Goal: Task Accomplishment & Management: Complete application form

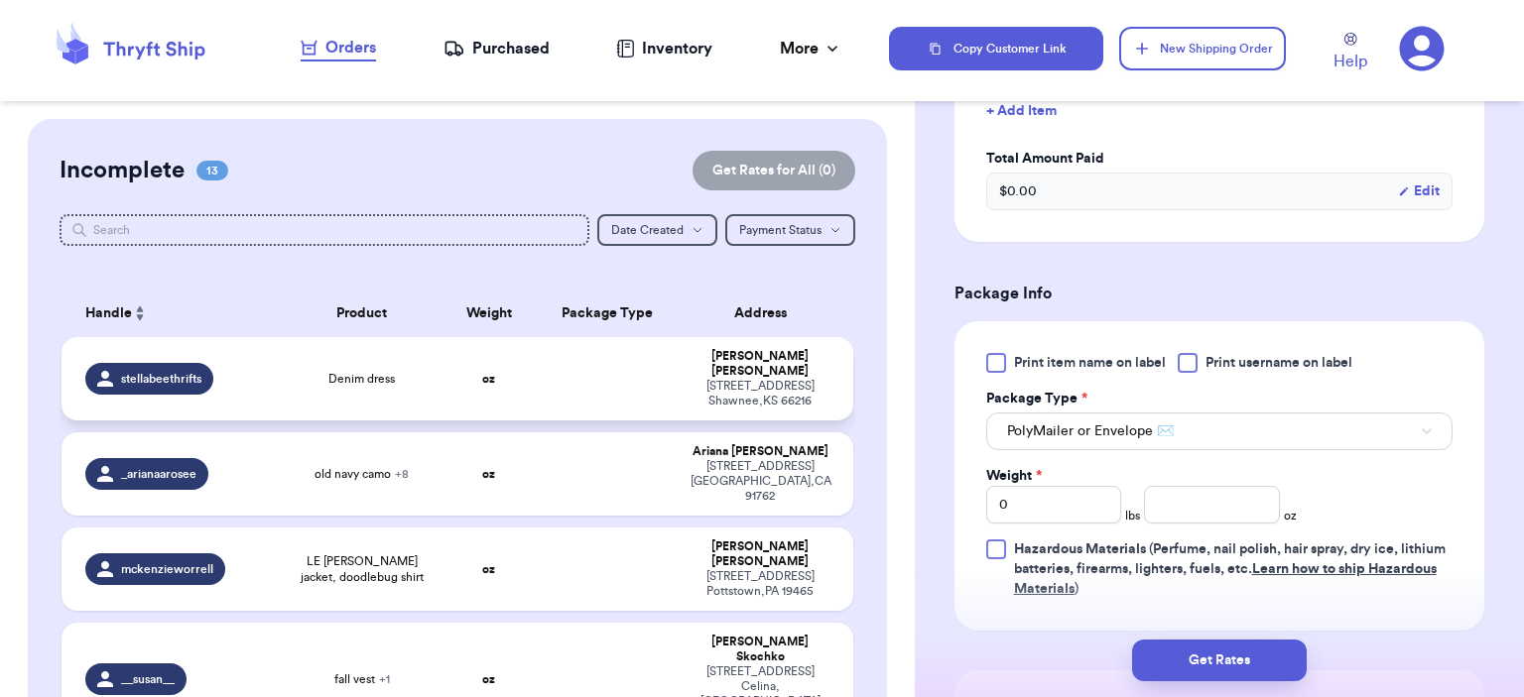
click at [274, 362] on td "stellabeethrifts" at bounding box center [173, 378] width 222 height 83
type input "Denim dress"
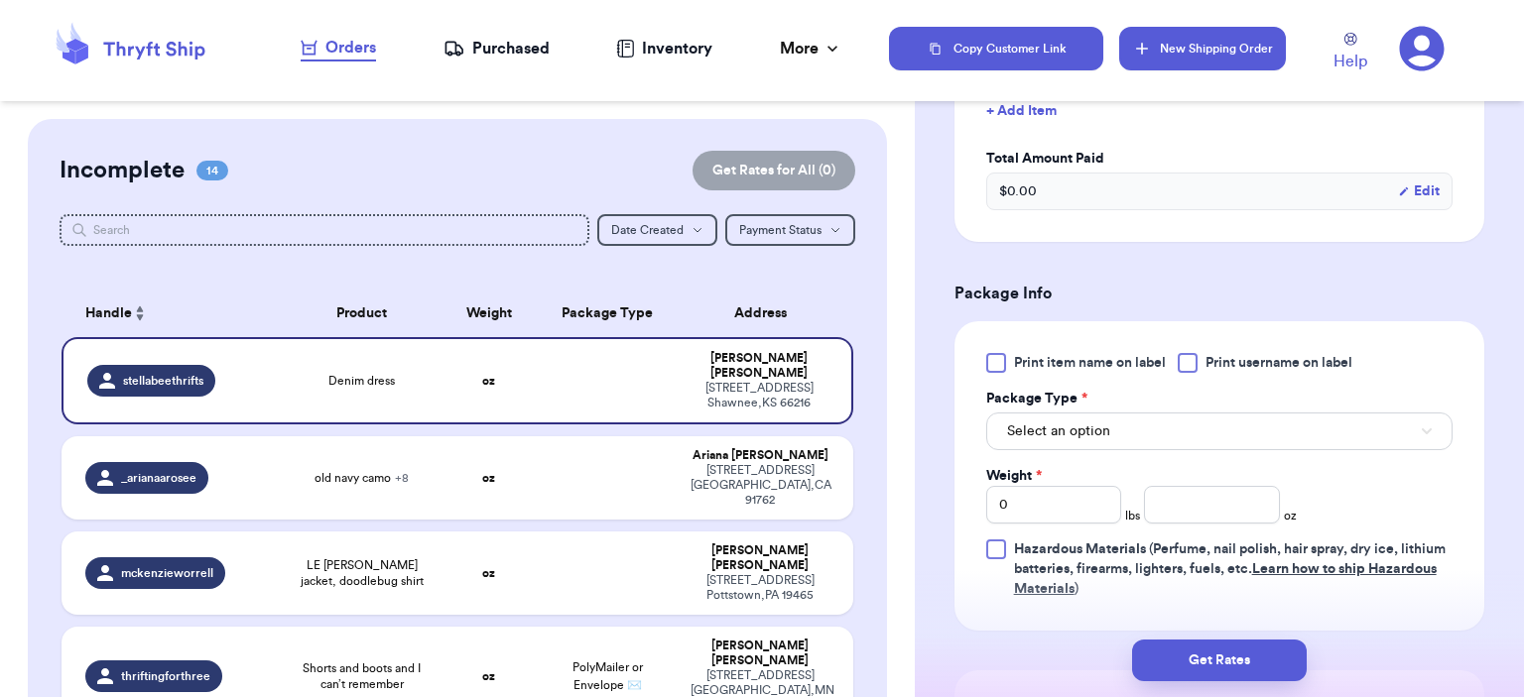
click at [1245, 43] on button "New Shipping Order" at bounding box center [1202, 49] width 167 height 44
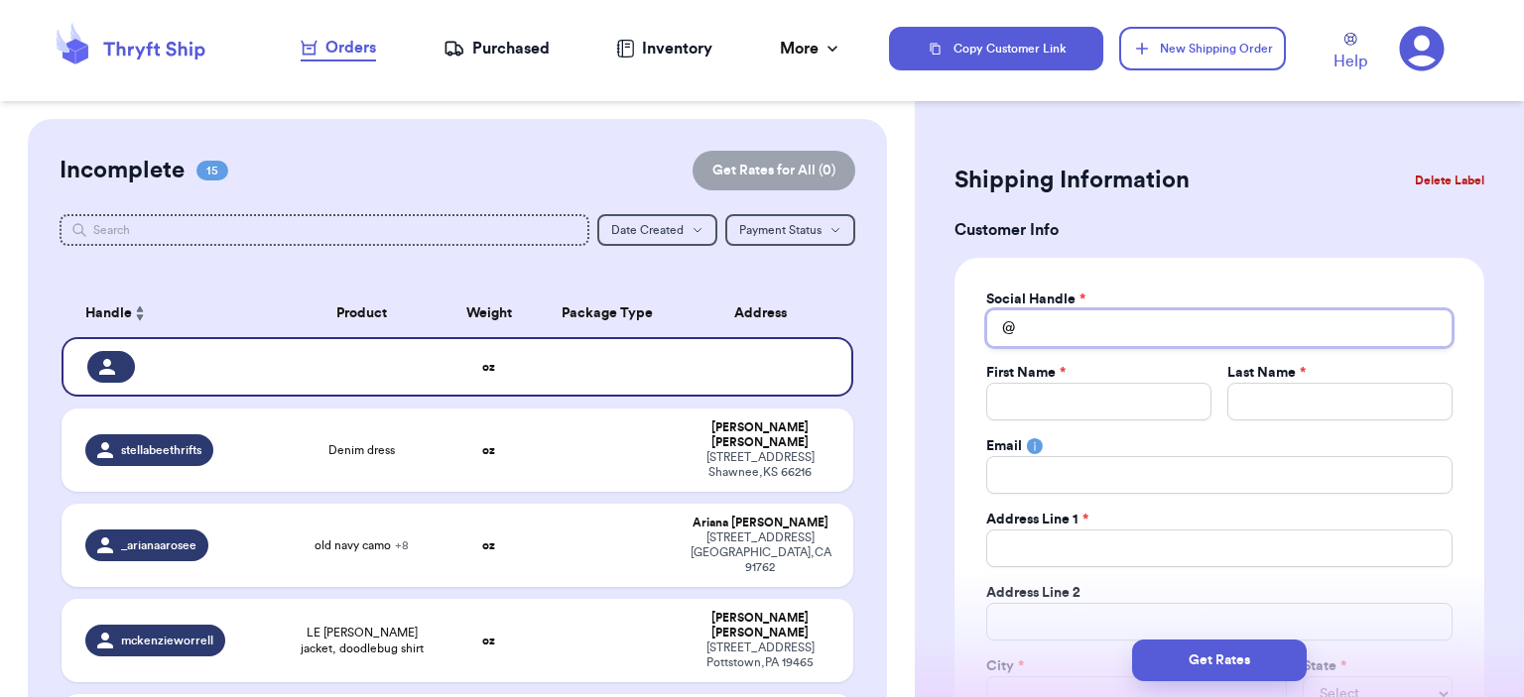
click at [1163, 313] on input "Total Amount Paid" at bounding box center [1219, 329] width 466 height 38
type input "s"
type input "sa"
type input "[PERSON_NAME]"
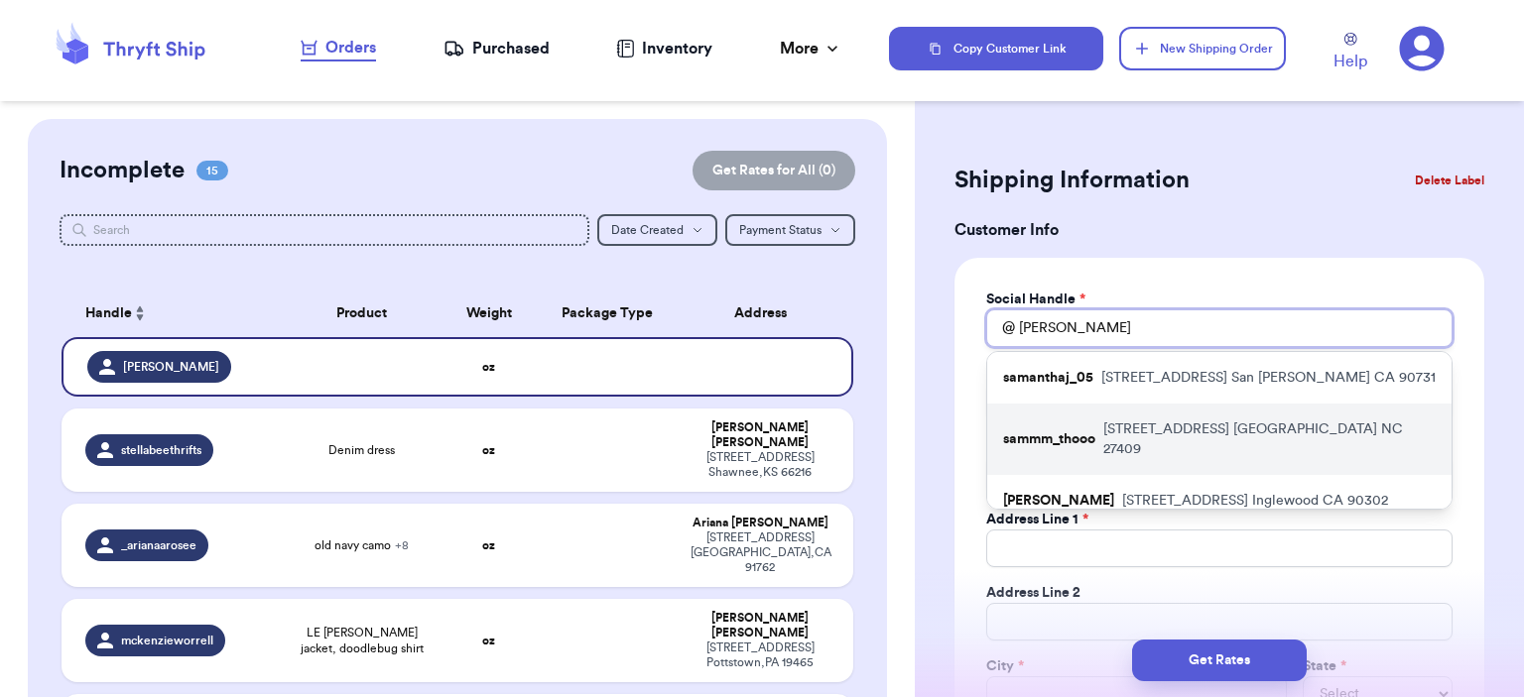
type input "[PERSON_NAME]"
click at [1170, 415] on div "sammm_thooo [STREET_ADDRESS]" at bounding box center [1219, 439] width 464 height 71
type input "sammm_thooo"
type input "[PERSON_NAME]"
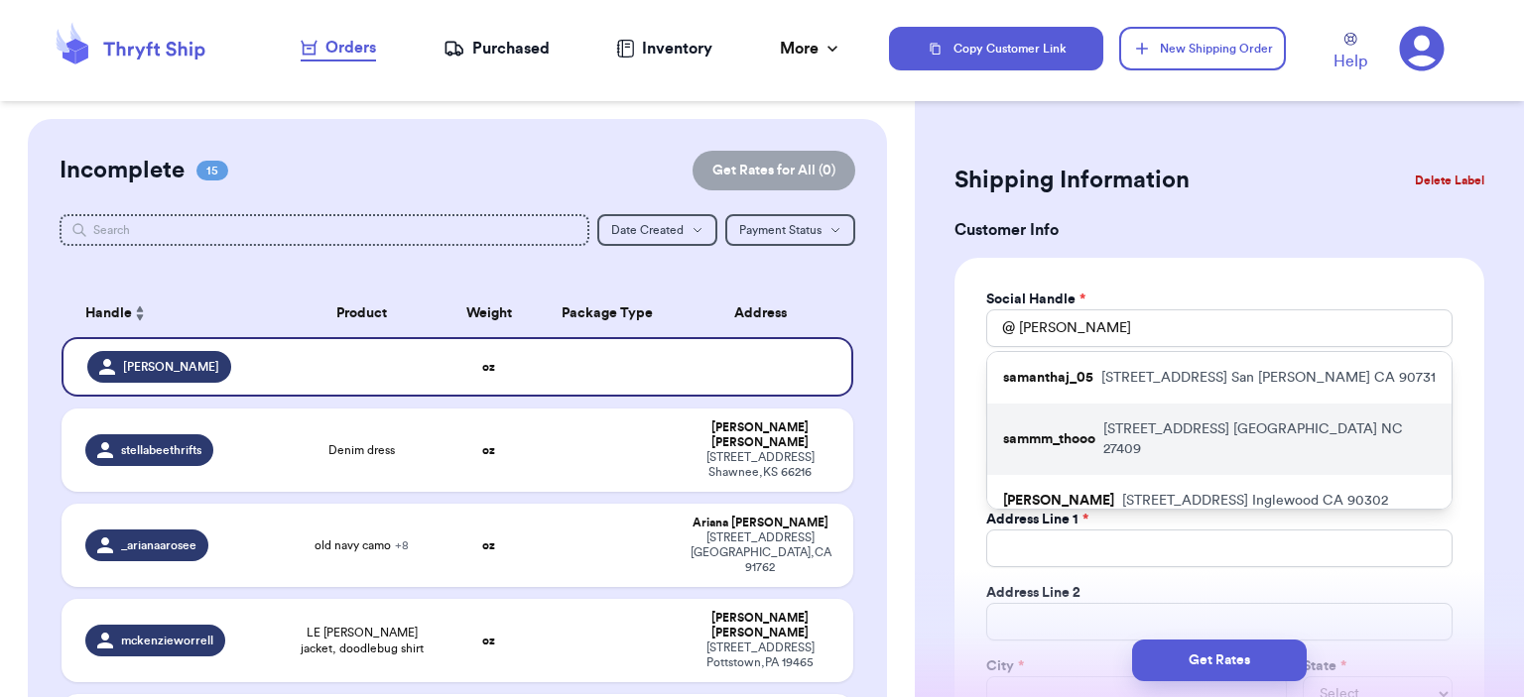
type input "[EMAIL_ADDRESS][DOMAIN_NAME]"
type input "[STREET_ADDRESS]"
type input "[GEOGRAPHIC_DATA]"
select select "NC"
type input "27409"
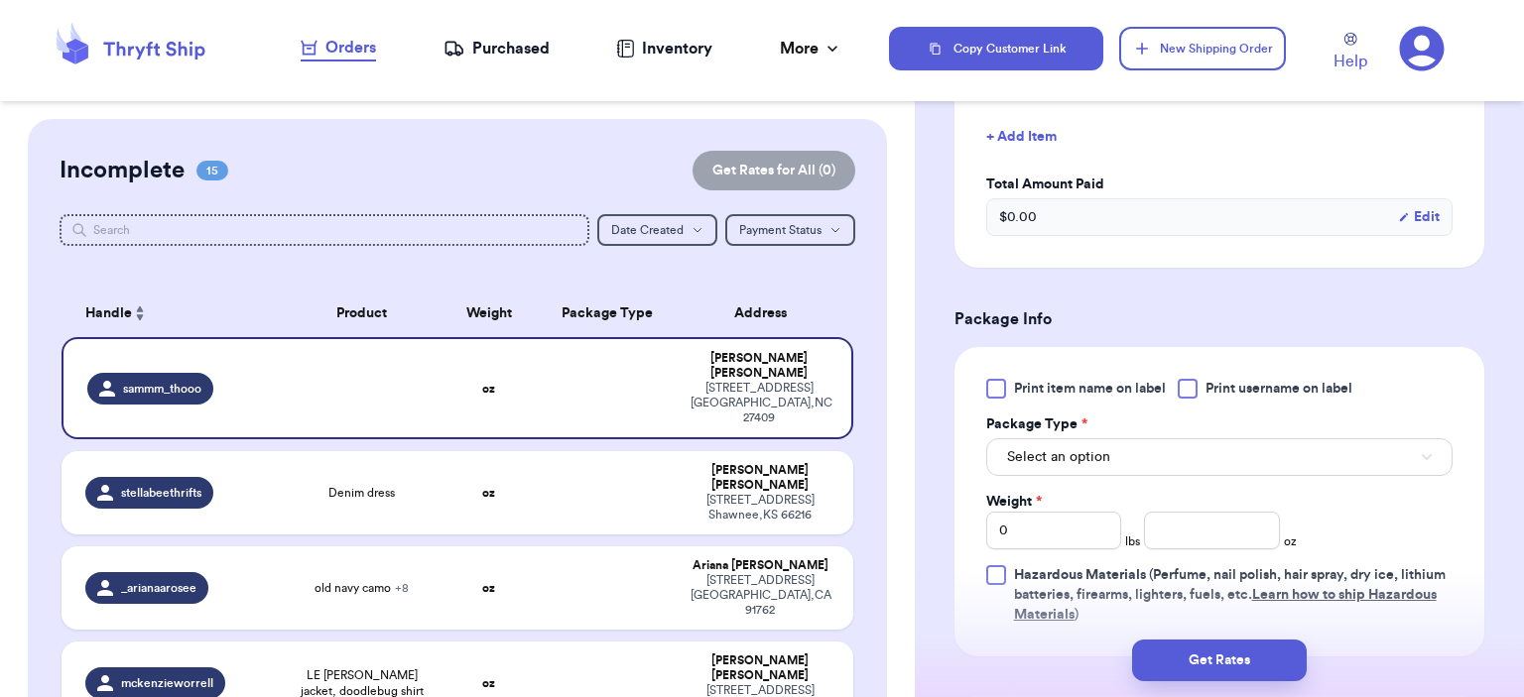
scroll to position [794, 0]
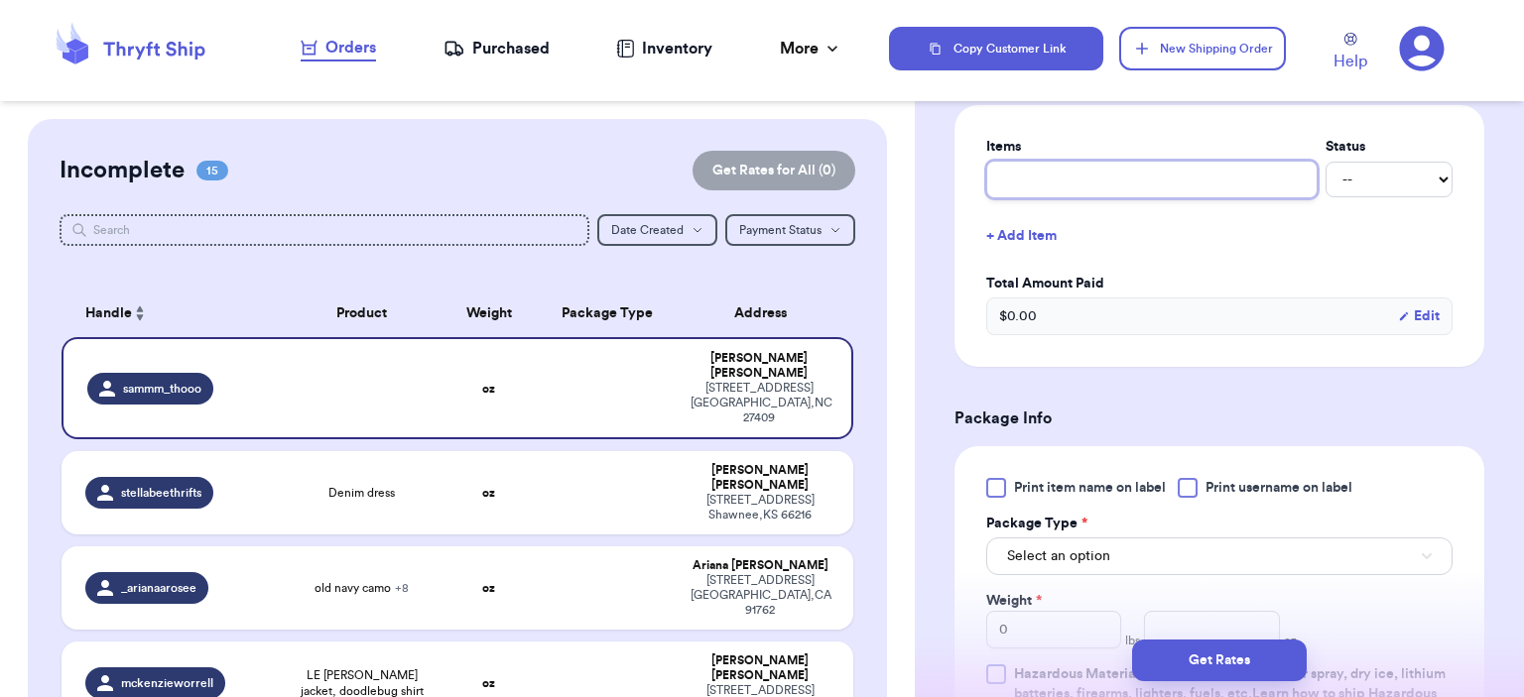
click at [1107, 184] on input "text" at bounding box center [1151, 180] width 331 height 38
type input "bag"
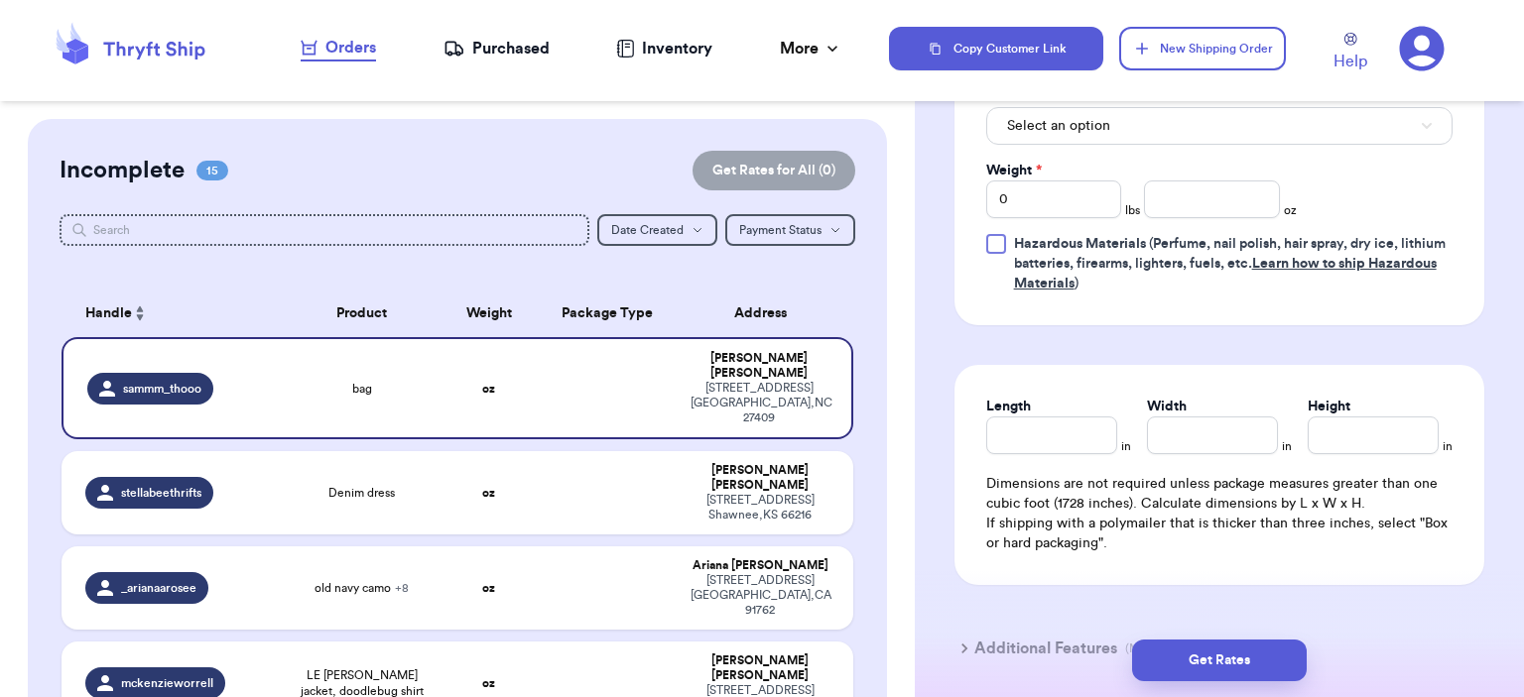
scroll to position [1191, 0]
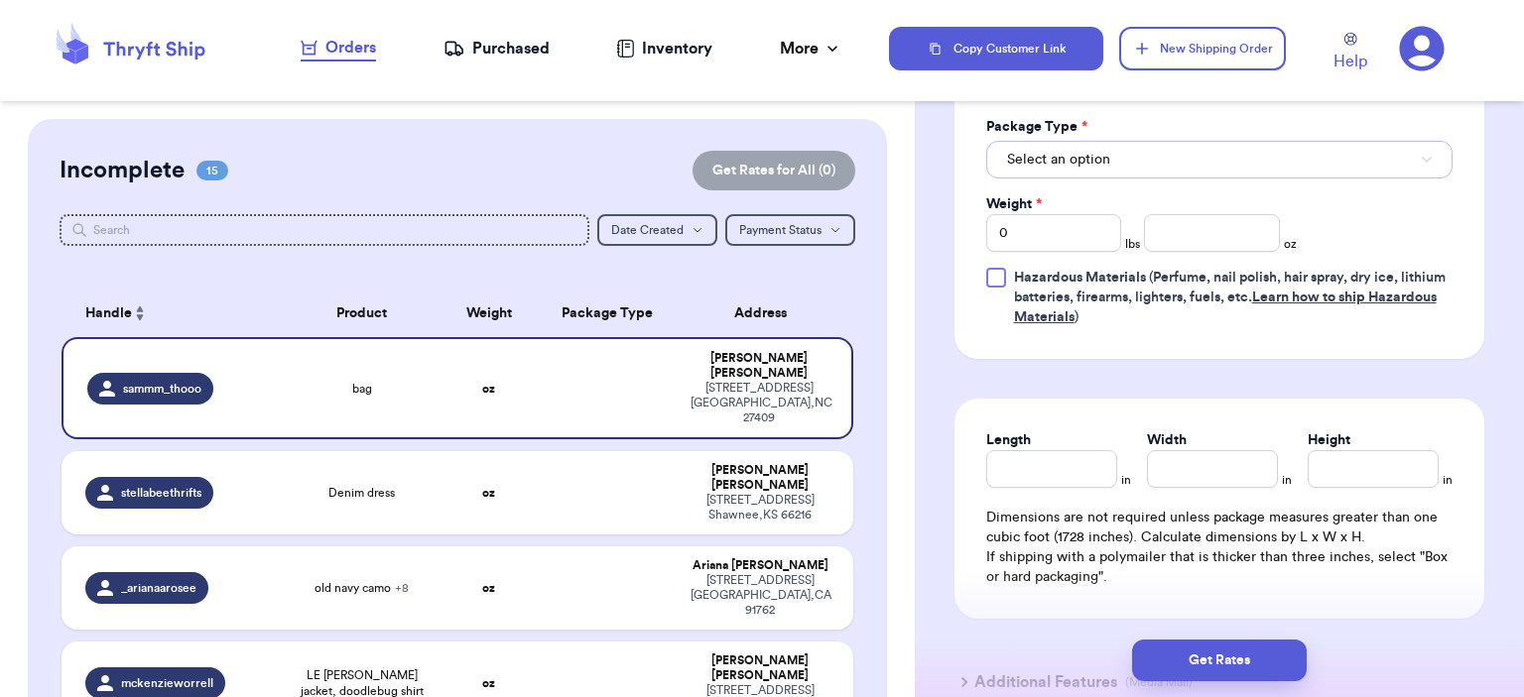
click at [1111, 170] on button "Select an option" at bounding box center [1219, 160] width 466 height 38
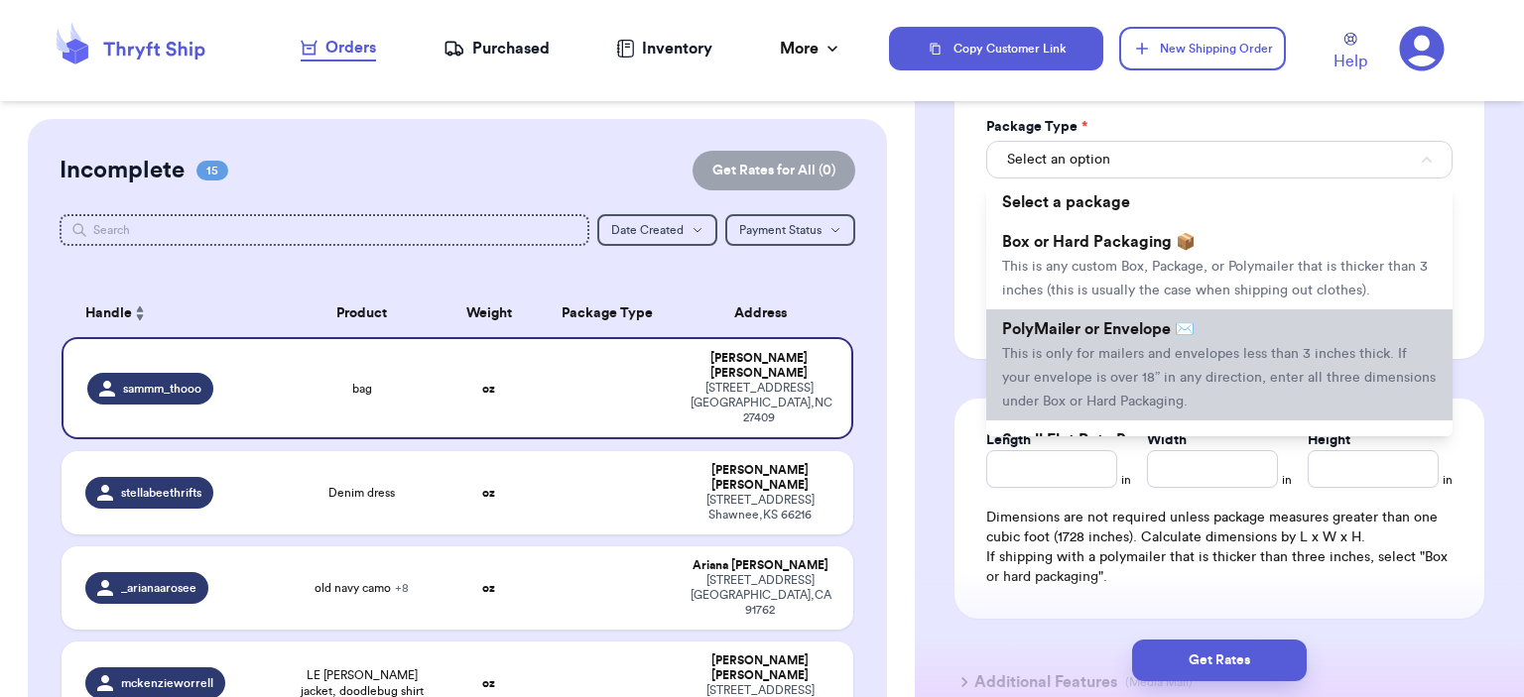
click at [1133, 323] on span "PolyMailer or Envelope ✉️" at bounding box center [1098, 329] width 192 height 16
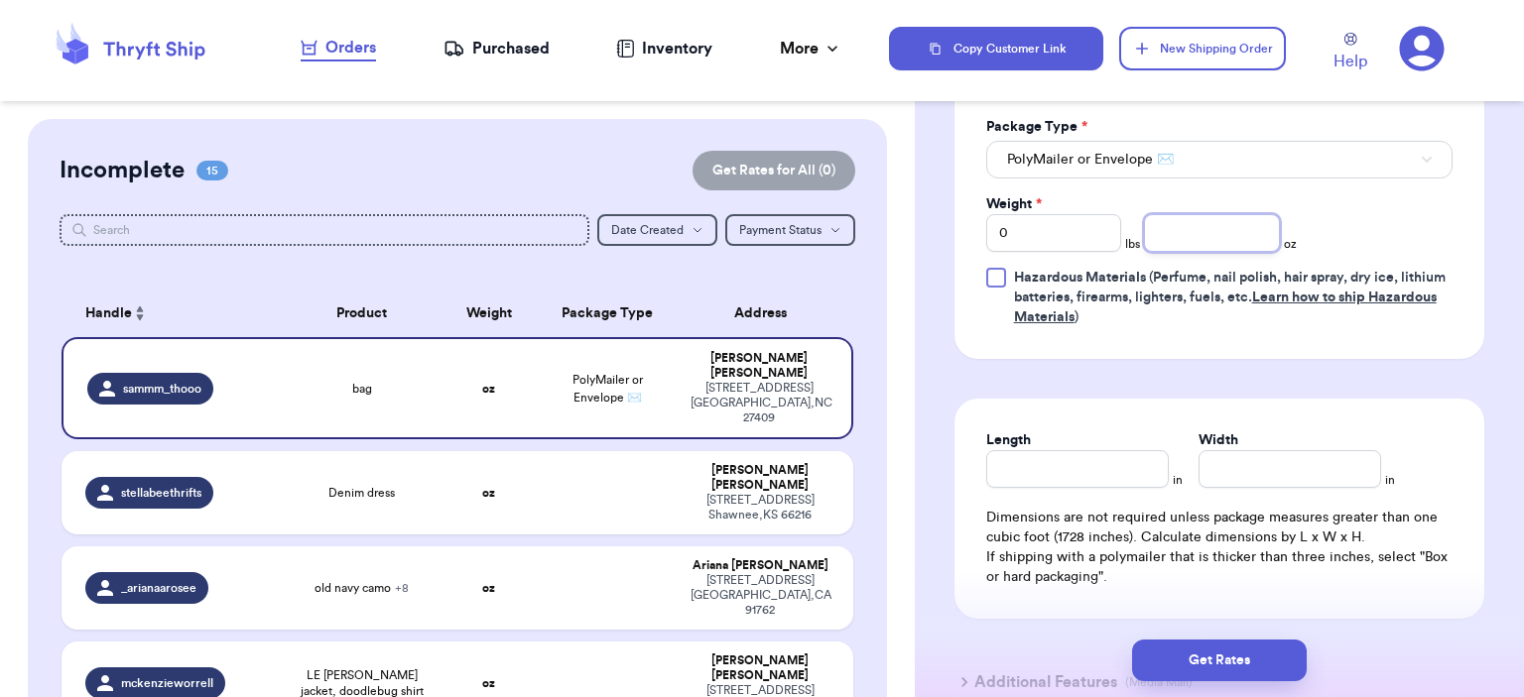
click at [1222, 227] on input "number" at bounding box center [1212, 233] width 136 height 38
type input "9"
click at [1233, 647] on button "Get Rates" at bounding box center [1219, 661] width 175 height 42
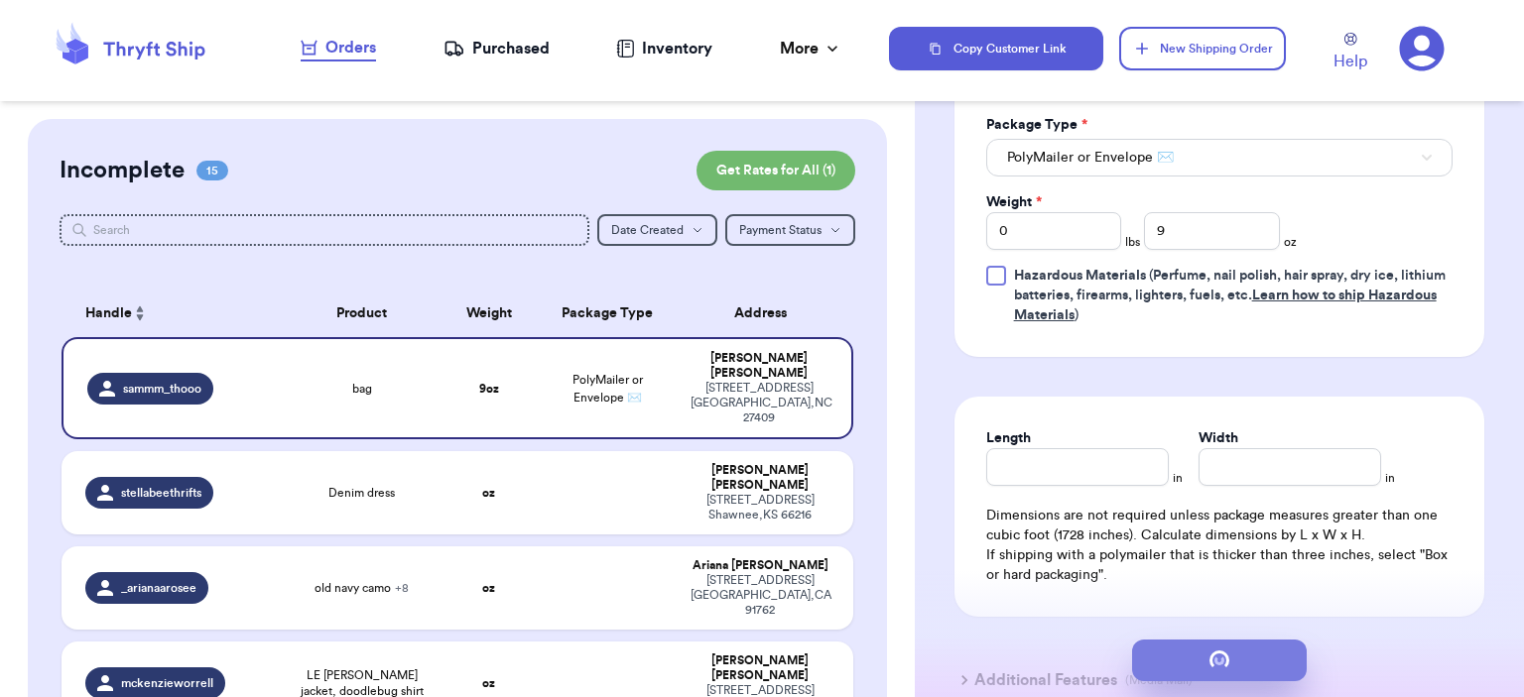
scroll to position [0, 0]
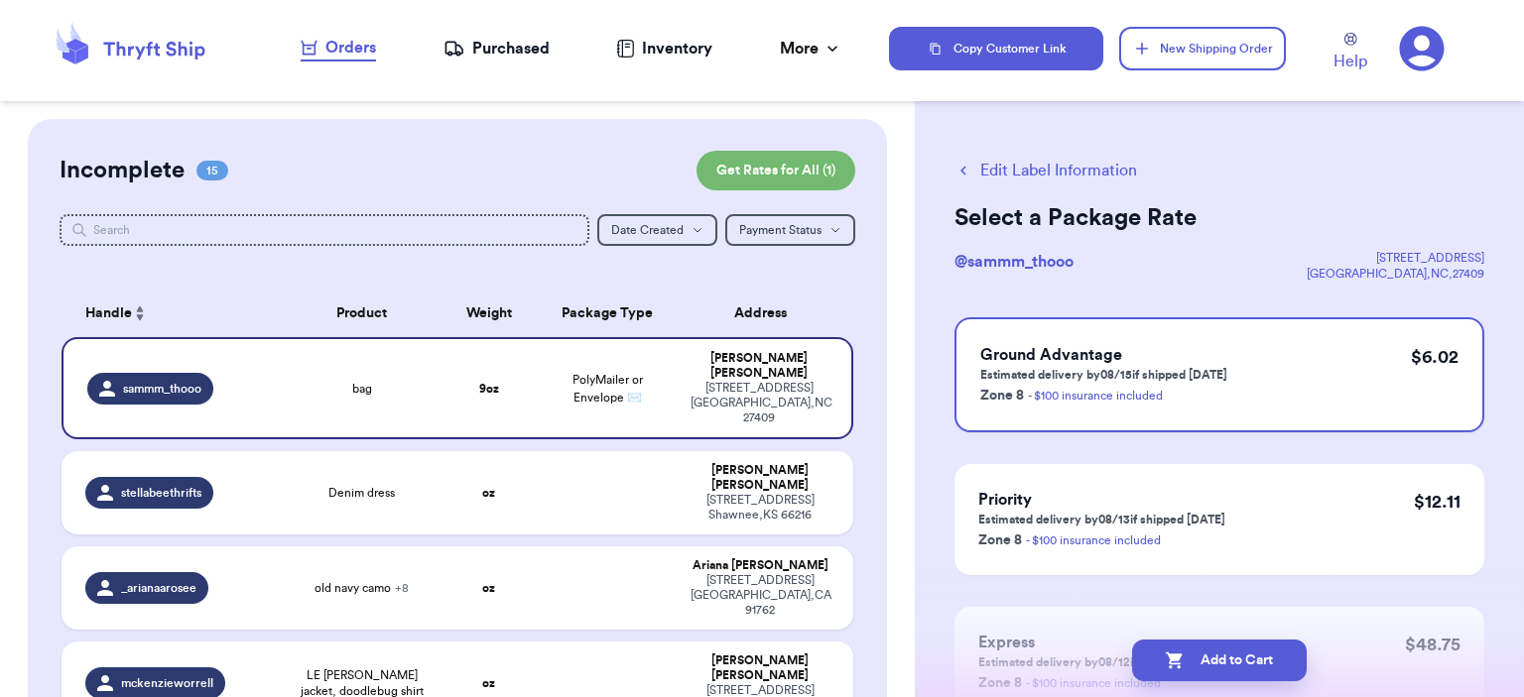
click at [1235, 643] on button "Add to Cart" at bounding box center [1219, 661] width 175 height 42
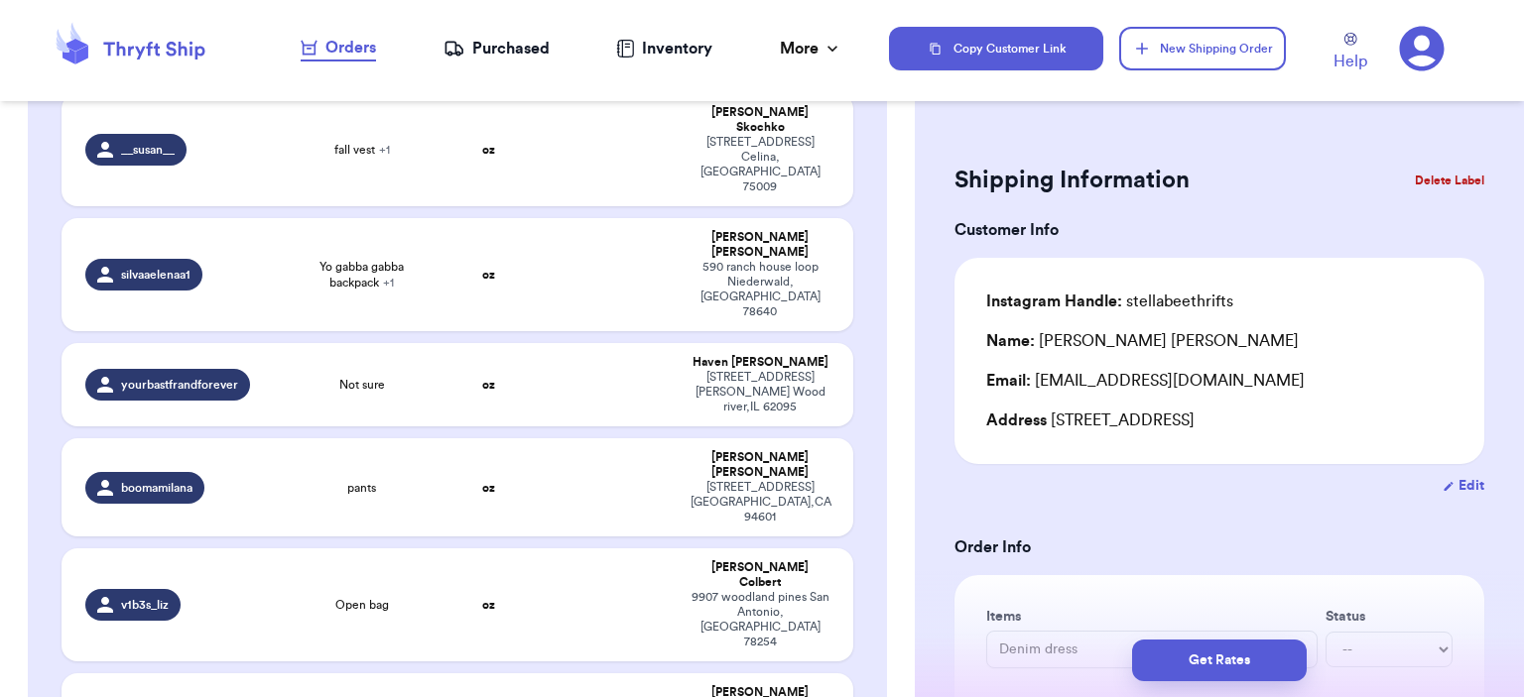
scroll to position [595, 0]
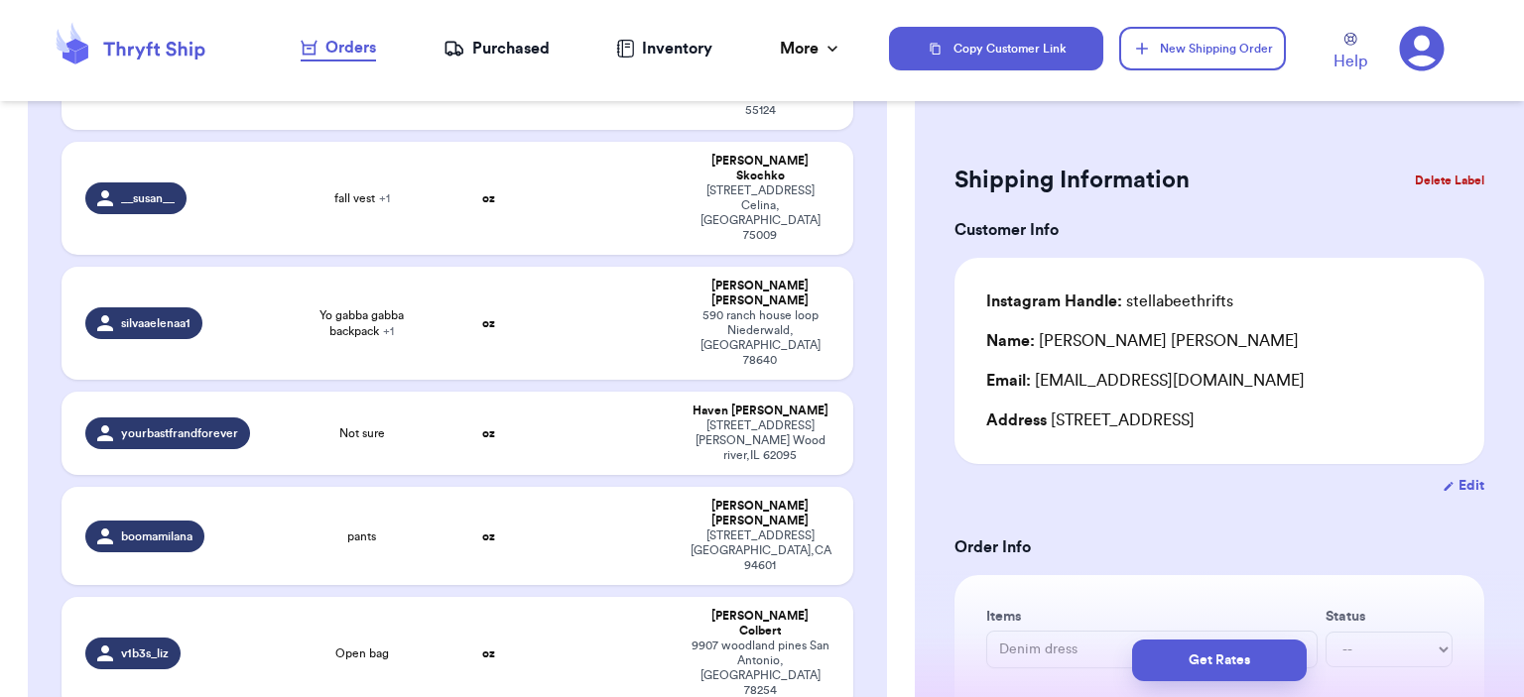
click at [552, 546] on table "Handle Product Weight Package Type Address stellabeethrifts Denim dress oz [PER…" at bounding box center [458, 476] width 796 height 1587
type input "[PERSON_NAME] Camo Jacket"
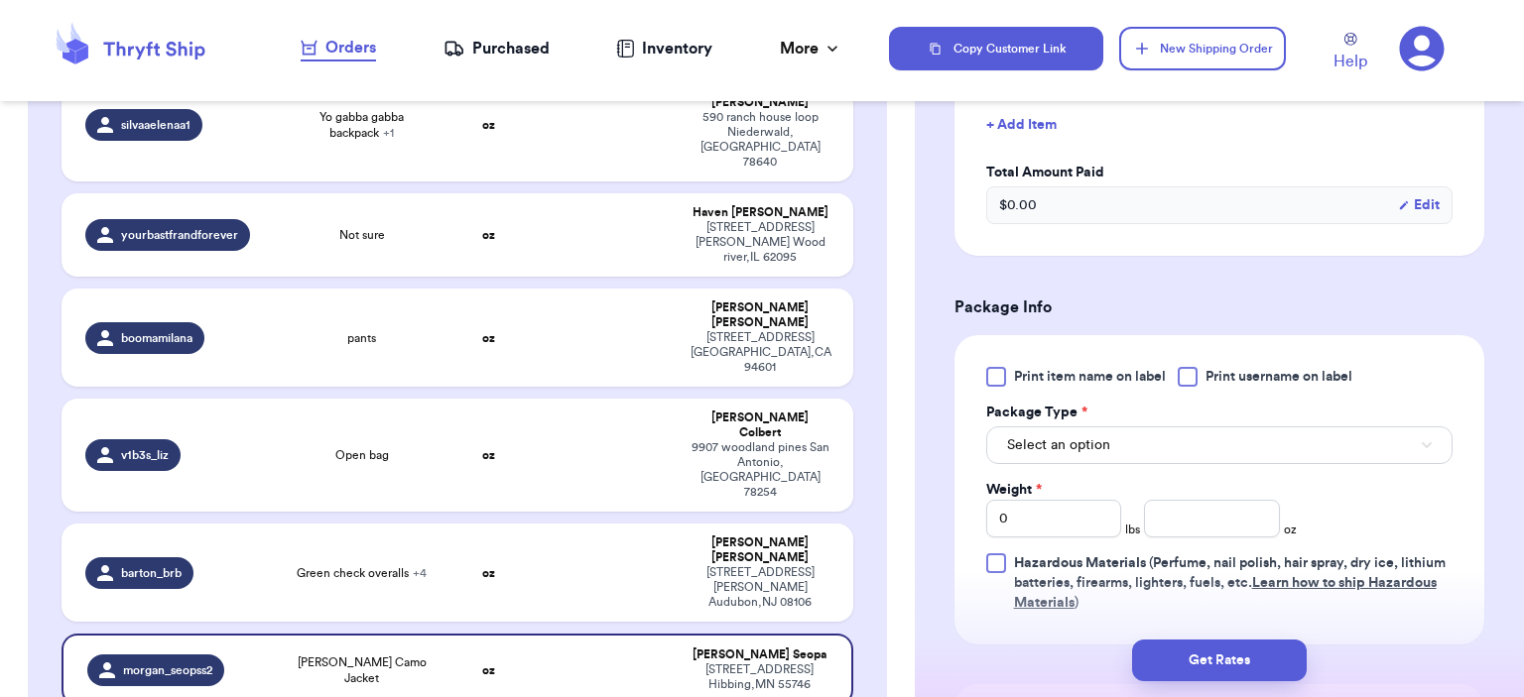
scroll to position [694, 0]
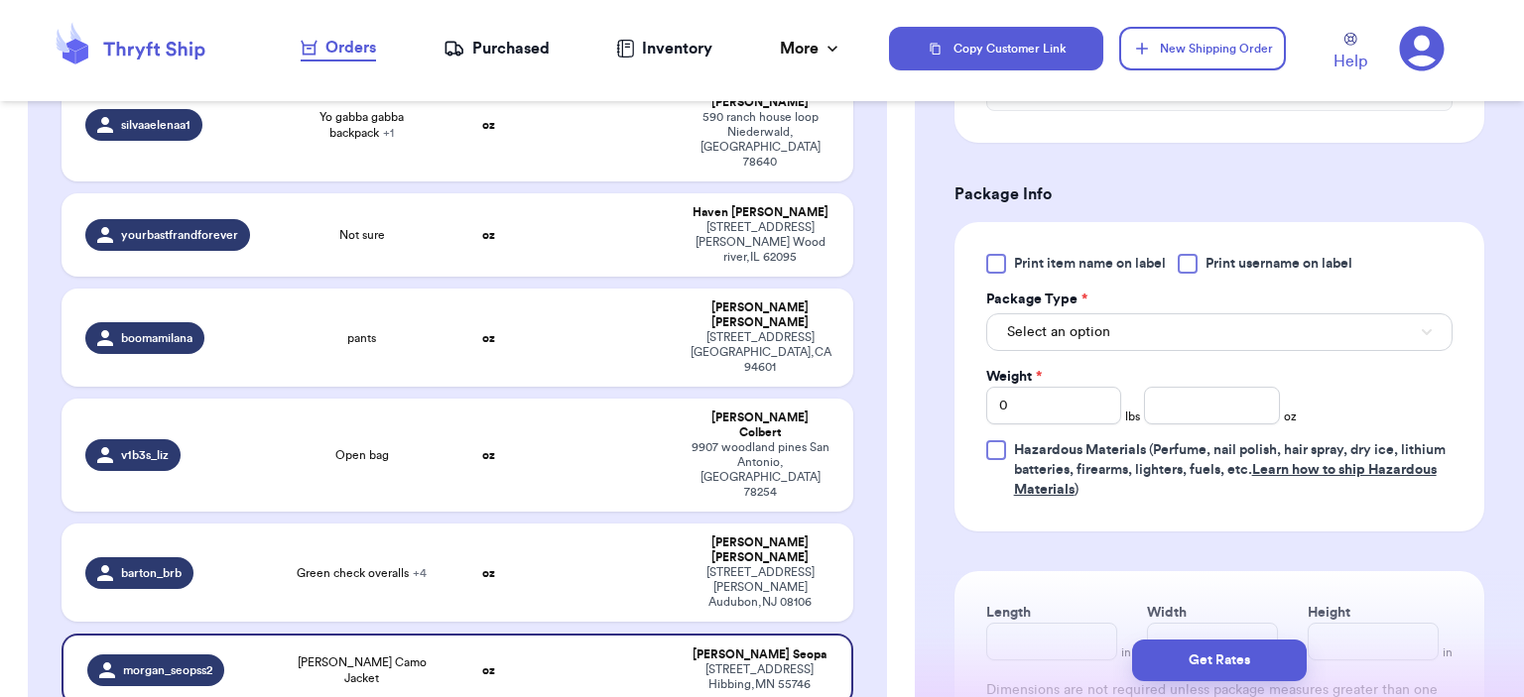
click at [1135, 360] on div "Print item name on label Print username on label Package Type * Select an optio…" at bounding box center [1219, 377] width 466 height 246
click at [1135, 348] on button "Select an option" at bounding box center [1219, 333] width 466 height 38
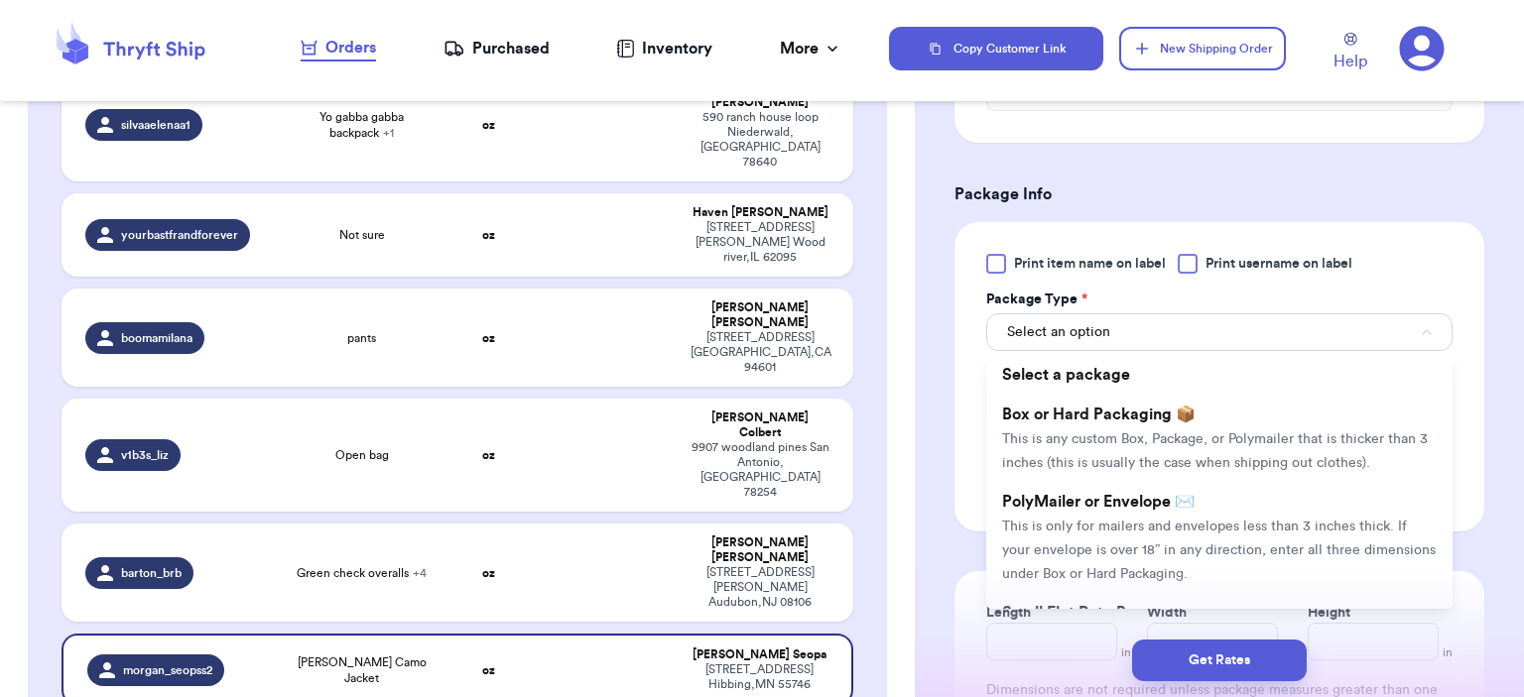
drag, startPoint x: 1153, startPoint y: 488, endPoint x: 1125, endPoint y: 472, distance: 32.0
click at [1154, 489] on li "PolyMailer or Envelope ✉️ This is only for mailers and envelopes less than 3 in…" at bounding box center [1219, 537] width 466 height 111
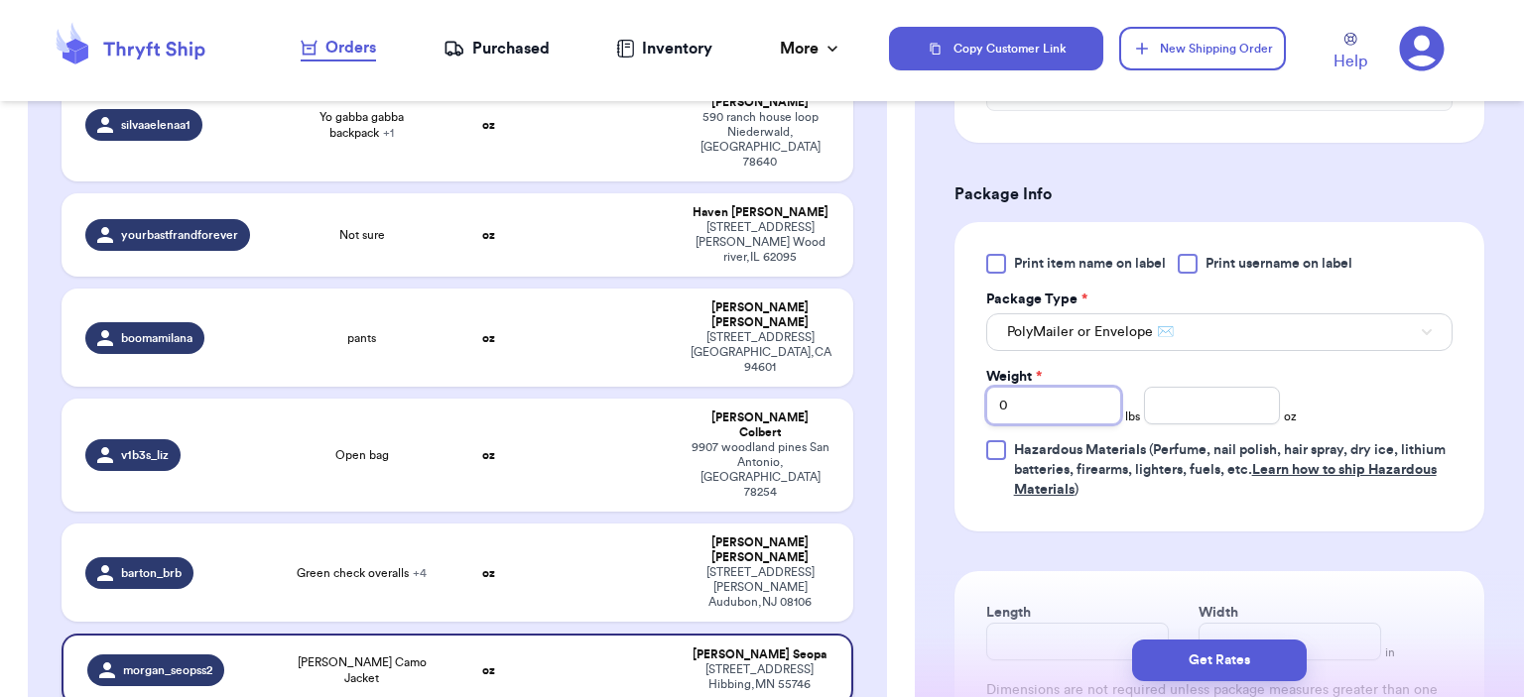
click at [841, 388] on div "Customer Link New Order Incomplete 14 Get Rates for All ( 0 ) Get Rates for All…" at bounding box center [762, 348] width 1524 height 697
type input "2"
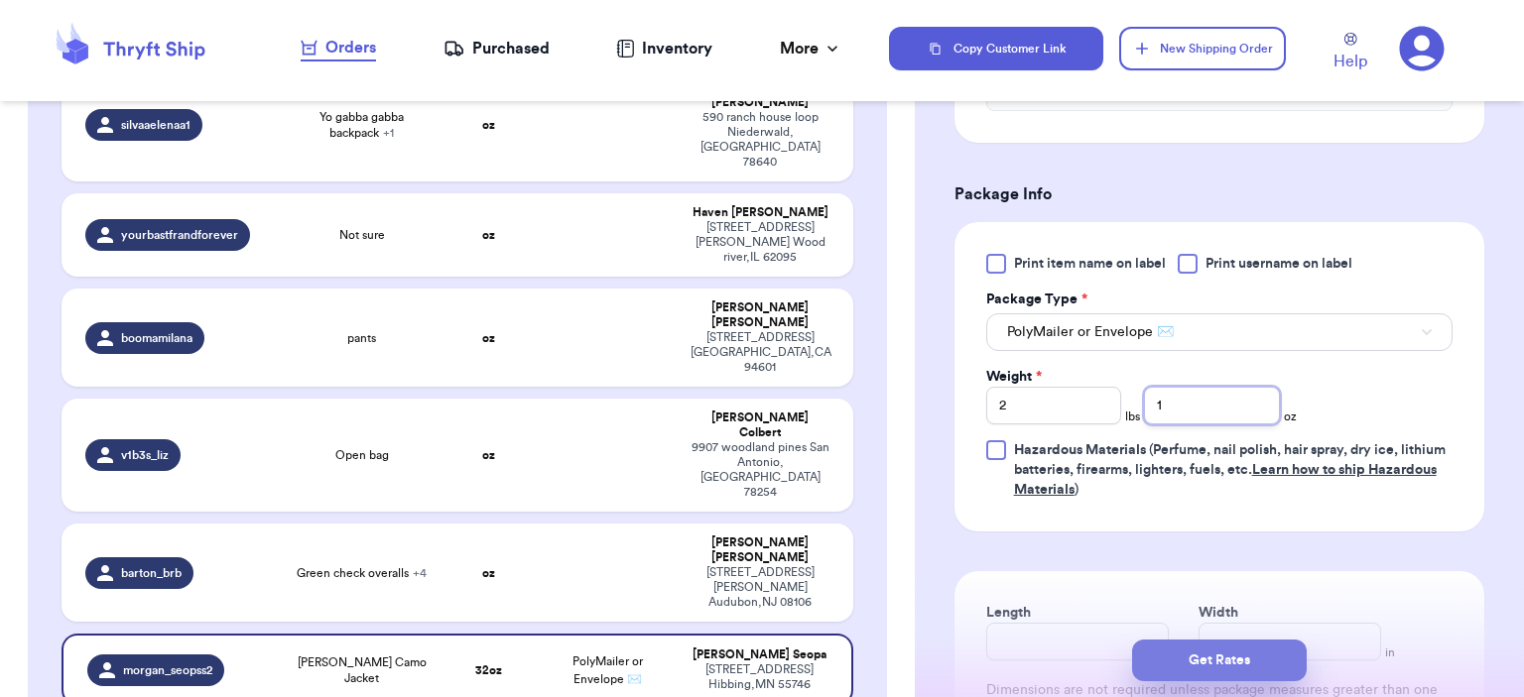
type input "1"
click at [1251, 643] on button "Get Rates" at bounding box center [1219, 661] width 175 height 42
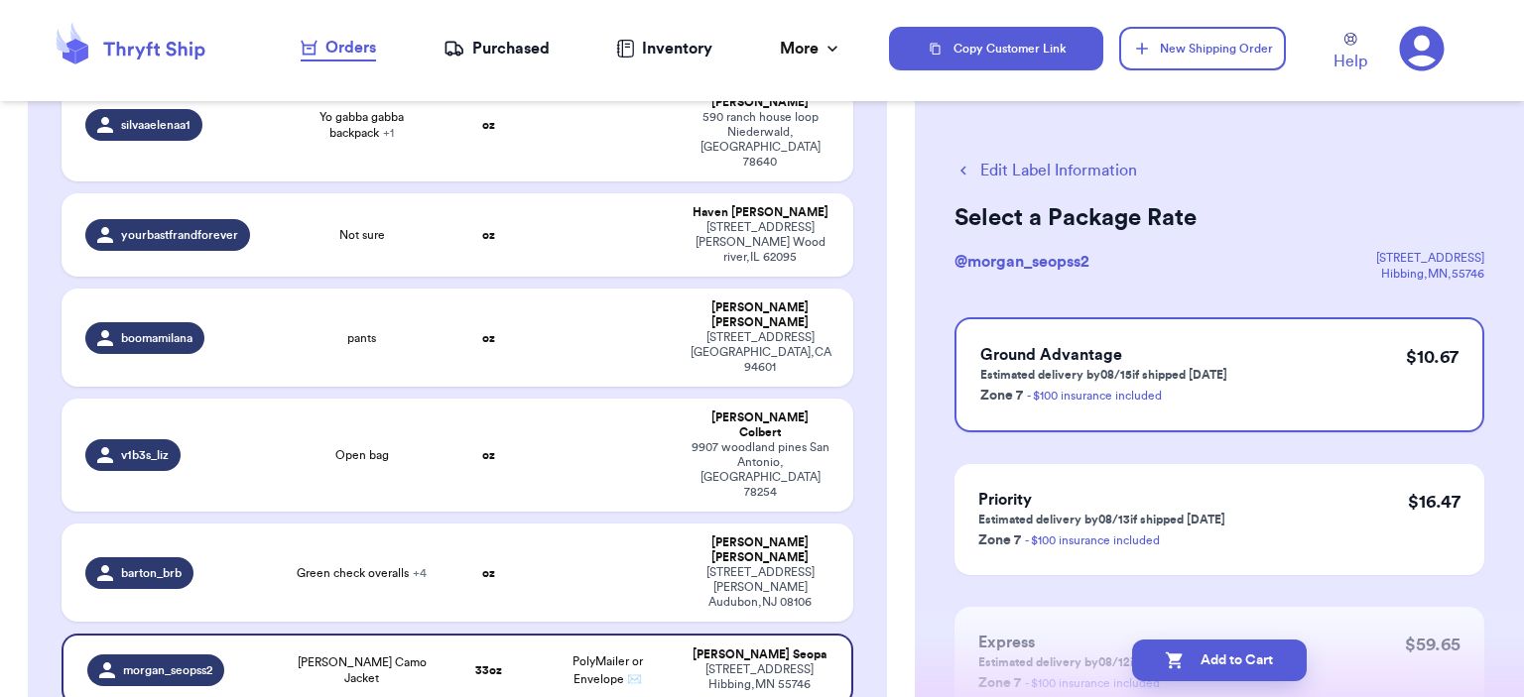
click at [1247, 645] on button "Add to Cart" at bounding box center [1219, 661] width 175 height 42
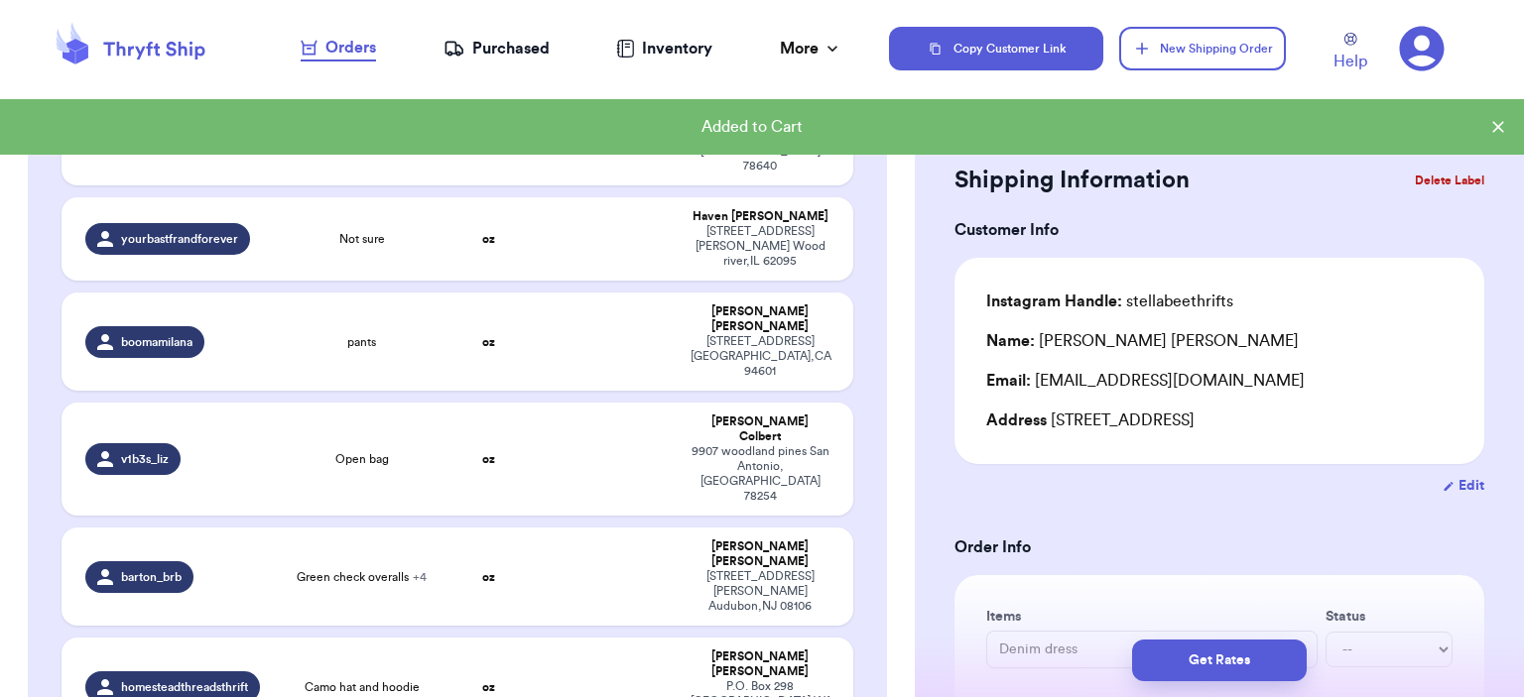
scroll to position [794, 0]
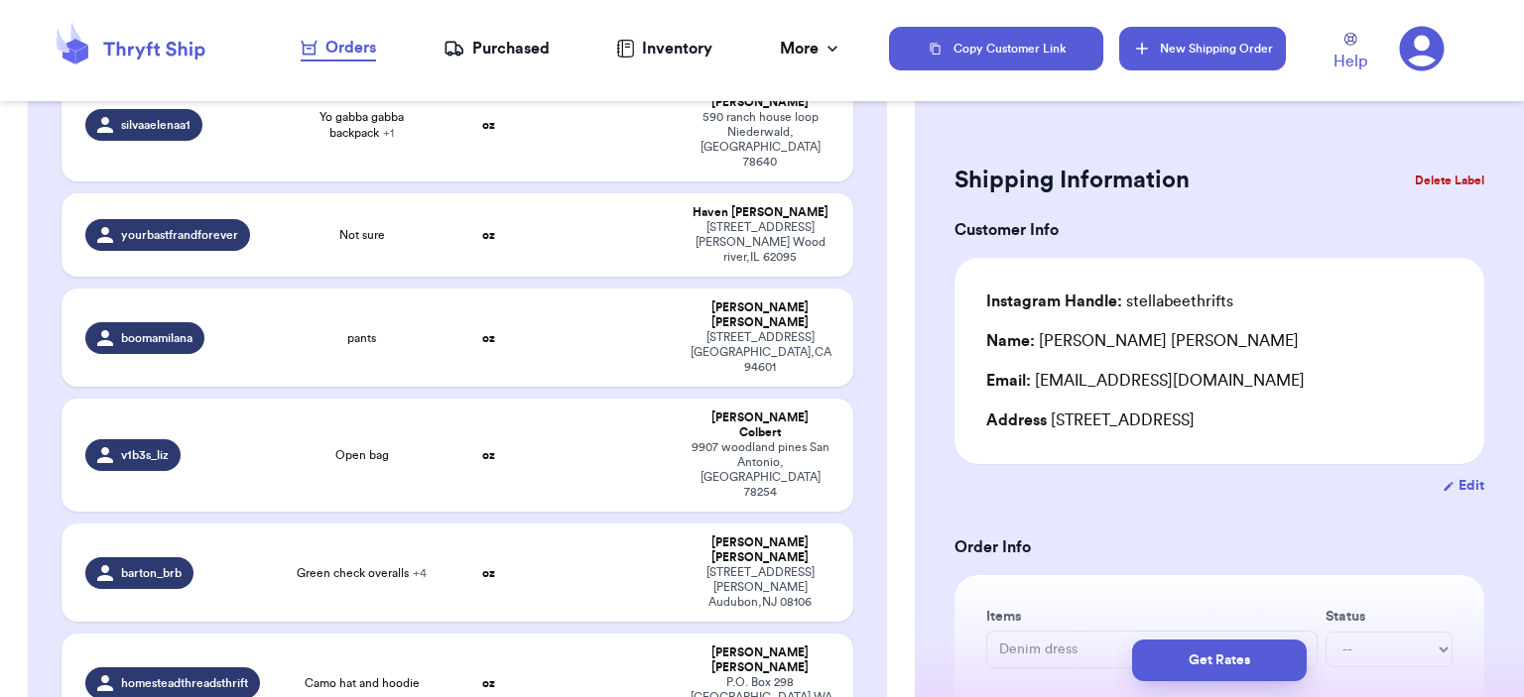
click at [1151, 63] on button "New Shipping Order" at bounding box center [1202, 49] width 167 height 44
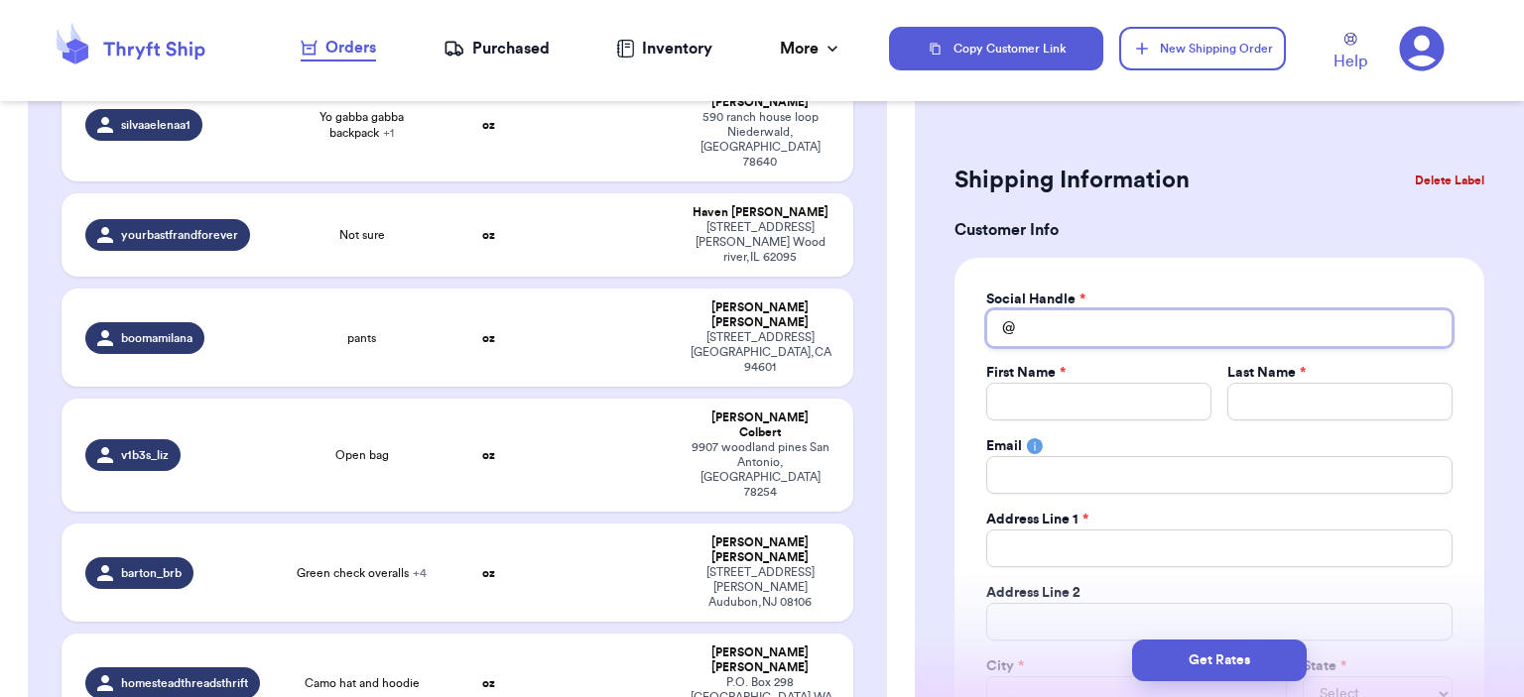
click at [1045, 339] on input "Total Amount Paid" at bounding box center [1219, 329] width 466 height 38
type input "s"
type input "su"
type input "sus"
type input "susi"
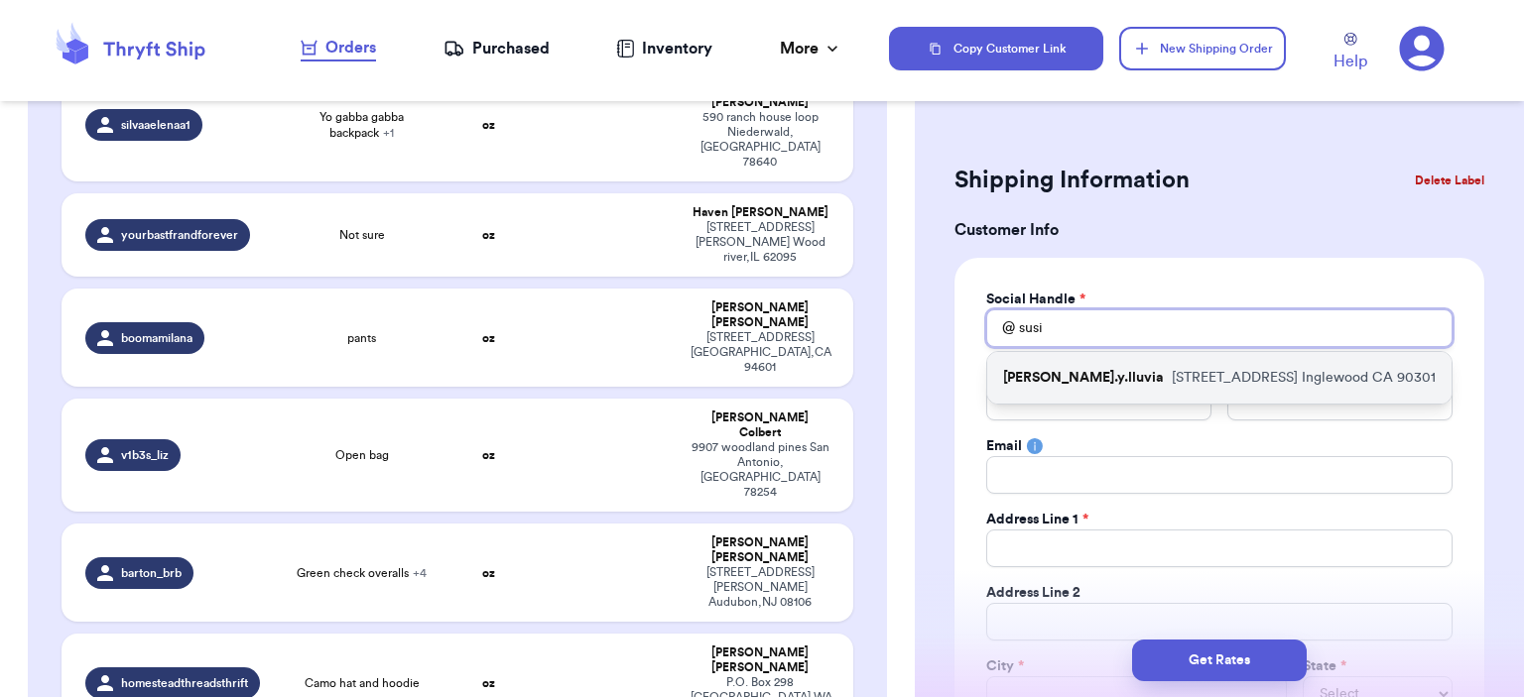
type input "susi"
click at [1065, 372] on p "[PERSON_NAME].y.lluvia" at bounding box center [1083, 378] width 161 height 20
type input "[PERSON_NAME].y.lluvia"
type input "[PERSON_NAME]"
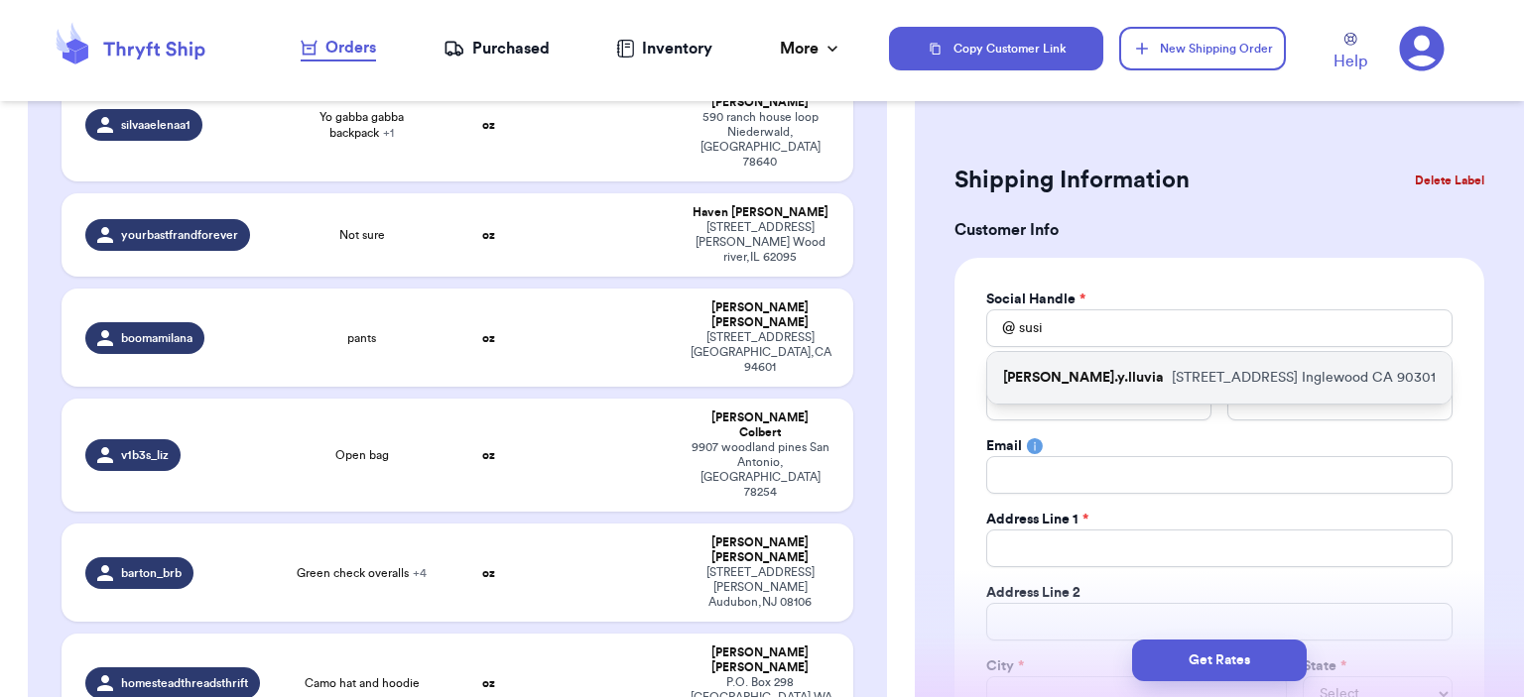
type input "[EMAIL_ADDRESS][DOMAIN_NAME]"
type input "[STREET_ADDRESS]"
type input "Inglewood"
select select "CA"
type input "90301"
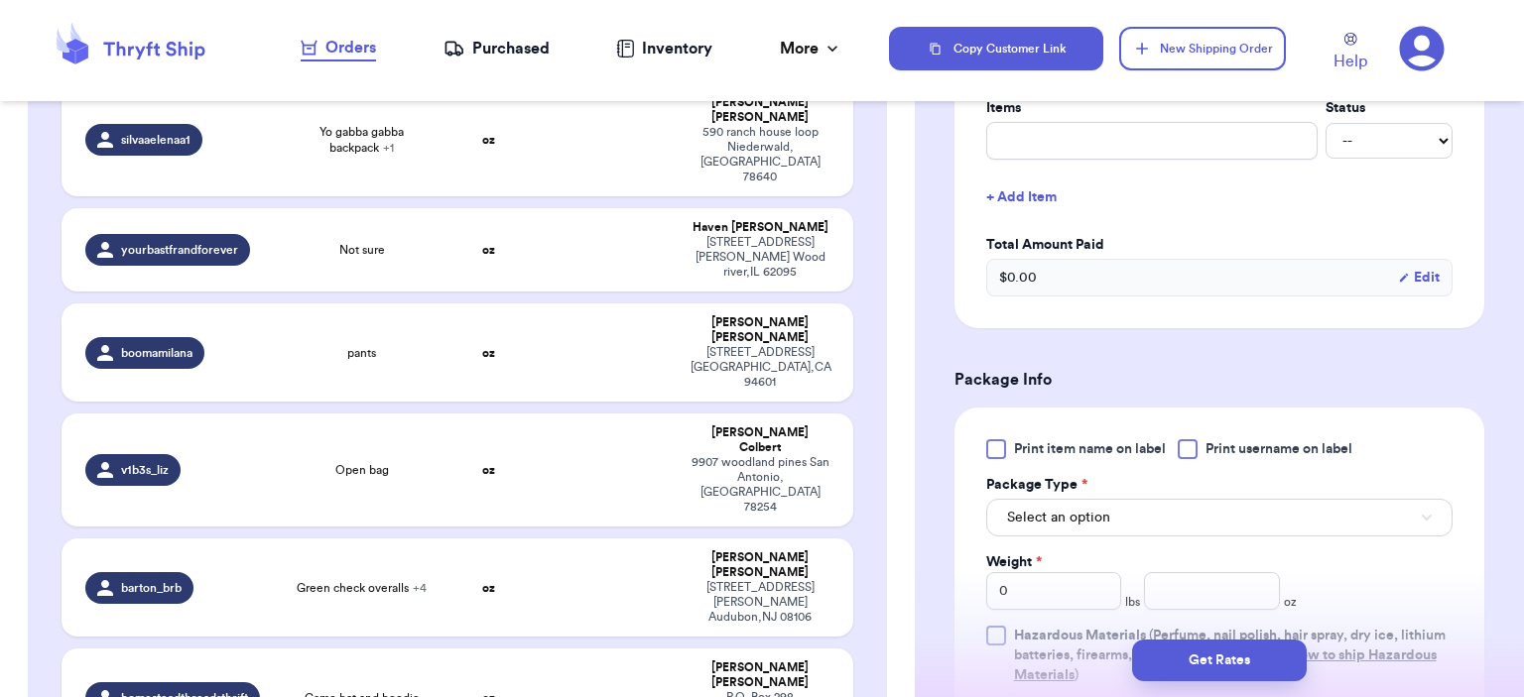
scroll to position [595, 0]
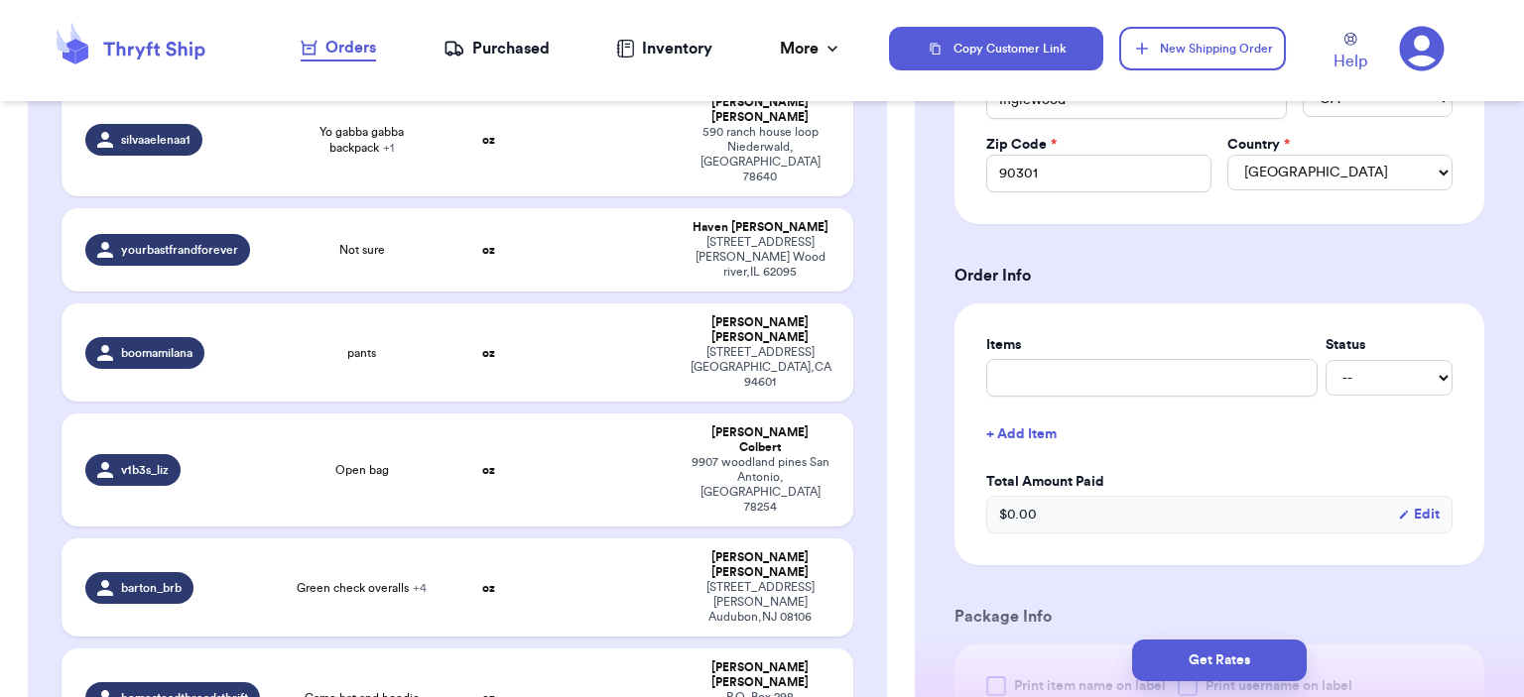
click at [1134, 347] on label "Items" at bounding box center [1151, 345] width 331 height 20
click at [1135, 363] on input "text" at bounding box center [1151, 378] width 331 height 38
type input "bag"
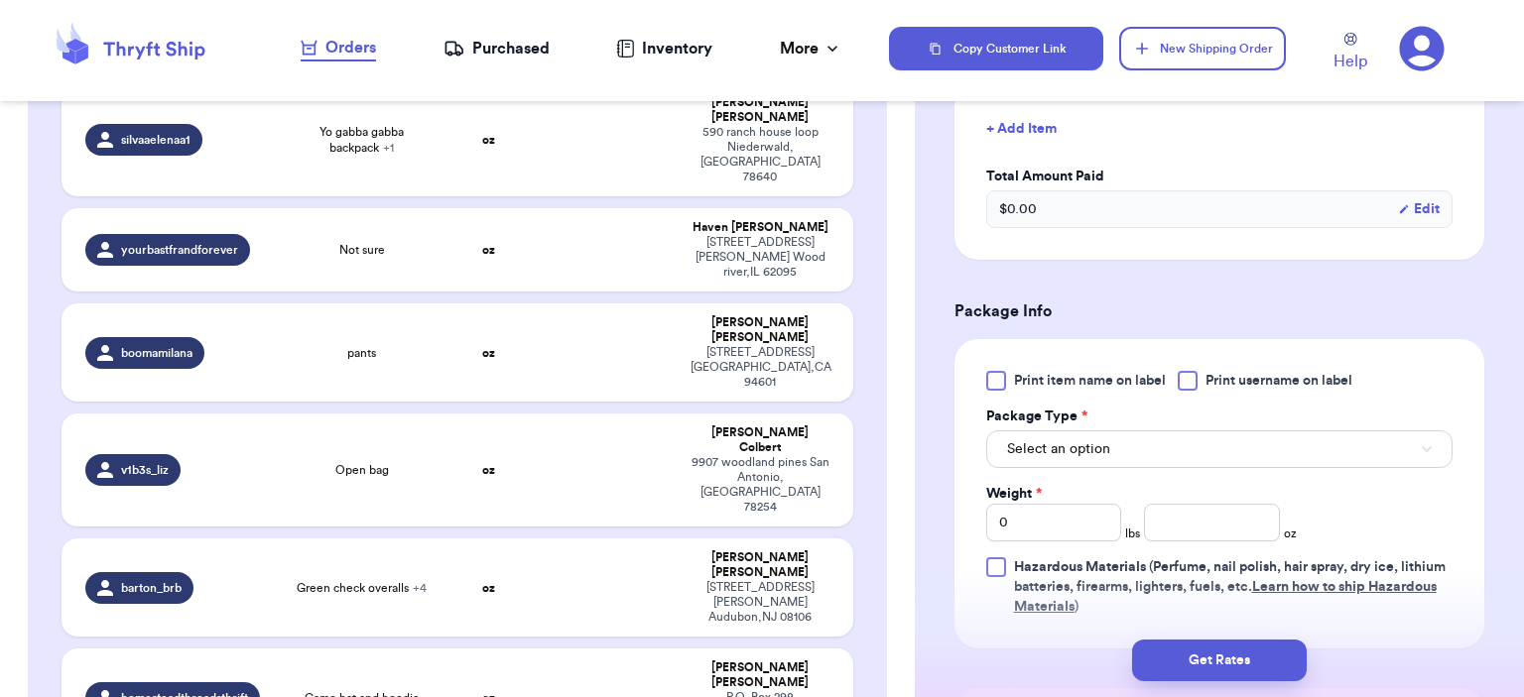
scroll to position [992, 0]
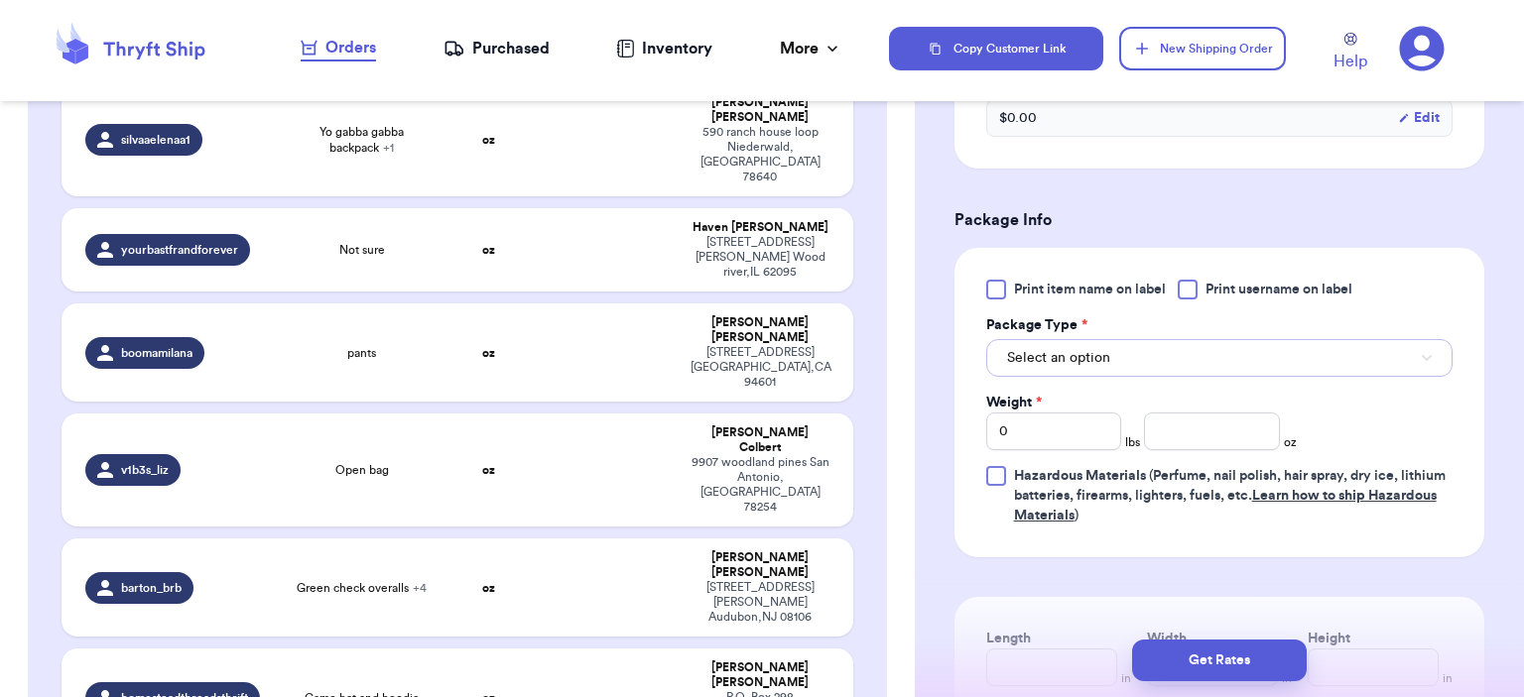
click at [1115, 371] on button "Select an option" at bounding box center [1219, 358] width 466 height 38
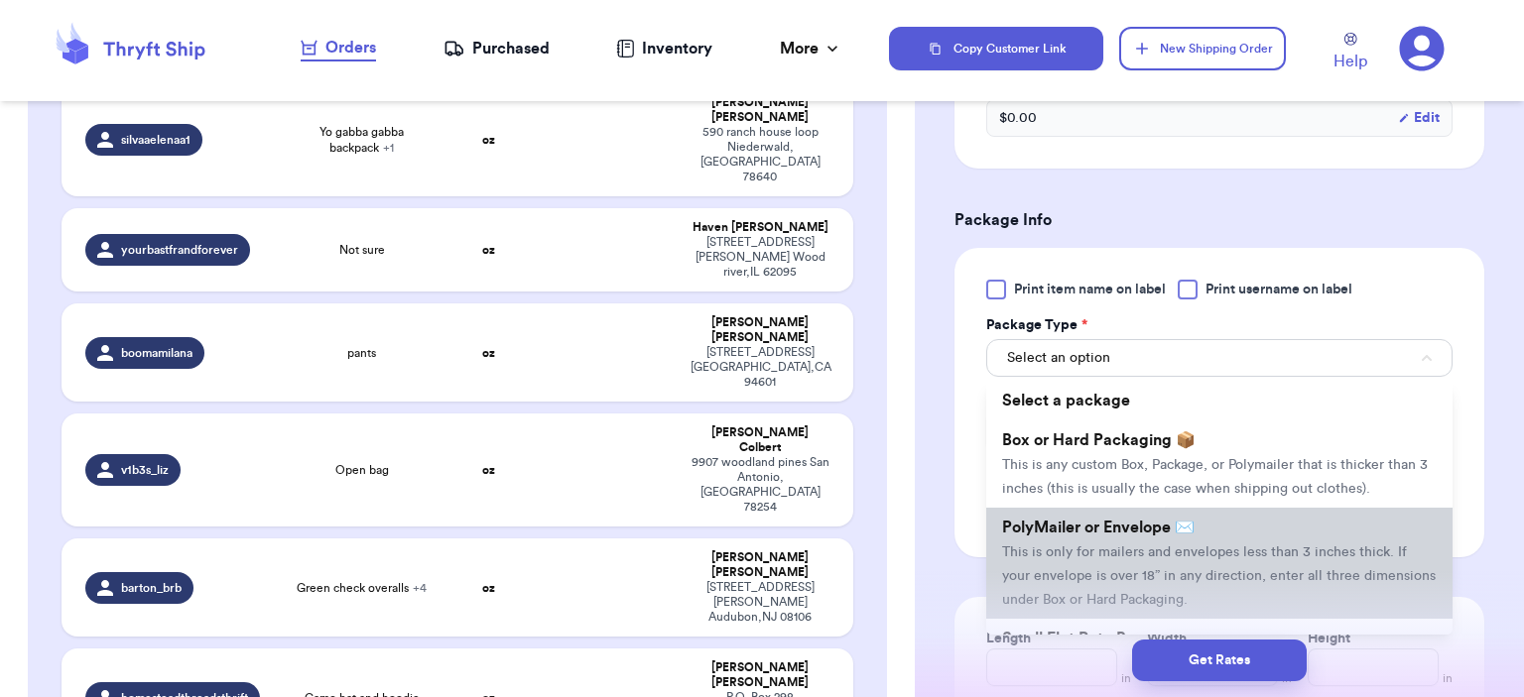
drag, startPoint x: 1128, startPoint y: 526, endPoint x: 1072, endPoint y: 487, distance: 67.7
click at [1128, 527] on span "PolyMailer or Envelope ✉️" at bounding box center [1098, 528] width 192 height 16
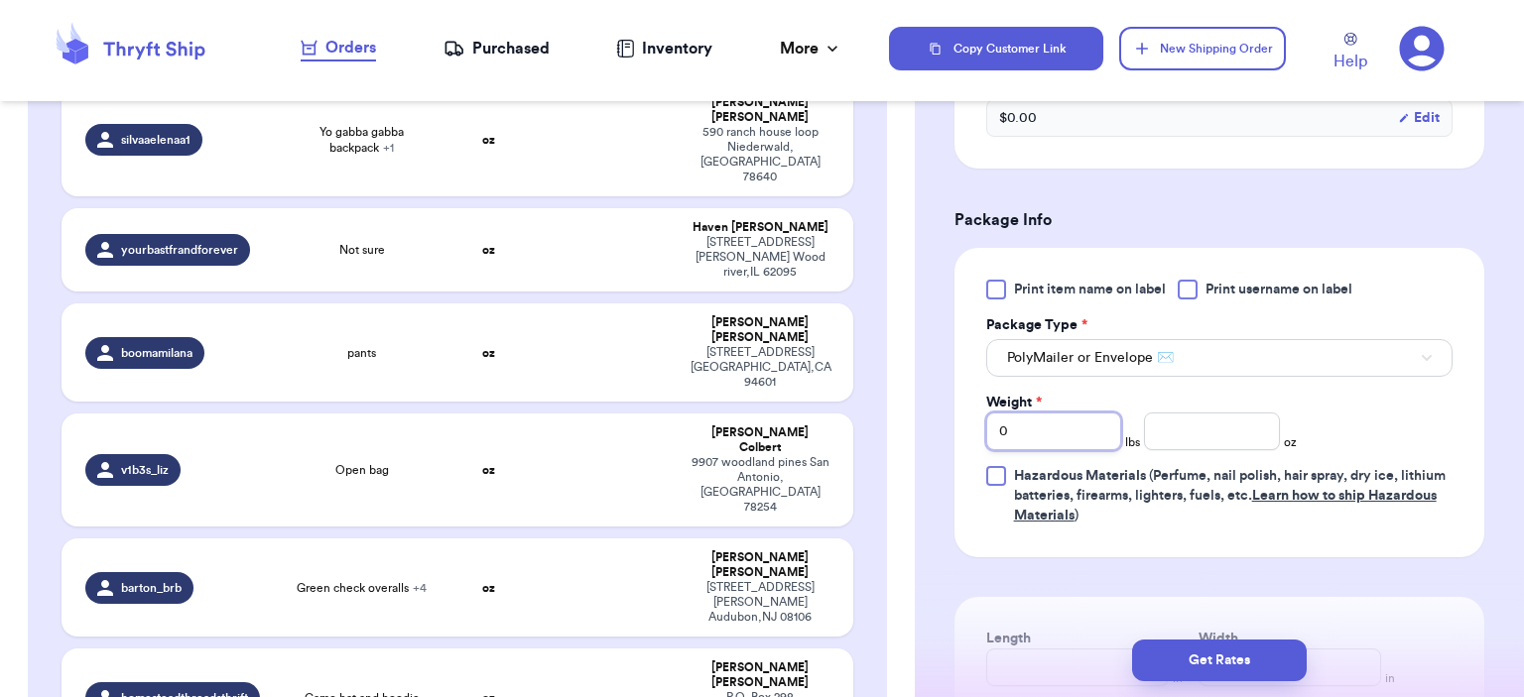
drag, startPoint x: 1038, startPoint y: 431, endPoint x: 935, endPoint y: 413, distance: 104.7
click at [913, 414] on div "Customer Link New Order Incomplete 14 Get Rates for All ( 0 ) Get Rates for All…" at bounding box center [762, 348] width 1524 height 697
type input "1"
click at [1159, 433] on input "number" at bounding box center [1212, 432] width 136 height 38
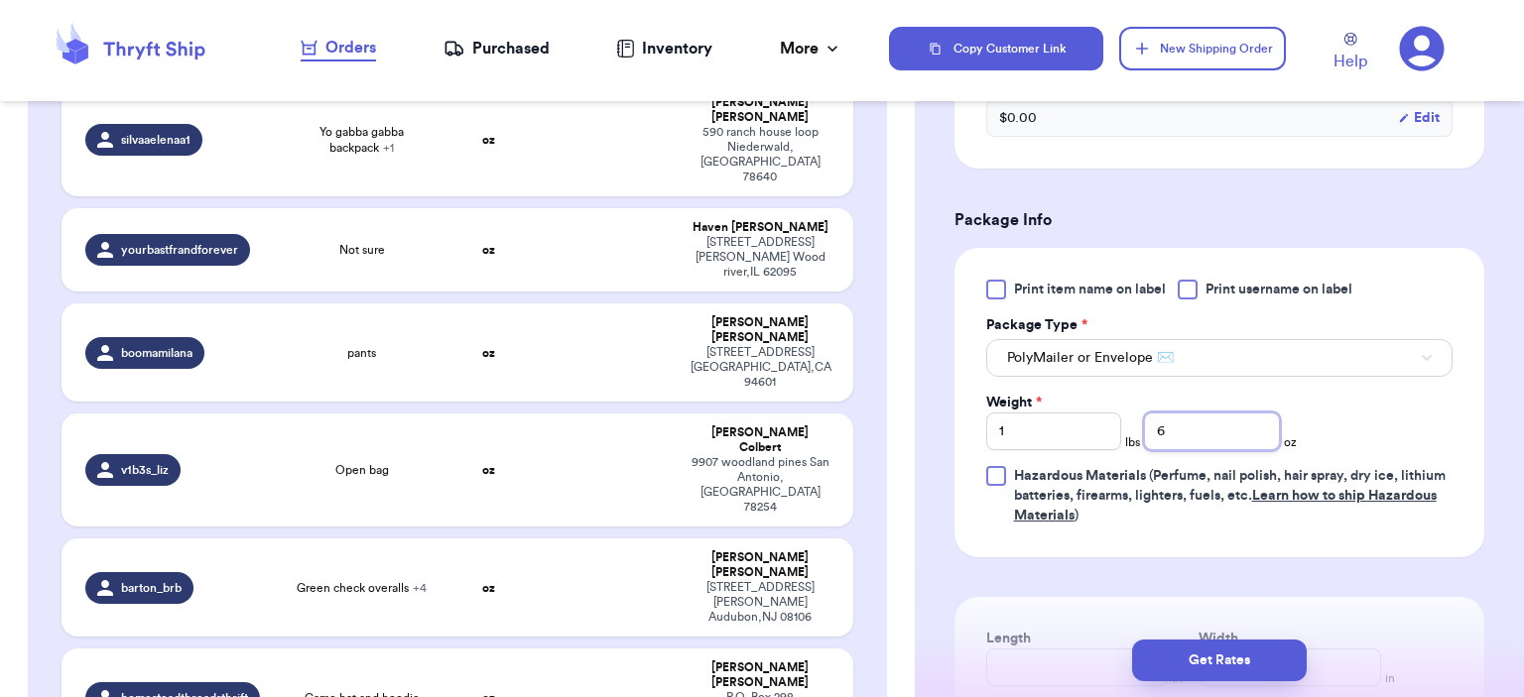
type input "6"
click at [1268, 639] on div "Get Rates" at bounding box center [1219, 660] width 609 height 73
click at [1266, 650] on button "Get Rates" at bounding box center [1219, 661] width 175 height 42
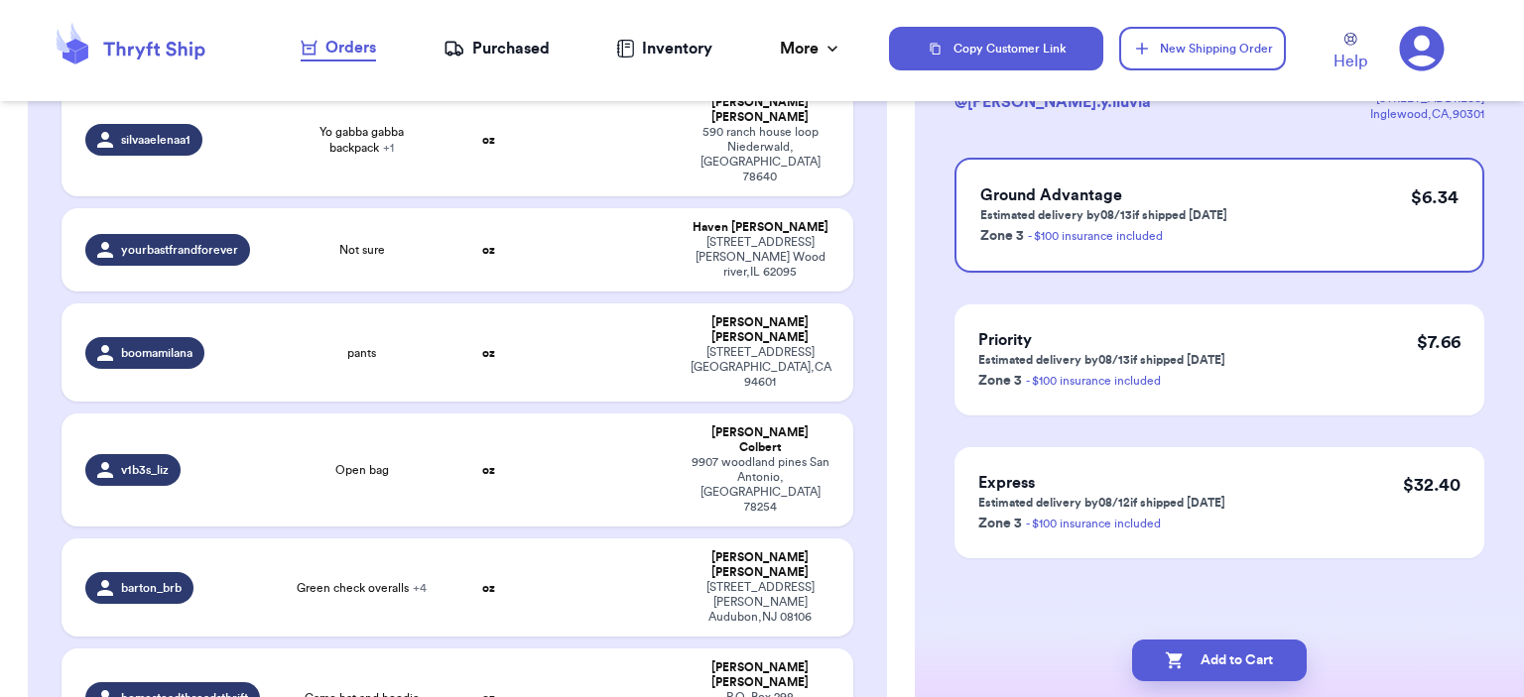
scroll to position [0, 0]
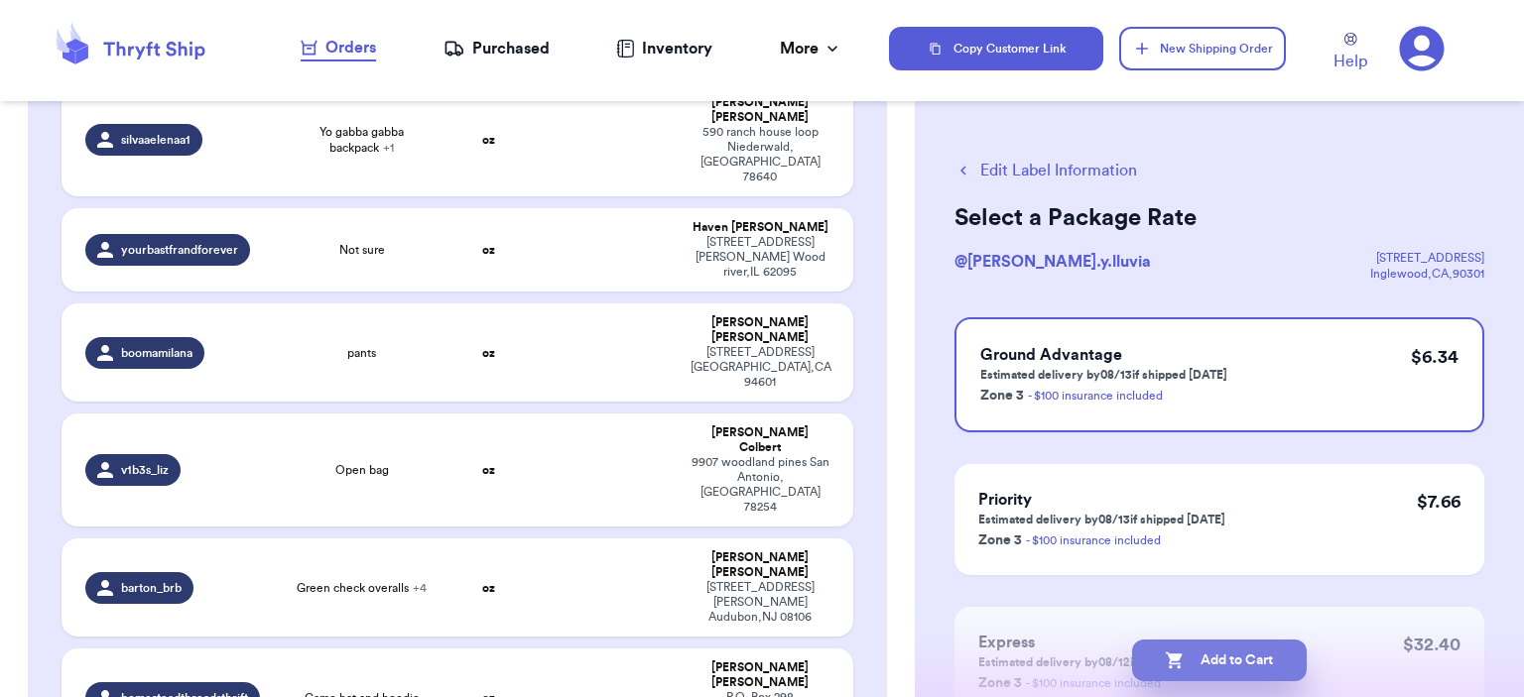
click at [1229, 646] on button "Add to Cart" at bounding box center [1219, 661] width 175 height 42
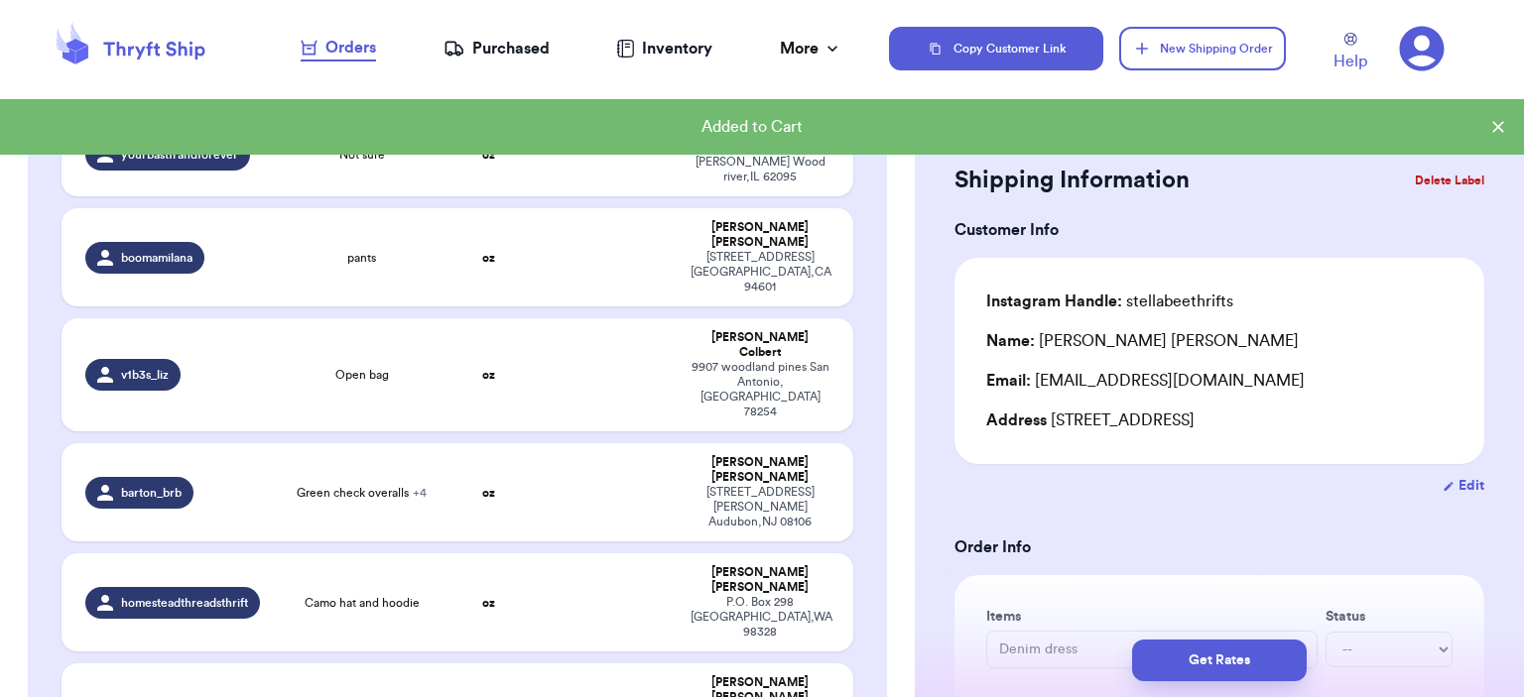
scroll to position [794, 0]
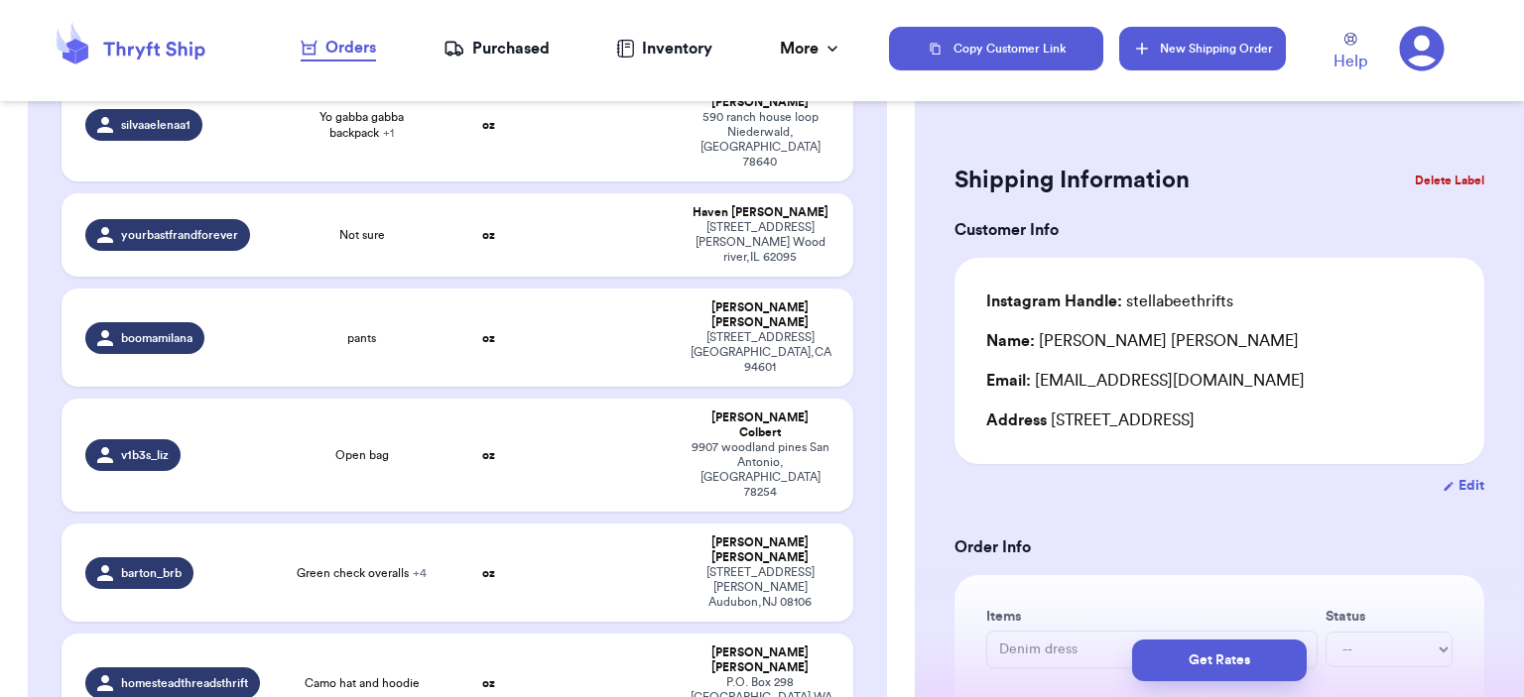
click at [1203, 39] on button "New Shipping Order" at bounding box center [1202, 49] width 167 height 44
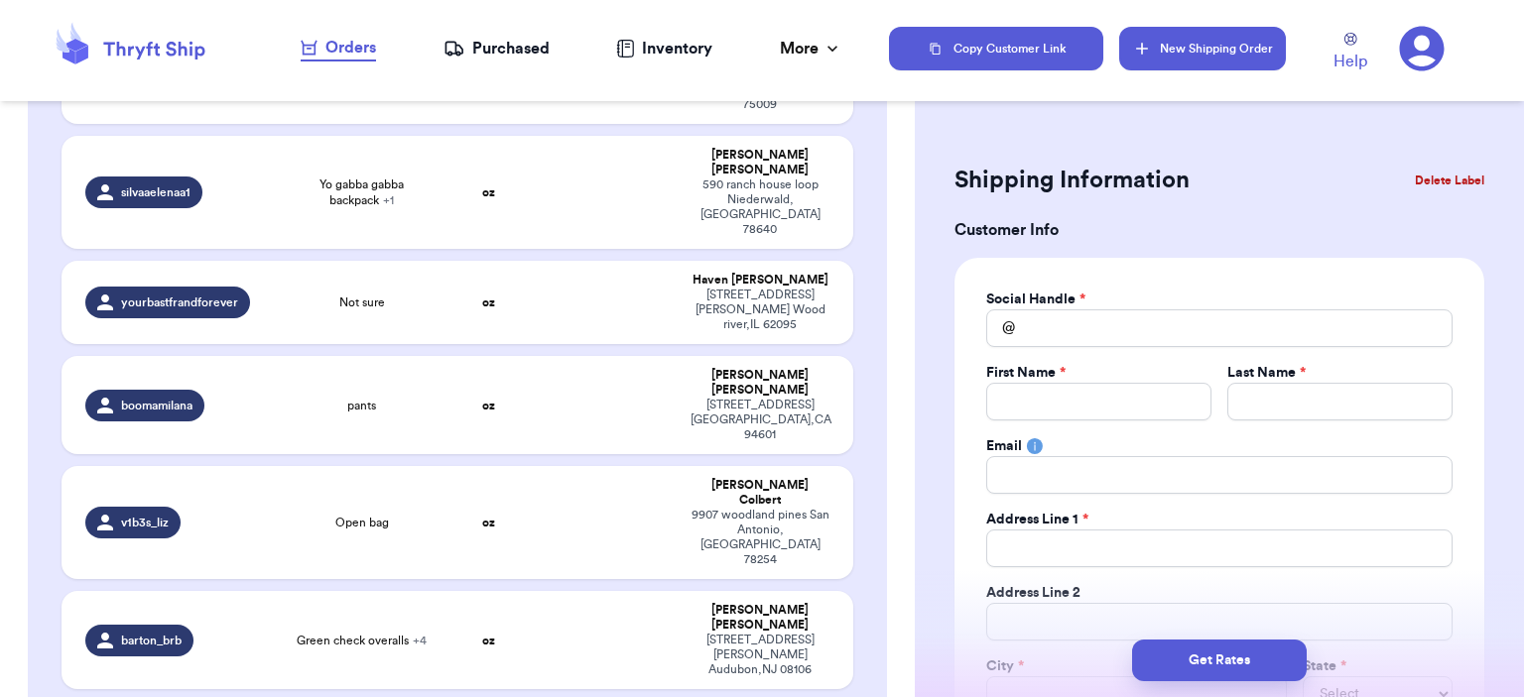
scroll to position [861, 0]
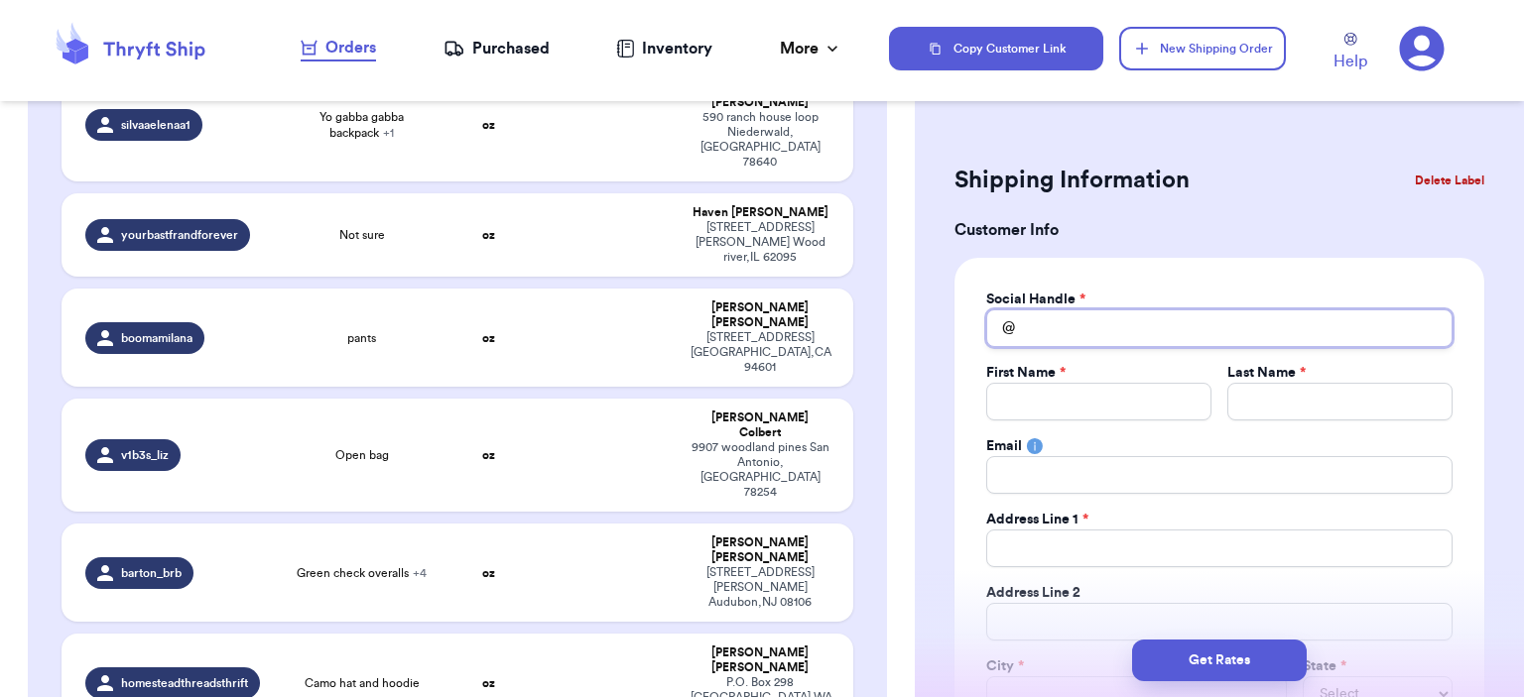
click at [1209, 329] on input "Total Amount Paid" at bounding box center [1219, 329] width 466 height 38
type input "n"
type input "no"
type input "nor"
type input "nori"
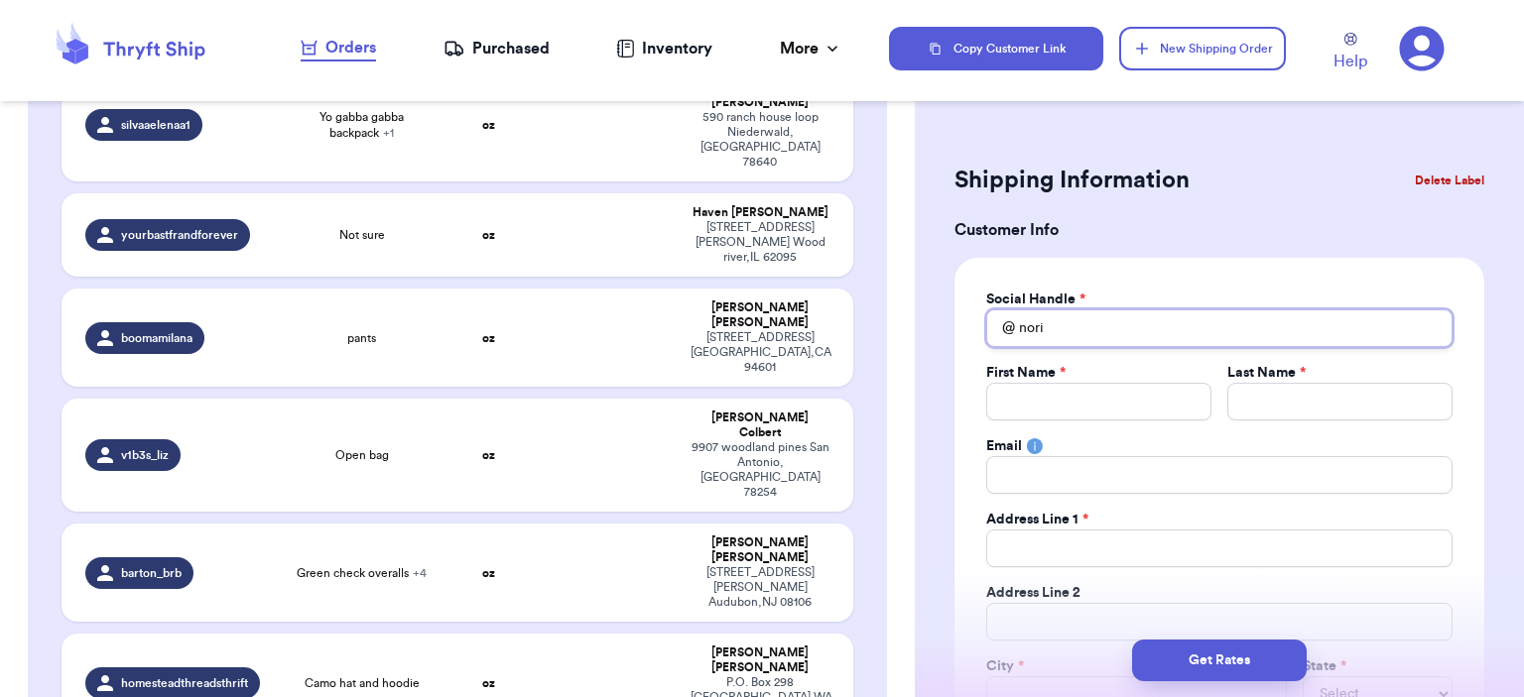
type input "norie"
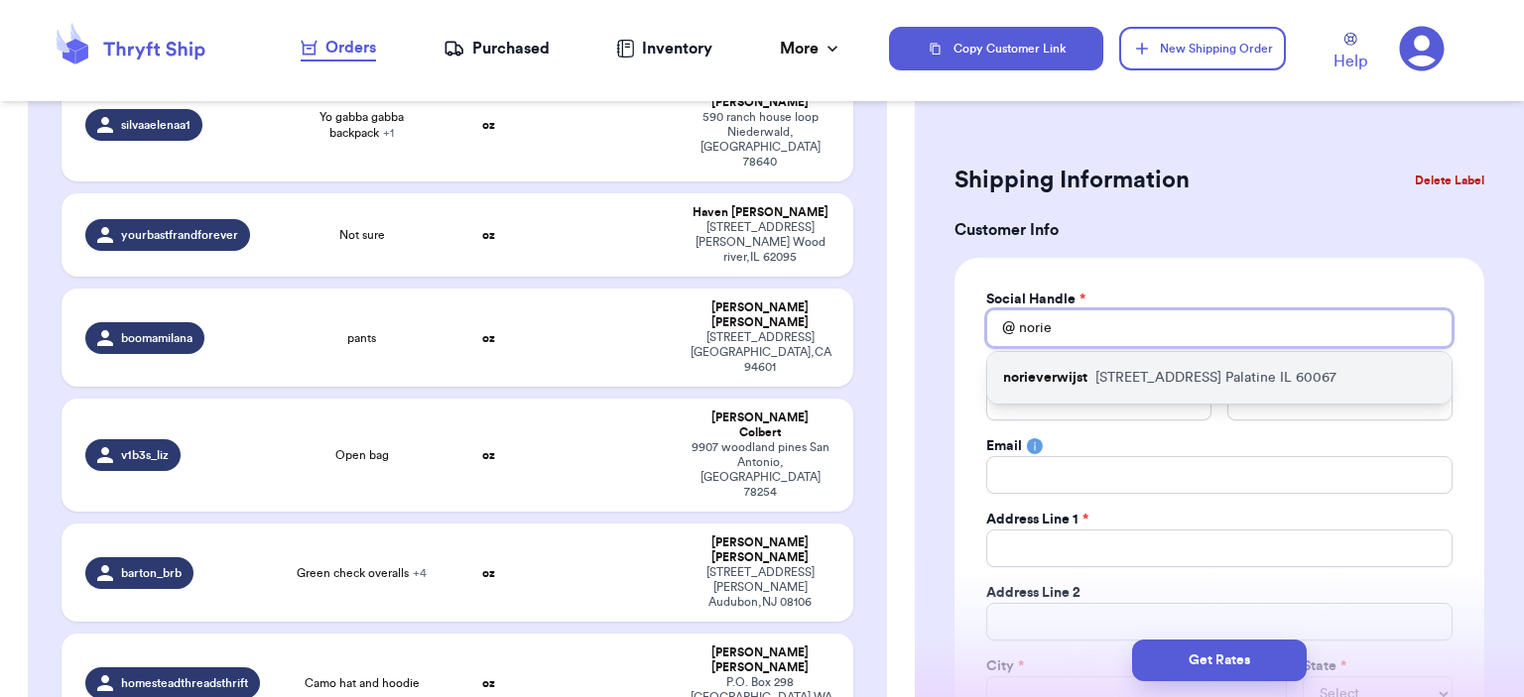
type input "norie"
click at [1181, 372] on p "[STREET_ADDRESS]" at bounding box center [1215, 378] width 241 height 20
type input "norieverwijst"
type input "Norie"
type input "Verwijst"
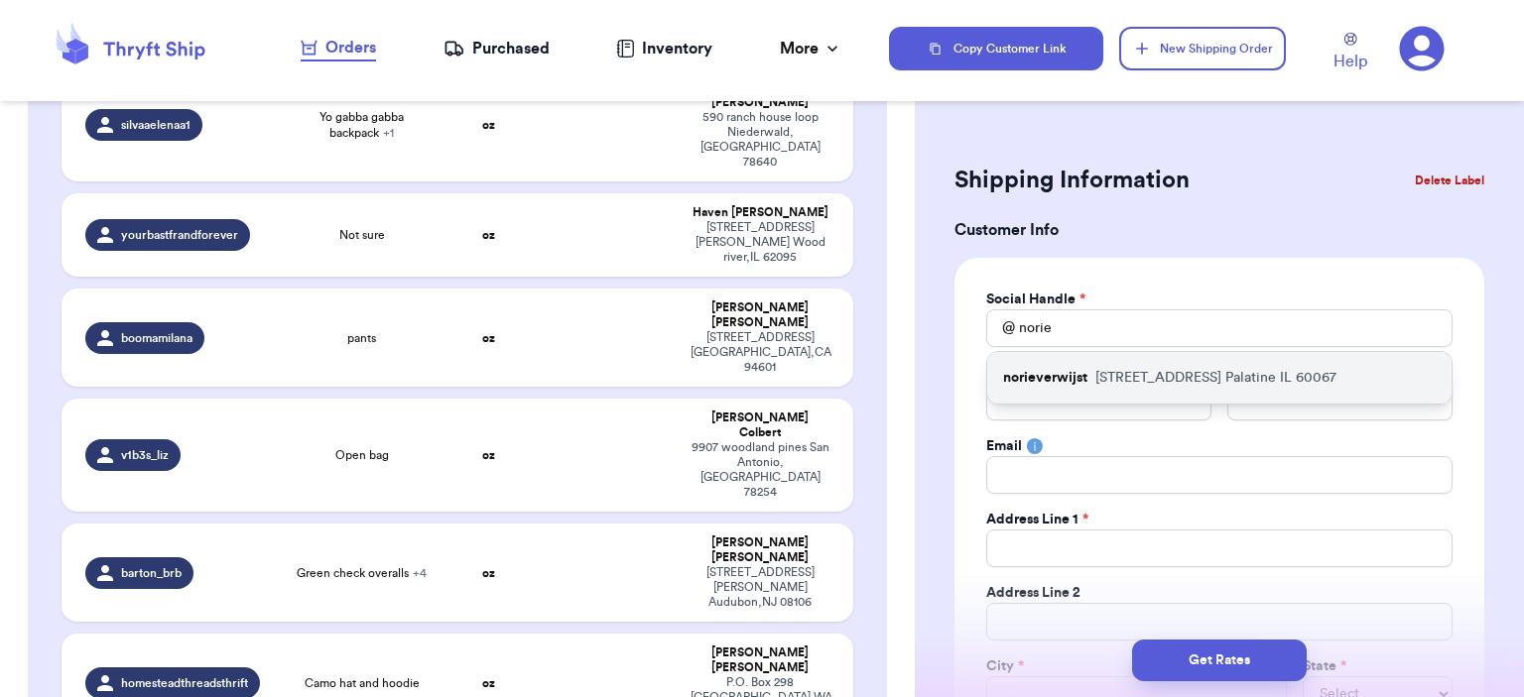
type input "[EMAIL_ADDRESS][DOMAIN_NAME]"
type input "[STREET_ADDRESS]"
type input "Palatine"
select select "IL"
type input "60067"
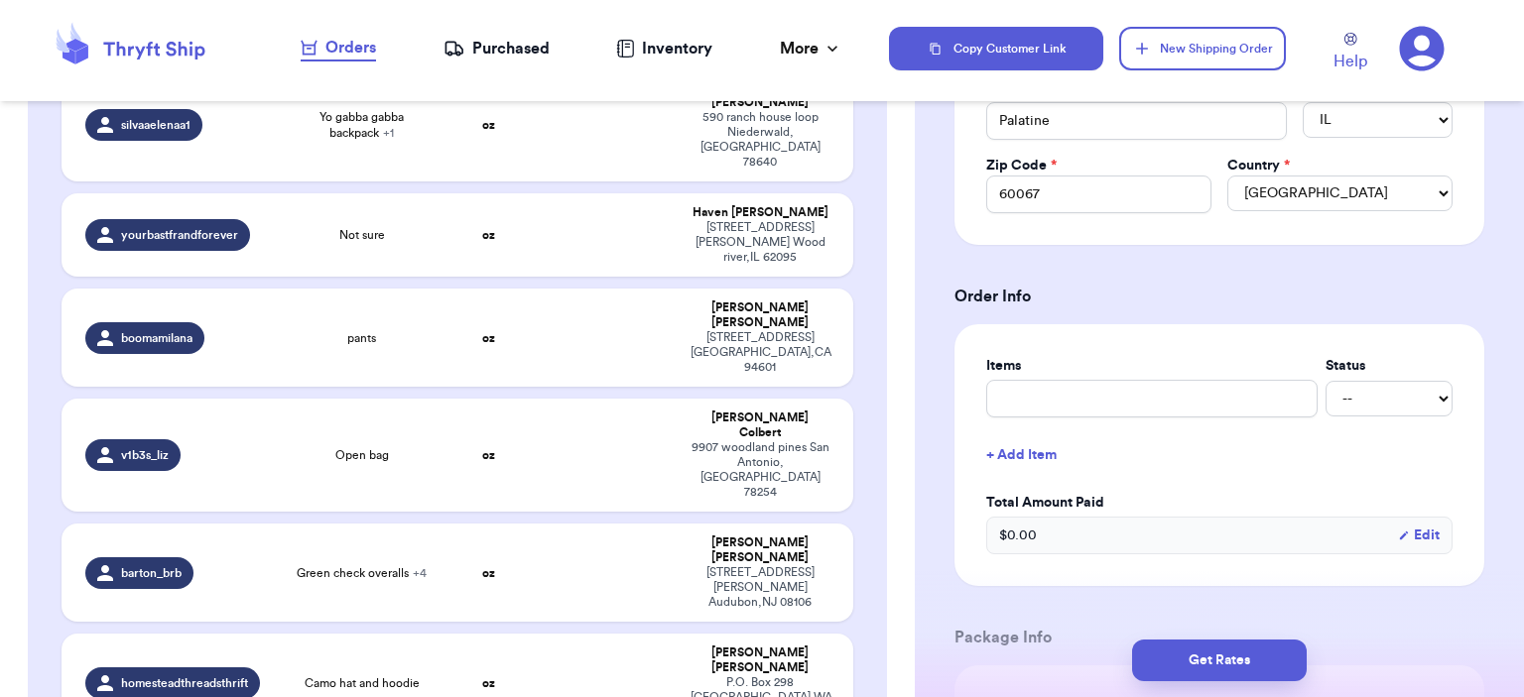
scroll to position [595, 0]
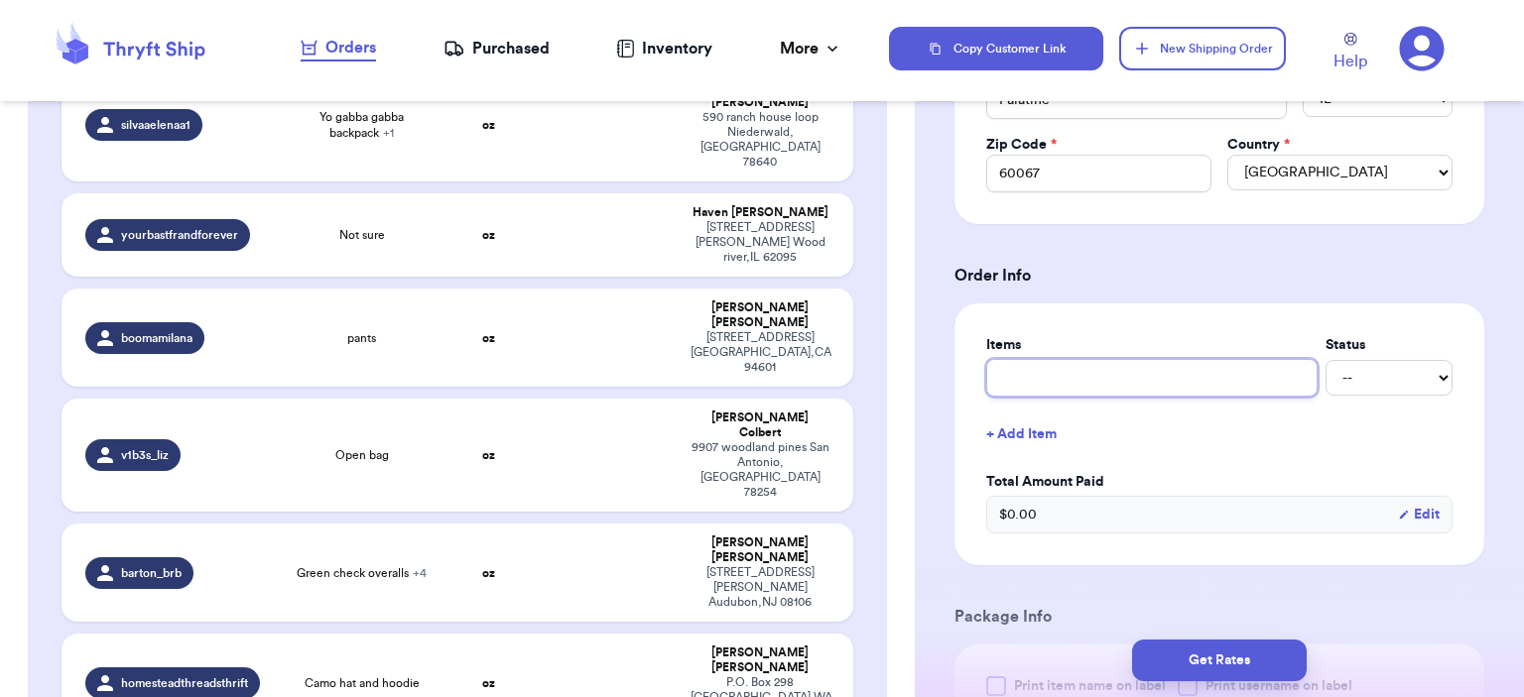
click at [1167, 368] on input "text" at bounding box center [1151, 378] width 331 height 38
type input "bag"
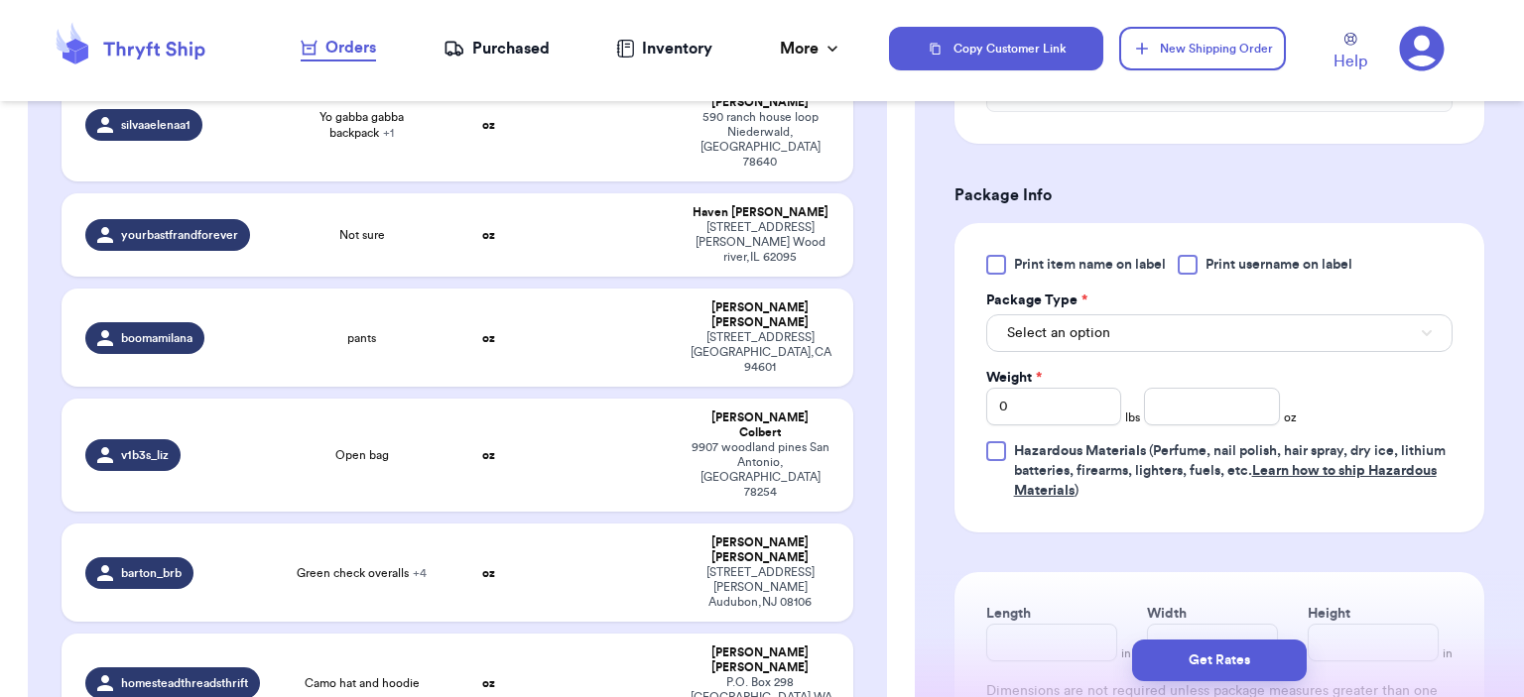
scroll to position [1091, 0]
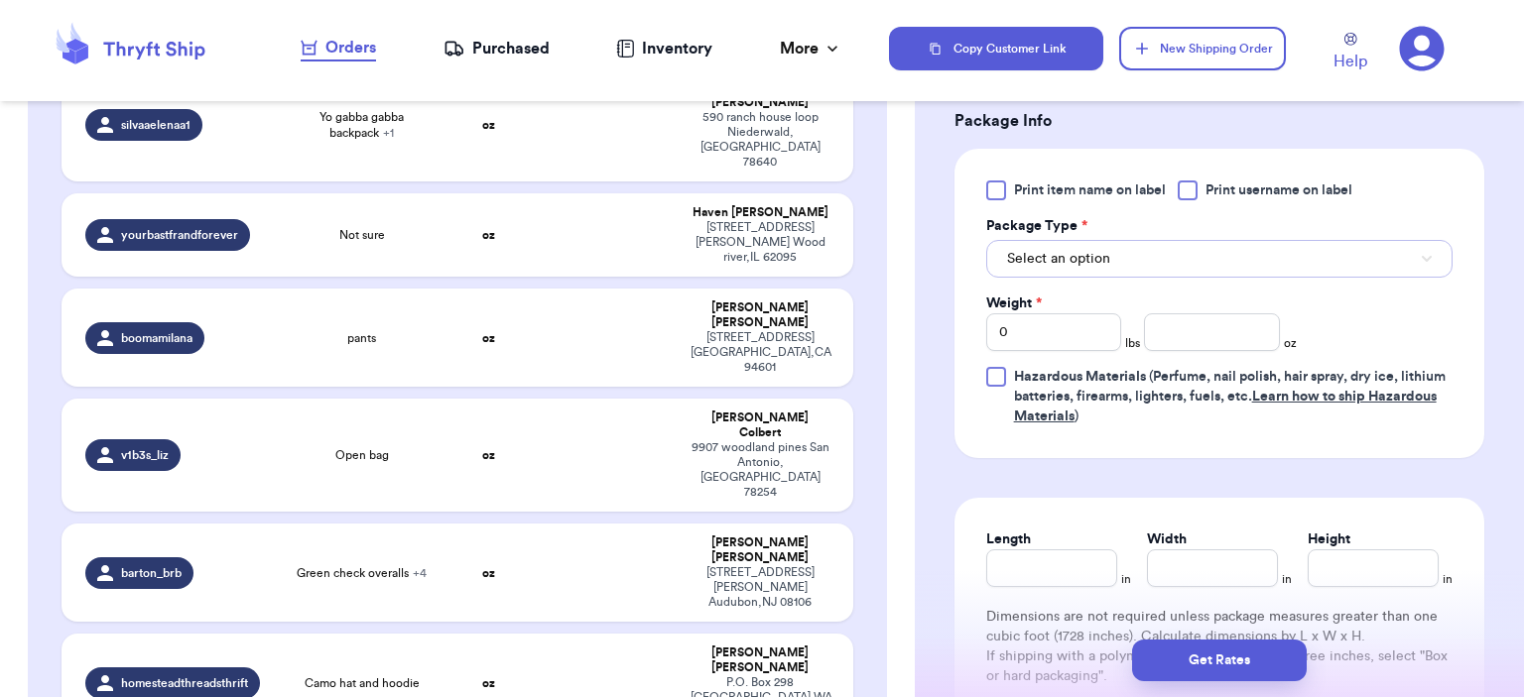
click at [1083, 269] on button "Select an option" at bounding box center [1219, 259] width 466 height 38
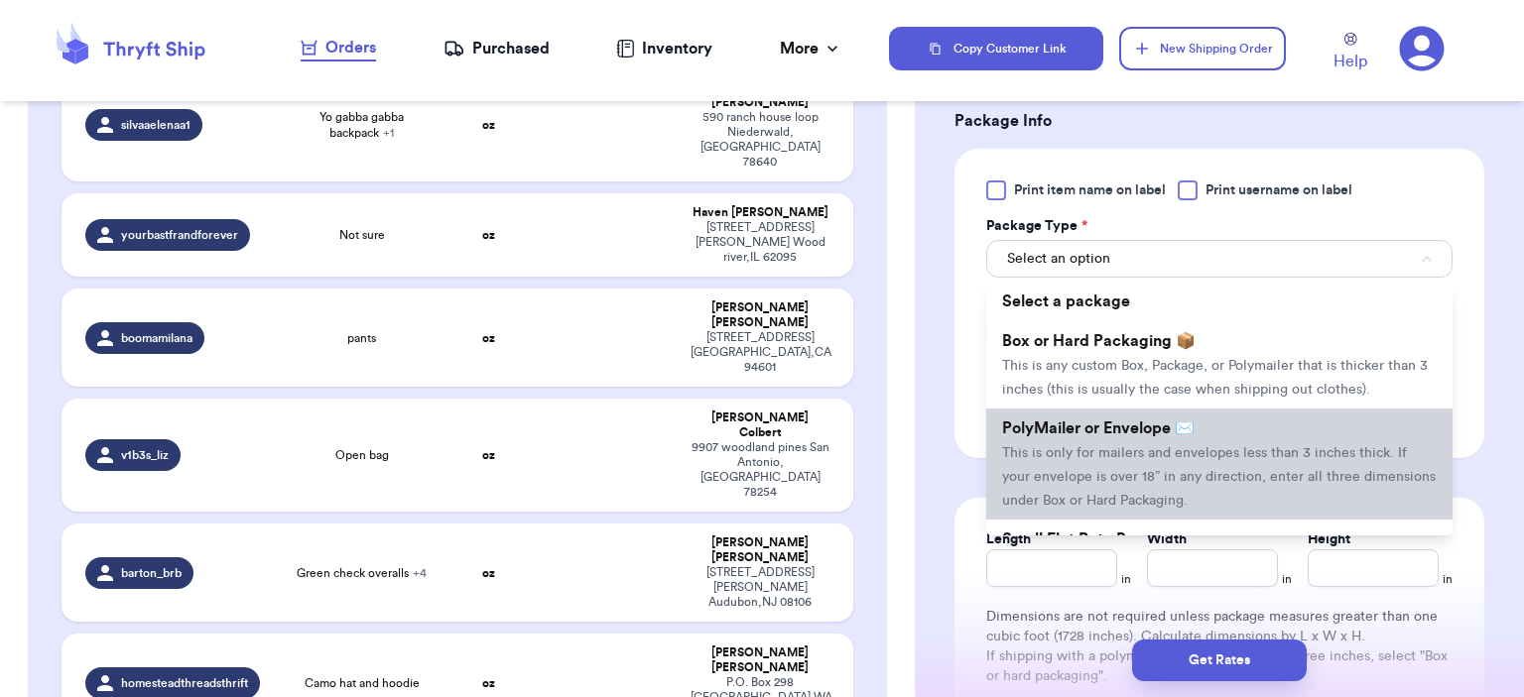
click at [1128, 450] on span "This is only for mailers and envelopes less than 3 inches thick. If your envelo…" at bounding box center [1219, 477] width 434 height 62
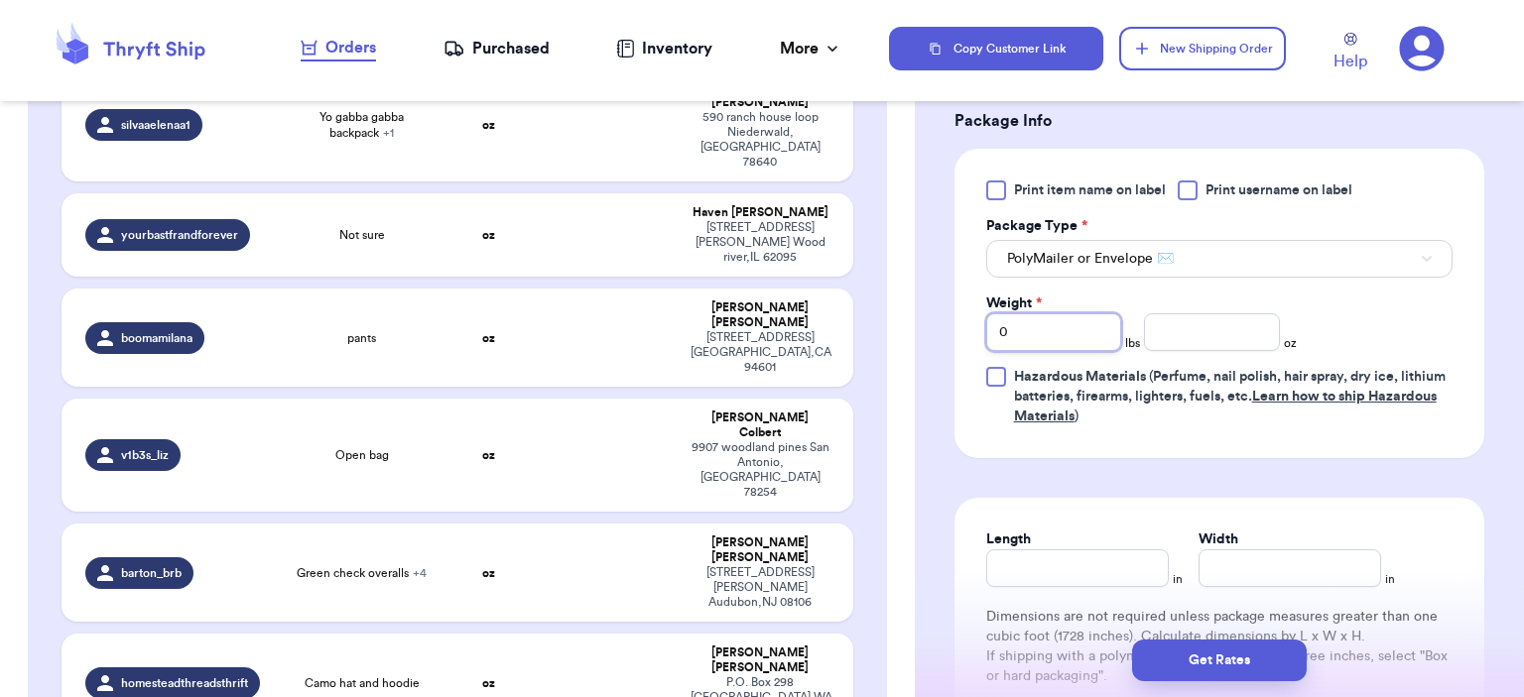
drag, startPoint x: 1028, startPoint y: 324, endPoint x: 952, endPoint y: 311, distance: 76.7
type input "1"
click at [1199, 347] on div "Print item name on label Print username on label Package Type * PolyMailer or E…" at bounding box center [1219, 304] width 466 height 246
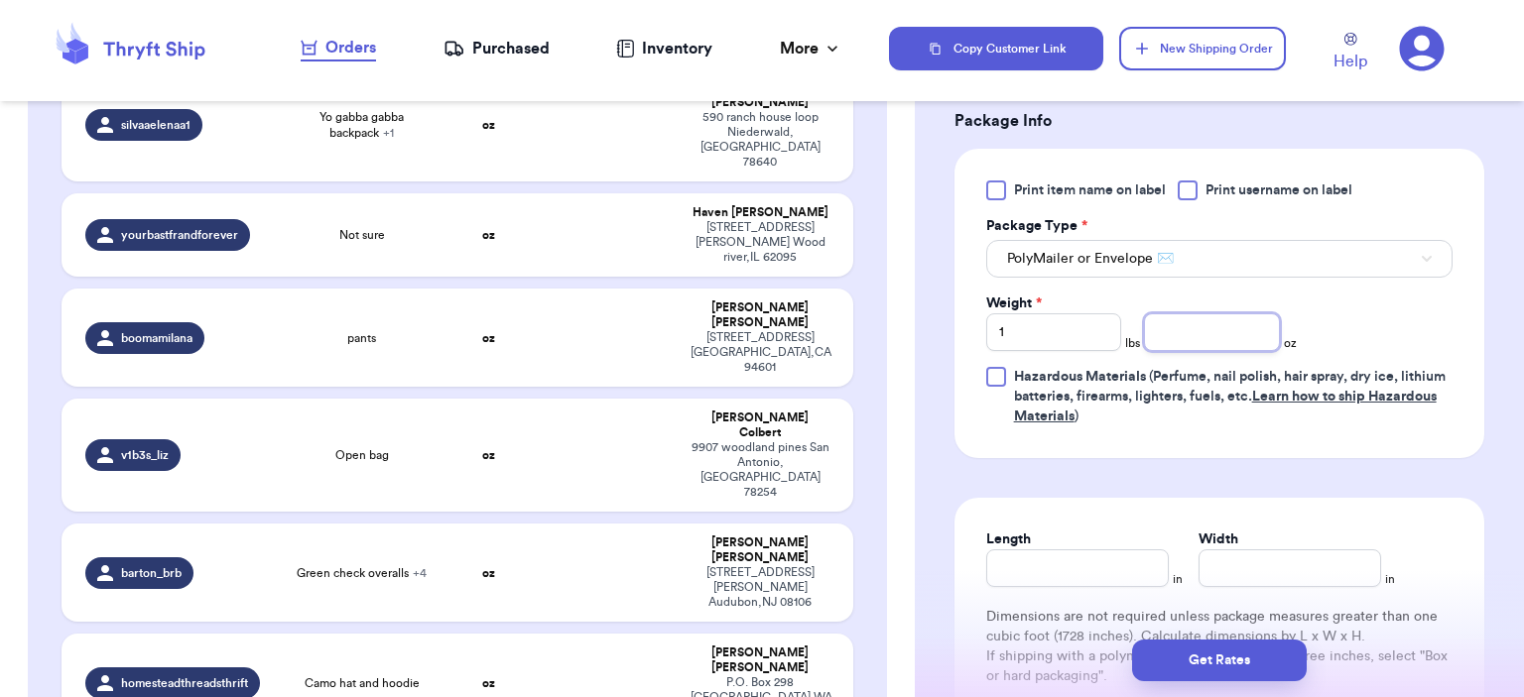
click at [1194, 336] on input "number" at bounding box center [1212, 333] width 136 height 38
type input "0"
click at [1280, 672] on button "Get Rates" at bounding box center [1219, 661] width 175 height 42
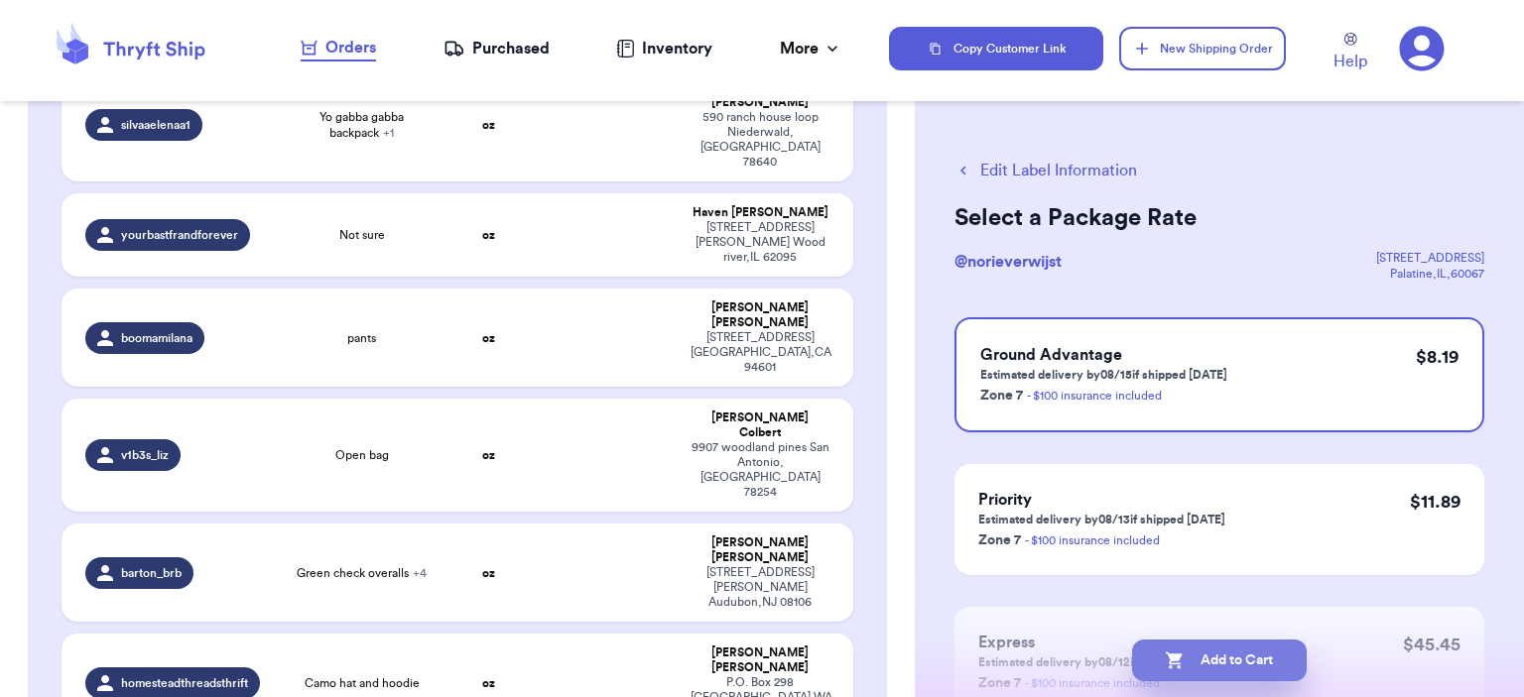
click at [1278, 662] on button "Add to Cart" at bounding box center [1219, 661] width 175 height 42
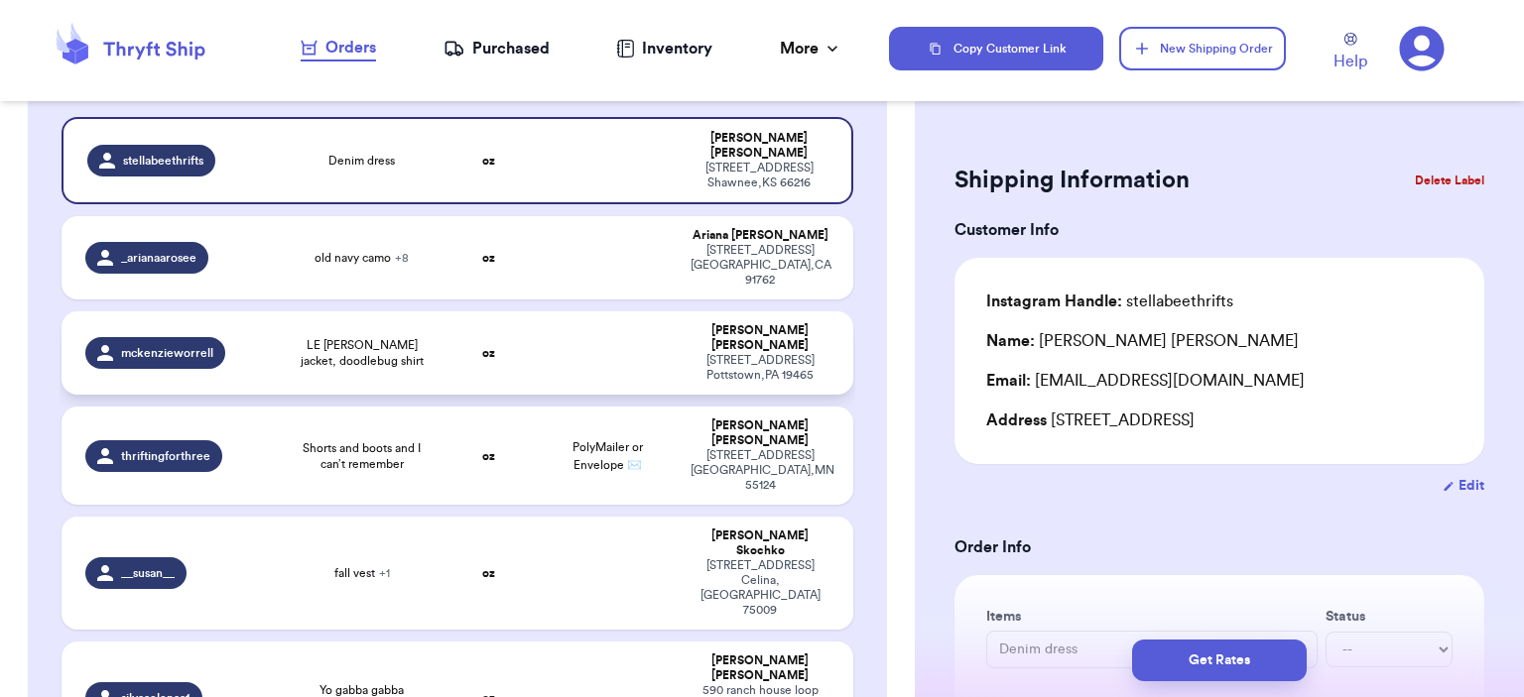
scroll to position [198, 0]
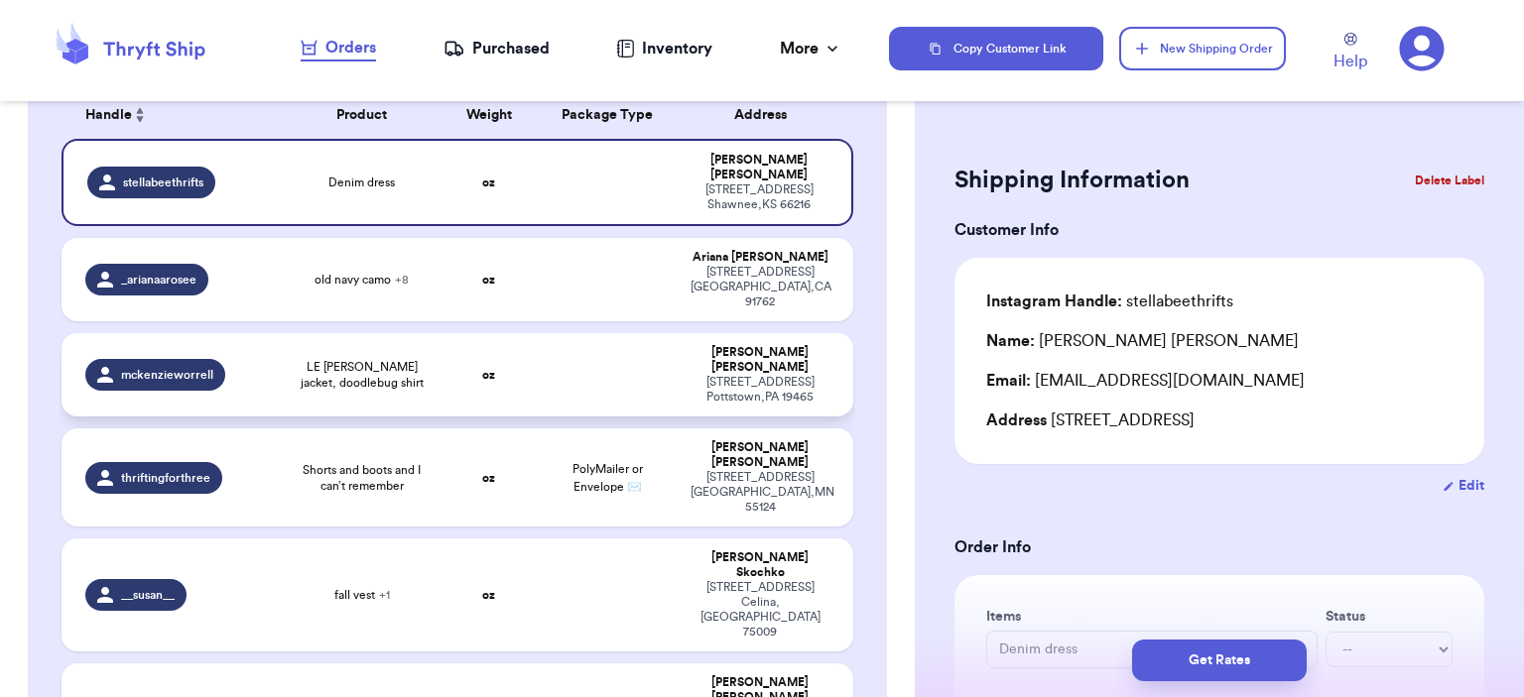
click at [476, 362] on td "oz" at bounding box center [489, 374] width 95 height 83
type input "LE [PERSON_NAME] jacket, doodlebug shirt"
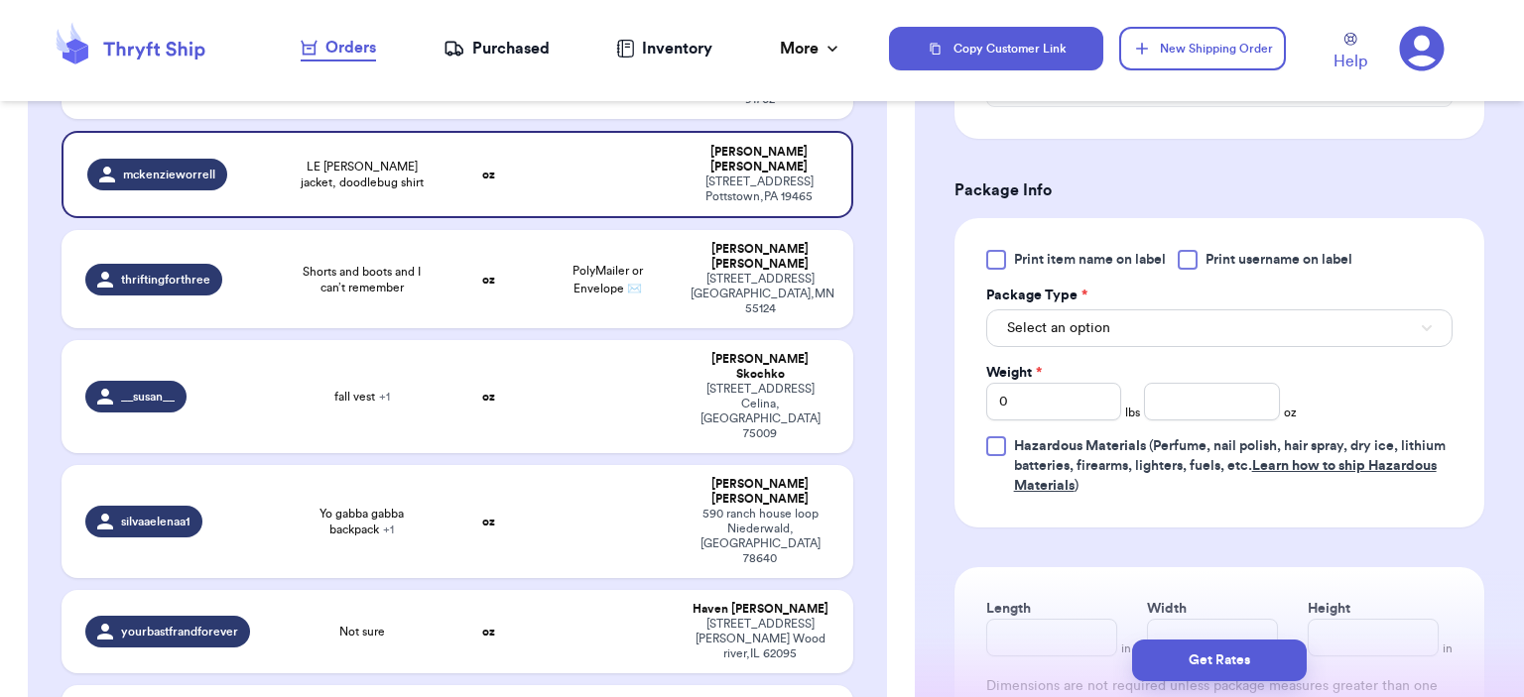
scroll to position [794, 0]
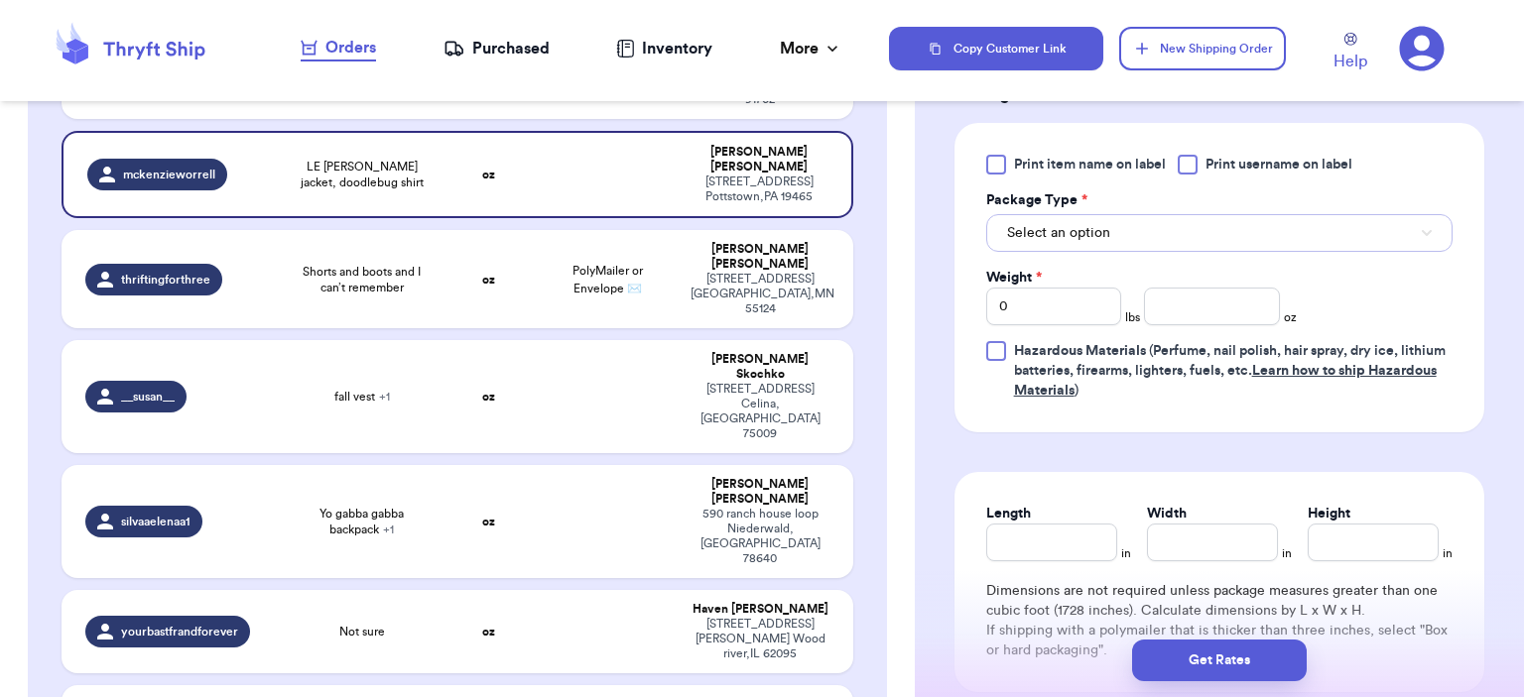
click at [1151, 229] on button "Select an option" at bounding box center [1219, 233] width 466 height 38
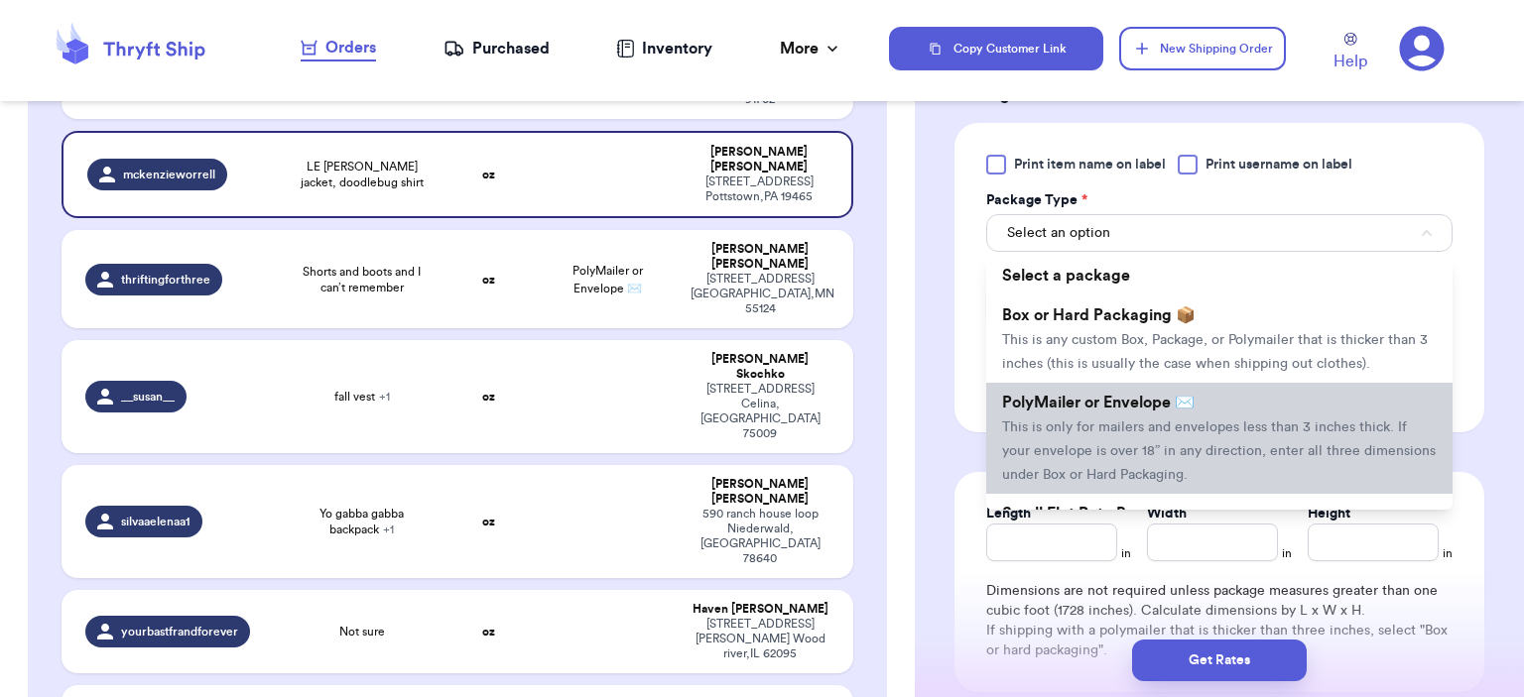
click at [1158, 400] on span "PolyMailer or Envelope ✉️" at bounding box center [1098, 403] width 192 height 16
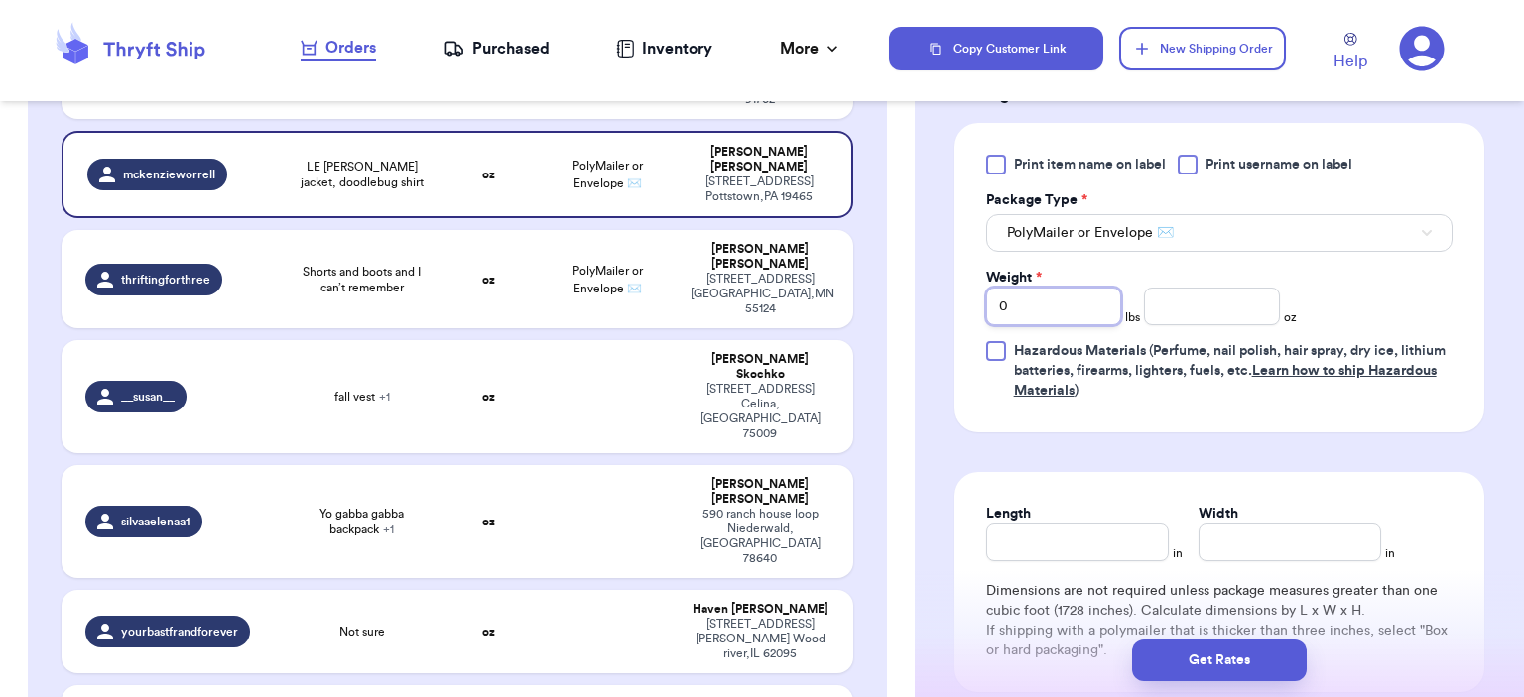
drag, startPoint x: 1063, startPoint y: 314, endPoint x: 848, endPoint y: 291, distance: 215.5
click at [845, 294] on div "Customer Link New Order Incomplete 13 Get Rates for All ( 0 ) Get Rates for All…" at bounding box center [762, 348] width 1524 height 697
type input "1"
click at [1191, 313] on input "number" at bounding box center [1212, 307] width 136 height 38
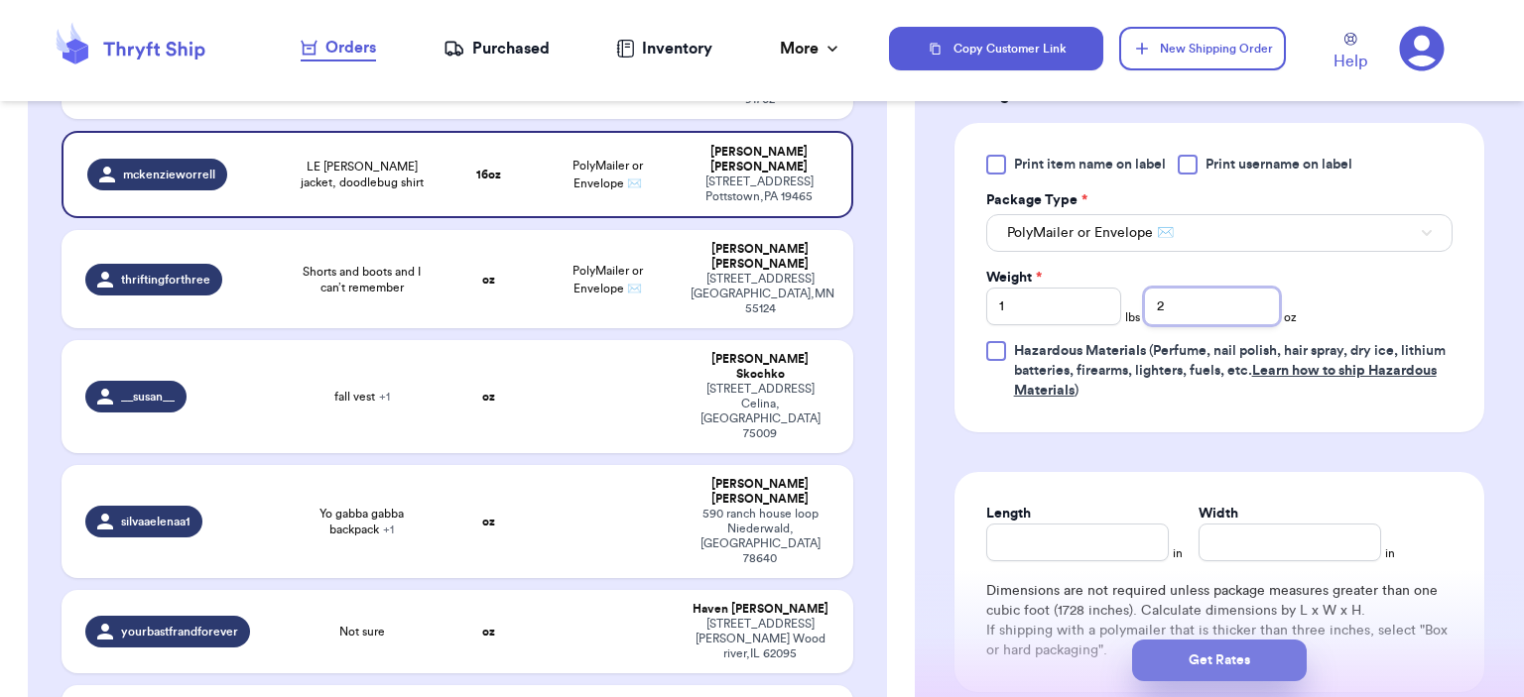
type input "2"
click at [1275, 662] on button "Get Rates" at bounding box center [1219, 661] width 175 height 42
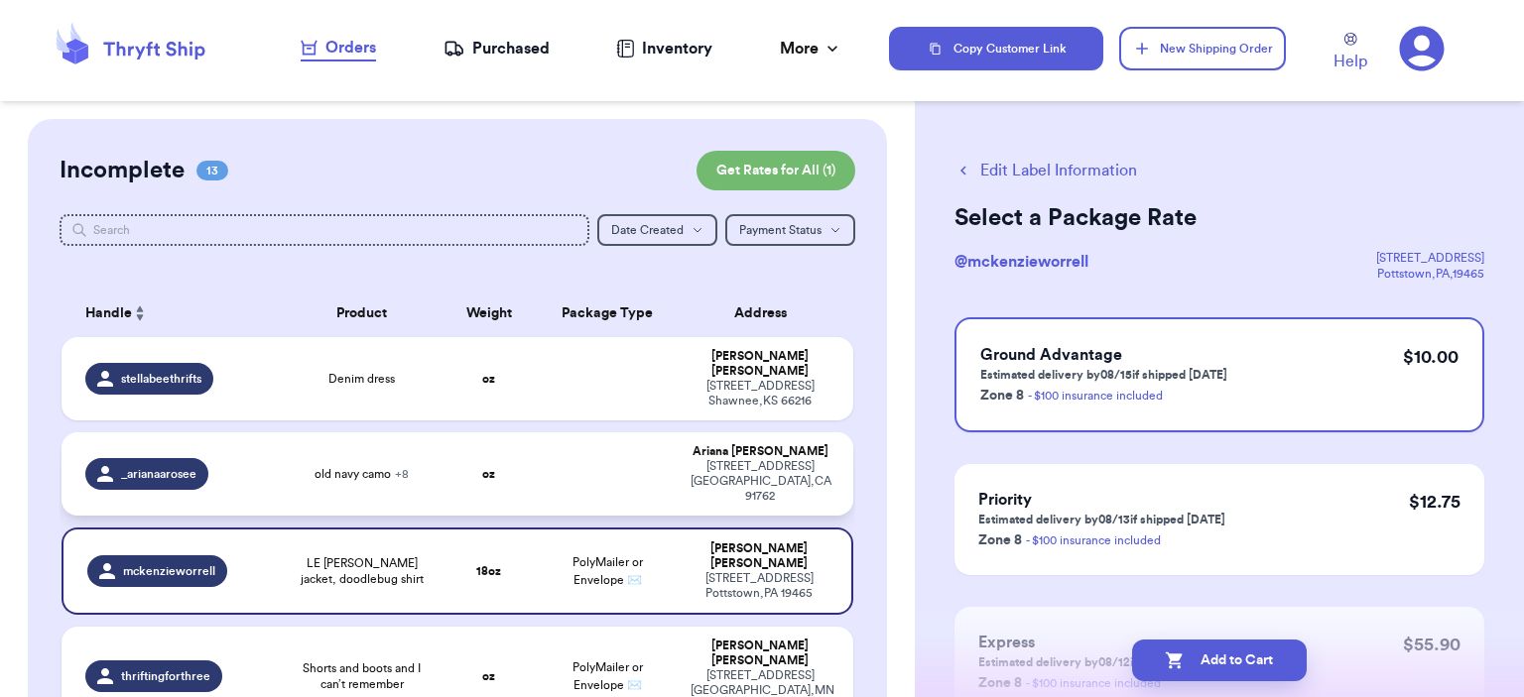
scroll to position [397, 0]
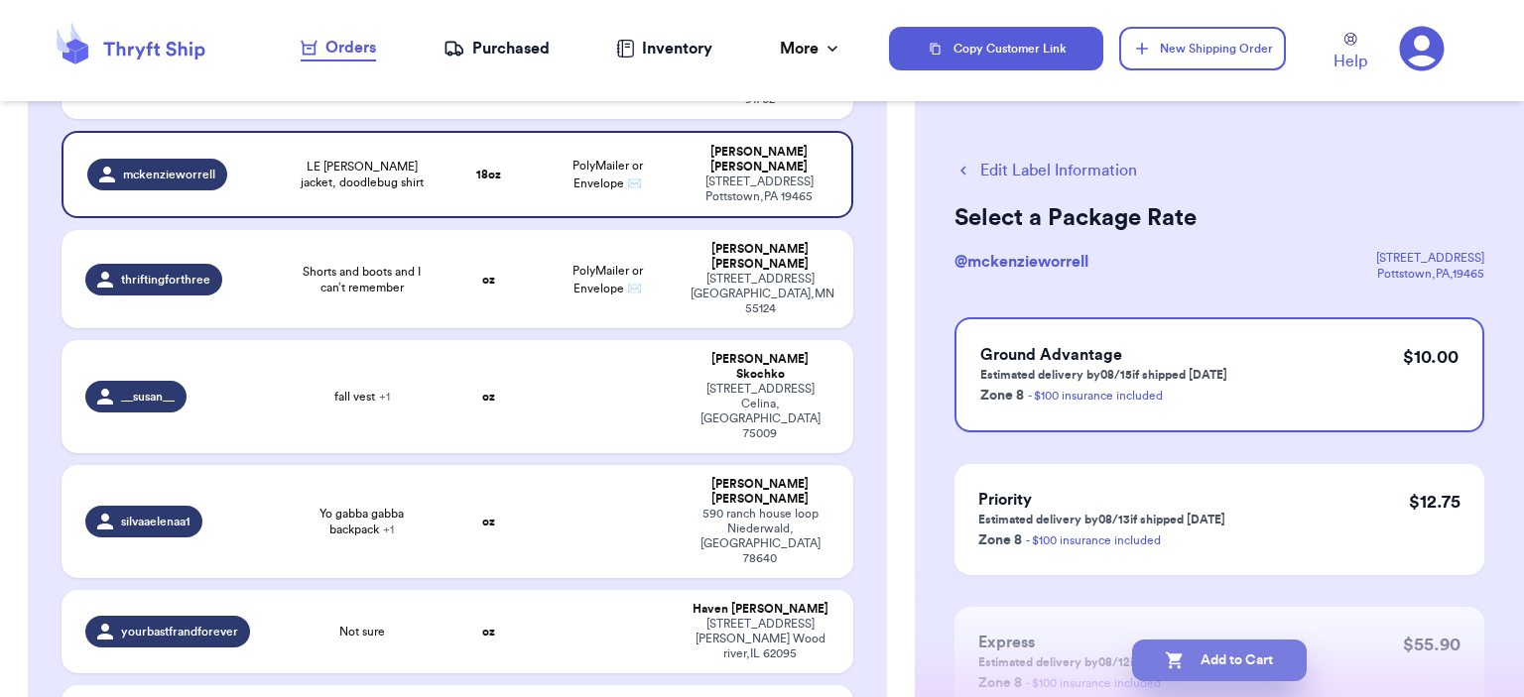
click at [1202, 668] on button "Add to Cart" at bounding box center [1219, 661] width 175 height 42
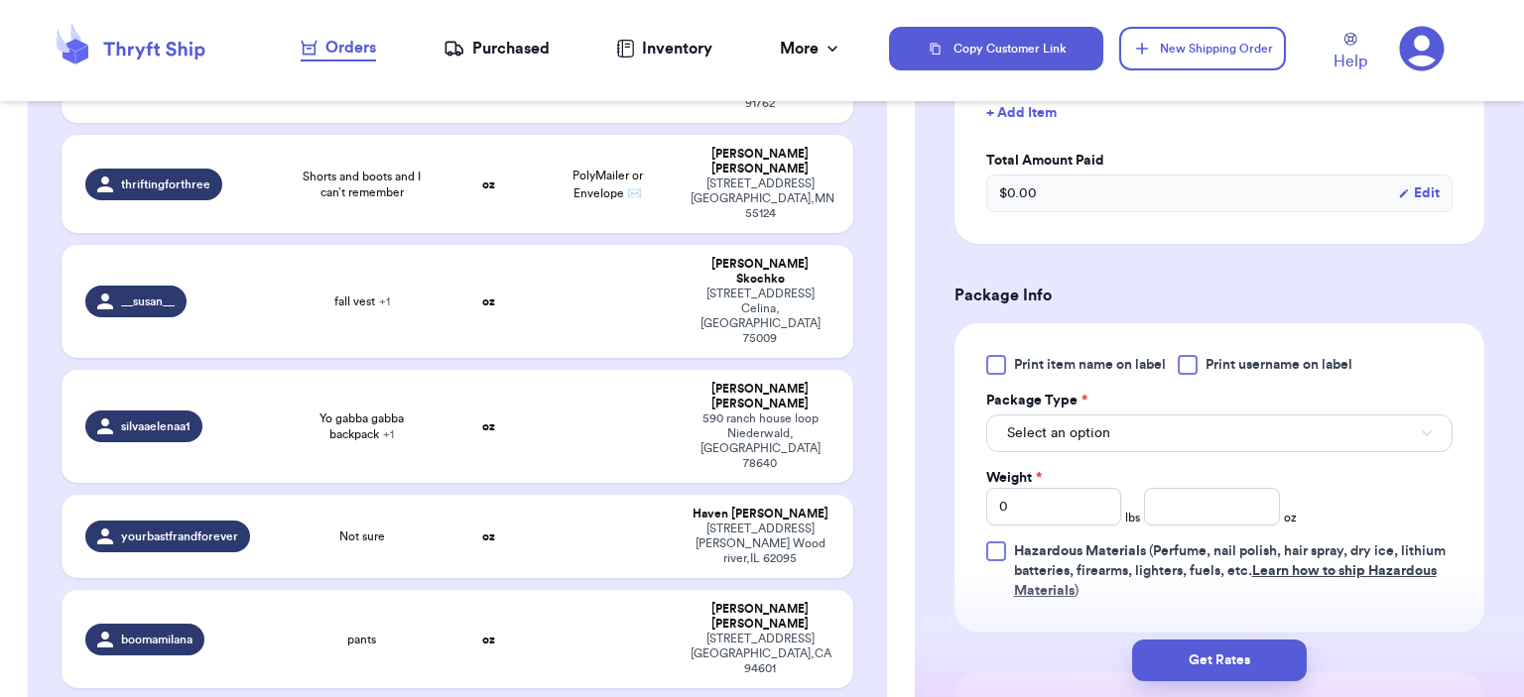
scroll to position [694, 0]
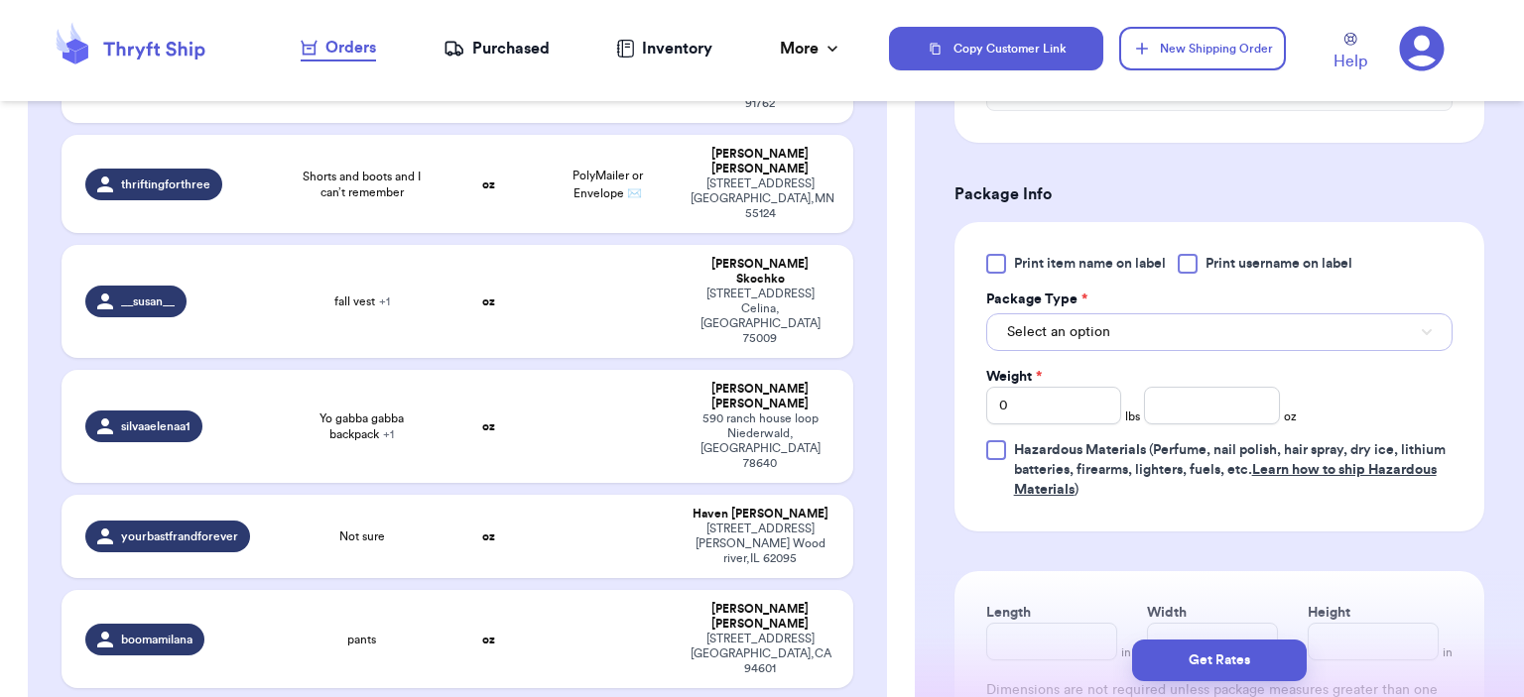
click at [1232, 314] on button "Select an option" at bounding box center [1219, 333] width 466 height 38
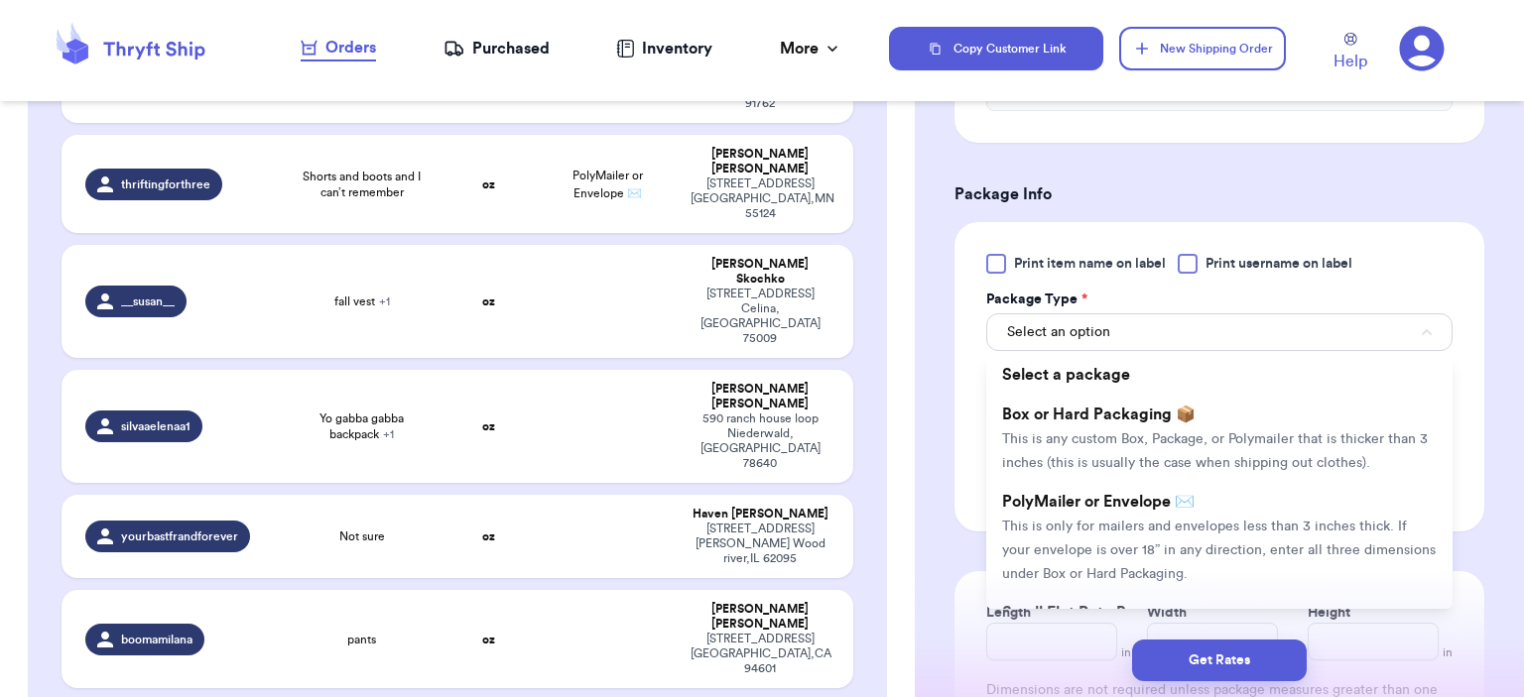
click at [1189, 516] on li "PolyMailer or Envelope ✉️ This is only for mailers and envelopes less than 3 in…" at bounding box center [1219, 537] width 466 height 111
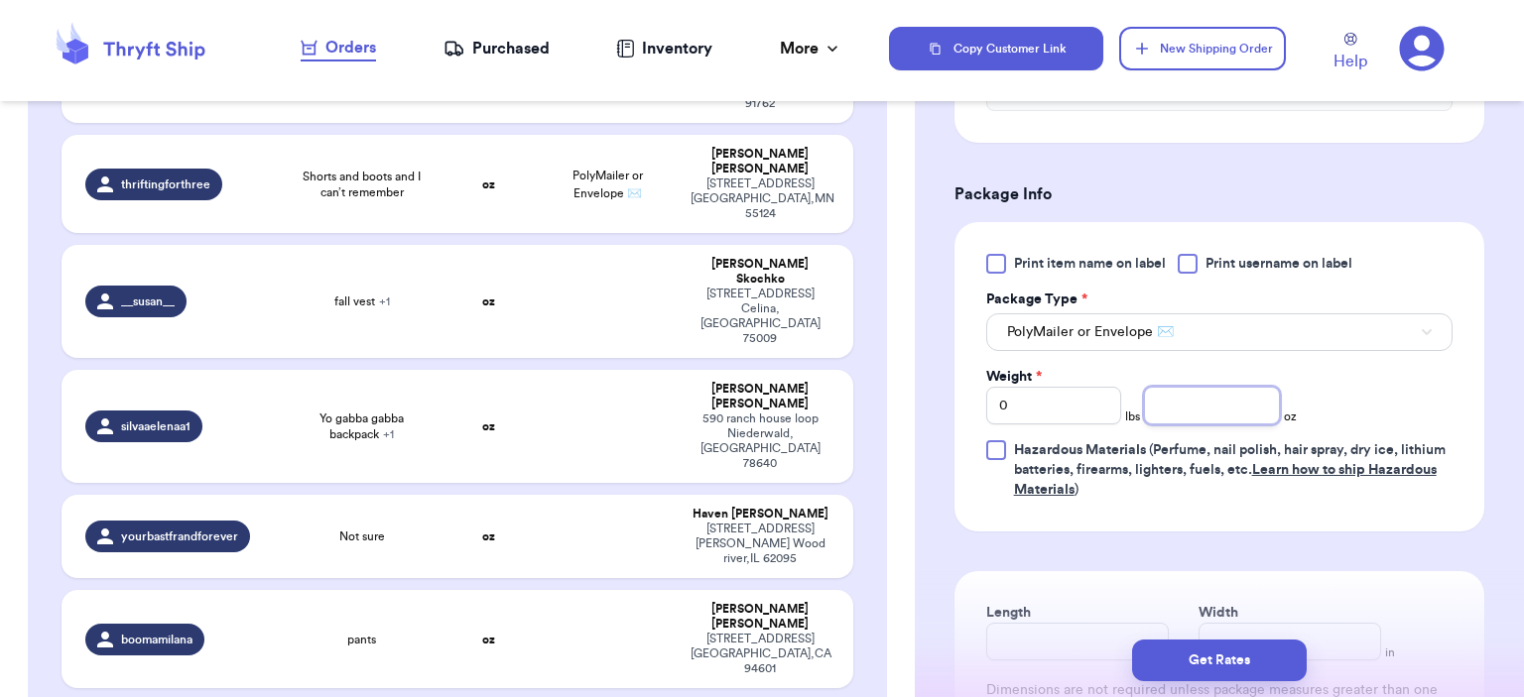
click at [1197, 413] on input "number" at bounding box center [1212, 406] width 136 height 38
type input "5"
click at [1193, 656] on button "Get Rates" at bounding box center [1219, 661] width 175 height 42
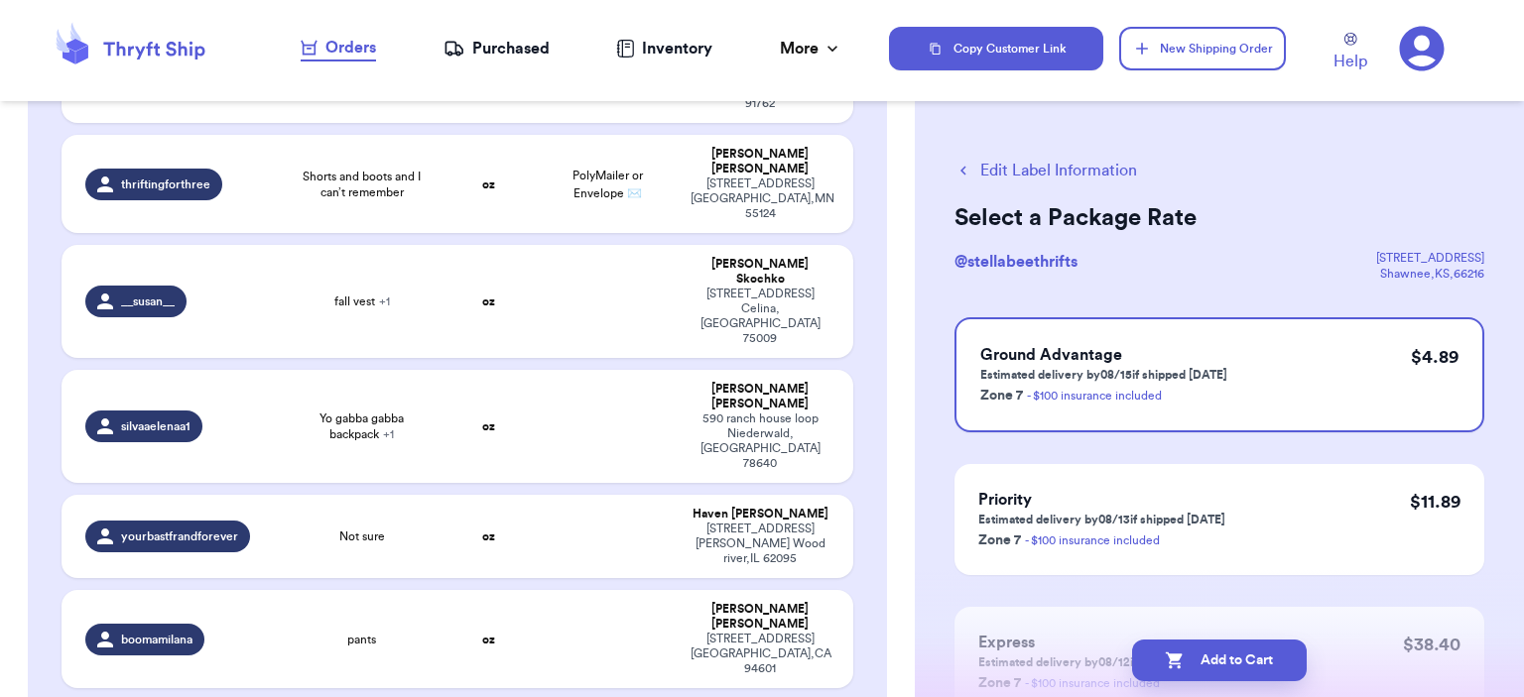
click at [1201, 657] on button "Add to Cart" at bounding box center [1219, 661] width 175 height 42
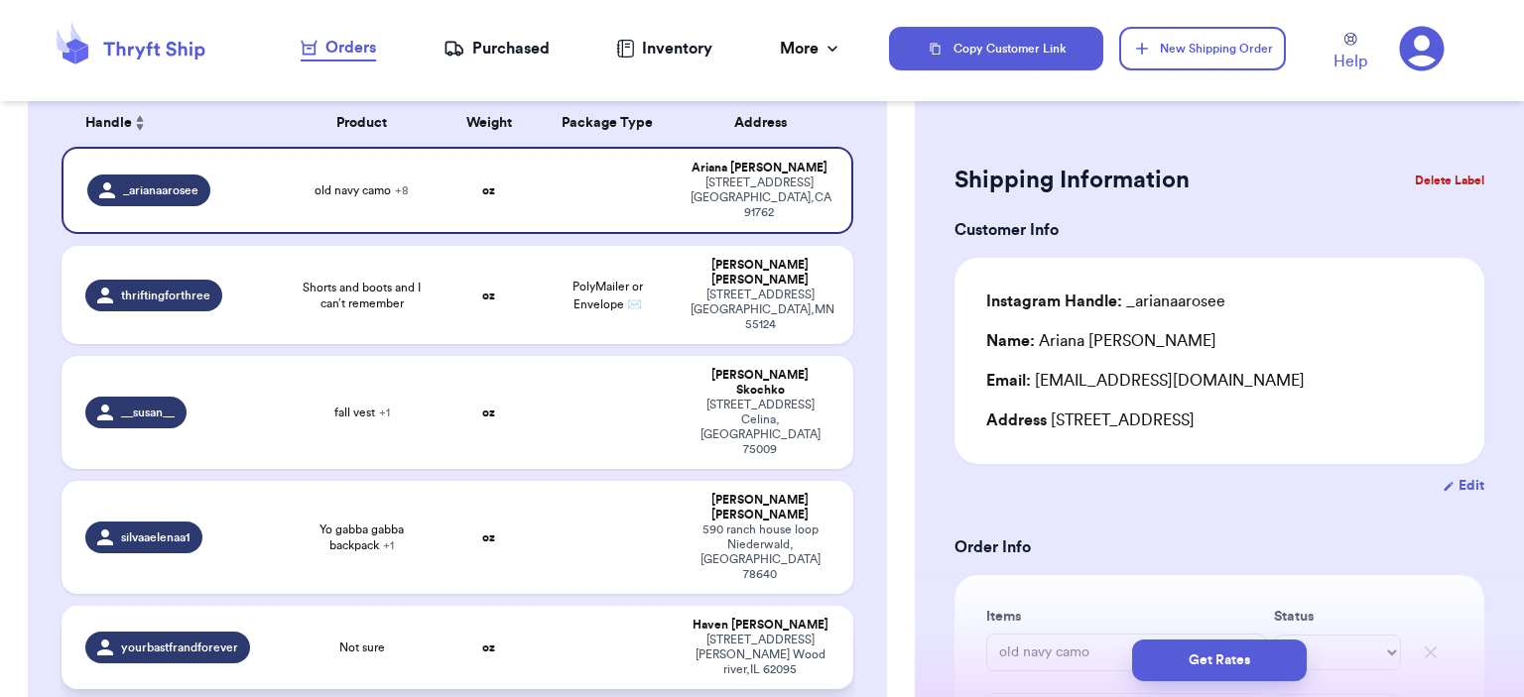
scroll to position [115, 0]
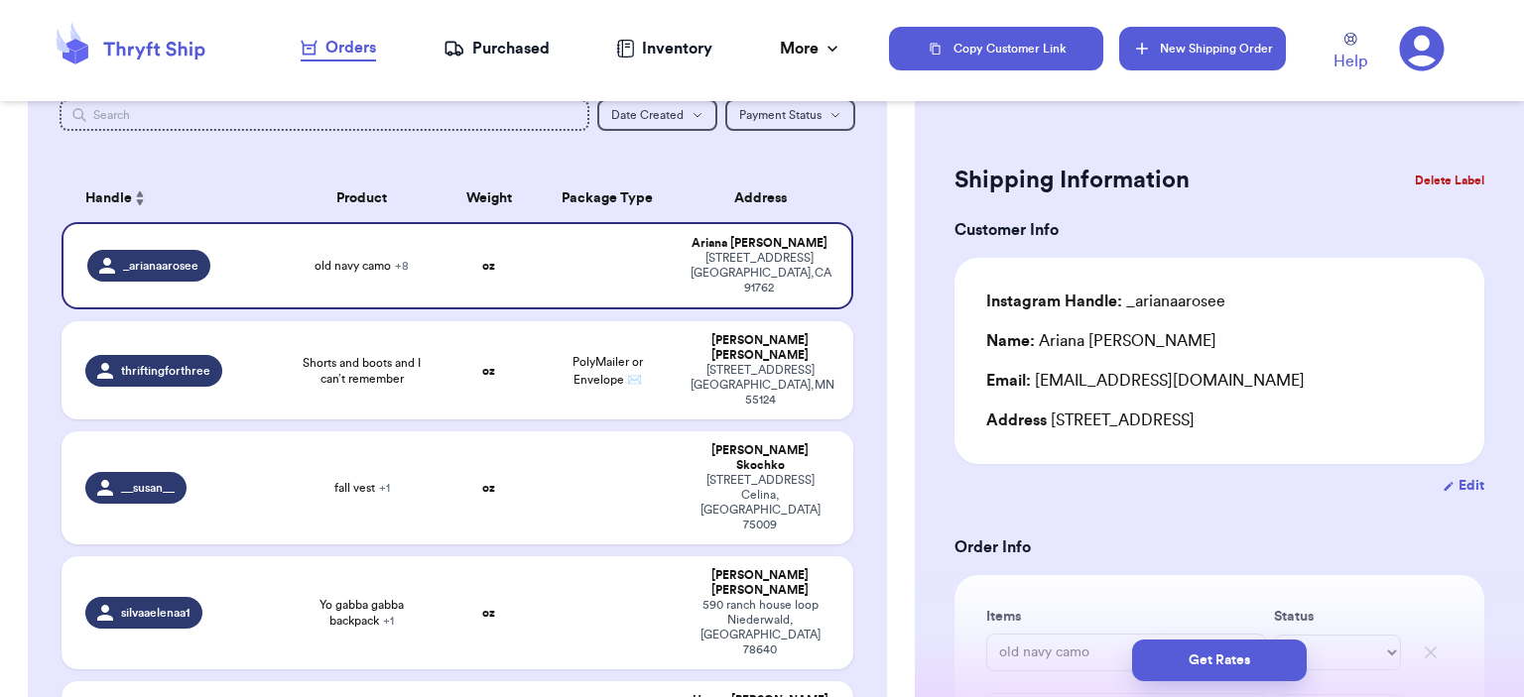
click at [1218, 63] on button "New Shipping Order" at bounding box center [1202, 49] width 167 height 44
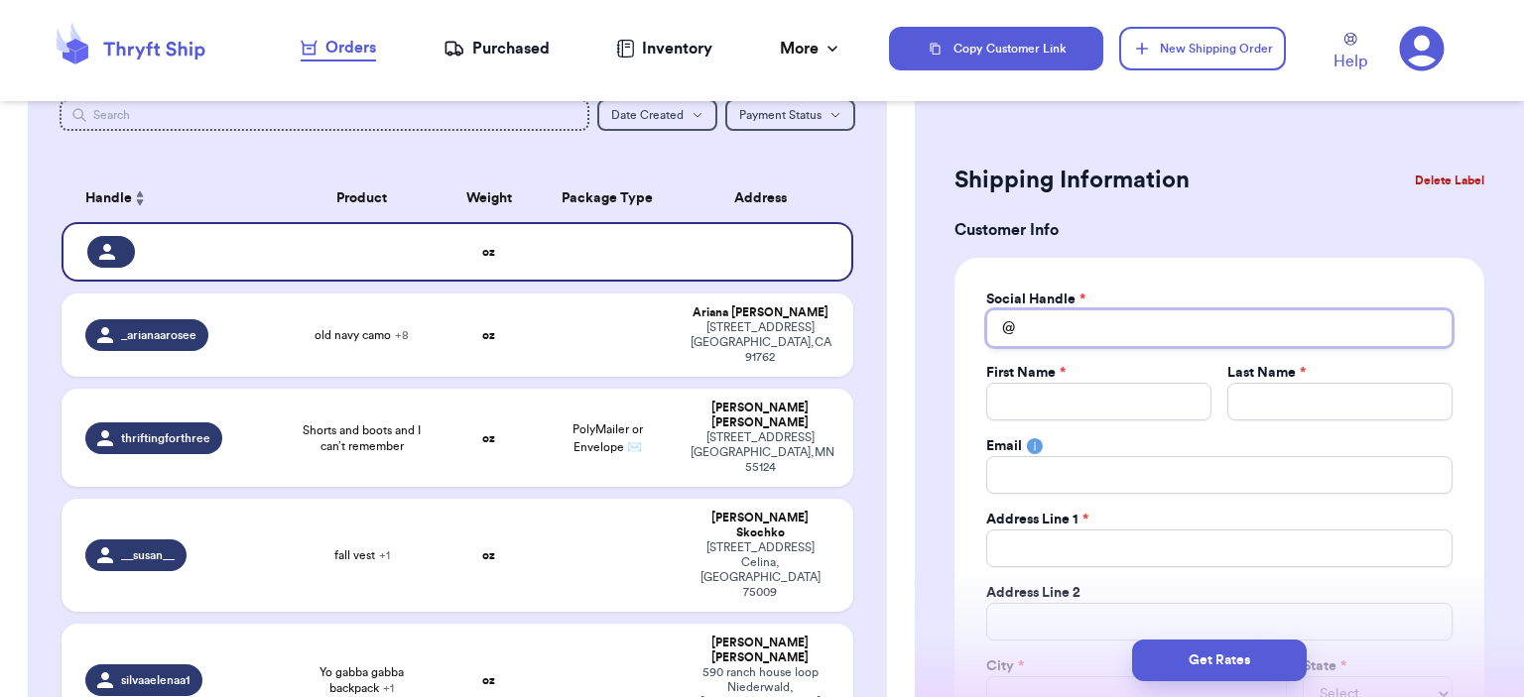
click at [1093, 315] on input "Total Amount Paid" at bounding box center [1219, 329] width 466 height 38
type input "k"
type input "kl"
type input "klb"
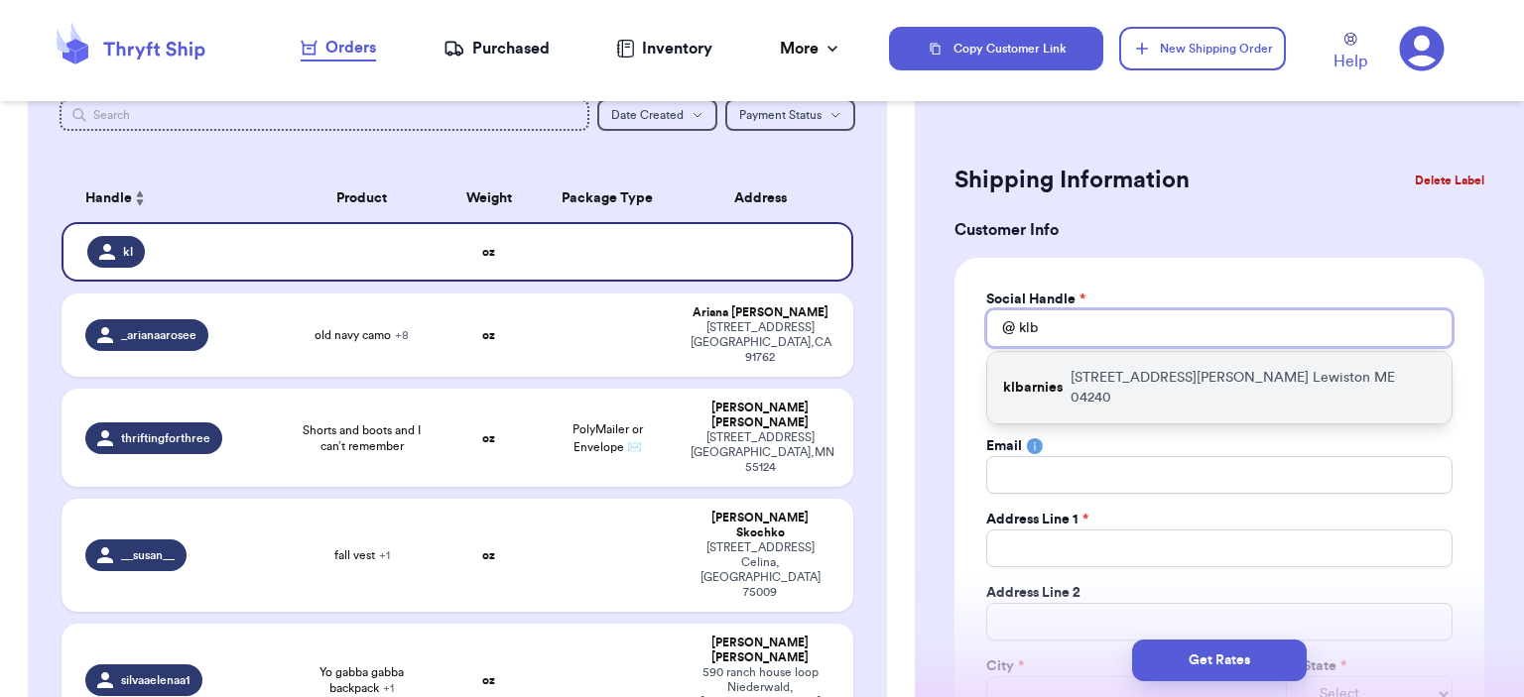
type input "klb"
click at [1124, 368] on p "[STREET_ADDRESS][PERSON_NAME]" at bounding box center [1253, 388] width 365 height 40
type input "klbarnies"
type input "Kayla"
type input "Barnies"
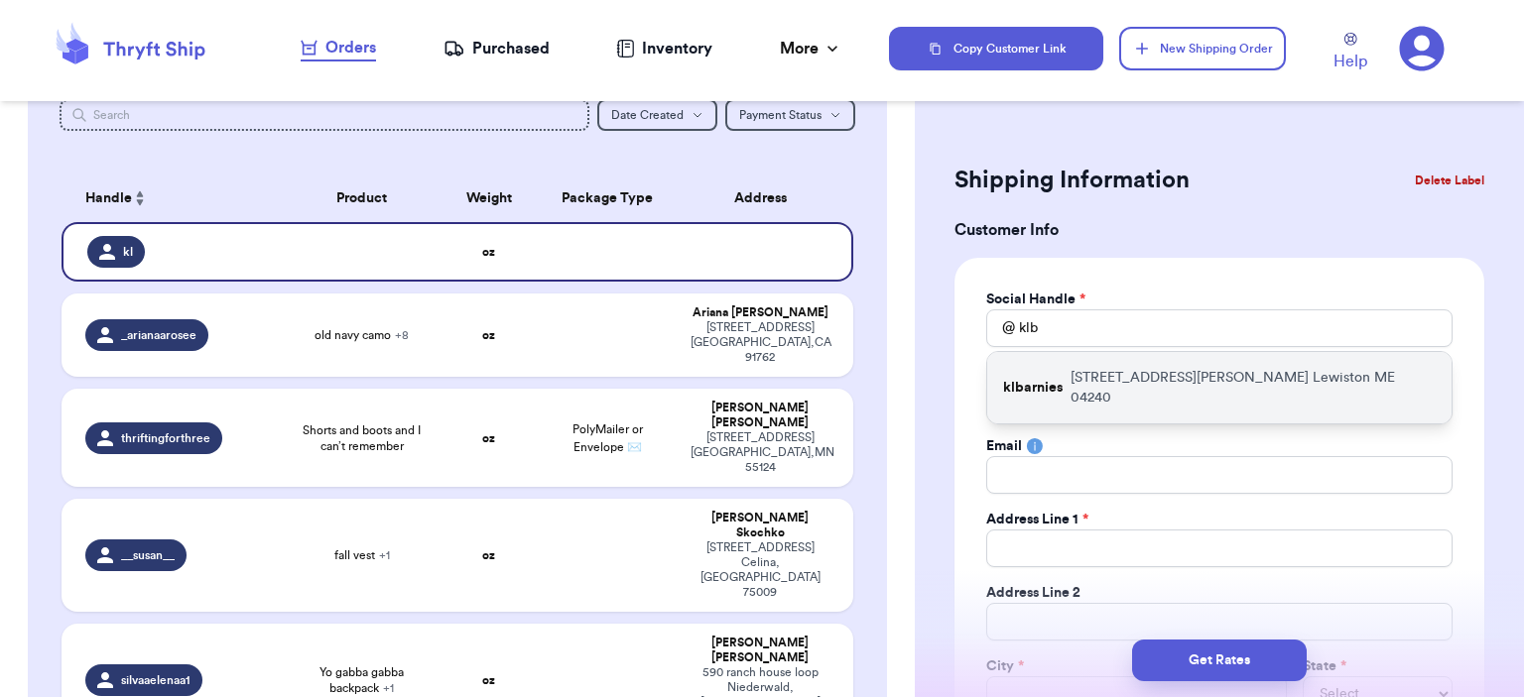
type input "[EMAIL_ADDRESS][DOMAIN_NAME]"
type input "[STREET_ADDRESS][PERSON_NAME]"
type input "Lewiston"
select select "ME"
type input "04240"
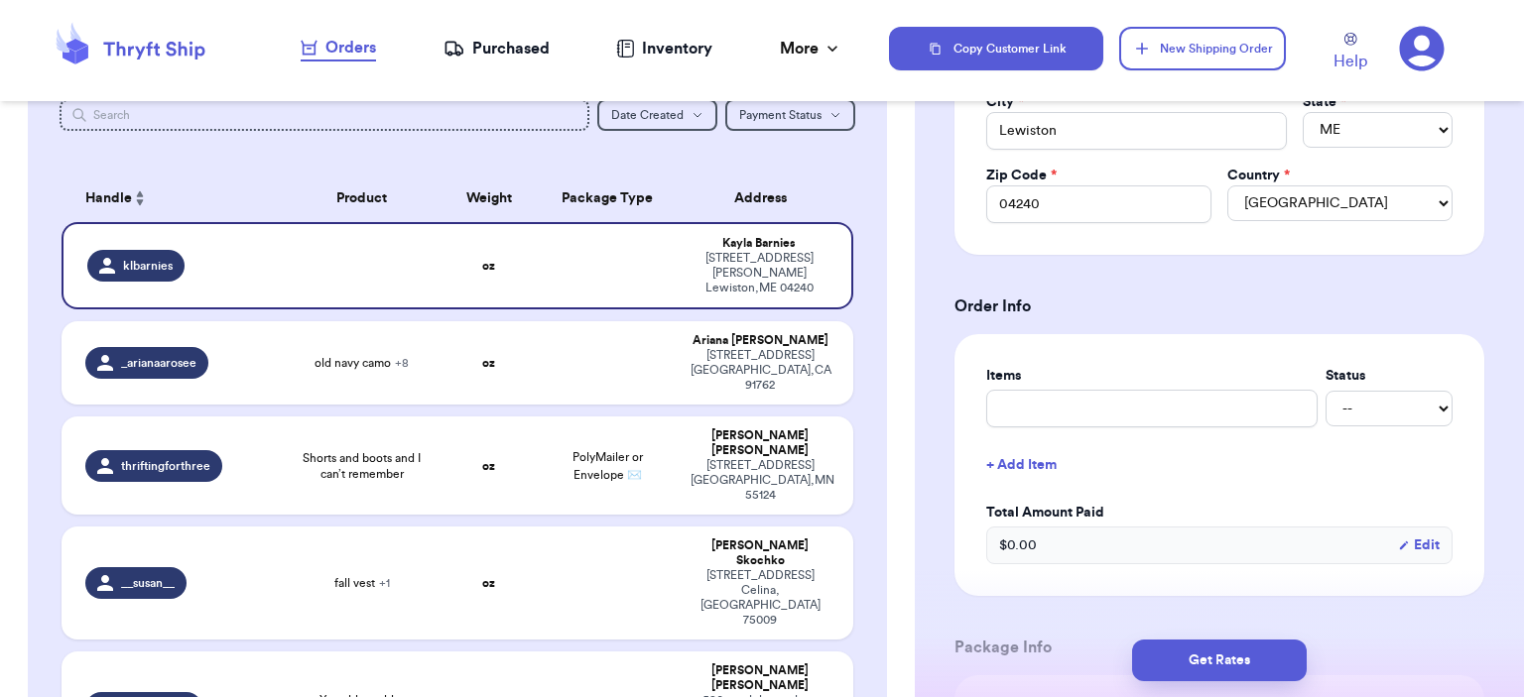
scroll to position [595, 0]
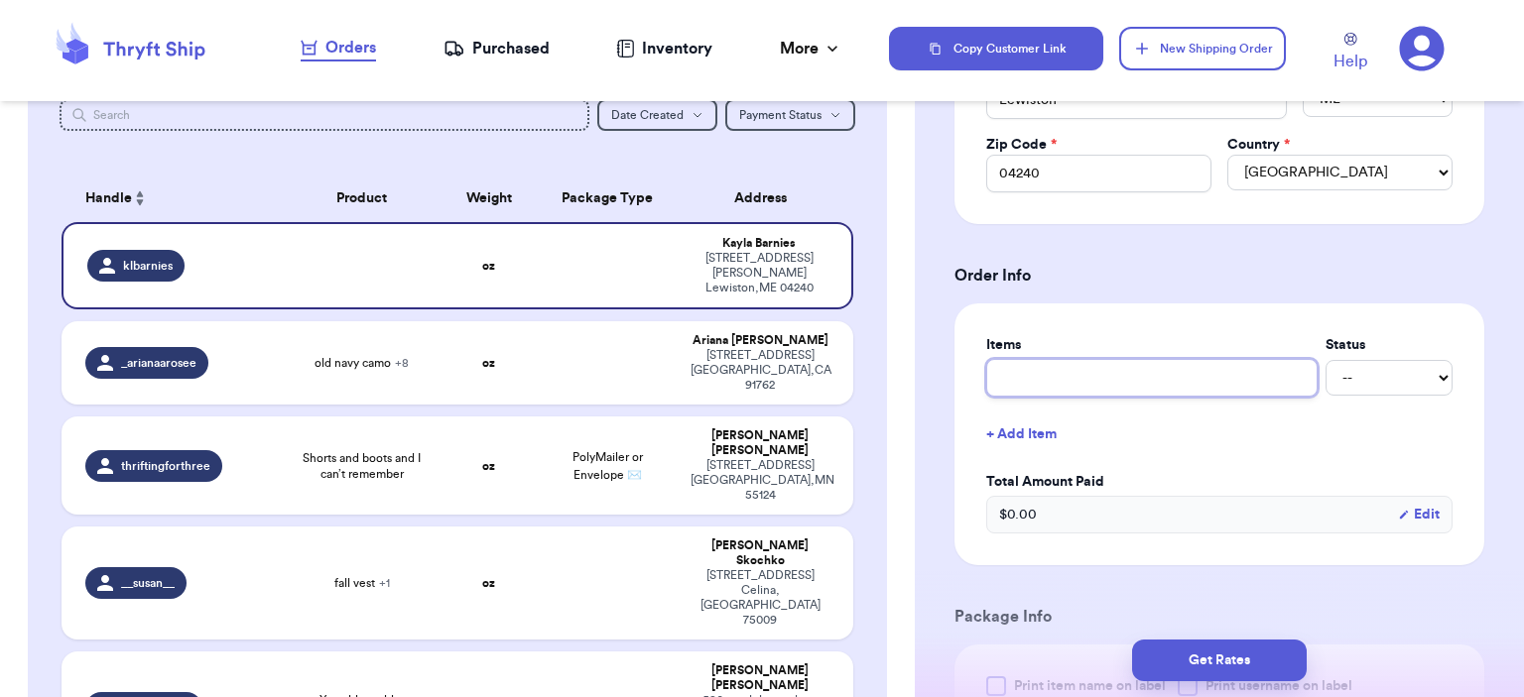
click at [1115, 375] on input "text" at bounding box center [1151, 378] width 331 height 38
type input "bag"
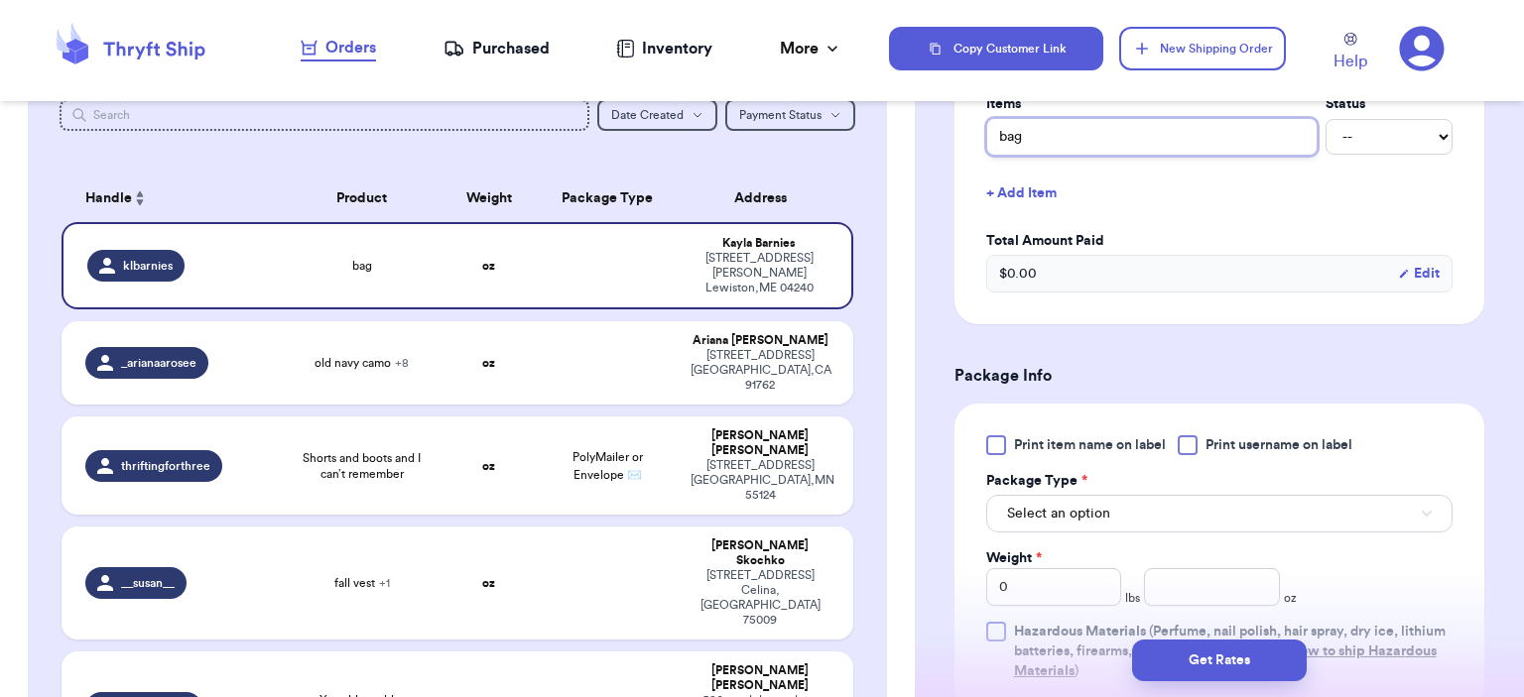
scroll to position [1091, 0]
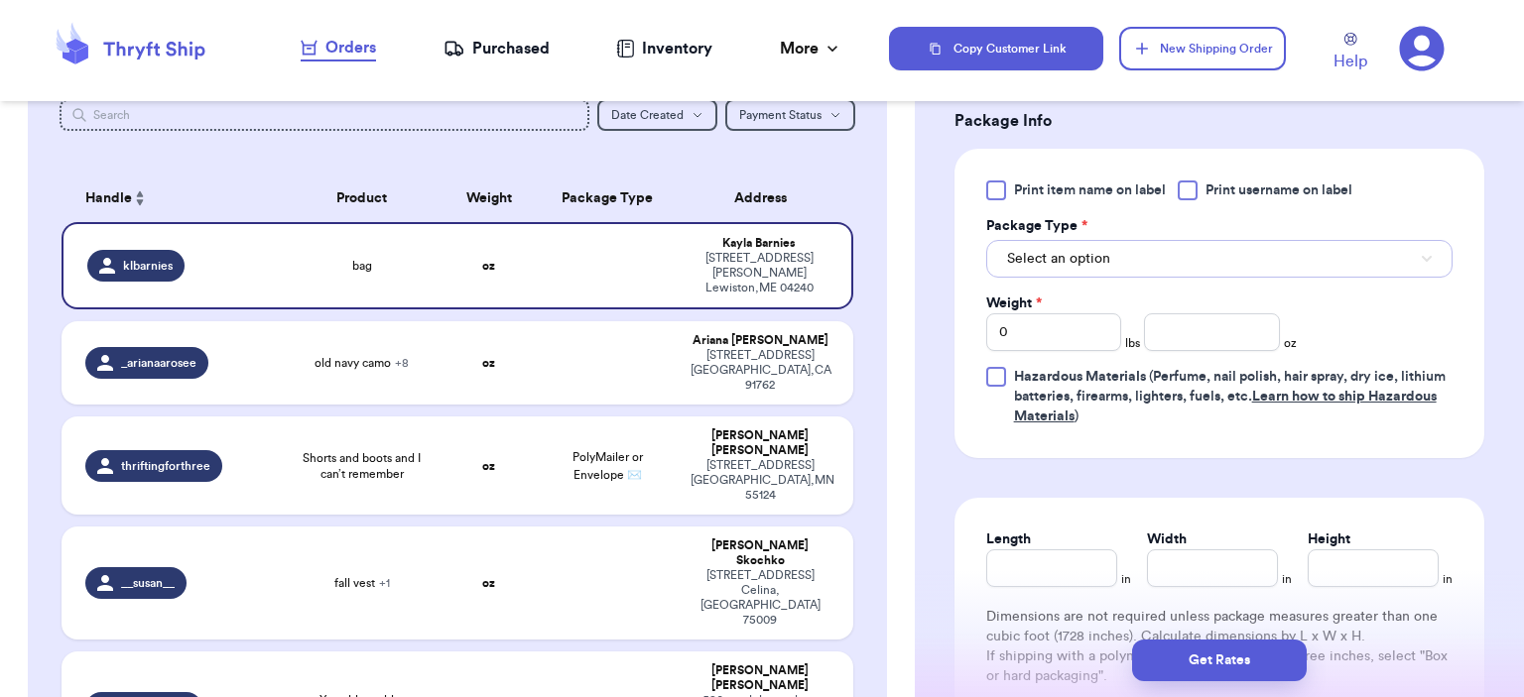
click at [1147, 246] on button "Select an option" at bounding box center [1219, 259] width 466 height 38
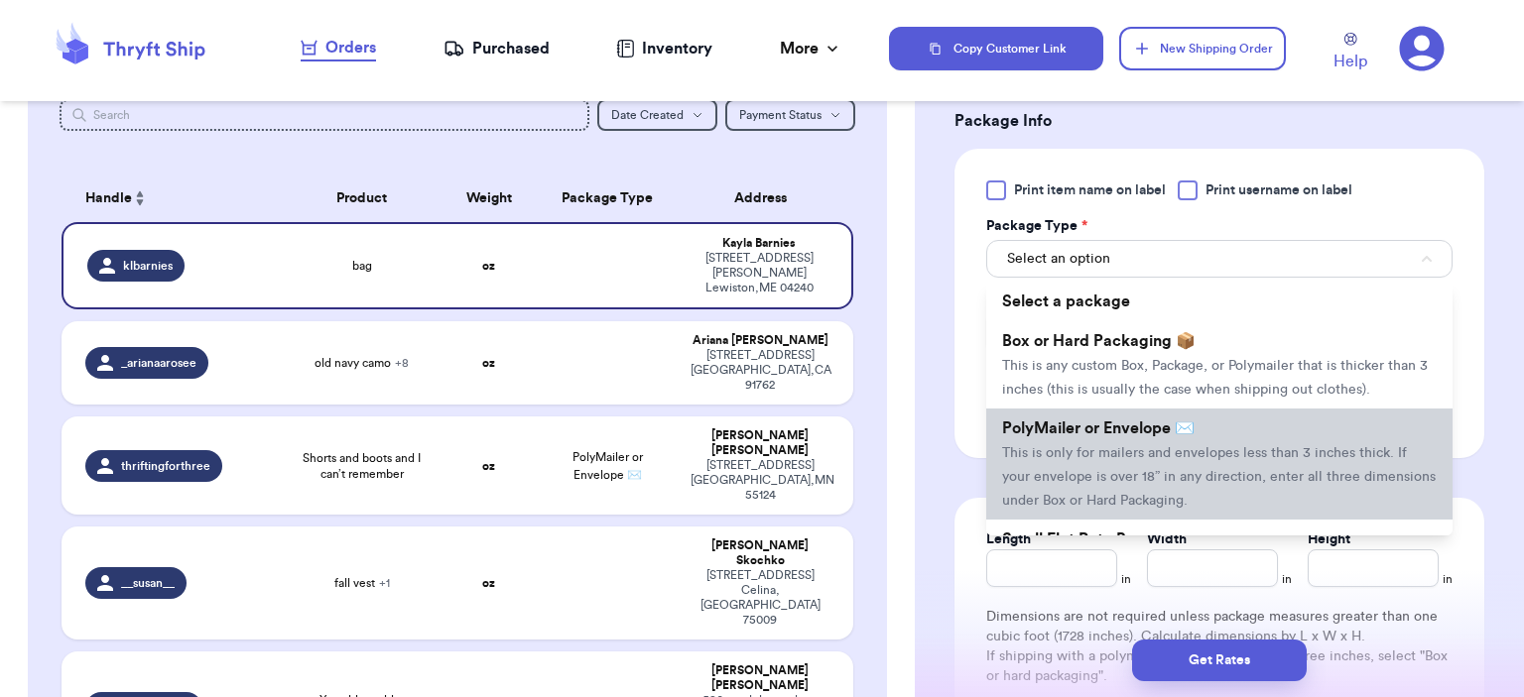
click at [1149, 431] on span "PolyMailer or Envelope ✉️" at bounding box center [1098, 429] width 192 height 16
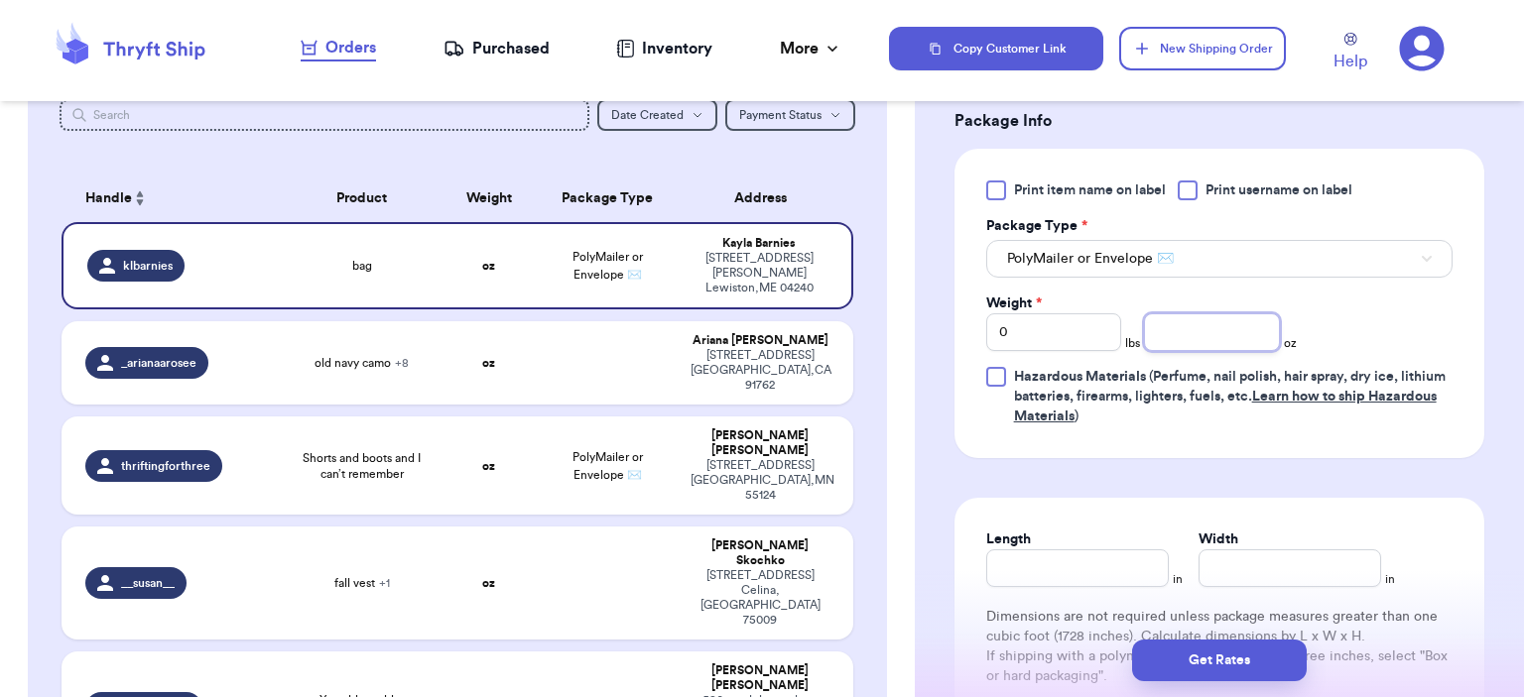
click at [1194, 327] on input "number" at bounding box center [1212, 333] width 136 height 38
type input "12"
click at [1283, 662] on button "Get Rates" at bounding box center [1219, 661] width 175 height 42
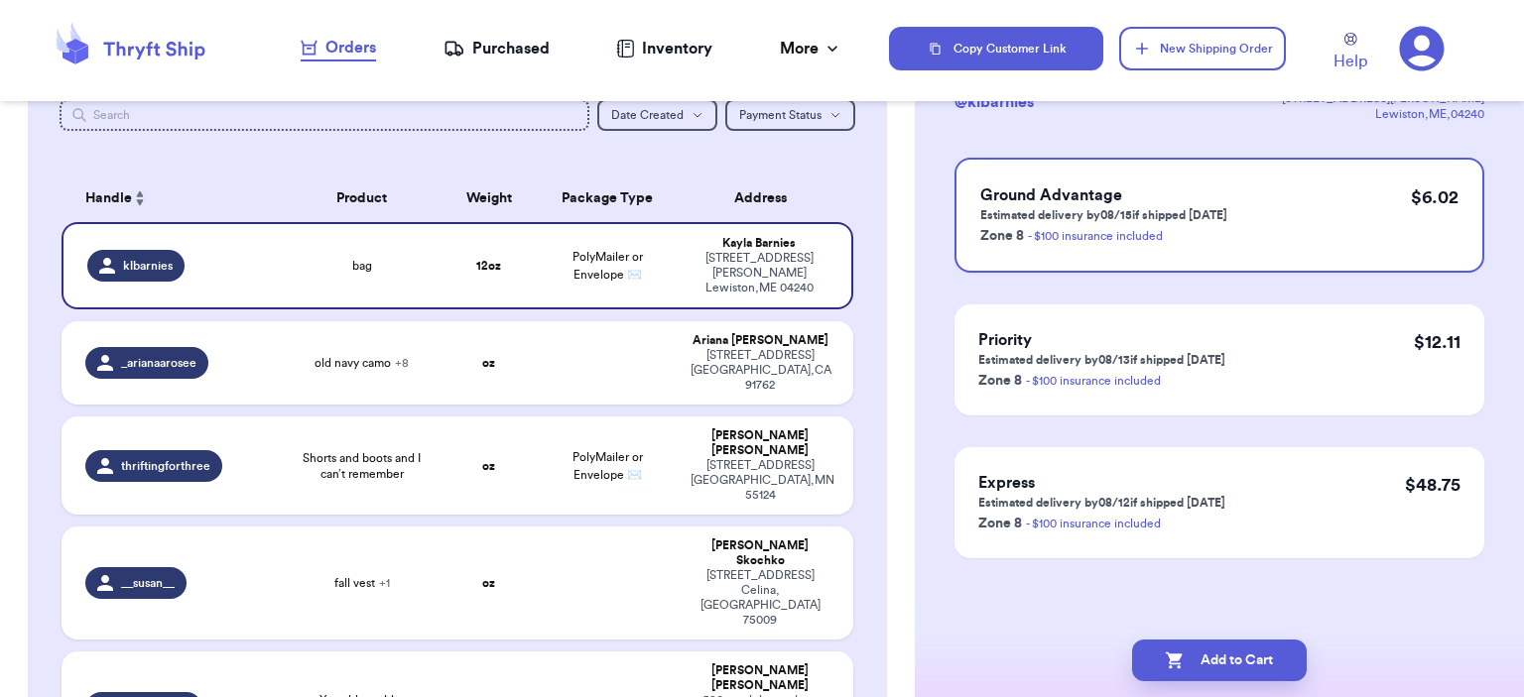
scroll to position [0, 0]
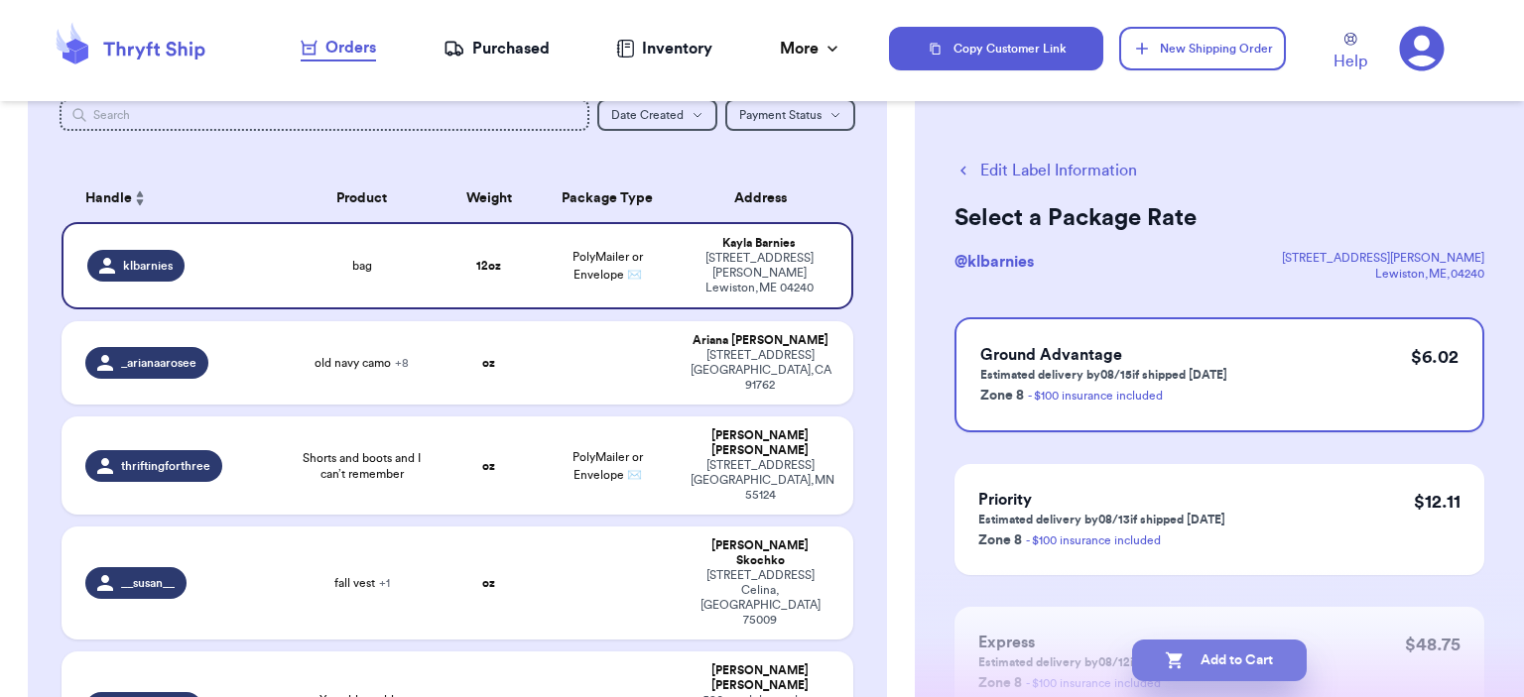
click at [1293, 658] on button "Add to Cart" at bounding box center [1219, 661] width 175 height 42
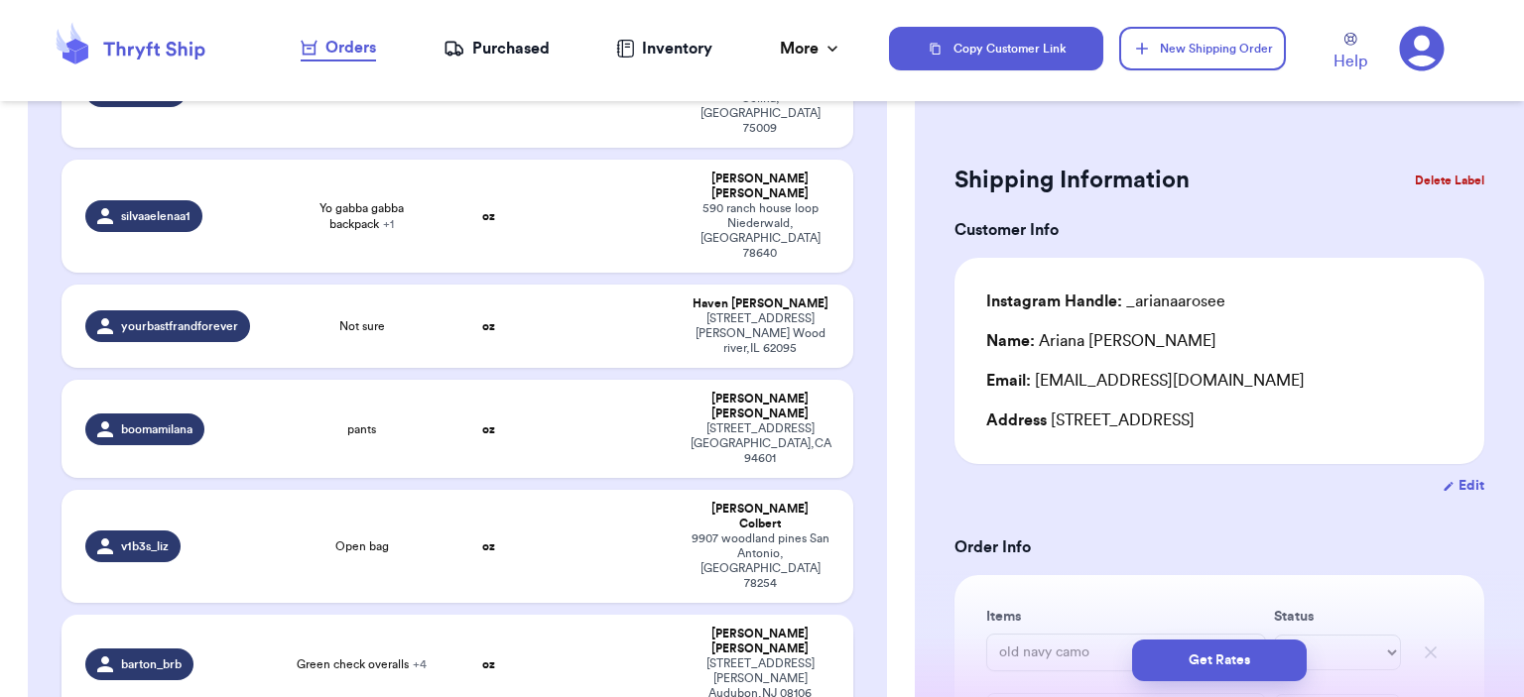
scroll to position [611, 0]
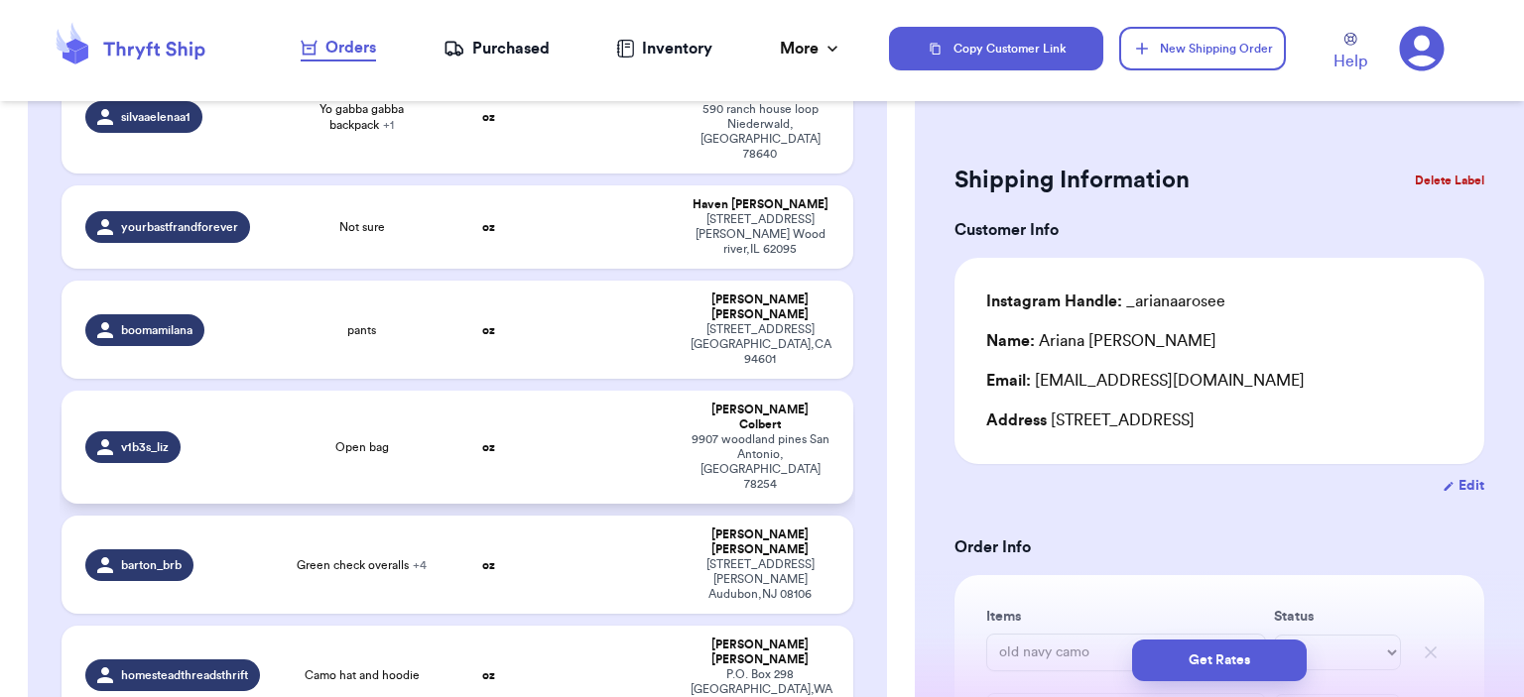
click at [283, 391] on td "Open bag" at bounding box center [362, 447] width 159 height 113
type input "Open bag"
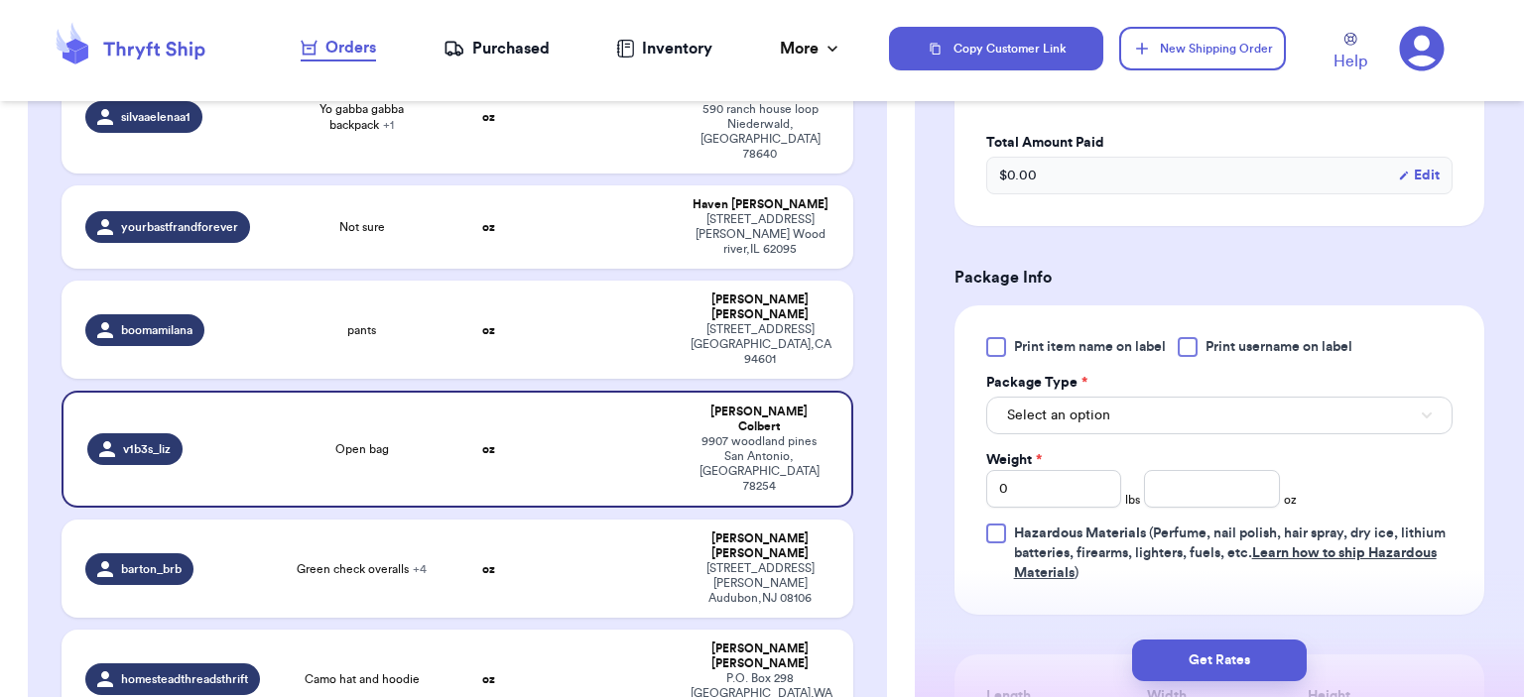
scroll to position [694, 0]
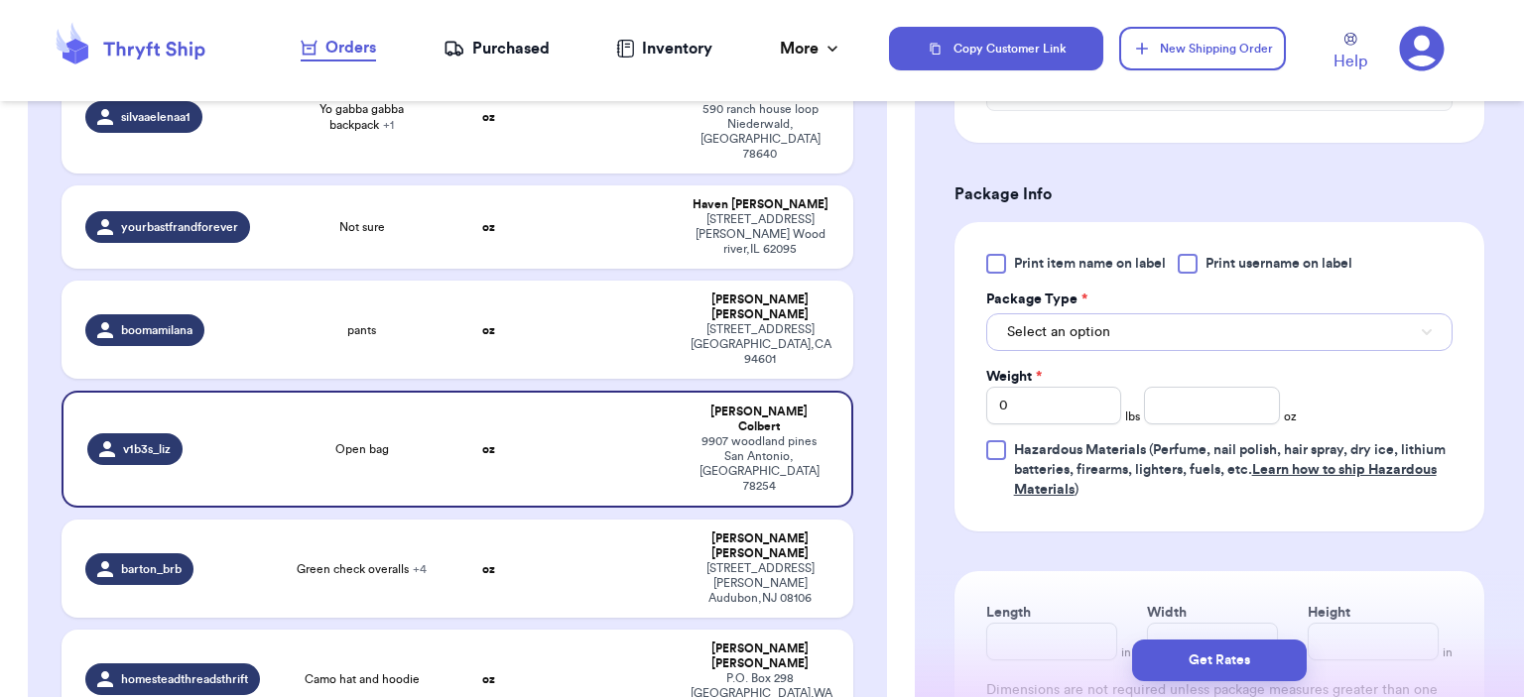
click at [1200, 329] on button "Select an option" at bounding box center [1219, 333] width 466 height 38
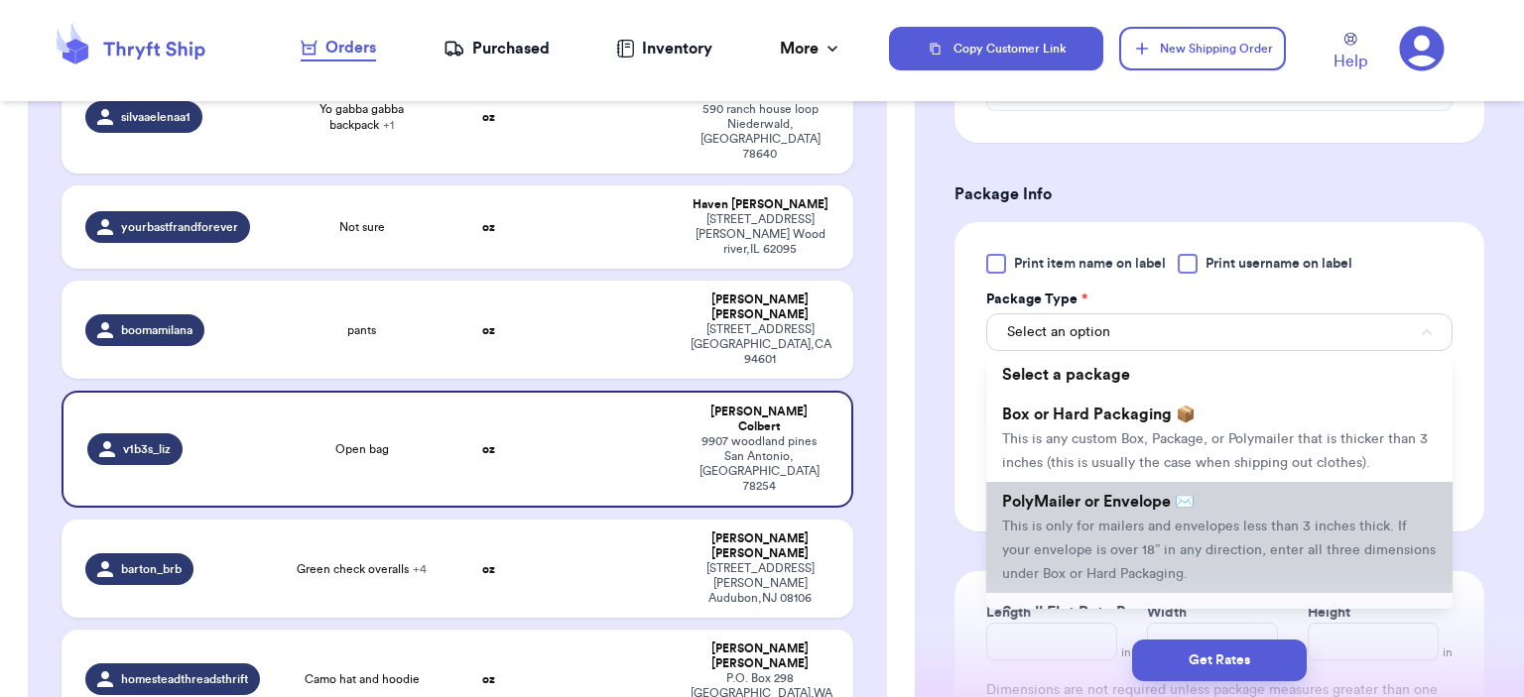
click at [1196, 480] on ul "Select a package Box or Hard Packaging 📦 This is any custom Box, Package, or Po…" at bounding box center [1219, 482] width 466 height 254
click at [1206, 510] on li "PolyMailer or Envelope ✉️ This is only for mailers and envelopes less than 3 in…" at bounding box center [1219, 537] width 466 height 111
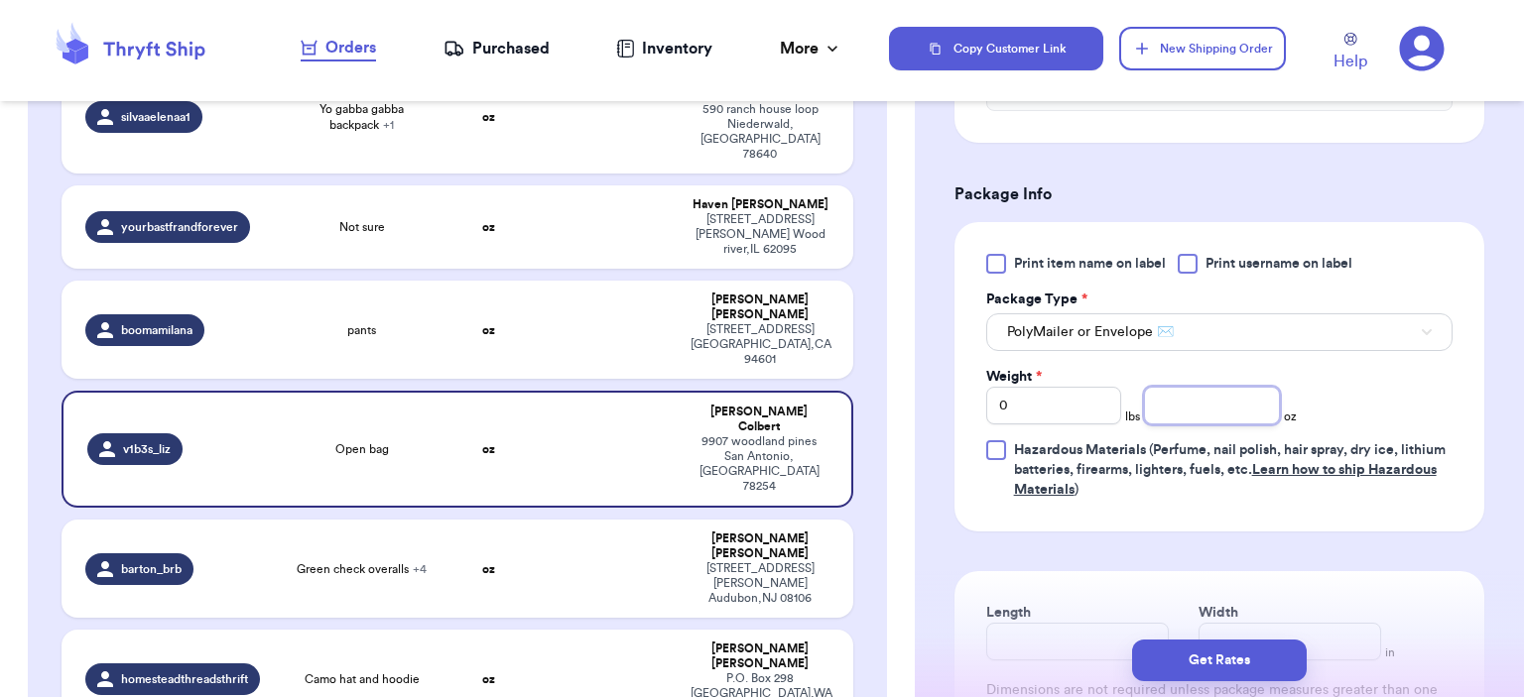
click at [1185, 400] on input "number" at bounding box center [1212, 406] width 136 height 38
type input "6"
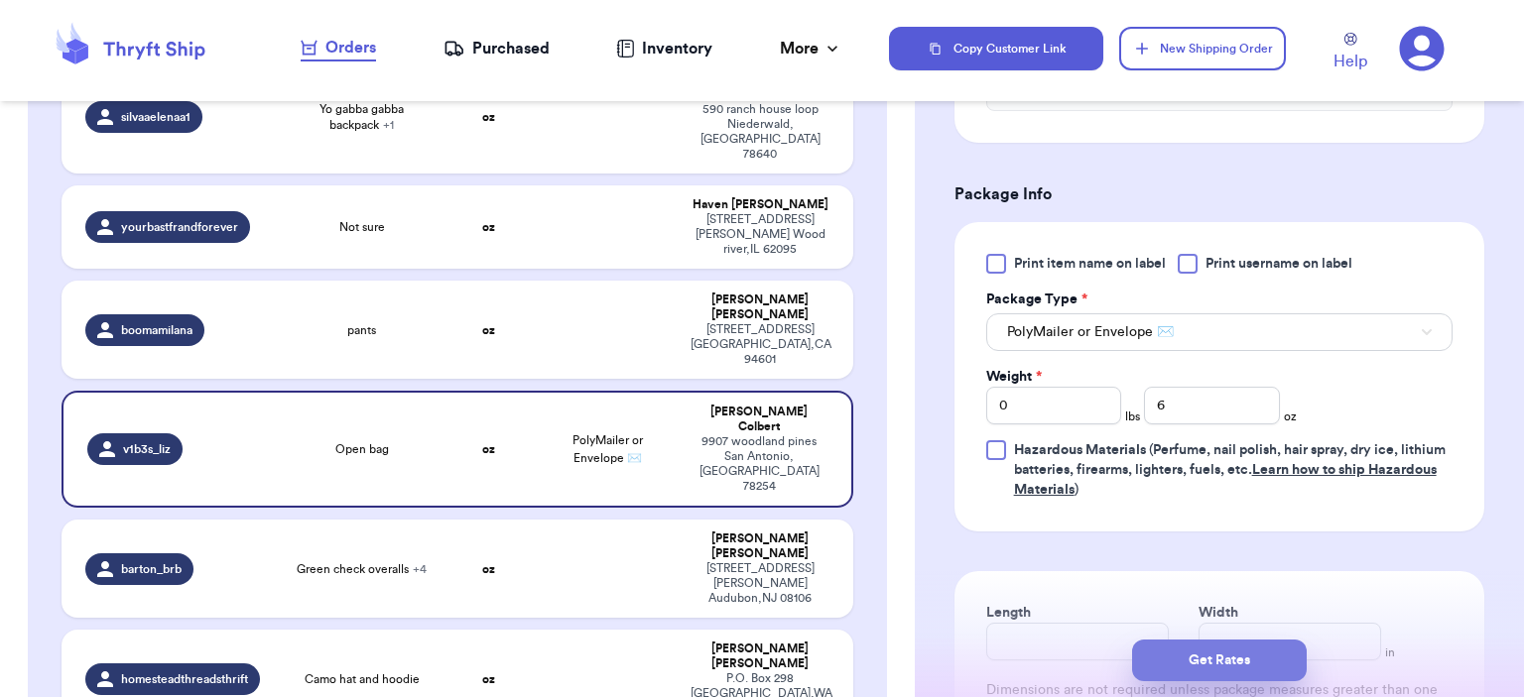
click at [1234, 662] on button "Get Rates" at bounding box center [1219, 661] width 175 height 42
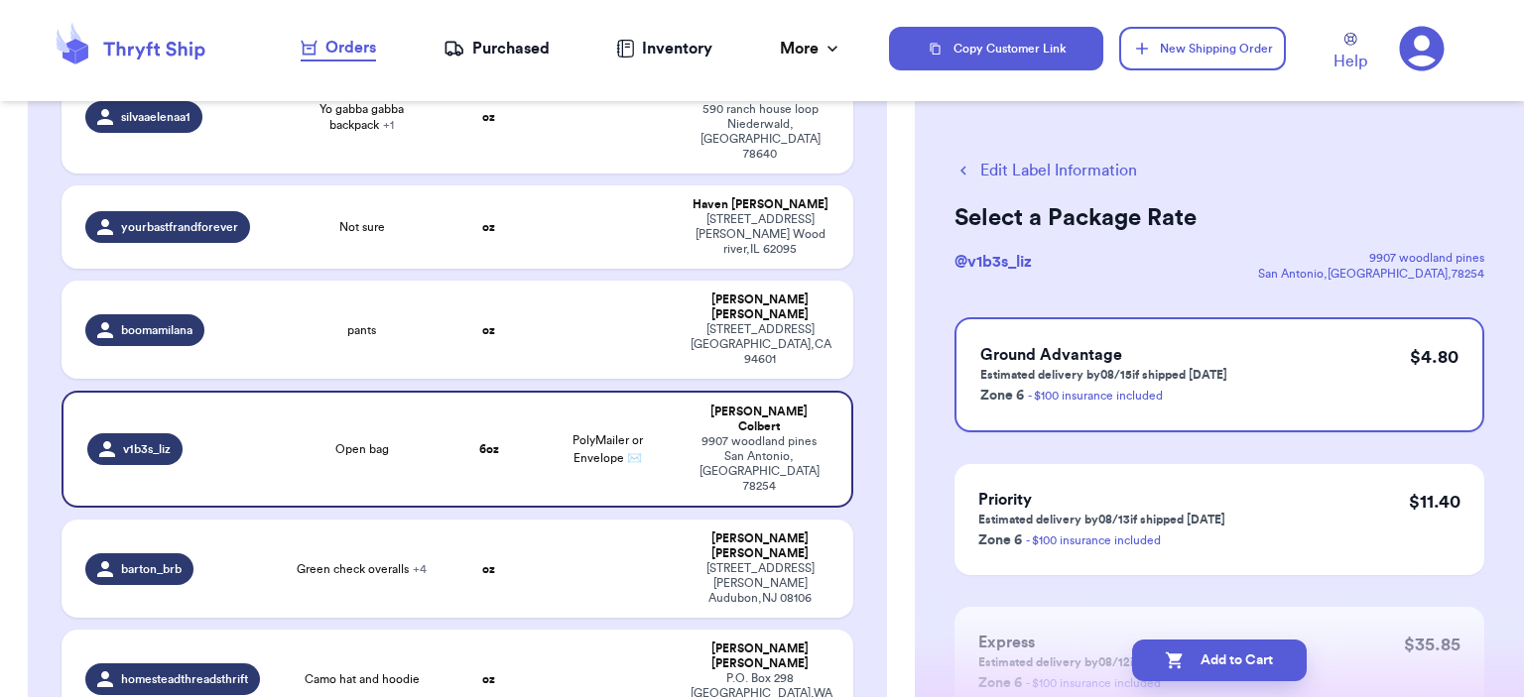
click at [1221, 655] on button "Add to Cart" at bounding box center [1219, 661] width 175 height 42
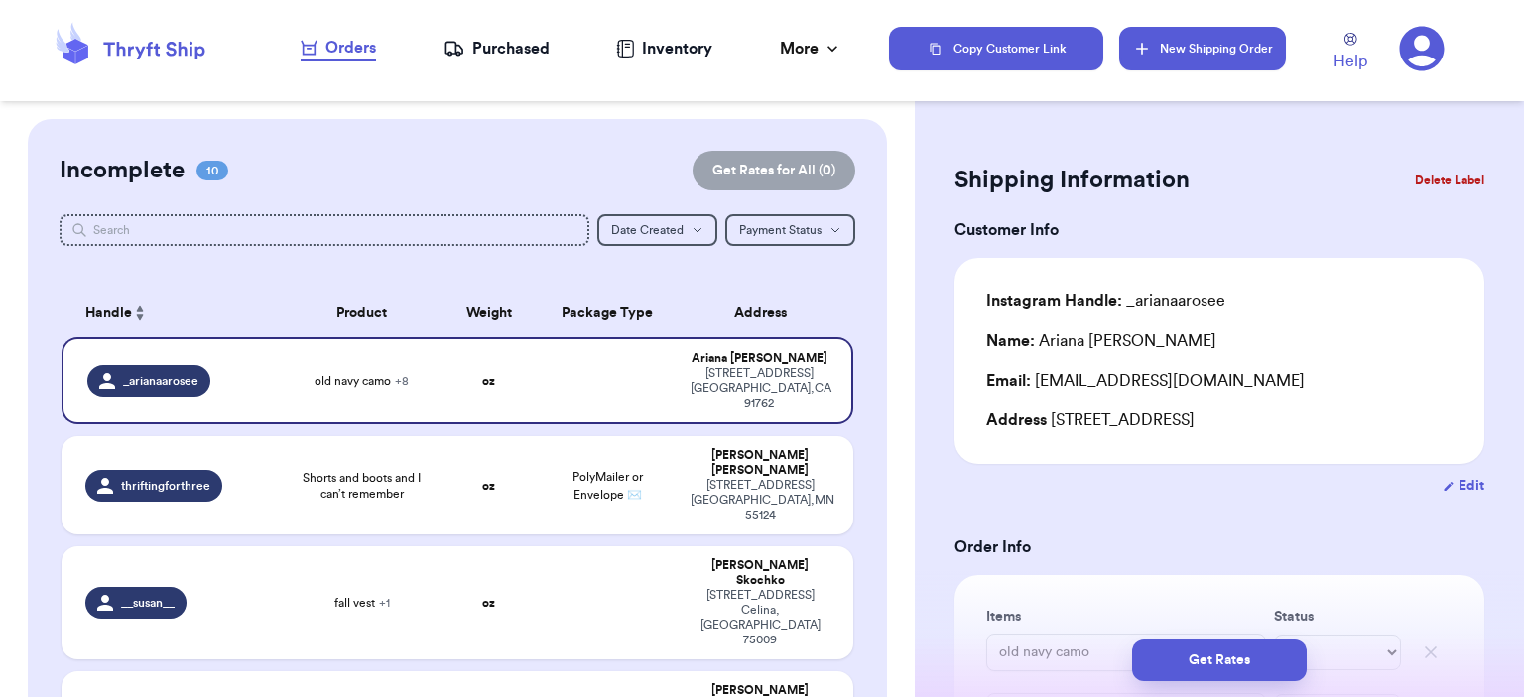
click at [1175, 64] on button "New Shipping Order" at bounding box center [1202, 49] width 167 height 44
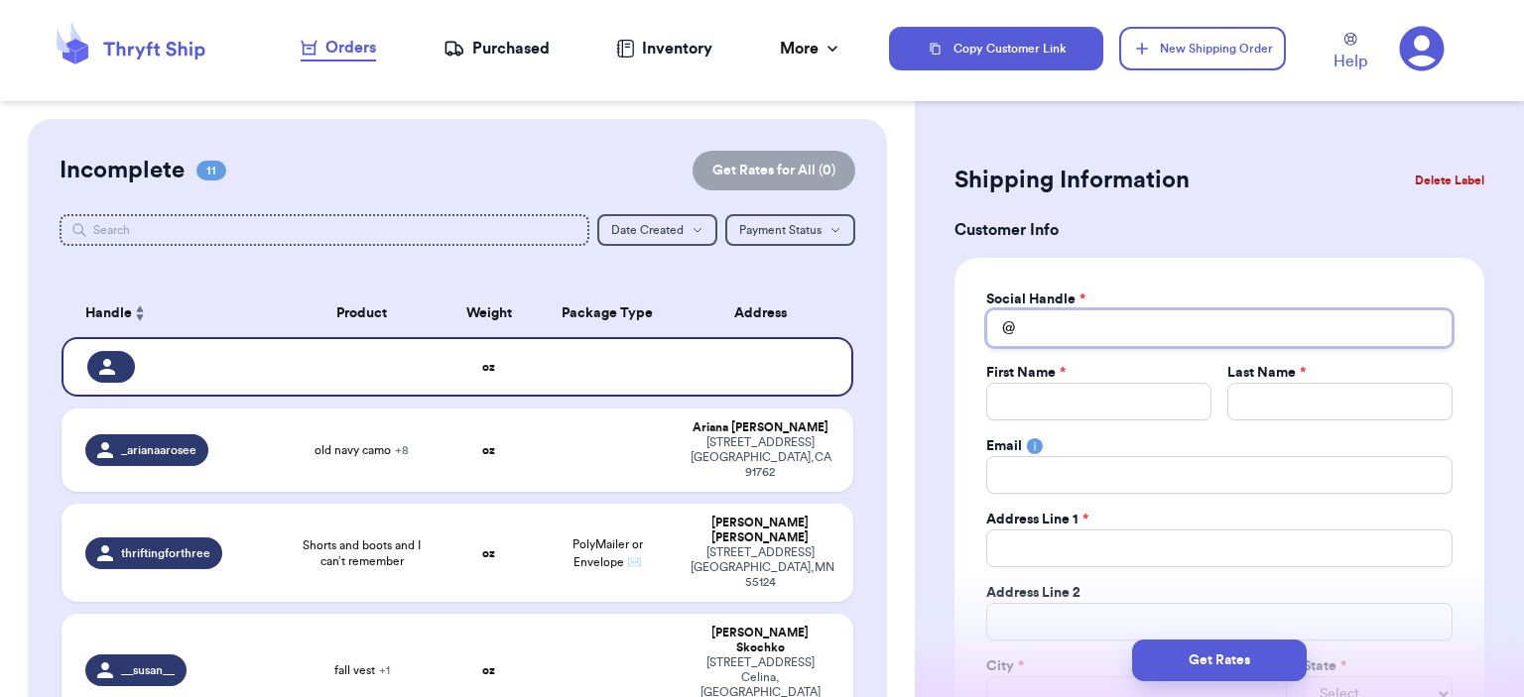
click at [1062, 322] on input "Total Amount Paid" at bounding box center [1219, 329] width 466 height 38
type input "l"
type input "li"
type input "lil"
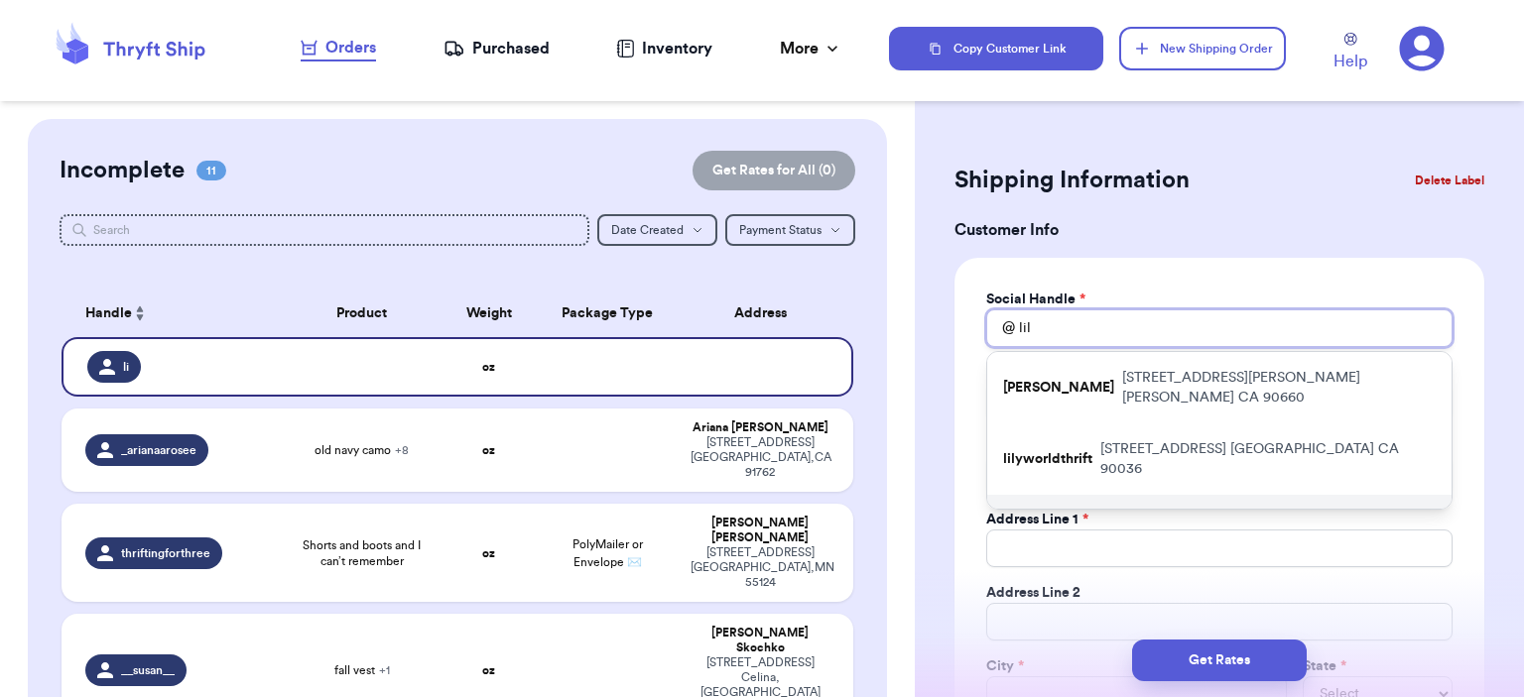
type input "lil"
click at [1106, 495] on div "lil_chubbyy [STREET_ADDRESS][PERSON_NAME]" at bounding box center [1219, 530] width 464 height 71
type input "lil_chubbyy"
type input "Naidelin"
type input "[PERSON_NAME]"
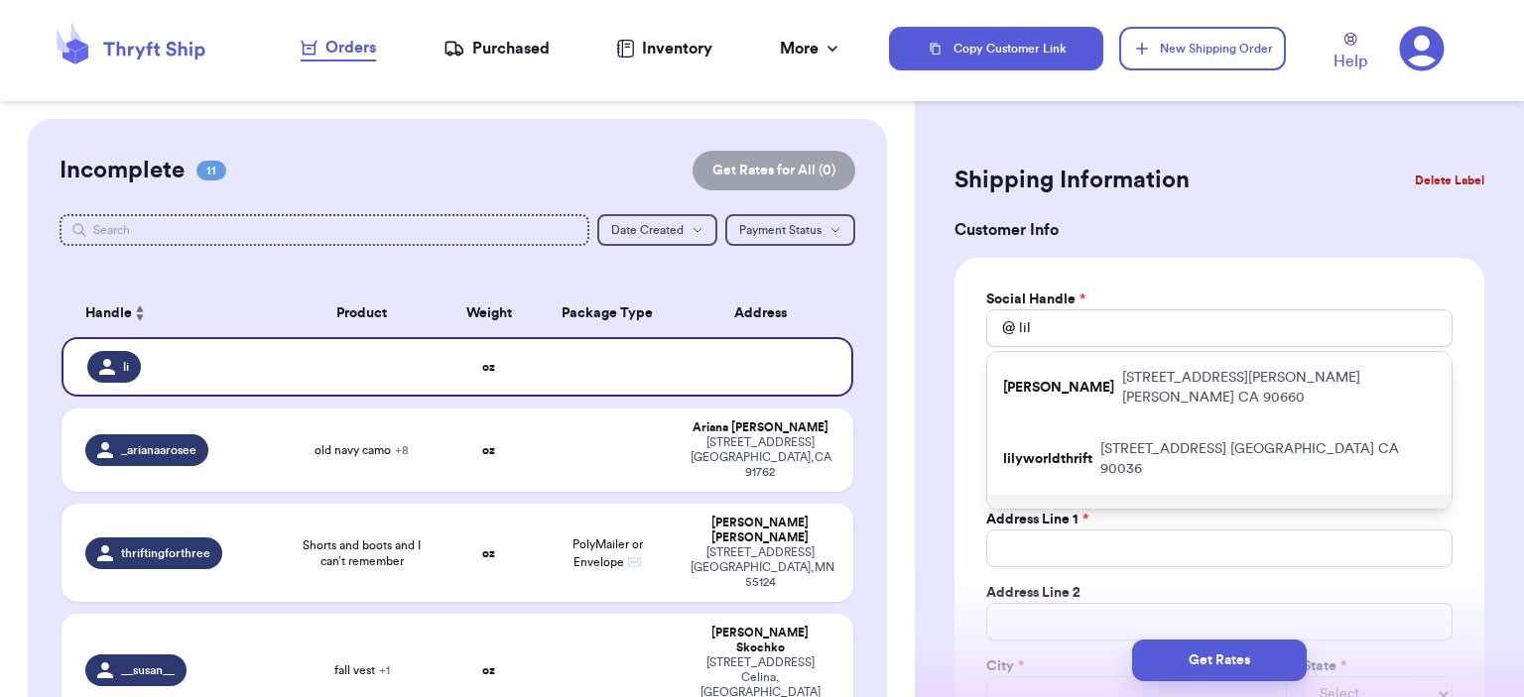
type input "[EMAIL_ADDRESS][DOMAIN_NAME]"
type input "[STREET_ADDRESS][PERSON_NAME]"
type input "Apt 1"
type input "Laredo"
select select "[GEOGRAPHIC_DATA]"
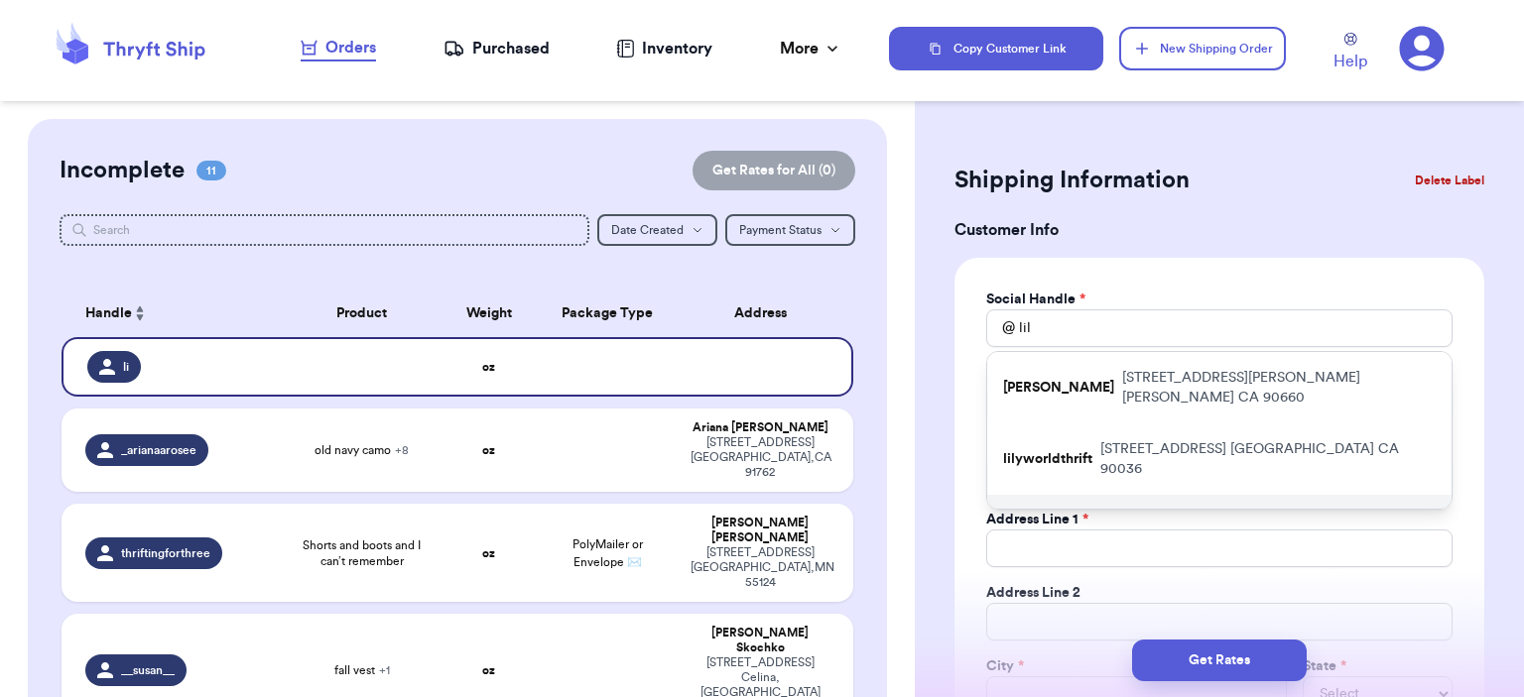
type input "78043"
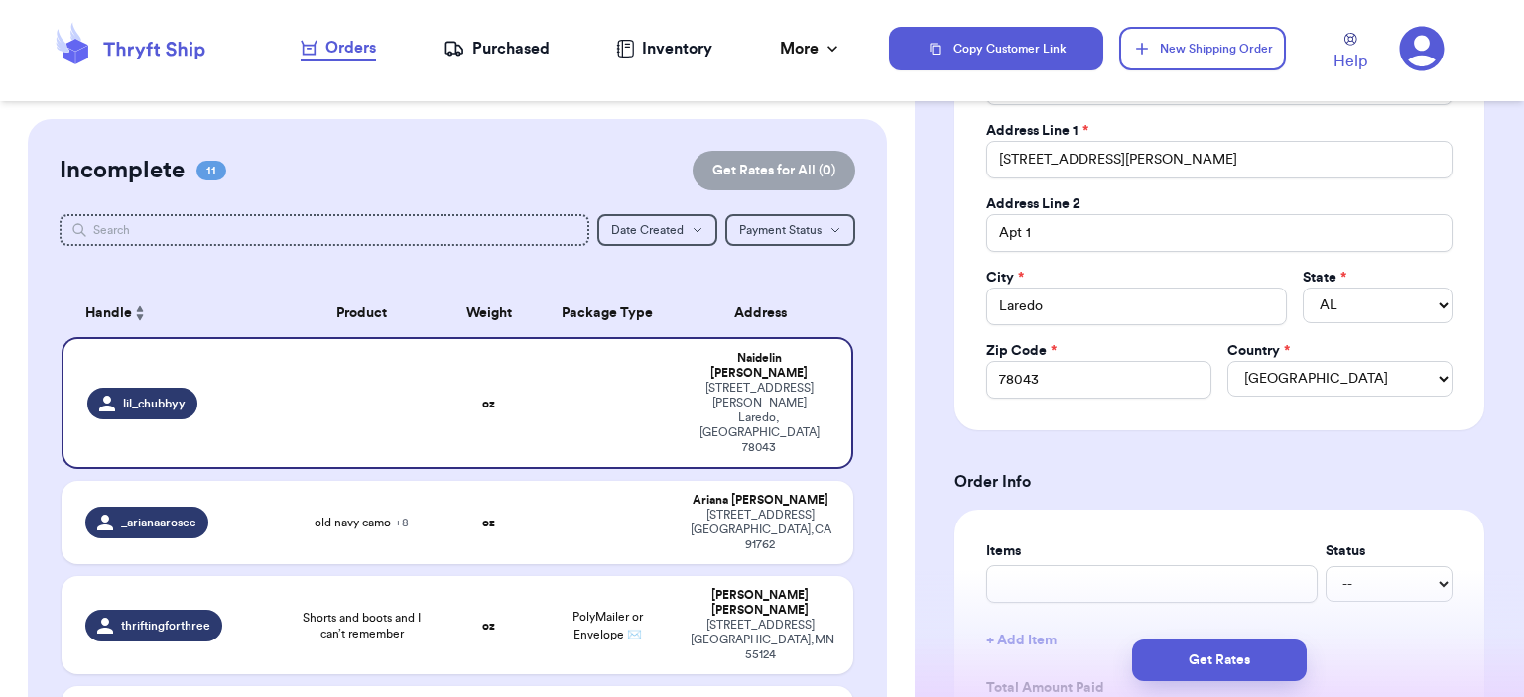
scroll to position [496, 0]
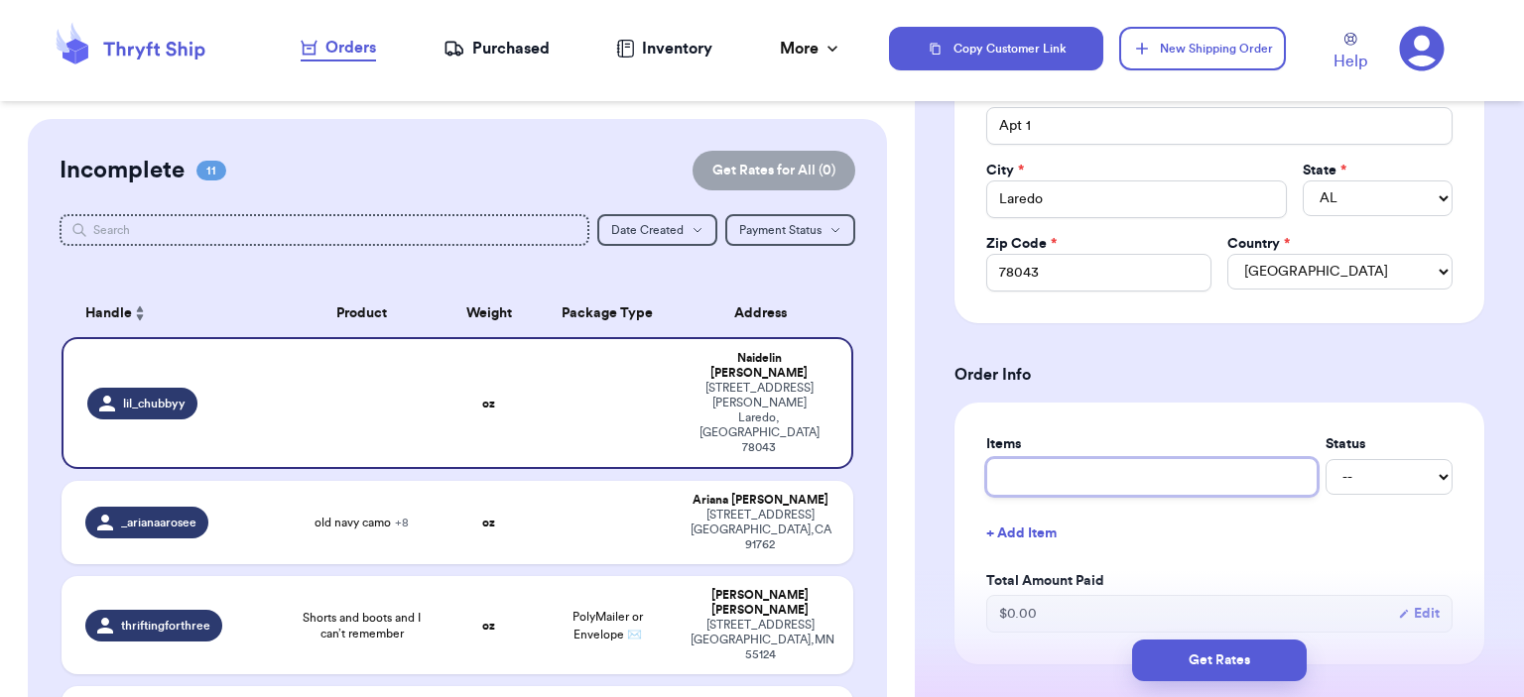
click at [1101, 469] on input "text" at bounding box center [1151, 477] width 331 height 38
type input "bag"
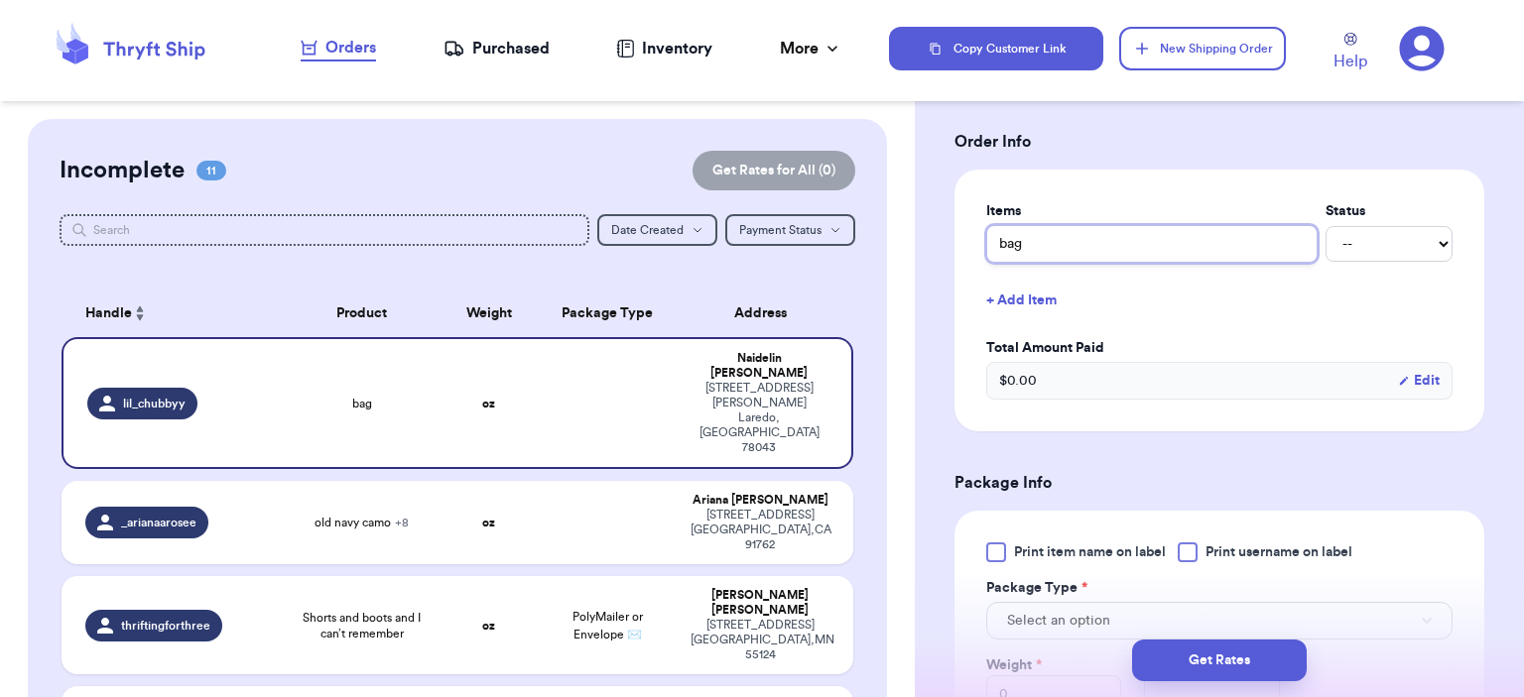
scroll to position [893, 0]
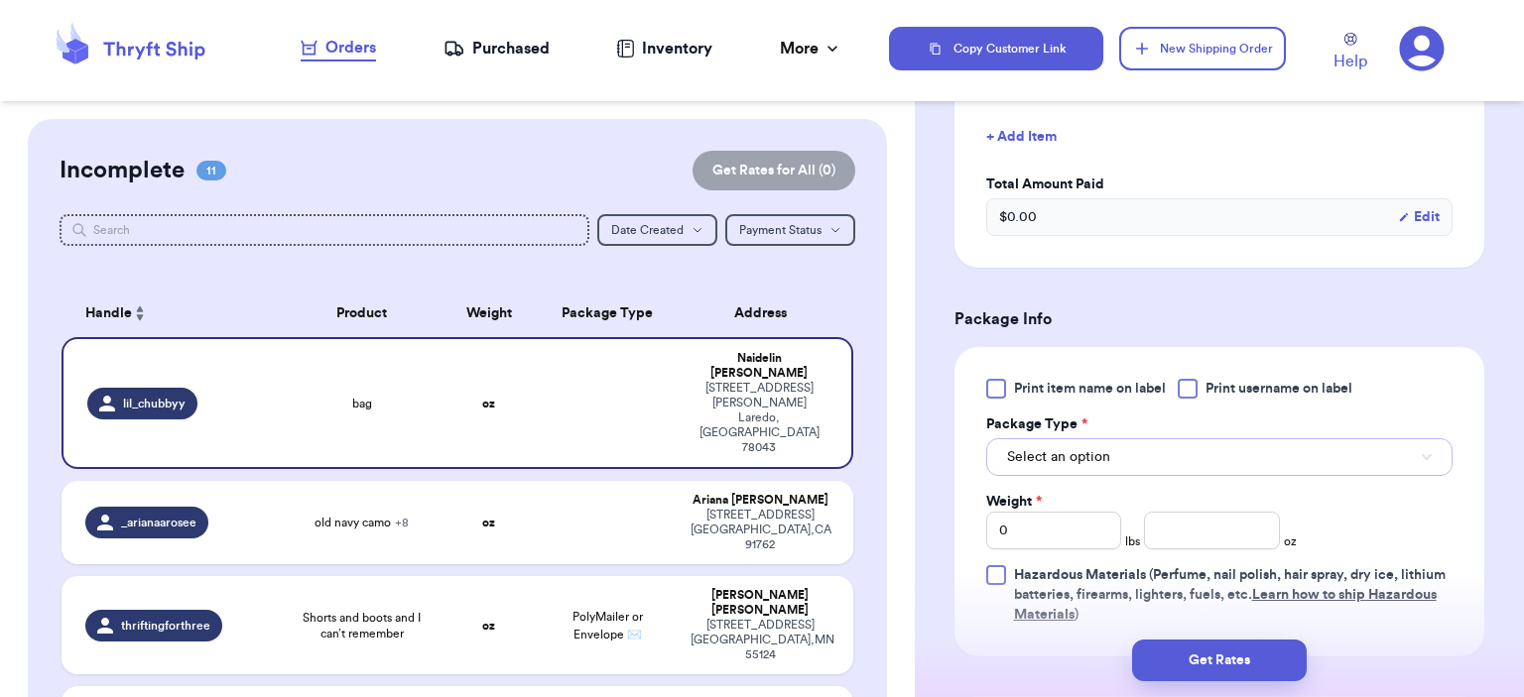
click at [1123, 445] on button "Select an option" at bounding box center [1219, 458] width 466 height 38
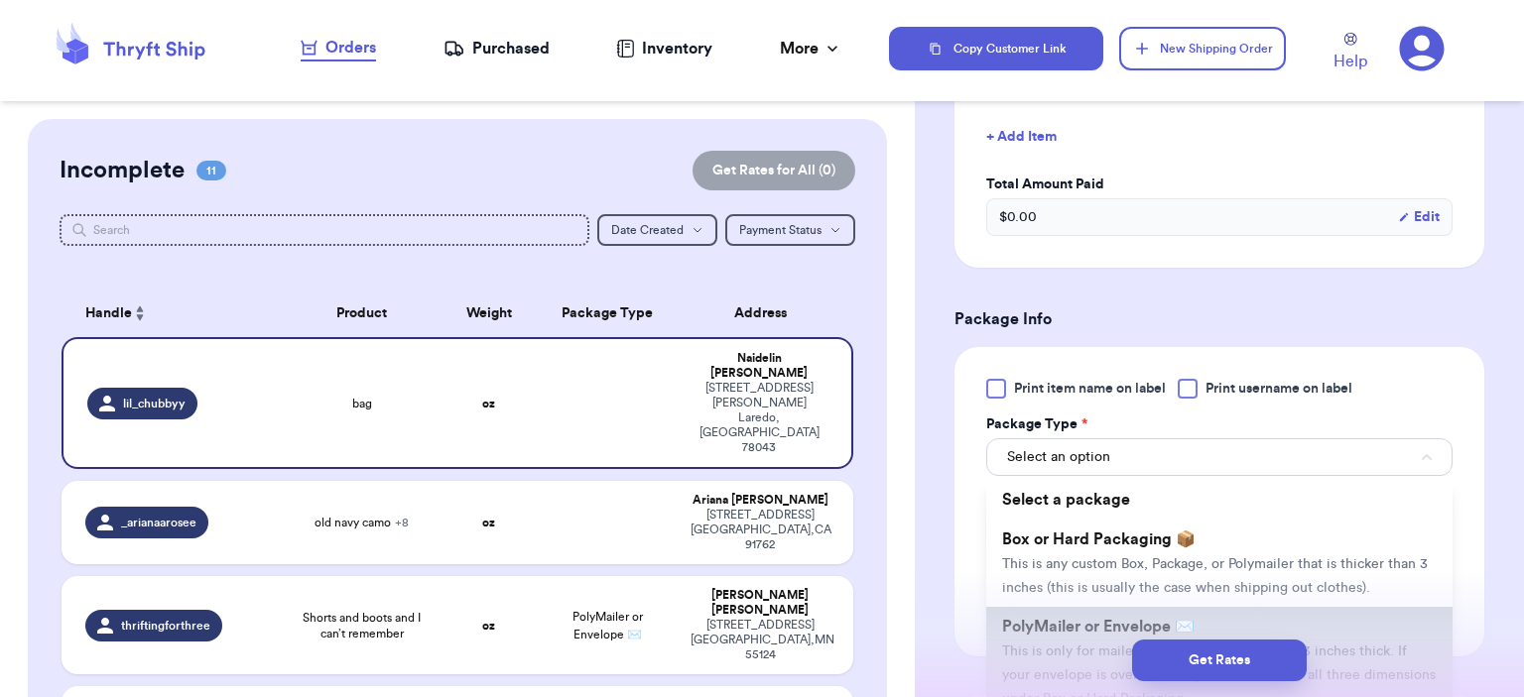
click at [1079, 610] on li "PolyMailer or Envelope ✉️ This is only for mailers and envelopes less than 3 in…" at bounding box center [1219, 662] width 466 height 111
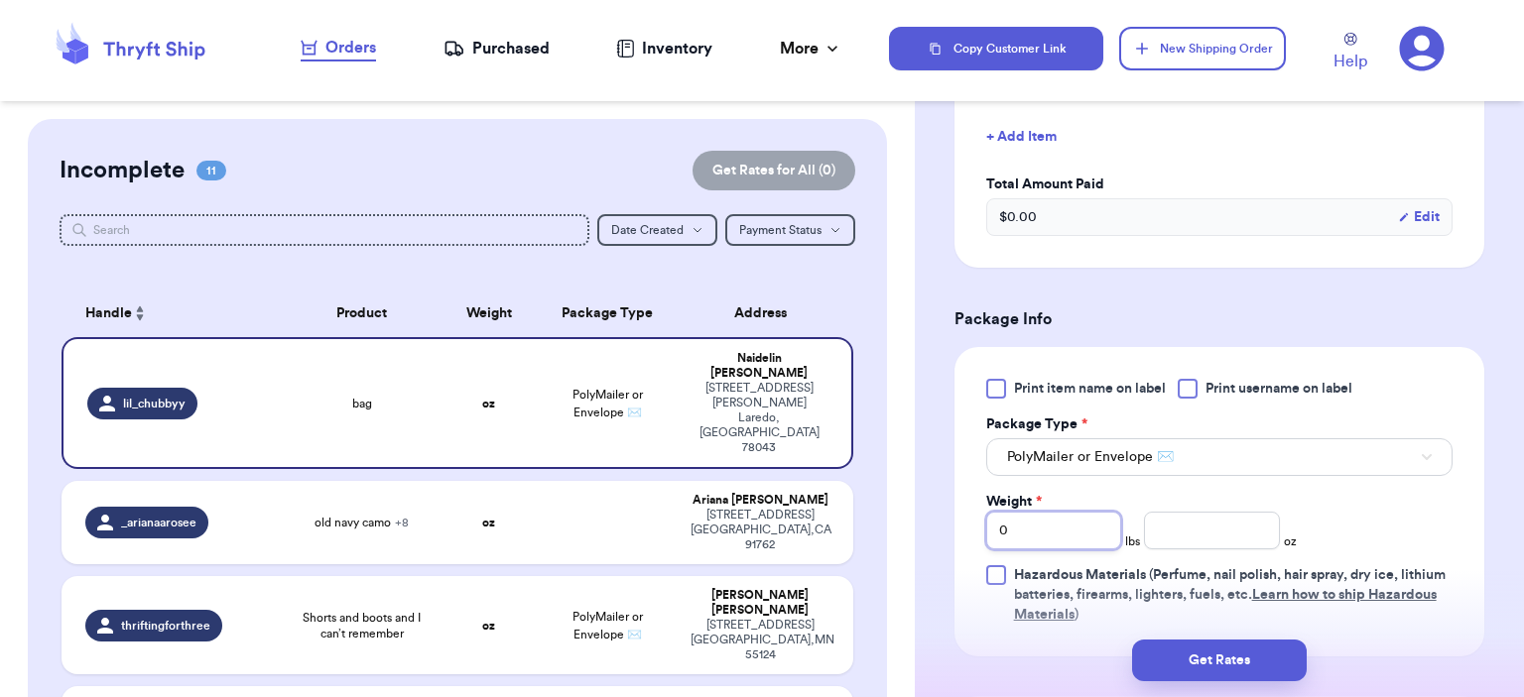
drag, startPoint x: 1049, startPoint y: 534, endPoint x: 950, endPoint y: 487, distance: 108.7
click at [950, 487] on div "Shipping Information Delete Label Customer Info Social Handle * @ lil_chubbyy F…" at bounding box center [1219, 192] width 609 height 1933
type input "3"
click at [1223, 533] on input "number" at bounding box center [1212, 531] width 136 height 38
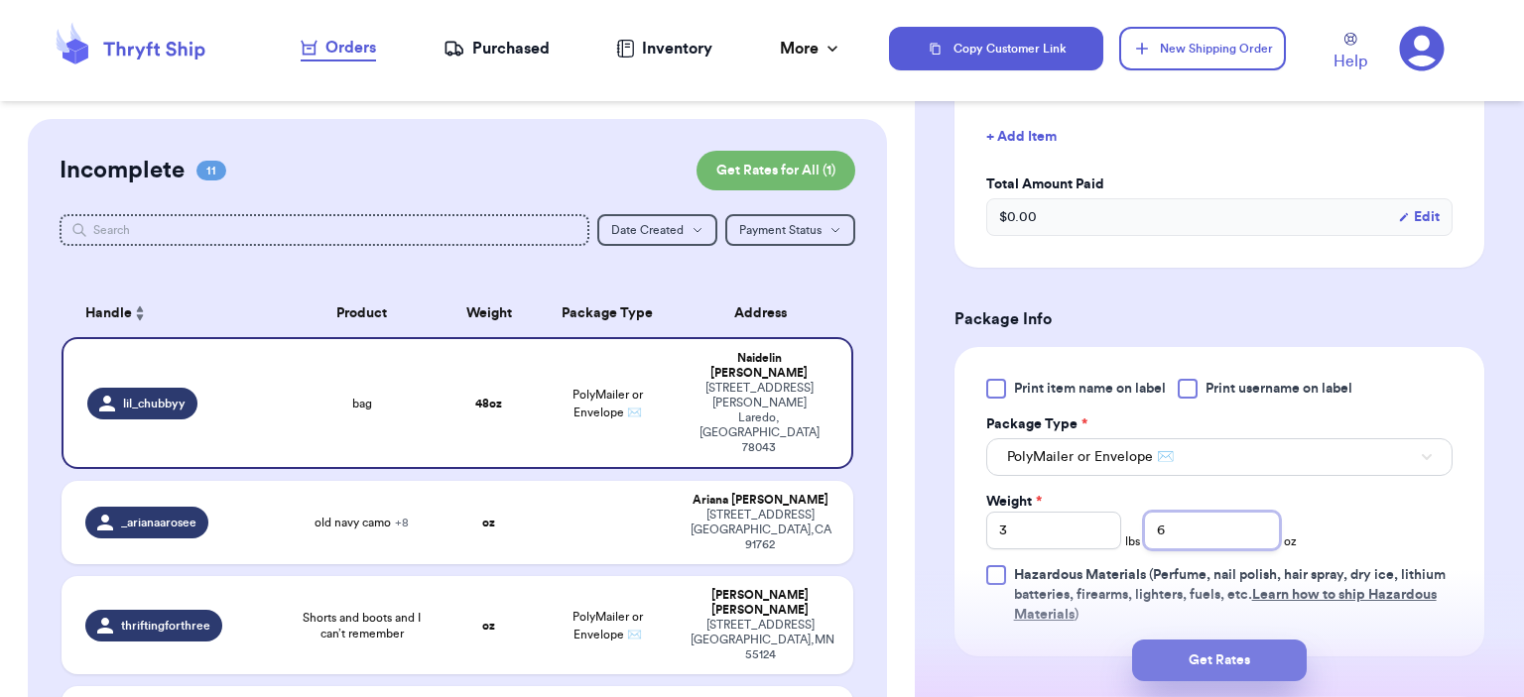
type input "6"
click at [1253, 674] on button "Get Rates" at bounding box center [1219, 661] width 175 height 42
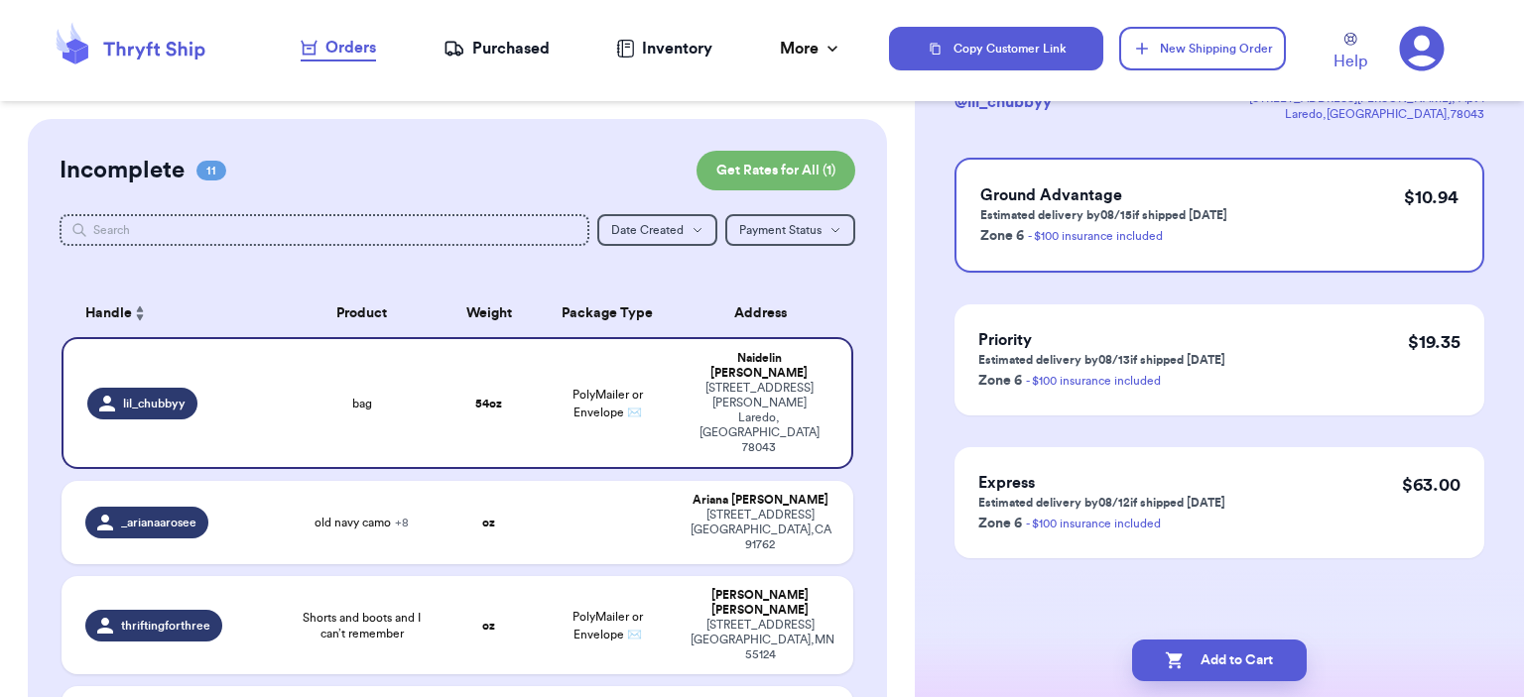
scroll to position [0, 0]
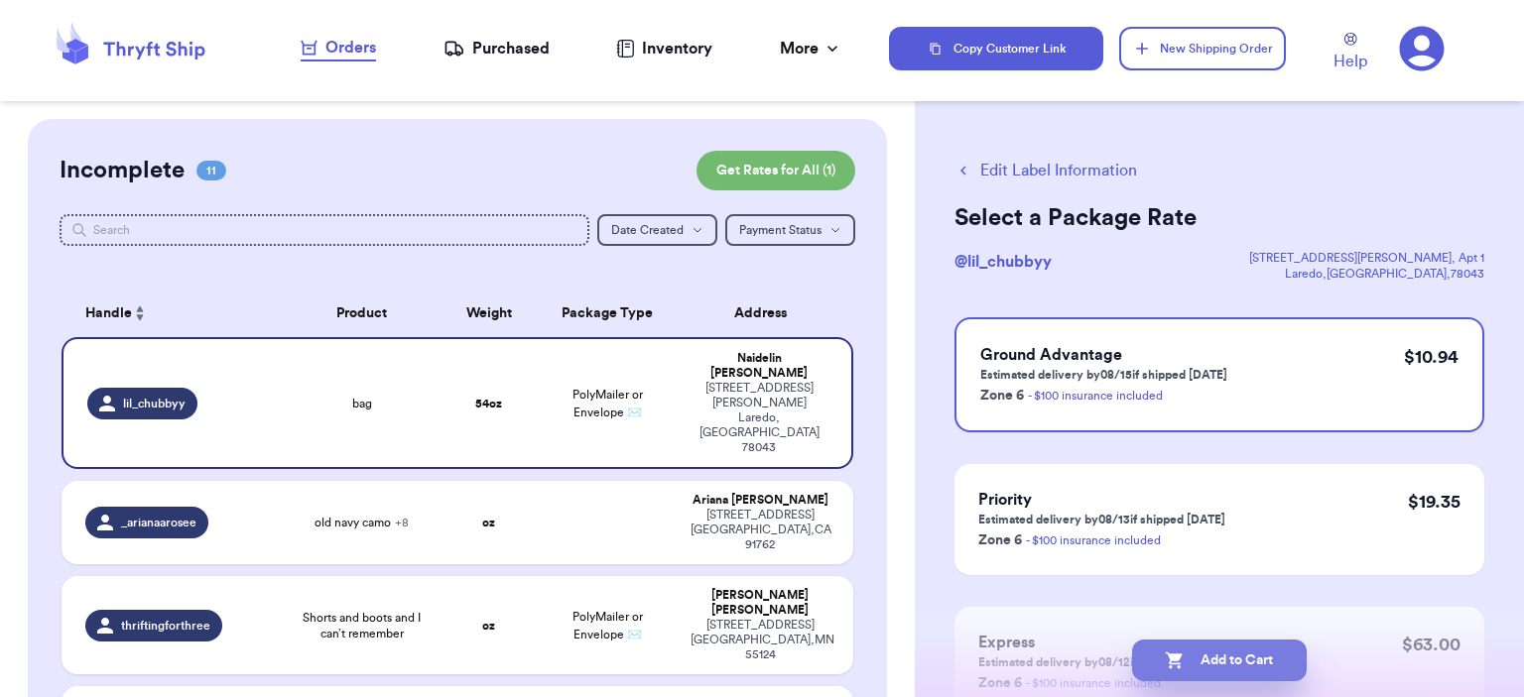
click at [1286, 665] on button "Add to Cart" at bounding box center [1219, 661] width 175 height 42
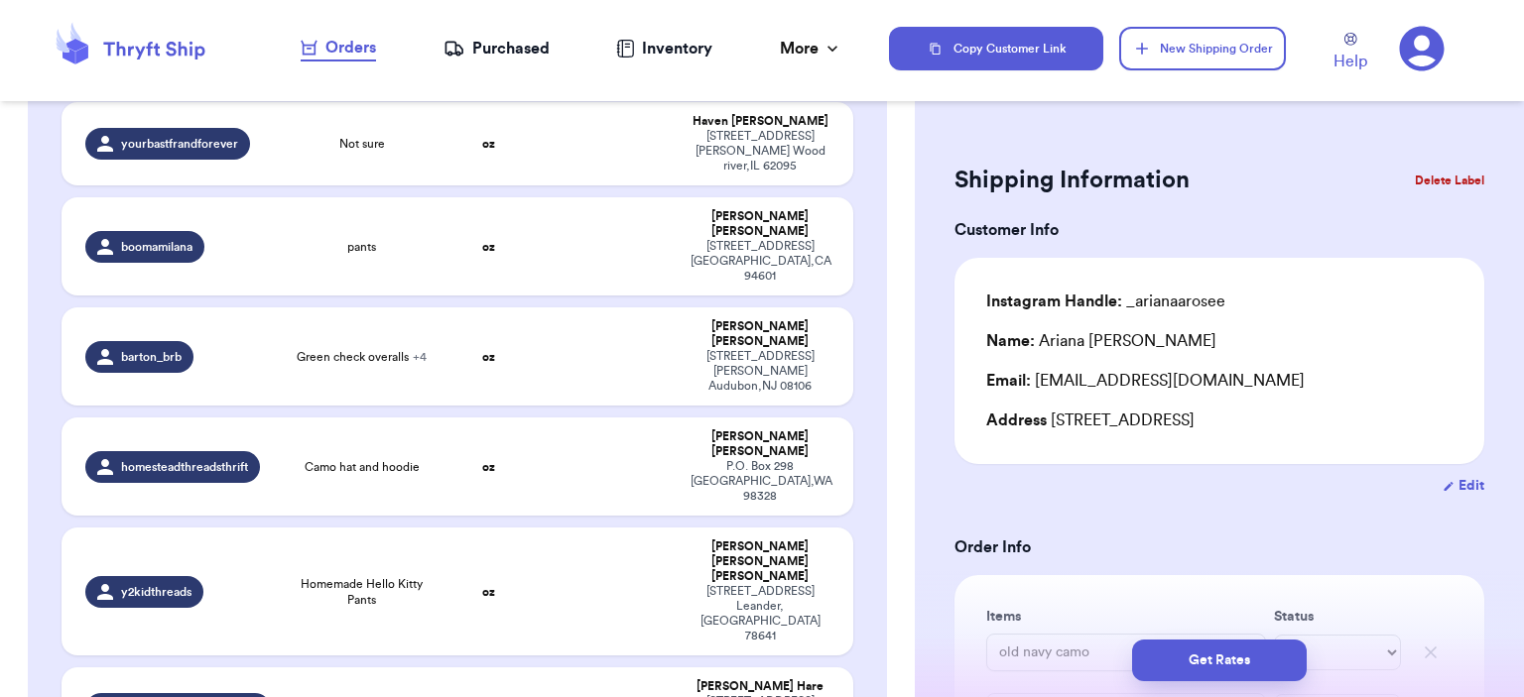
scroll to position [198, 0]
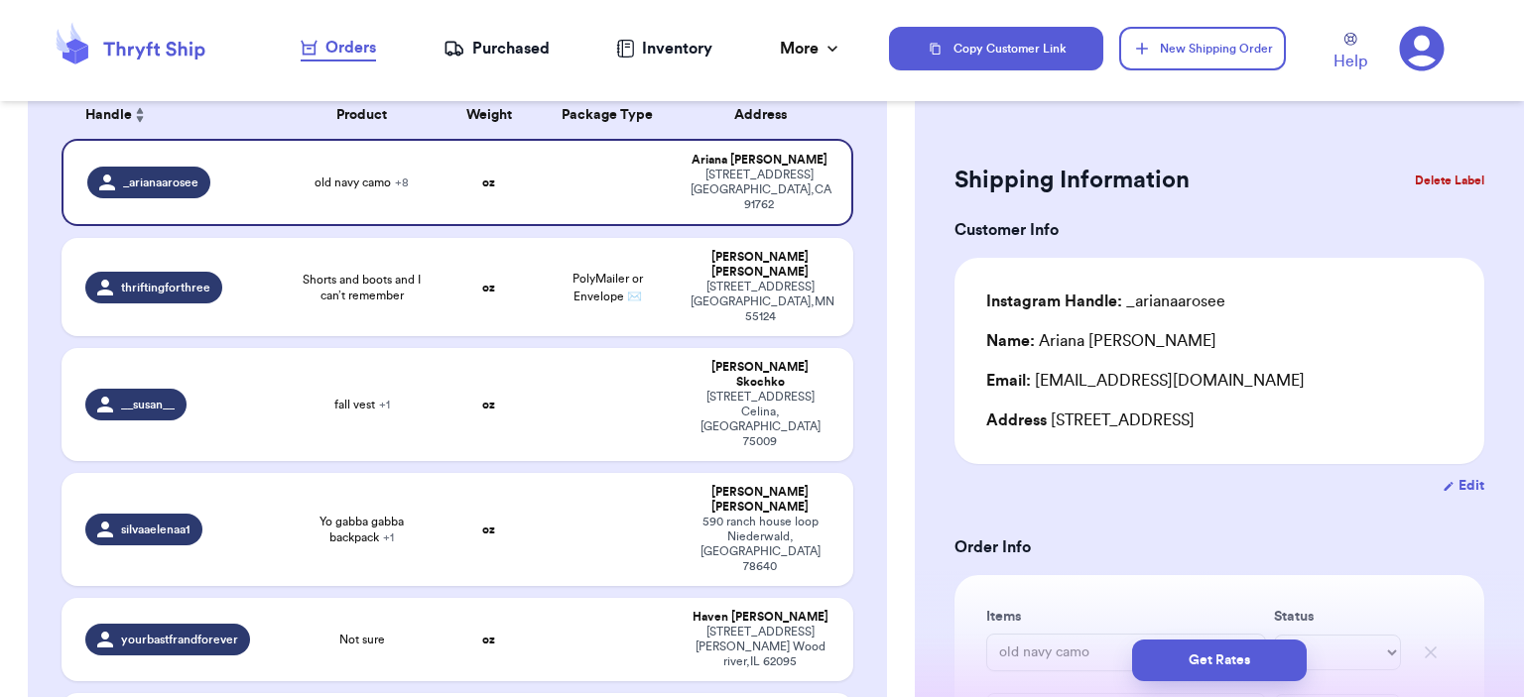
click at [1441, 174] on button "Delete Label" at bounding box center [1449, 181] width 85 height 44
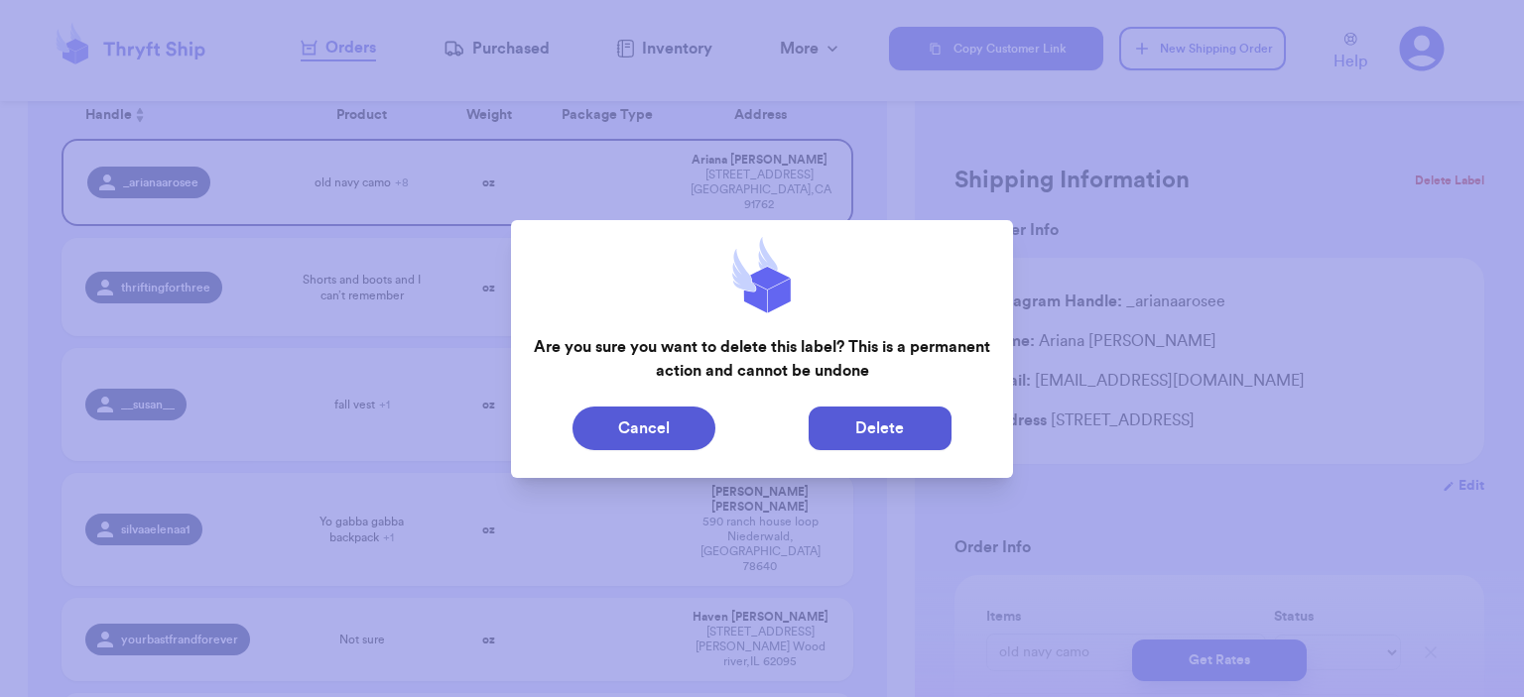
click at [933, 421] on button "Delete" at bounding box center [880, 429] width 143 height 44
type input "Shorts and boots and I can’t remember"
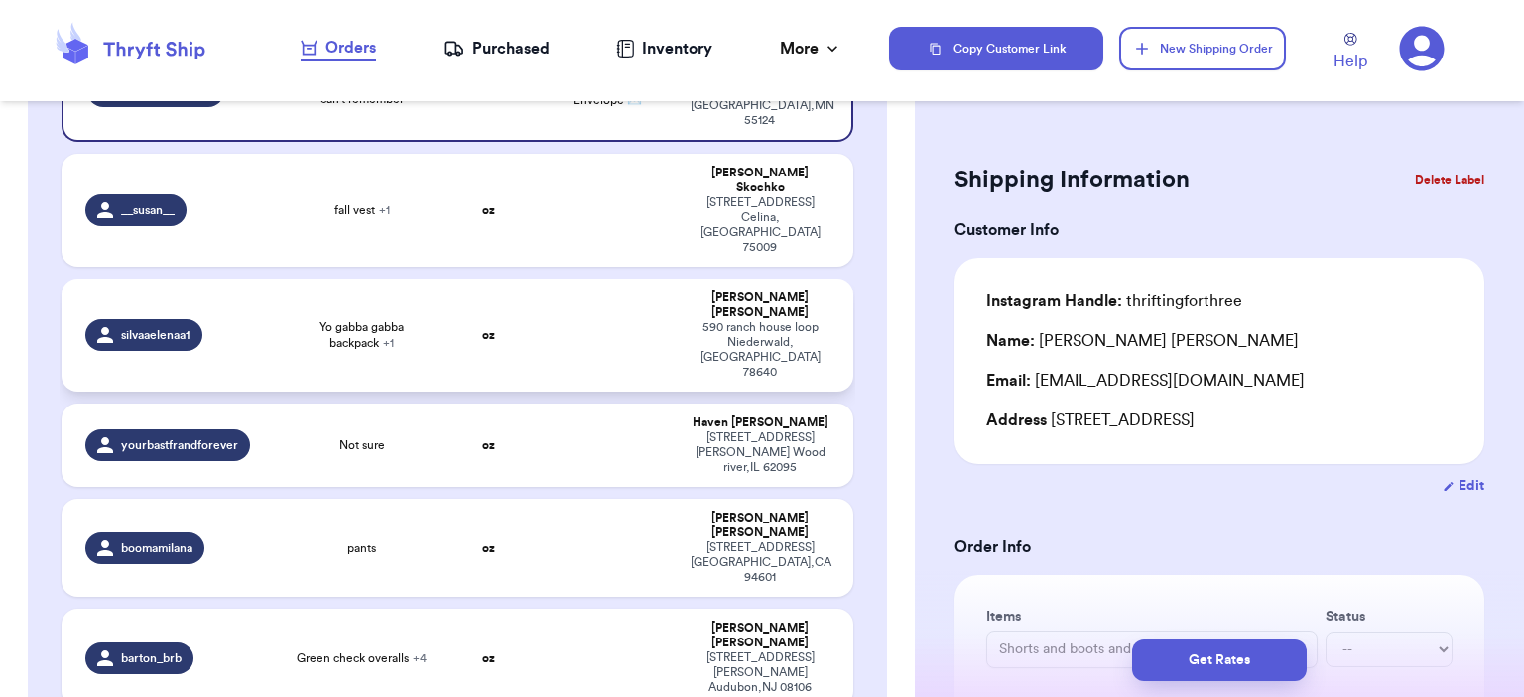
scroll to position [0, 0]
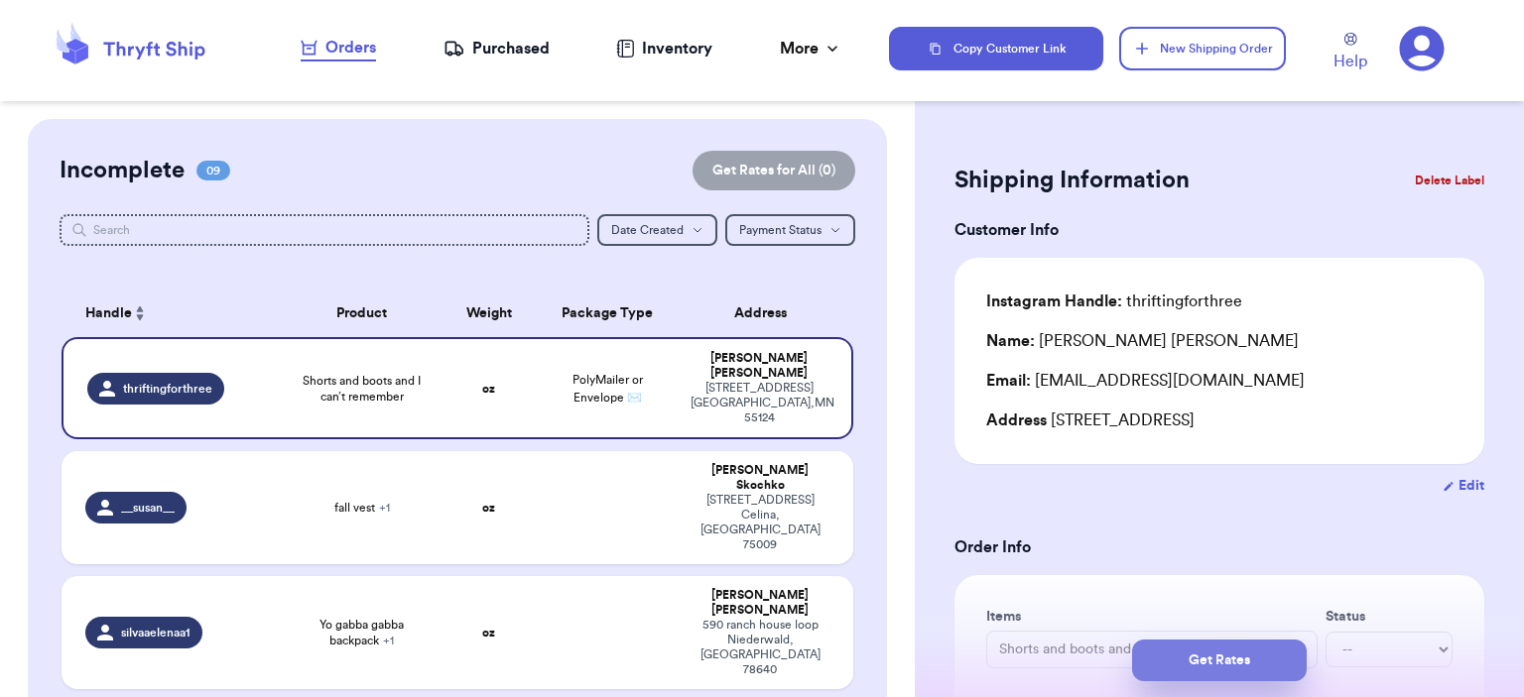
click at [1241, 664] on button "Get Rates" at bounding box center [1219, 661] width 175 height 42
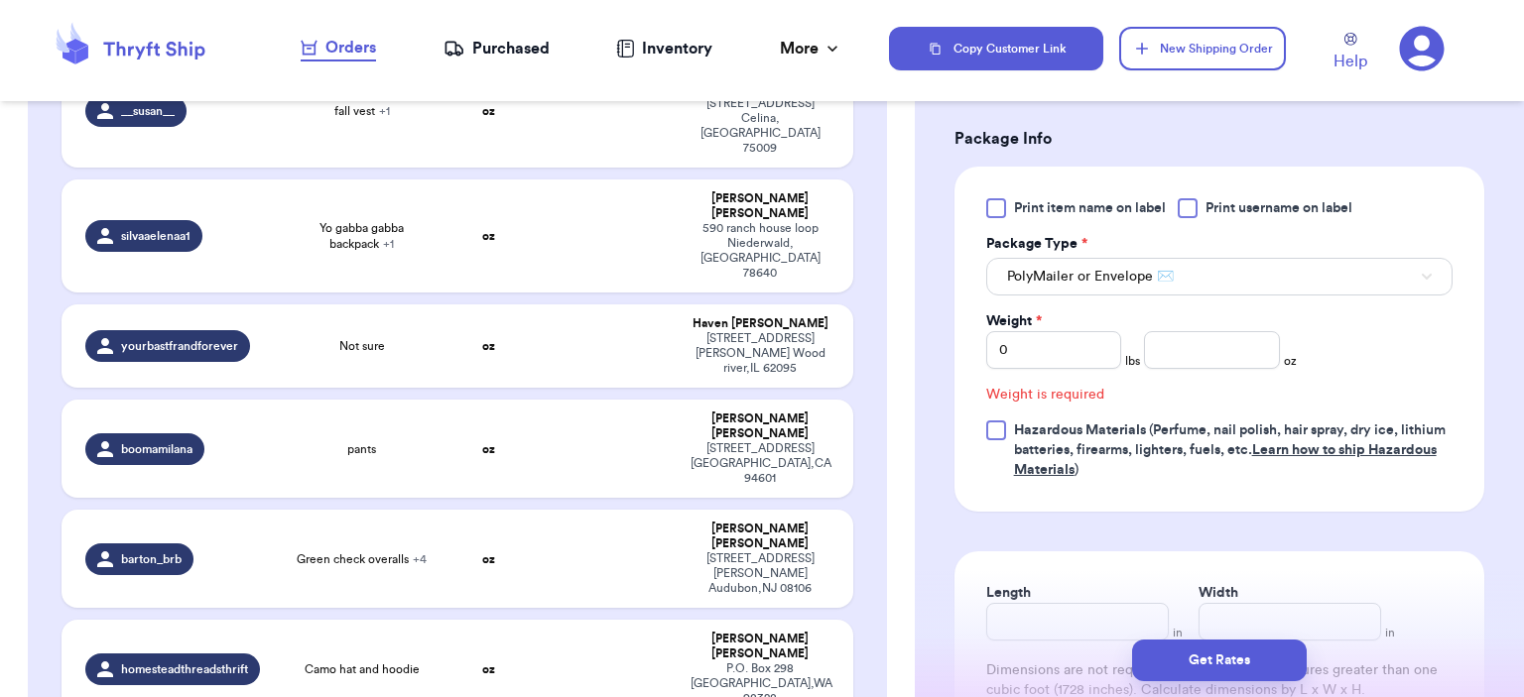
scroll to position [198, 0]
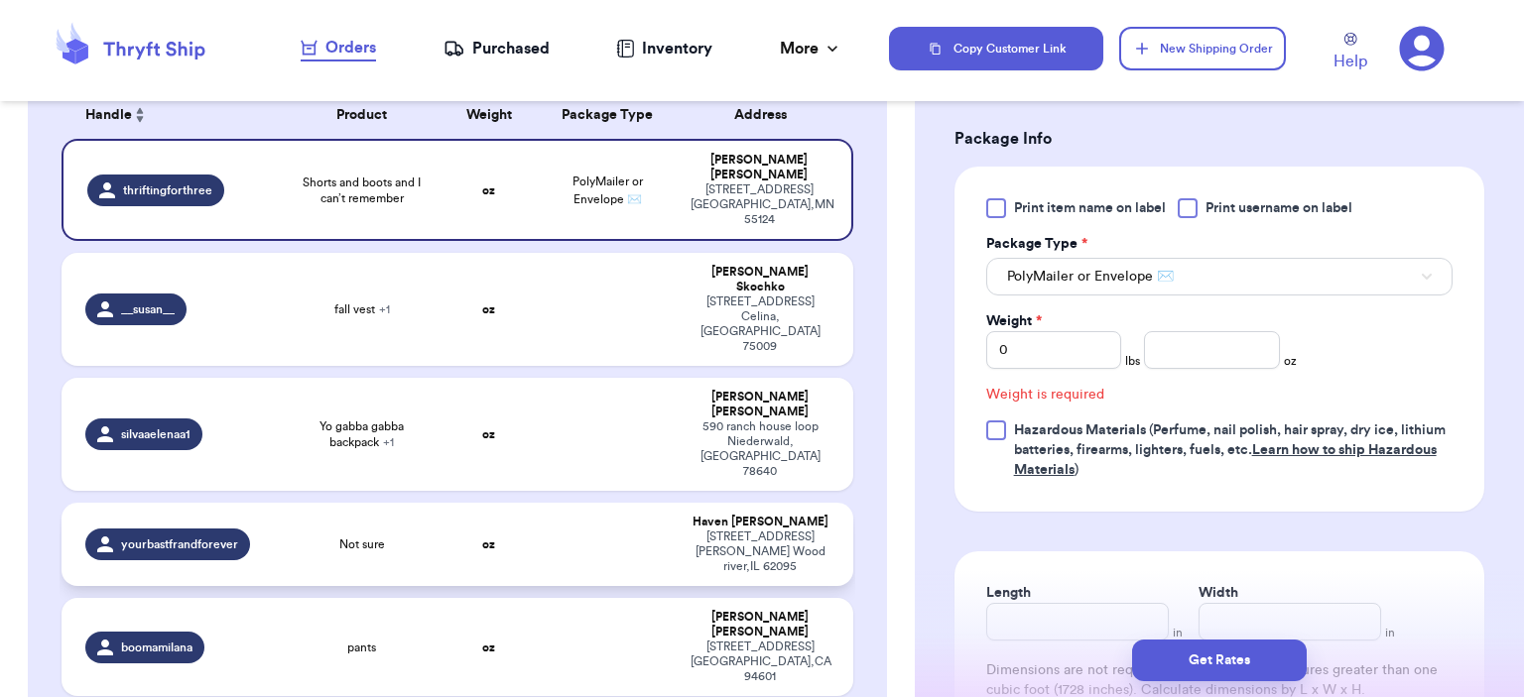
click at [600, 503] on td at bounding box center [608, 544] width 143 height 83
type input "Not sure"
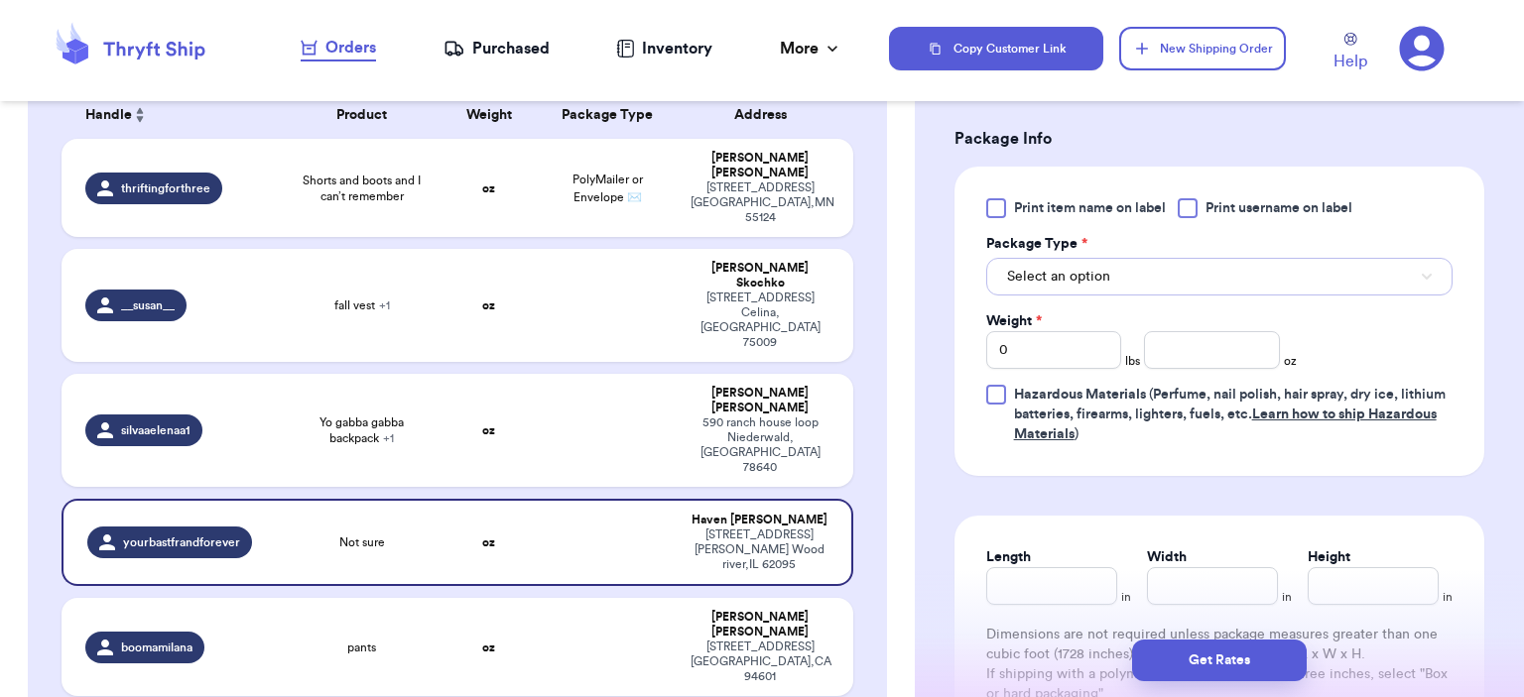
click at [1197, 277] on button "Select an option" at bounding box center [1219, 277] width 466 height 38
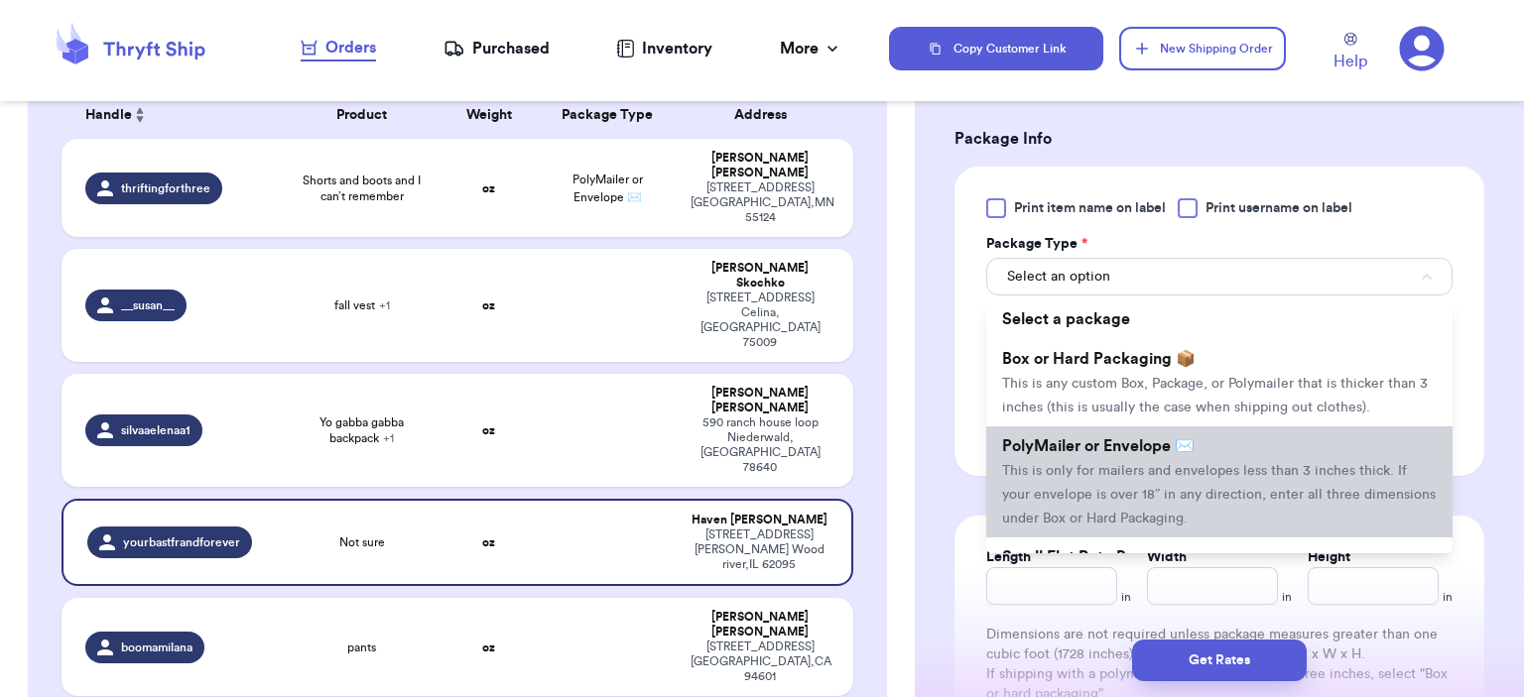
click at [1208, 457] on li "PolyMailer or Envelope ✉️ This is only for mailers and envelopes less than 3 in…" at bounding box center [1219, 482] width 466 height 111
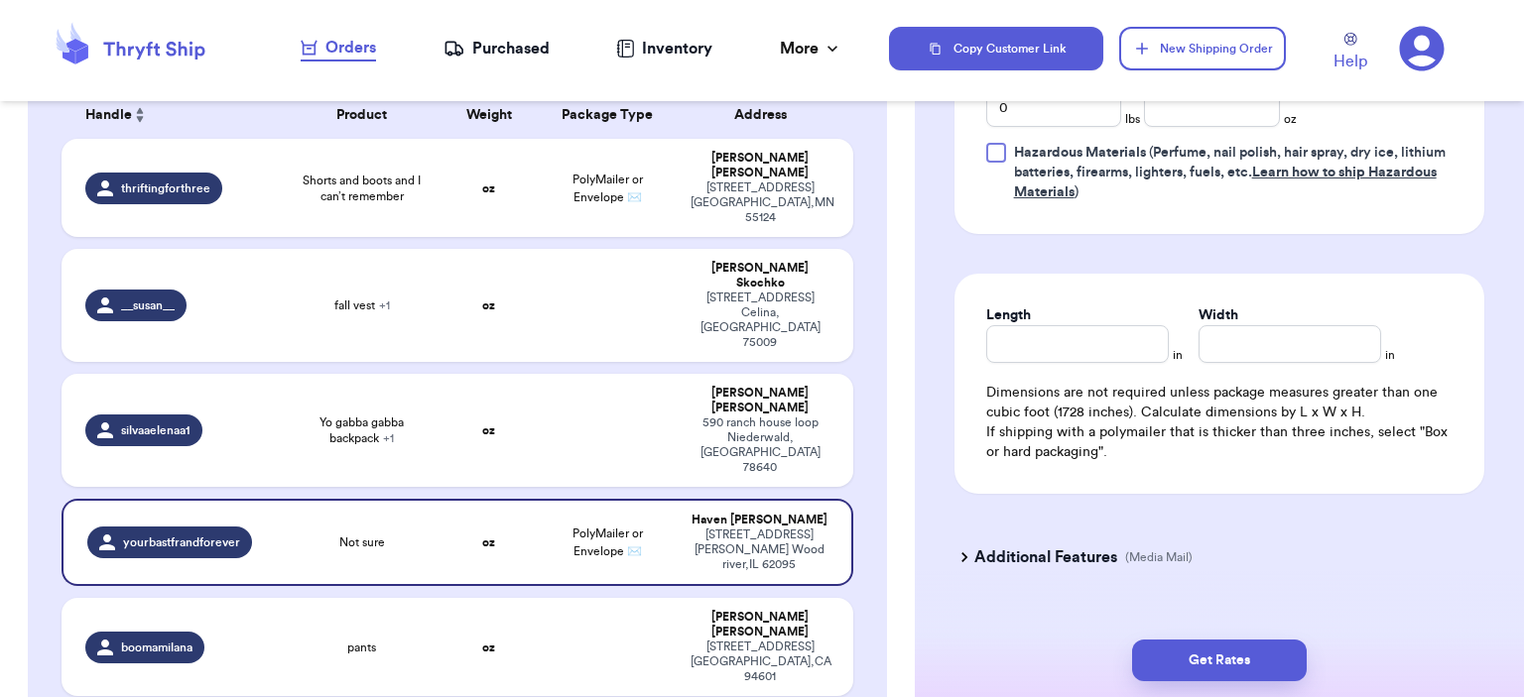
scroll to position [730, 0]
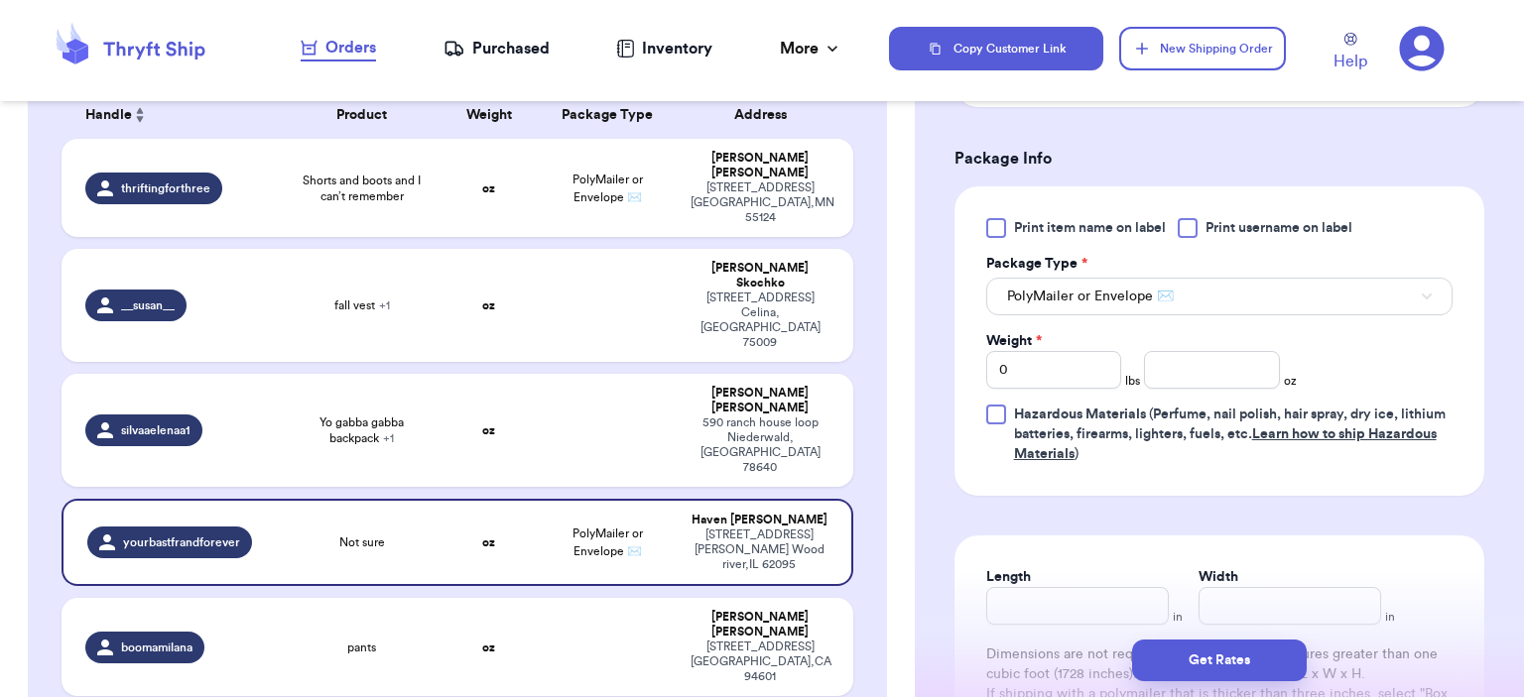
click at [1241, 265] on div "Package Type *" at bounding box center [1219, 264] width 466 height 20
click at [1244, 281] on button "PolyMailer or Envelope ✉️" at bounding box center [1219, 297] width 466 height 38
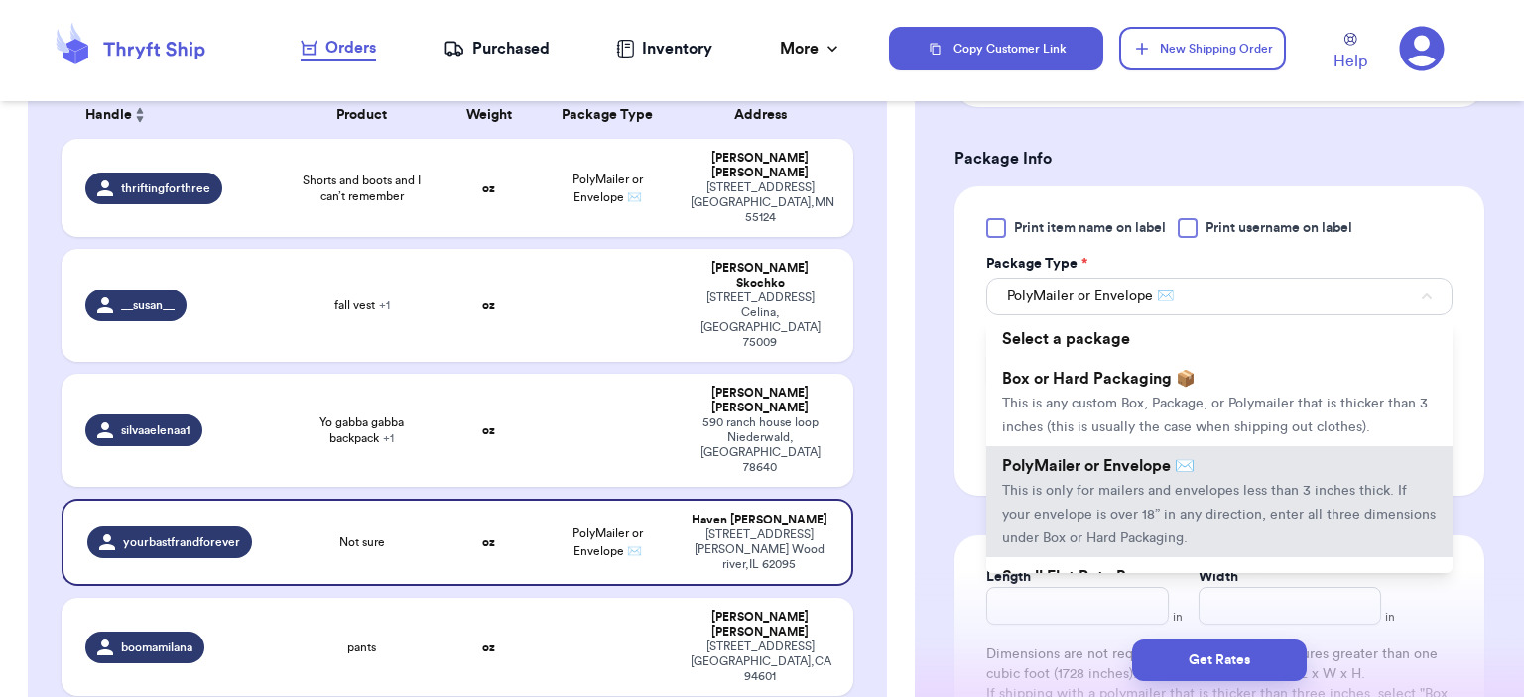
click at [1253, 258] on div "Package Type *" at bounding box center [1219, 264] width 466 height 20
click at [1489, 282] on div "Shipping Information Delete Label Customer Info Instagram Handle: yourbastfrand…" at bounding box center [1219, 193] width 609 height 1609
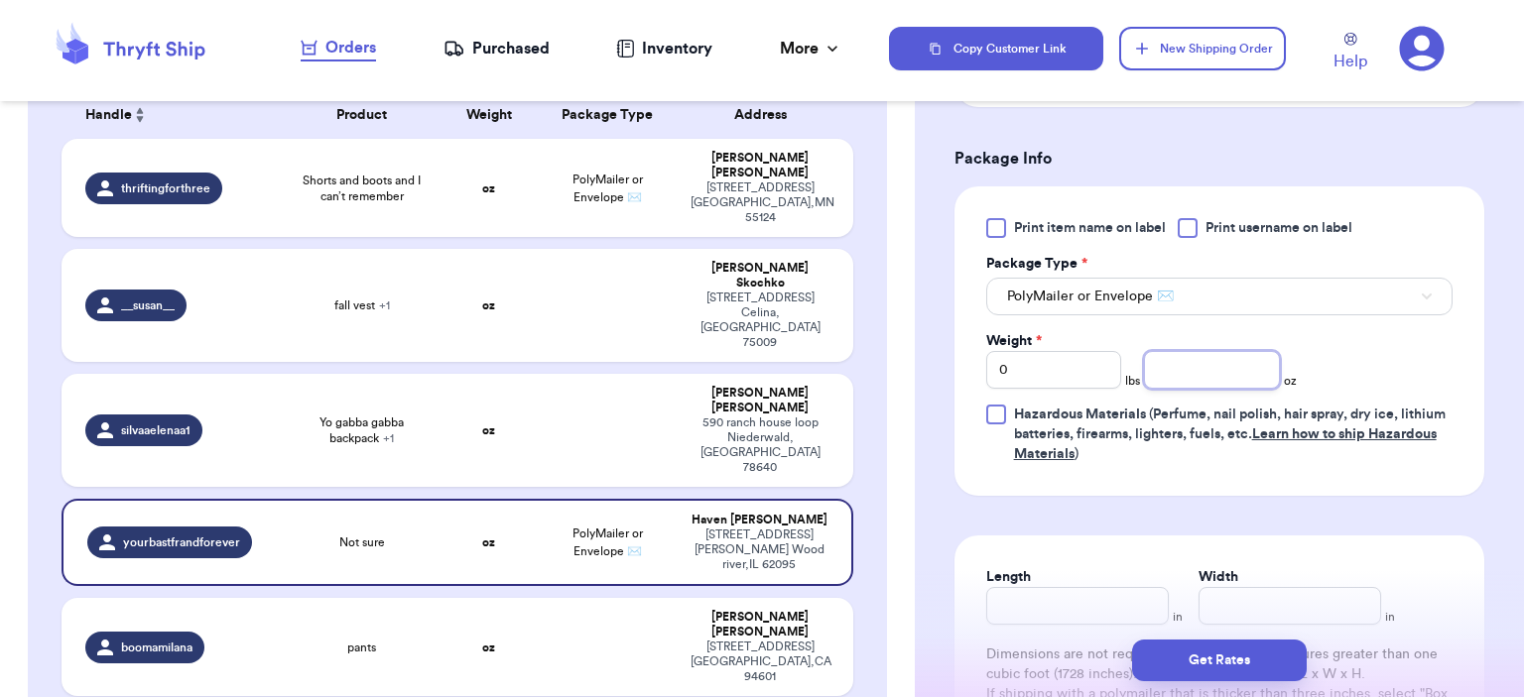
click at [1228, 359] on input "number" at bounding box center [1212, 370] width 136 height 38
type input "8"
click at [1264, 662] on button "Get Rates" at bounding box center [1219, 661] width 175 height 42
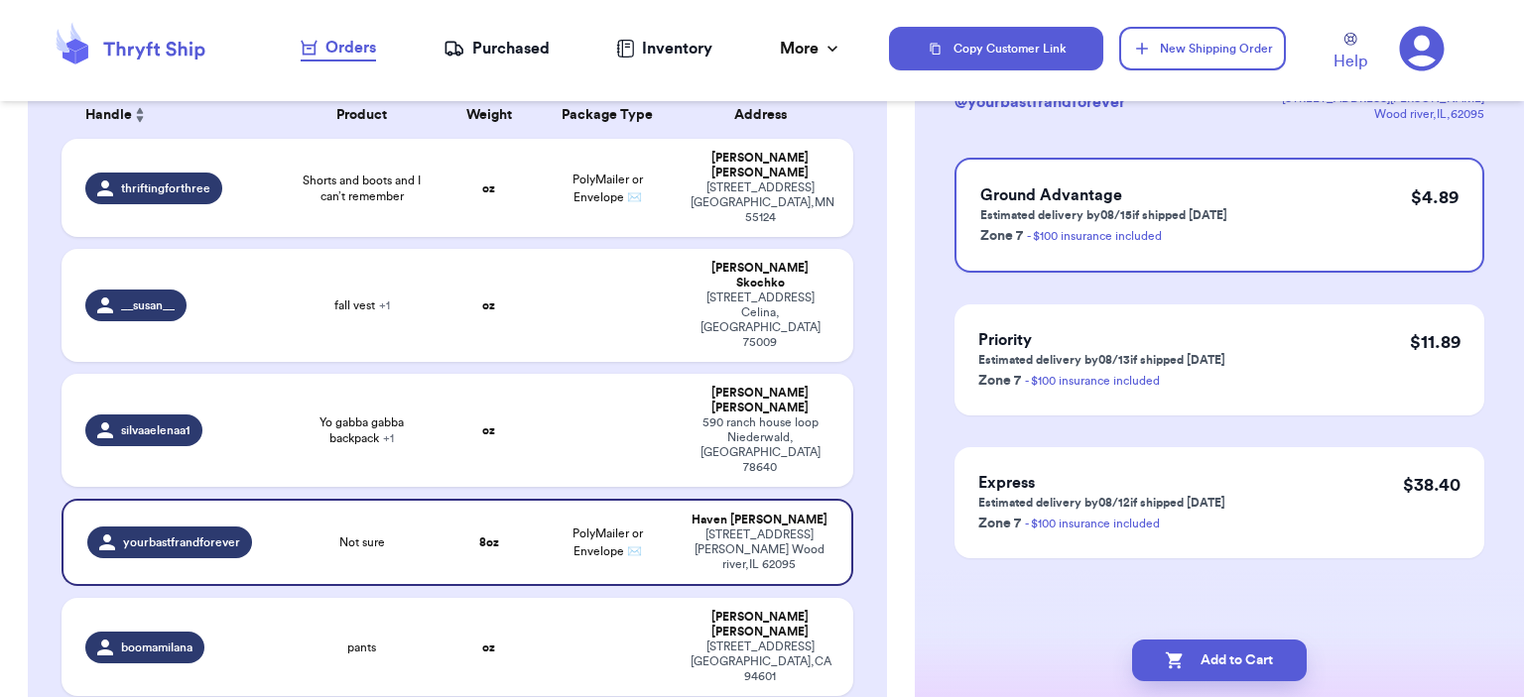
scroll to position [0, 0]
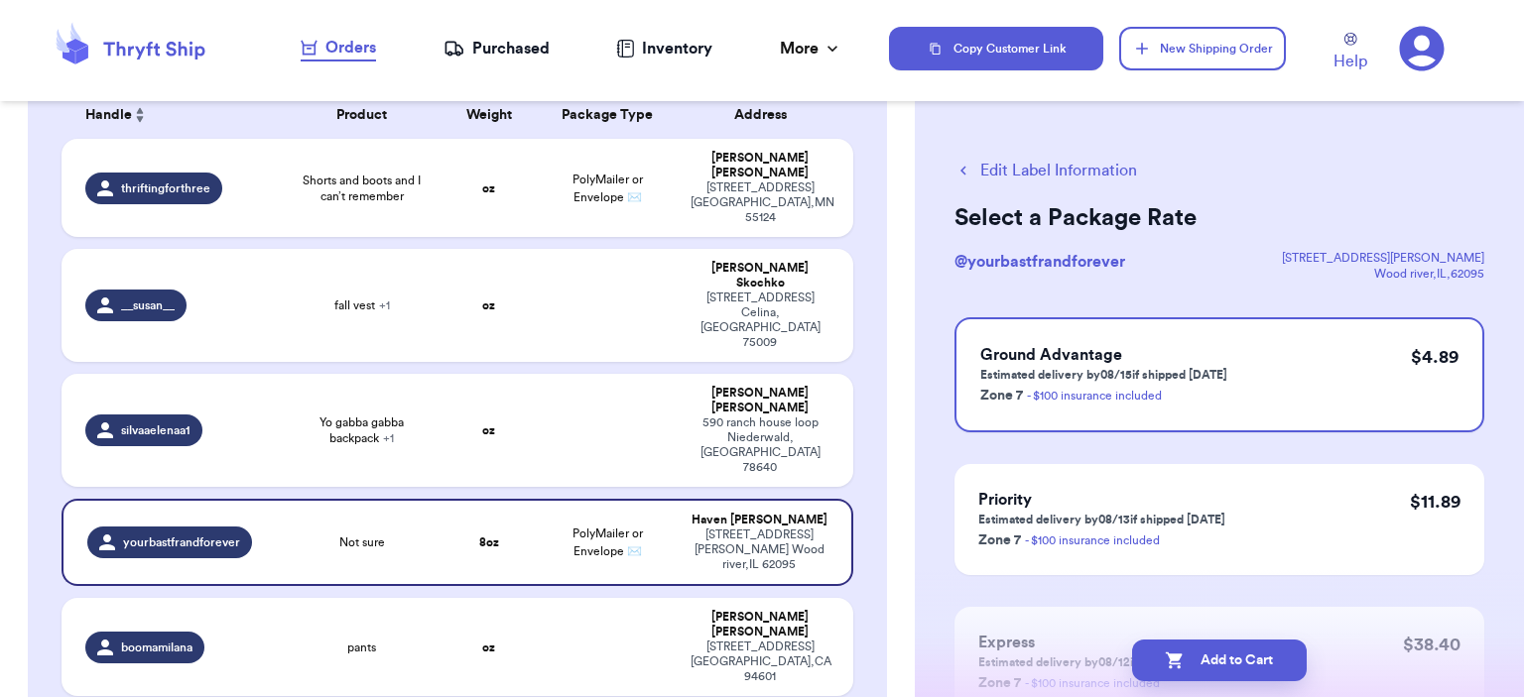
click at [1264, 662] on button "Add to Cart" at bounding box center [1219, 661] width 175 height 42
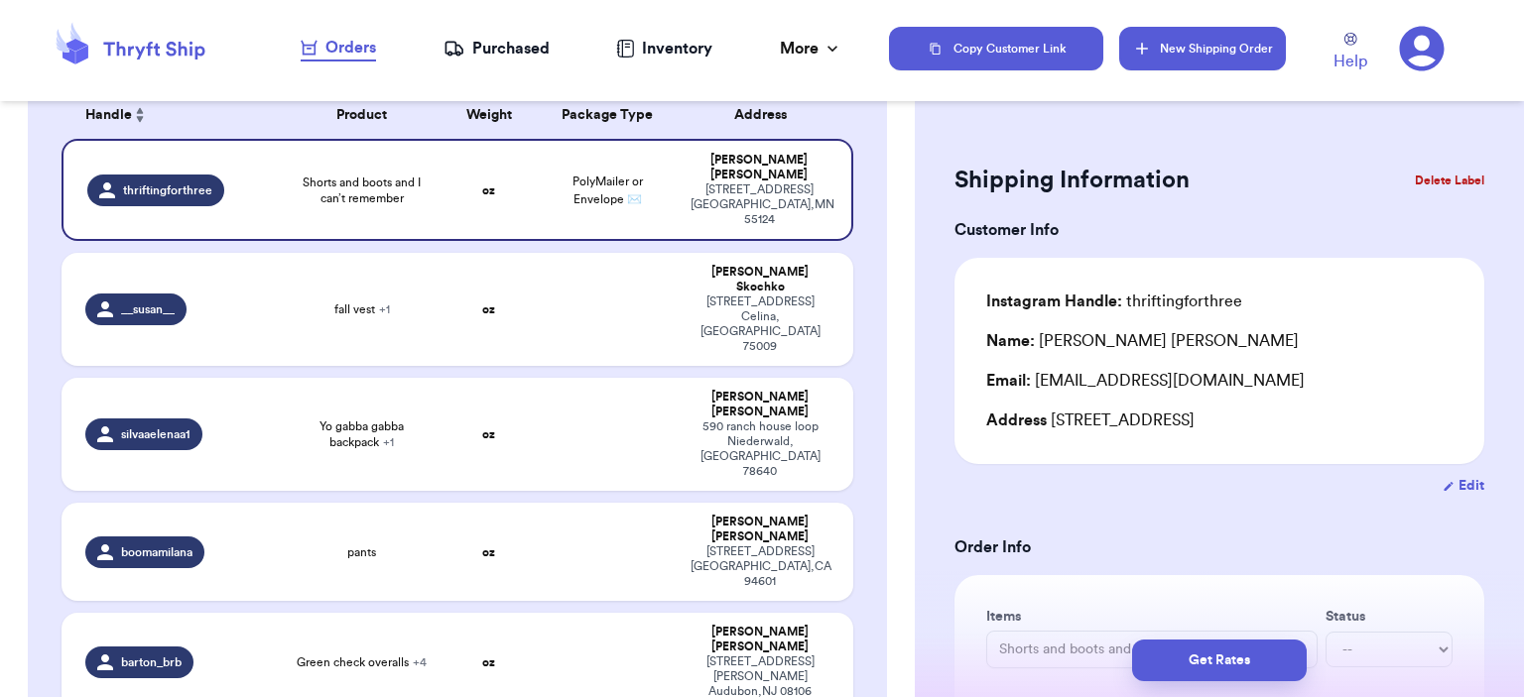
click at [1194, 63] on button "New Shipping Order" at bounding box center [1202, 49] width 167 height 44
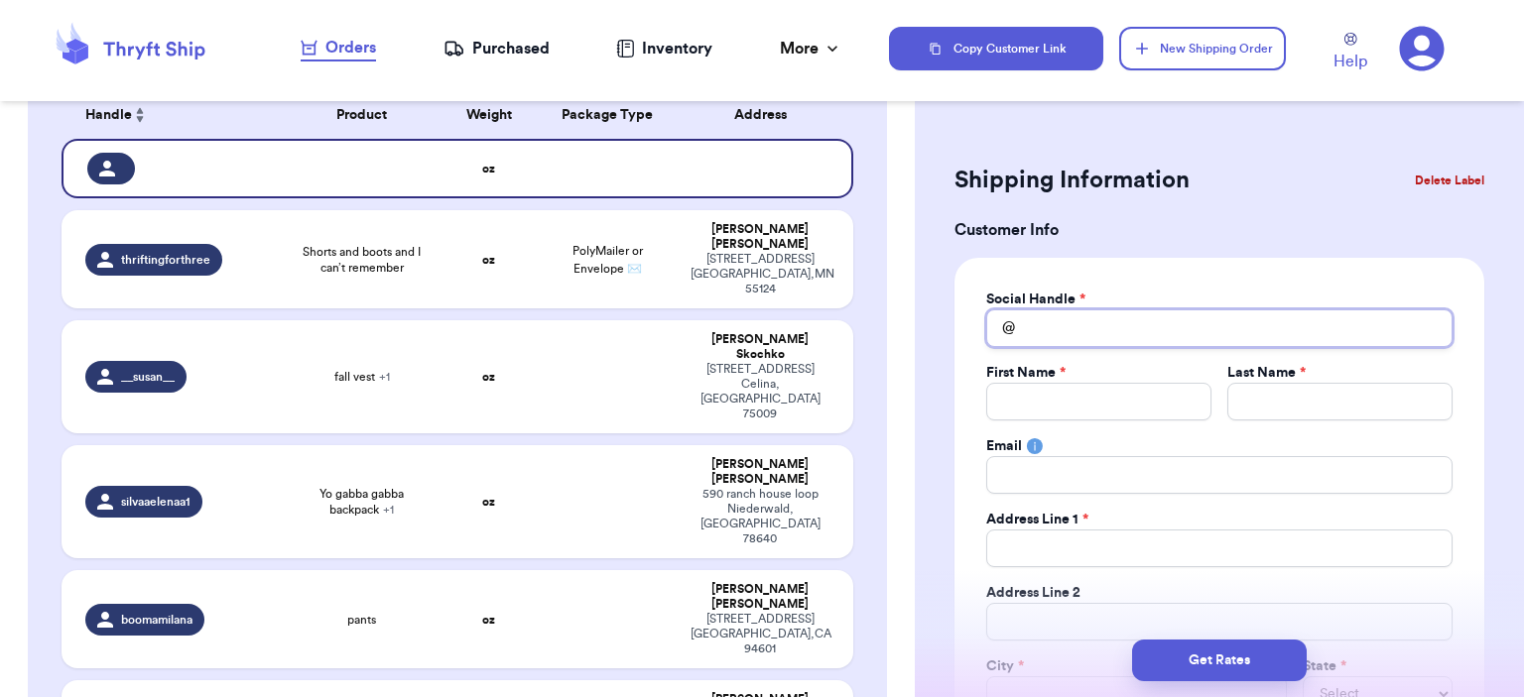
click at [1044, 339] on input "Total Amount Paid" at bounding box center [1219, 329] width 466 height 38
type input "b"
type input "br"
type input "bre"
type input "bren"
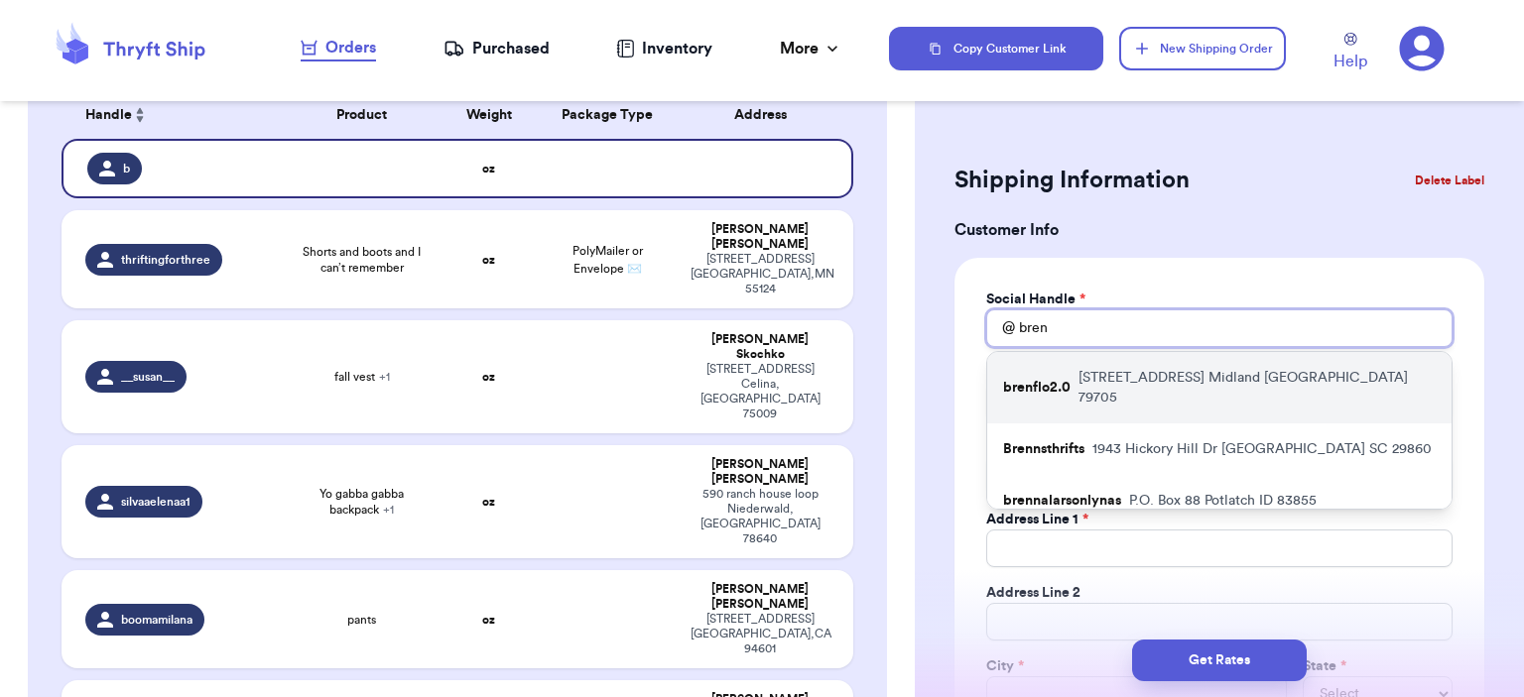
type input "bren"
click at [1123, 364] on div "brenflo2.0 [STREET_ADDRESS]" at bounding box center [1219, 387] width 464 height 71
type input "brenflo2.0"
type input "[PERSON_NAME]"
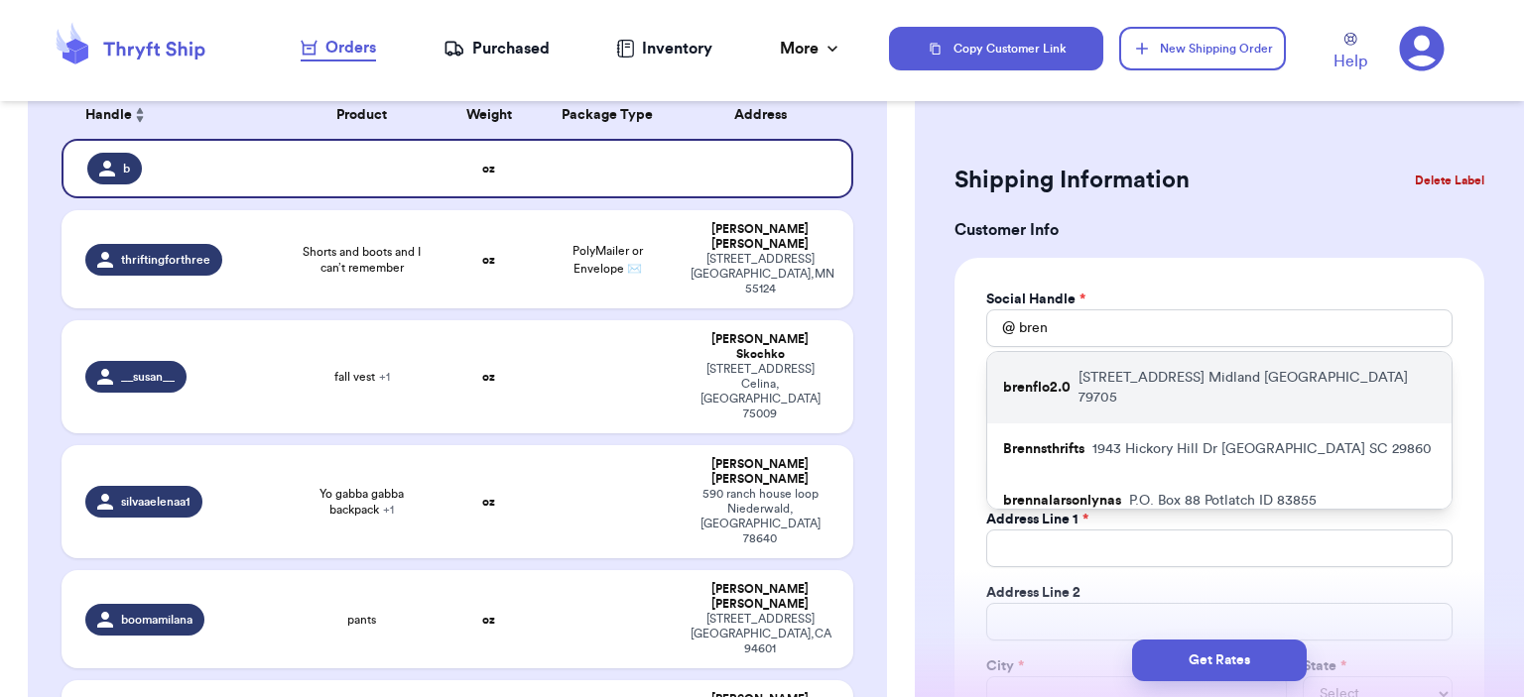
type input "[DOMAIN_NAME][EMAIL_ADDRESS][DOMAIN_NAME]"
type input "[STREET_ADDRESS]"
type input "3202"
type input "Midland"
select select "[GEOGRAPHIC_DATA]"
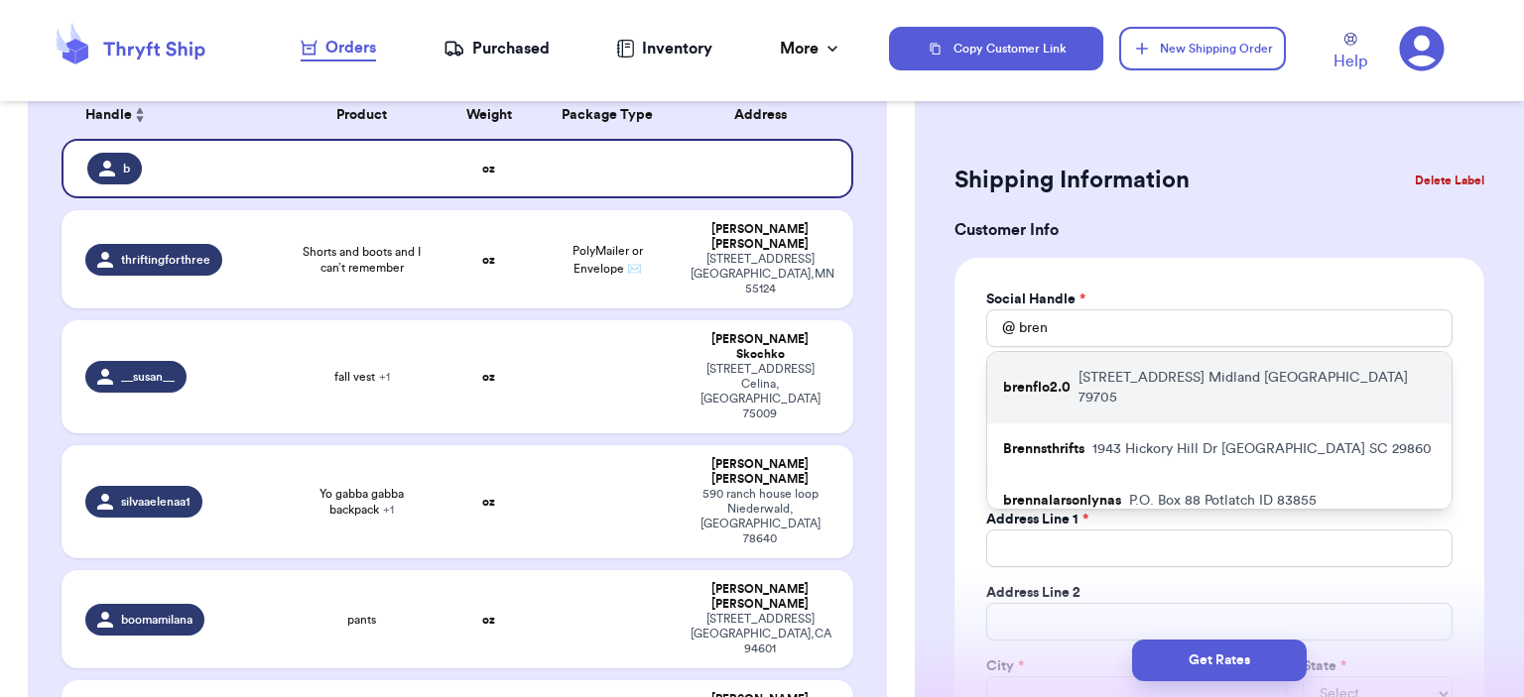
type input "79705"
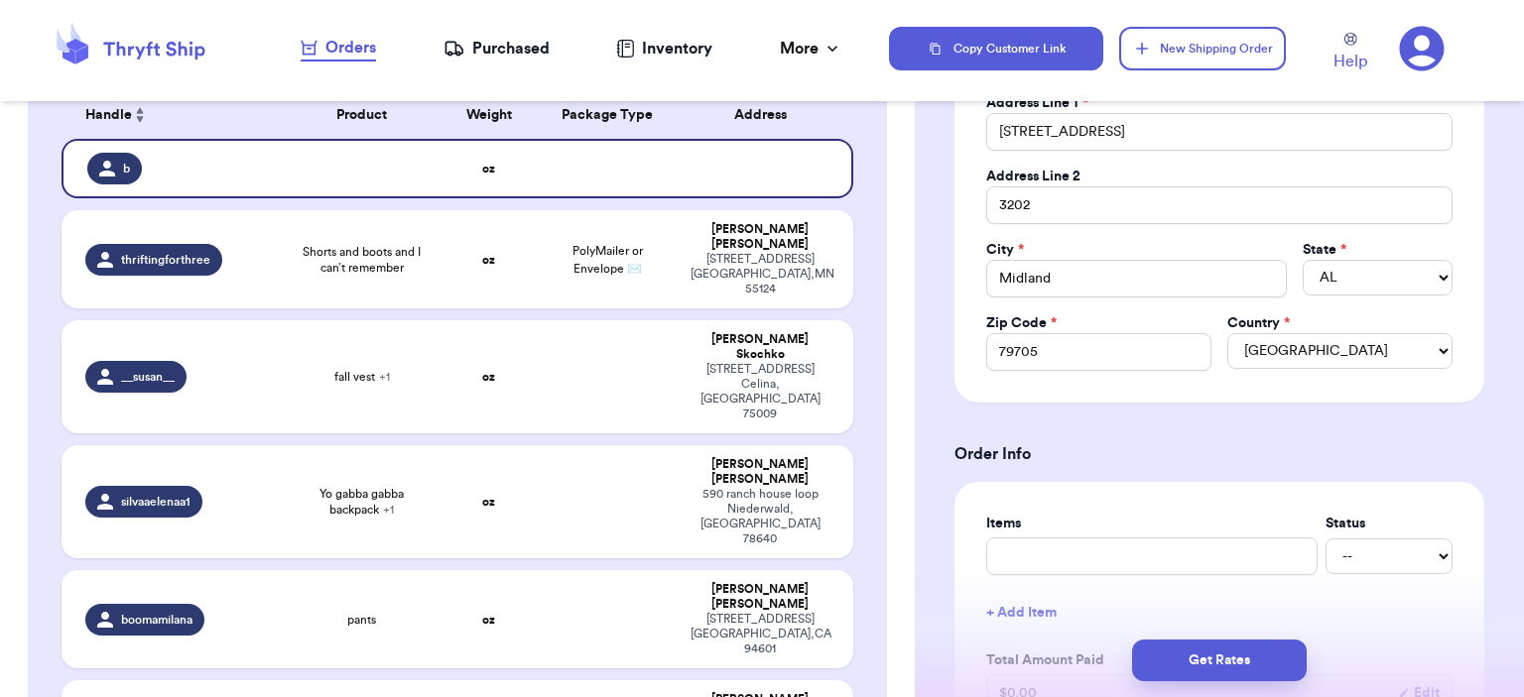
scroll to position [595, 0]
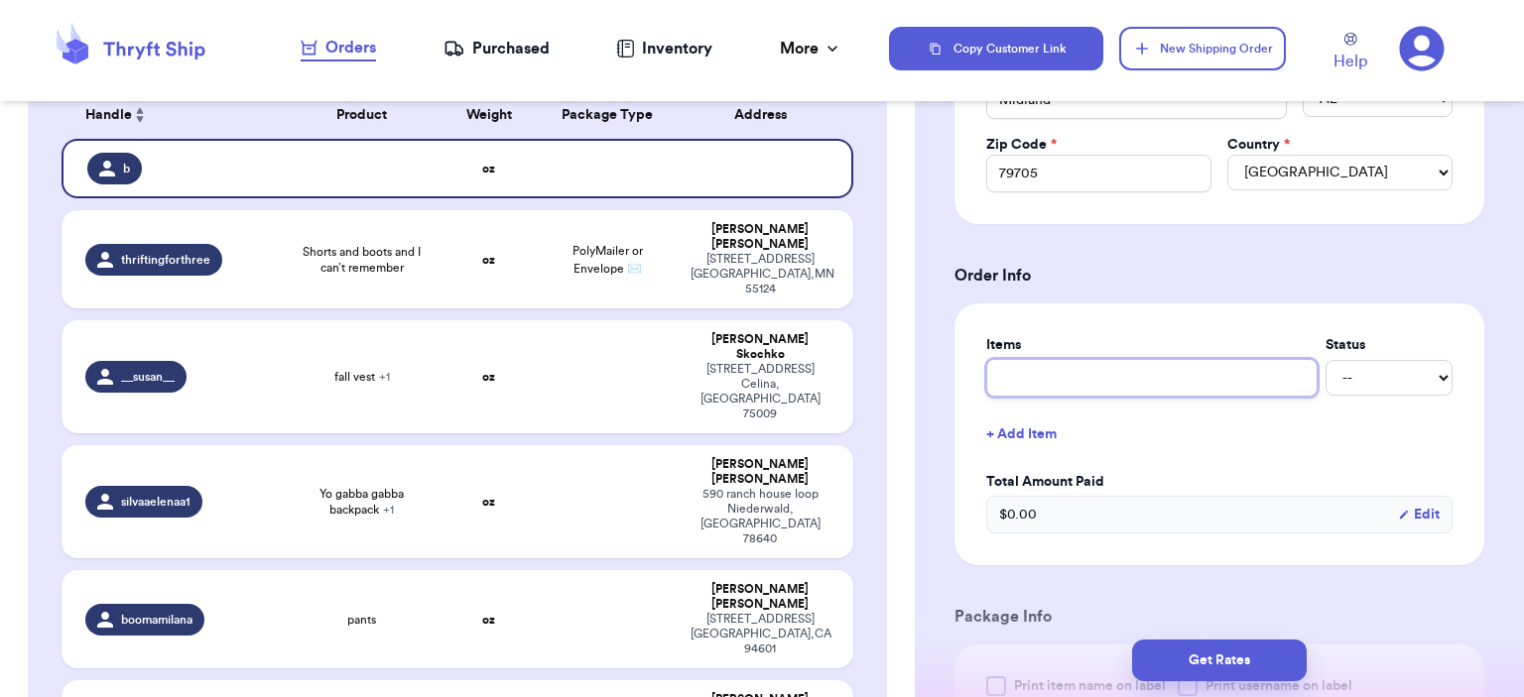
click at [1155, 364] on input "text" at bounding box center [1151, 378] width 331 height 38
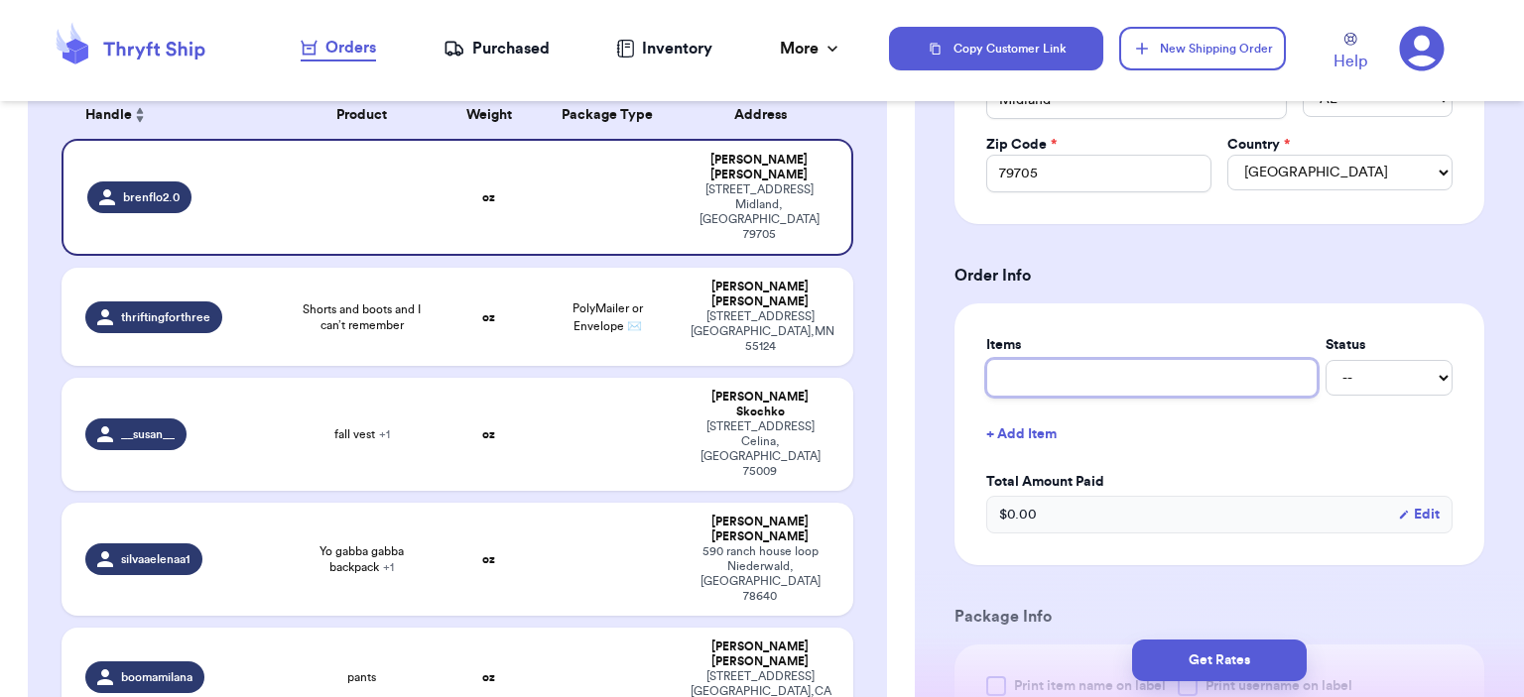
type input "bag"
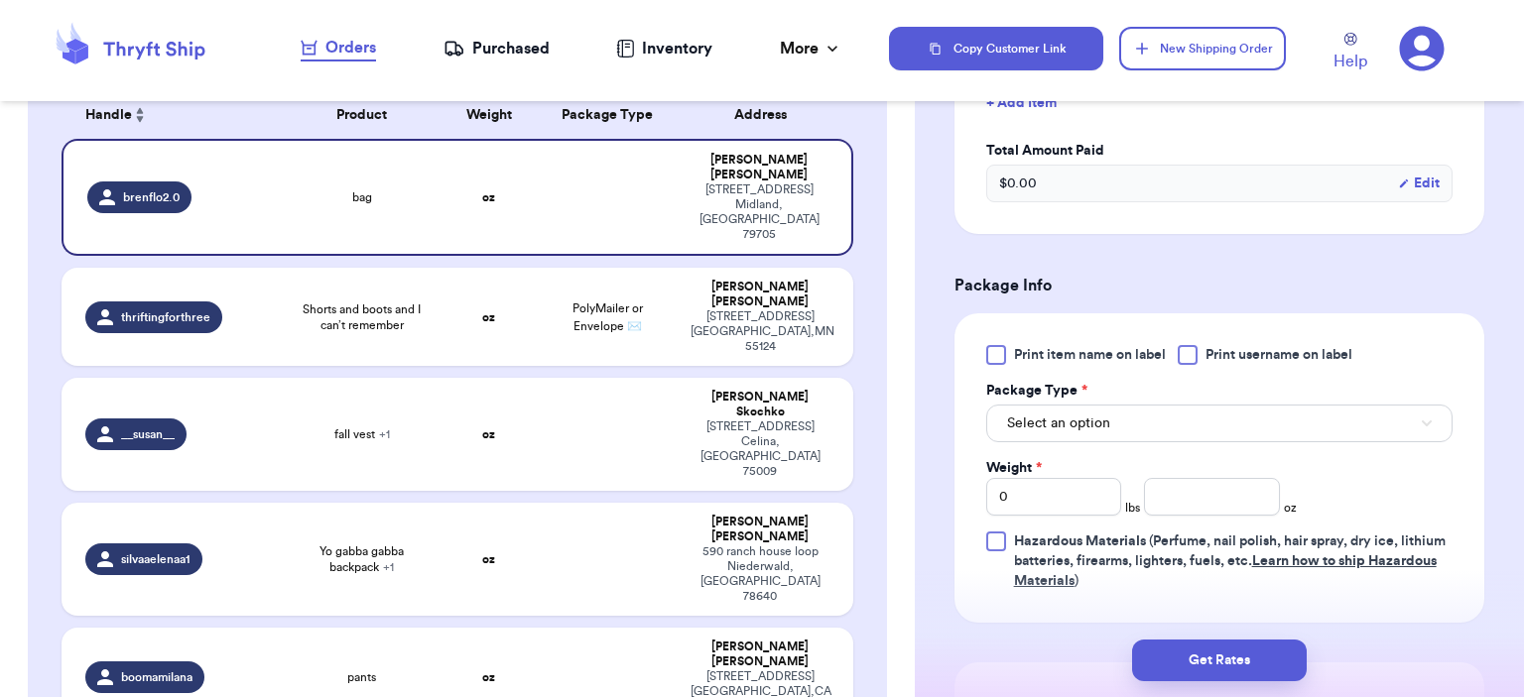
scroll to position [1091, 0]
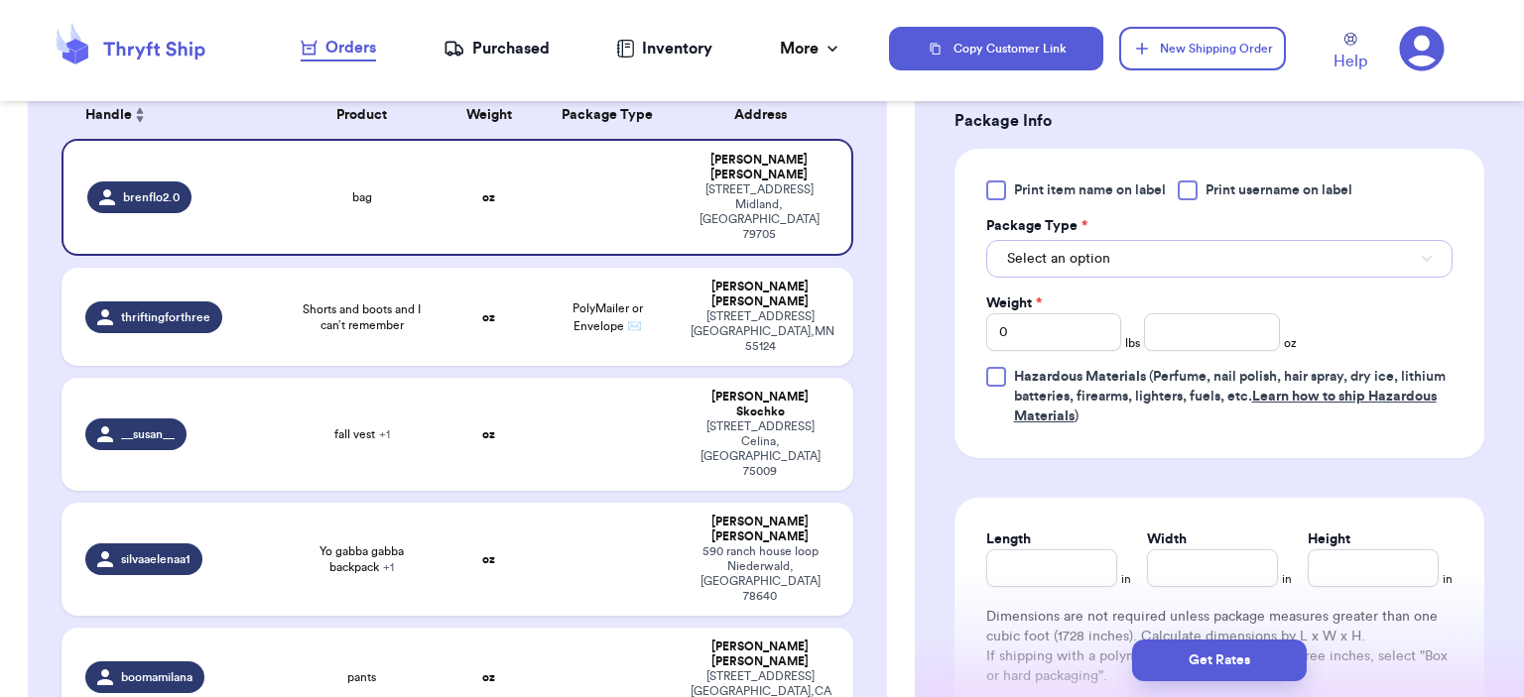
click at [1131, 253] on button "Select an option" at bounding box center [1219, 259] width 466 height 38
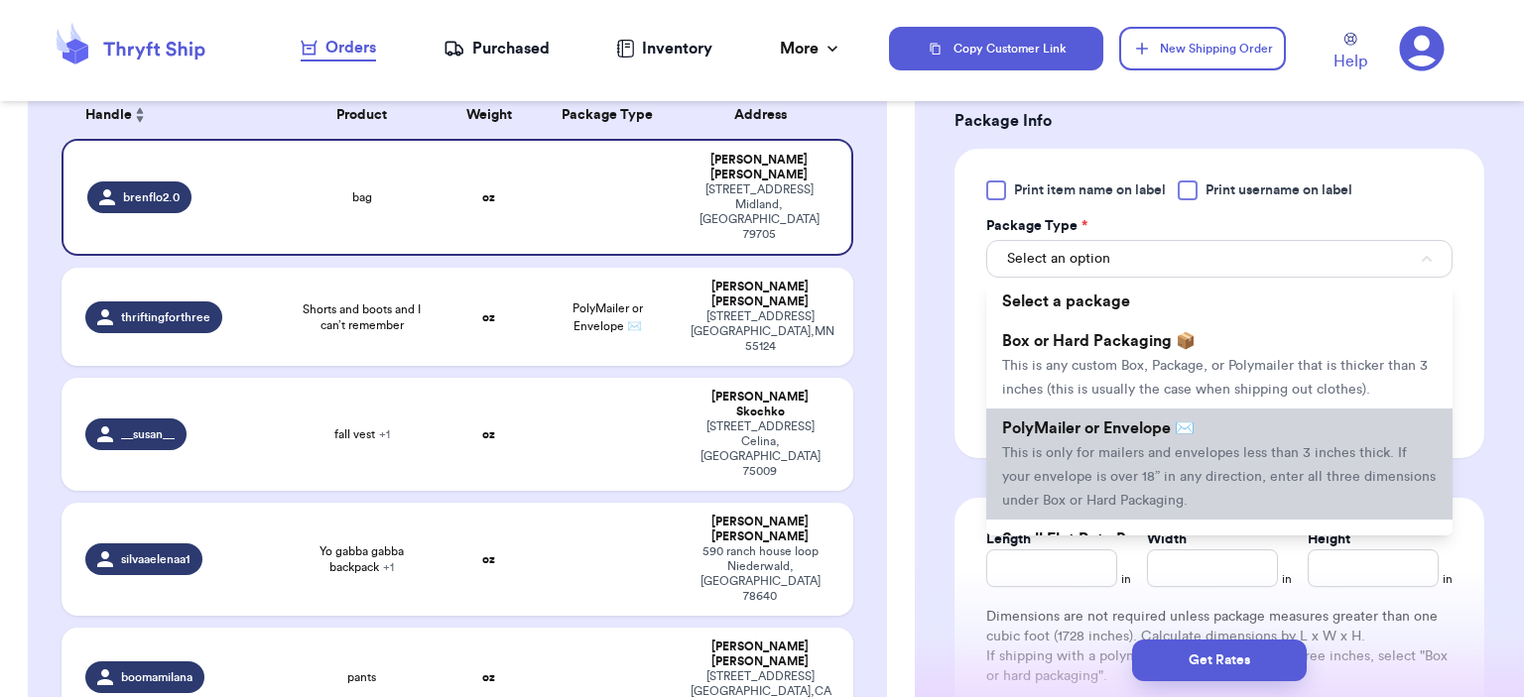
click at [1171, 424] on span "PolyMailer or Envelope ✉️" at bounding box center [1098, 429] width 192 height 16
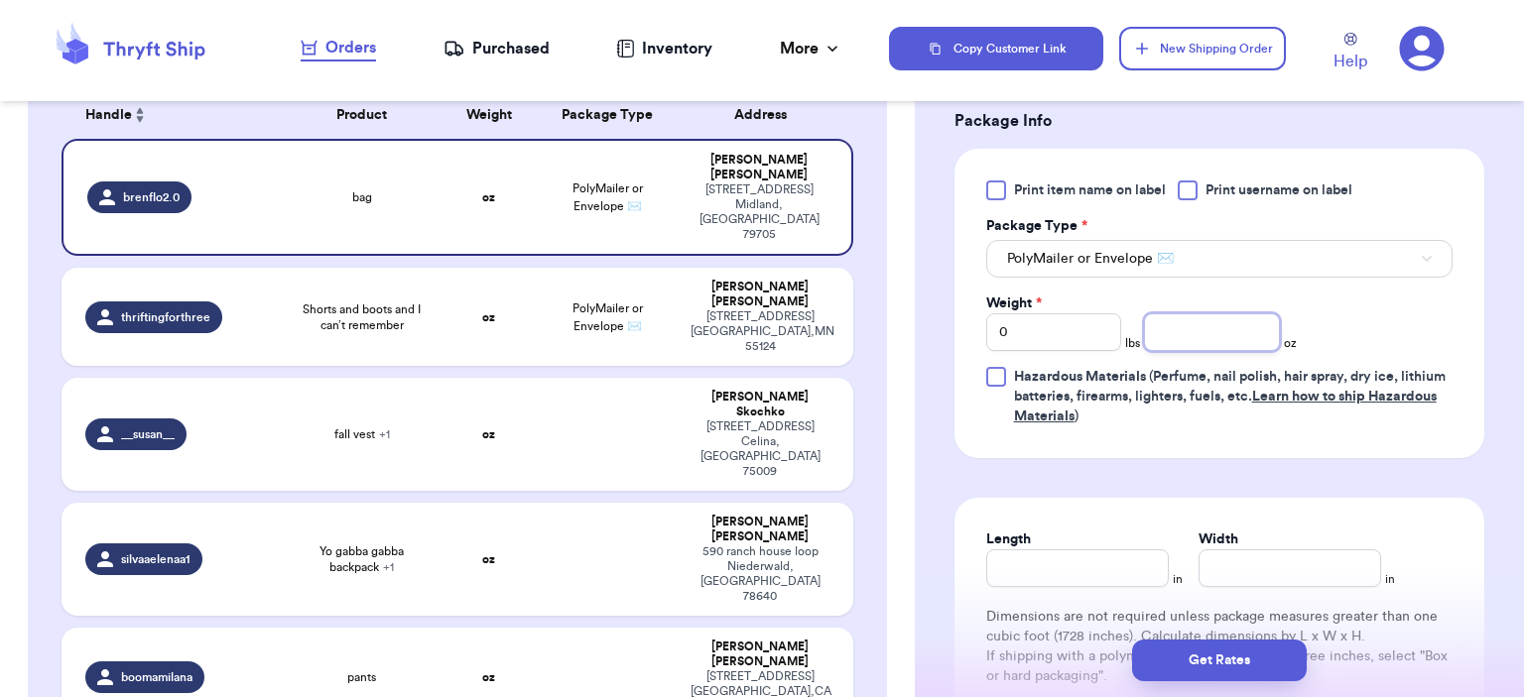
click at [1205, 324] on input "number" at bounding box center [1212, 333] width 136 height 38
type input "3"
click at [1282, 659] on button "Get Rates" at bounding box center [1219, 661] width 175 height 42
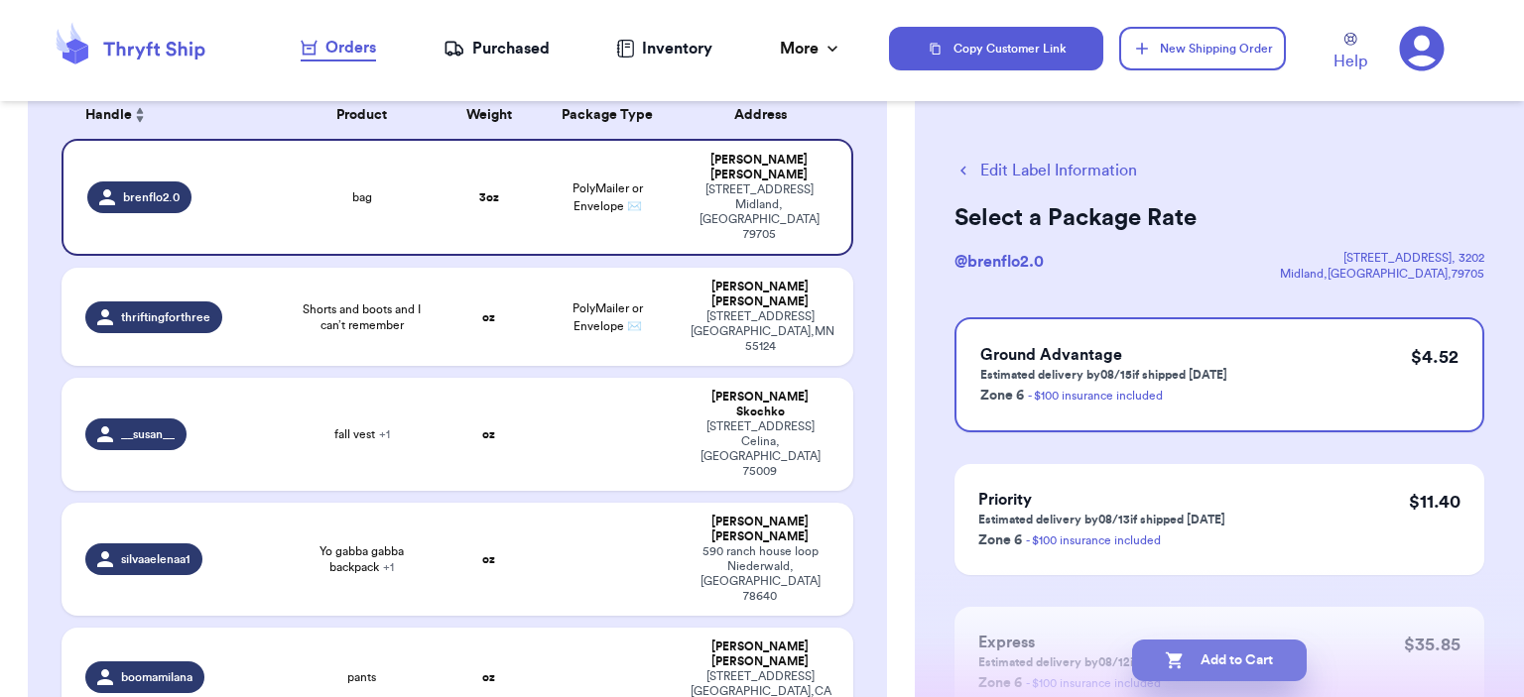
click at [1270, 660] on button "Add to Cart" at bounding box center [1219, 661] width 175 height 42
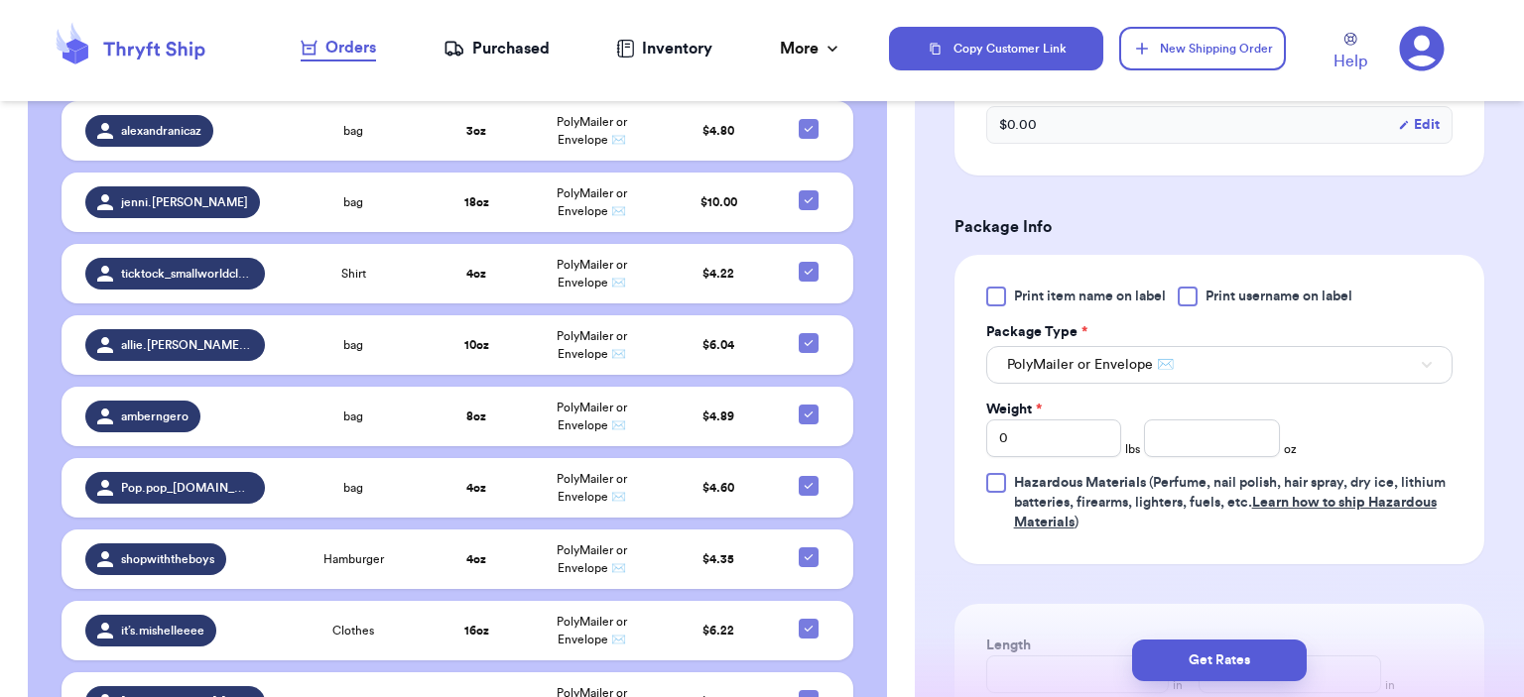
scroll to position [694, 0]
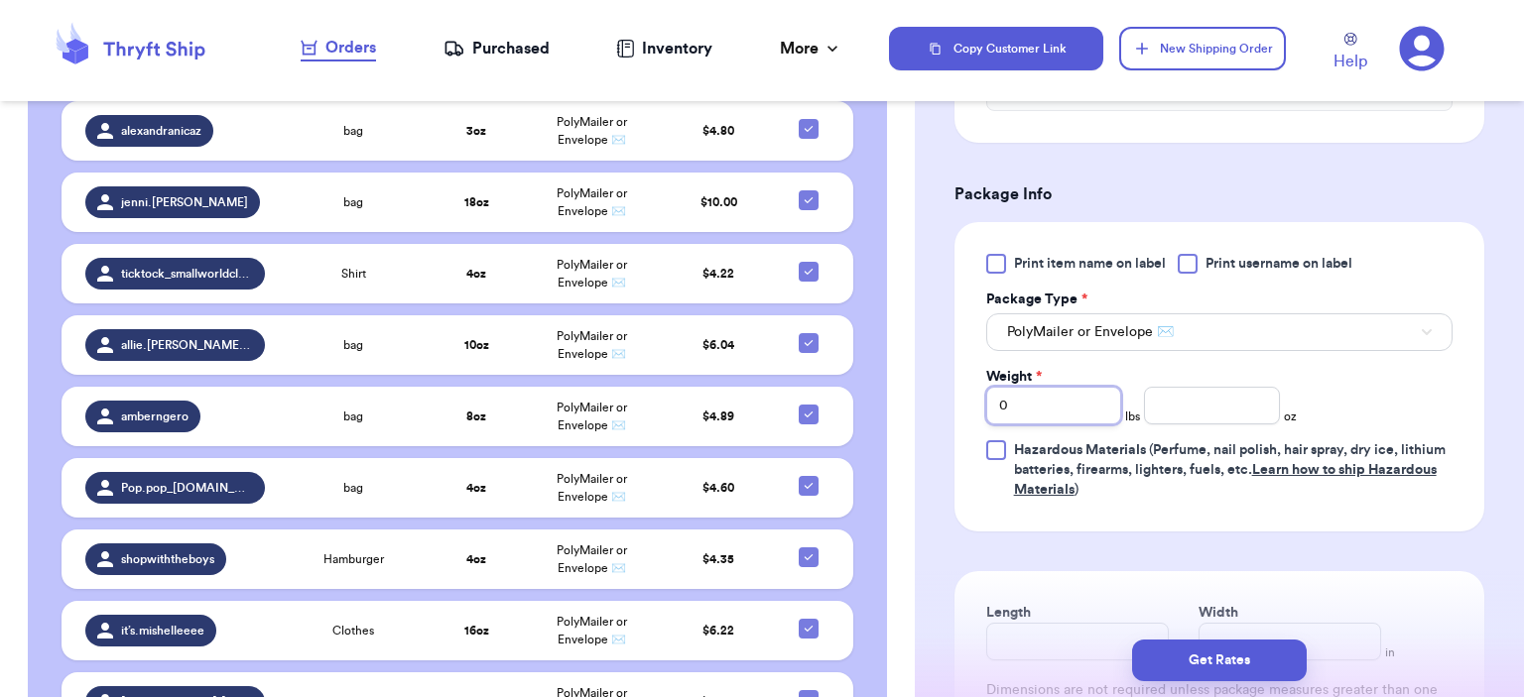
drag, startPoint x: 1064, startPoint y: 394, endPoint x: 944, endPoint y: 382, distance: 120.6
click at [944, 382] on div "Shipping Information Delete Label Customer Info Instagram Handle: thriftingfort…" at bounding box center [1219, 229] width 609 height 1609
type input "2"
click at [1184, 406] on input "number" at bounding box center [1212, 406] width 136 height 38
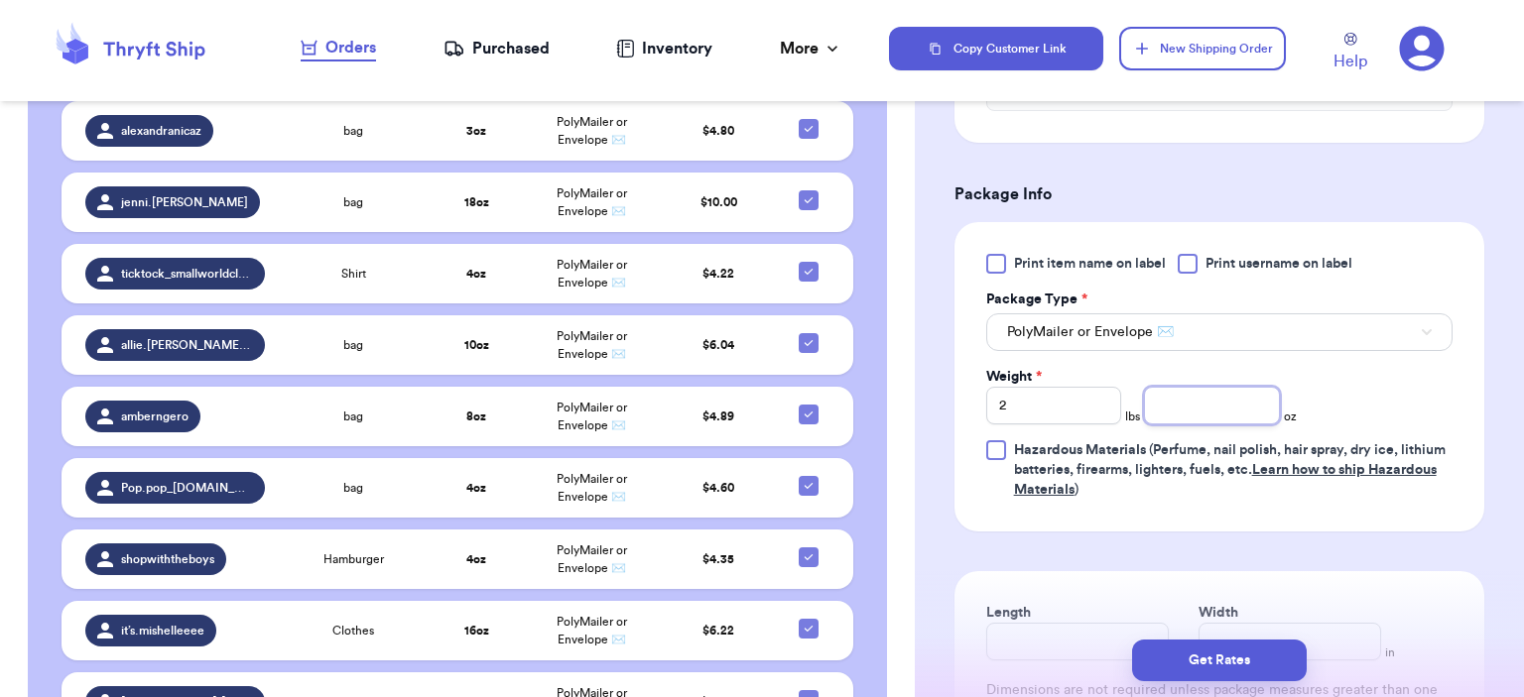
type input "0"
type input "2"
click at [1268, 648] on button "Get Rates" at bounding box center [1219, 661] width 175 height 42
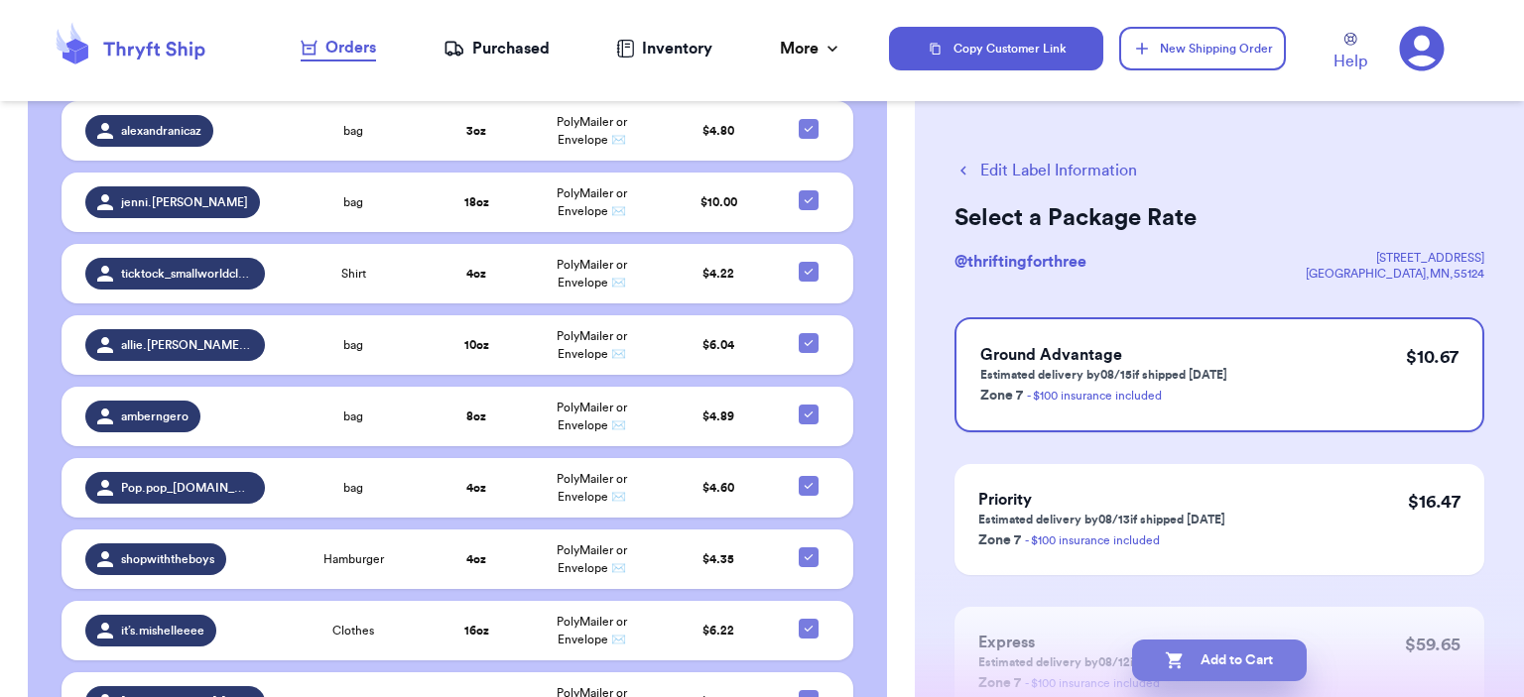
click at [1264, 654] on button "Add to Cart" at bounding box center [1219, 661] width 175 height 42
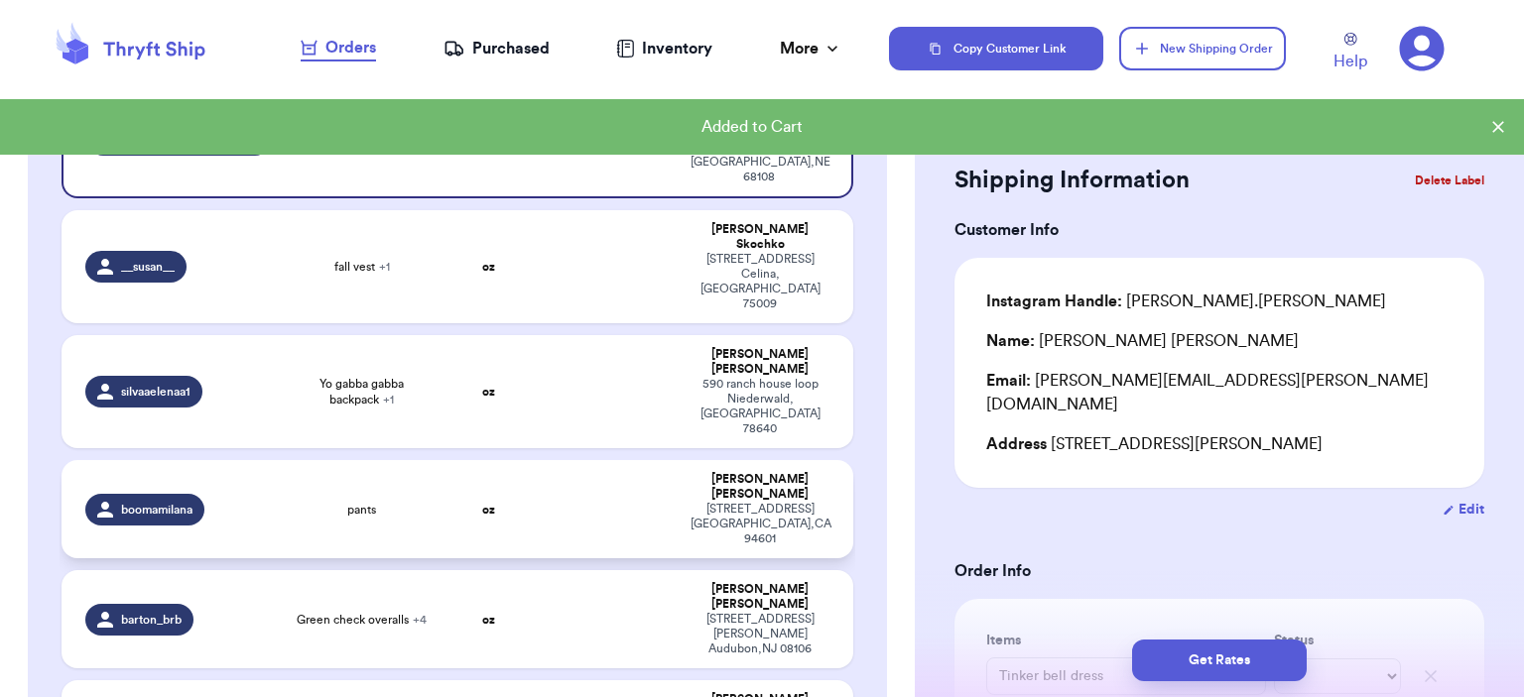
scroll to position [157, 0]
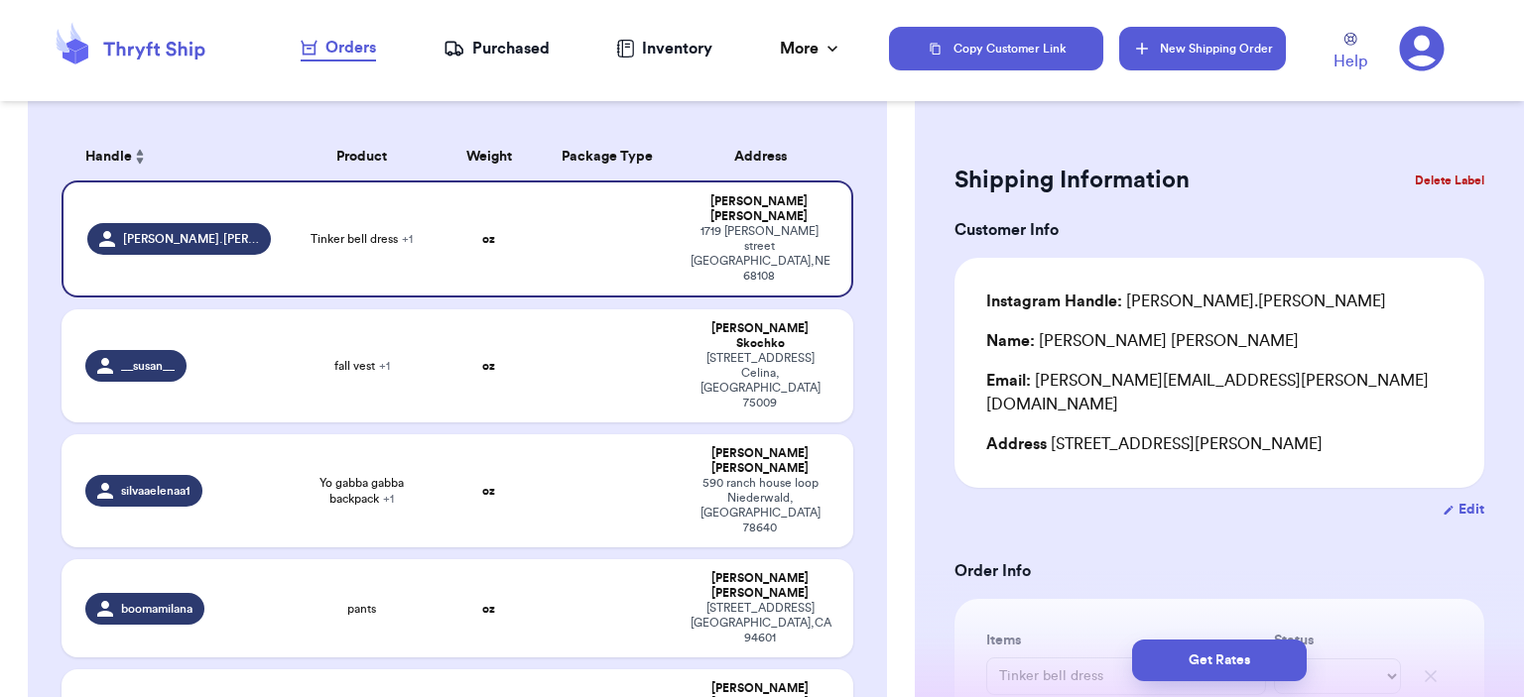
click at [1183, 37] on button "New Shipping Order" at bounding box center [1202, 49] width 167 height 44
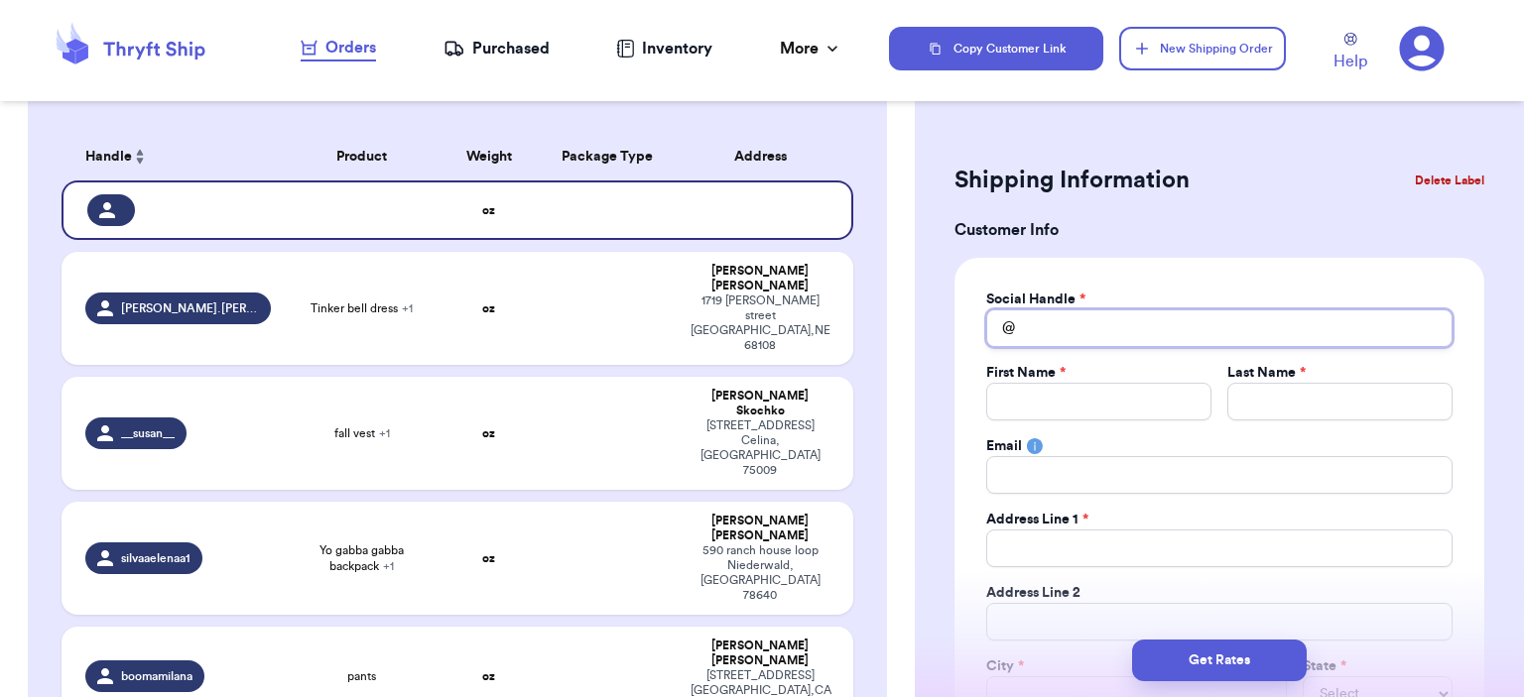
click at [1171, 323] on input "Total Amount Paid" at bounding box center [1219, 329] width 466 height 38
type input "n"
type input "na"
type input "nav"
type input "[PERSON_NAME]"
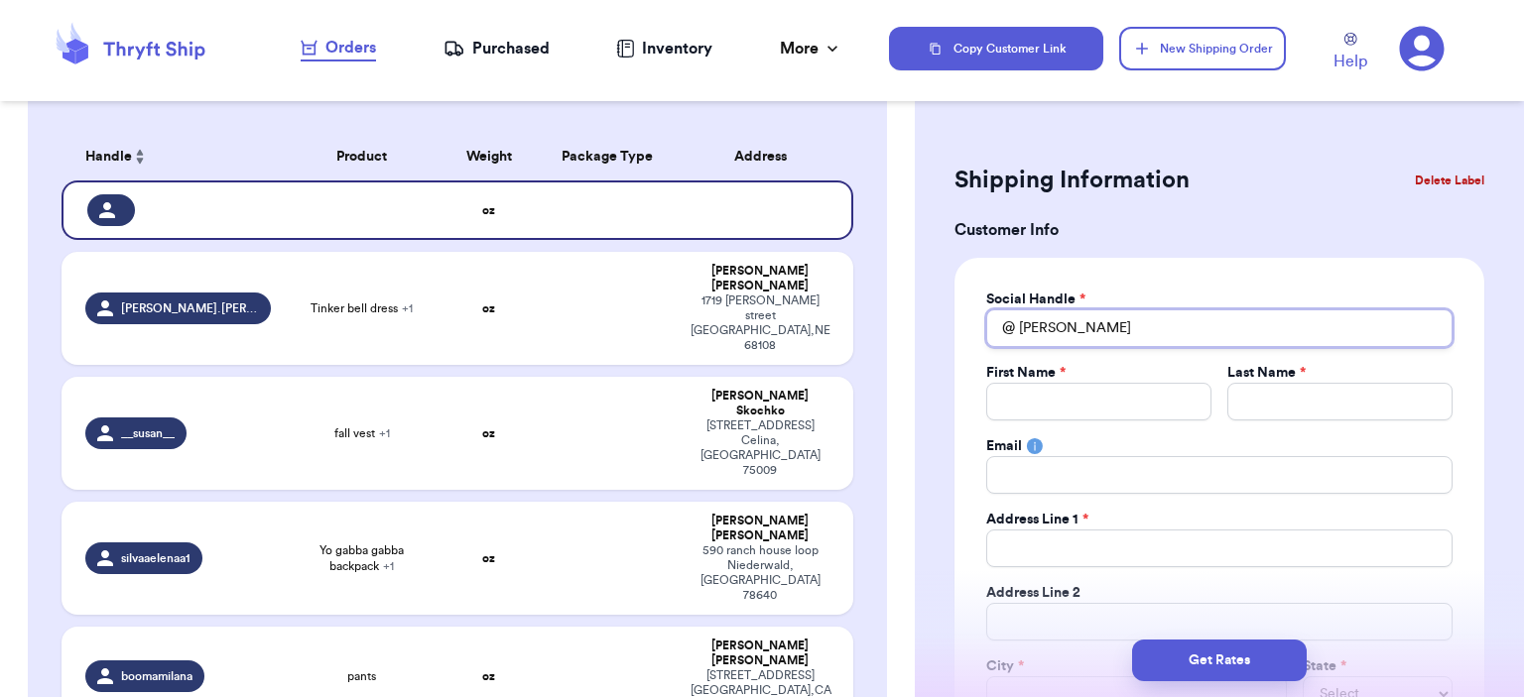
type input "naver"
type input "navery"
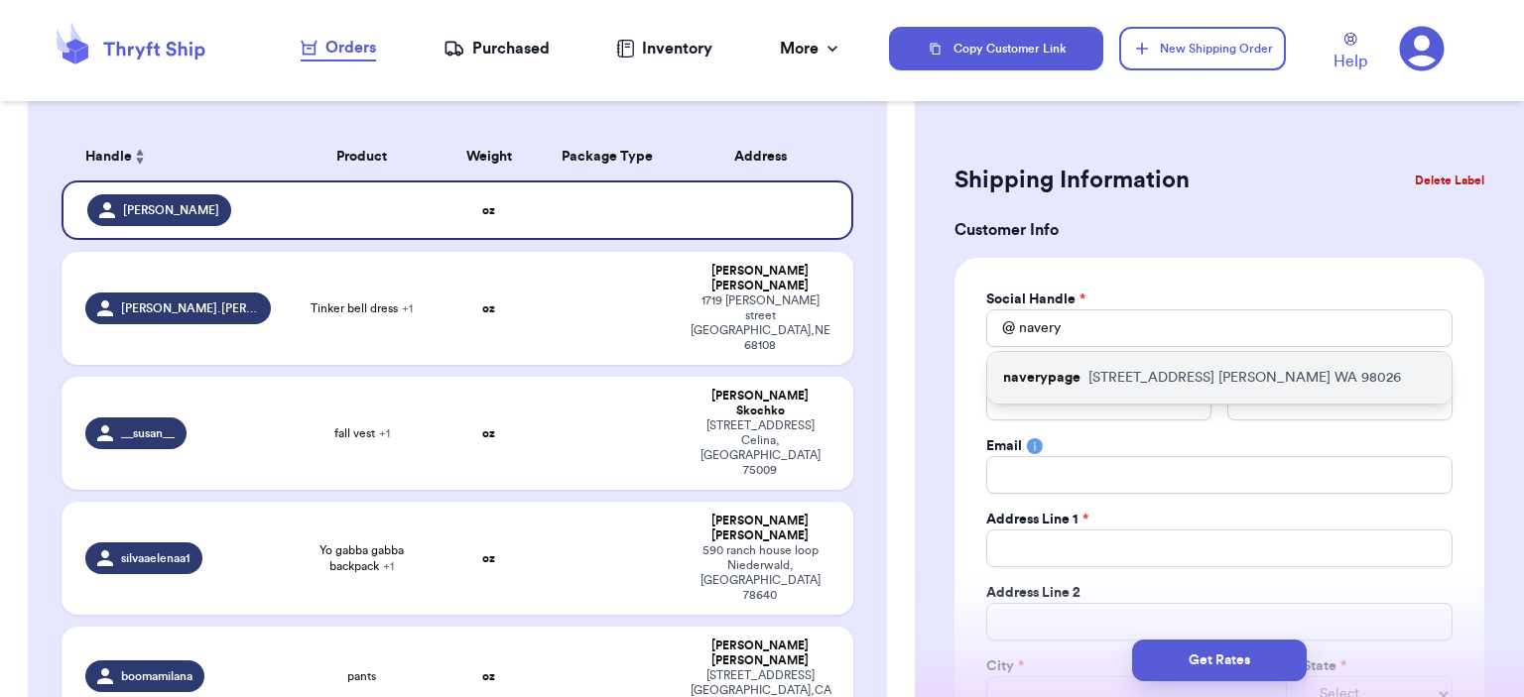
click at [1181, 388] on div "naverypage [STREET_ADDRESS]" at bounding box center [1219, 378] width 464 height 52
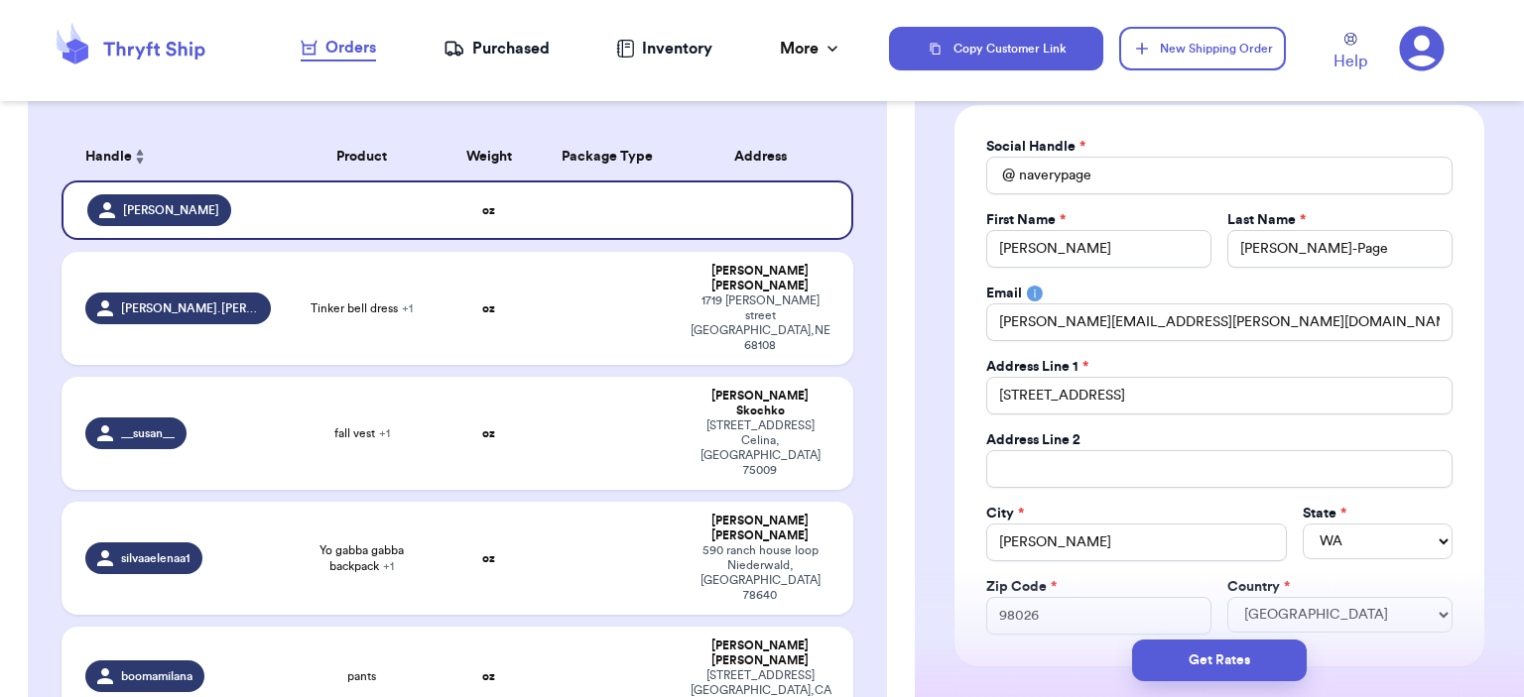
scroll to position [496, 0]
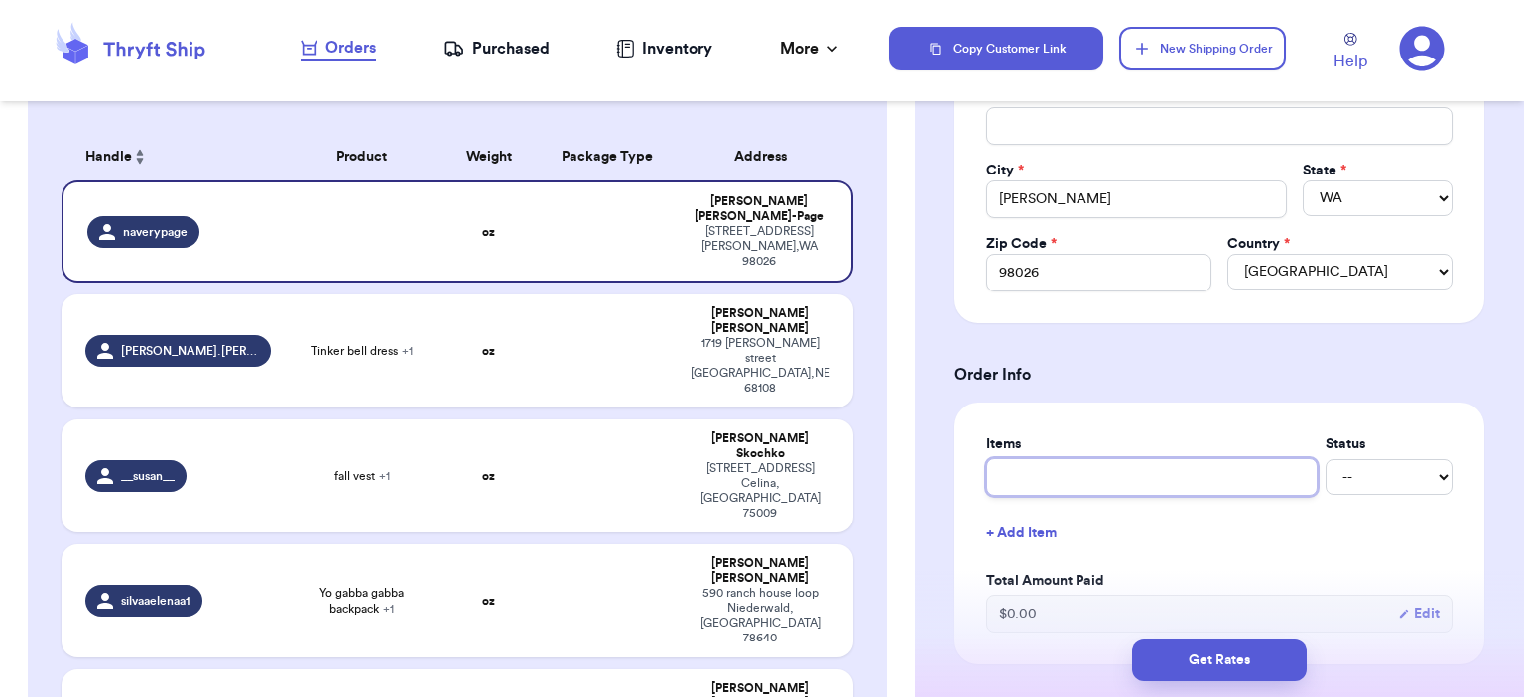
click at [1089, 472] on input "text" at bounding box center [1151, 477] width 331 height 38
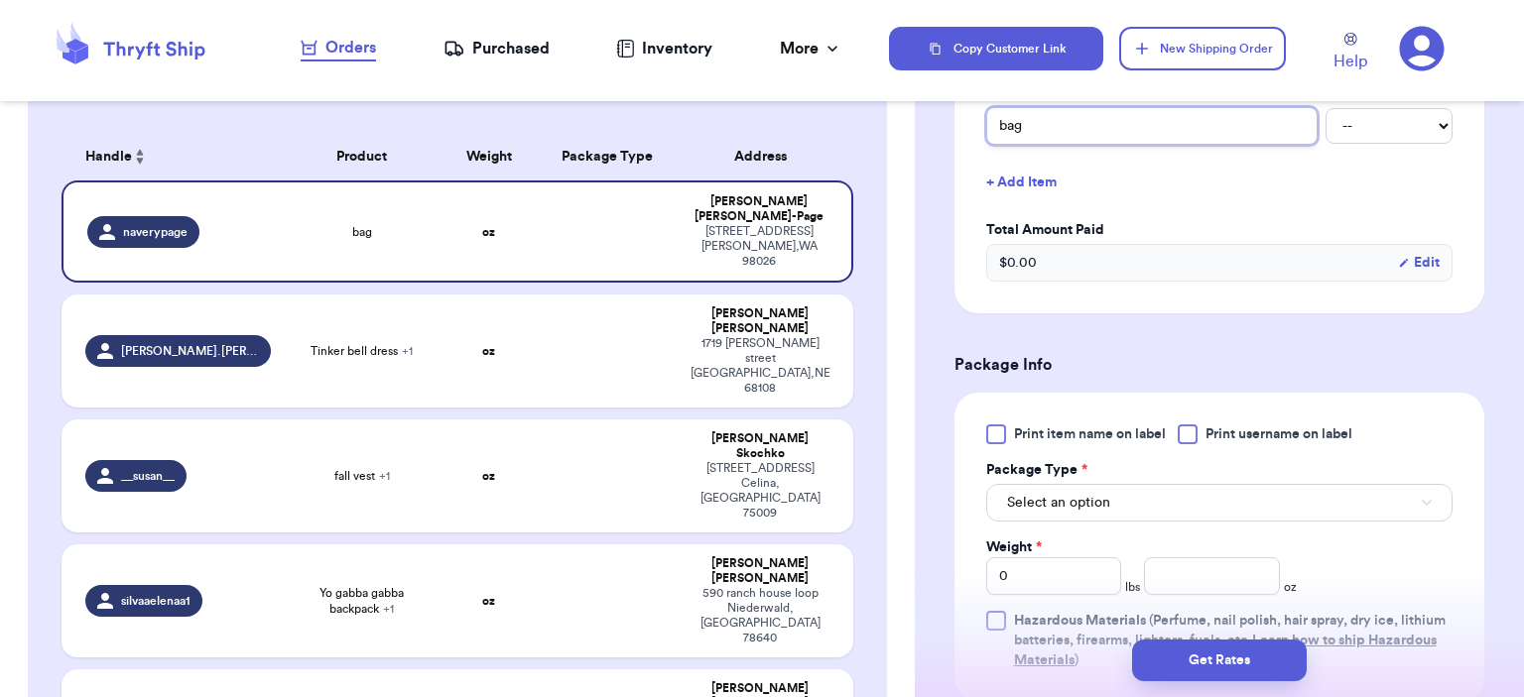
scroll to position [893, 0]
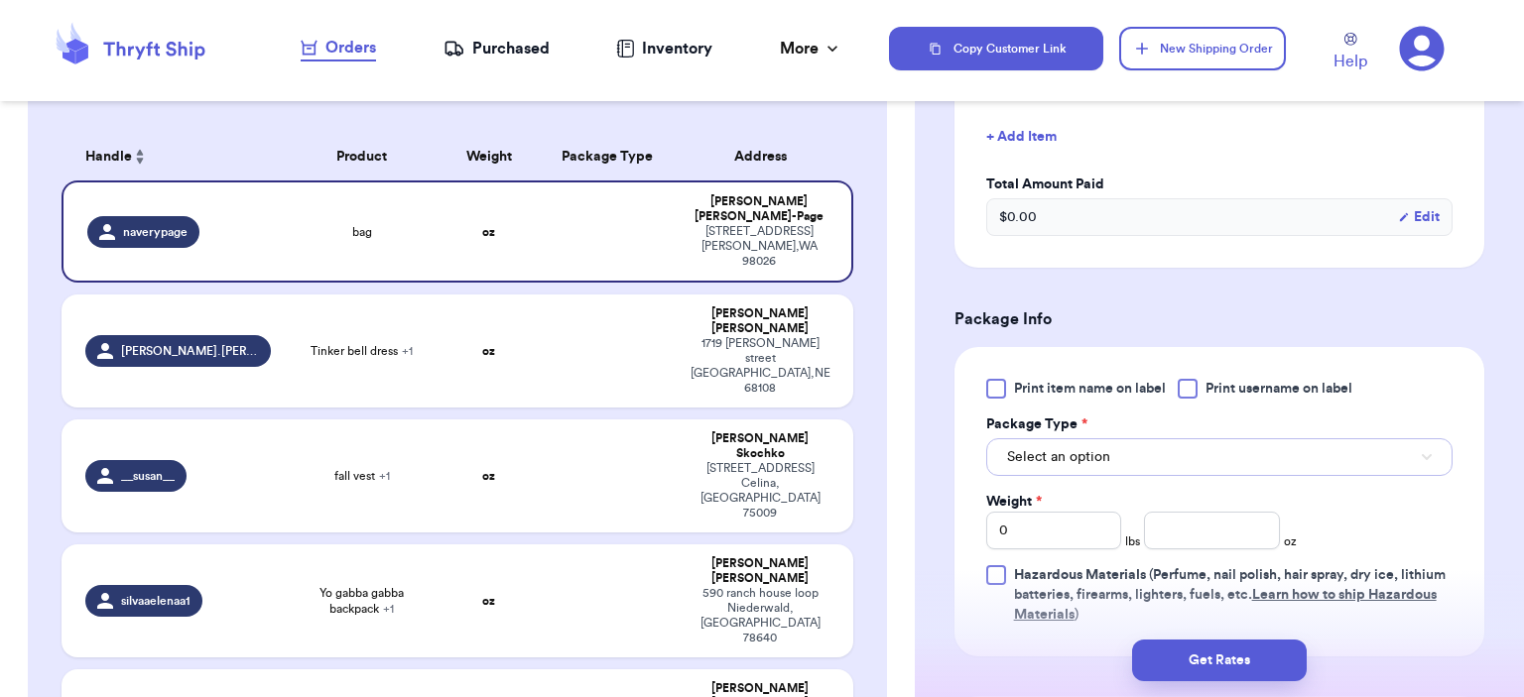
click at [1161, 463] on button "Select an option" at bounding box center [1219, 458] width 466 height 38
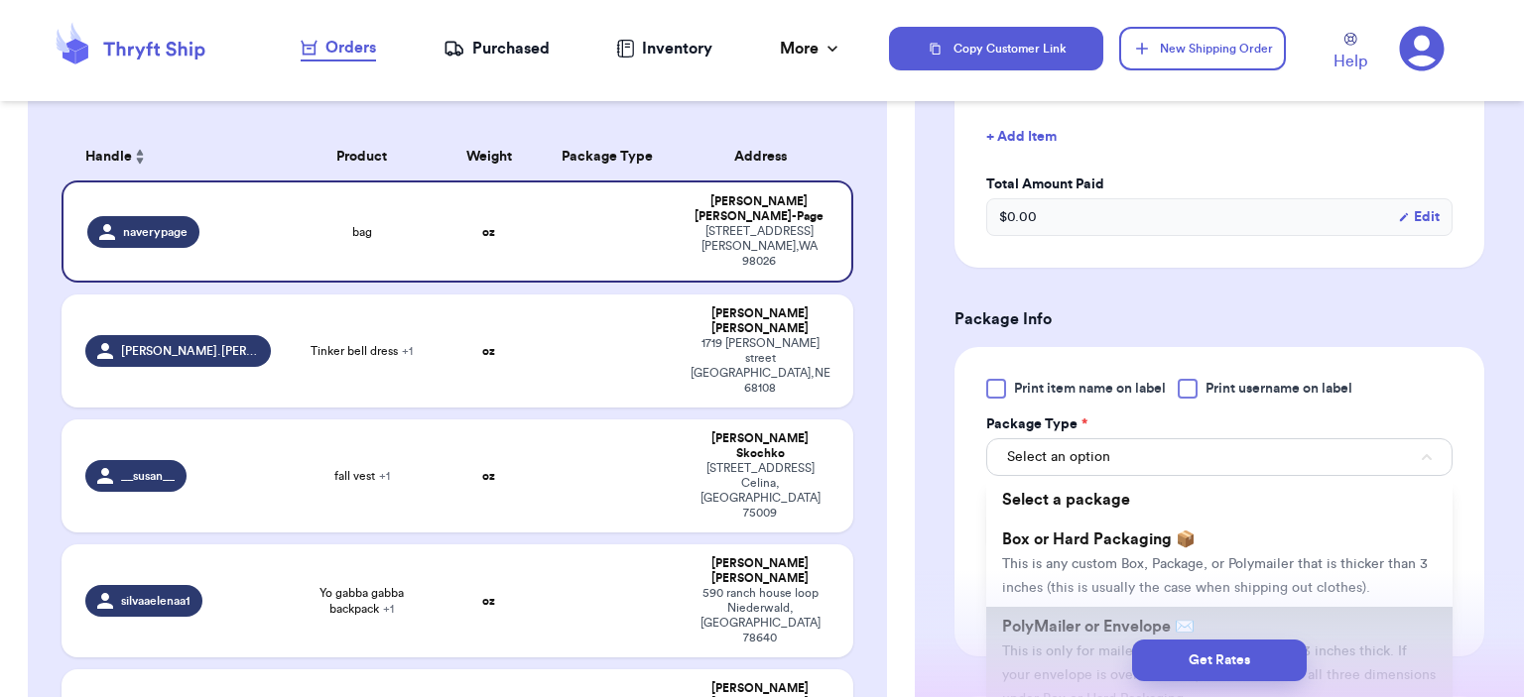
click at [1058, 619] on span "PolyMailer or Envelope ✉️" at bounding box center [1098, 627] width 192 height 16
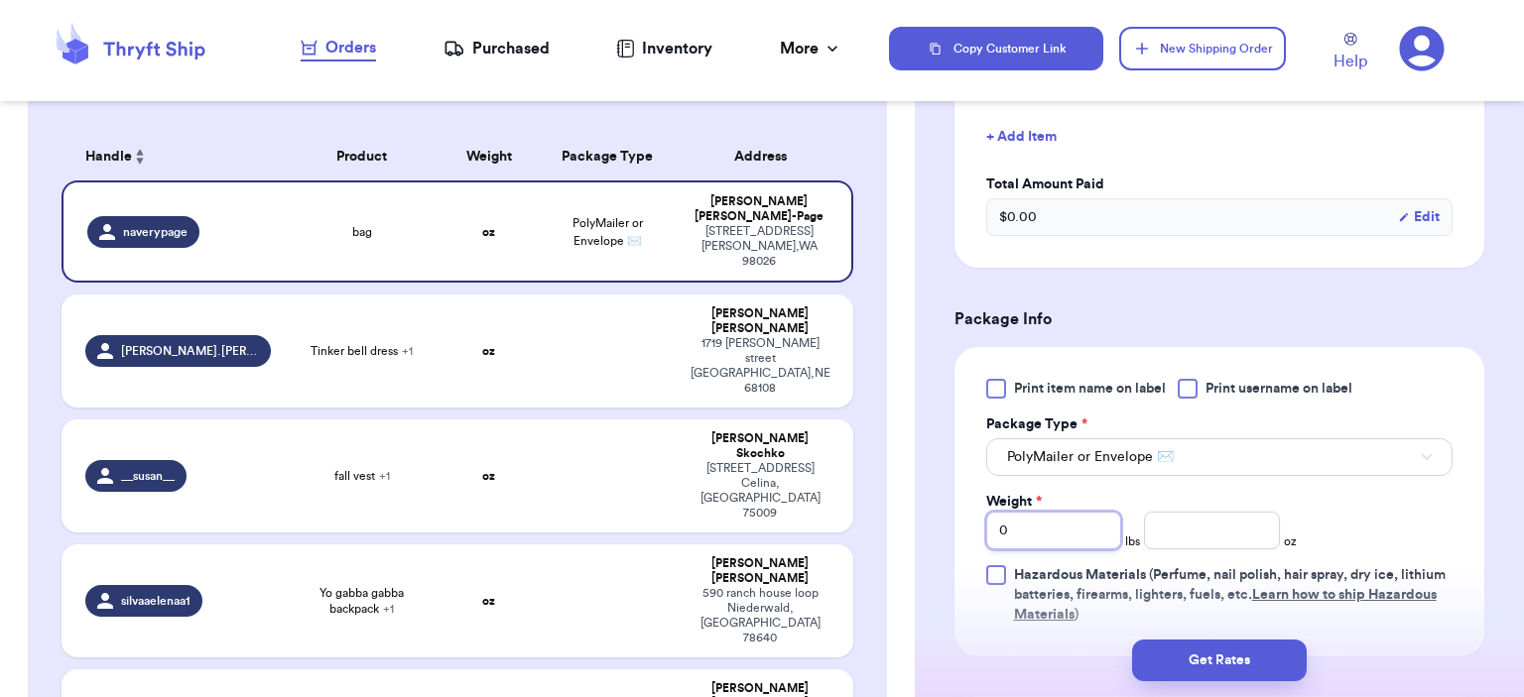
drag, startPoint x: 1024, startPoint y: 538, endPoint x: 968, endPoint y: 520, distance: 58.4
click at [968, 520] on div "Print item name on label Print username on label Package Type * PolyMailer or E…" at bounding box center [1219, 502] width 530 height 310
click at [1173, 537] on input "number" at bounding box center [1212, 531] width 136 height 38
click at [1214, 678] on button "Get Rates" at bounding box center [1219, 661] width 175 height 42
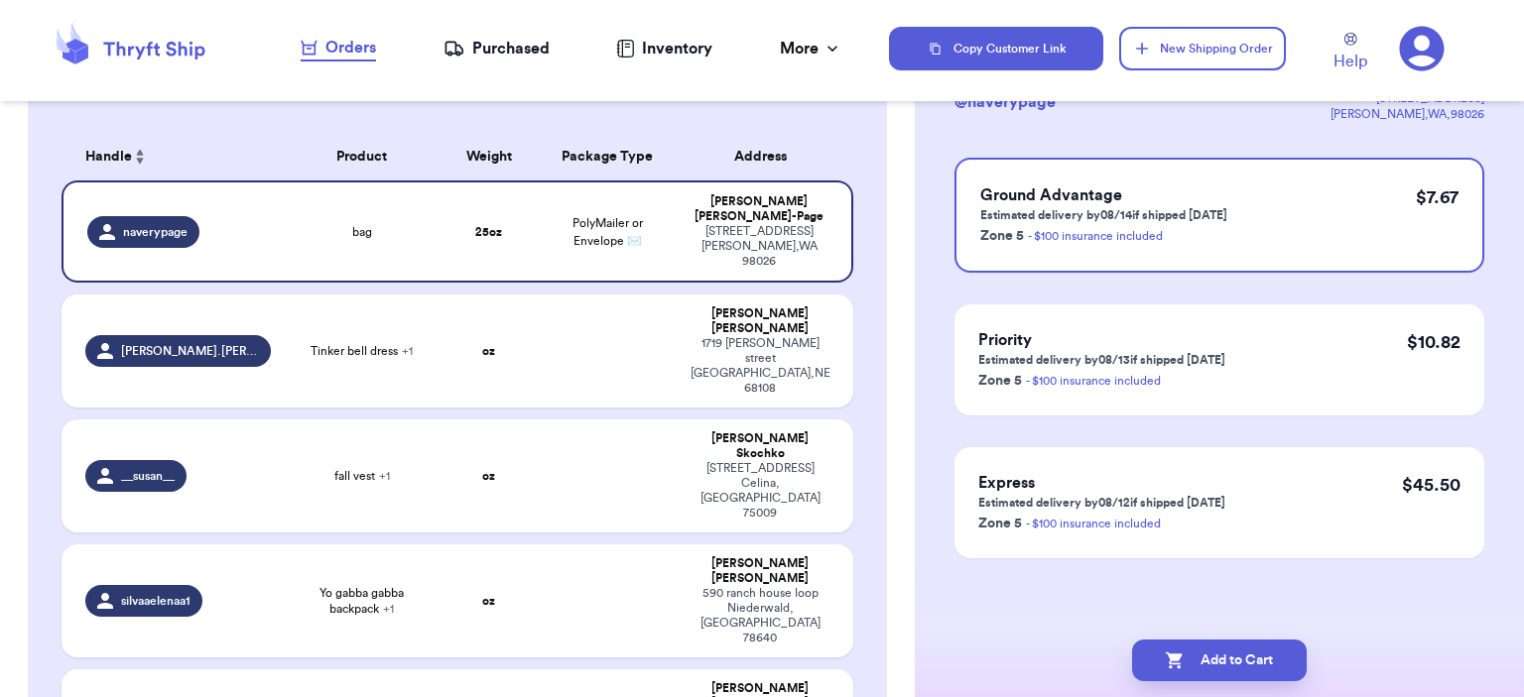
scroll to position [0, 0]
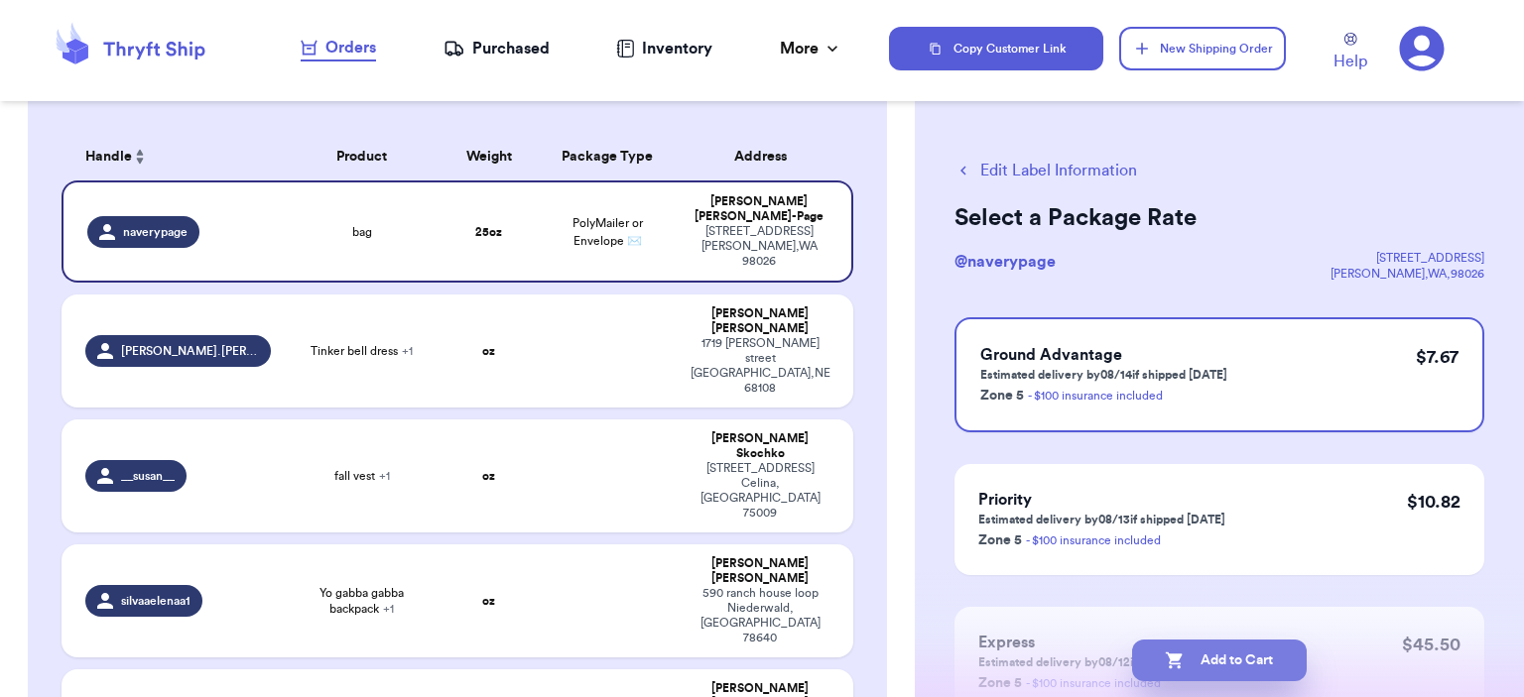
click at [1229, 655] on button "Add to Cart" at bounding box center [1219, 661] width 175 height 42
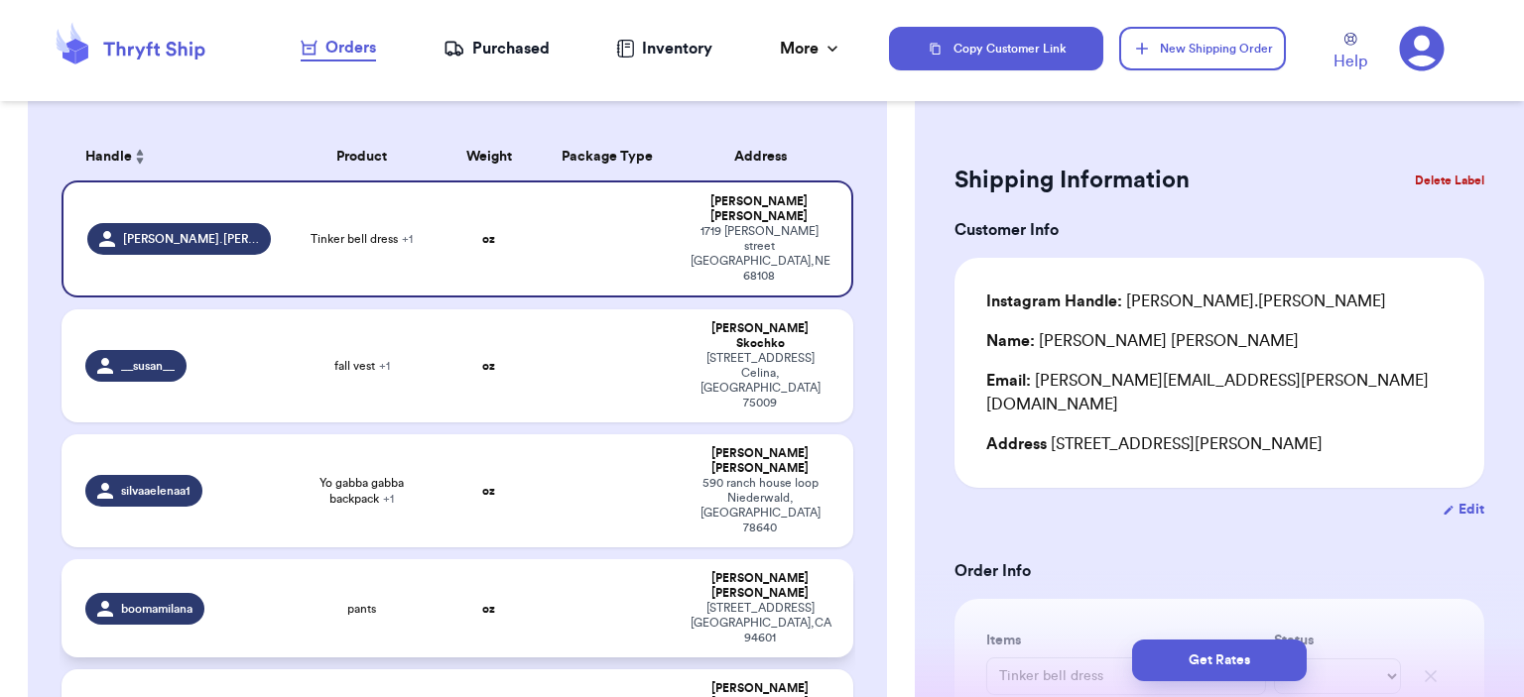
scroll to position [454, 0]
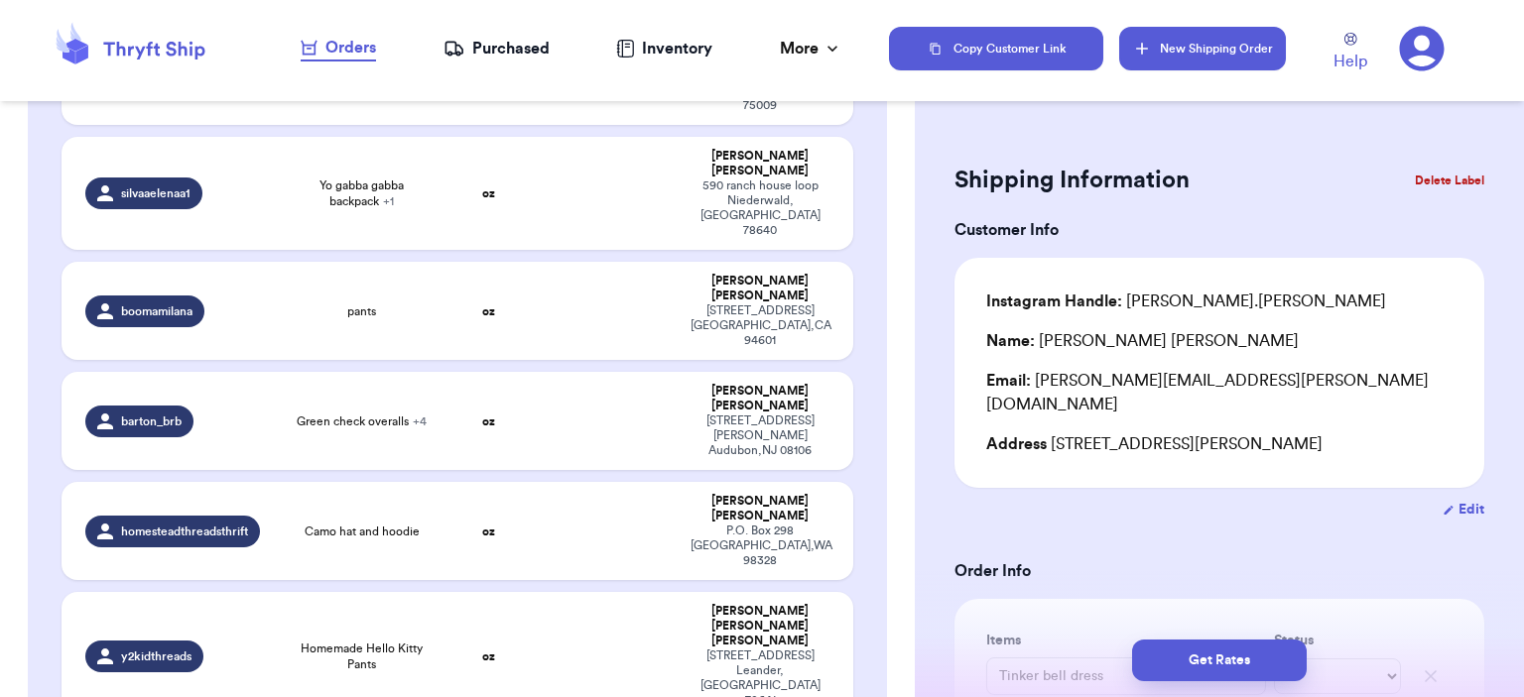
click at [1147, 57] on icon "button" at bounding box center [1142, 49] width 20 height 20
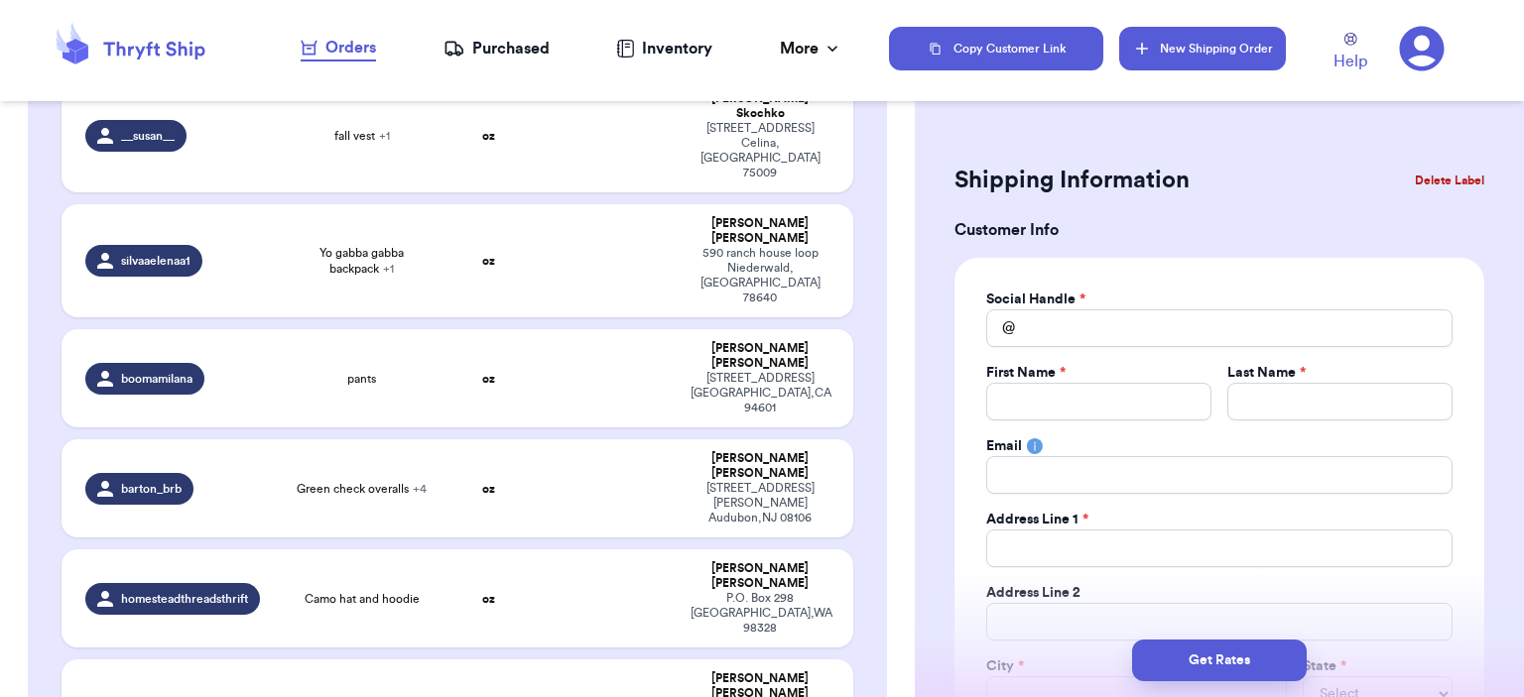
scroll to position [522, 0]
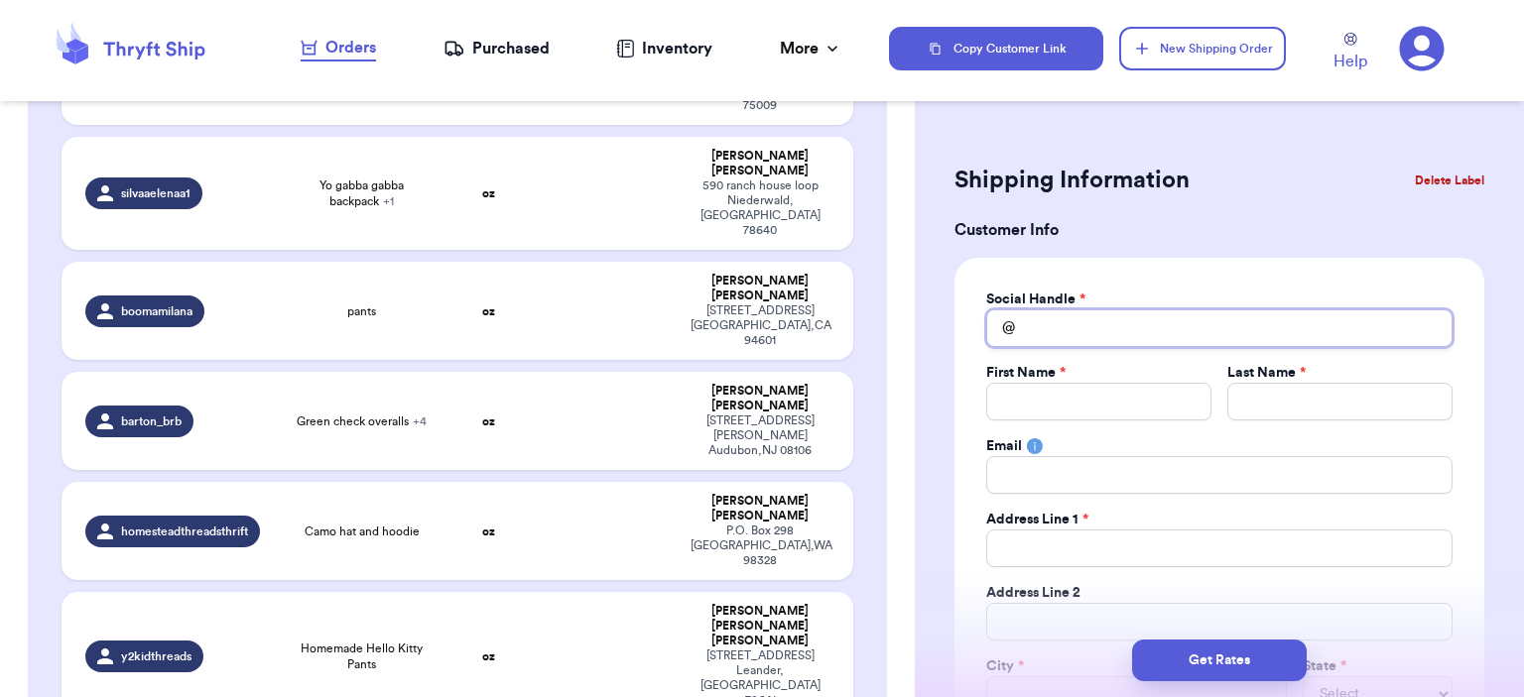
click at [1137, 322] on input "Total Amount Paid" at bounding box center [1219, 329] width 466 height 38
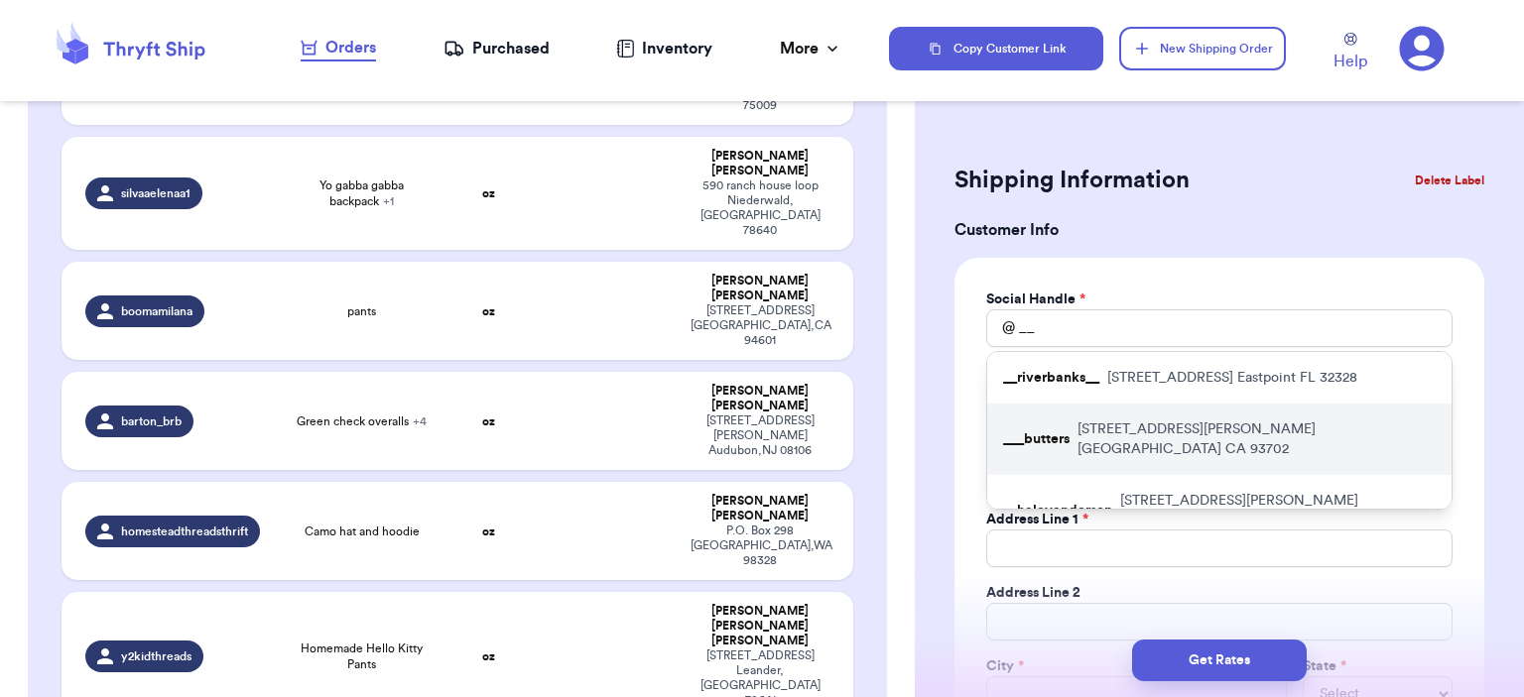
click at [1208, 410] on div "___butters [STREET_ADDRESS][PERSON_NAME]" at bounding box center [1219, 439] width 464 height 71
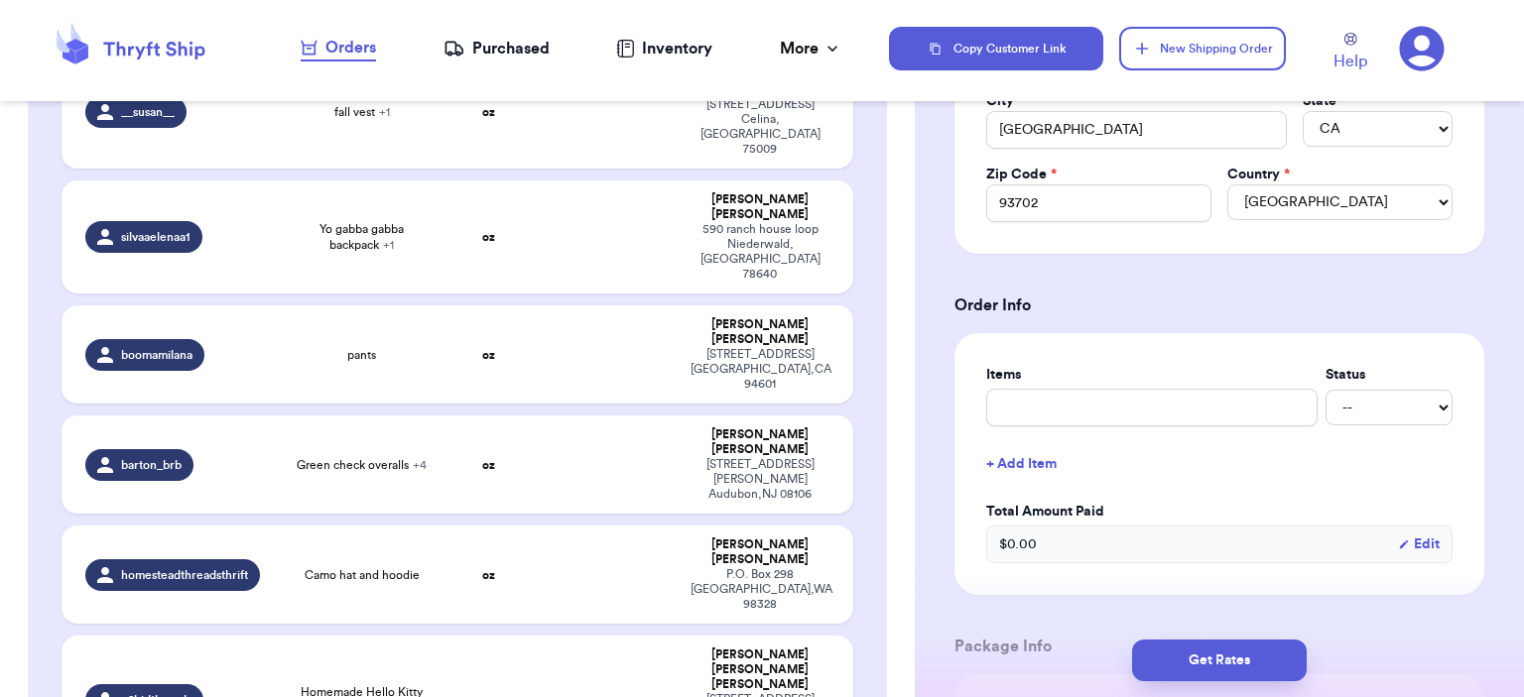
scroll to position [595, 0]
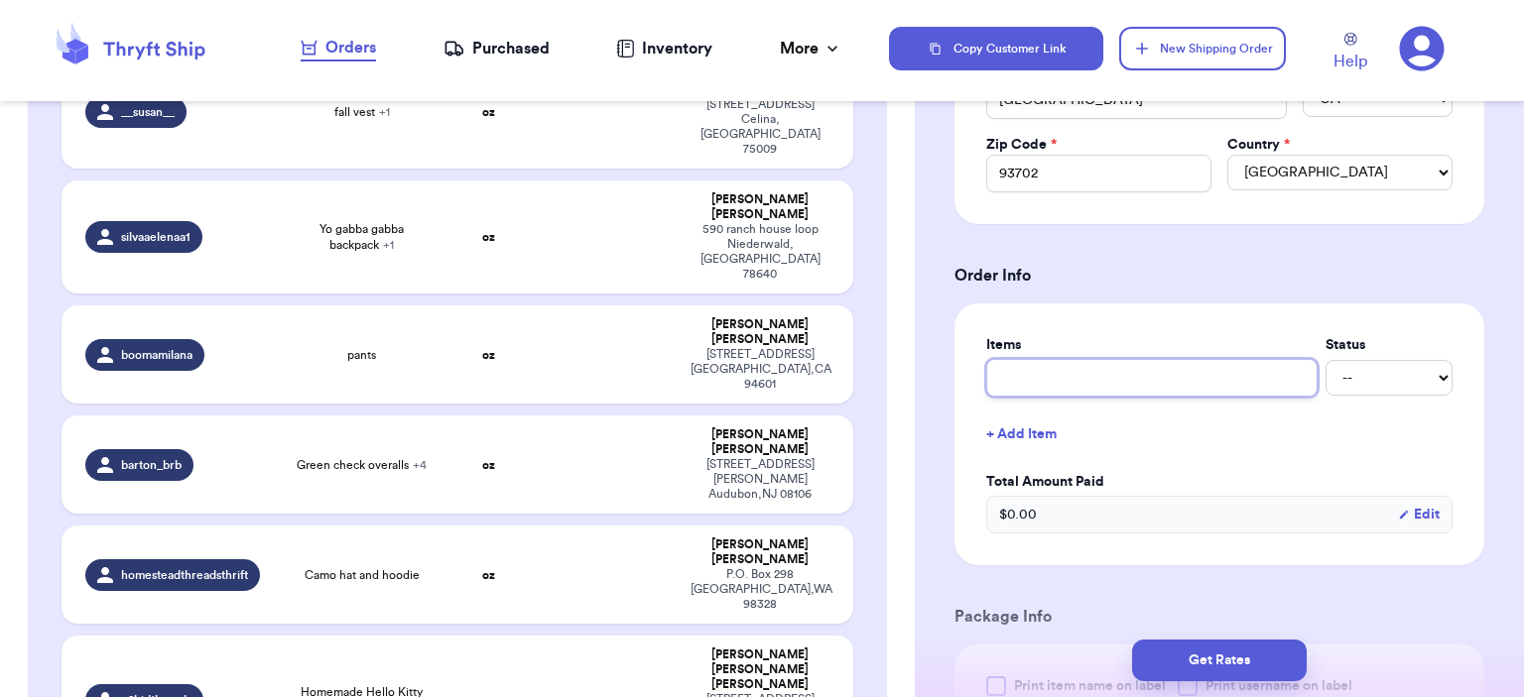
click at [1187, 364] on input "text" at bounding box center [1151, 378] width 331 height 38
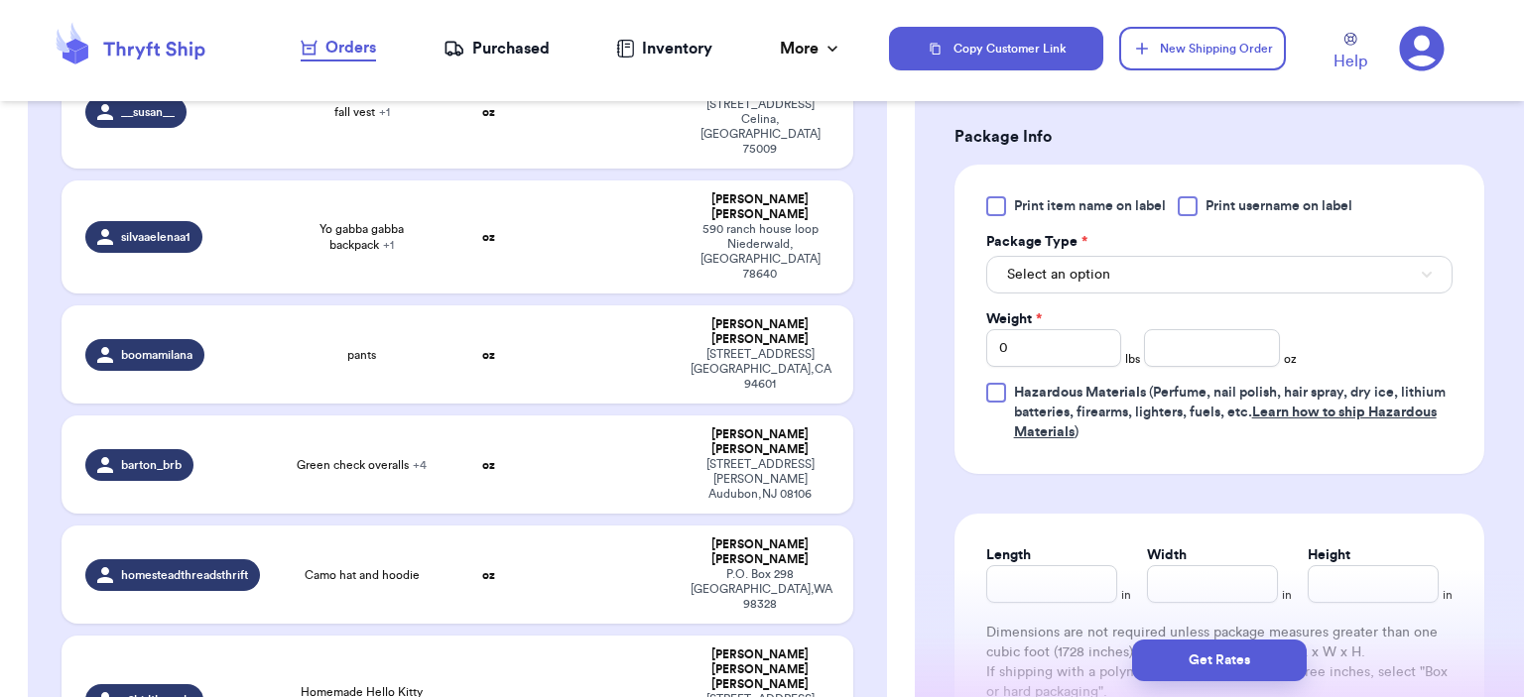
scroll to position [1091, 0]
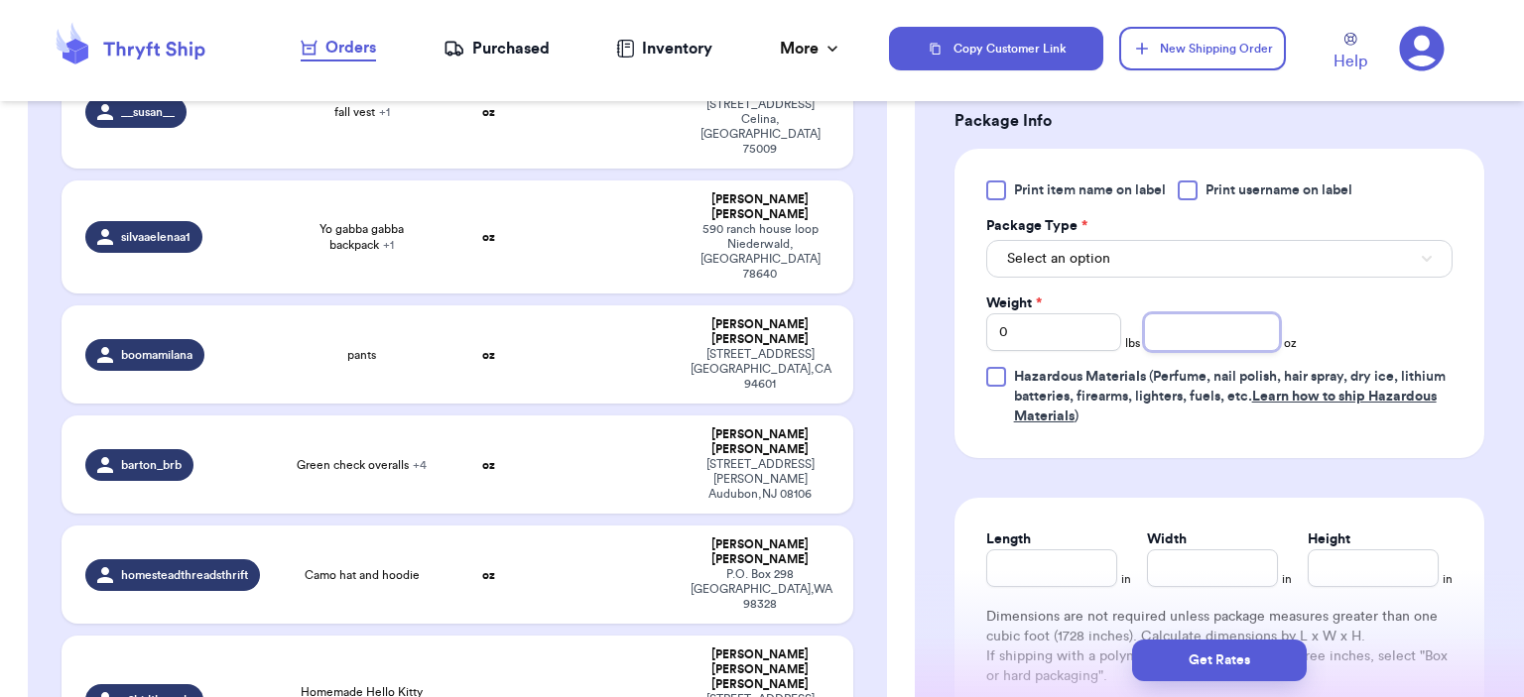
click at [1205, 336] on input "number" at bounding box center [1212, 333] width 136 height 38
click at [1199, 272] on button "Select an option" at bounding box center [1219, 259] width 466 height 38
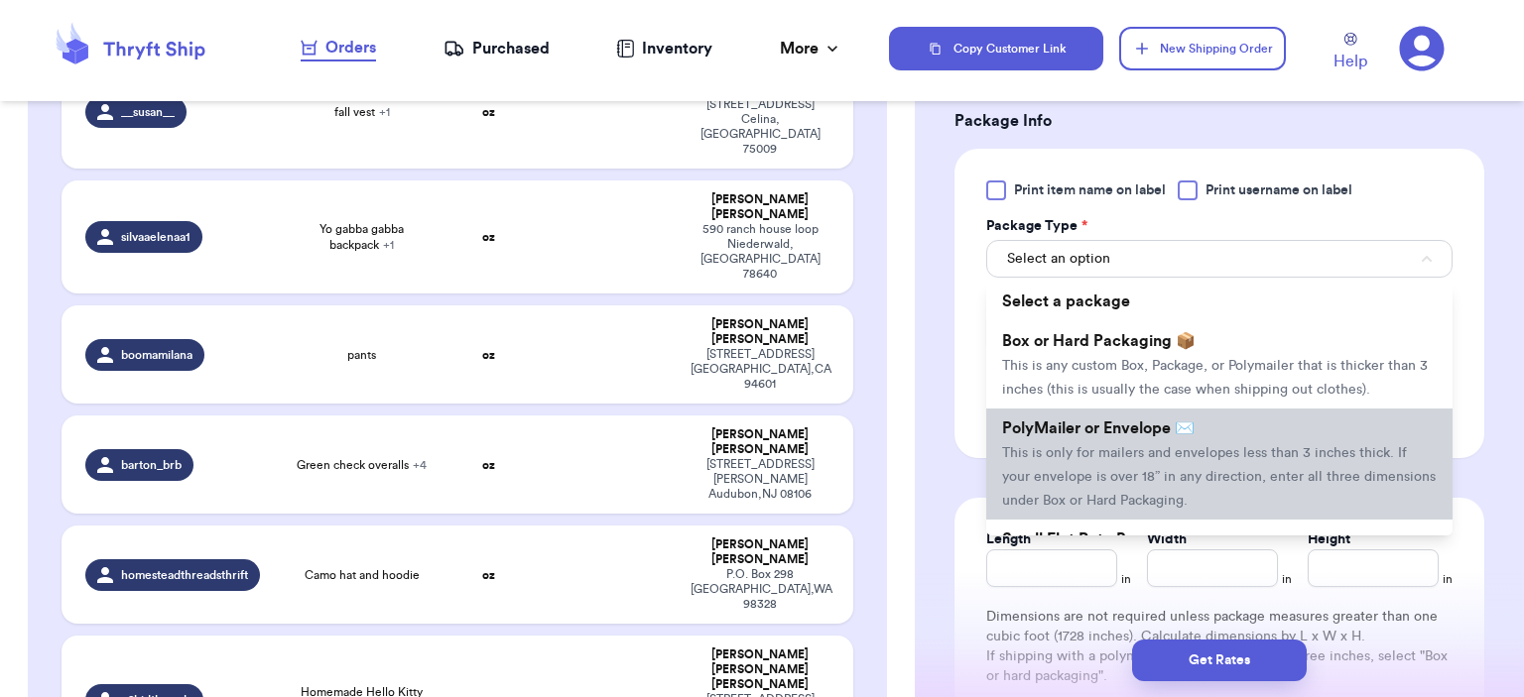
click at [1181, 423] on span "PolyMailer or Envelope ✉️" at bounding box center [1098, 429] width 192 height 16
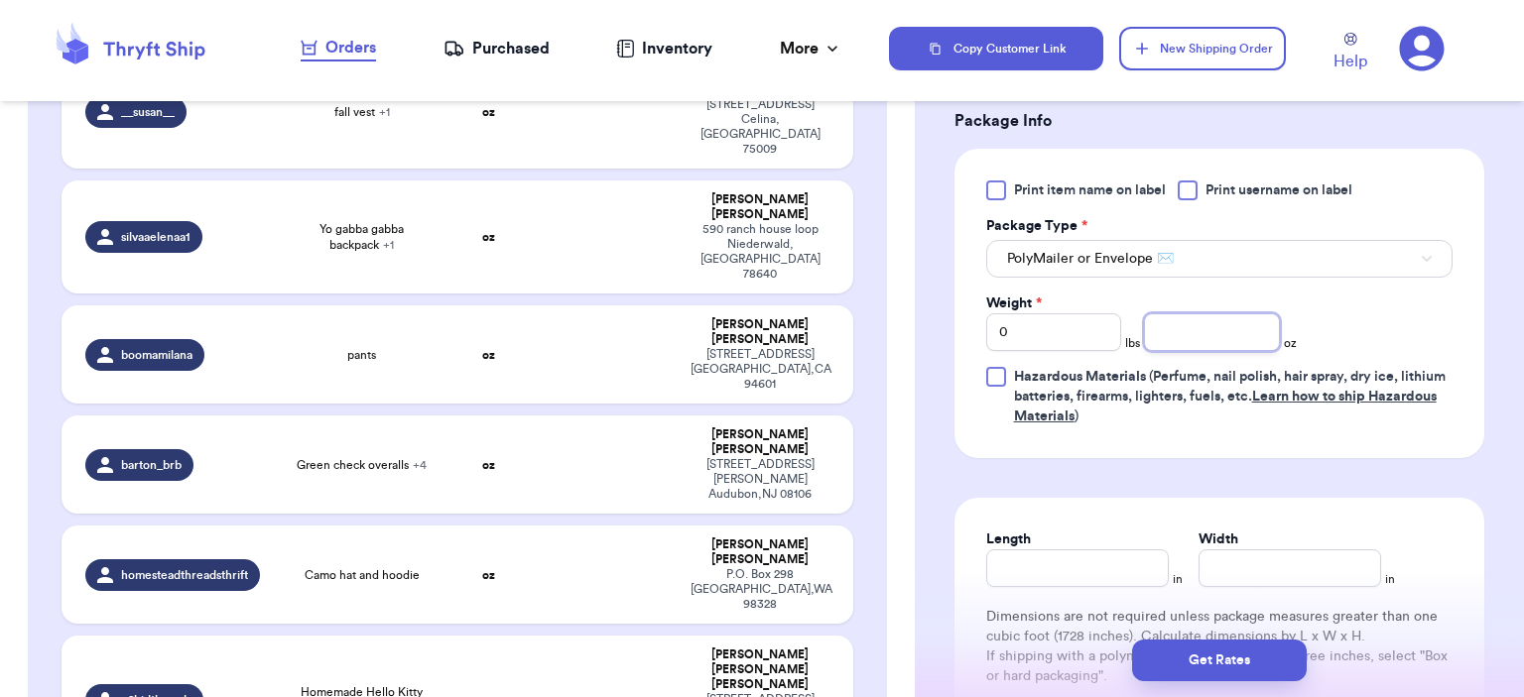
click at [1186, 332] on input "number" at bounding box center [1212, 333] width 136 height 38
click at [1207, 649] on button "Get Rates" at bounding box center [1219, 661] width 175 height 42
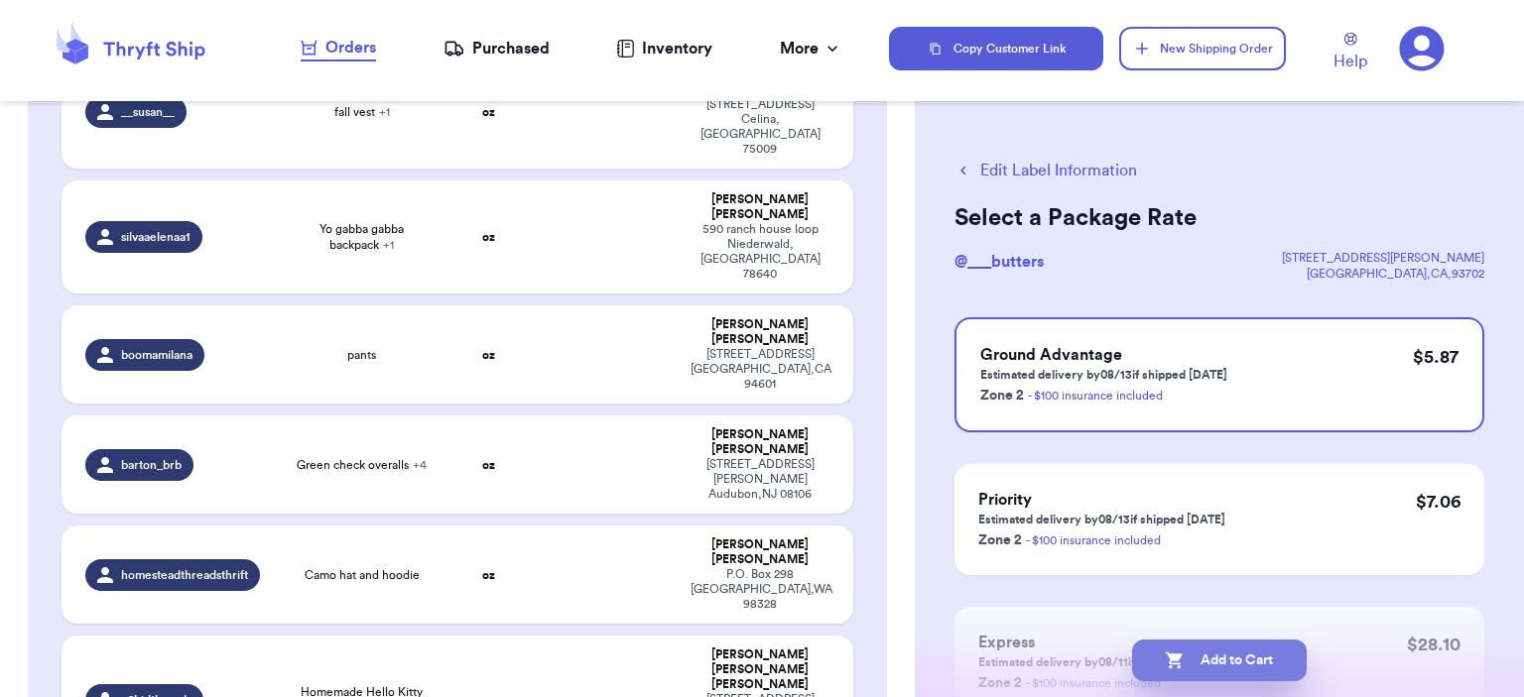
click at [1238, 669] on button "Add to Cart" at bounding box center [1219, 661] width 175 height 42
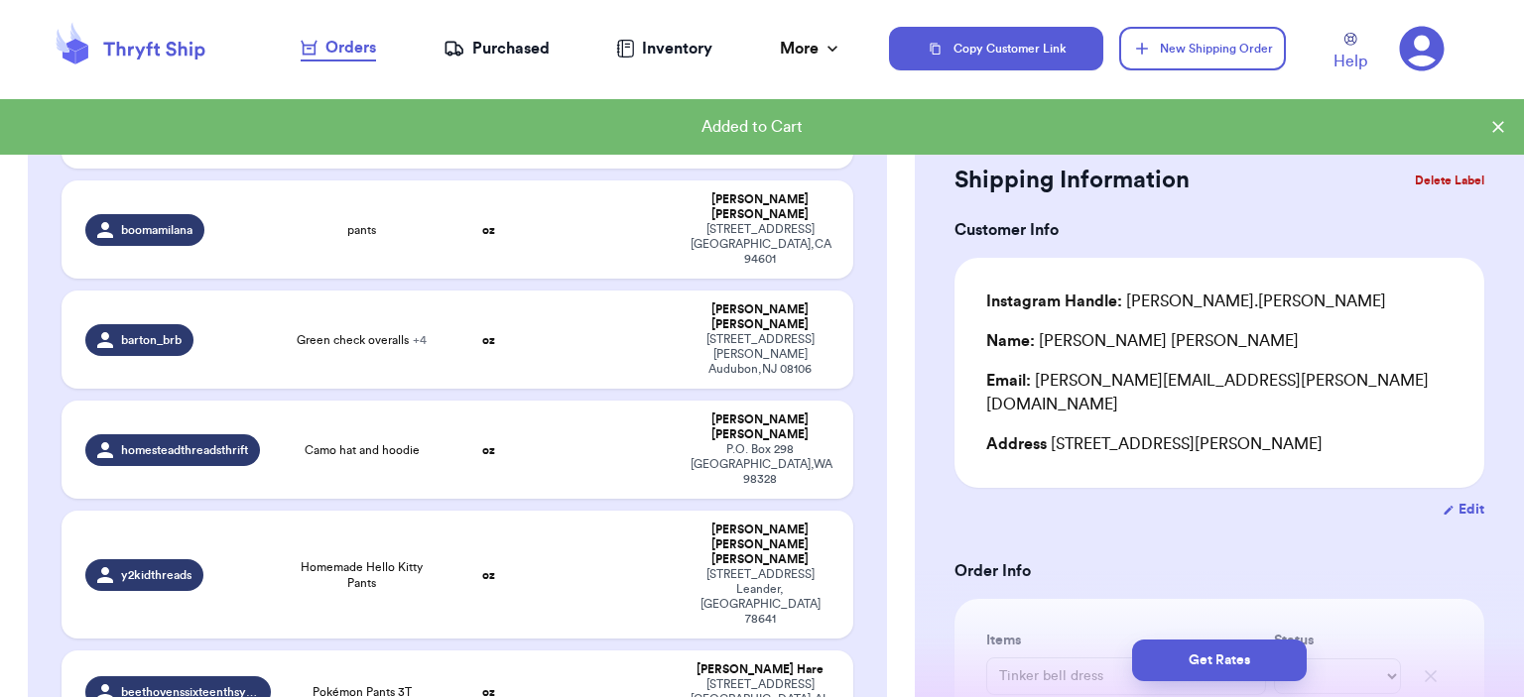
scroll to position [454, 0]
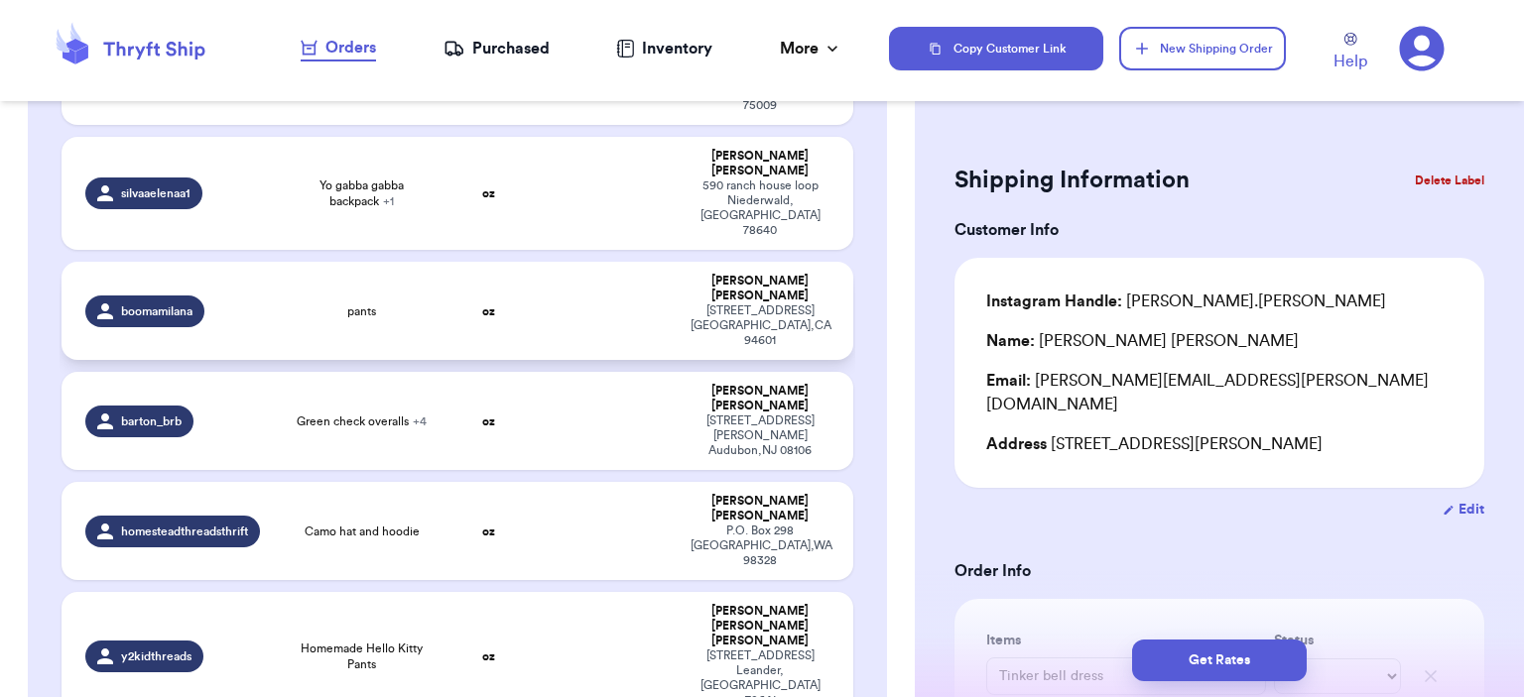
click at [267, 262] on td "boomamilana" at bounding box center [173, 311] width 222 height 98
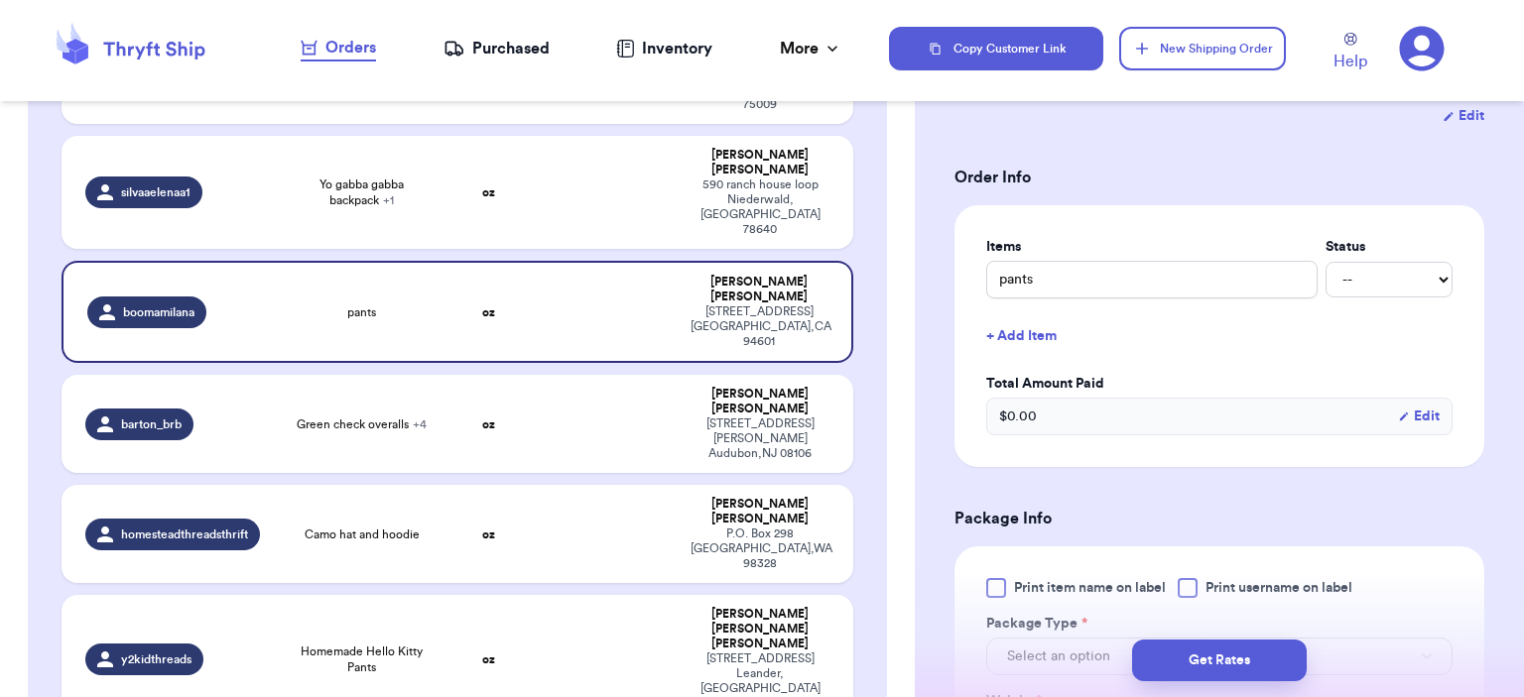
scroll to position [595, 0]
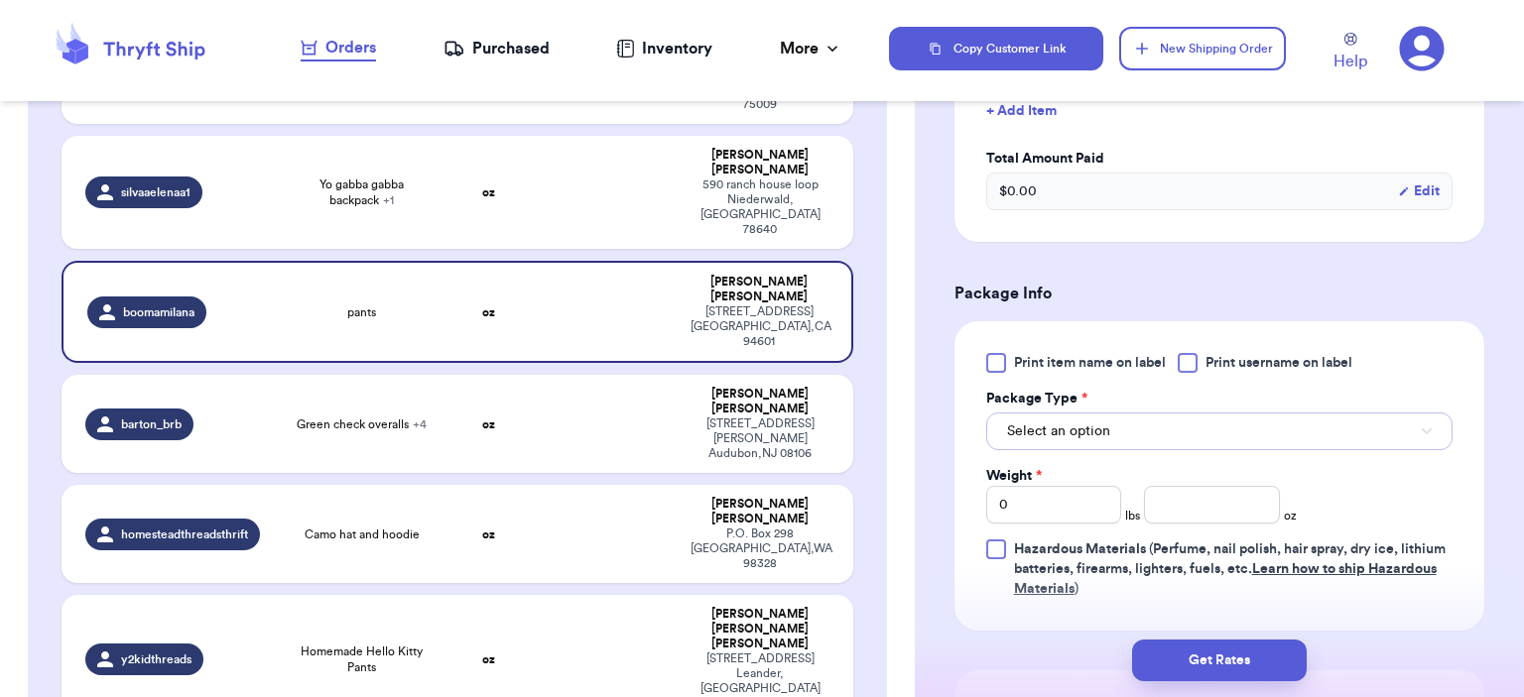
click at [1181, 428] on button "Select an option" at bounding box center [1219, 432] width 466 height 38
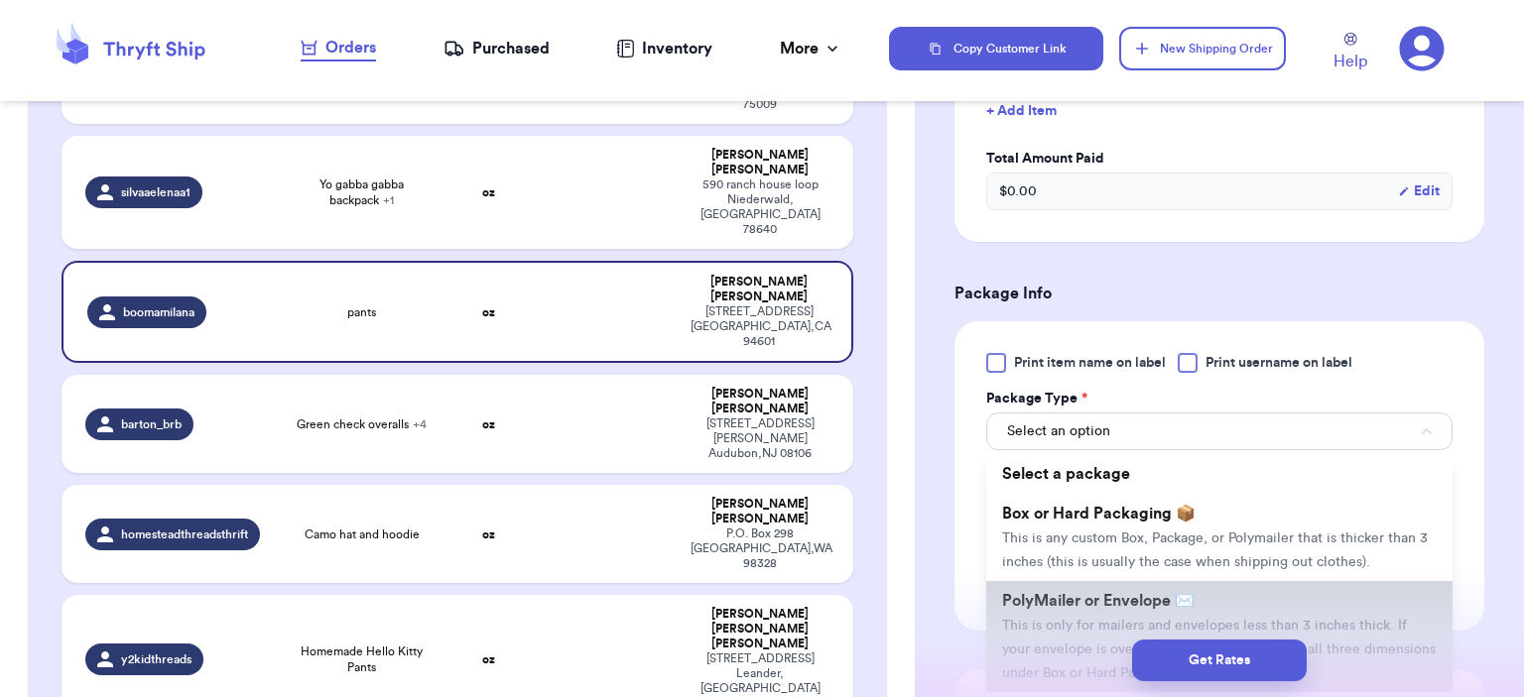
click at [1107, 584] on li "PolyMailer or Envelope ✉️ This is only for mailers and envelopes less than 3 in…" at bounding box center [1219, 636] width 466 height 111
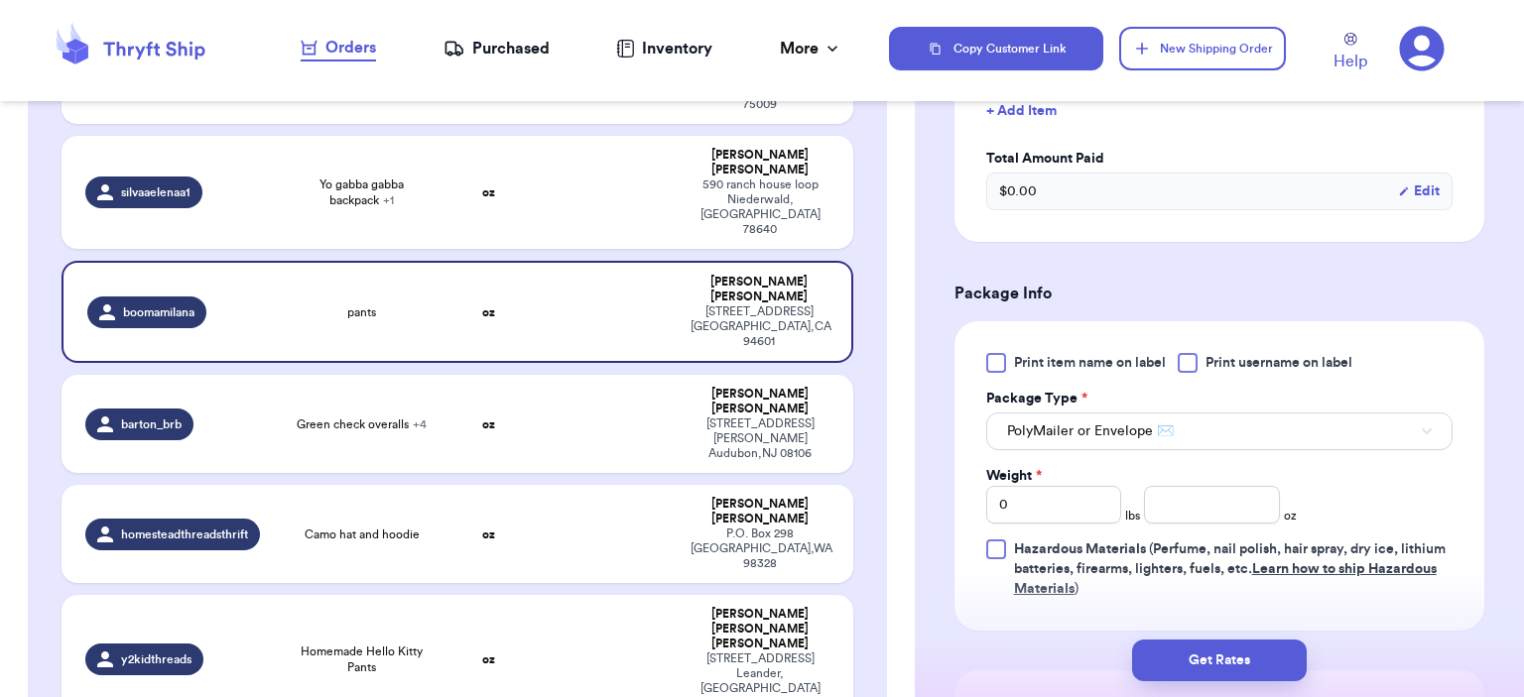
click at [1034, 476] on label "Weight *" at bounding box center [1014, 476] width 56 height 20
click at [1034, 486] on input "0" at bounding box center [1054, 505] width 136 height 38
drag, startPoint x: 1042, startPoint y: 496, endPoint x: 948, endPoint y: 474, distance: 95.8
click at [948, 474] on div "Shipping Information Delete Label Customer Info Instagram Handle: boomamilana N…" at bounding box center [1219, 328] width 609 height 1609
click at [1246, 504] on input "number" at bounding box center [1212, 505] width 136 height 38
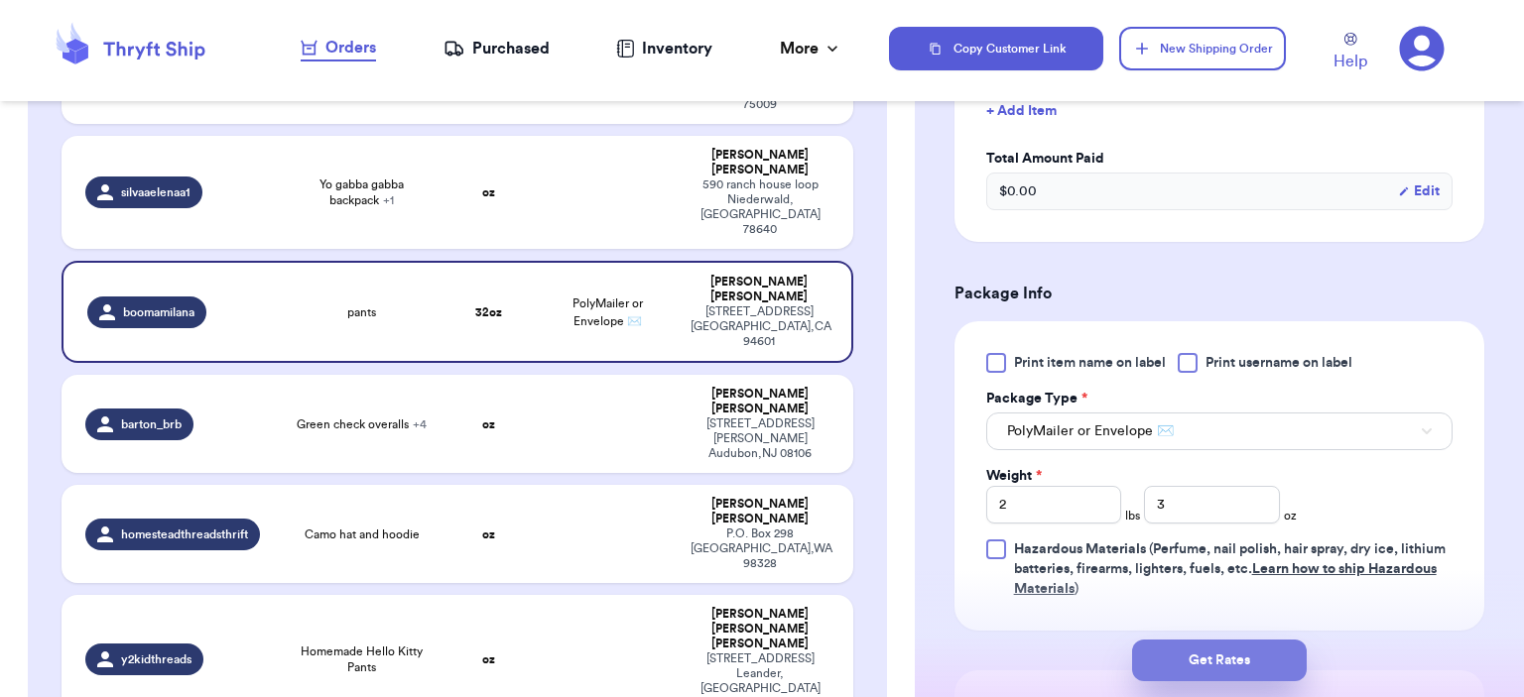
click at [1241, 660] on button "Get Rates" at bounding box center [1219, 661] width 175 height 42
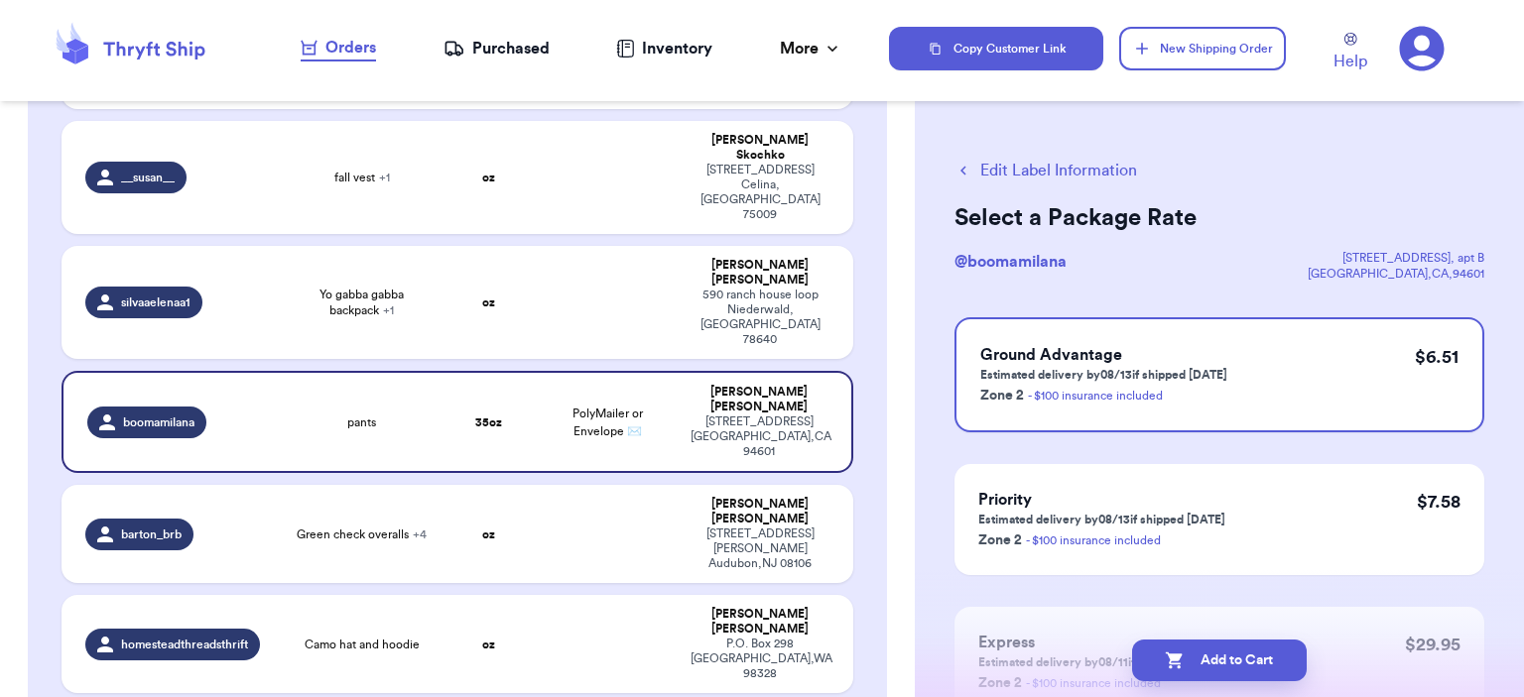
scroll to position [532, 0]
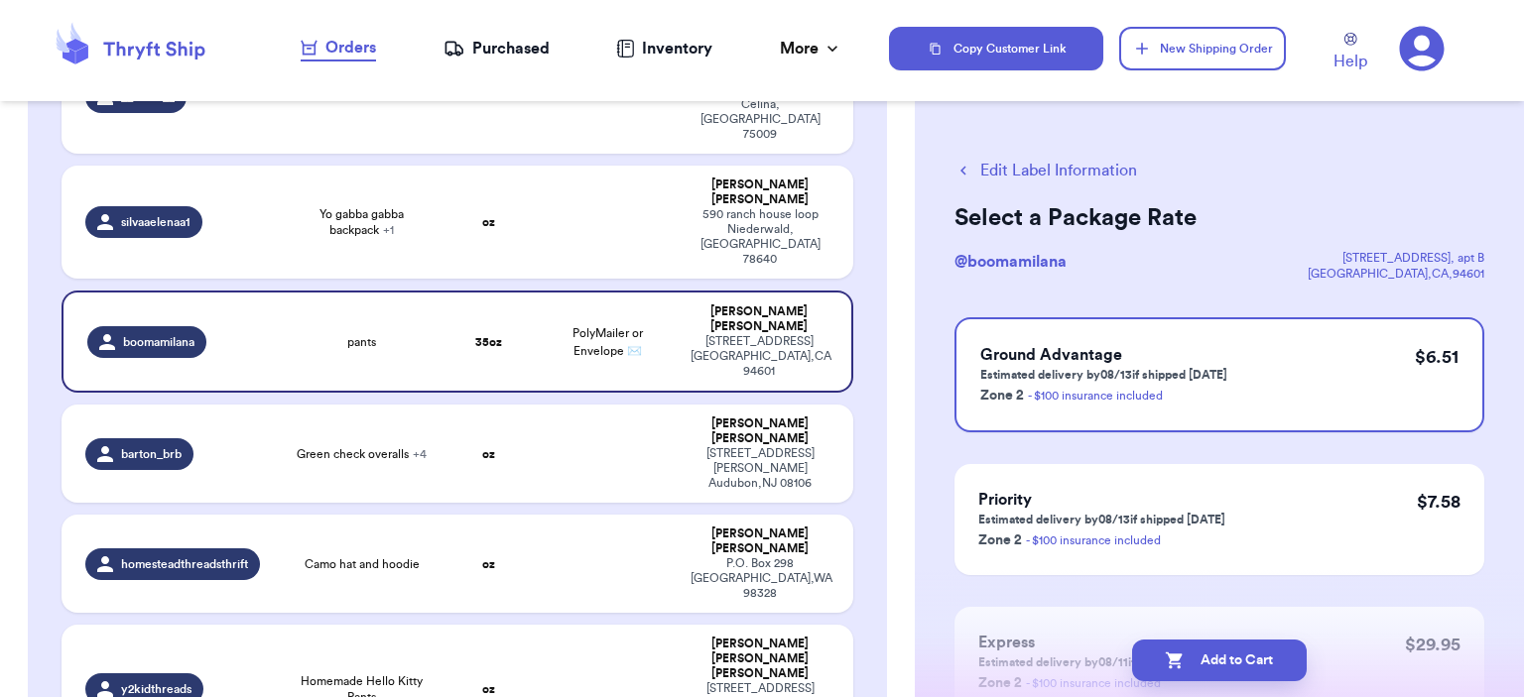
click at [1230, 660] on button "Add to Cart" at bounding box center [1219, 661] width 175 height 42
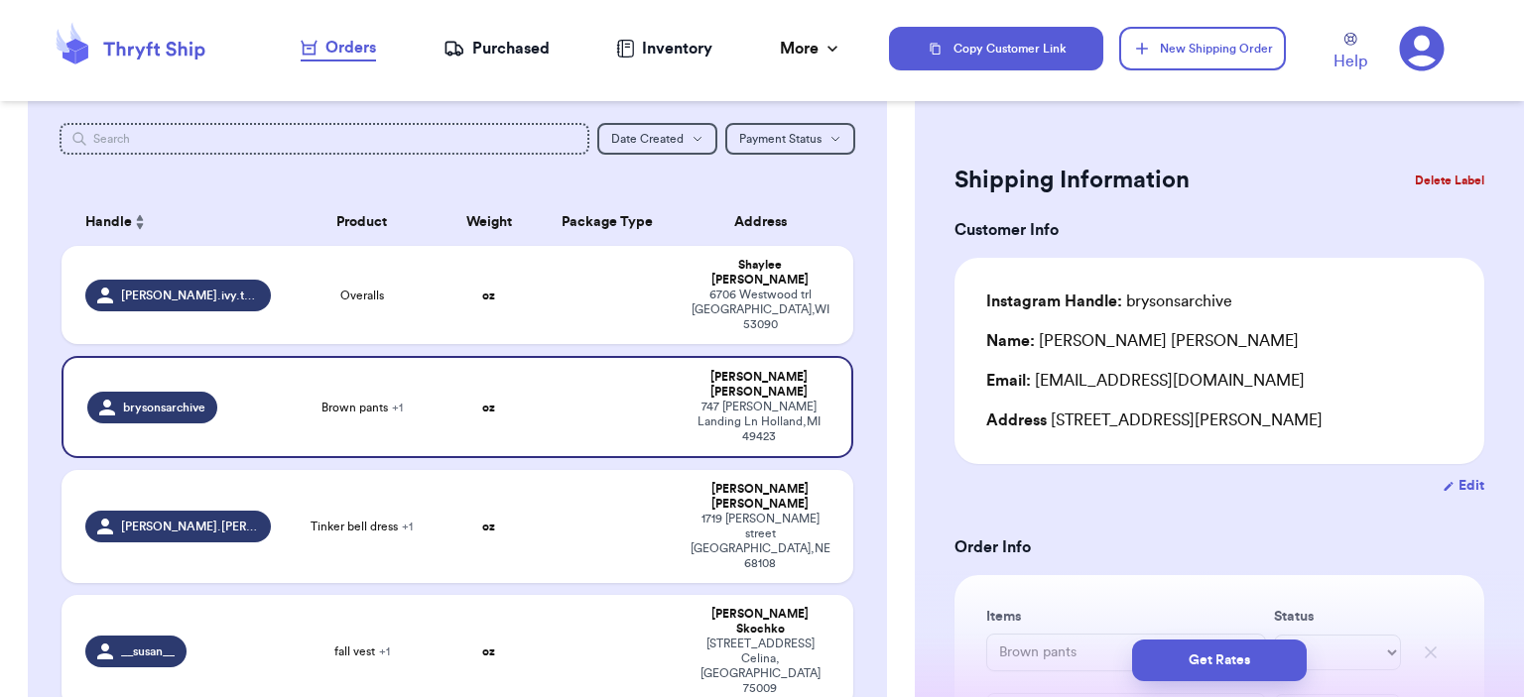
scroll to position [0, 0]
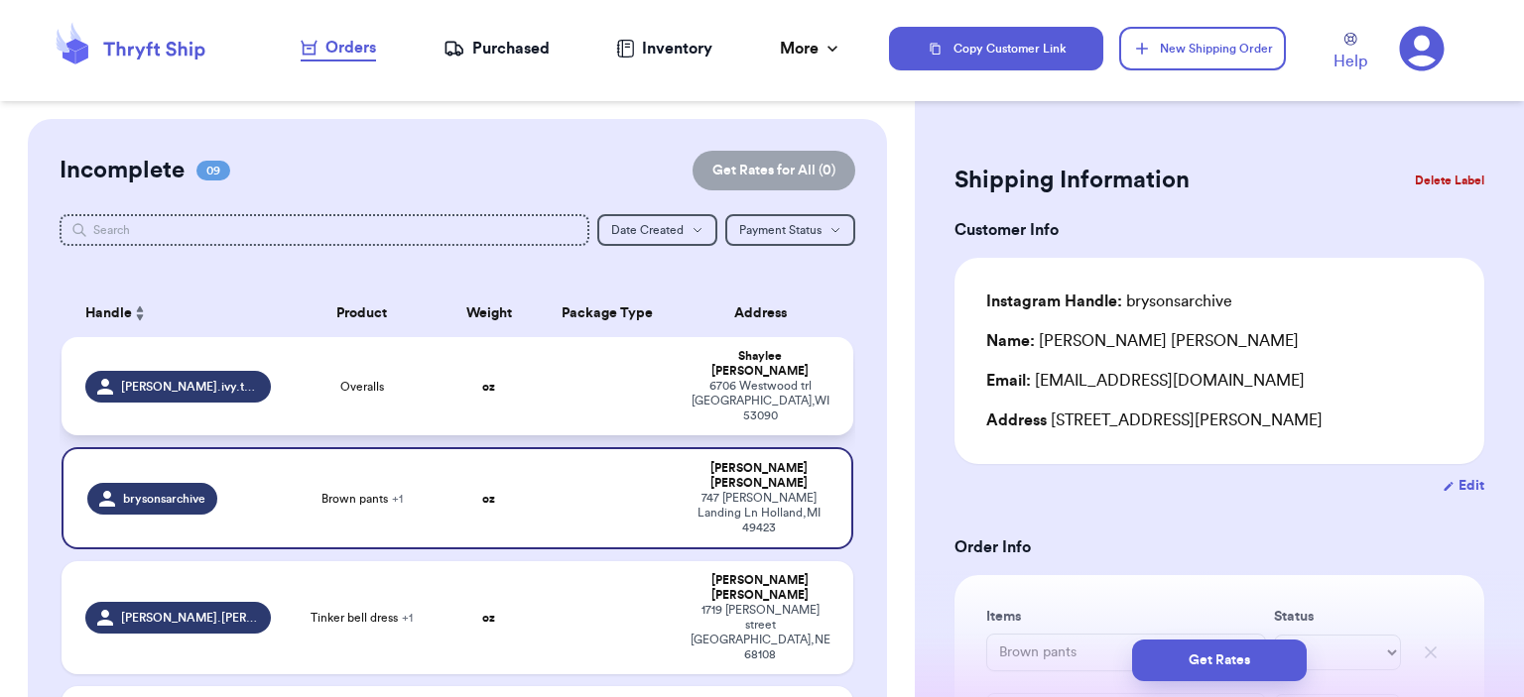
click at [495, 365] on td "oz" at bounding box center [489, 386] width 95 height 98
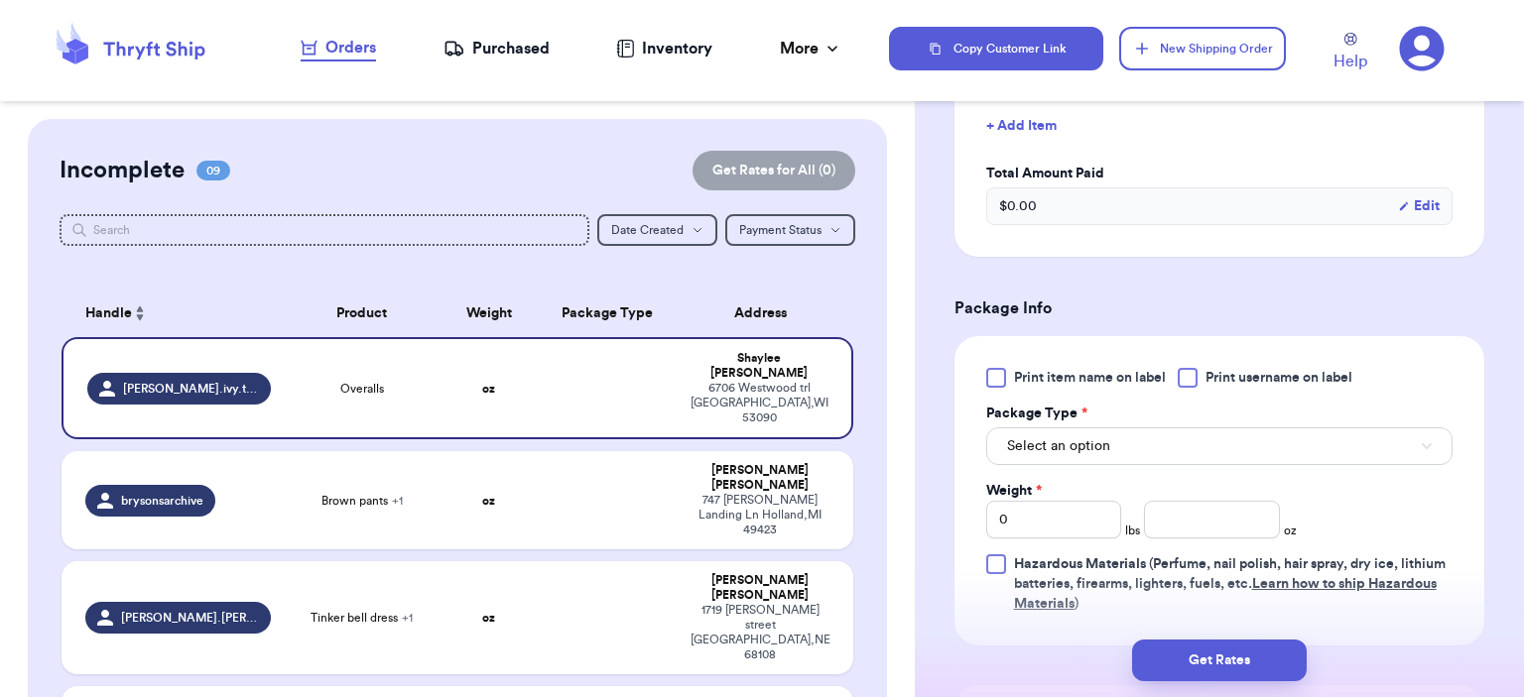
scroll to position [694, 0]
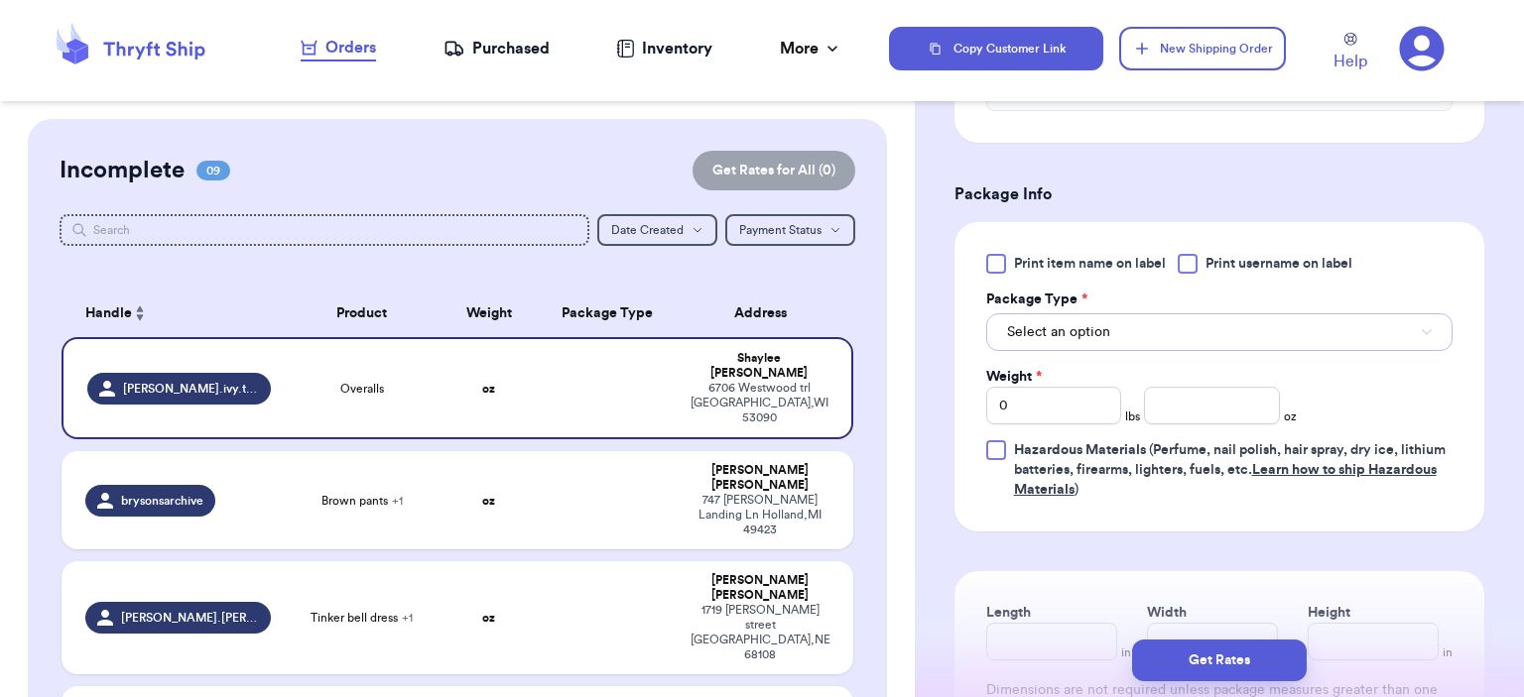
click at [1175, 344] on button "Select an option" at bounding box center [1219, 333] width 466 height 38
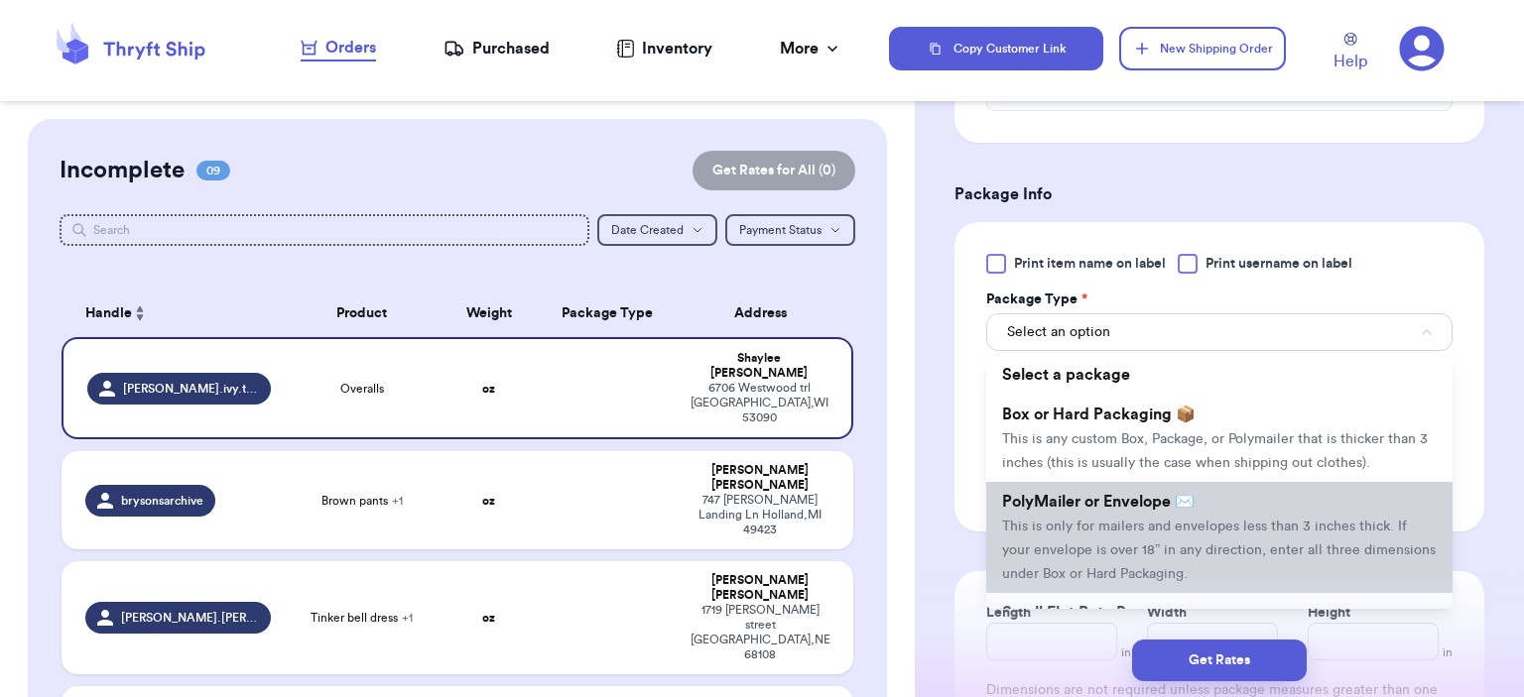
click at [1132, 486] on li "PolyMailer or Envelope ✉️ This is only for mailers and envelopes less than 3 in…" at bounding box center [1219, 537] width 466 height 111
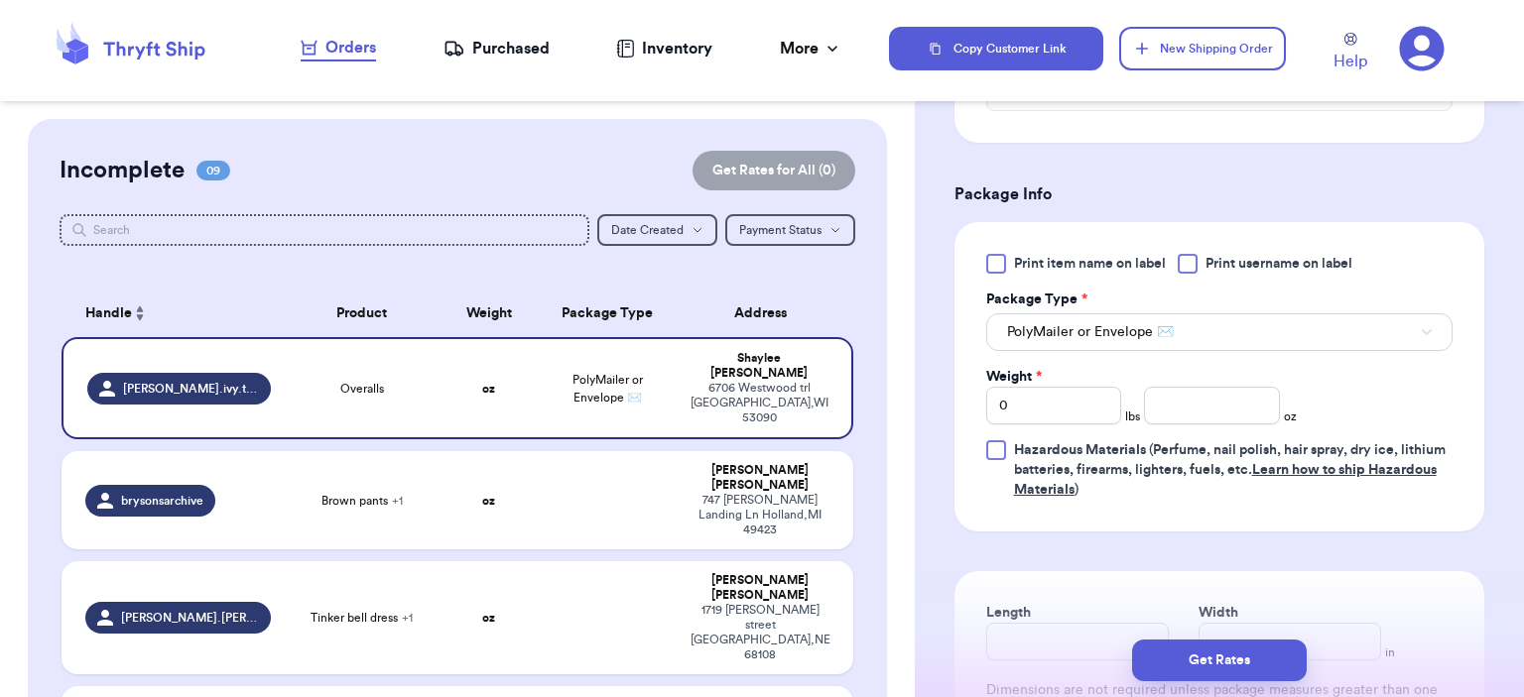
click at [1152, 424] on div "Print item name on label Print username on label Package Type * PolyMailer or E…" at bounding box center [1219, 377] width 466 height 246
click at [1166, 409] on input "number" at bounding box center [1212, 406] width 136 height 38
click at [1215, 652] on button "Get Rates" at bounding box center [1219, 661] width 175 height 42
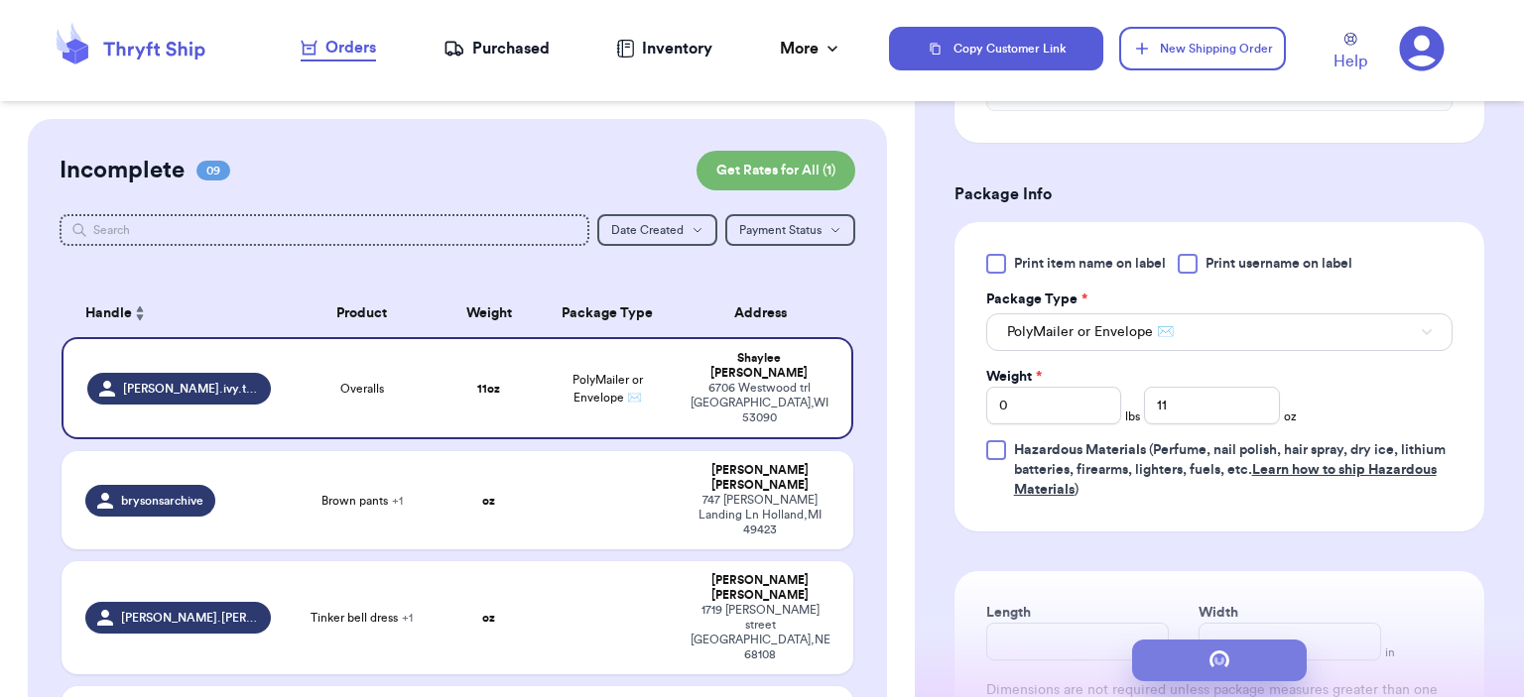
scroll to position [0, 0]
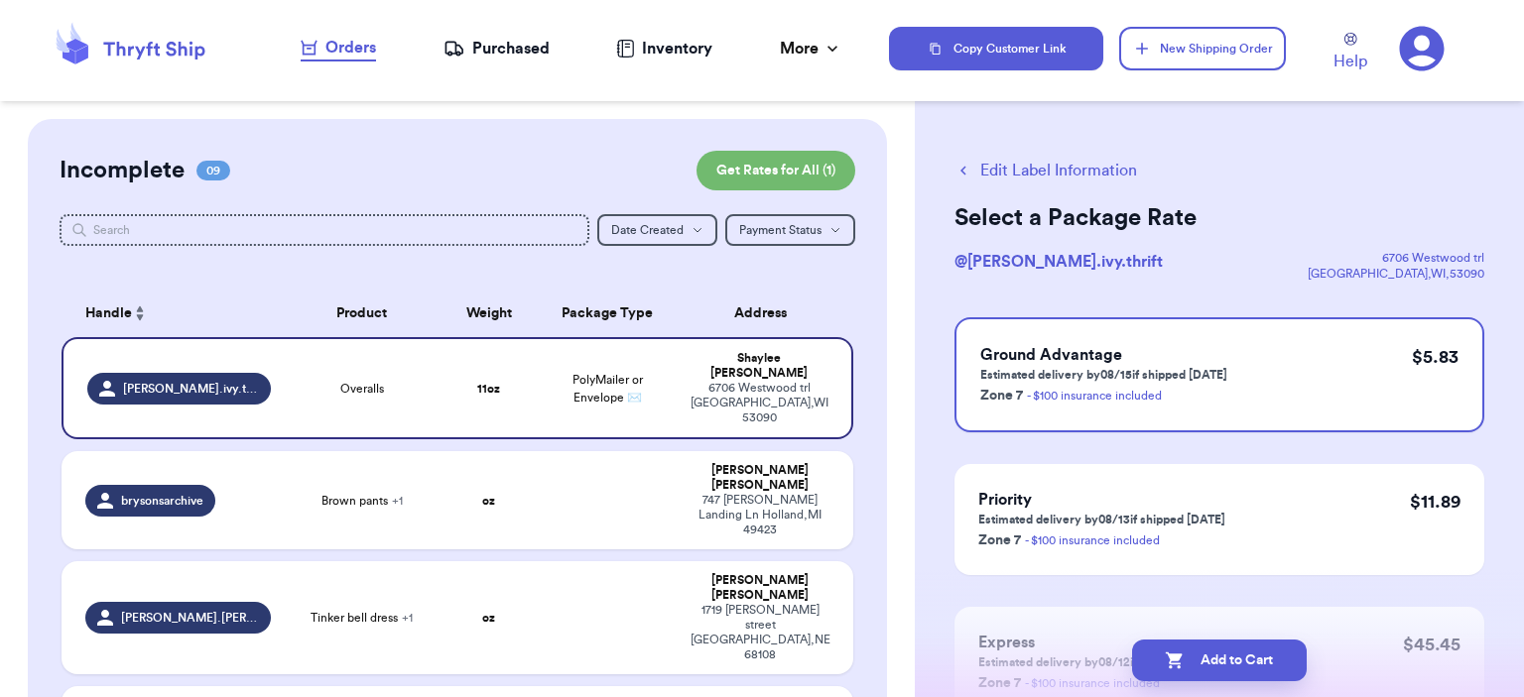
click at [1199, 663] on button "Add to Cart" at bounding box center [1219, 661] width 175 height 42
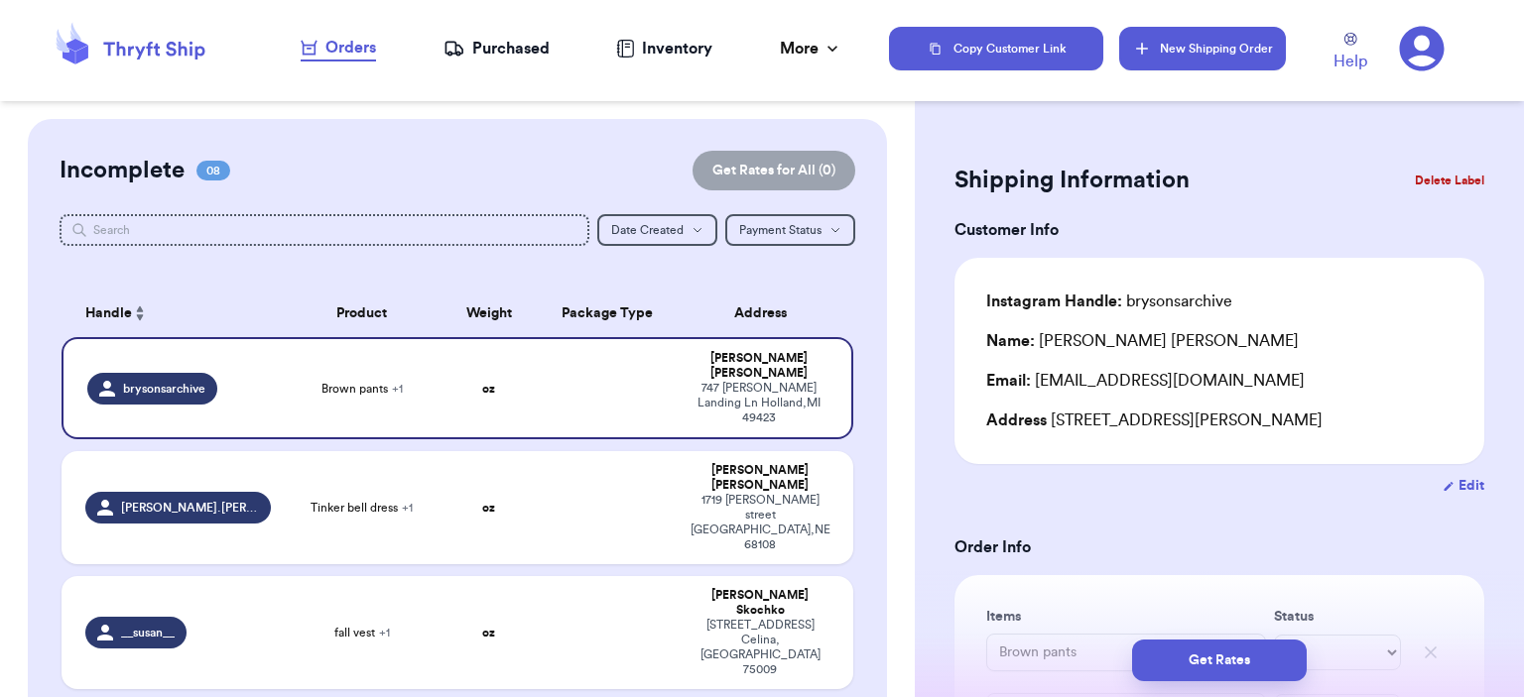
click at [1250, 52] on button "New Shipping Order" at bounding box center [1202, 49] width 167 height 44
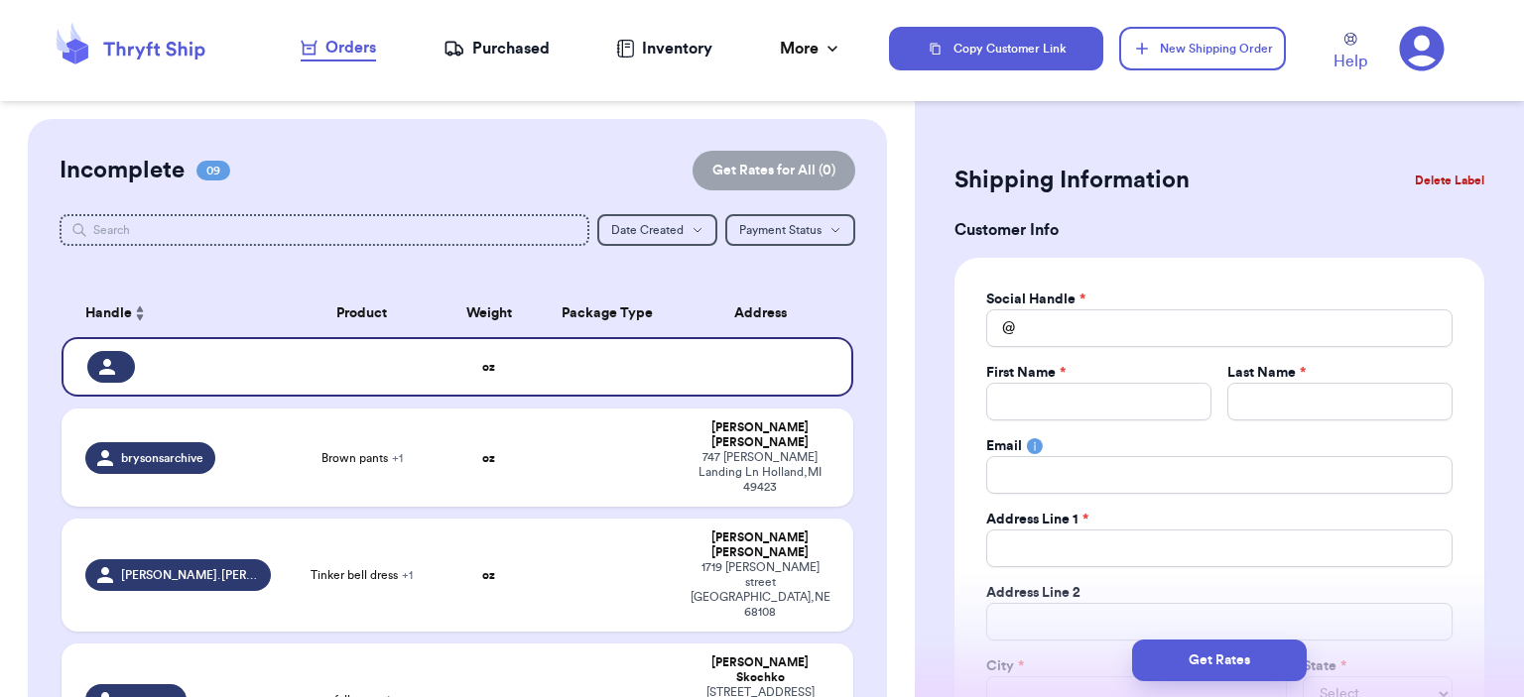
click at [1028, 307] on label "Social Handle *" at bounding box center [1035, 300] width 99 height 20
click at [1036, 316] on input "Total Amount Paid" at bounding box center [1219, 329] width 466 height 38
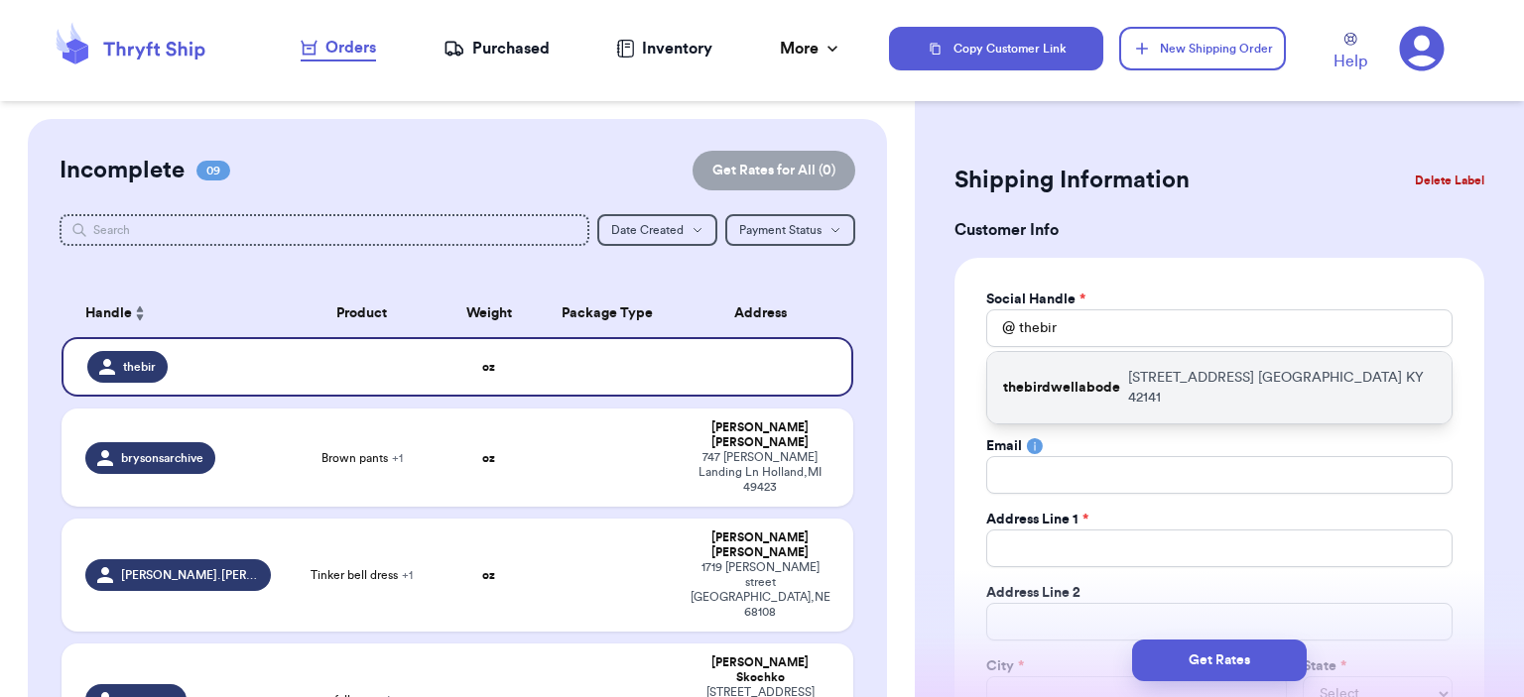
click at [1045, 361] on div "thebirdwellabode [STREET_ADDRESS]" at bounding box center [1219, 387] width 464 height 71
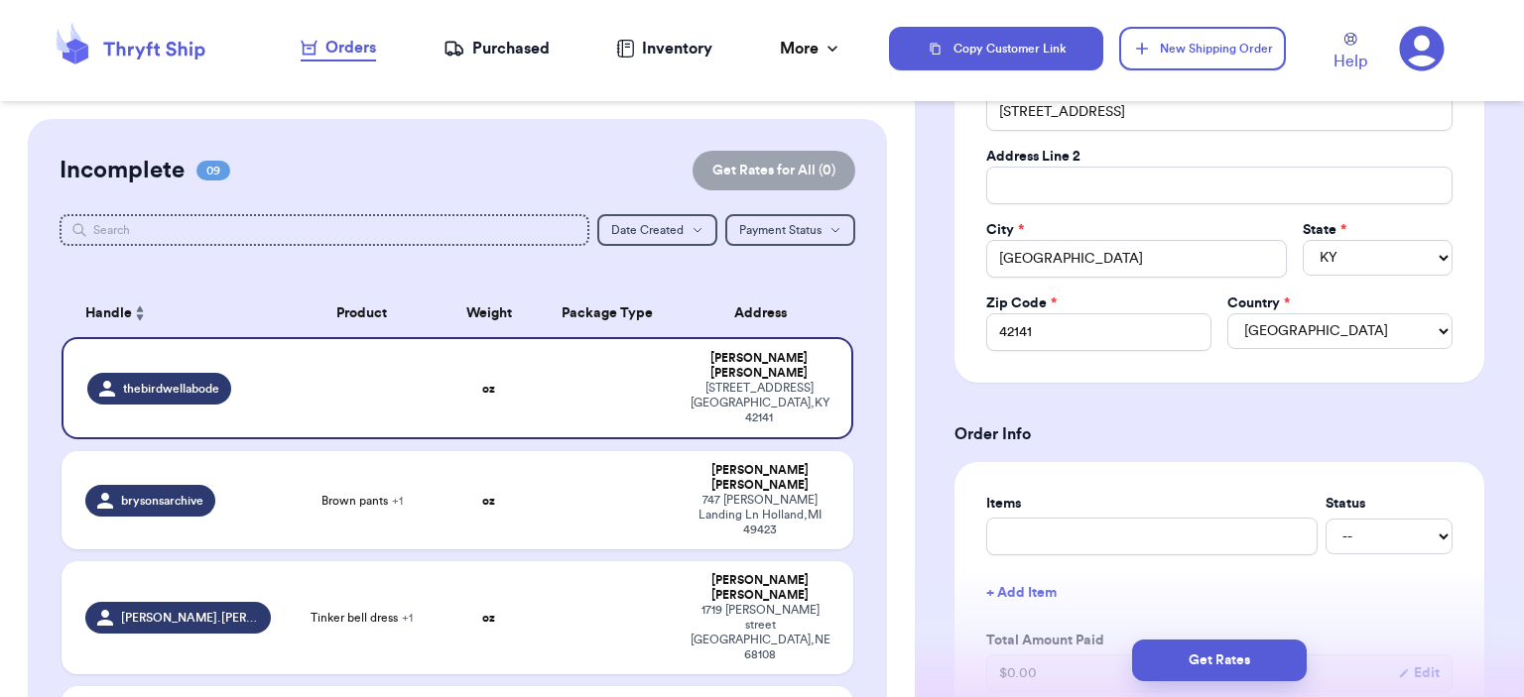
scroll to position [496, 0]
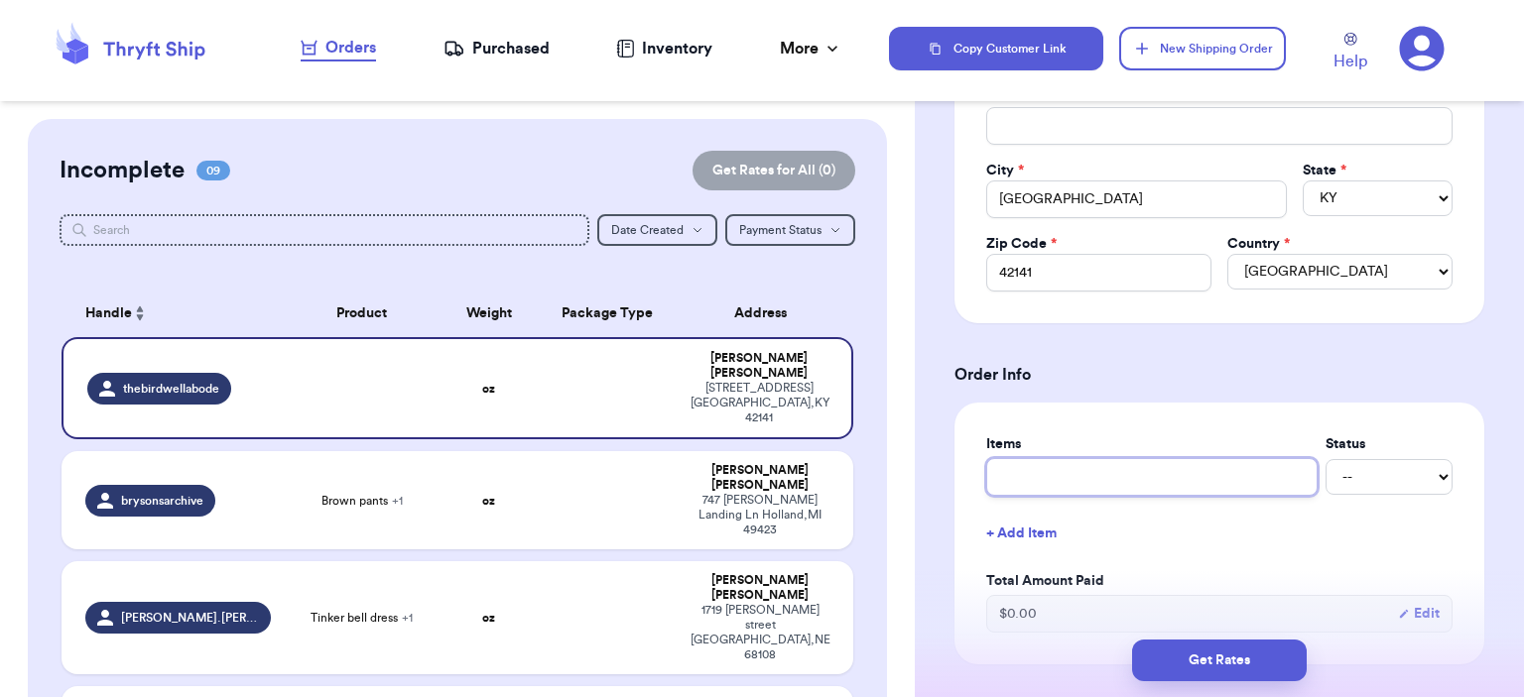
click at [1128, 458] on input "text" at bounding box center [1151, 477] width 331 height 38
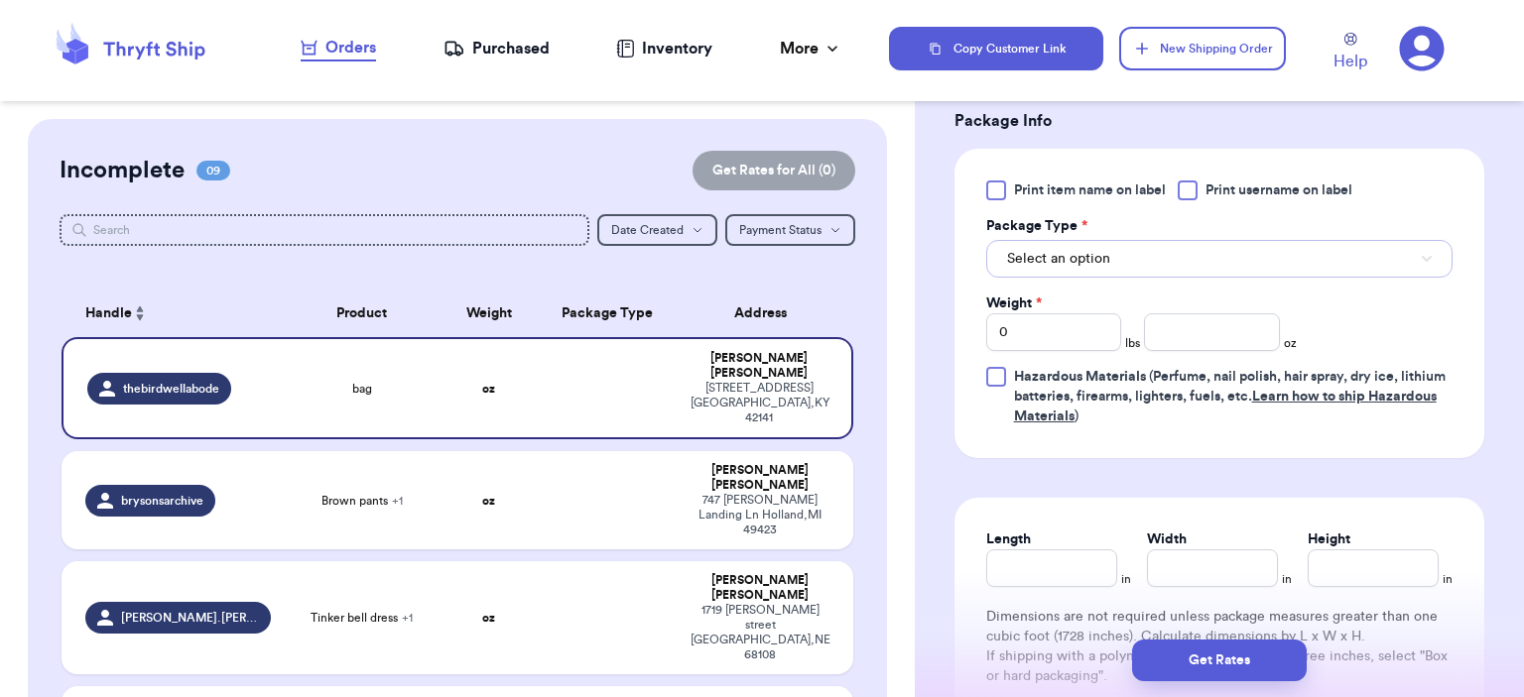
click at [1106, 269] on button "Select an option" at bounding box center [1219, 259] width 466 height 38
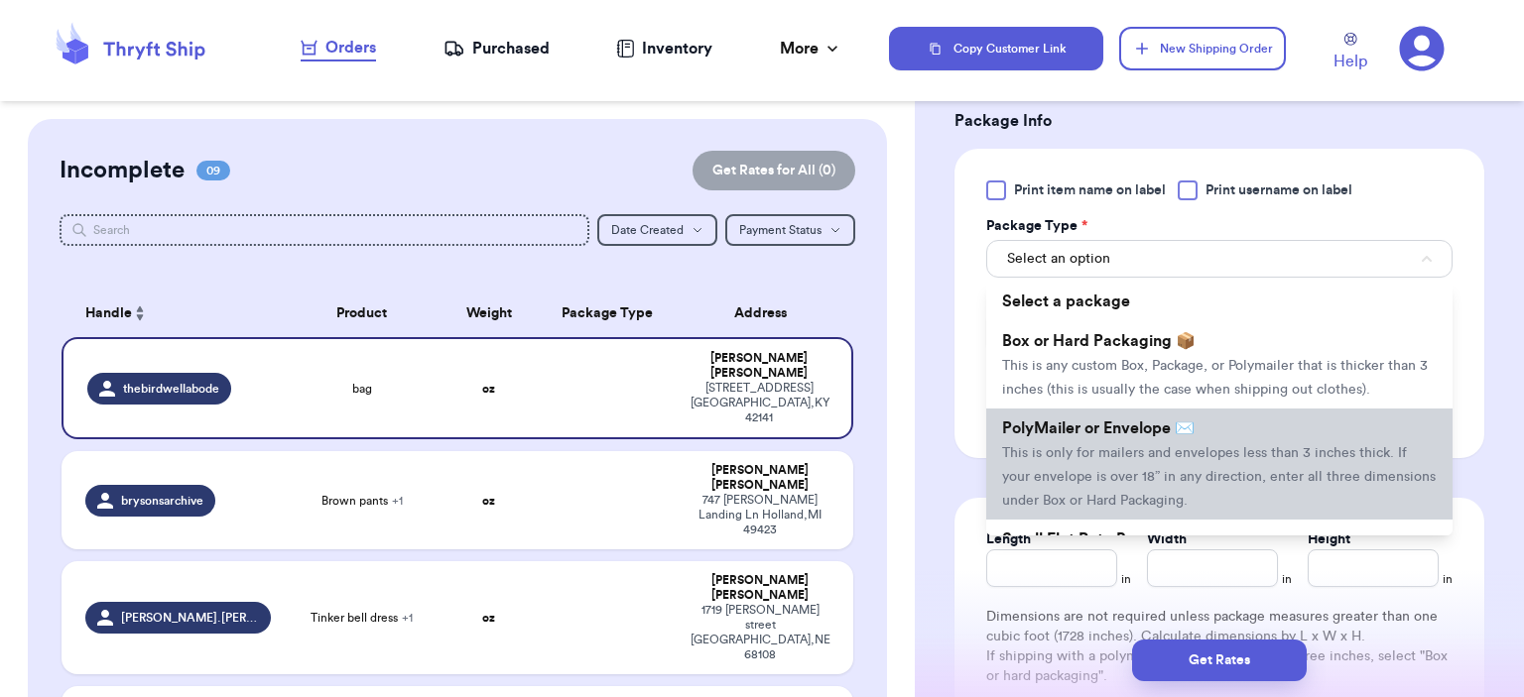
click at [1150, 446] on span "This is only for mailers and envelopes less than 3 inches thick. If your envelo…" at bounding box center [1219, 477] width 434 height 62
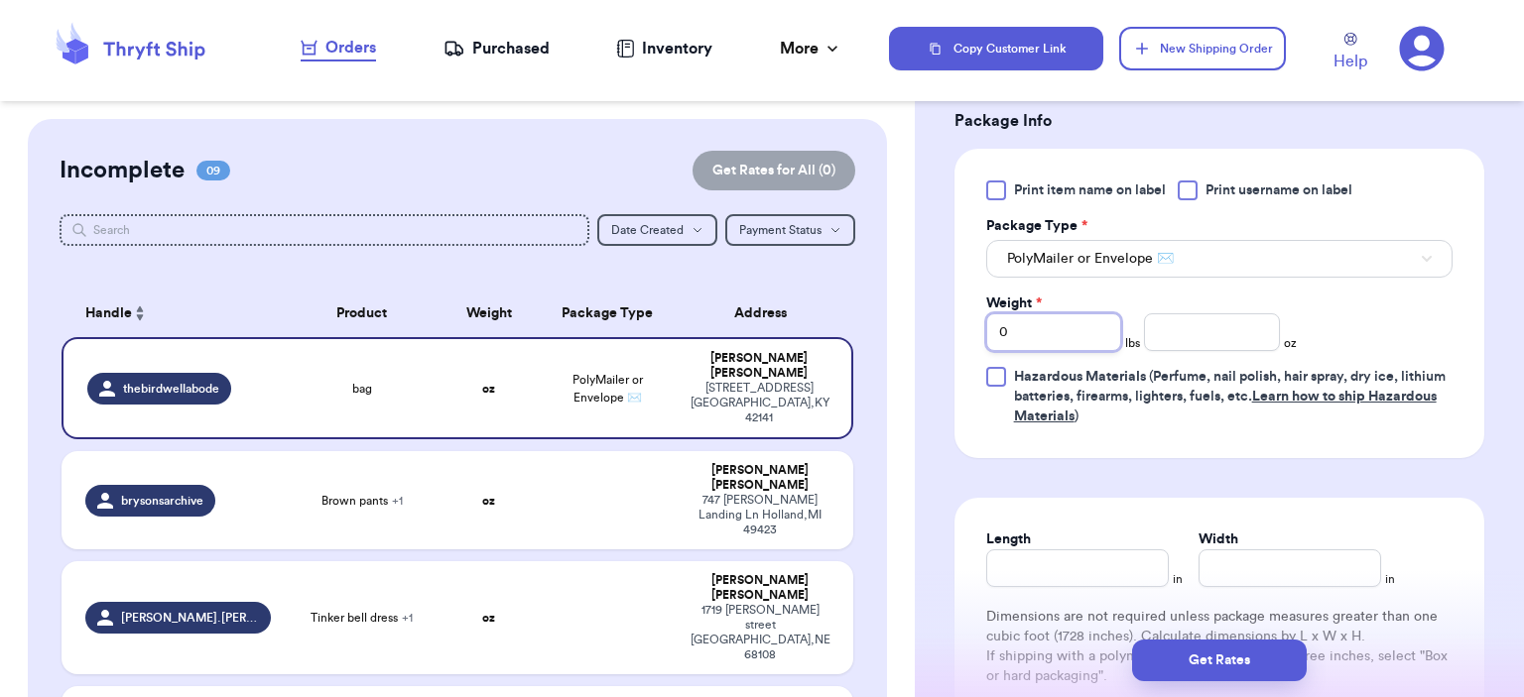
drag, startPoint x: 1056, startPoint y: 315, endPoint x: 869, endPoint y: 273, distance: 191.1
click at [877, 285] on div "Customer Link New Order Incomplete 09 Get Rates for All ( 0 ) Get Rates for All…" at bounding box center [762, 348] width 1524 height 697
click at [1201, 315] on input "number" at bounding box center [1212, 333] width 136 height 38
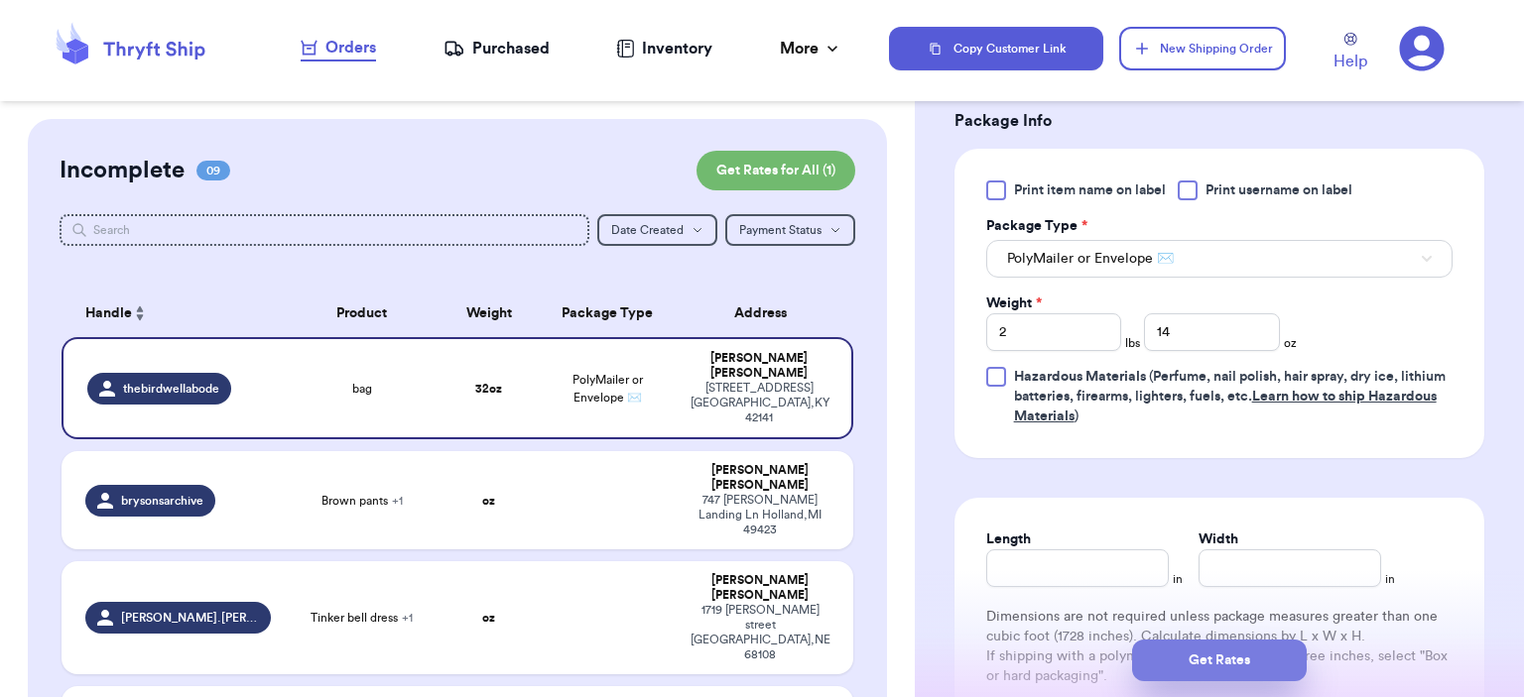
click at [1254, 654] on button "Get Rates" at bounding box center [1219, 661] width 175 height 42
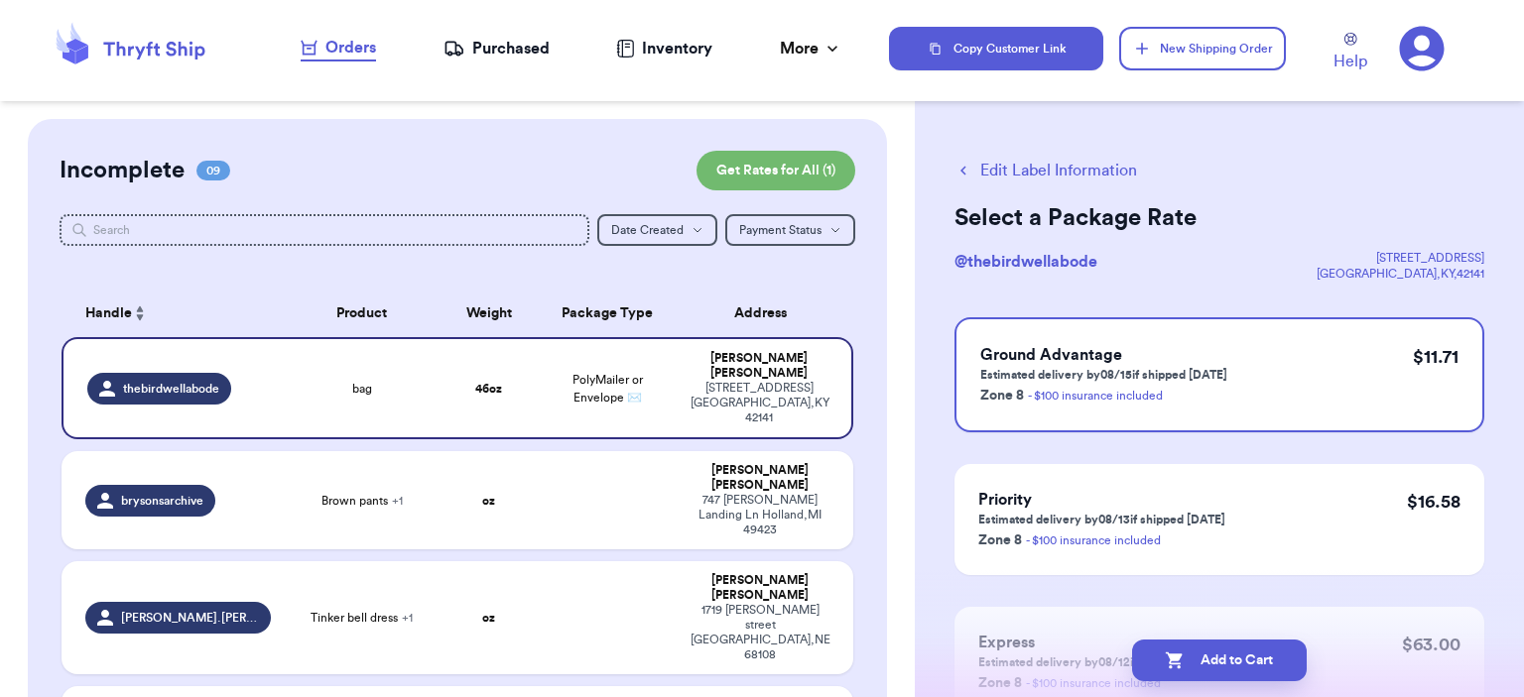
click at [1252, 640] on button "Add to Cart" at bounding box center [1219, 661] width 175 height 42
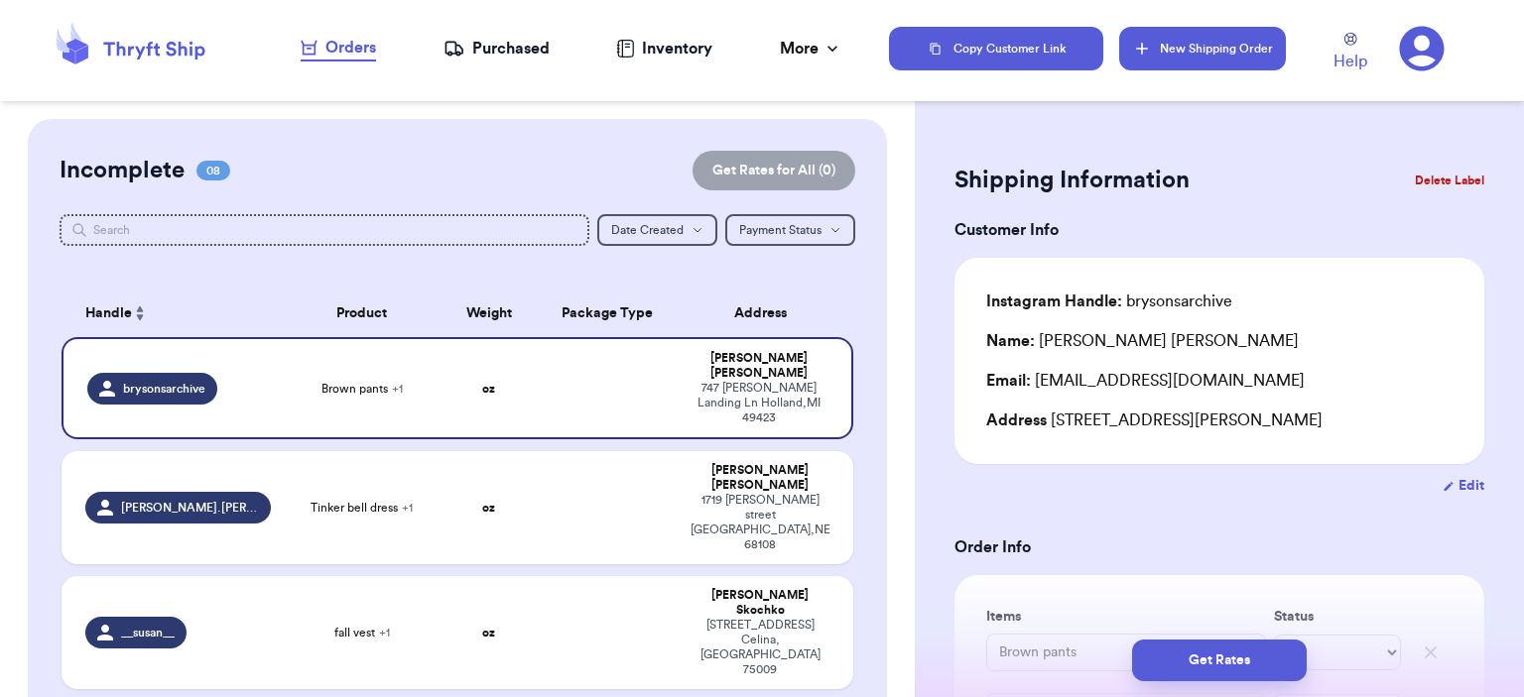
click at [1220, 52] on button "New Shipping Order" at bounding box center [1202, 49] width 167 height 44
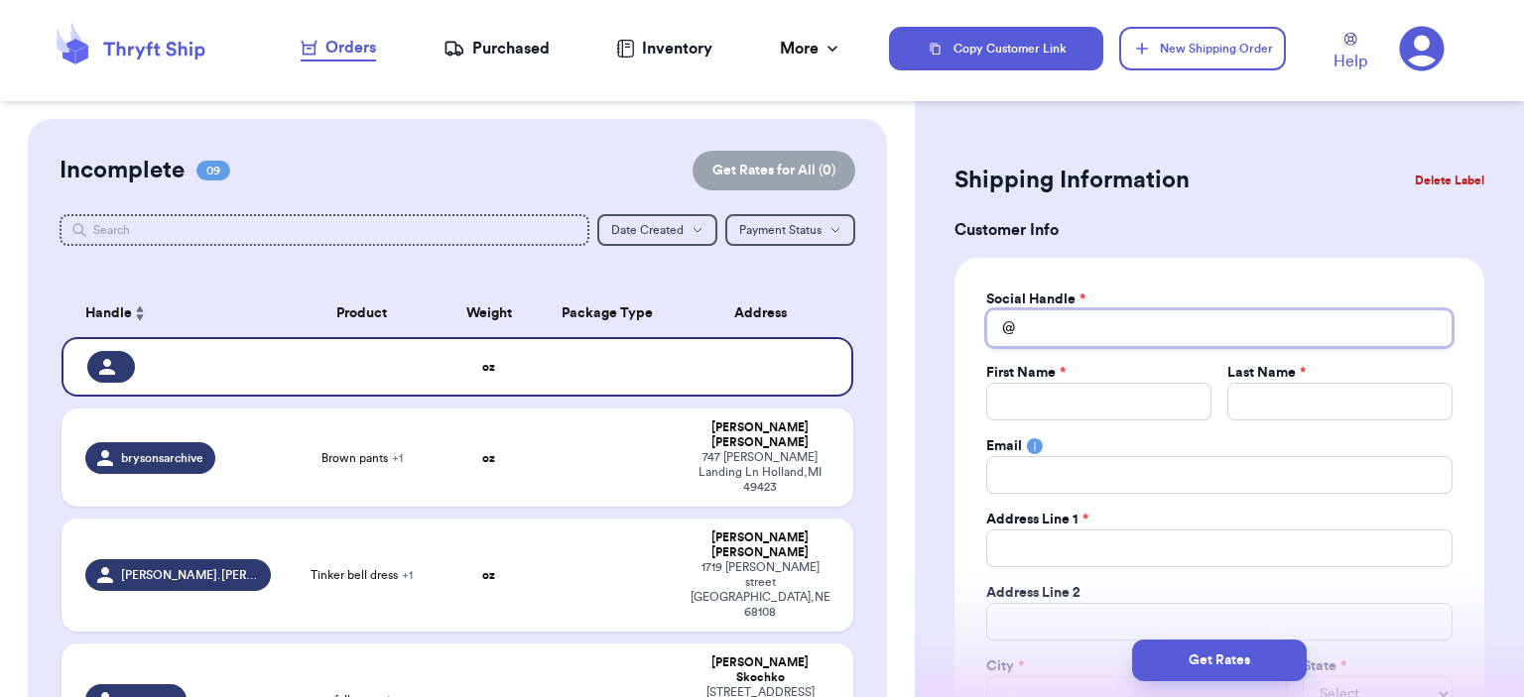
click at [1079, 314] on input "Total Amount Paid" at bounding box center [1219, 329] width 466 height 38
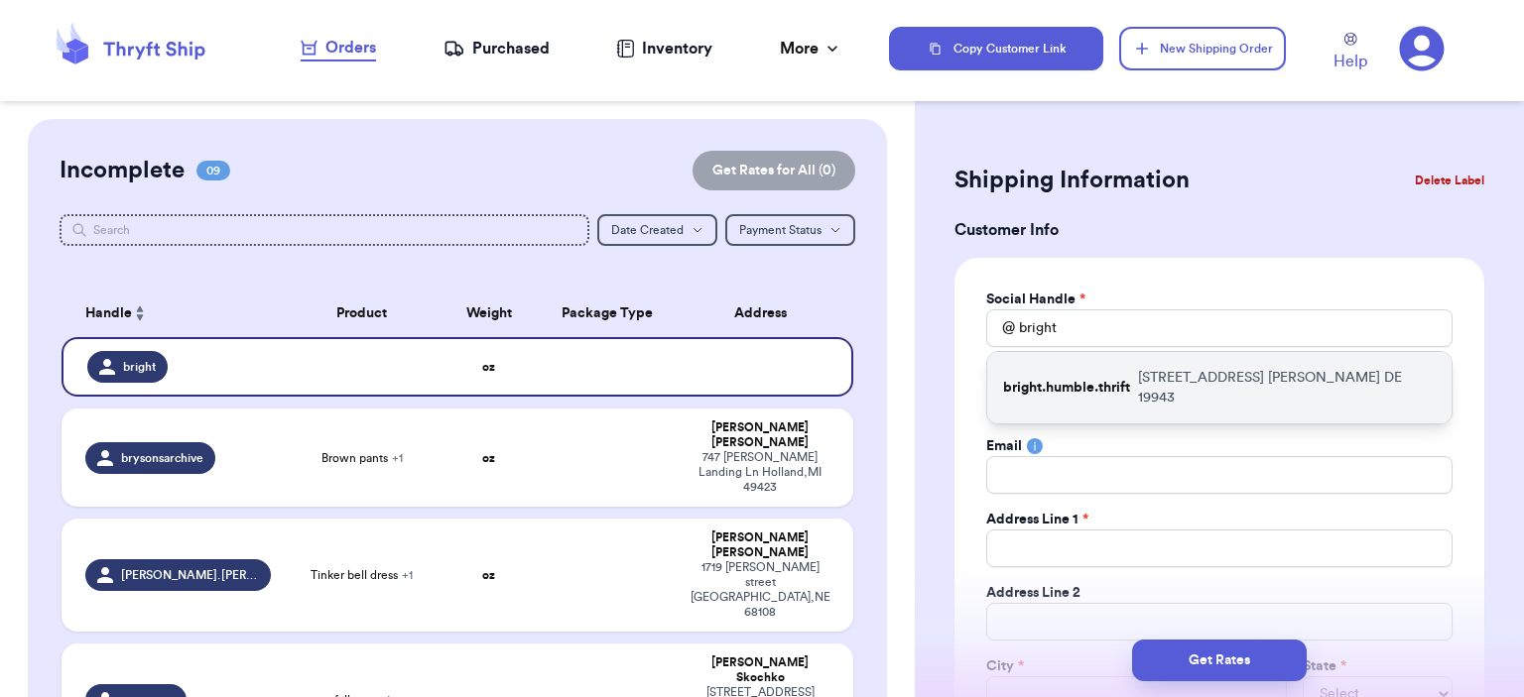
click at [1135, 372] on div "bright.humble.thrift [STREET_ADDRESS][PERSON_NAME]" at bounding box center [1219, 387] width 464 height 71
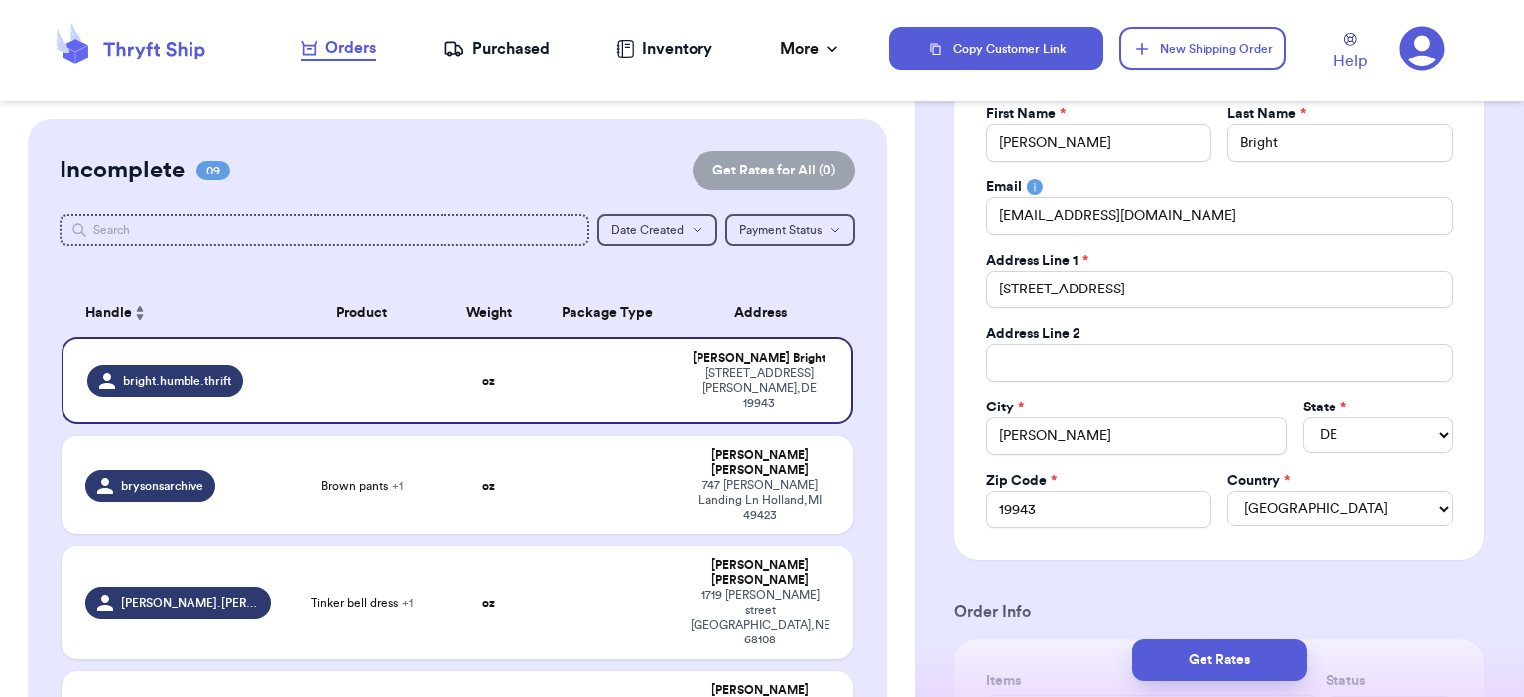
scroll to position [595, 0]
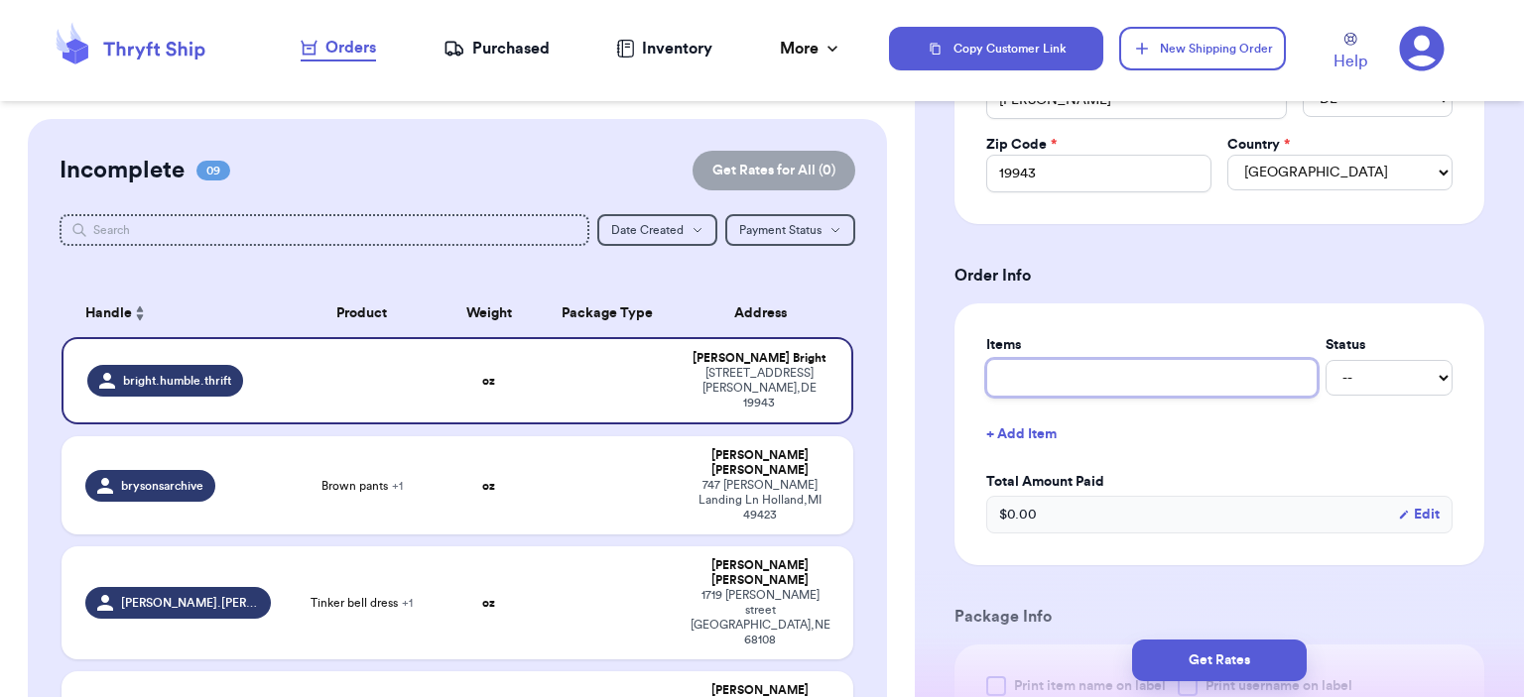
click at [1124, 385] on input "text" at bounding box center [1151, 378] width 331 height 38
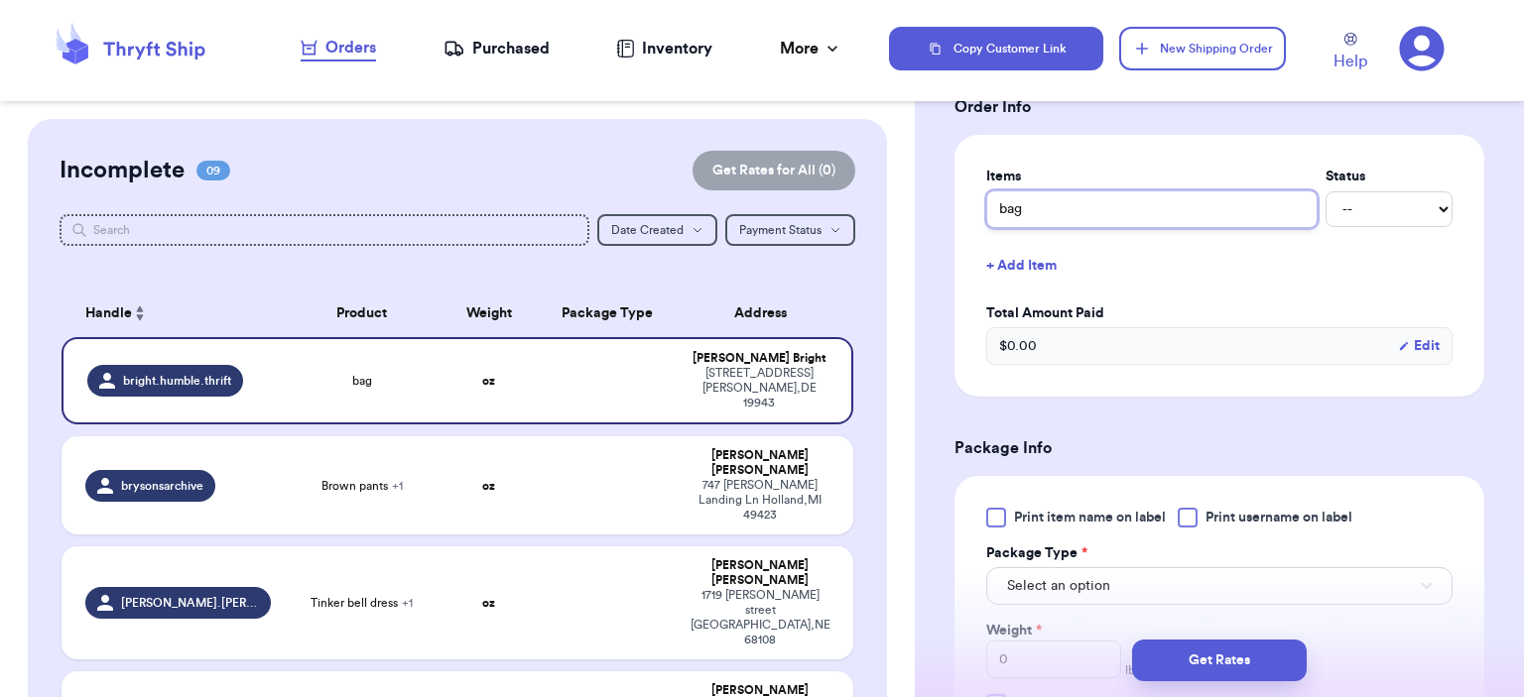
scroll to position [1091, 0]
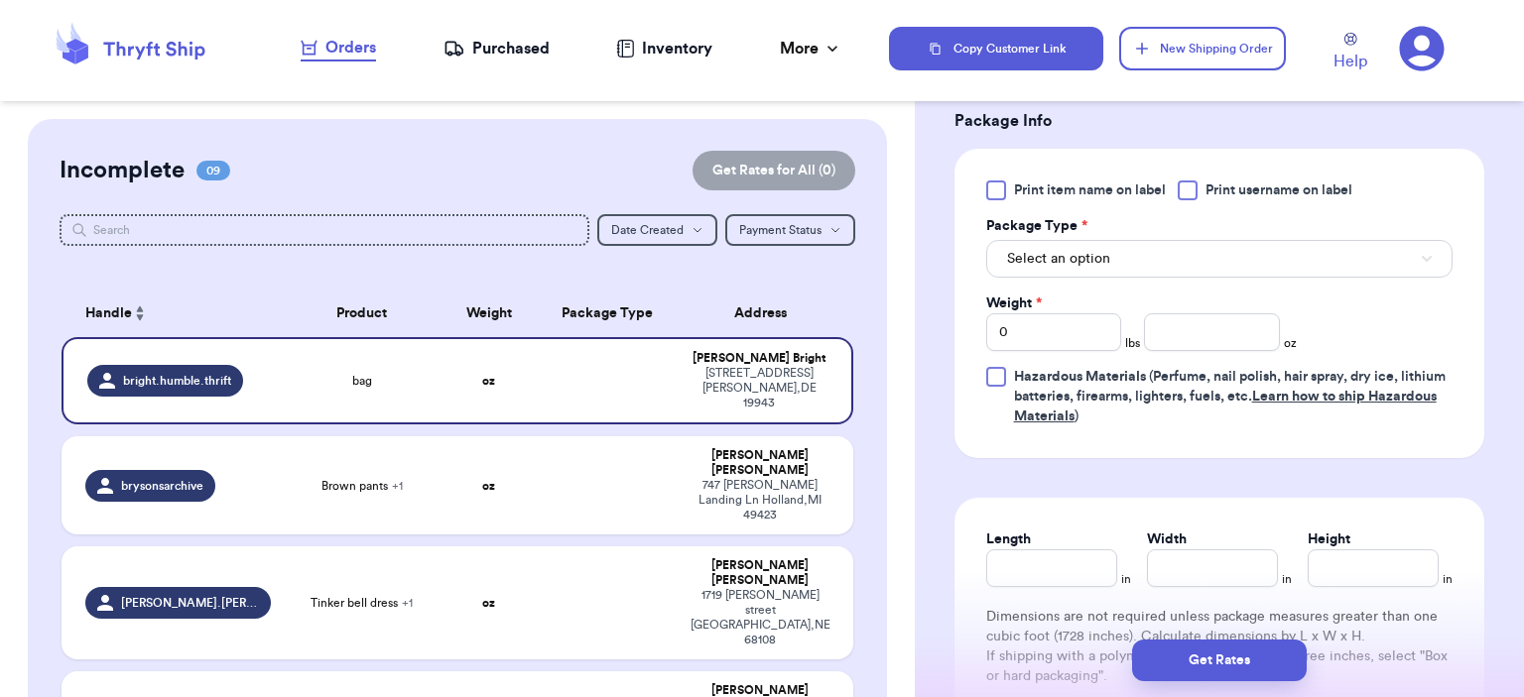
click at [1060, 301] on div "Weight *" at bounding box center [1054, 304] width 136 height 20
click at [1065, 228] on label "Package Type *" at bounding box center [1036, 226] width 101 height 20
click at [1075, 254] on span "Select an option" at bounding box center [1058, 259] width 103 height 20
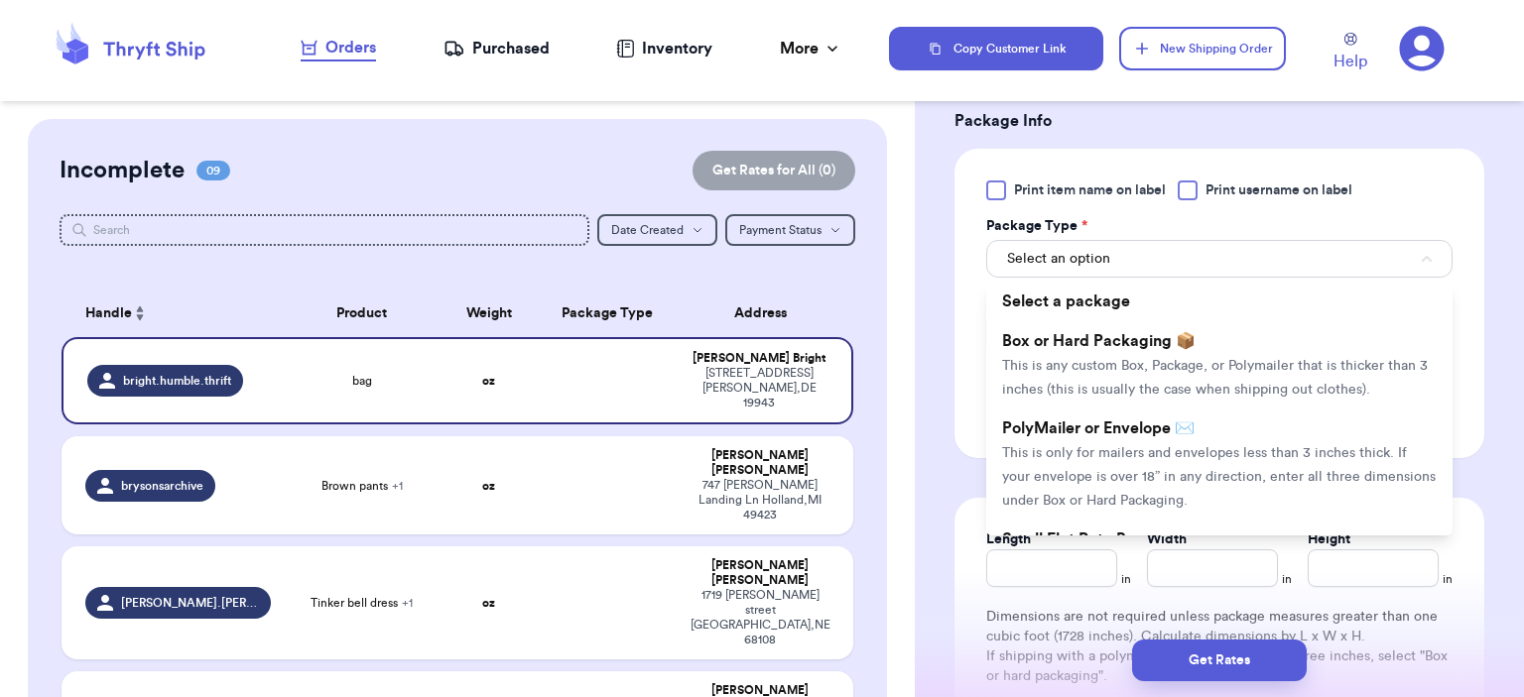
click at [1106, 421] on span "PolyMailer or Envelope ✉️" at bounding box center [1098, 429] width 192 height 16
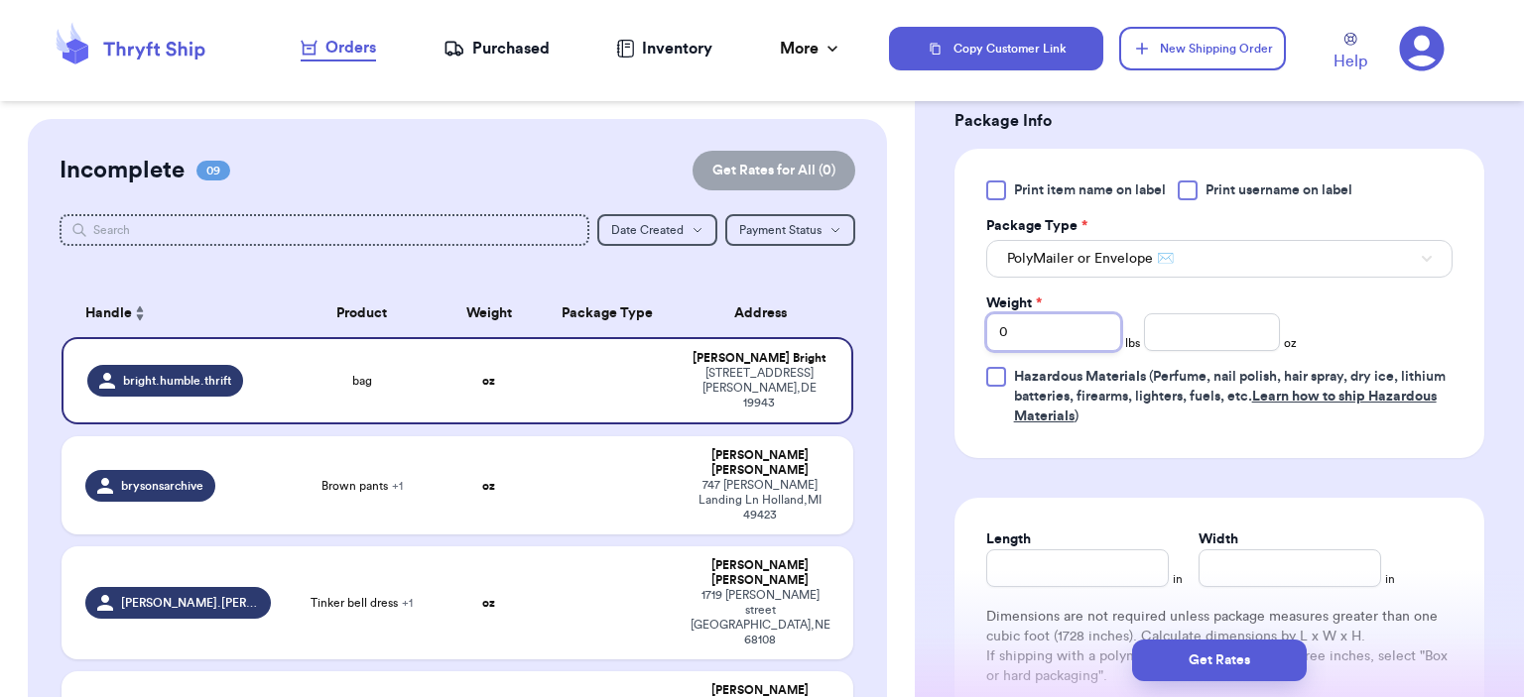
drag, startPoint x: 1046, startPoint y: 330, endPoint x: 966, endPoint y: 324, distance: 79.6
click at [1169, 322] on input "number" at bounding box center [1212, 333] width 136 height 38
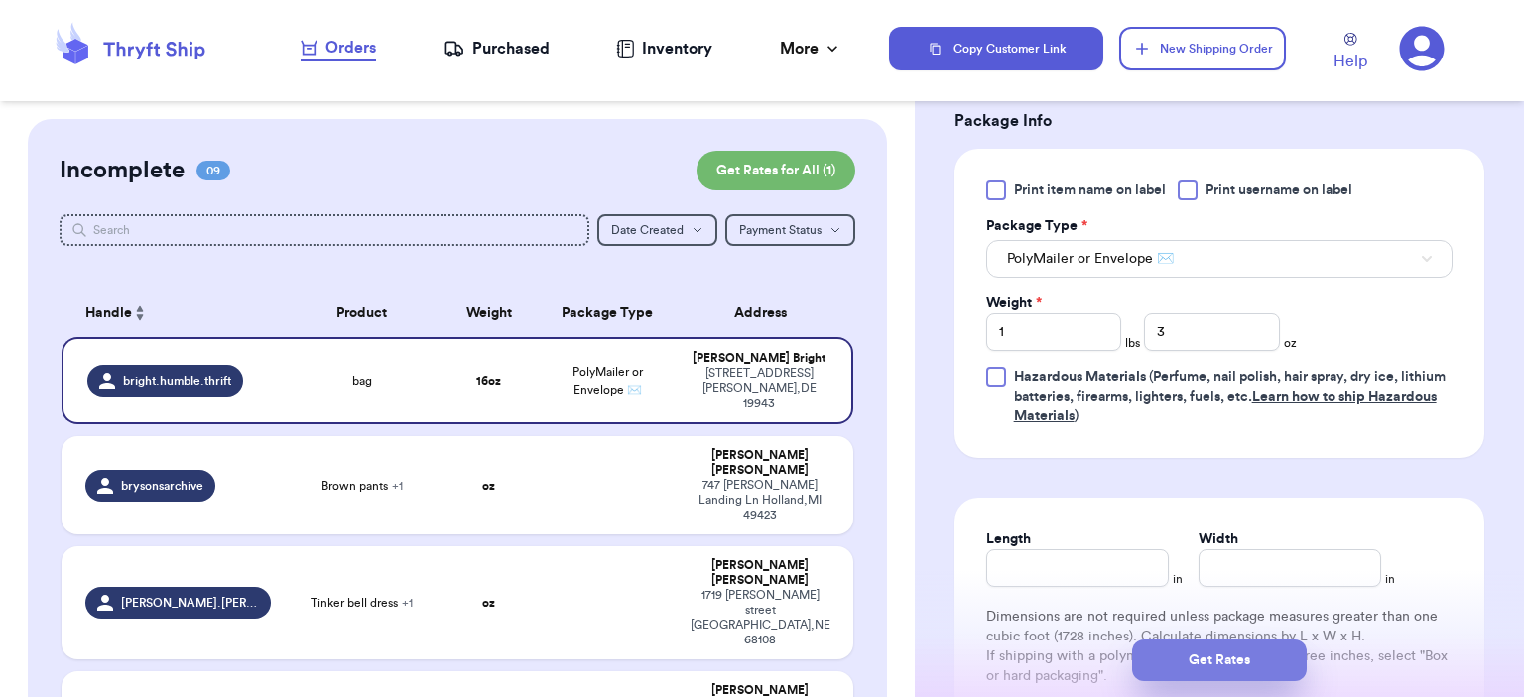
click at [1237, 655] on button "Get Rates" at bounding box center [1219, 661] width 175 height 42
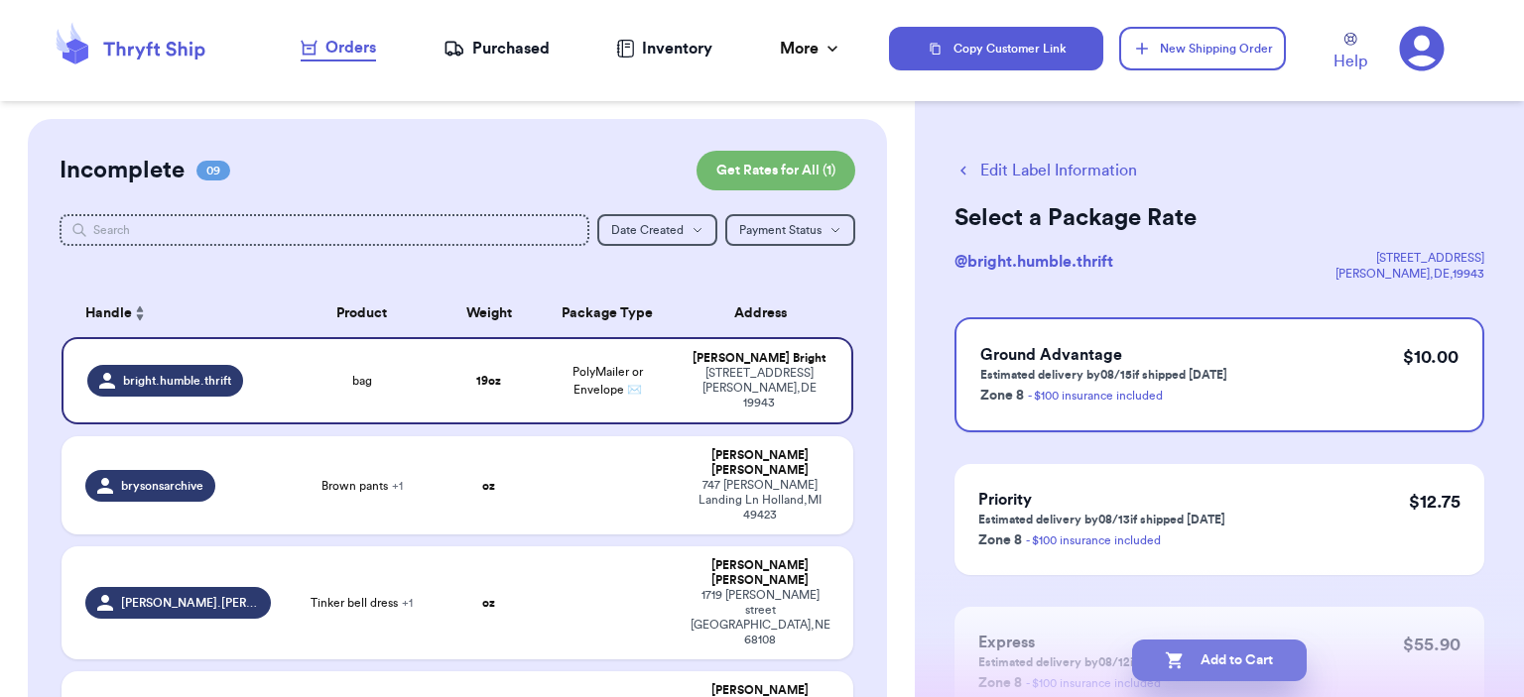
click at [1196, 670] on button "Add to Cart" at bounding box center [1219, 661] width 175 height 42
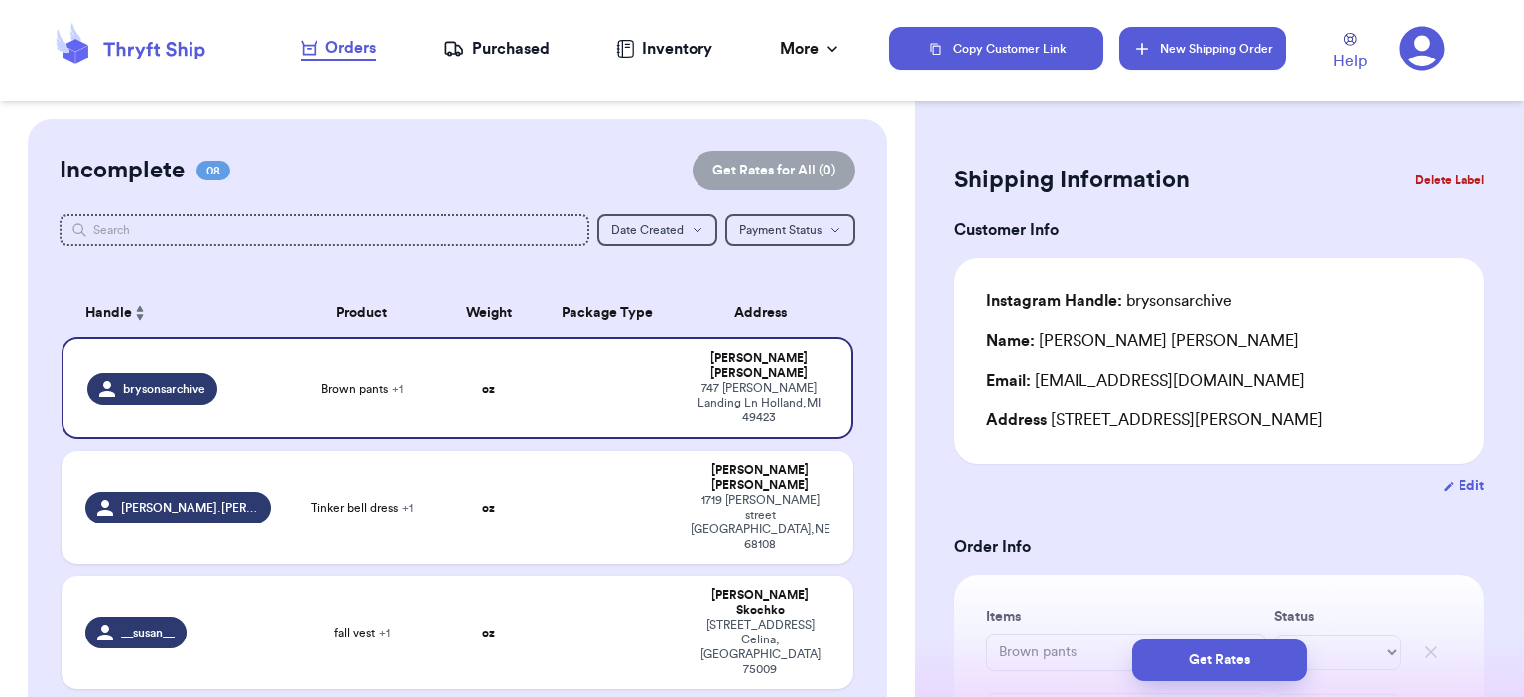
click at [1242, 35] on button "New Shipping Order" at bounding box center [1202, 49] width 167 height 44
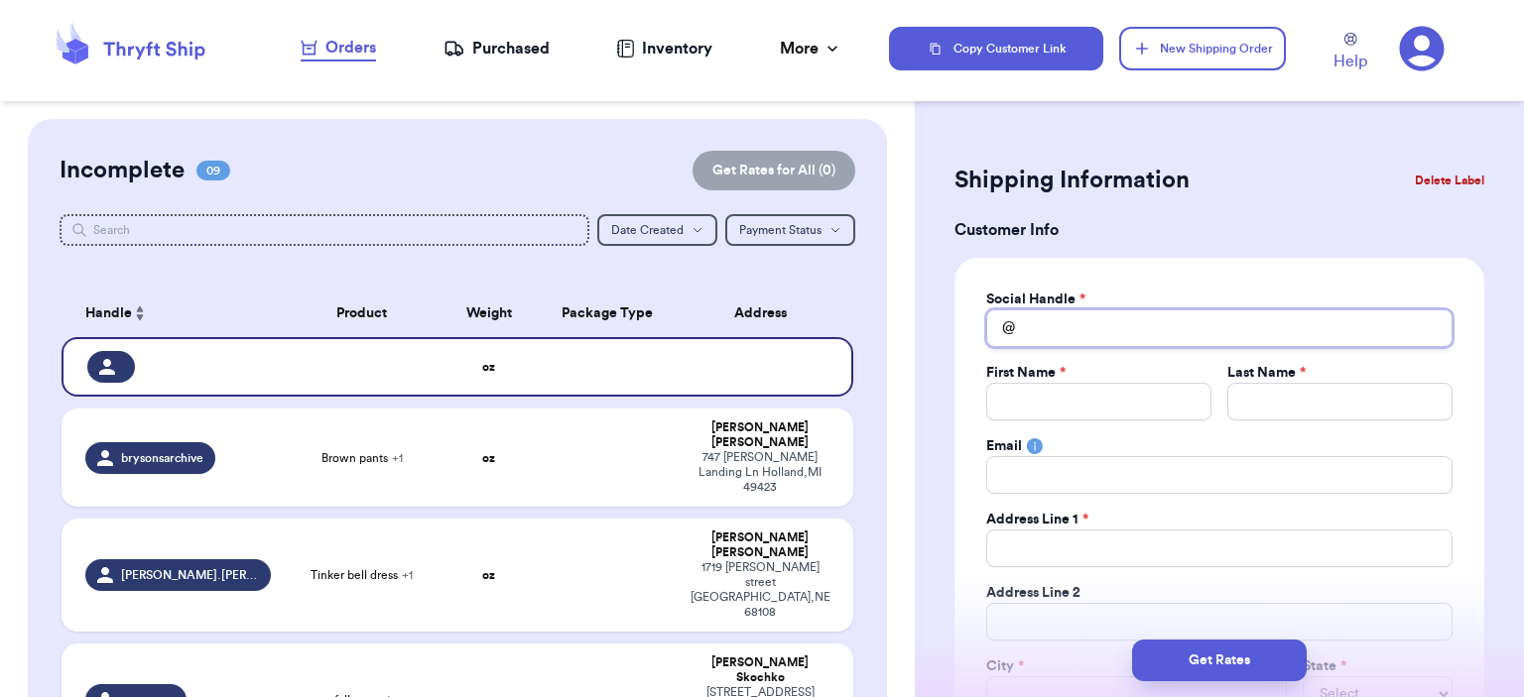
click at [1109, 310] on input "Total Amount Paid" at bounding box center [1219, 329] width 466 height 38
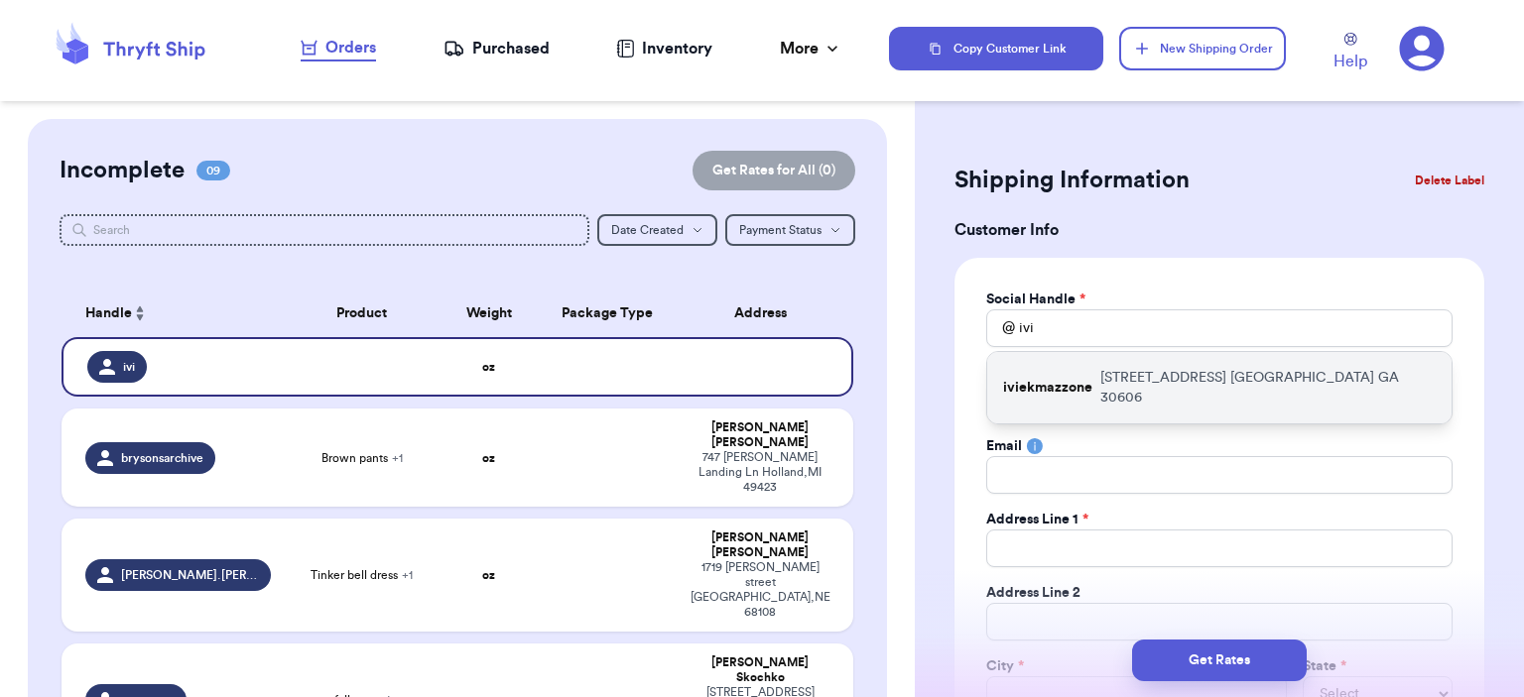
click at [1110, 370] on p "[STREET_ADDRESS]" at bounding box center [1267, 388] width 335 height 40
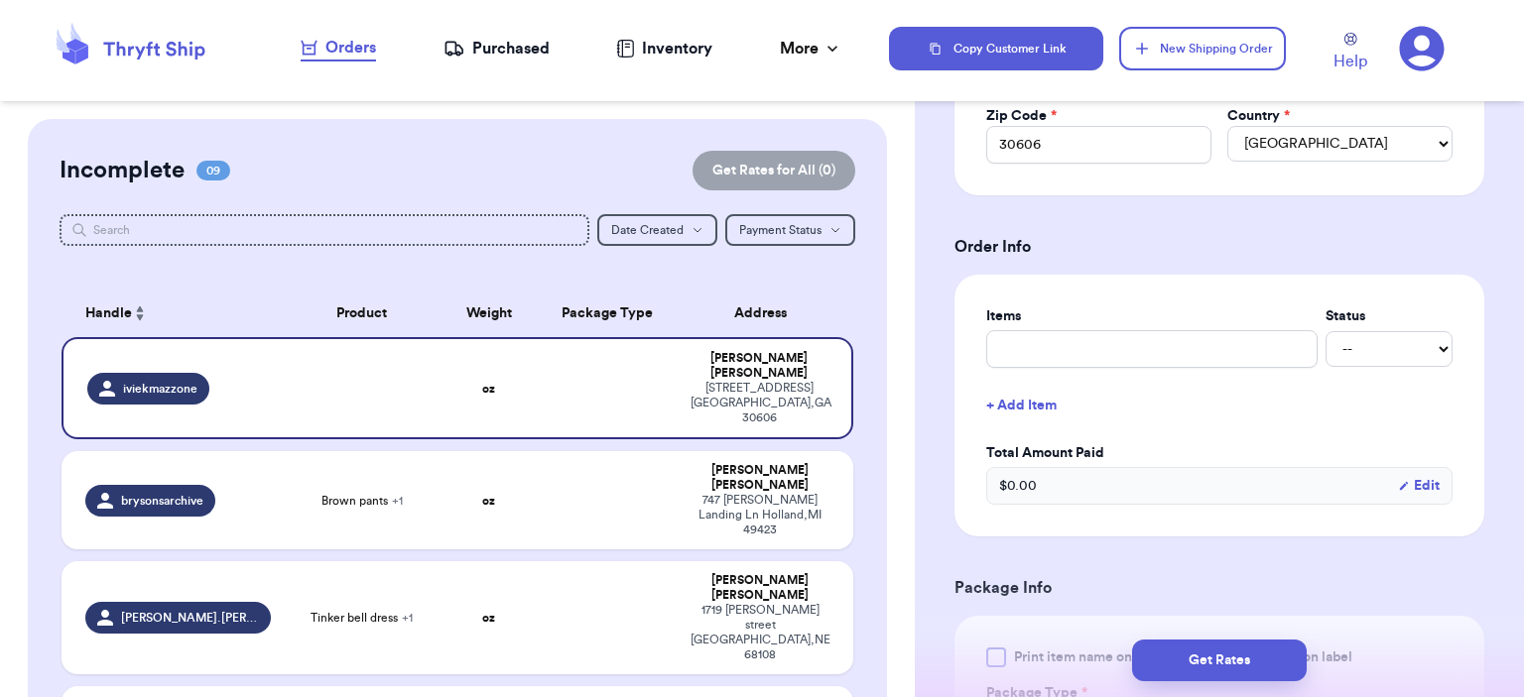
scroll to position [694, 0]
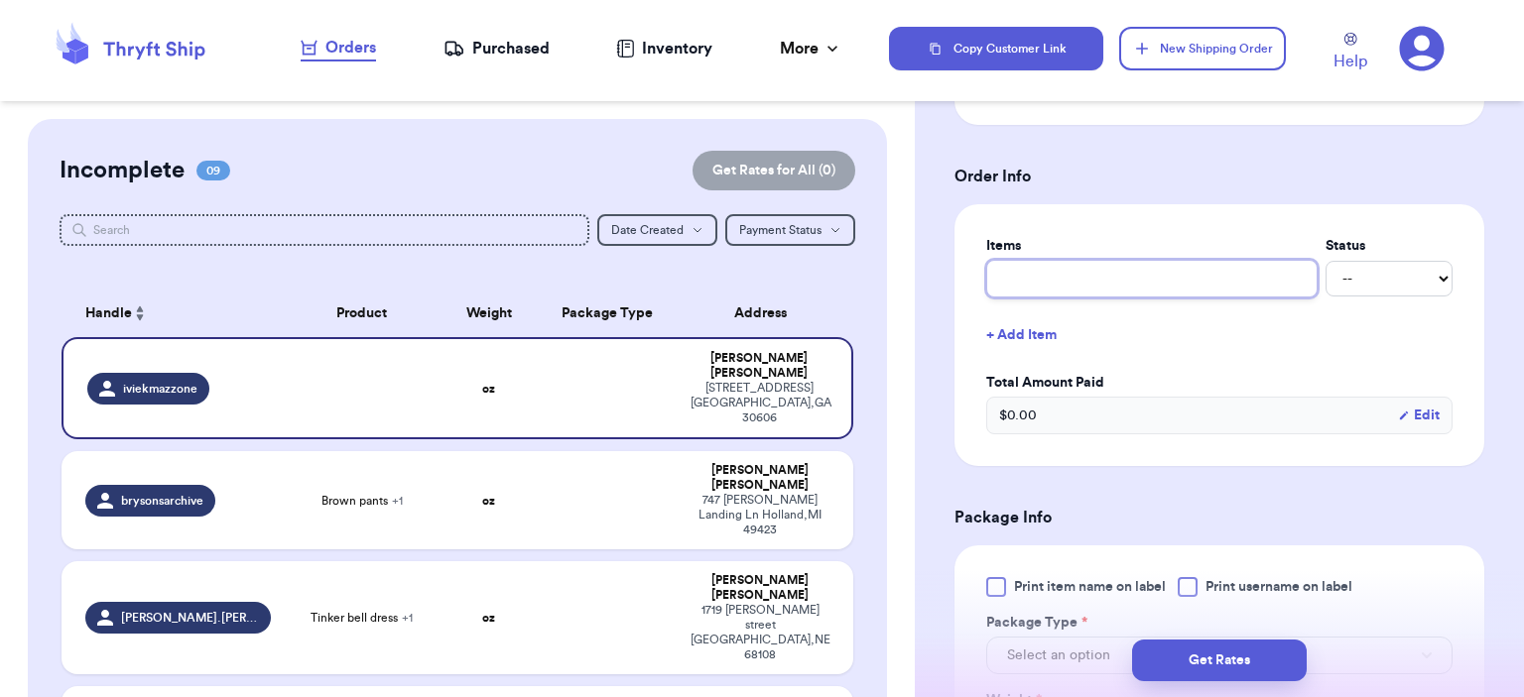
click at [1141, 289] on input "text" at bounding box center [1151, 279] width 331 height 38
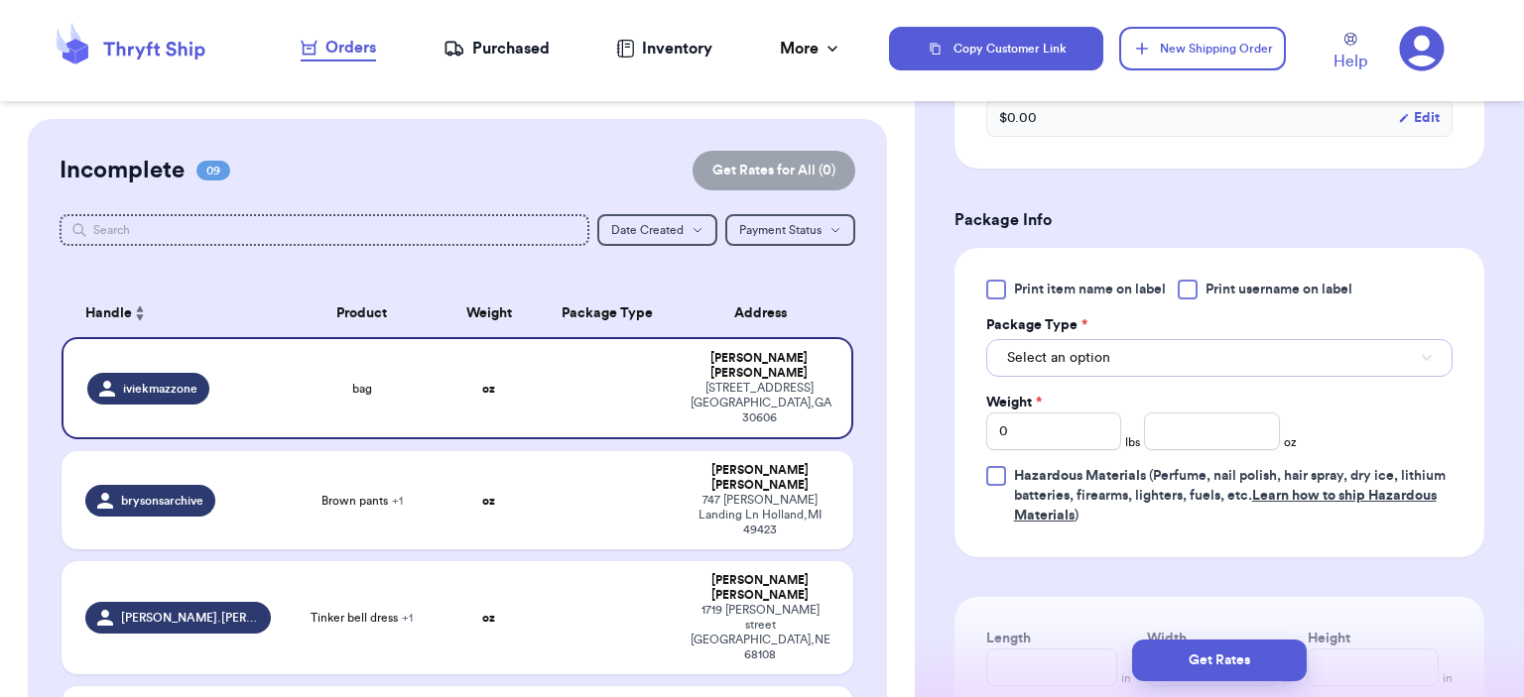
click at [1159, 364] on button "Select an option" at bounding box center [1219, 358] width 466 height 38
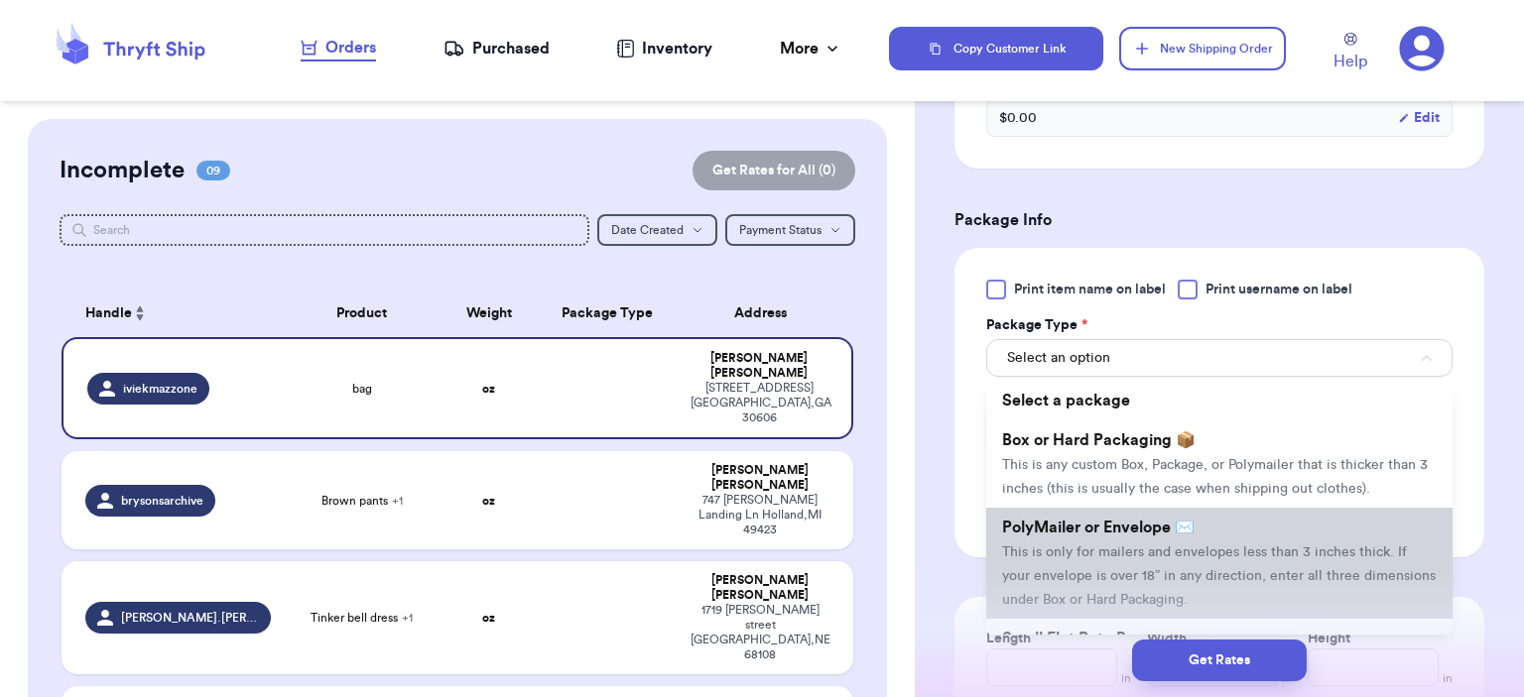
click at [1182, 559] on li "PolyMailer or Envelope ✉️ This is only for mailers and envelopes less than 3 in…" at bounding box center [1219, 563] width 466 height 111
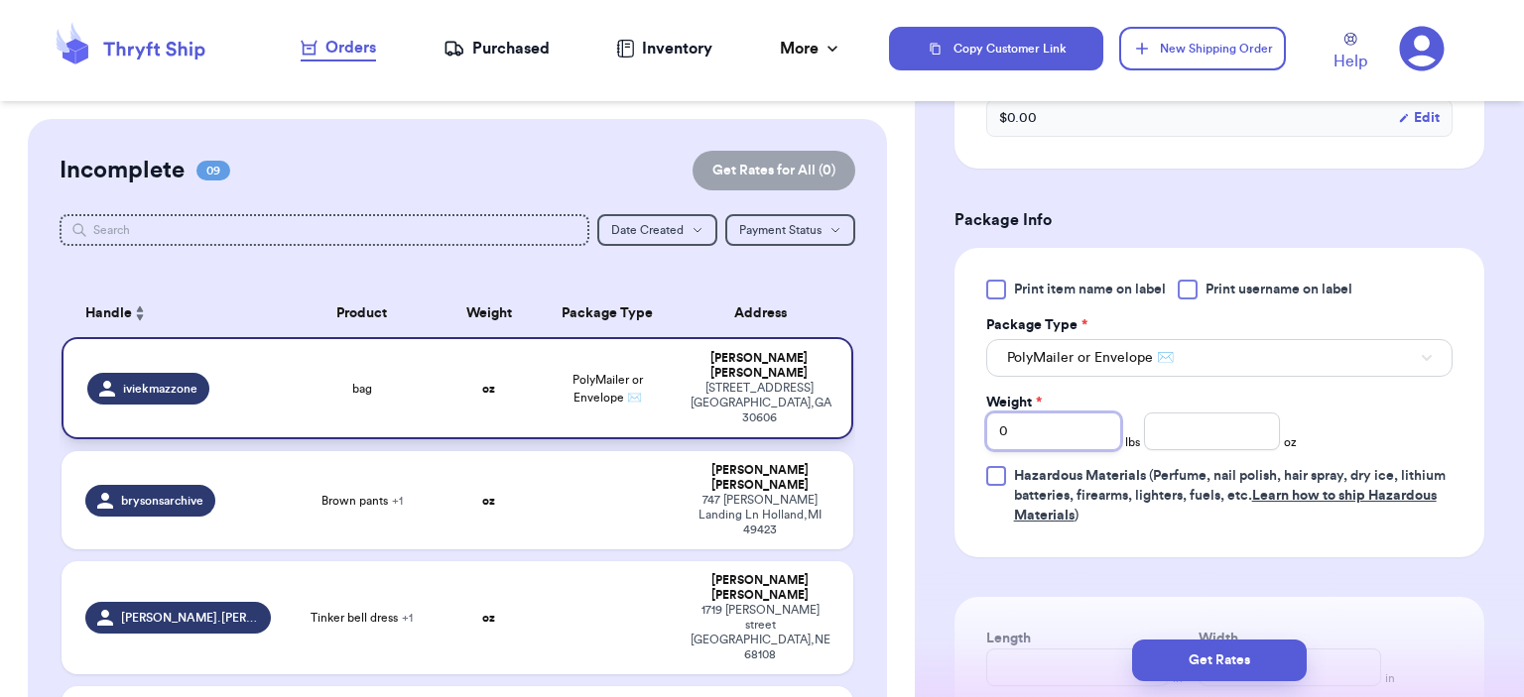
drag, startPoint x: 1022, startPoint y: 435, endPoint x: 780, endPoint y: 403, distance: 244.2
click at [780, 403] on div "Customer Link New Order Incomplete 09 Get Rates for All ( 0 ) Get Rates for All…" at bounding box center [762, 348] width 1524 height 697
click at [1151, 442] on input "number" at bounding box center [1212, 432] width 136 height 38
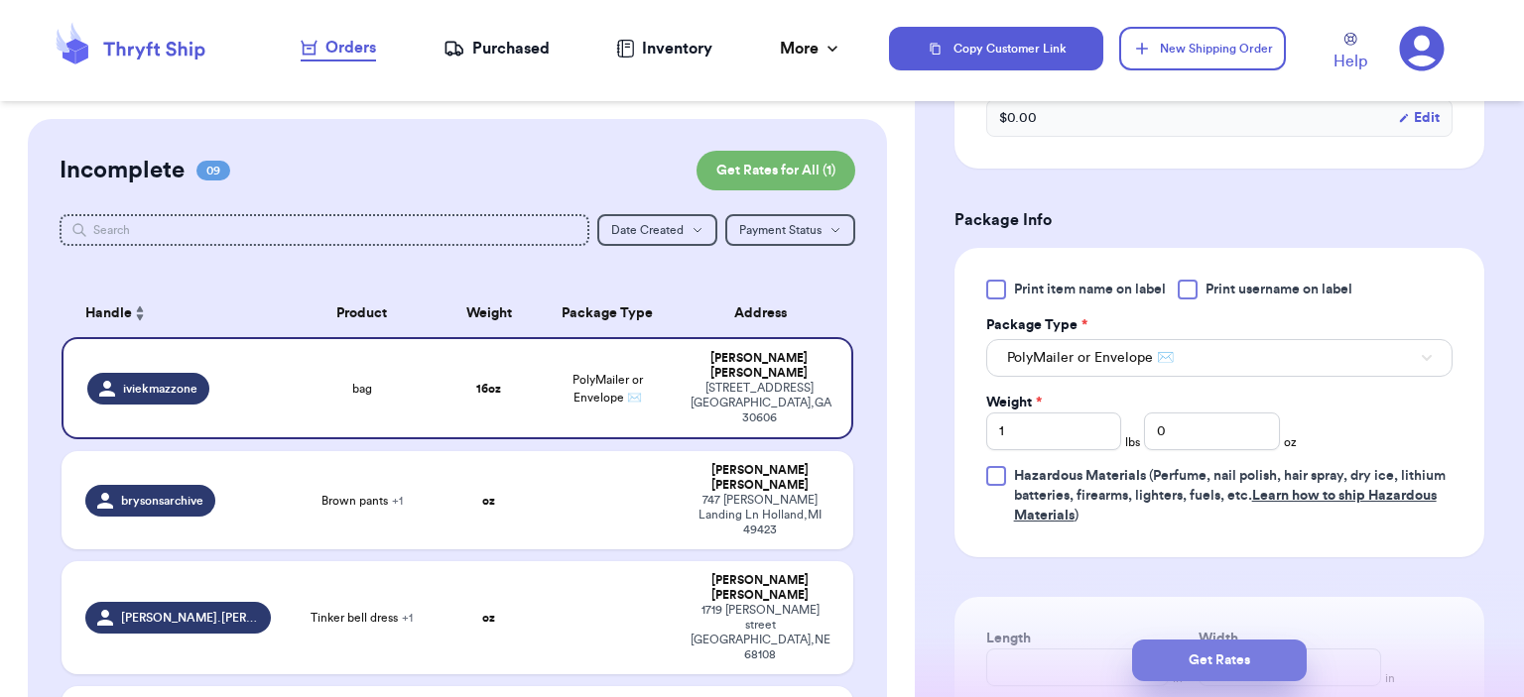
click at [1262, 662] on button "Get Rates" at bounding box center [1219, 661] width 175 height 42
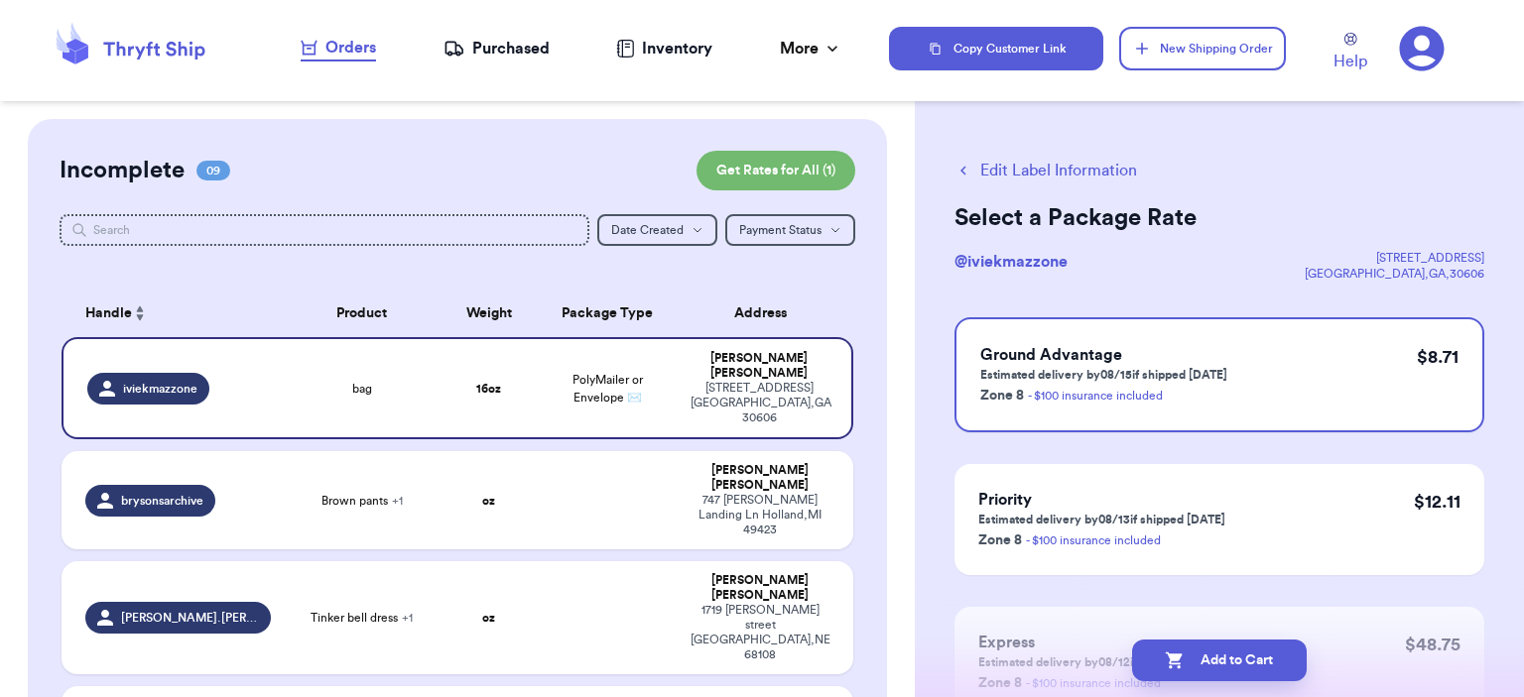
click at [1262, 658] on button "Add to Cart" at bounding box center [1219, 661] width 175 height 42
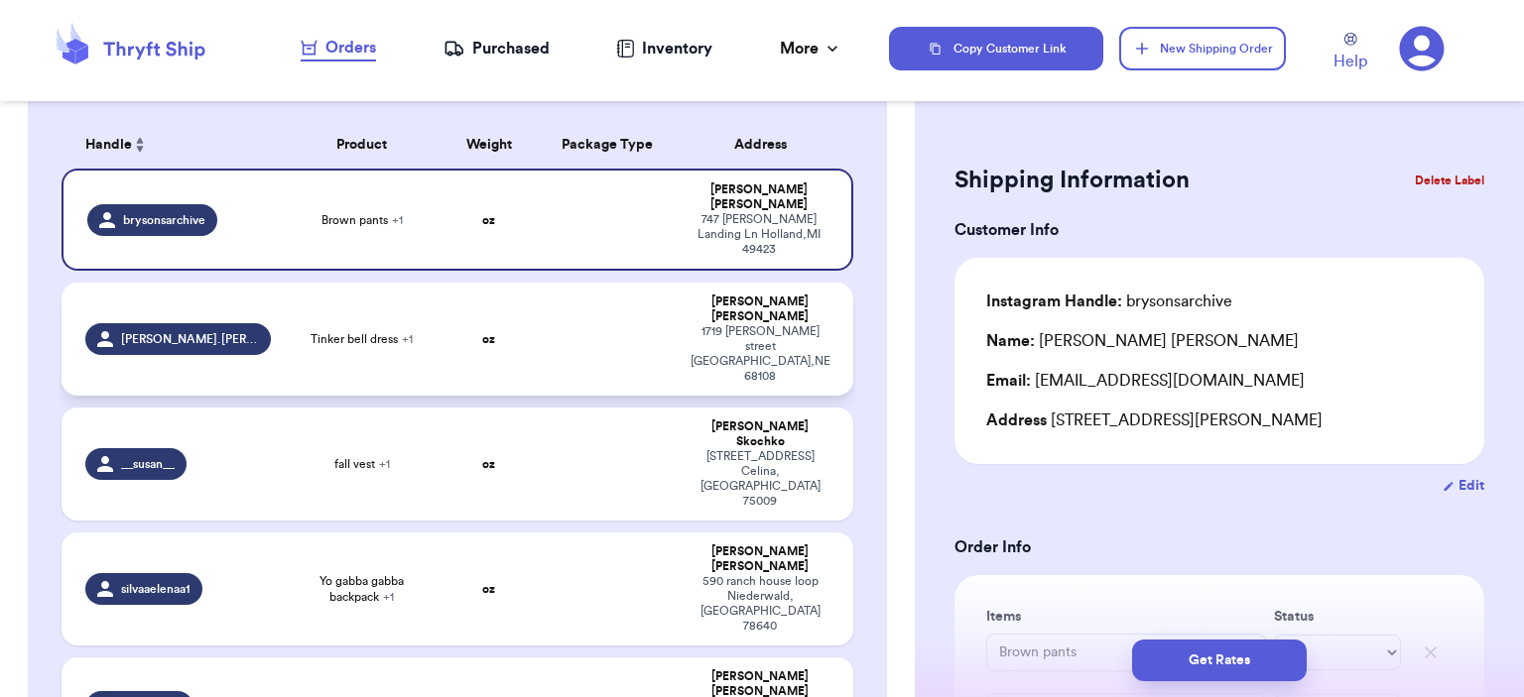
scroll to position [298, 0]
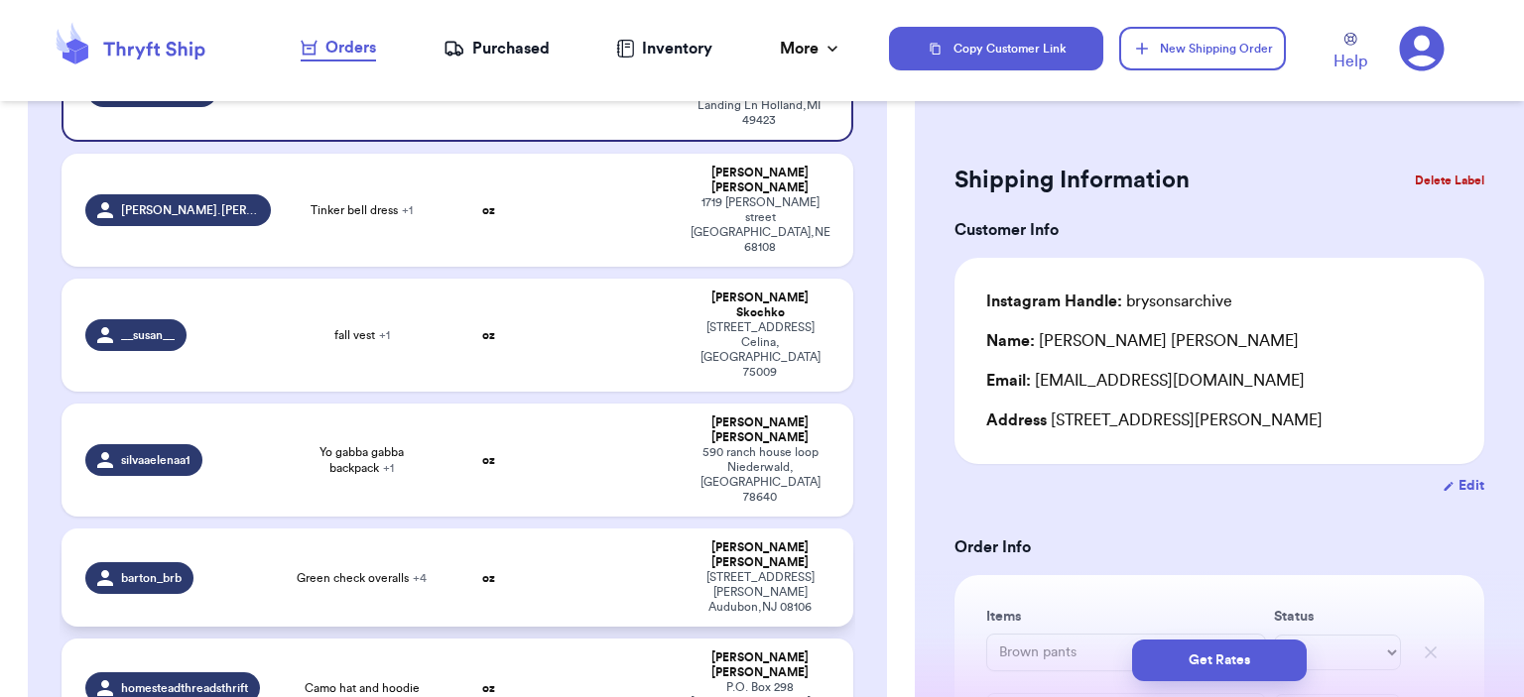
click at [413, 572] on span "+ 4" at bounding box center [420, 578] width 14 height 12
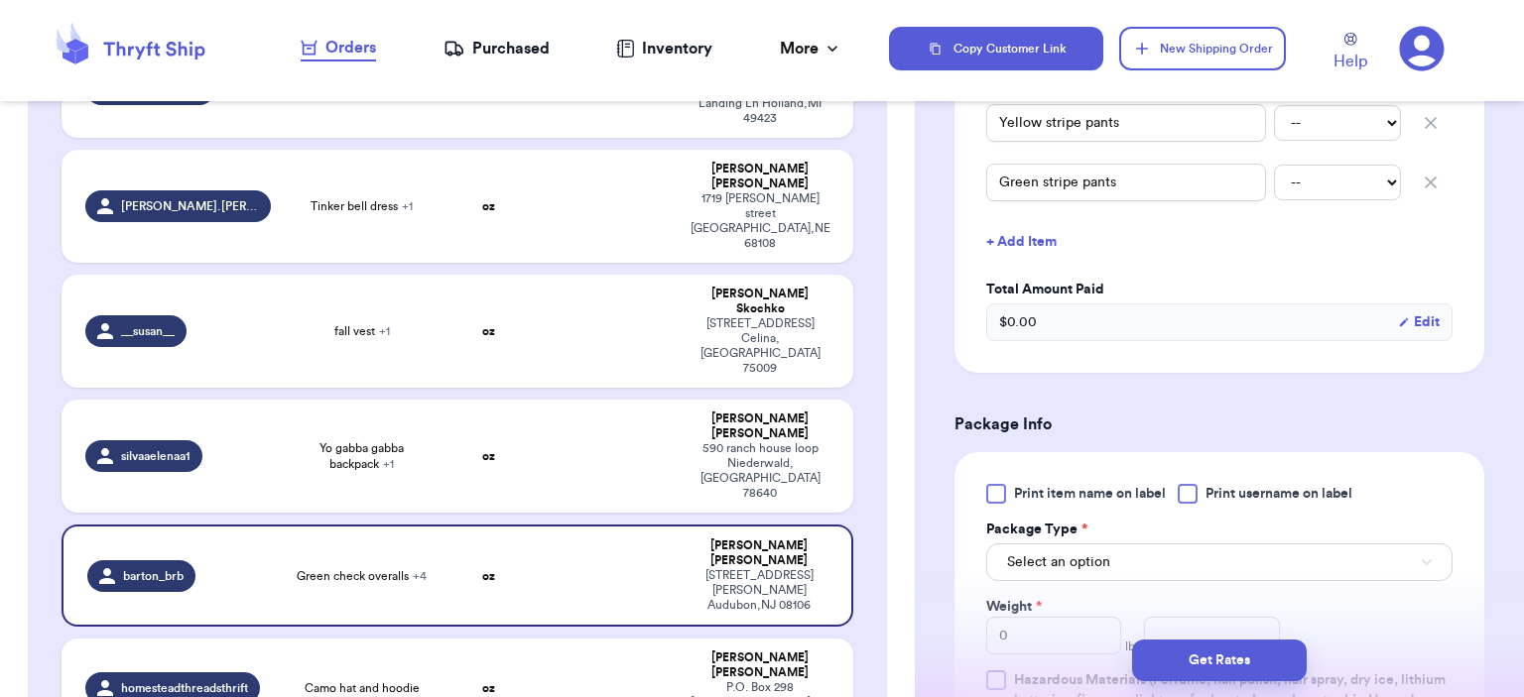
scroll to position [794, 0]
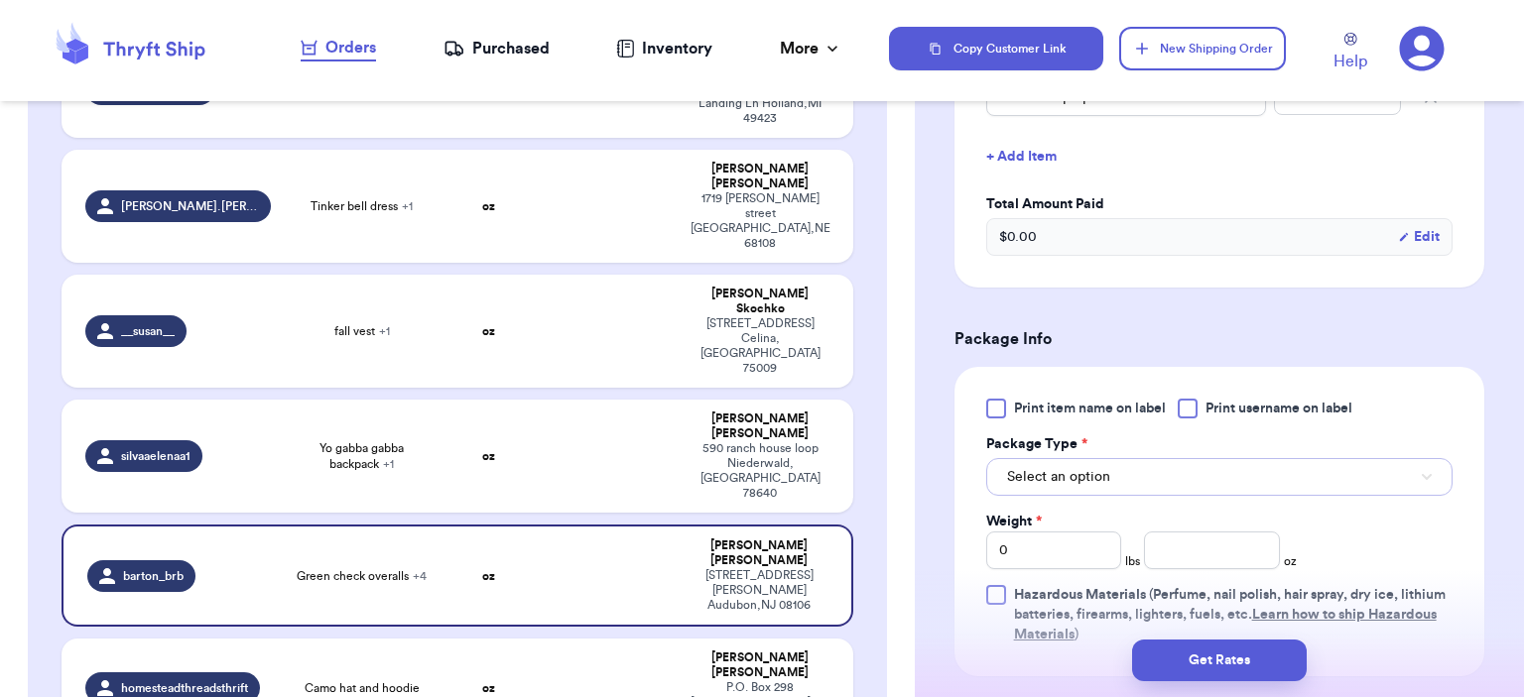
click at [1234, 487] on button "Select an option" at bounding box center [1219, 477] width 466 height 38
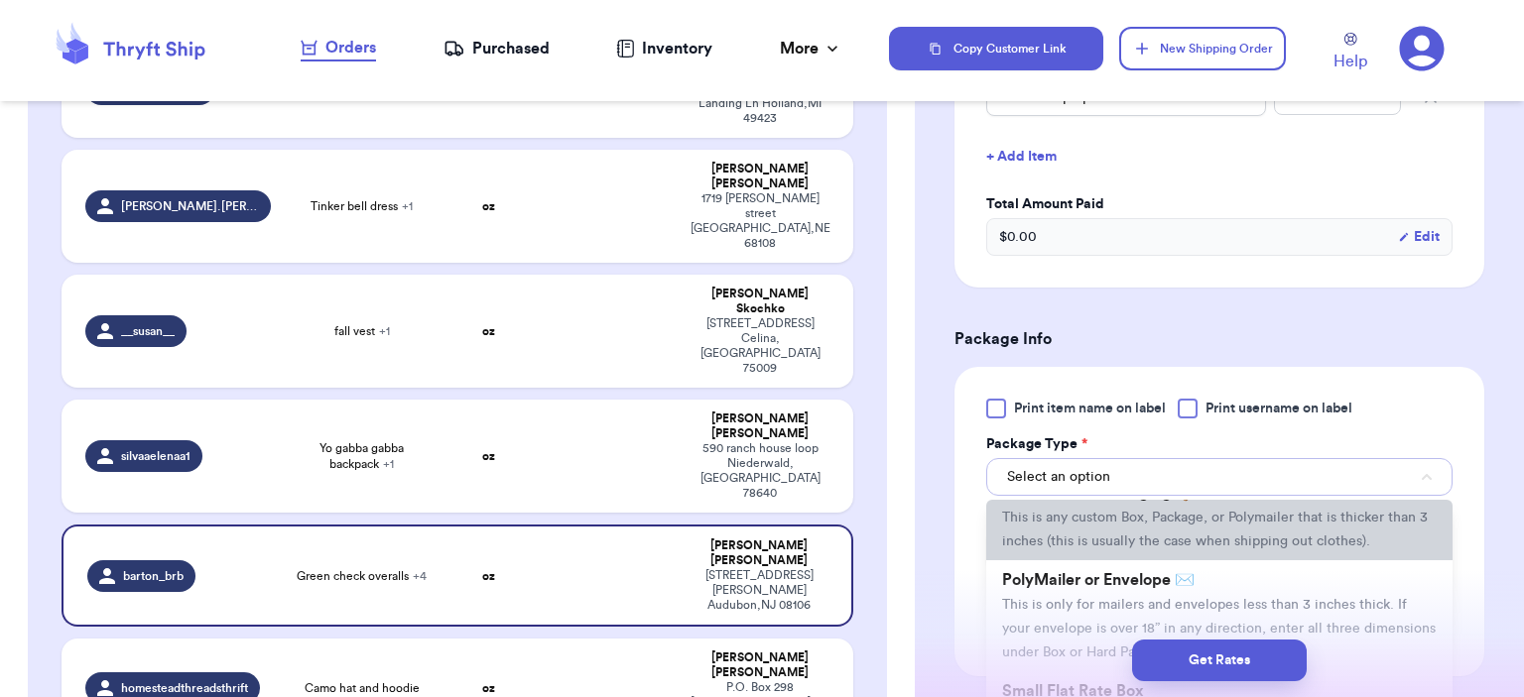
scroll to position [99, 0]
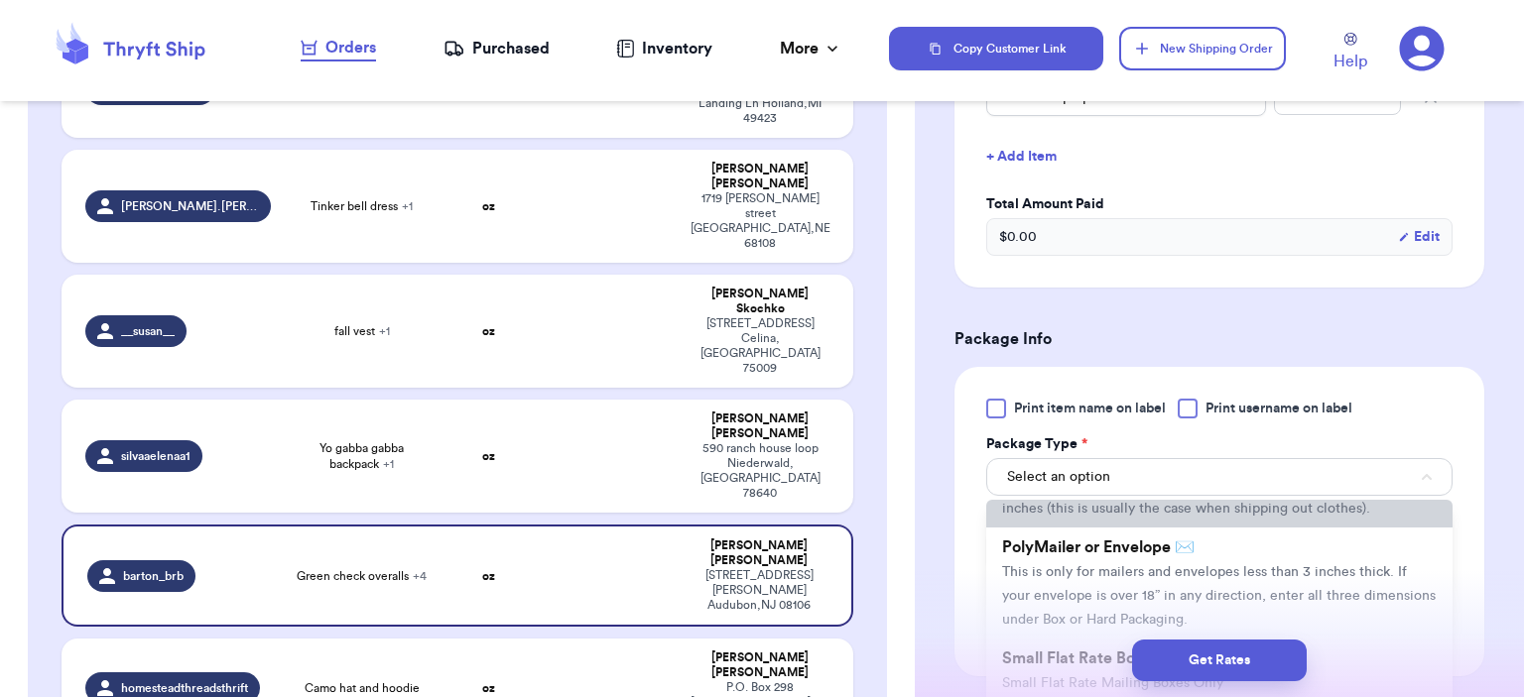
click at [1147, 567] on span "This is only for mailers and envelopes less than 3 inches thick. If your envelo…" at bounding box center [1219, 597] width 434 height 62
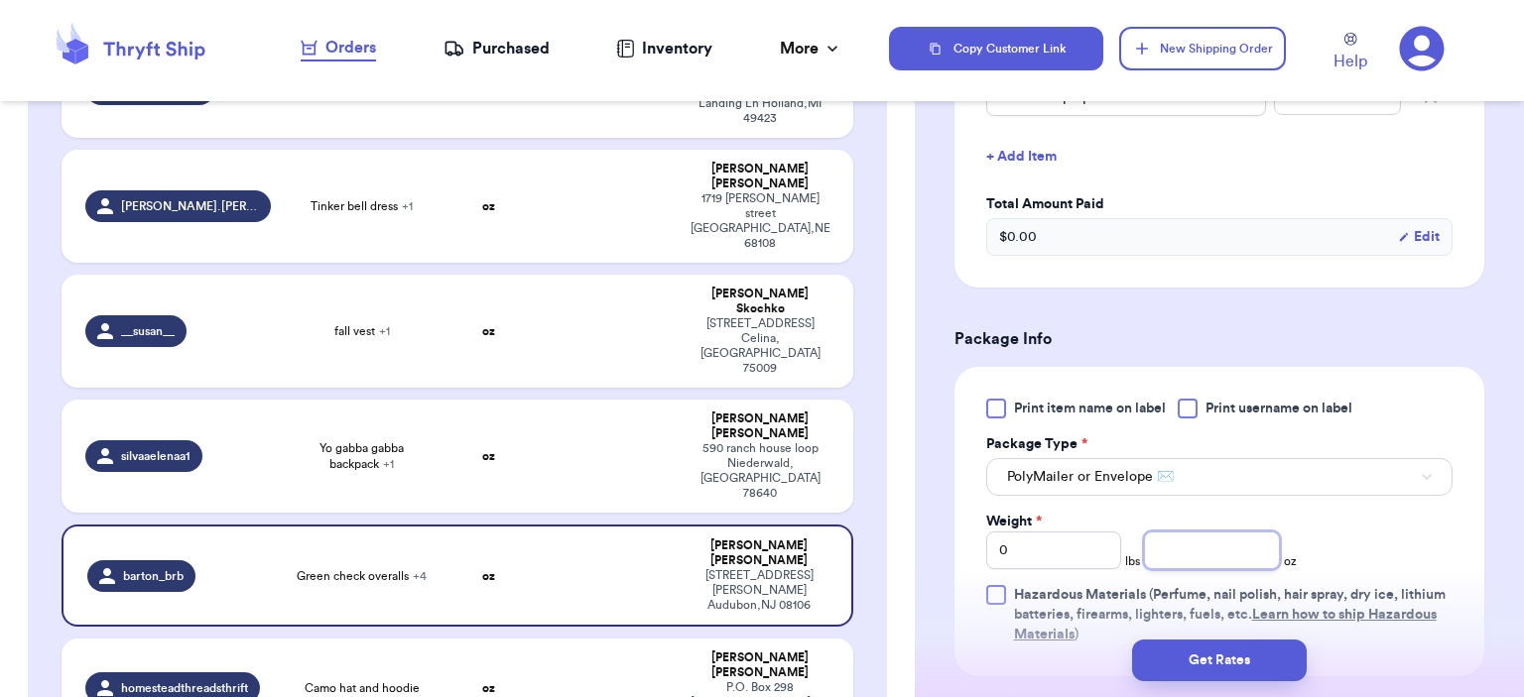
click at [1163, 544] on input "number" at bounding box center [1212, 551] width 136 height 38
drag, startPoint x: 1040, startPoint y: 574, endPoint x: 1034, endPoint y: 559, distance: 17.0
click at [1040, 575] on div "Print item name on label Print username on label Package Type * PolyMailer or E…" at bounding box center [1219, 522] width 466 height 246
drag, startPoint x: 1034, startPoint y: 559, endPoint x: 923, endPoint y: 552, distance: 111.3
click at [923, 552] on div "Shipping Information Delete Label Customer Info Instagram Handle: barton_brb Na…" at bounding box center [1219, 251] width 609 height 1853
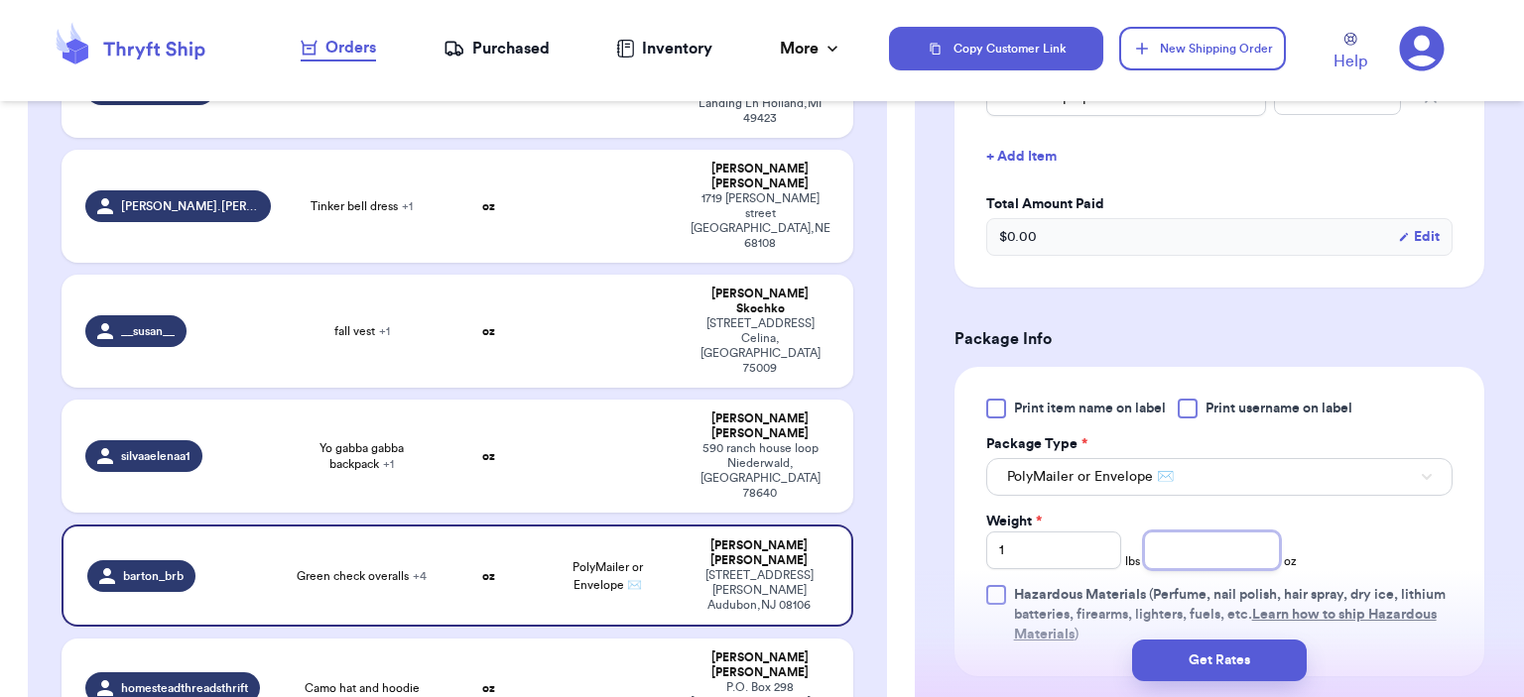
drag, startPoint x: 1176, startPoint y: 540, endPoint x: 1119, endPoint y: 552, distance: 57.8
click at [1099, 541] on div "Weight * 1 lbs oz" at bounding box center [1142, 541] width 312 height 58
click at [1242, 642] on button "Get Rates" at bounding box center [1219, 661] width 175 height 42
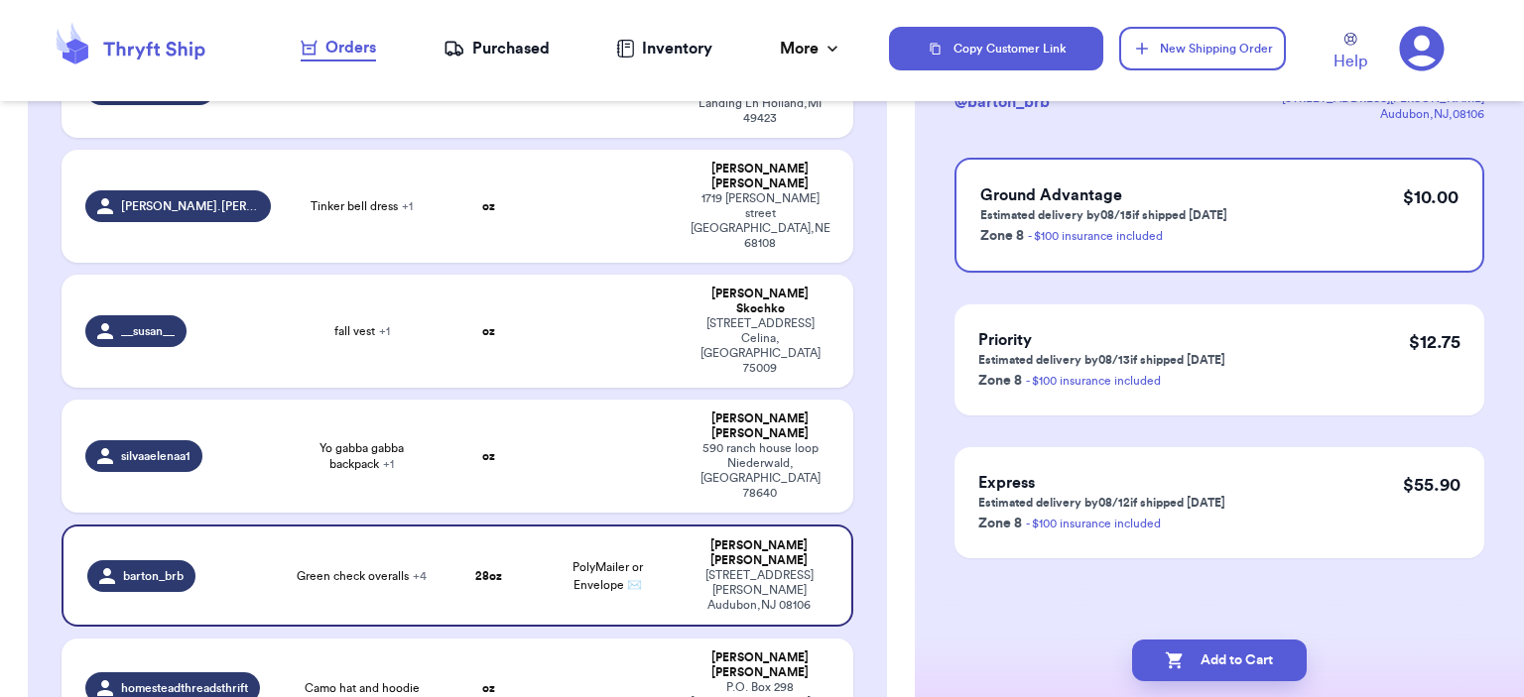
scroll to position [0, 0]
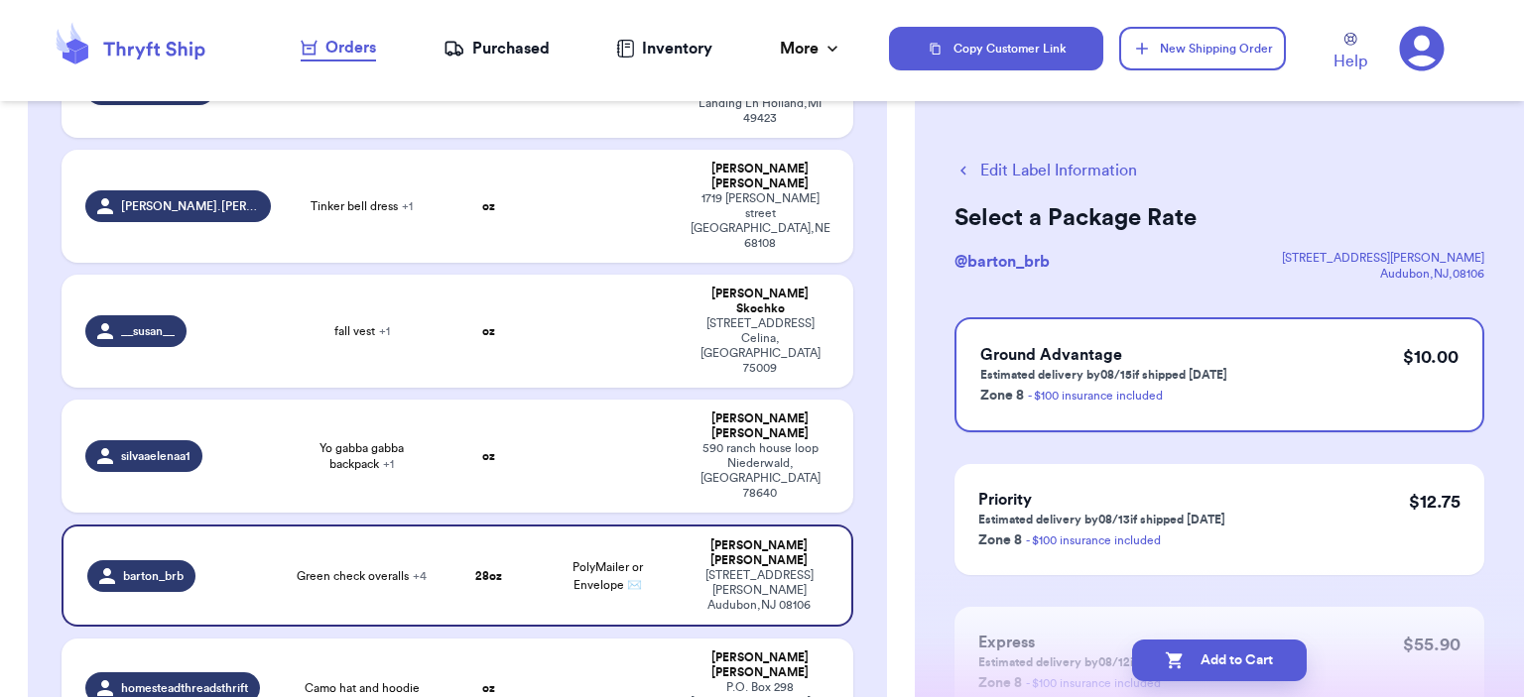
click at [1207, 659] on button "Add to Cart" at bounding box center [1219, 661] width 175 height 42
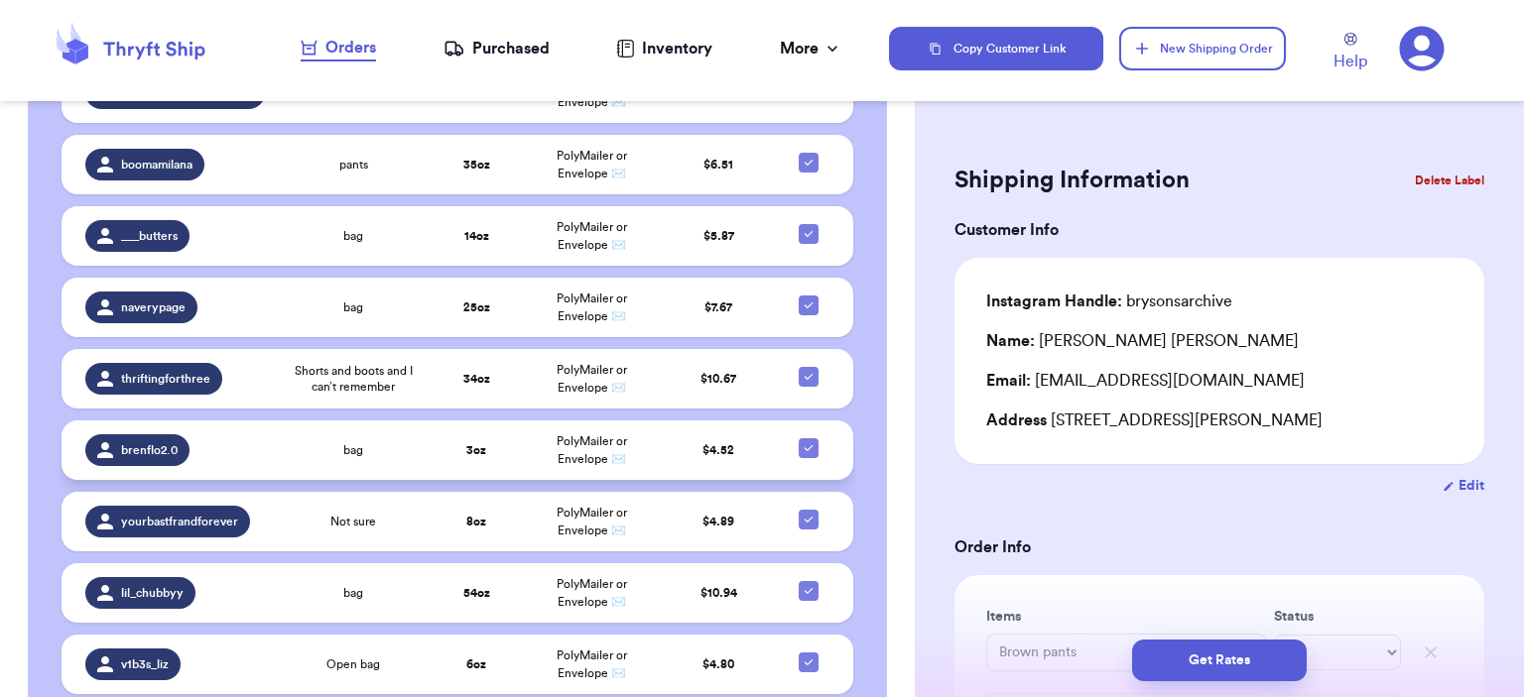
scroll to position [1984, 0]
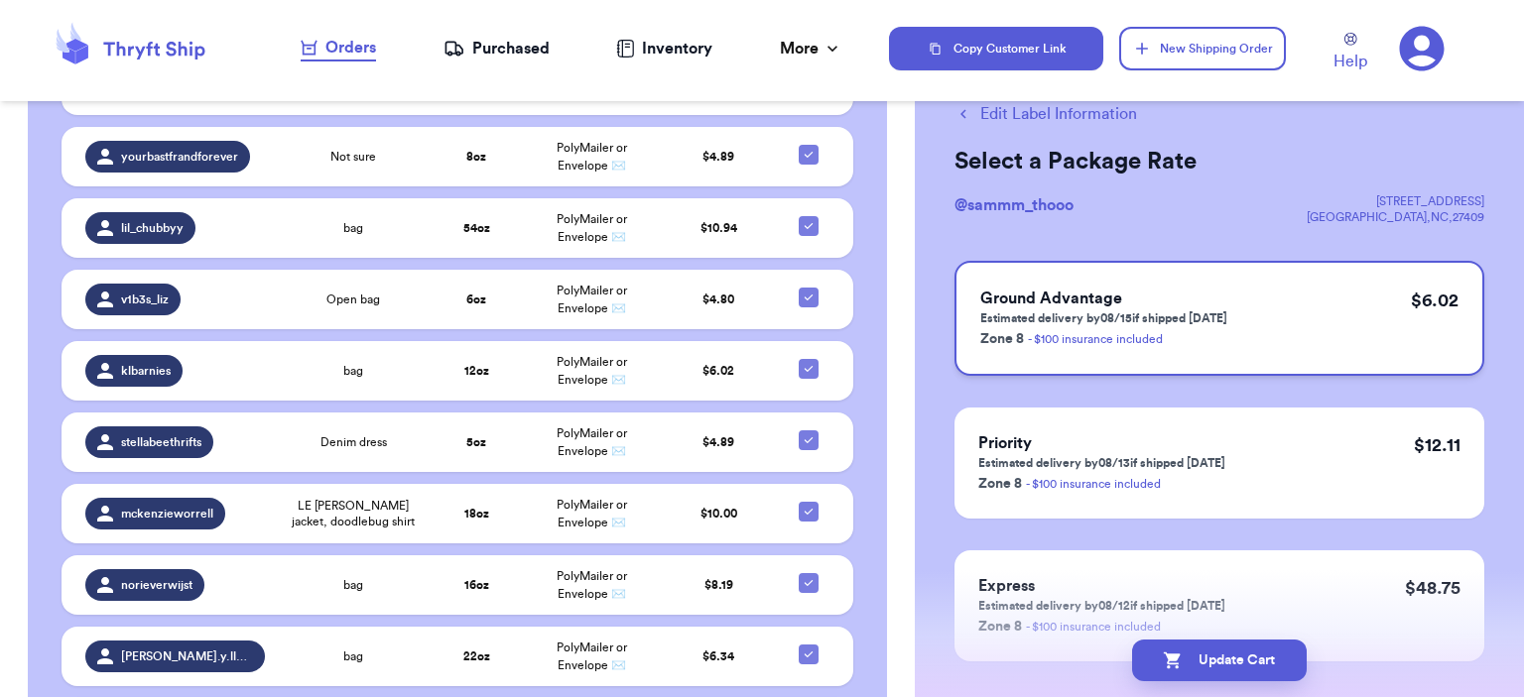
scroll to position [0, 0]
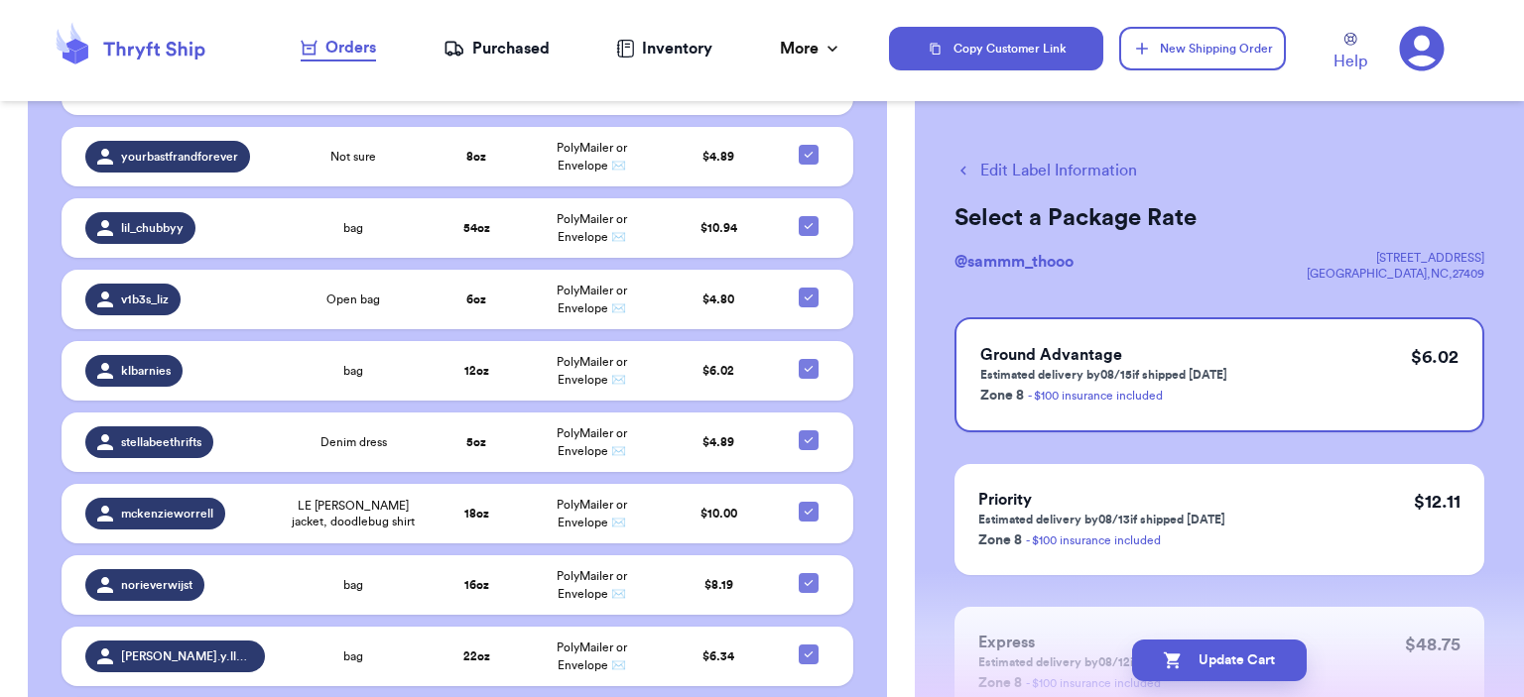
click at [1028, 168] on button "Edit Label Information" at bounding box center [1045, 171] width 183 height 24
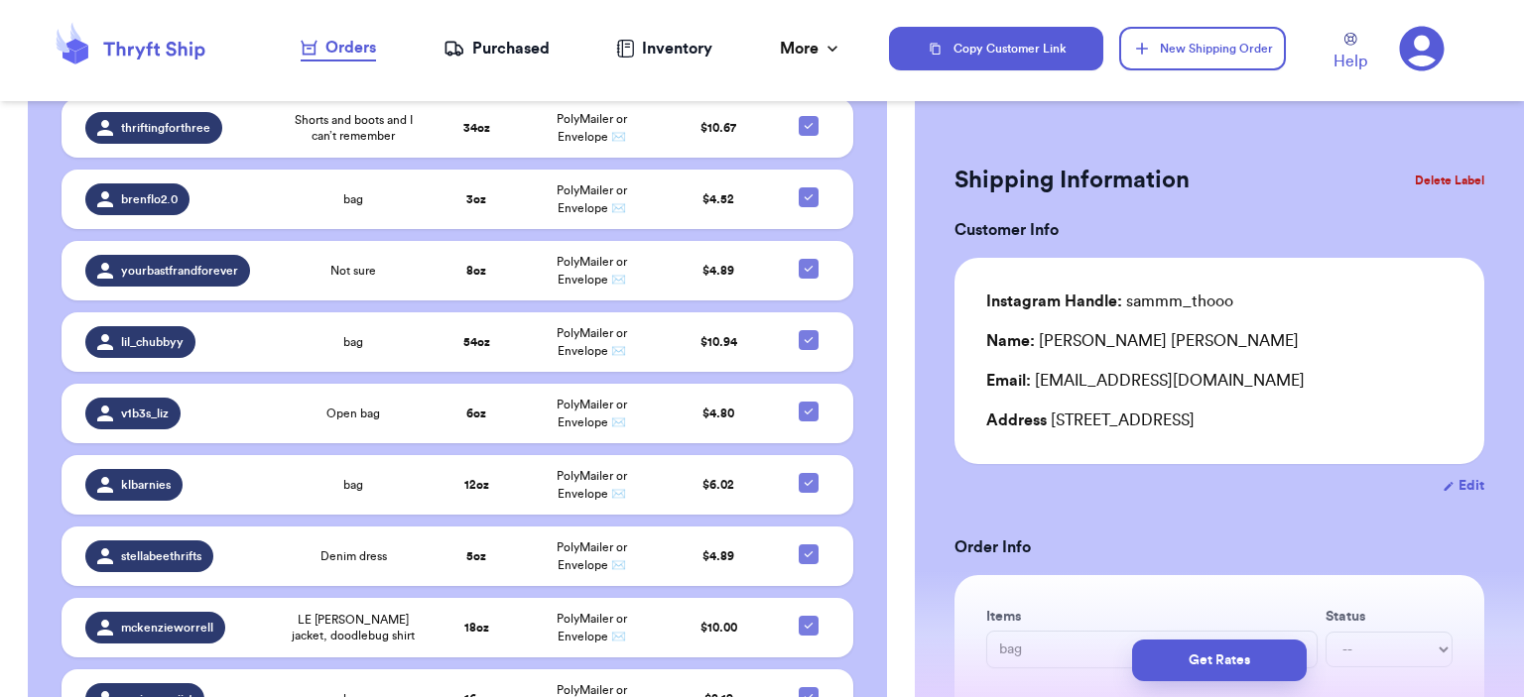
scroll to position [2064, 0]
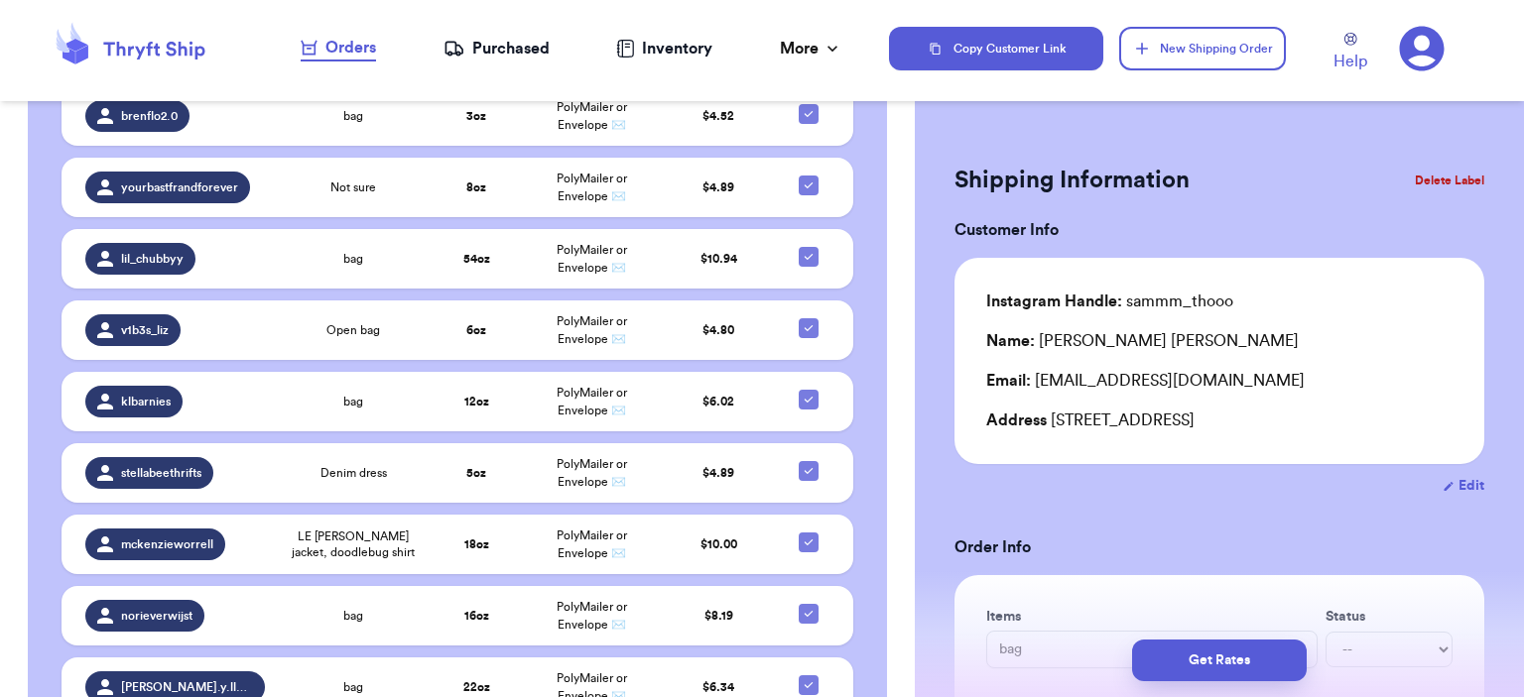
click at [1458, 175] on button "Delete Label" at bounding box center [1449, 181] width 85 height 44
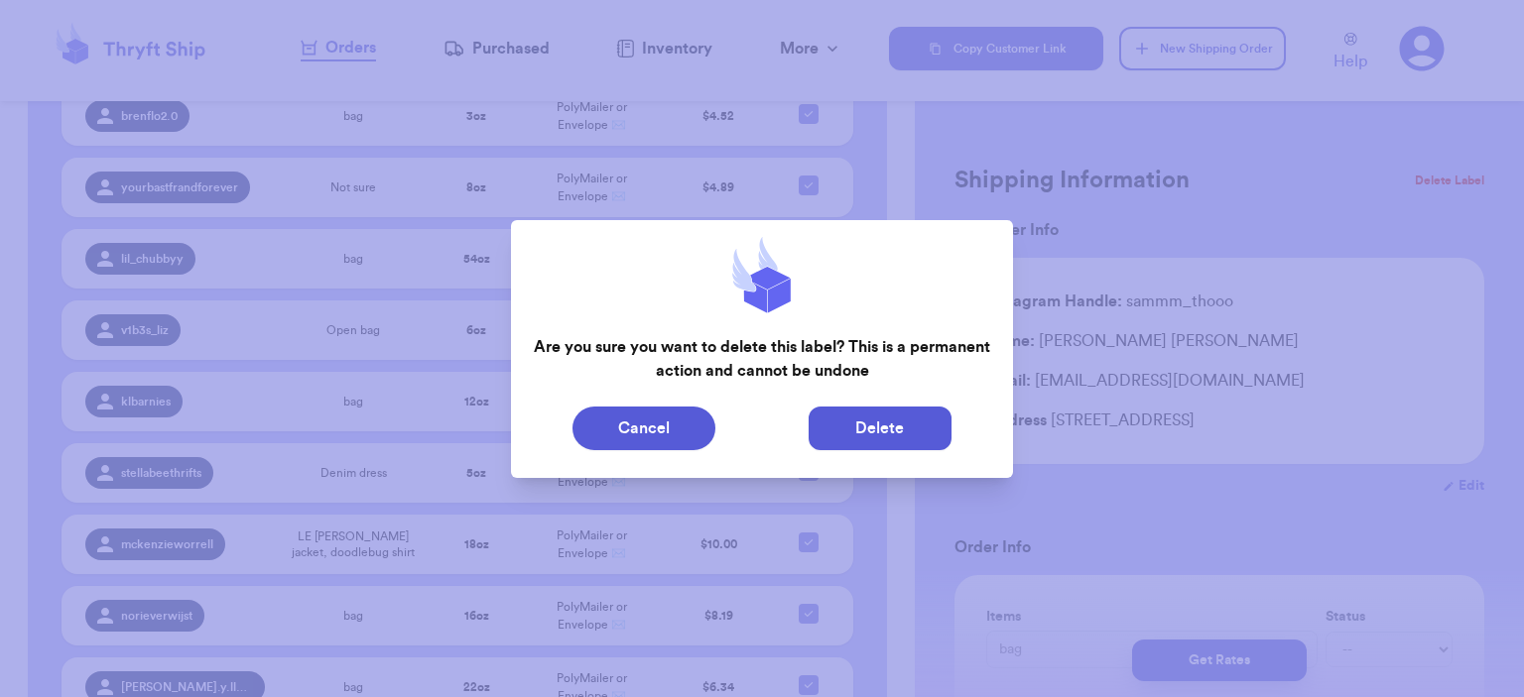
click at [867, 432] on button "Delete" at bounding box center [880, 429] width 143 height 44
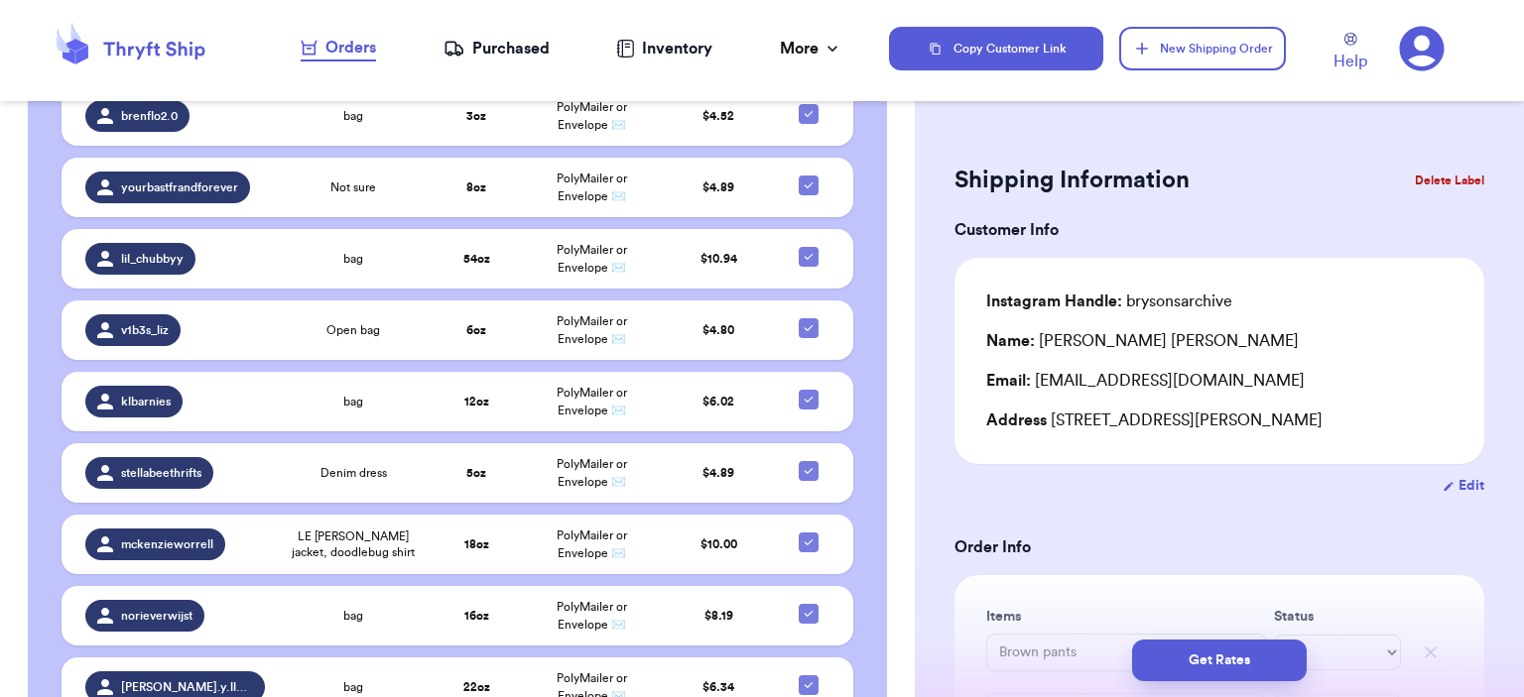
scroll to position [1984, 0]
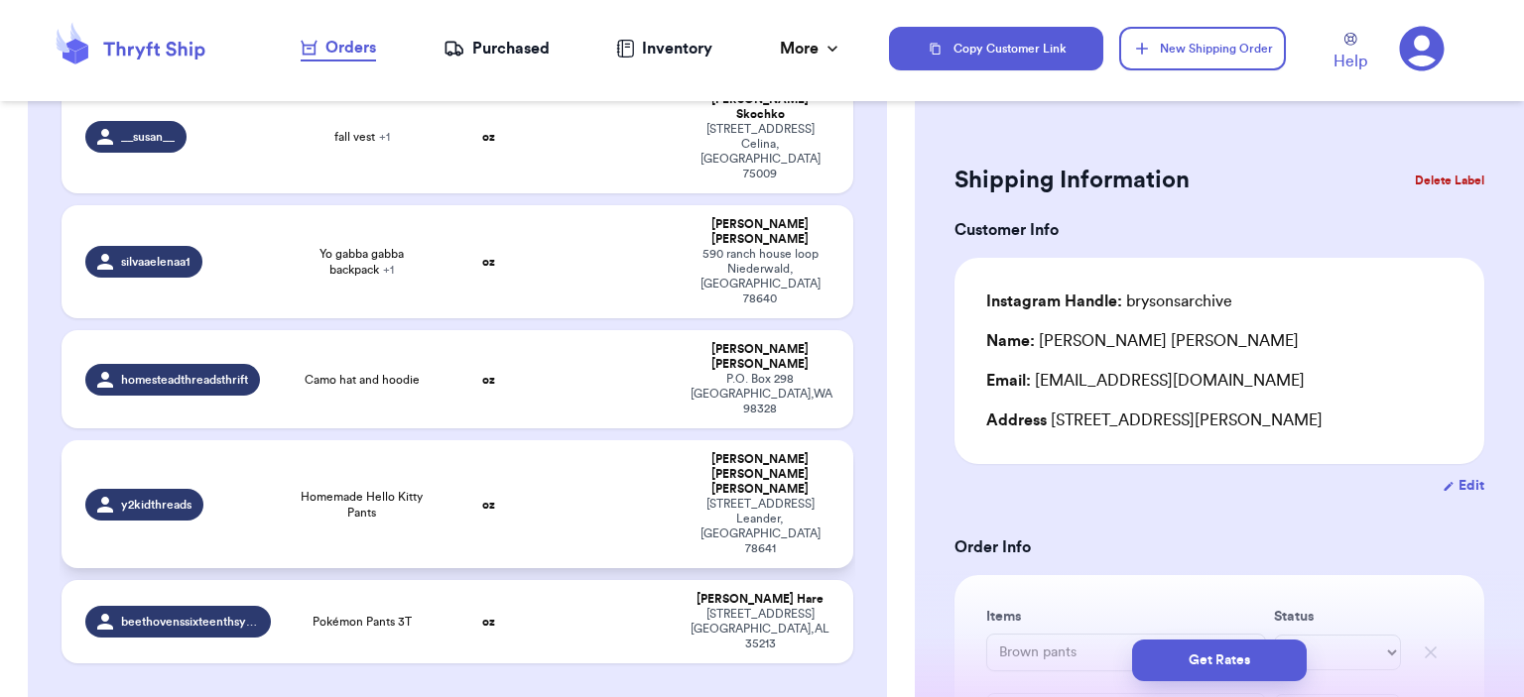
click at [404, 441] on td "Homemade Hello Kitty Pants" at bounding box center [362, 505] width 159 height 128
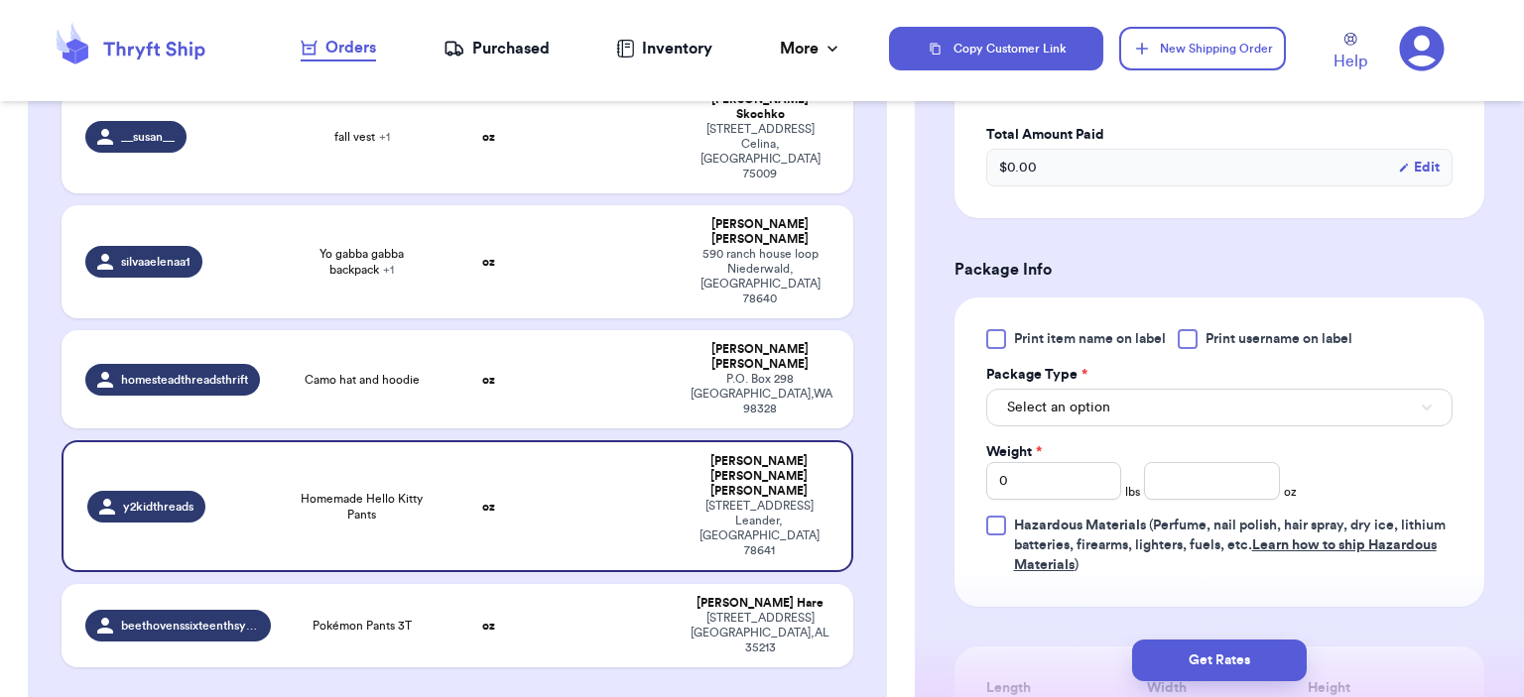
scroll to position [694, 0]
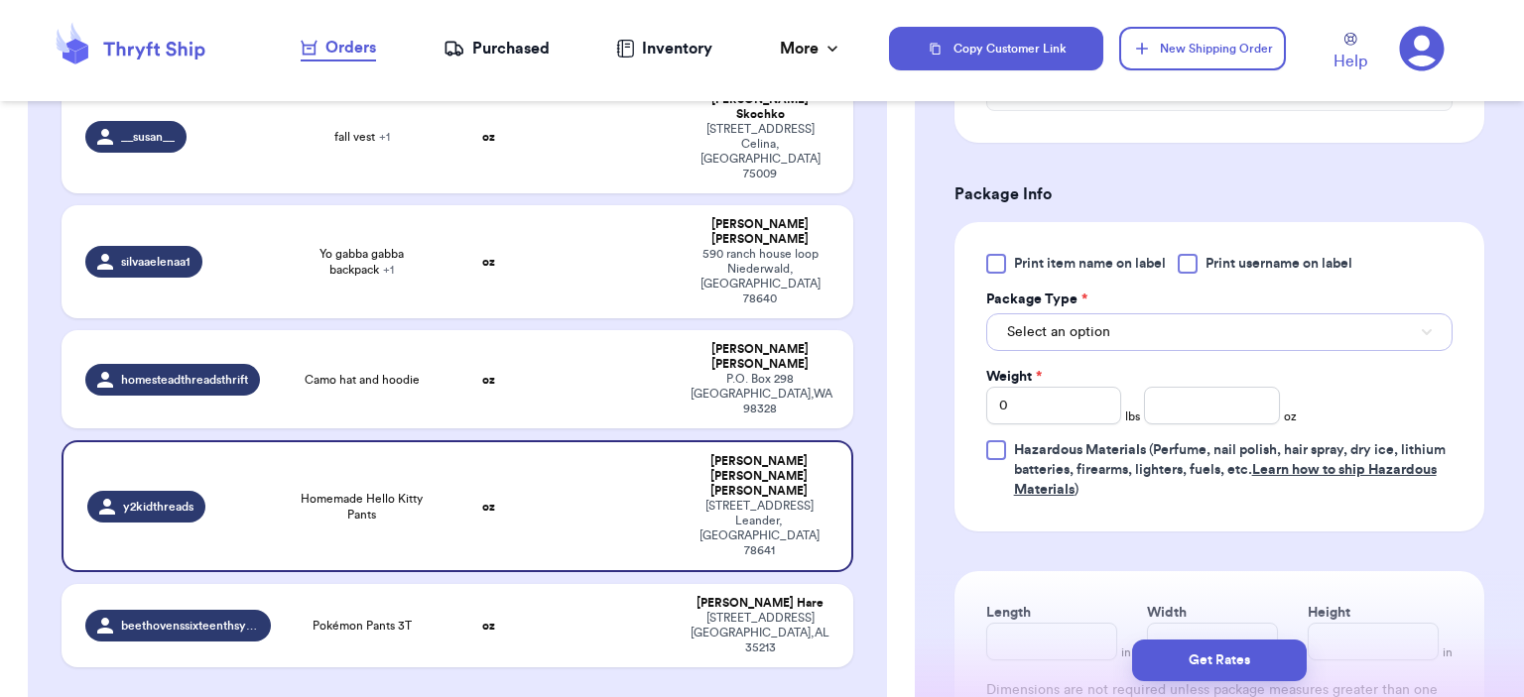
click at [1192, 324] on button "Select an option" at bounding box center [1219, 333] width 466 height 38
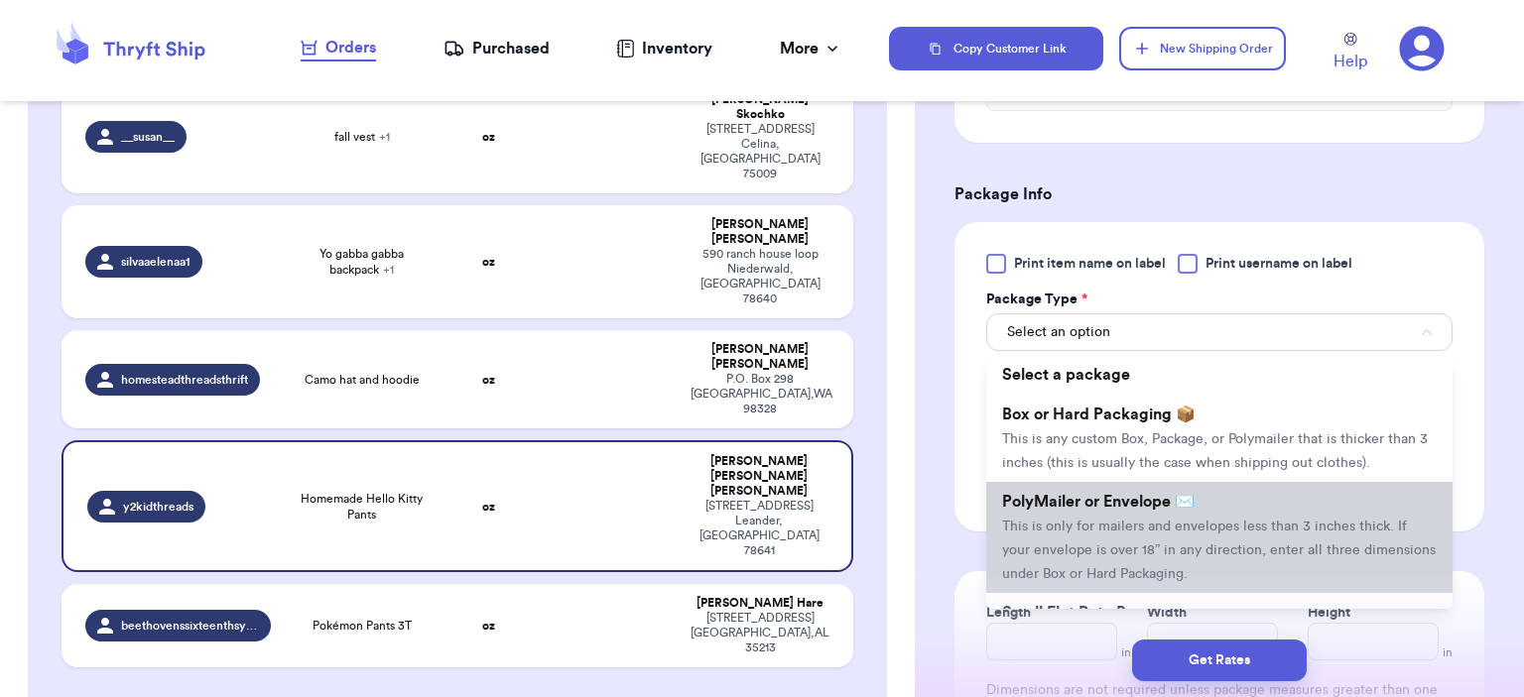
click at [1159, 496] on span "PolyMailer or Envelope ✉️" at bounding box center [1098, 502] width 192 height 16
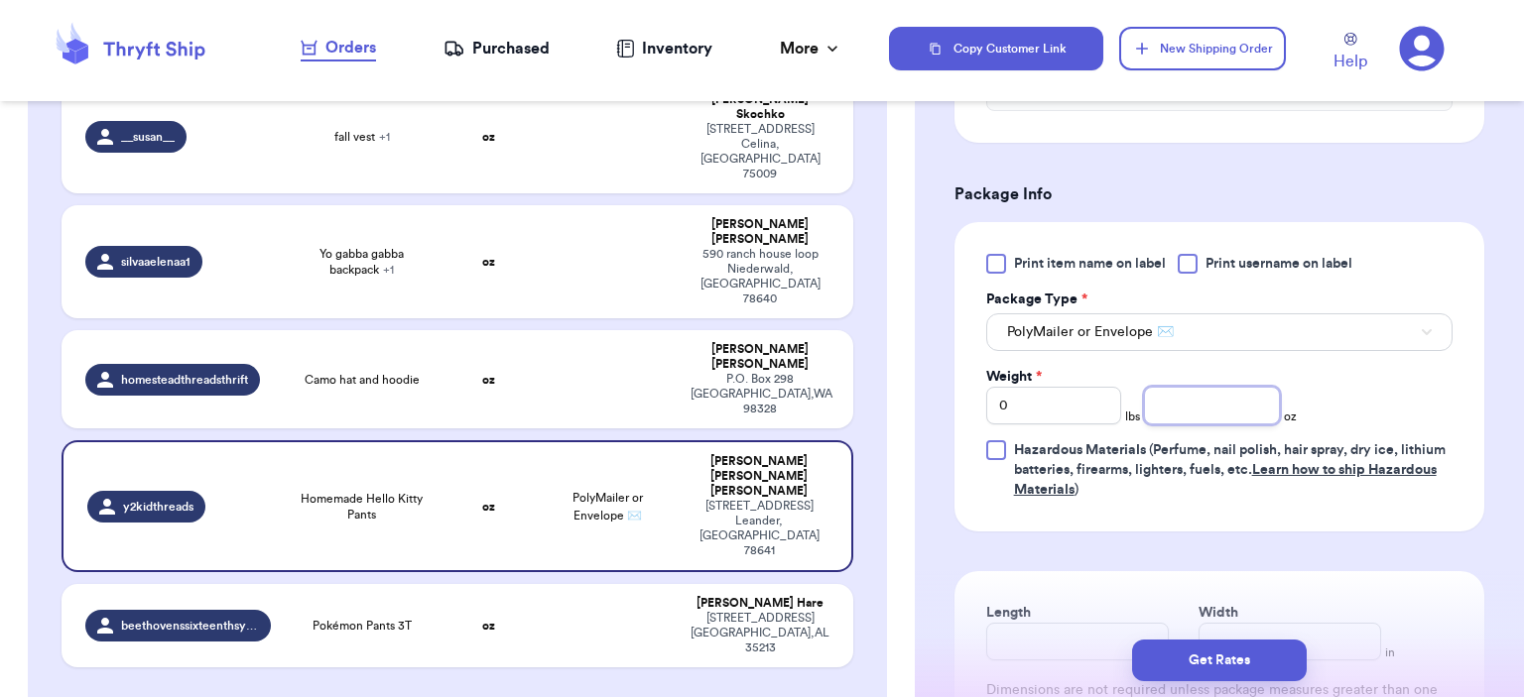
click at [1262, 406] on input "number" at bounding box center [1212, 406] width 136 height 38
click at [1246, 643] on button "Get Rates" at bounding box center [1219, 661] width 175 height 42
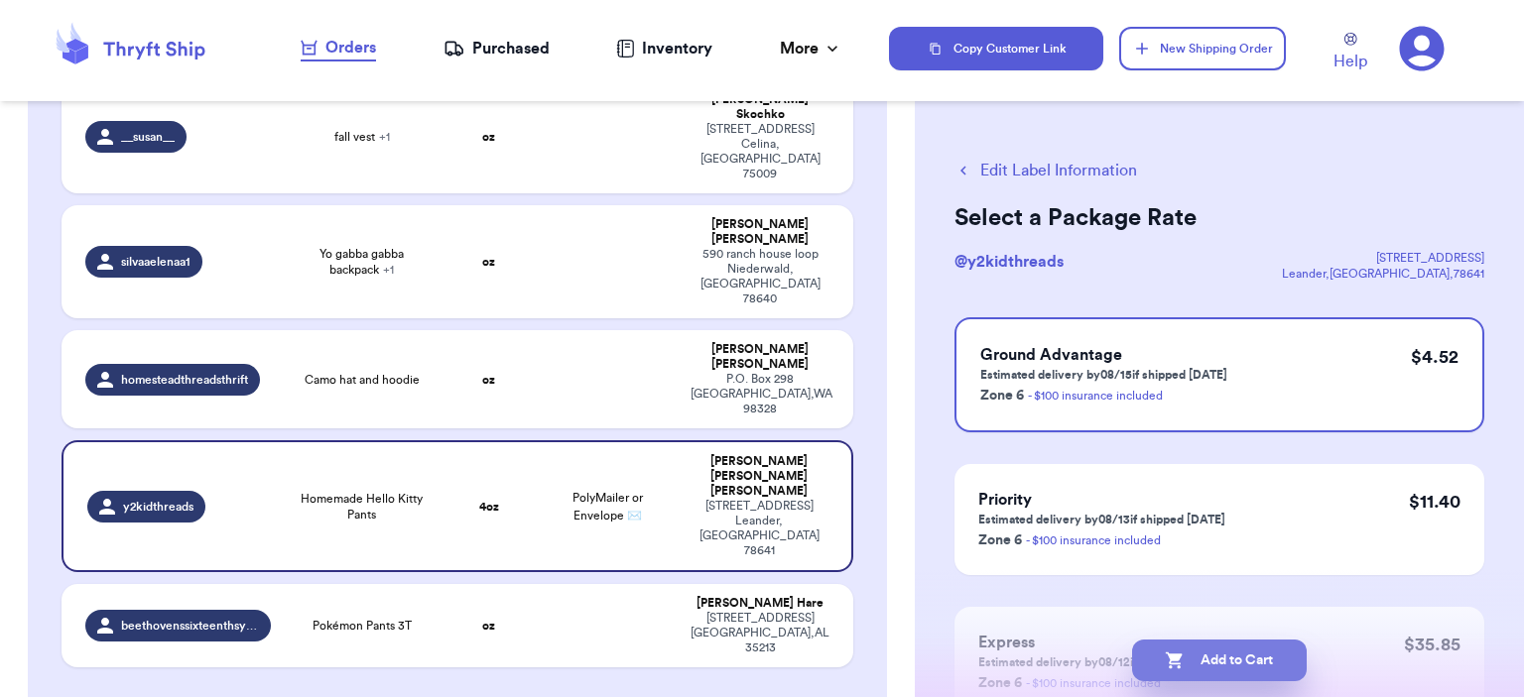
click at [1234, 652] on button "Add to Cart" at bounding box center [1219, 661] width 175 height 42
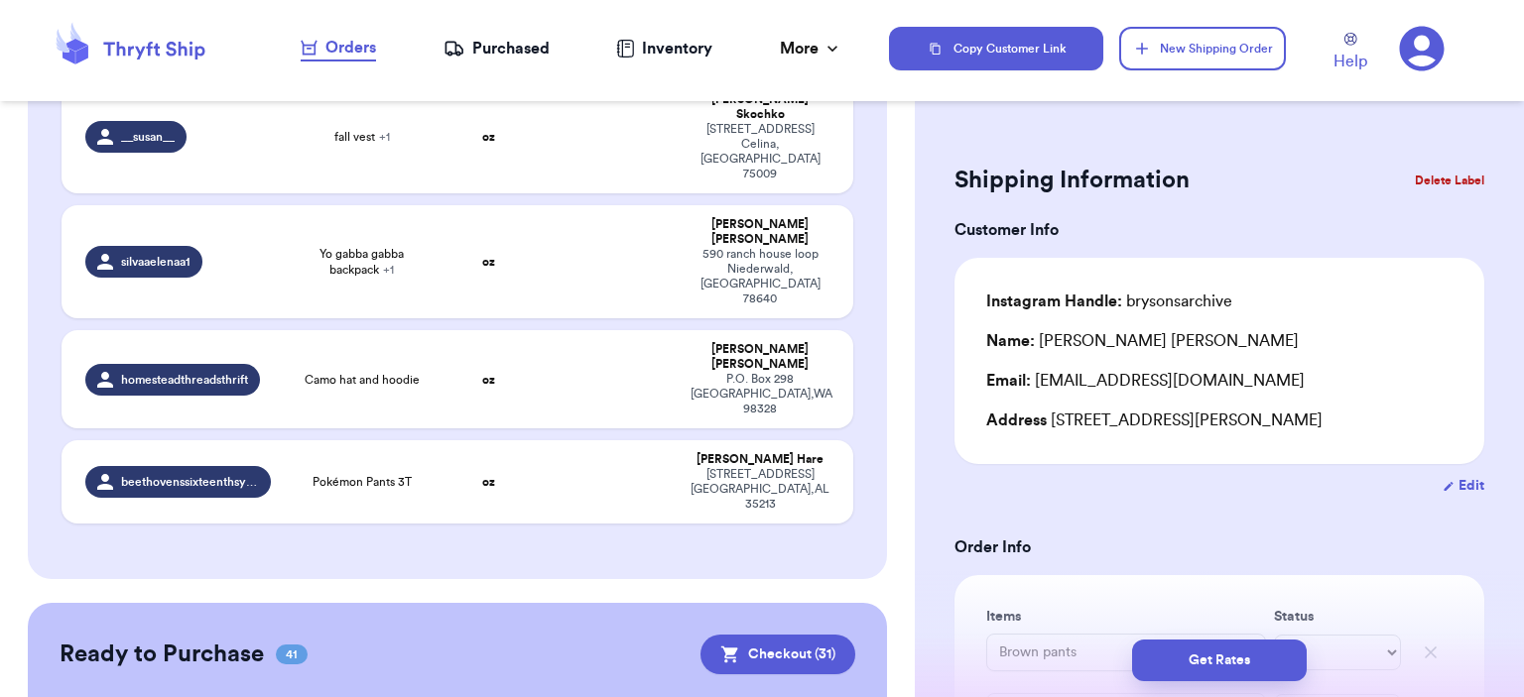
scroll to position [298, 0]
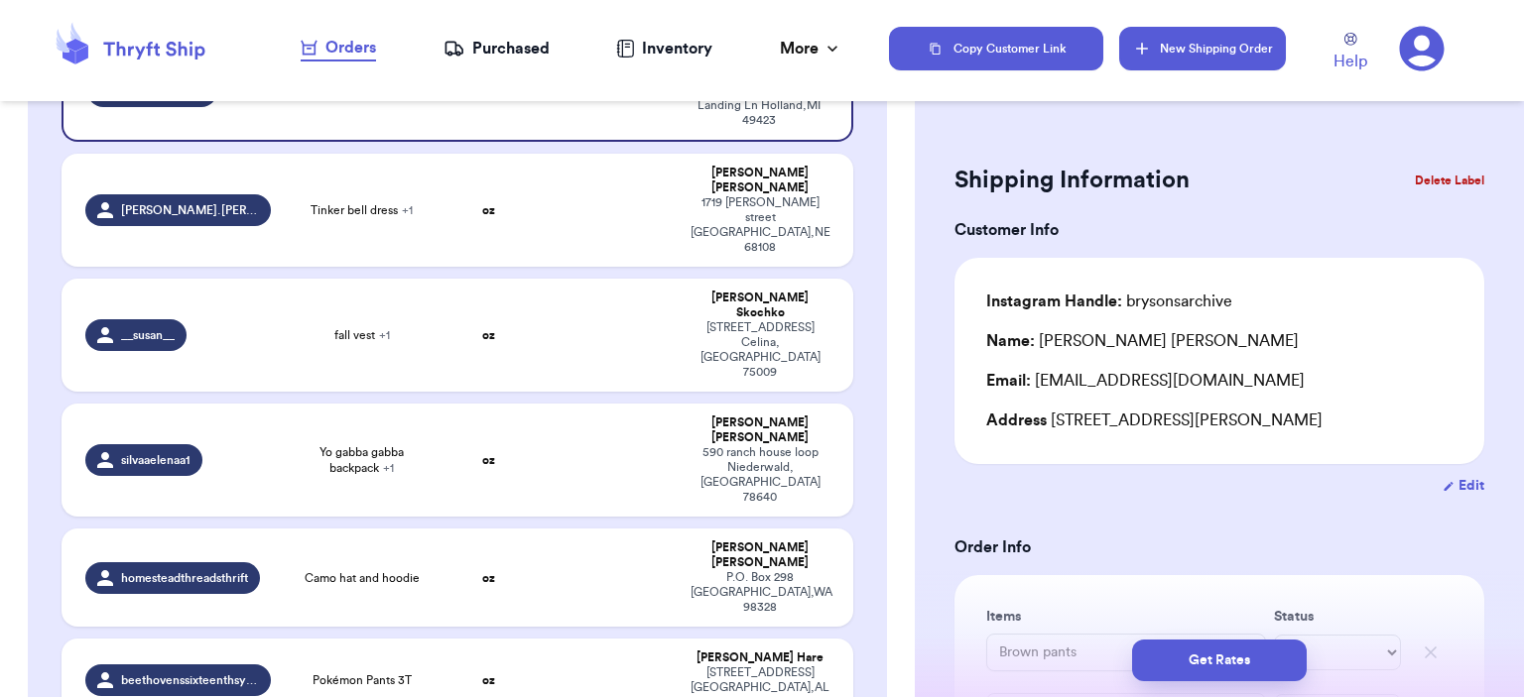
click at [1171, 62] on button "New Shipping Order" at bounding box center [1202, 49] width 167 height 44
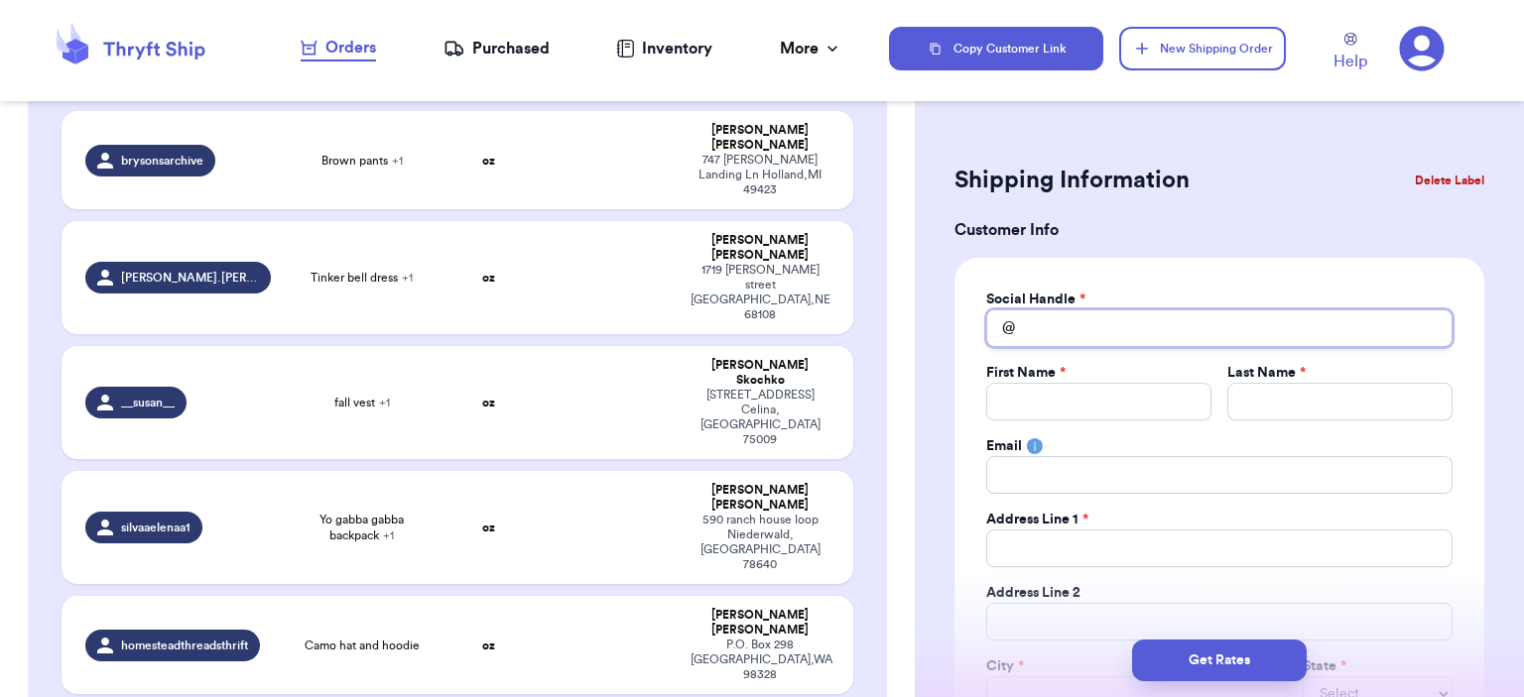
click at [1132, 315] on input "Total Amount Paid" at bounding box center [1219, 329] width 466 height 38
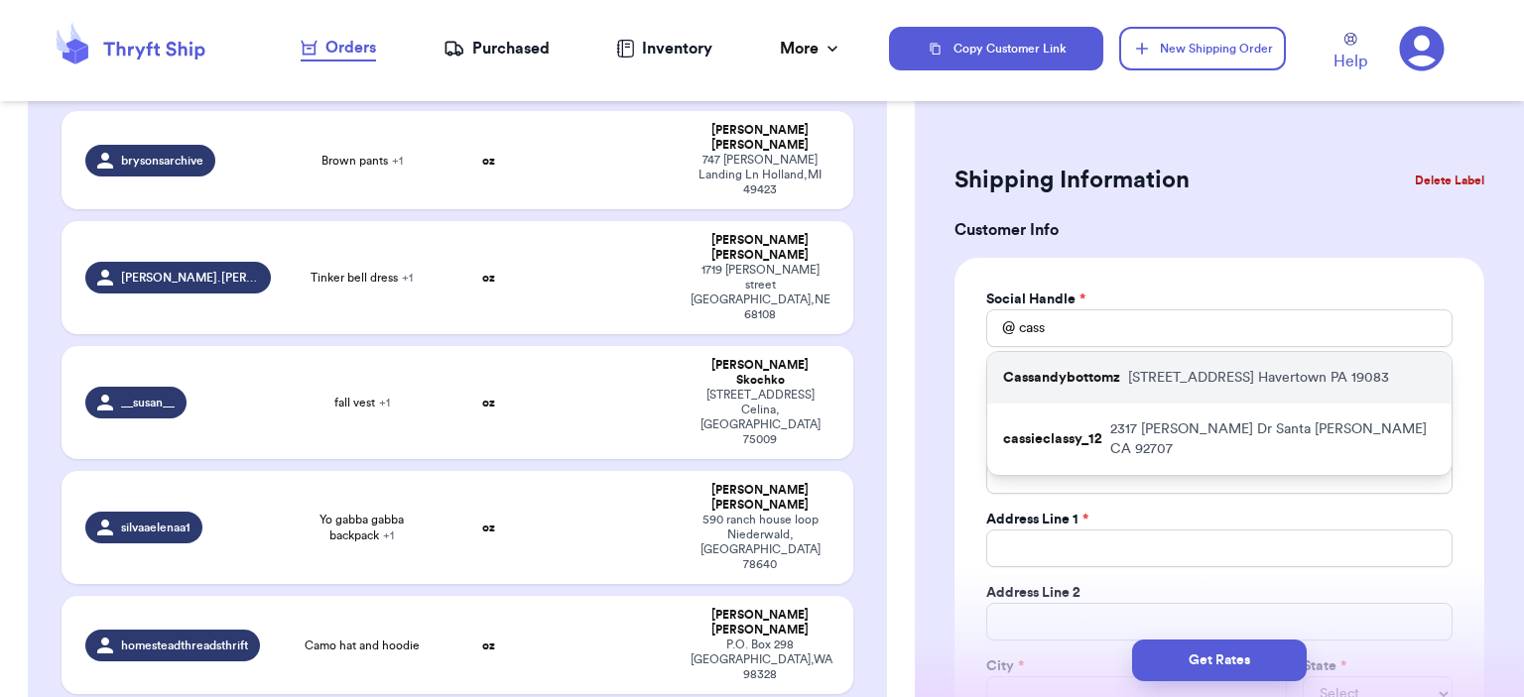
click at [1145, 356] on div "Cassandybottomz [STREET_ADDRESS]" at bounding box center [1219, 378] width 464 height 52
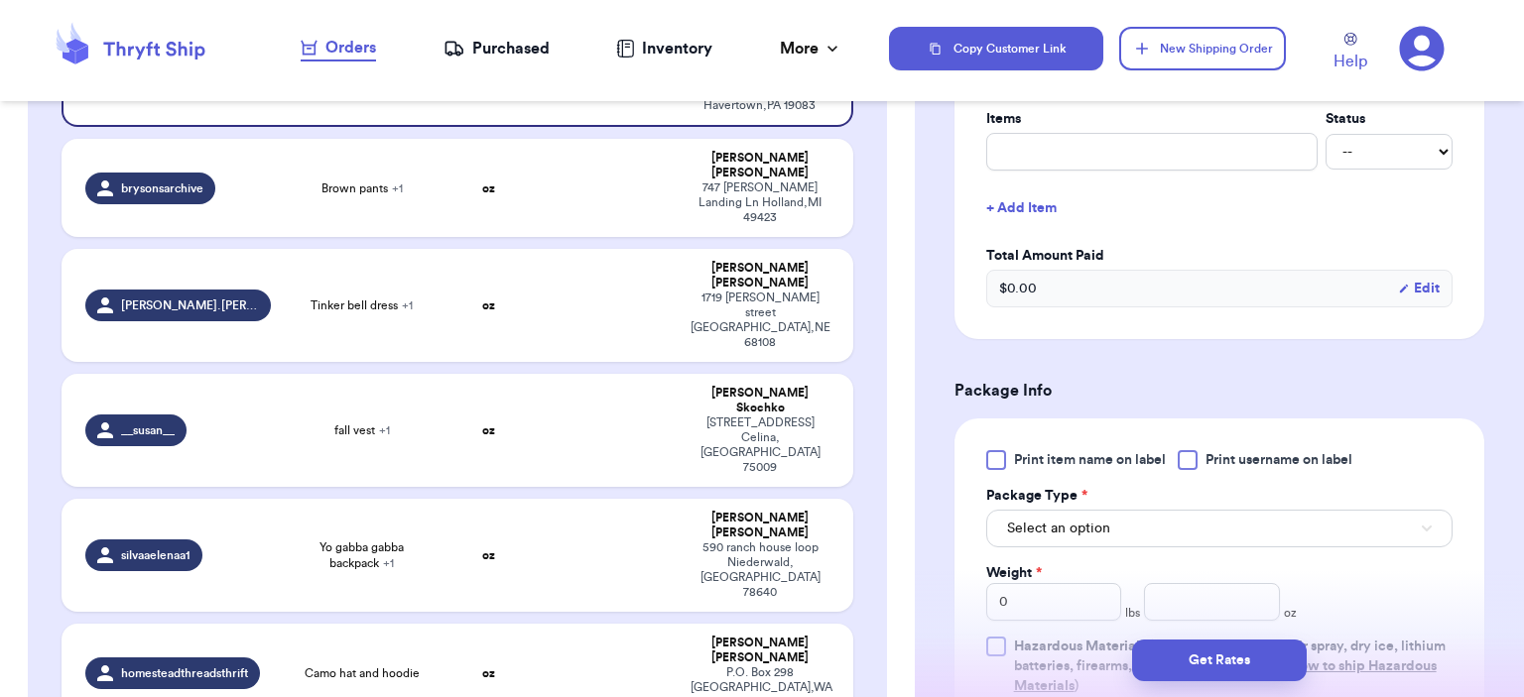
scroll to position [694, 0]
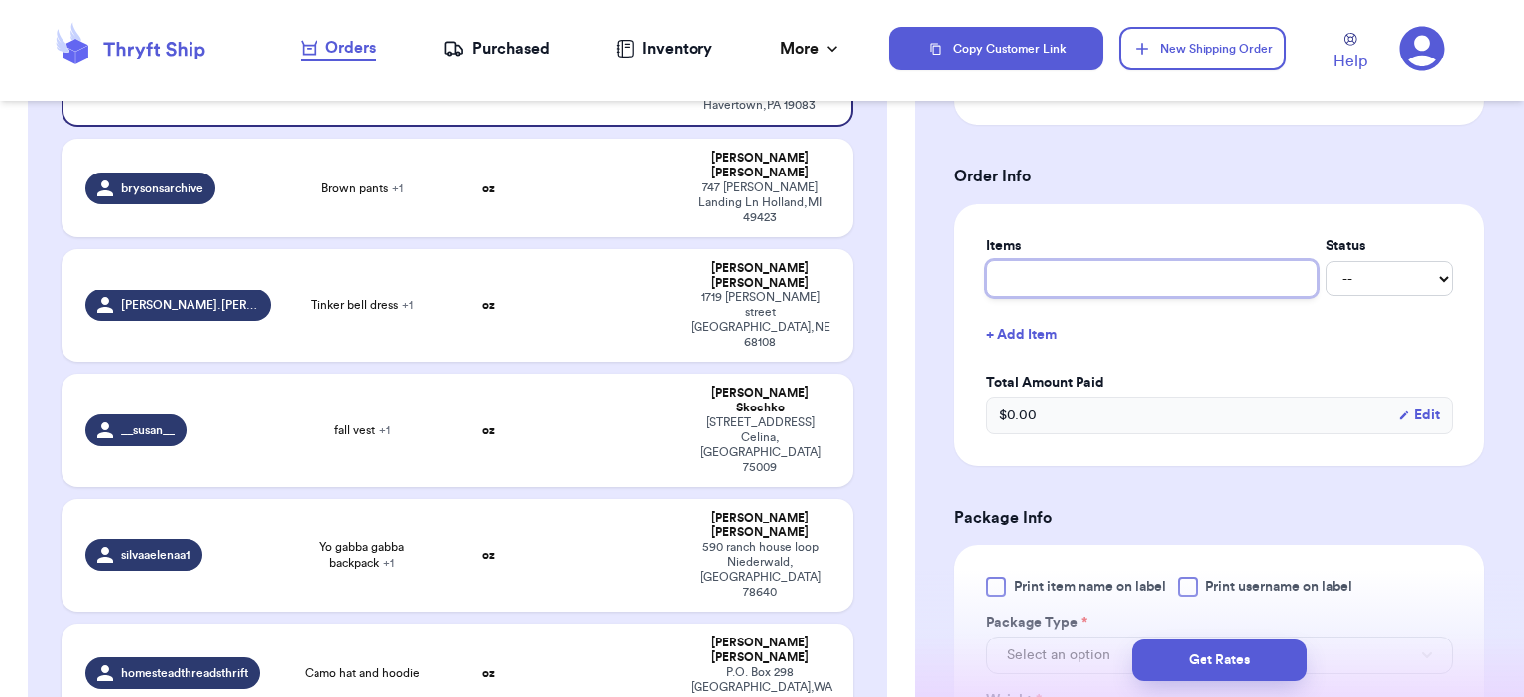
drag, startPoint x: 1088, startPoint y: 257, endPoint x: 1091, endPoint y: 267, distance: 10.4
click at [1088, 260] on input "text" at bounding box center [1151, 279] width 331 height 38
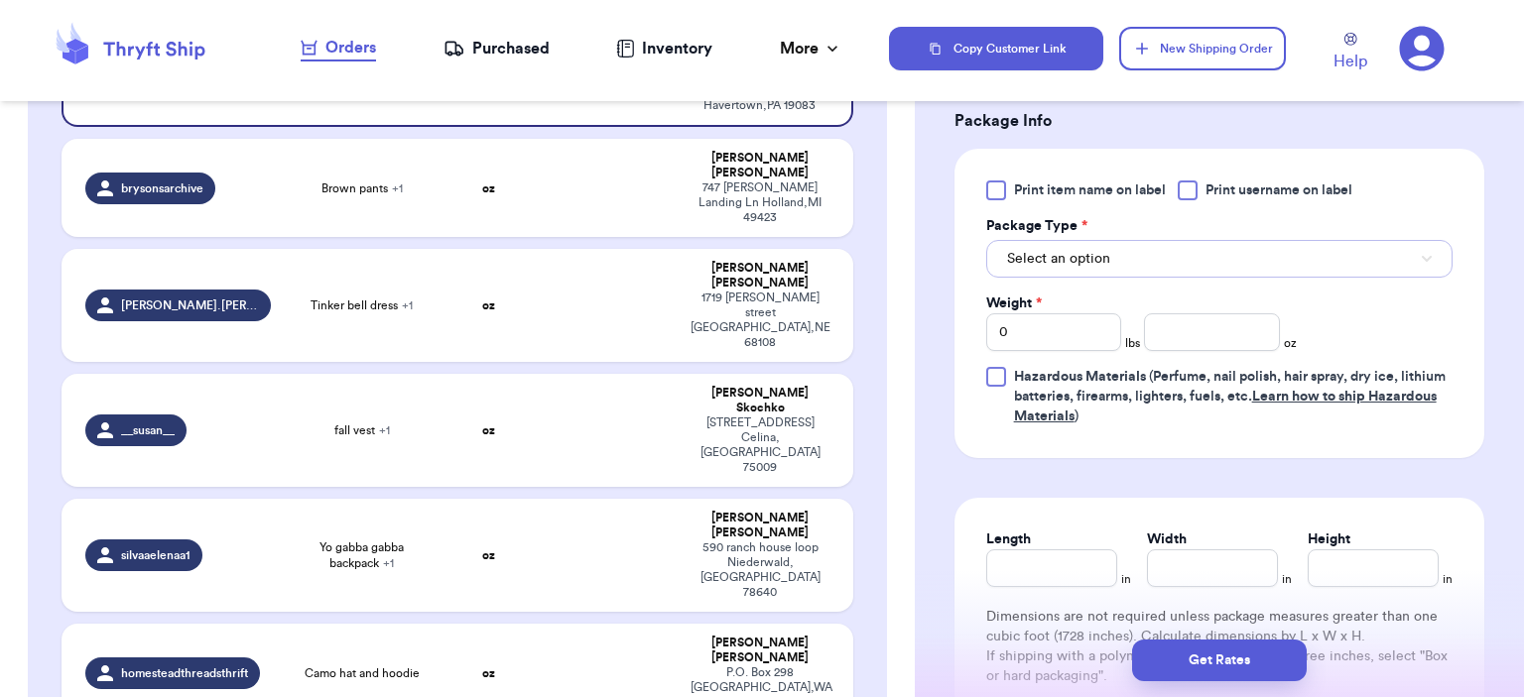
click at [1094, 258] on span "Select an option" at bounding box center [1058, 259] width 103 height 20
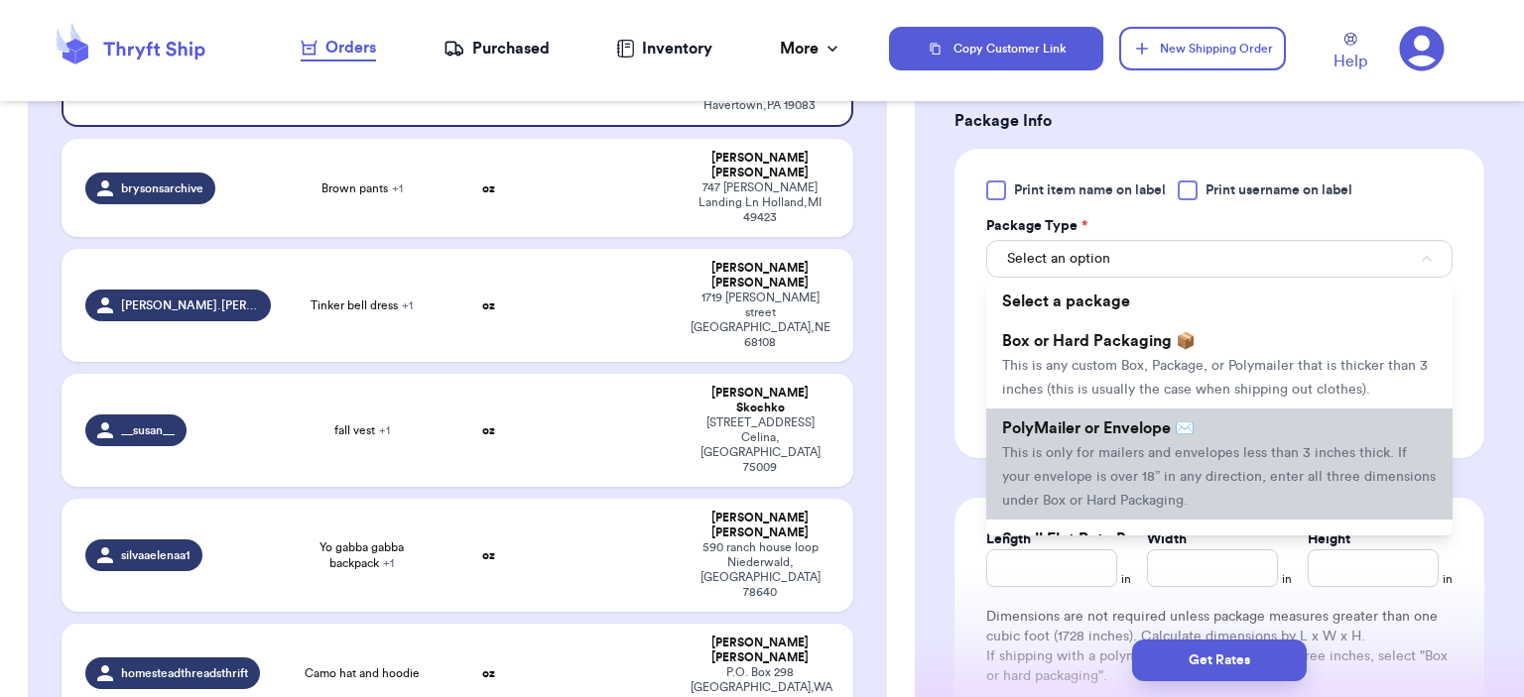
click at [1111, 416] on li "PolyMailer or Envelope ✉️ This is only for mailers and envelopes less than 3 in…" at bounding box center [1219, 464] width 466 height 111
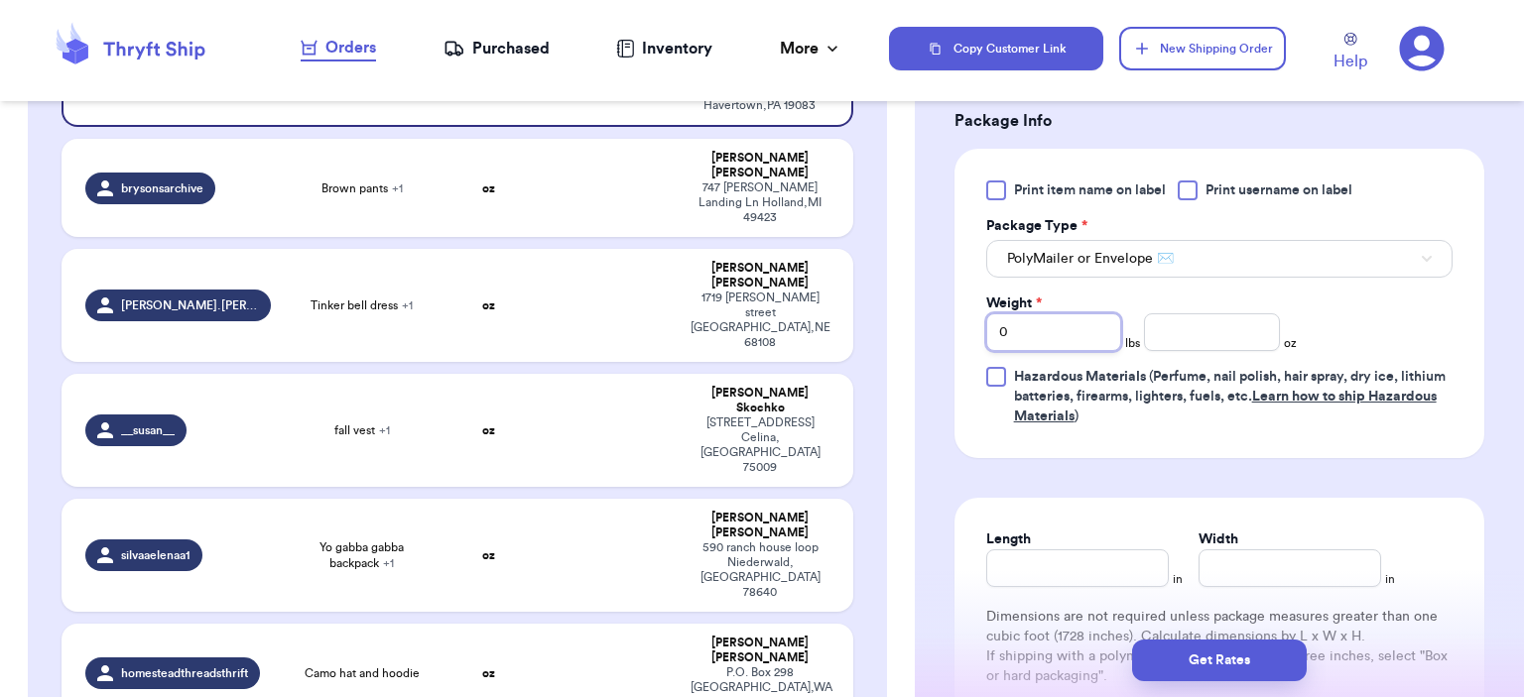
drag, startPoint x: 1050, startPoint y: 331, endPoint x: 1019, endPoint y: 333, distance: 30.8
click at [968, 332] on div "Print item name on label Print username on label Package Type * PolyMailer or E…" at bounding box center [1219, 304] width 530 height 310
click at [1184, 336] on input "number" at bounding box center [1212, 333] width 136 height 38
click at [1260, 654] on button "Get Rates" at bounding box center [1219, 661] width 175 height 42
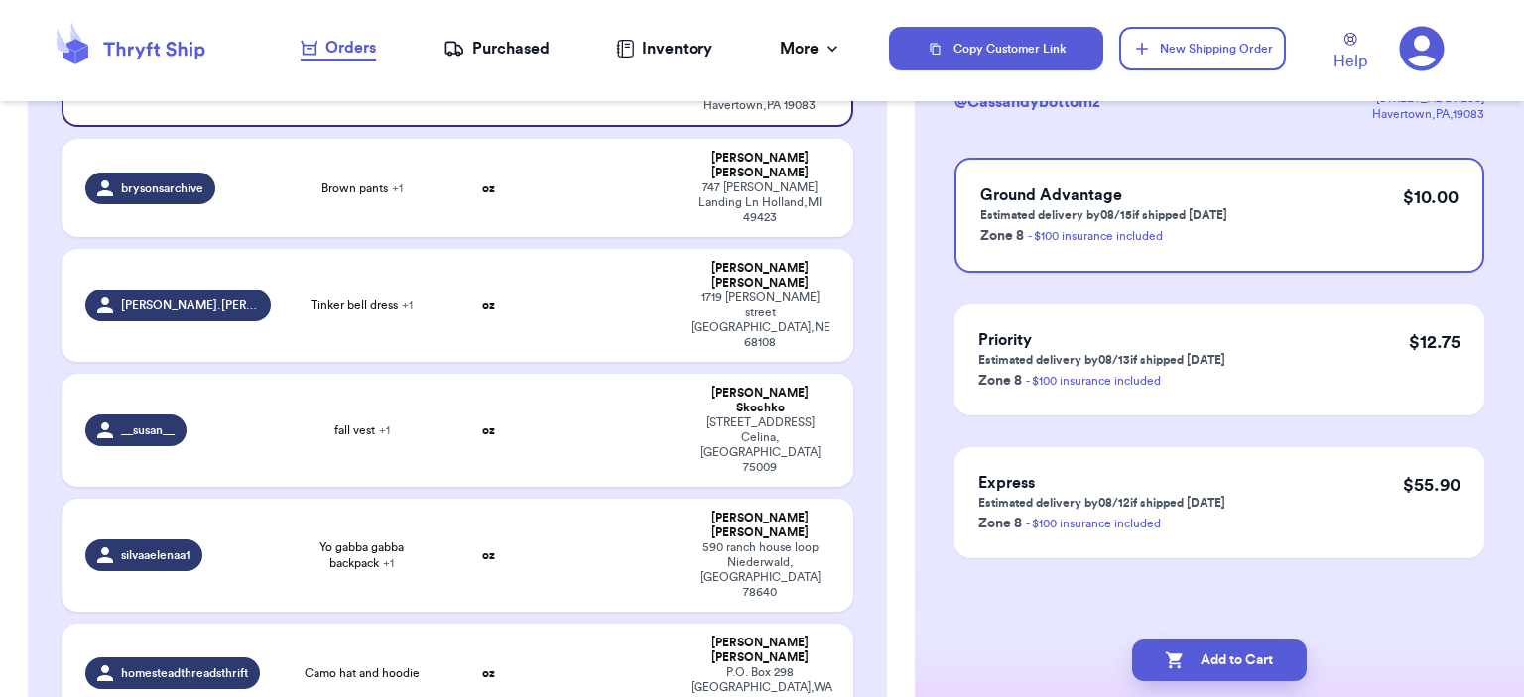
scroll to position [0, 0]
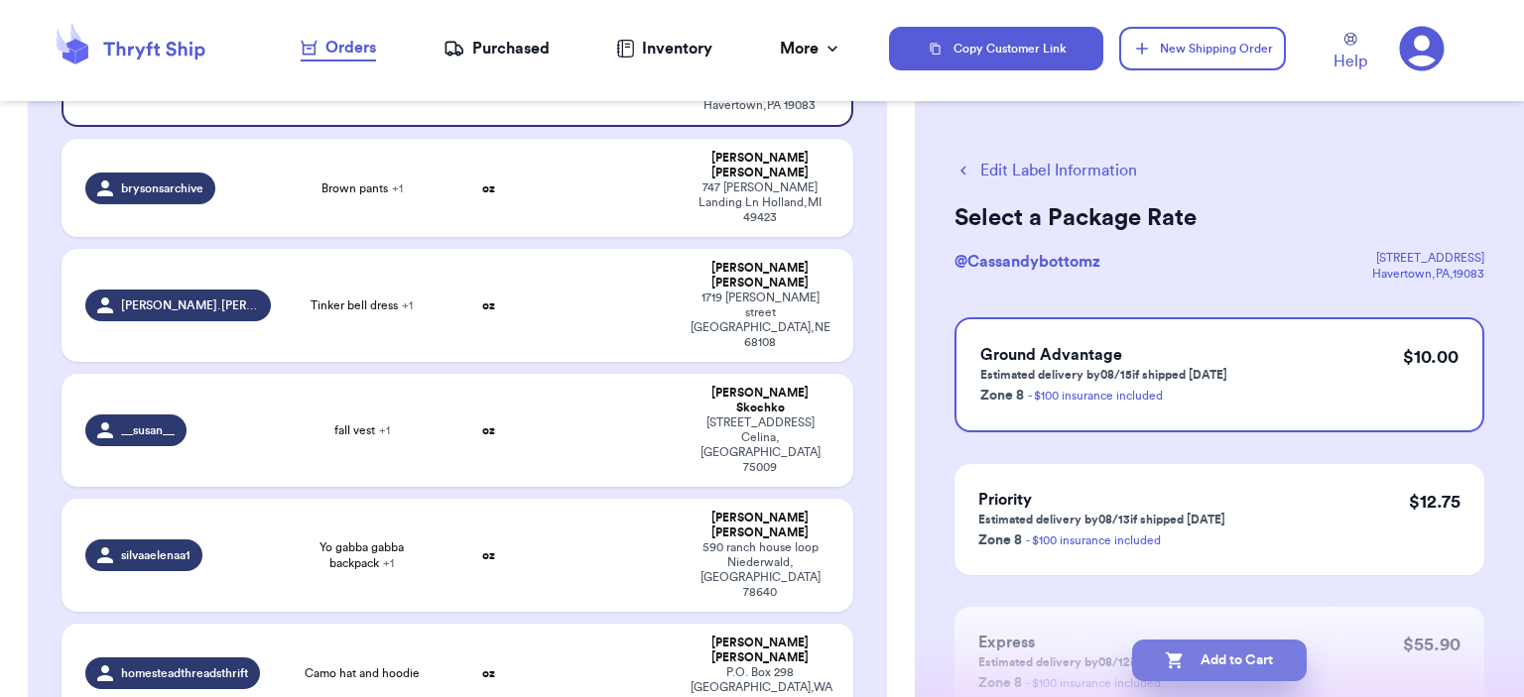
click at [1240, 645] on button "Add to Cart" at bounding box center [1219, 661] width 175 height 42
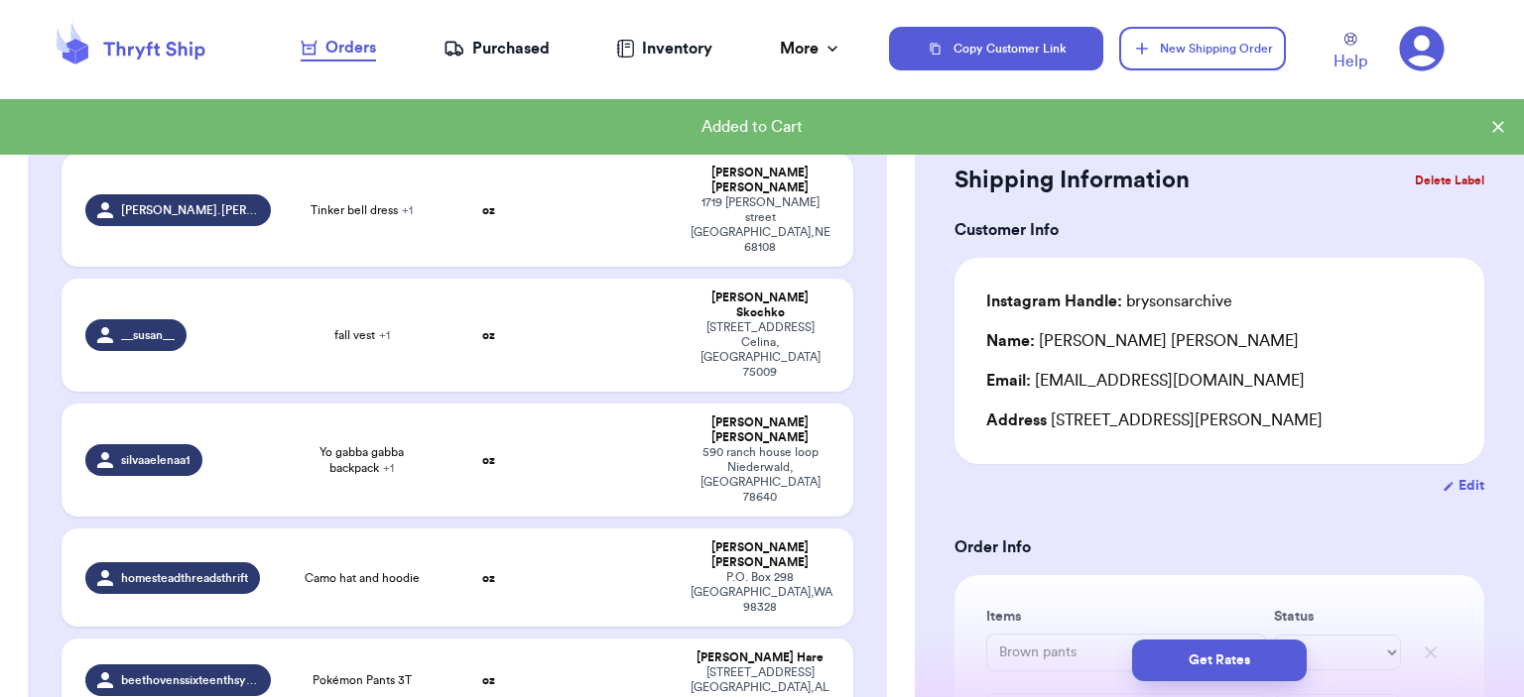
click at [1191, 34] on button "New Shipping Order" at bounding box center [1202, 49] width 167 height 44
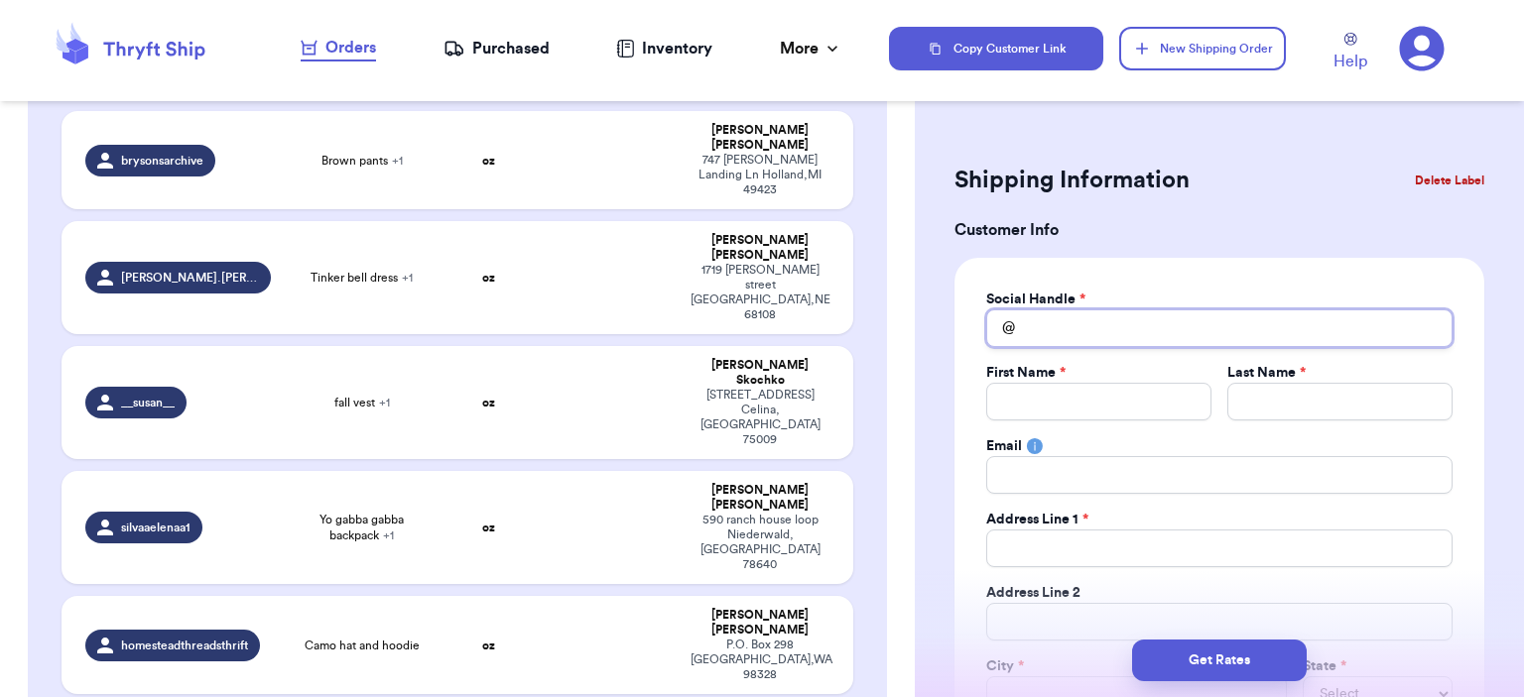
click at [1299, 343] on input "Total Amount Paid" at bounding box center [1219, 329] width 466 height 38
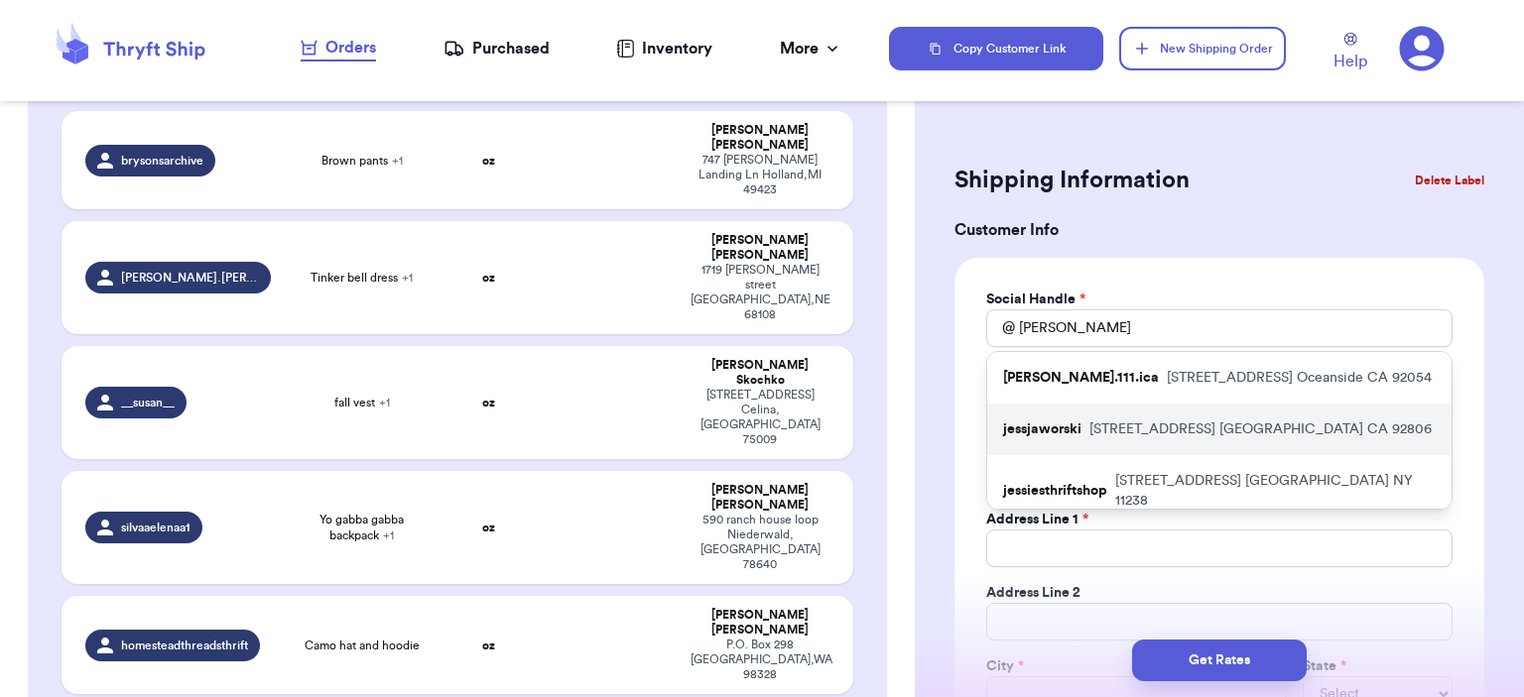
click at [1236, 425] on p "[STREET_ADDRESS]" at bounding box center [1260, 430] width 342 height 20
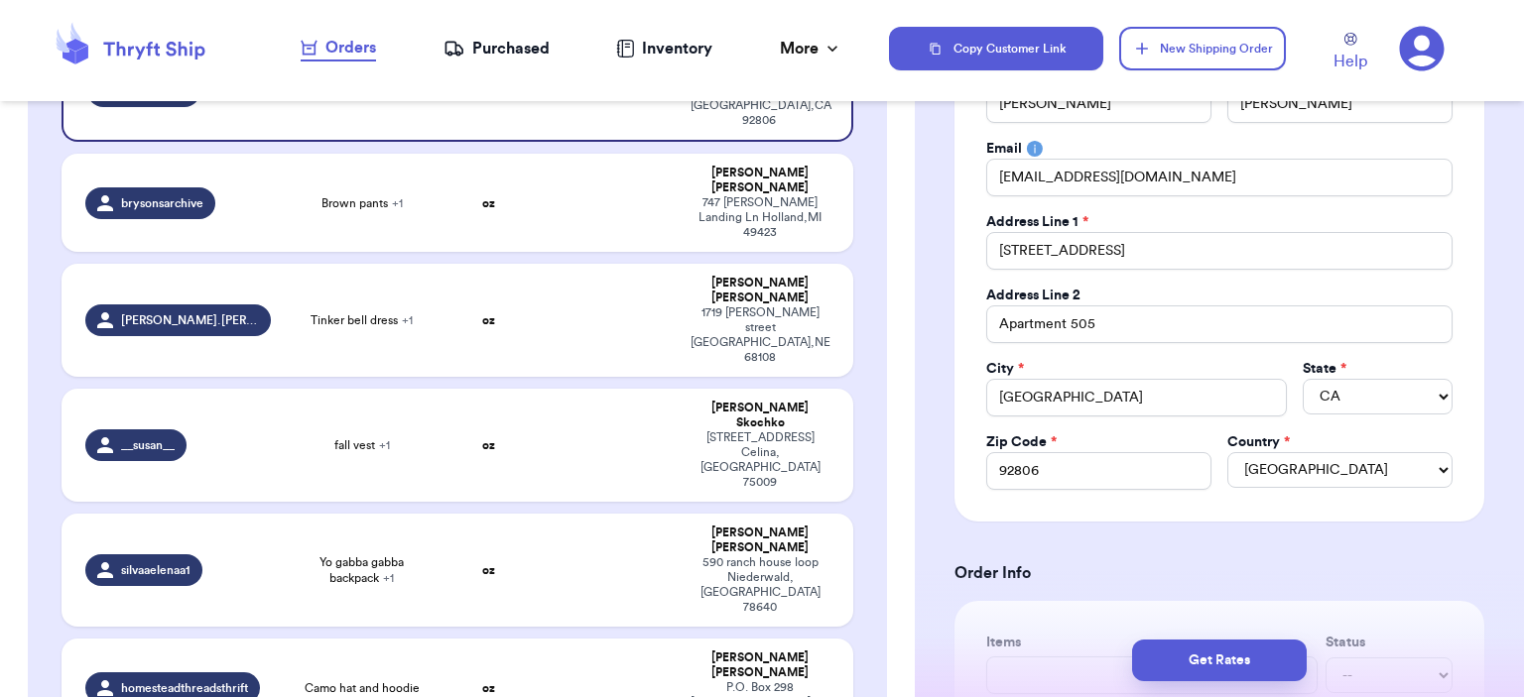
scroll to position [496, 0]
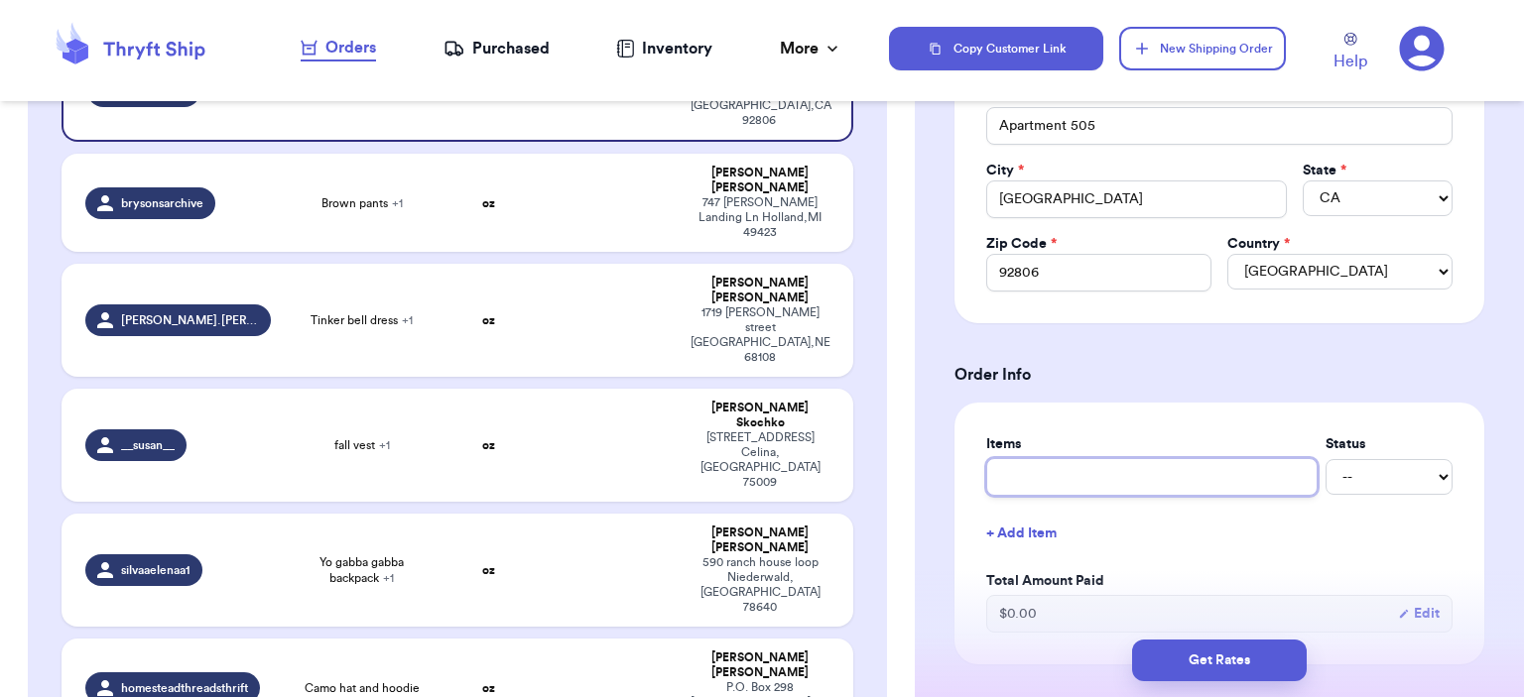
click at [1096, 458] on input "text" at bounding box center [1151, 477] width 331 height 38
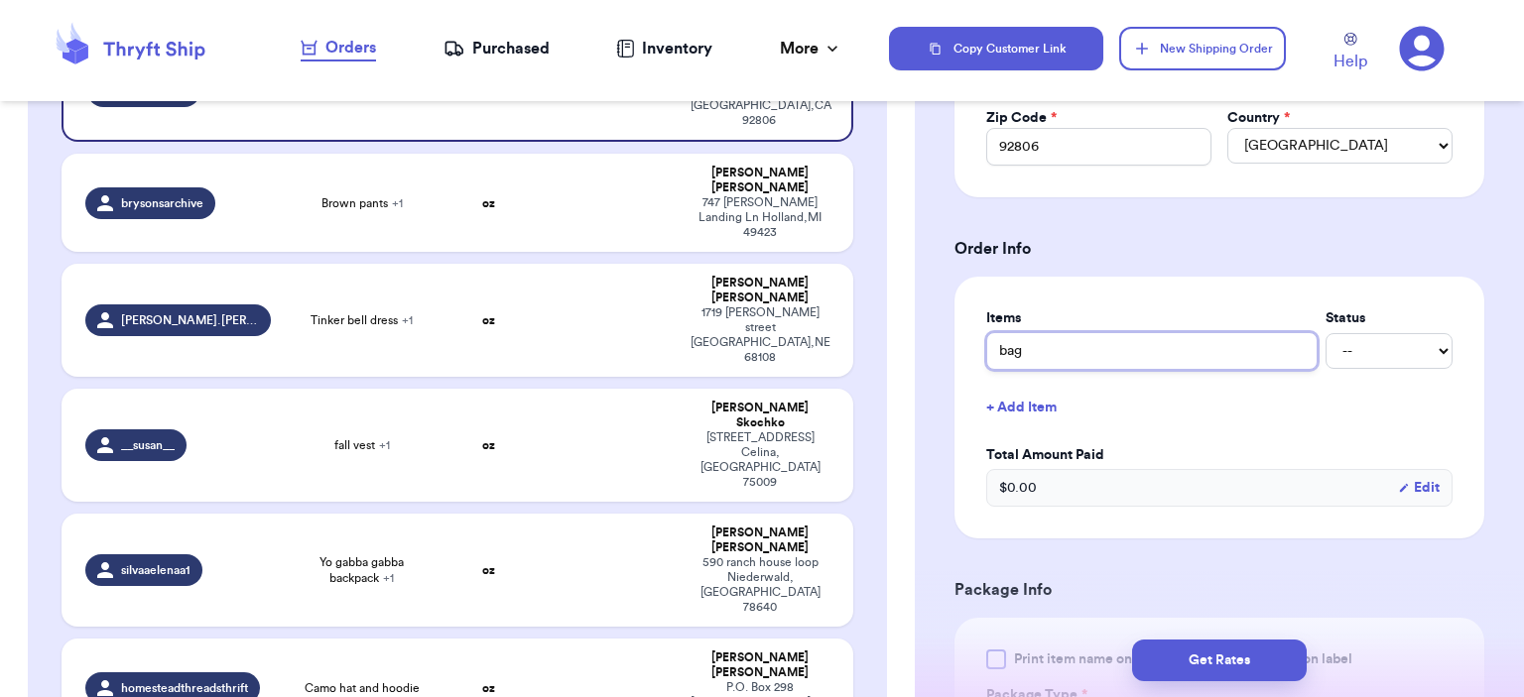
scroll to position [794, 0]
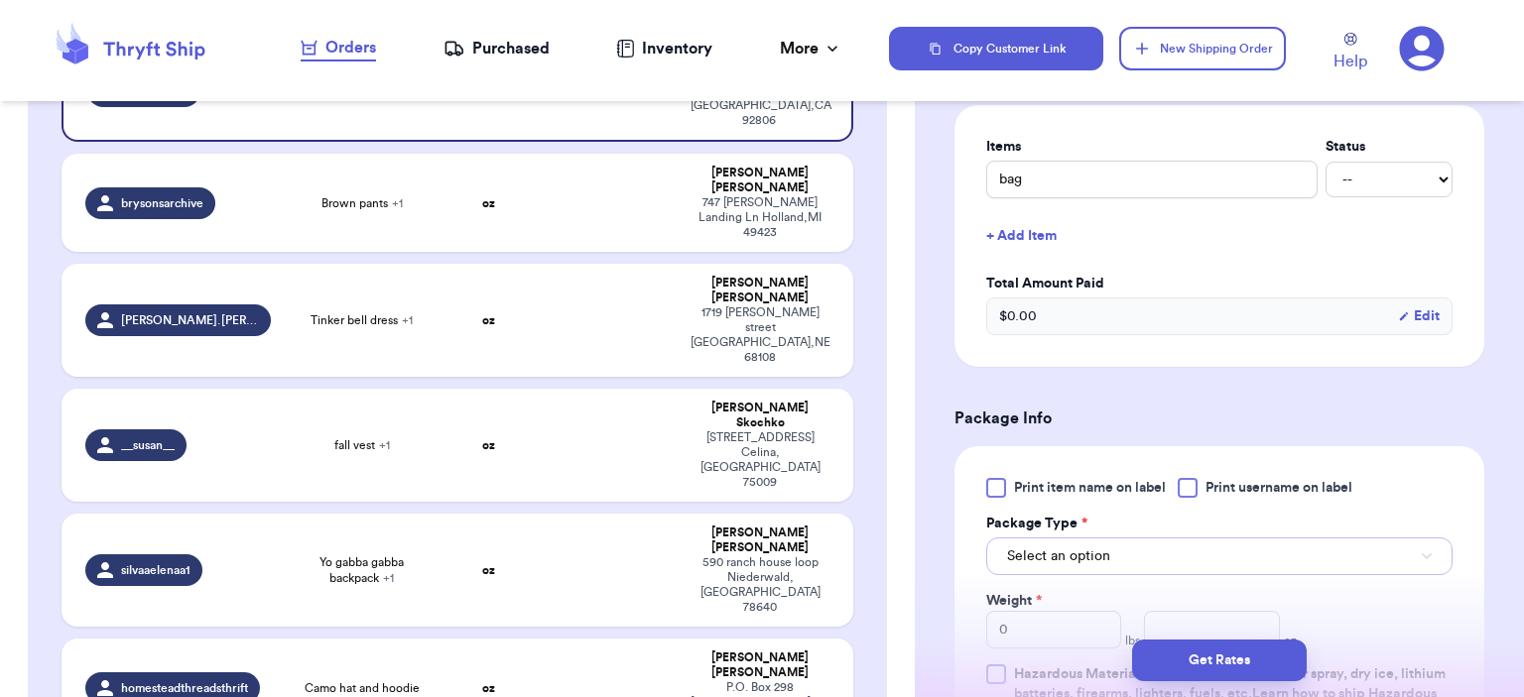
click at [1112, 541] on button "Select an option" at bounding box center [1219, 557] width 466 height 38
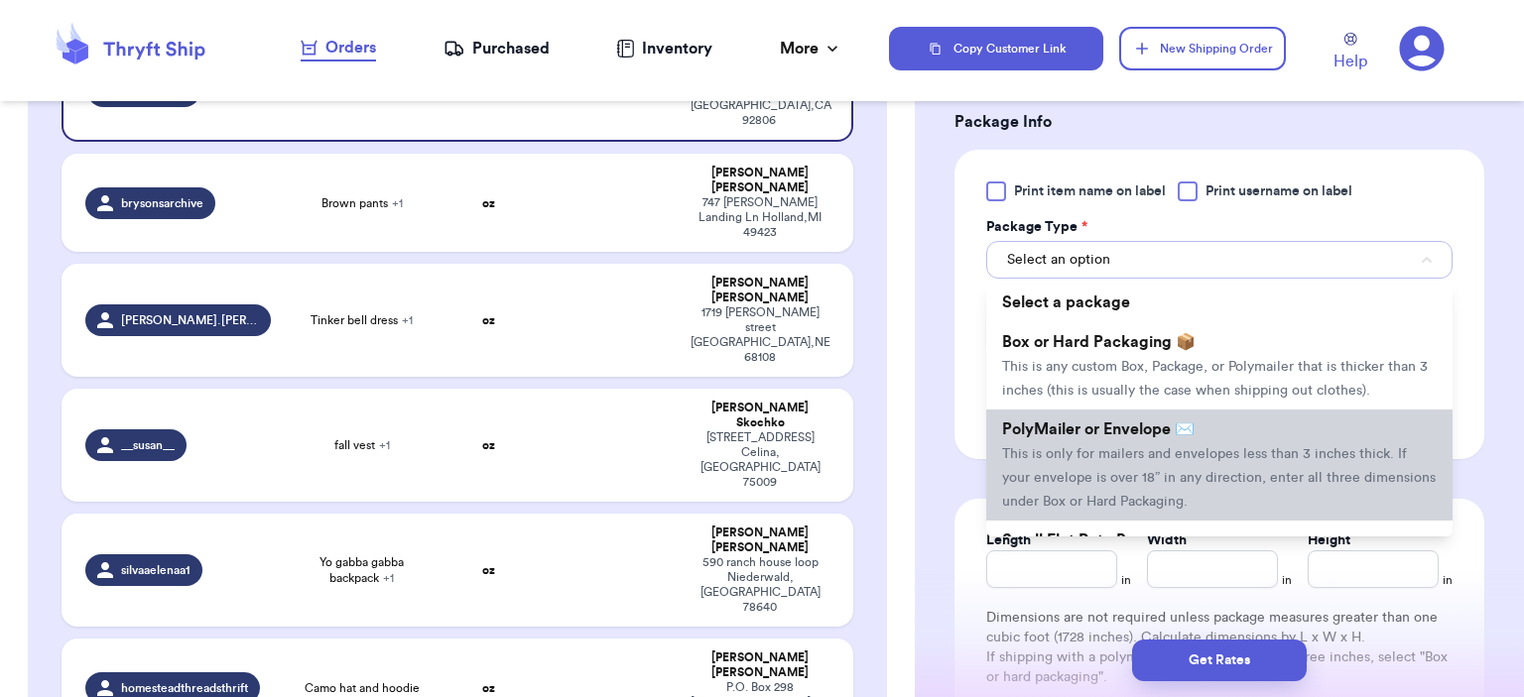
scroll to position [1091, 0]
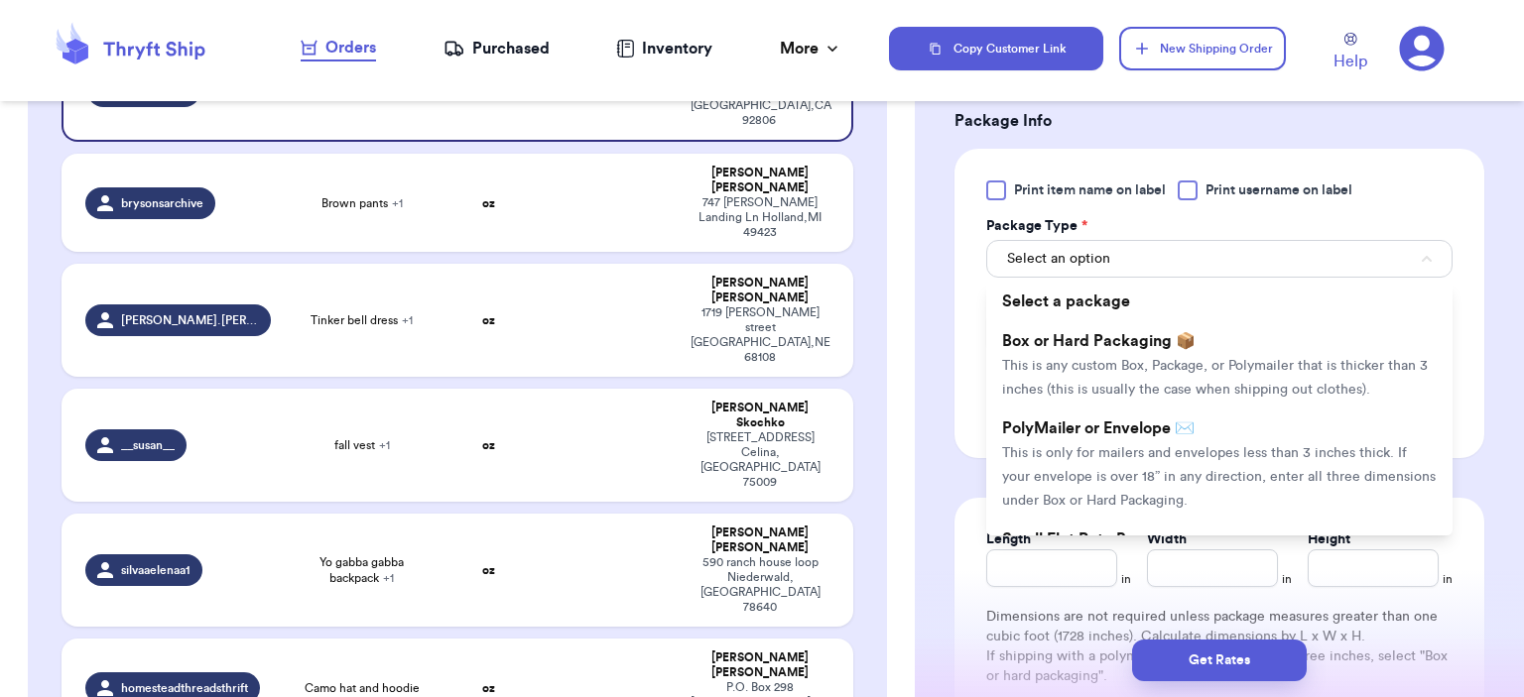
click at [1110, 467] on span "This is only for mailers and envelopes less than 3 inches thick. If your envelo…" at bounding box center [1219, 477] width 434 height 62
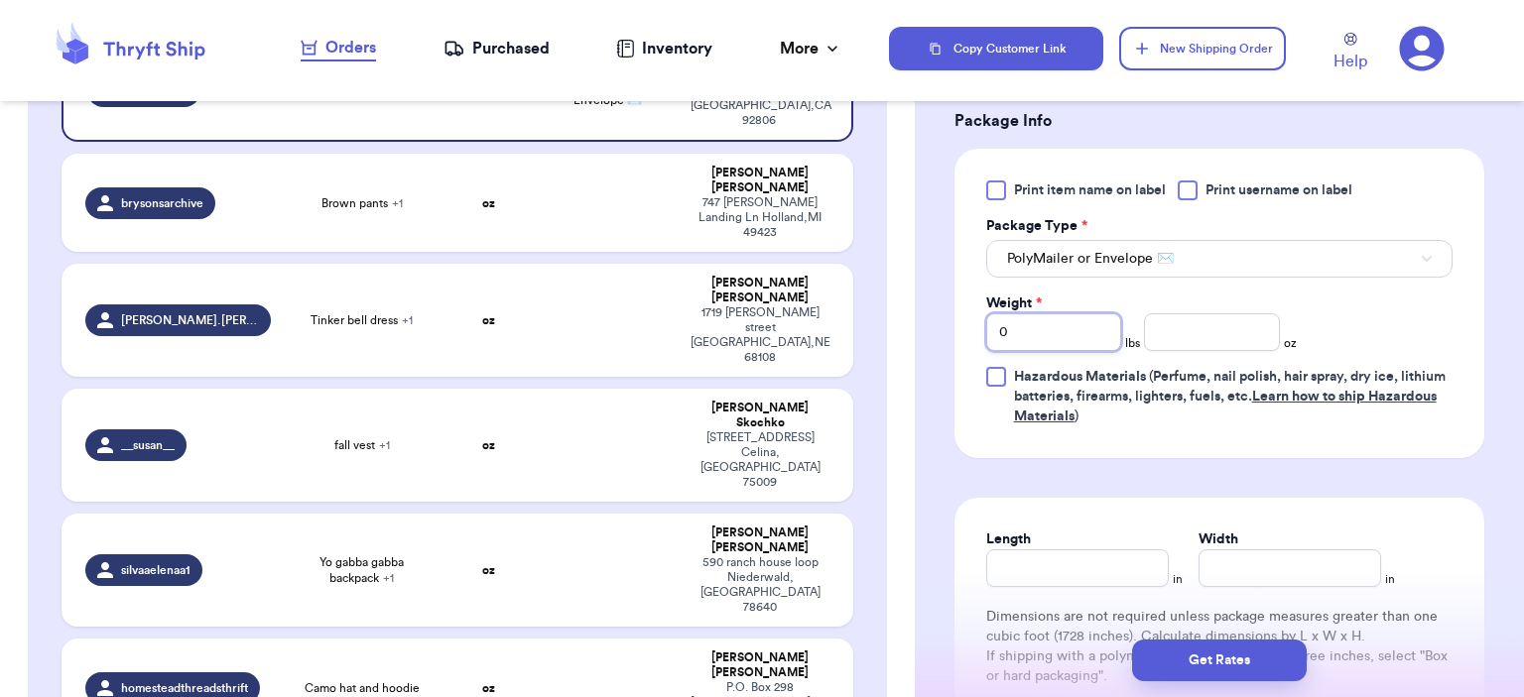
drag, startPoint x: 983, startPoint y: 325, endPoint x: 950, endPoint y: 319, distance: 33.3
click at [954, 320] on div "Print item name on label Print username on label Package Type * PolyMailer or E…" at bounding box center [1219, 304] width 530 height 310
click at [1134, 335] on span "lbs" at bounding box center [1132, 343] width 15 height 16
click at [1158, 333] on input "number" at bounding box center [1212, 333] width 136 height 38
click at [1263, 682] on div "Get Rates" at bounding box center [1219, 660] width 609 height 73
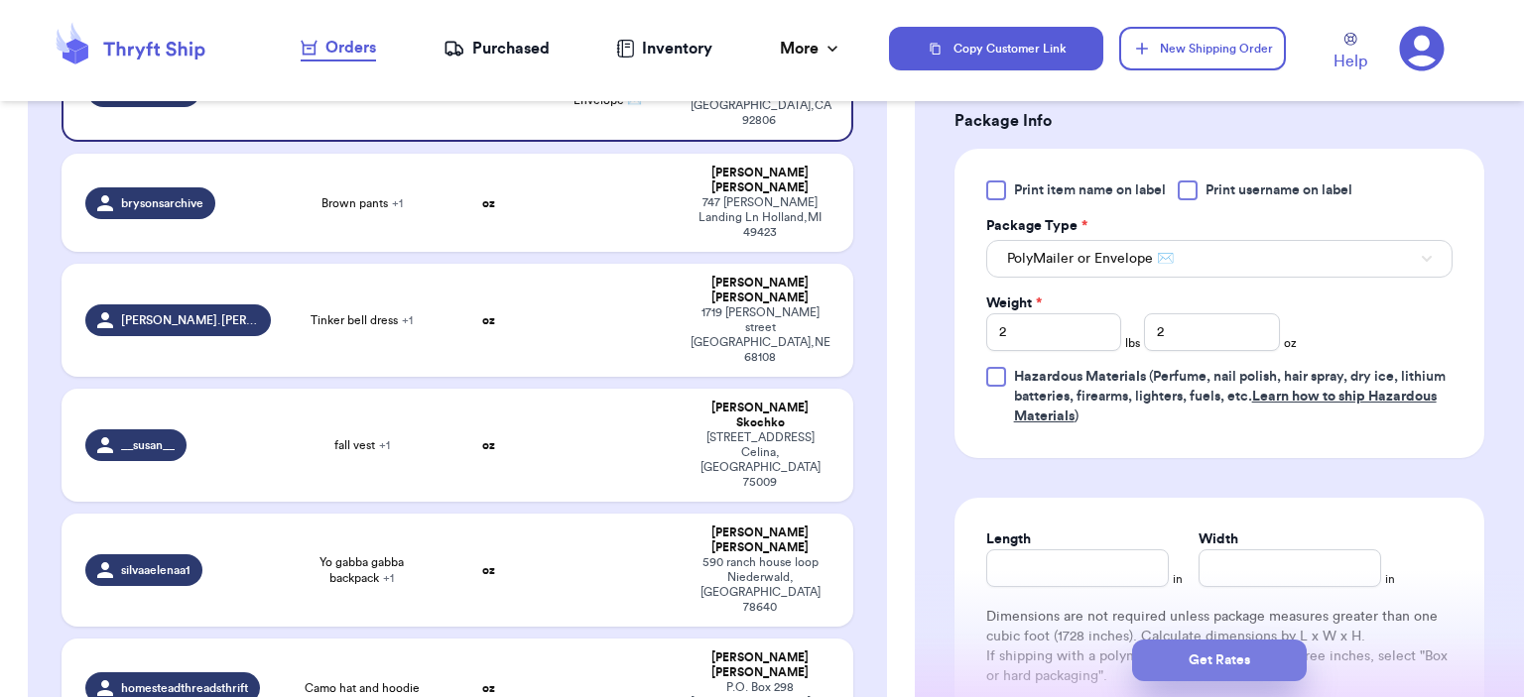
click at [1256, 674] on button "Get Rates" at bounding box center [1219, 661] width 175 height 42
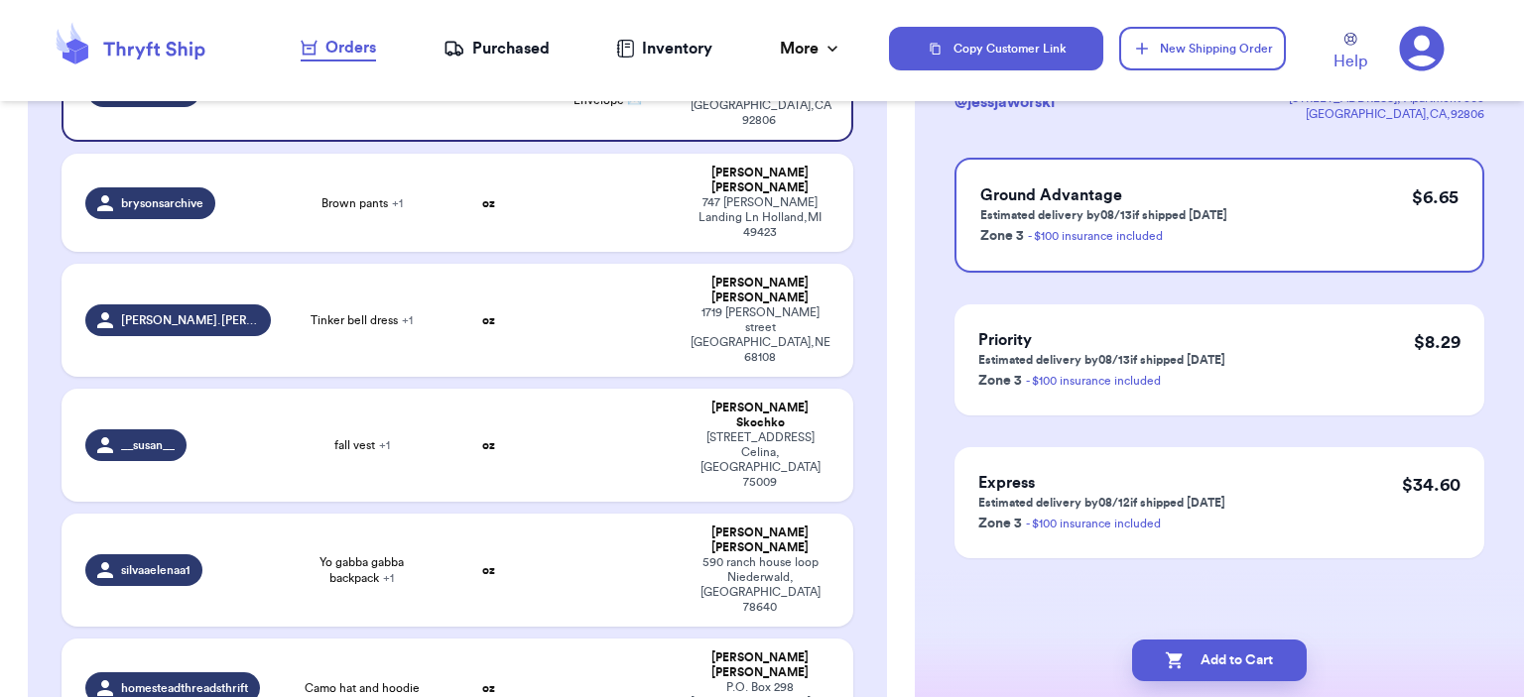
scroll to position [0, 0]
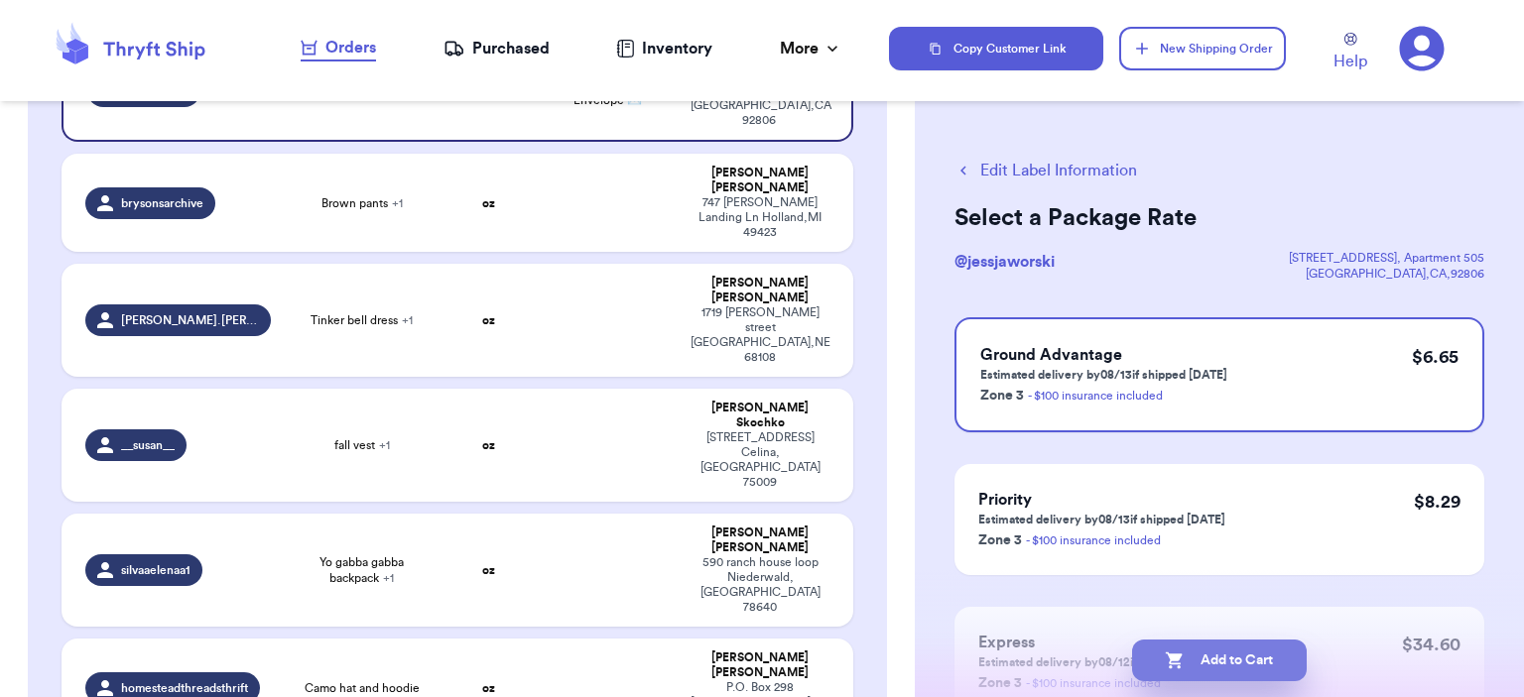
click at [1221, 677] on button "Add to Cart" at bounding box center [1219, 661] width 175 height 42
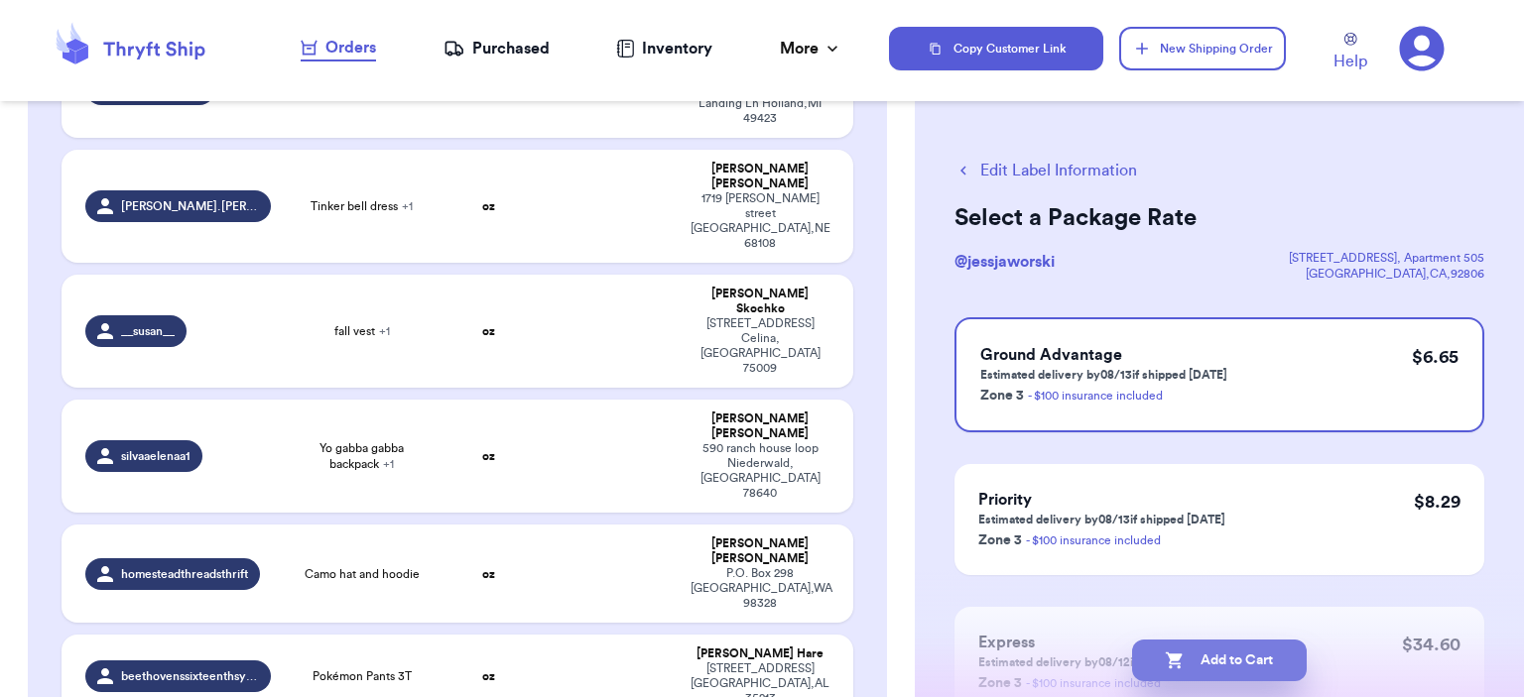
click at [1254, 663] on button "Add to Cart" at bounding box center [1219, 661] width 175 height 42
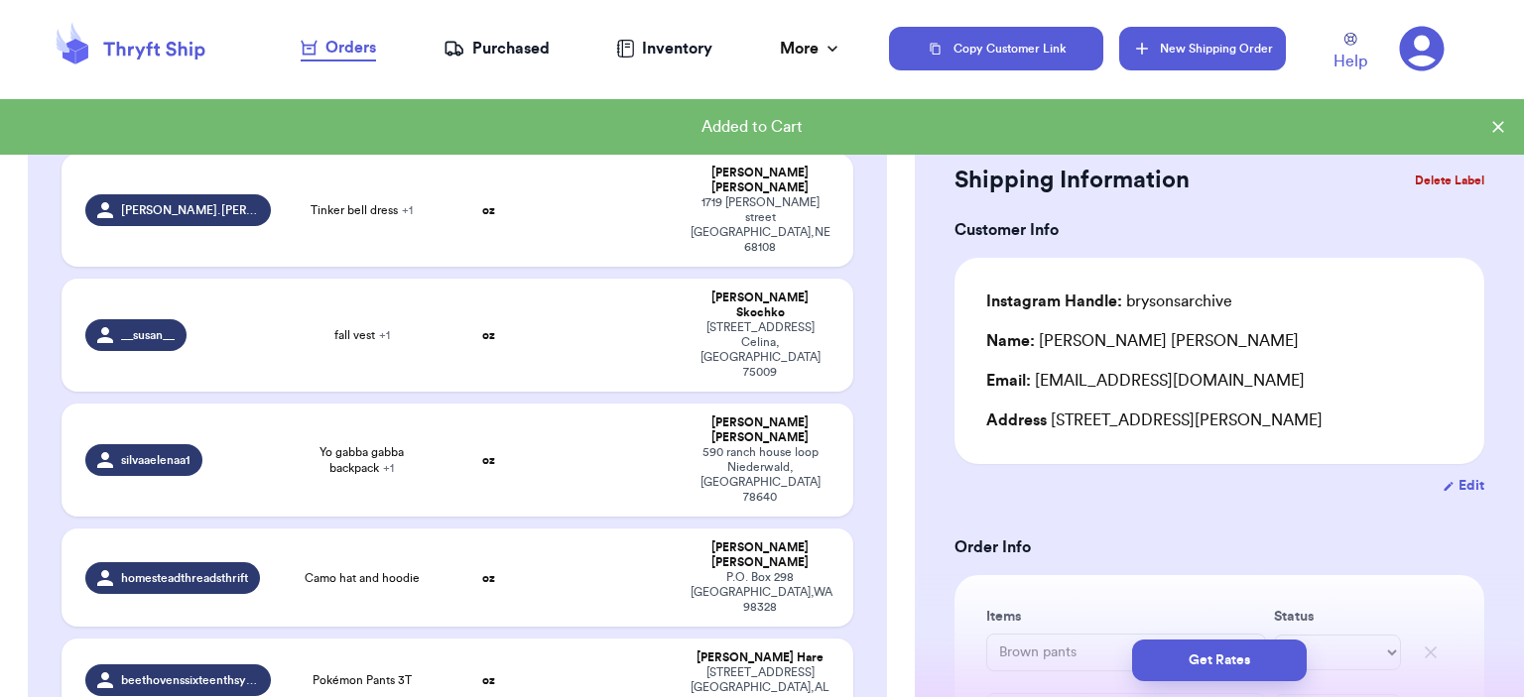
click at [1242, 55] on button "New Shipping Order" at bounding box center [1202, 49] width 167 height 44
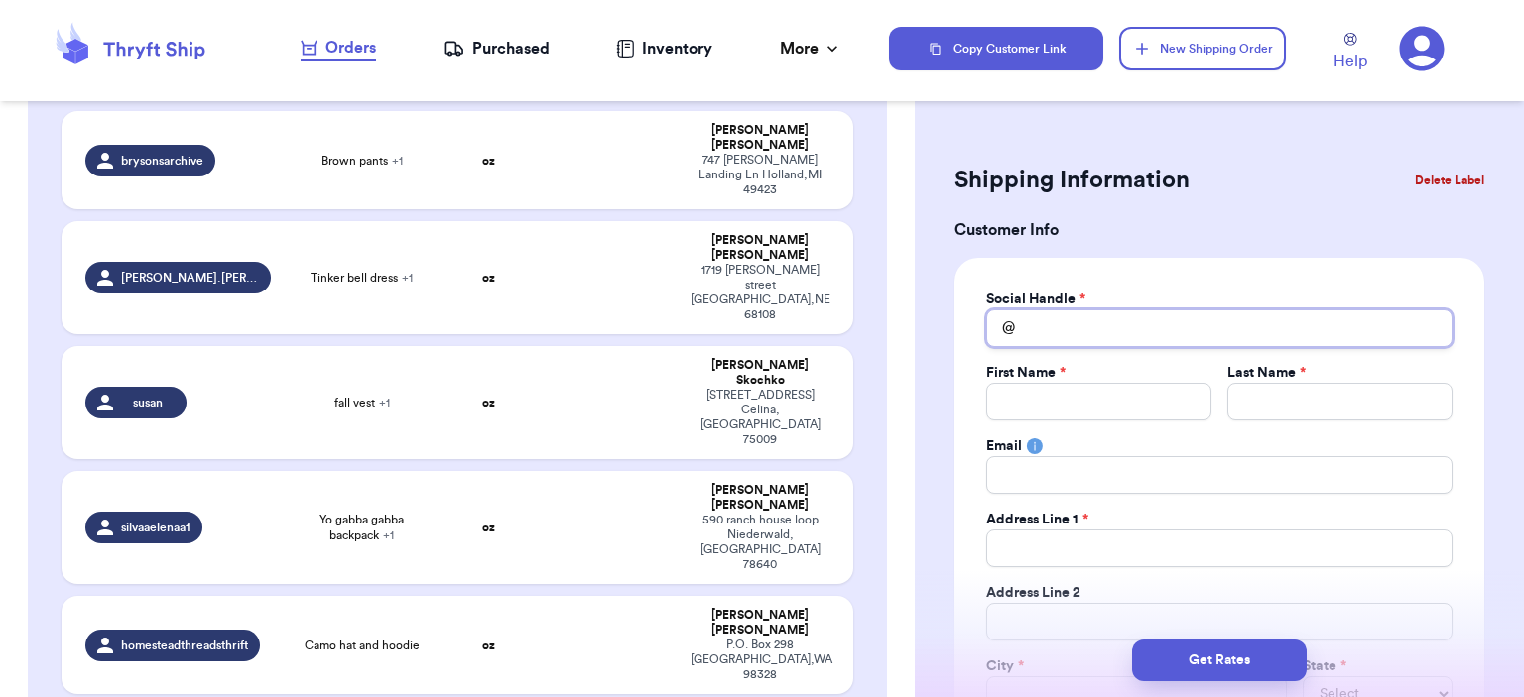
click at [1183, 339] on input "Total Amount Paid" at bounding box center [1219, 329] width 466 height 38
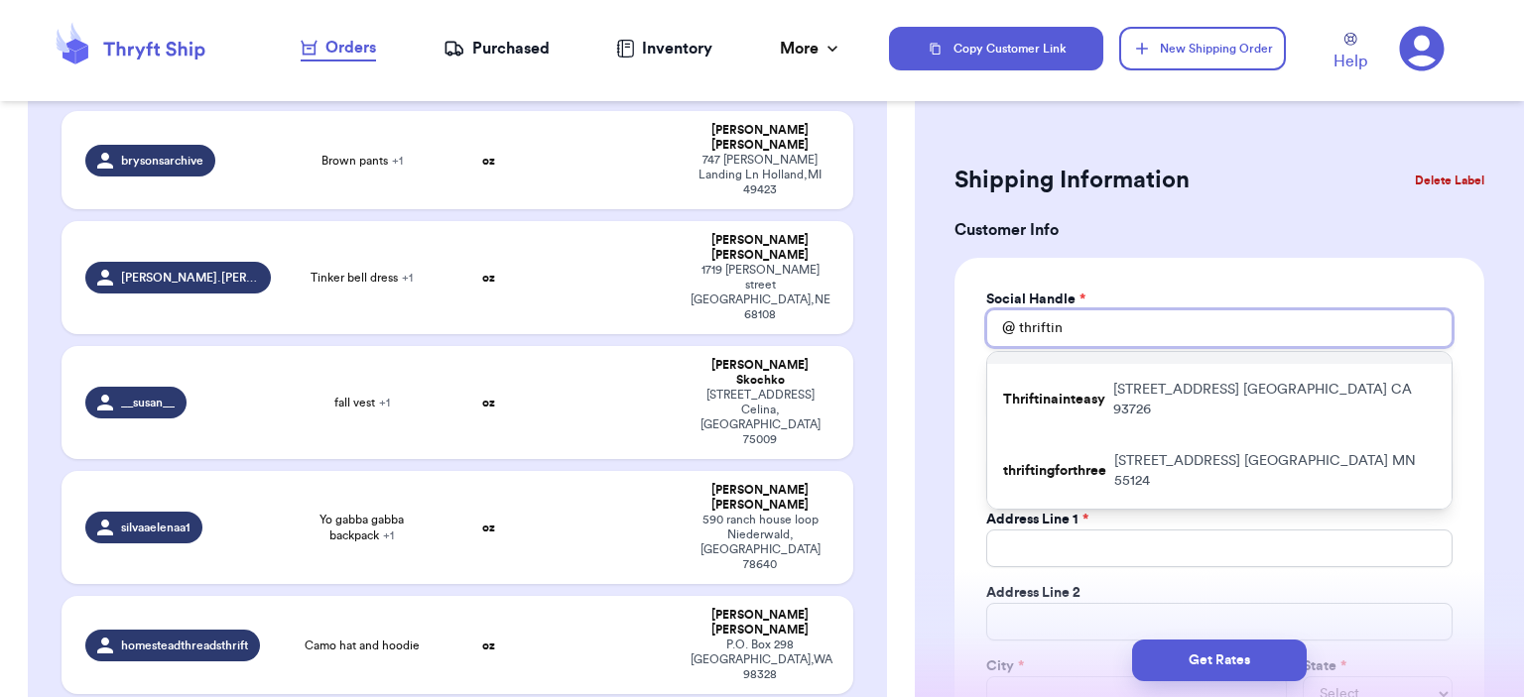
scroll to position [198, 0]
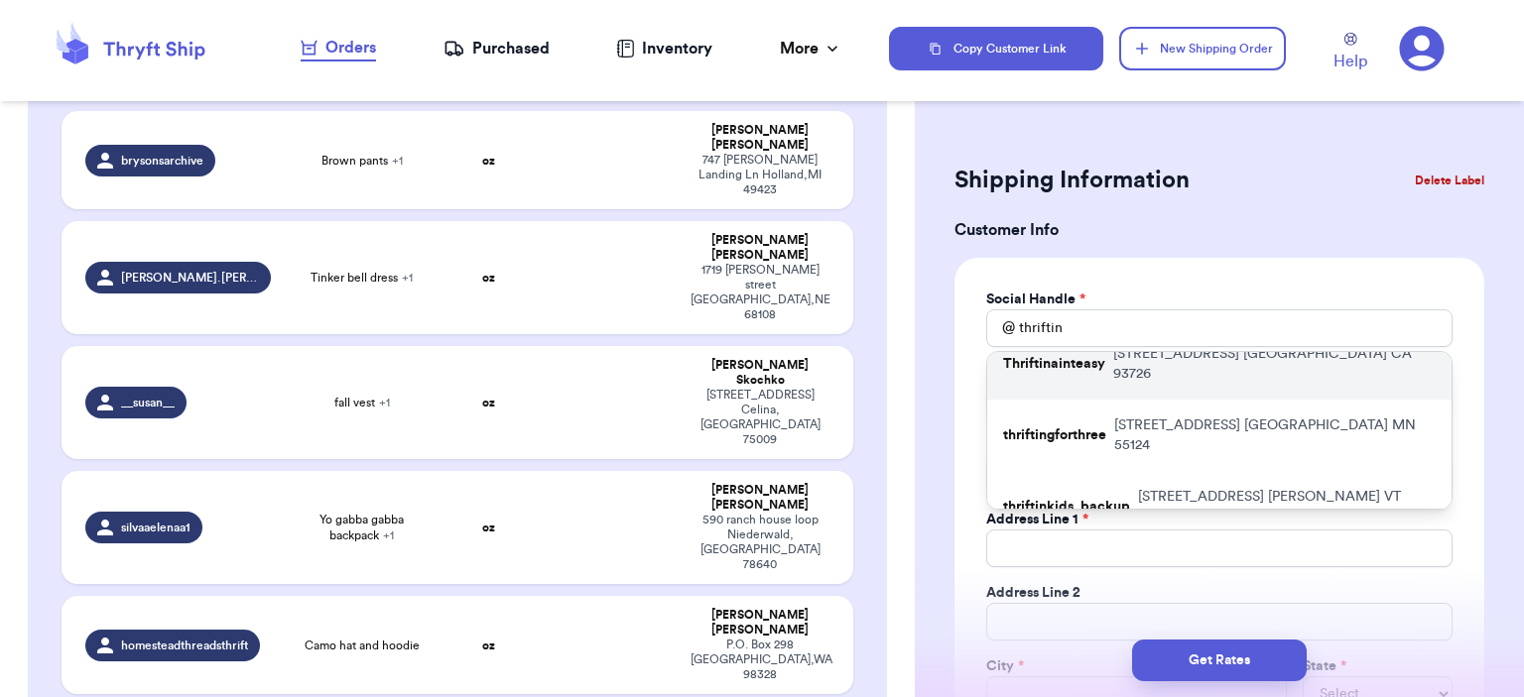
click at [1187, 361] on p "[STREET_ADDRESS]" at bounding box center [1274, 364] width 322 height 40
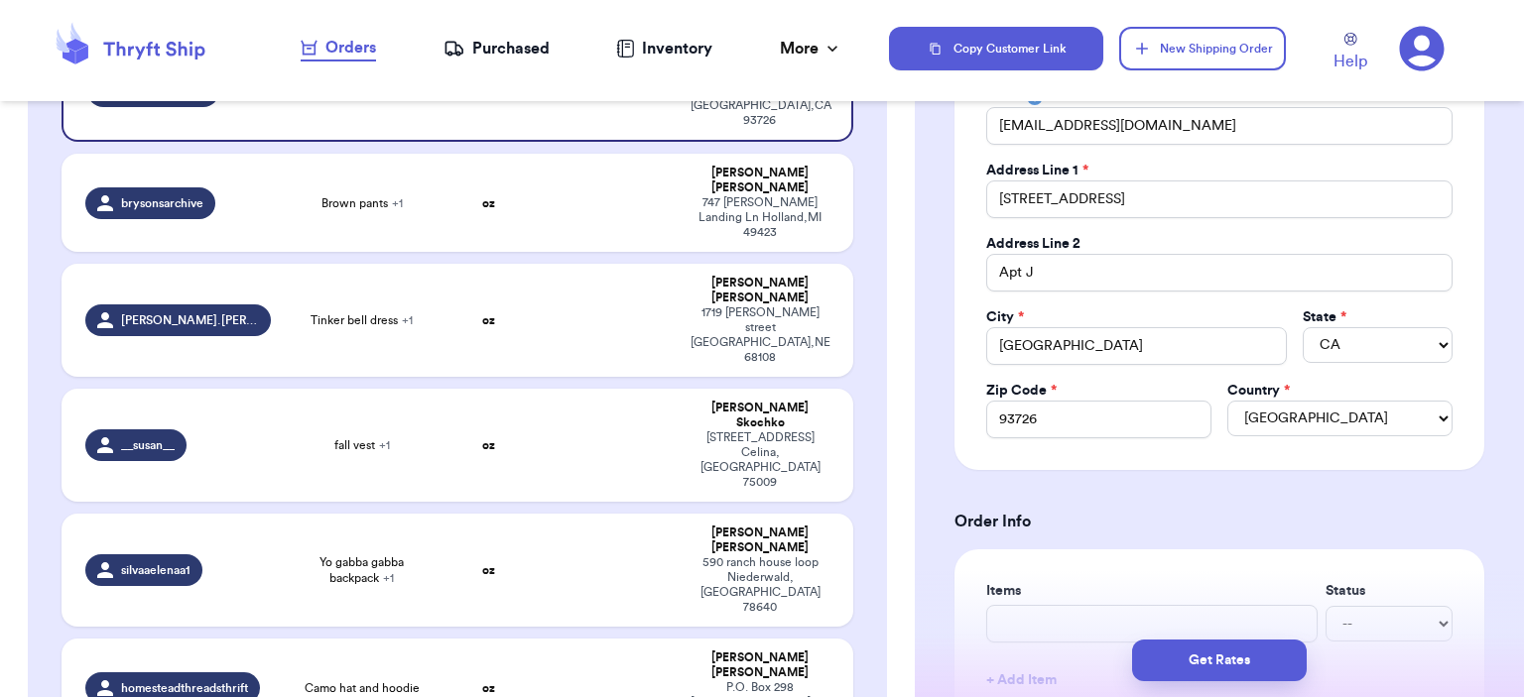
scroll to position [496, 0]
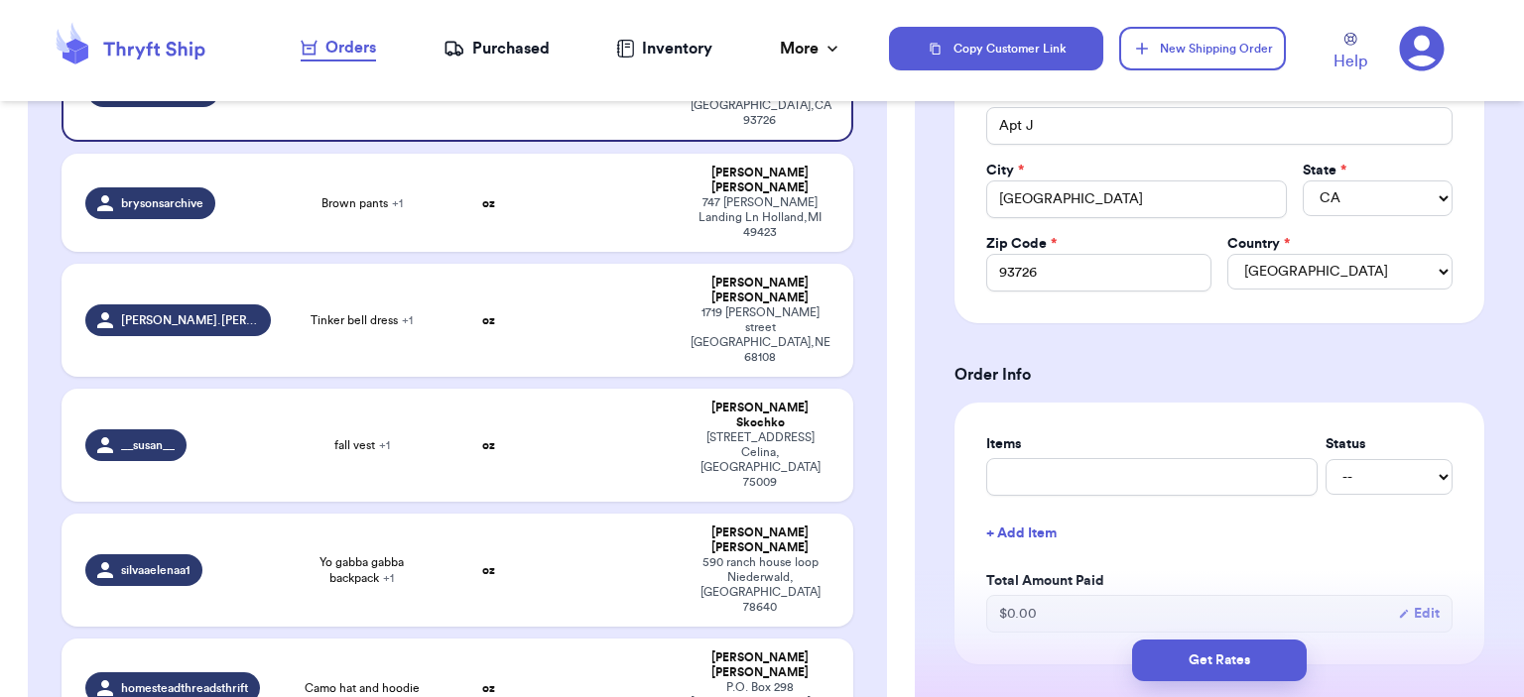
click at [1199, 451] on div "Items Status -- Paid Owes" at bounding box center [1219, 466] width 466 height 62
click at [1199, 463] on input "text" at bounding box center [1151, 477] width 331 height 38
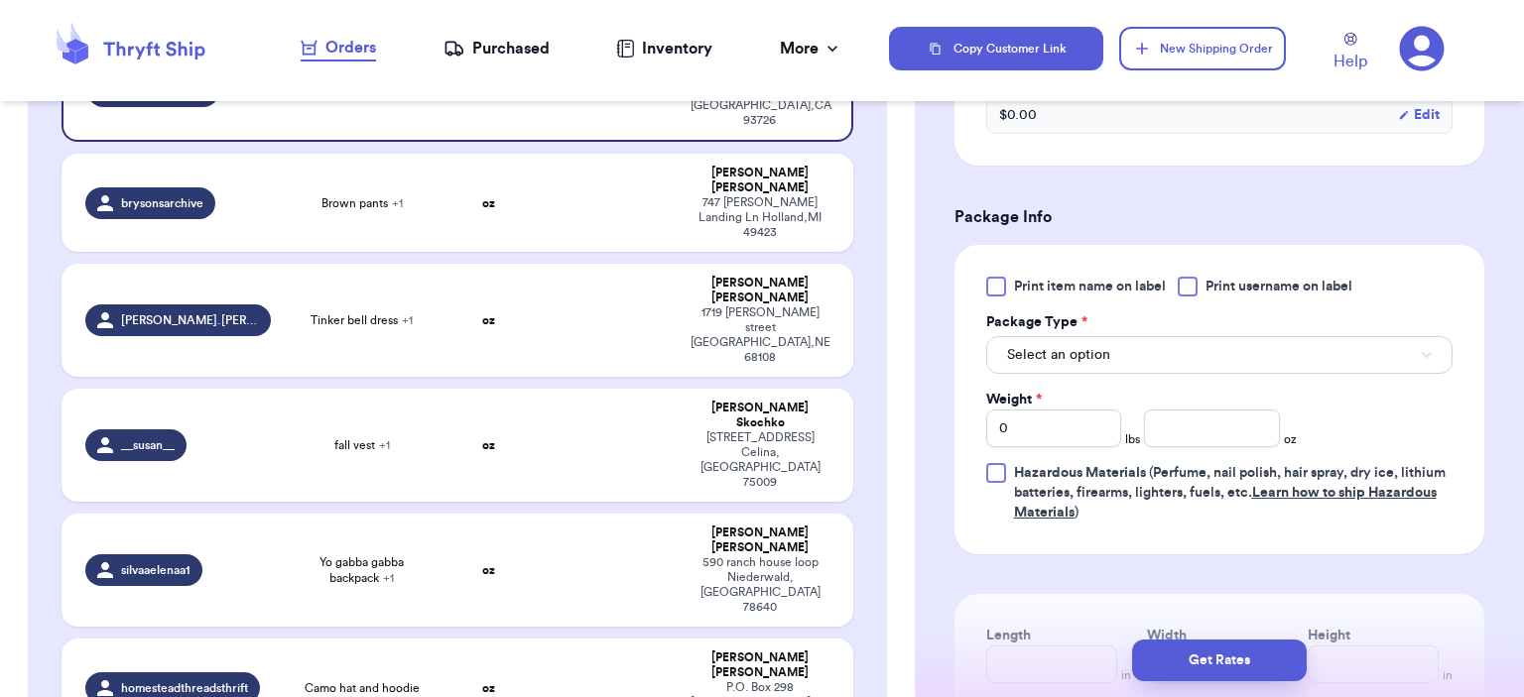
scroll to position [1091, 0]
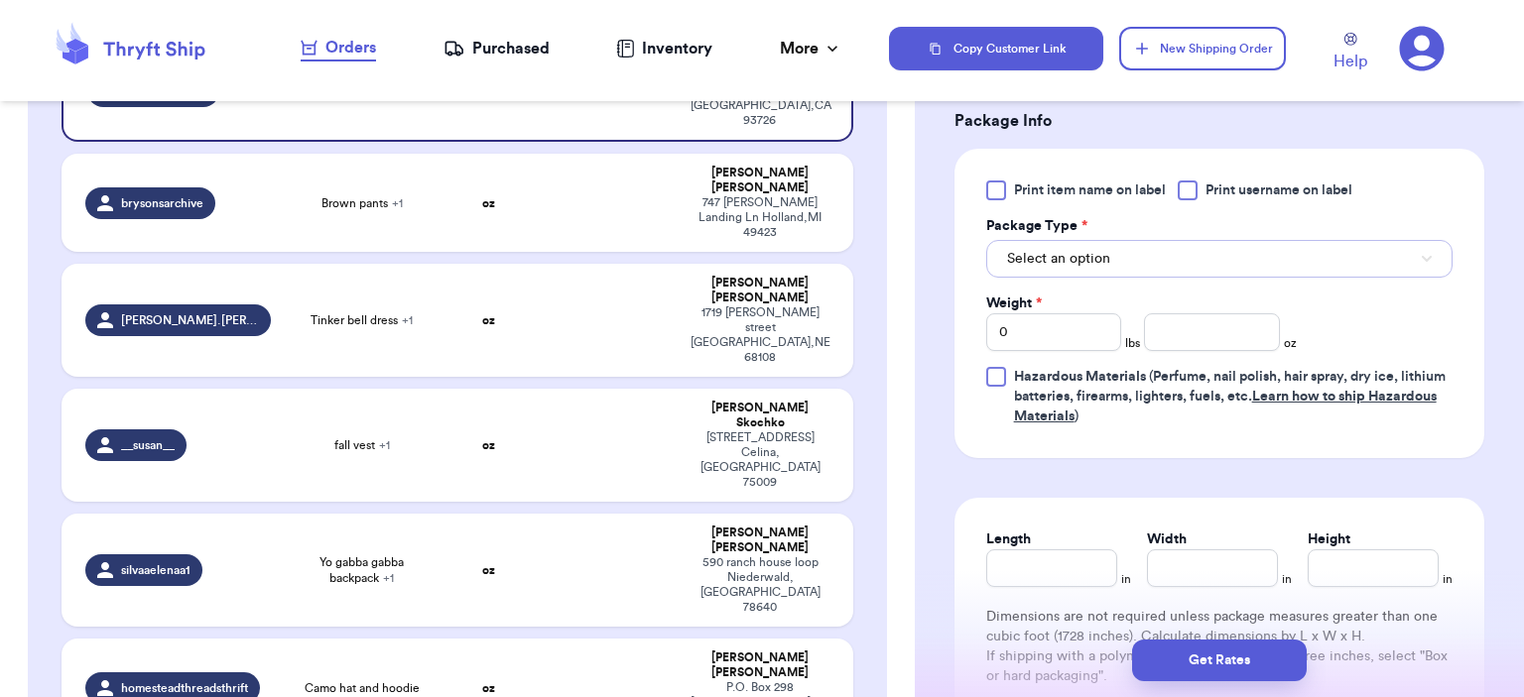
click at [1162, 267] on button "Select an option" at bounding box center [1219, 259] width 466 height 38
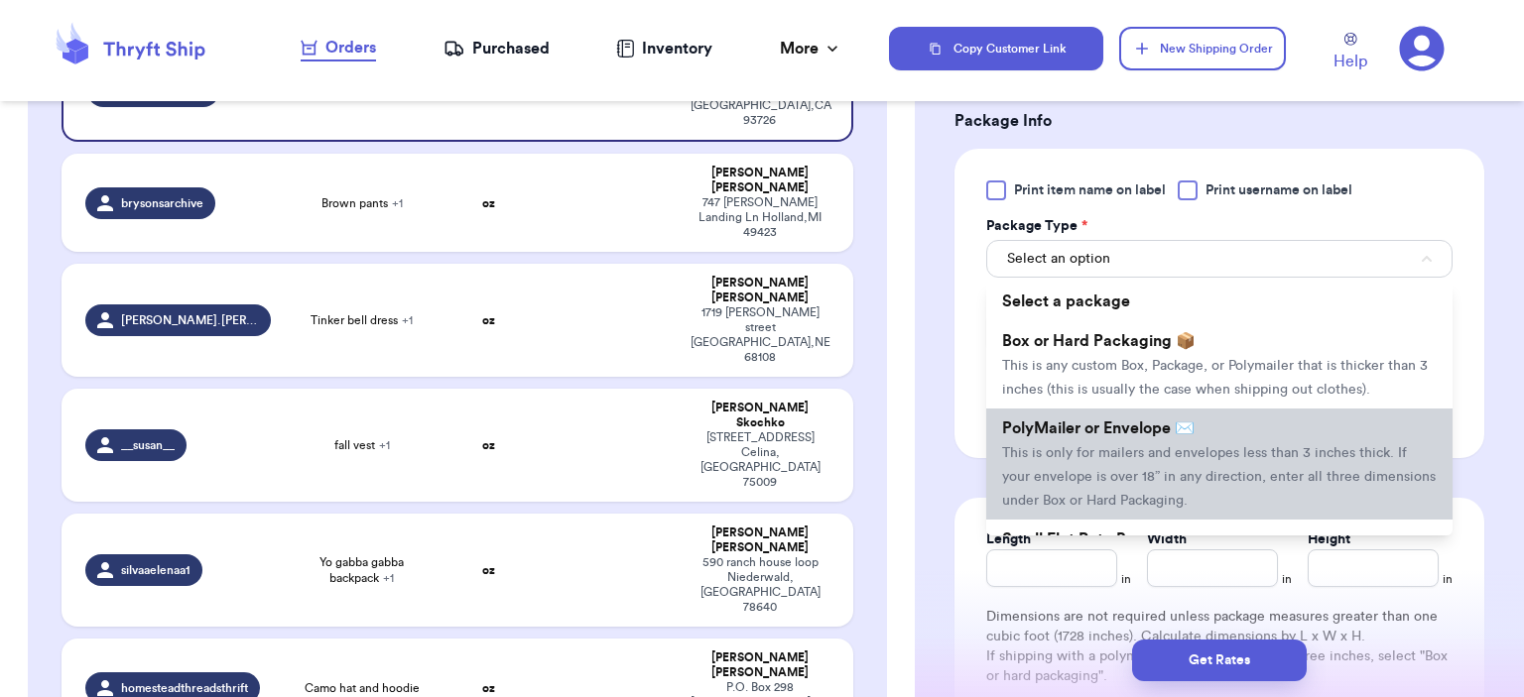
click at [1186, 428] on span "PolyMailer or Envelope ✉️" at bounding box center [1098, 429] width 192 height 16
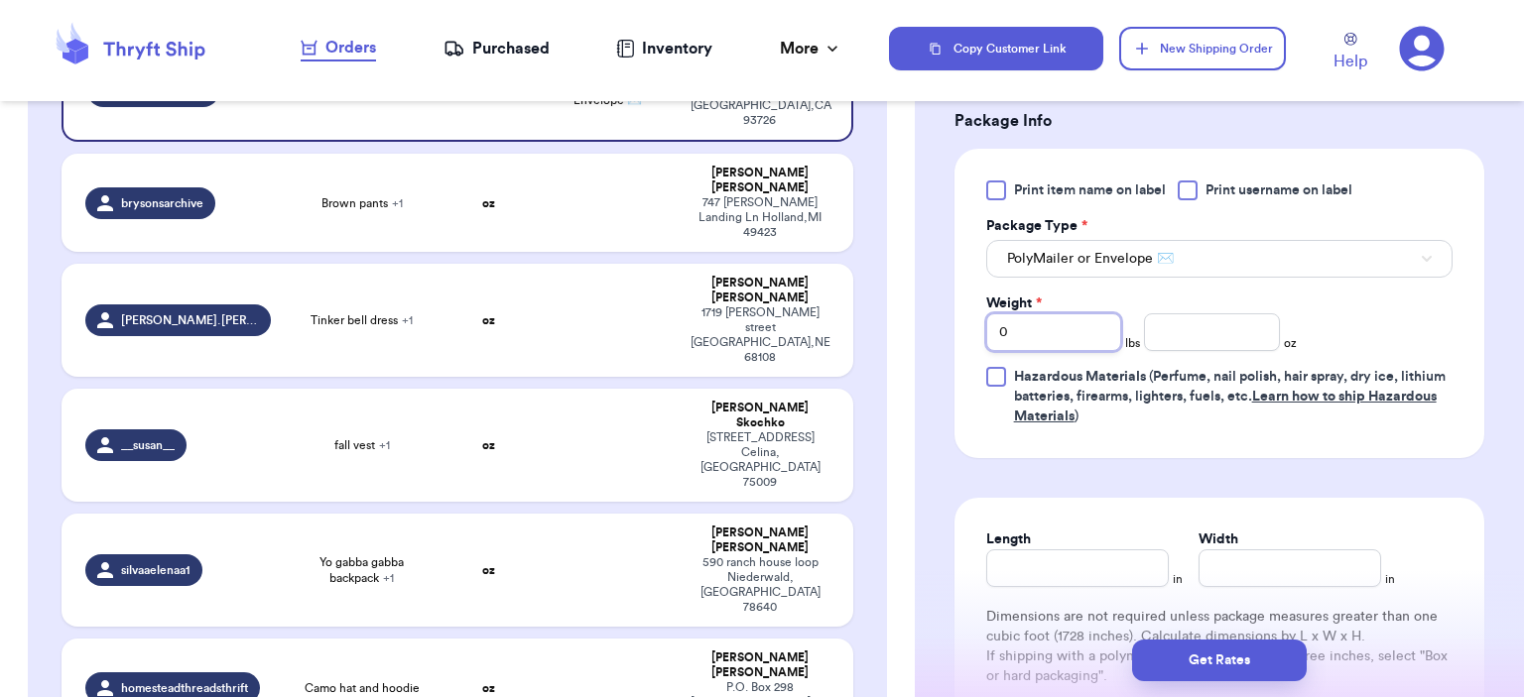
drag, startPoint x: 1059, startPoint y: 334, endPoint x: 911, endPoint y: 311, distance: 149.7
click at [911, 311] on div "Customer Link New Order Incomplete 07 Get Rates for All ( 0 ) Get Rates for All…" at bounding box center [762, 348] width 1524 height 697
click at [1205, 322] on input "number" at bounding box center [1212, 333] width 136 height 38
click at [1236, 657] on button "Get Rates" at bounding box center [1219, 661] width 175 height 42
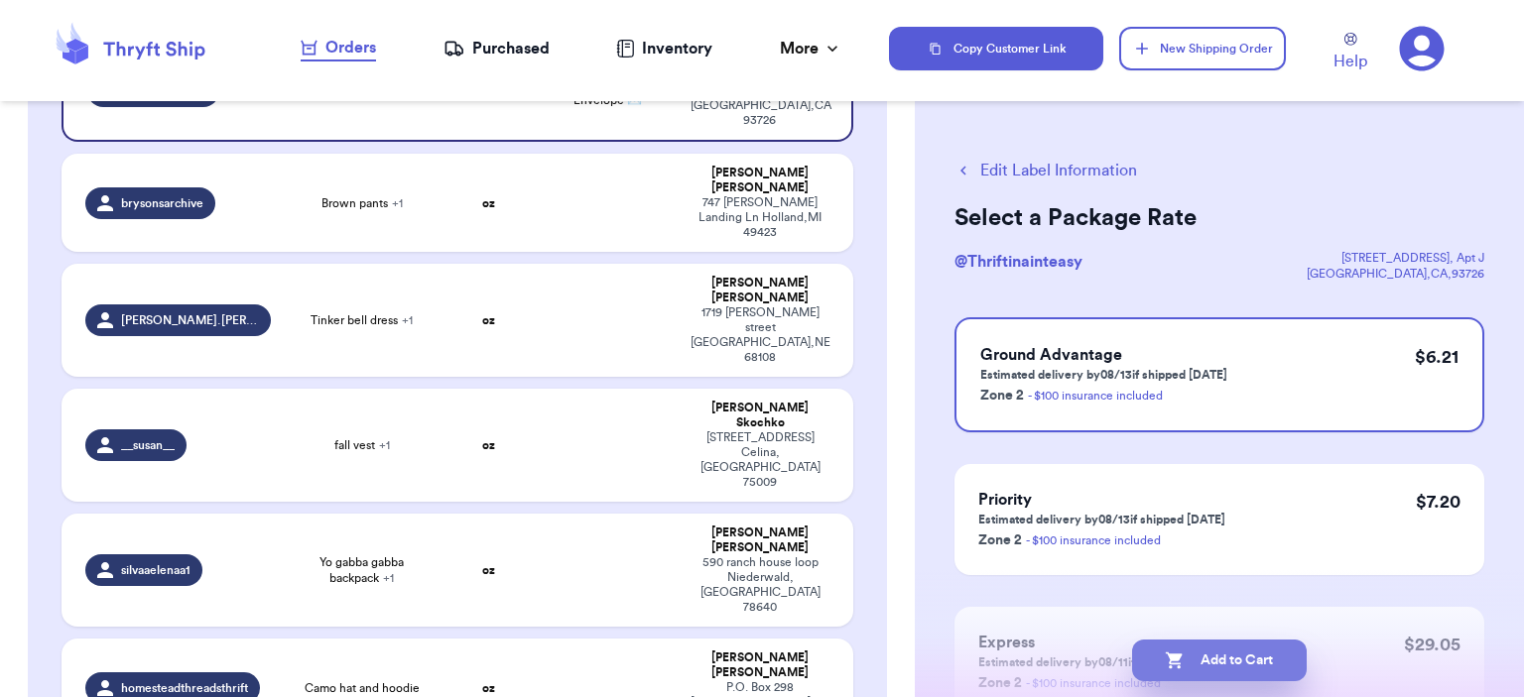
click at [1201, 671] on button "Add to Cart" at bounding box center [1219, 661] width 175 height 42
